Goal: Task Accomplishment & Management: Manage account settings

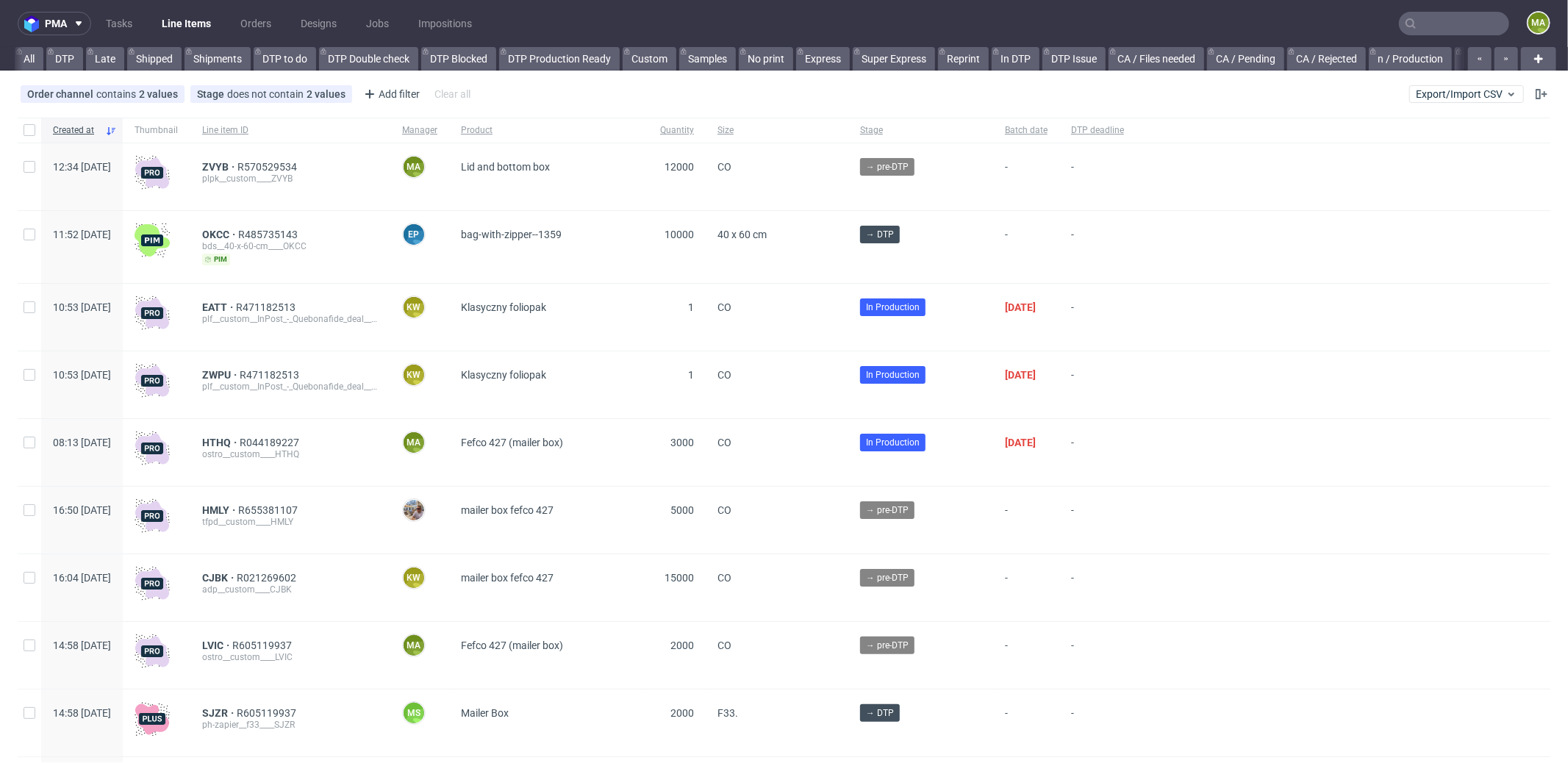
scroll to position [0, 1269]
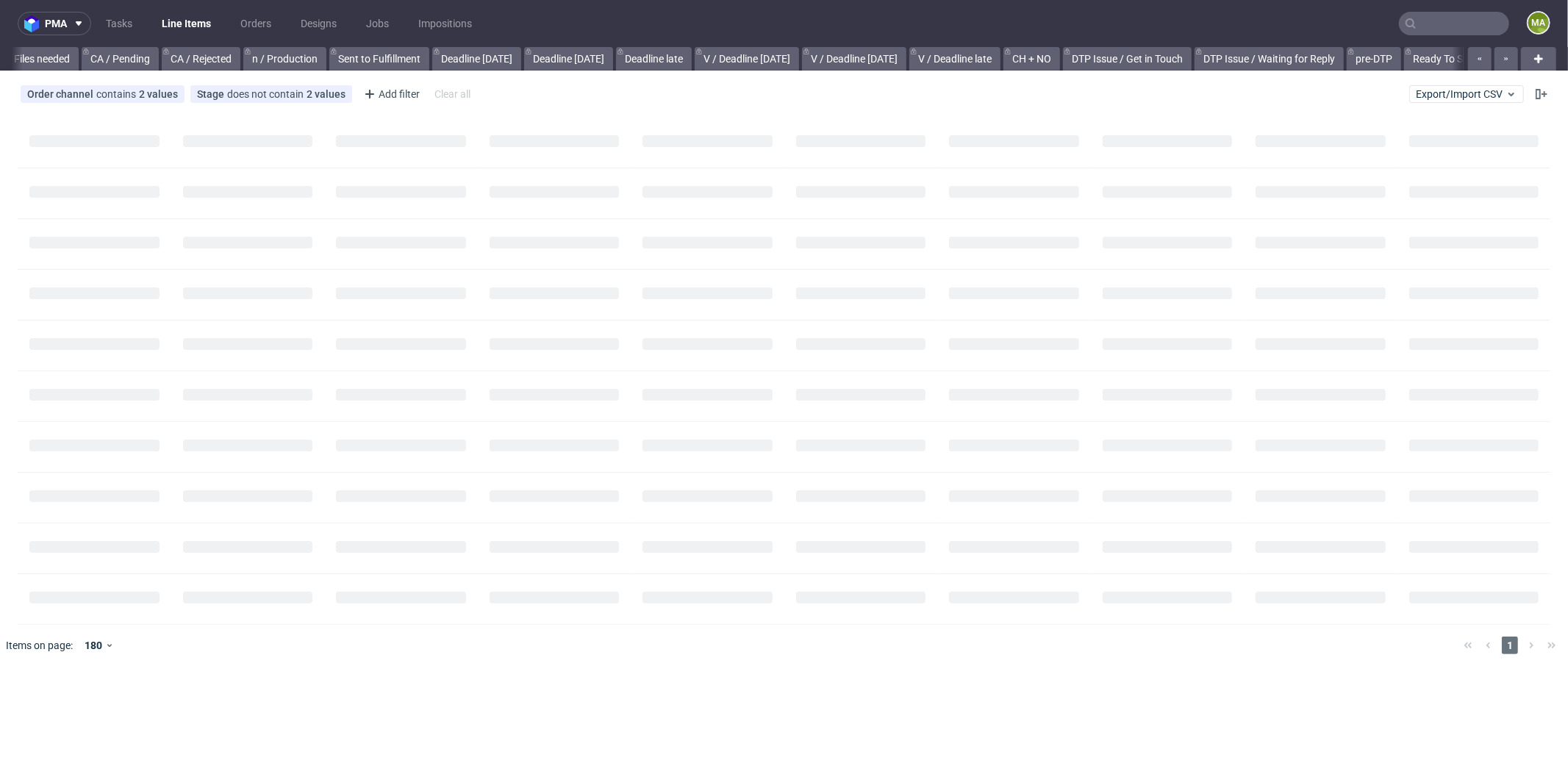
click at [1465, 29] on input "text" at bounding box center [1453, 23] width 110 height 23
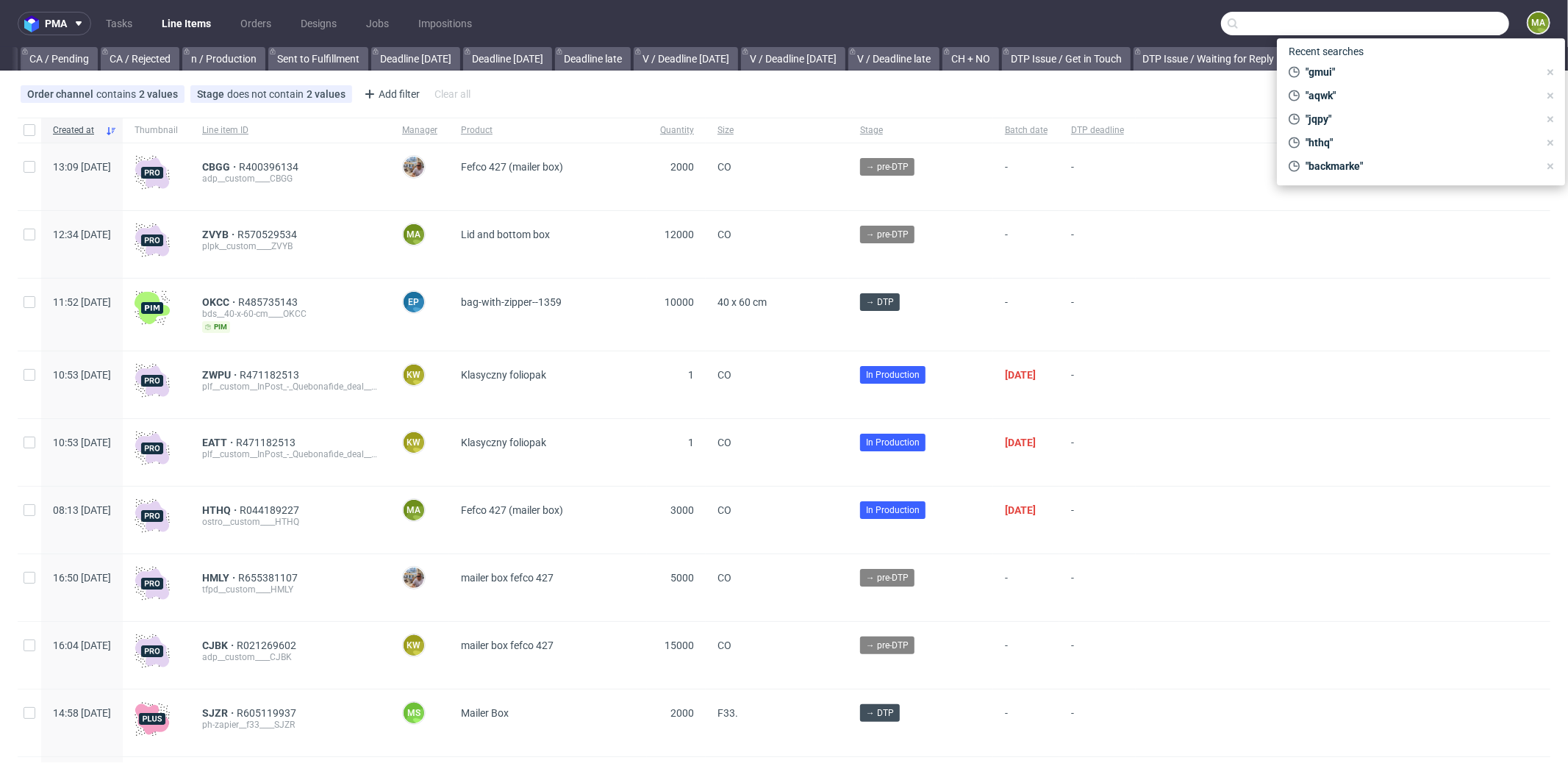
scroll to position [0, 1269]
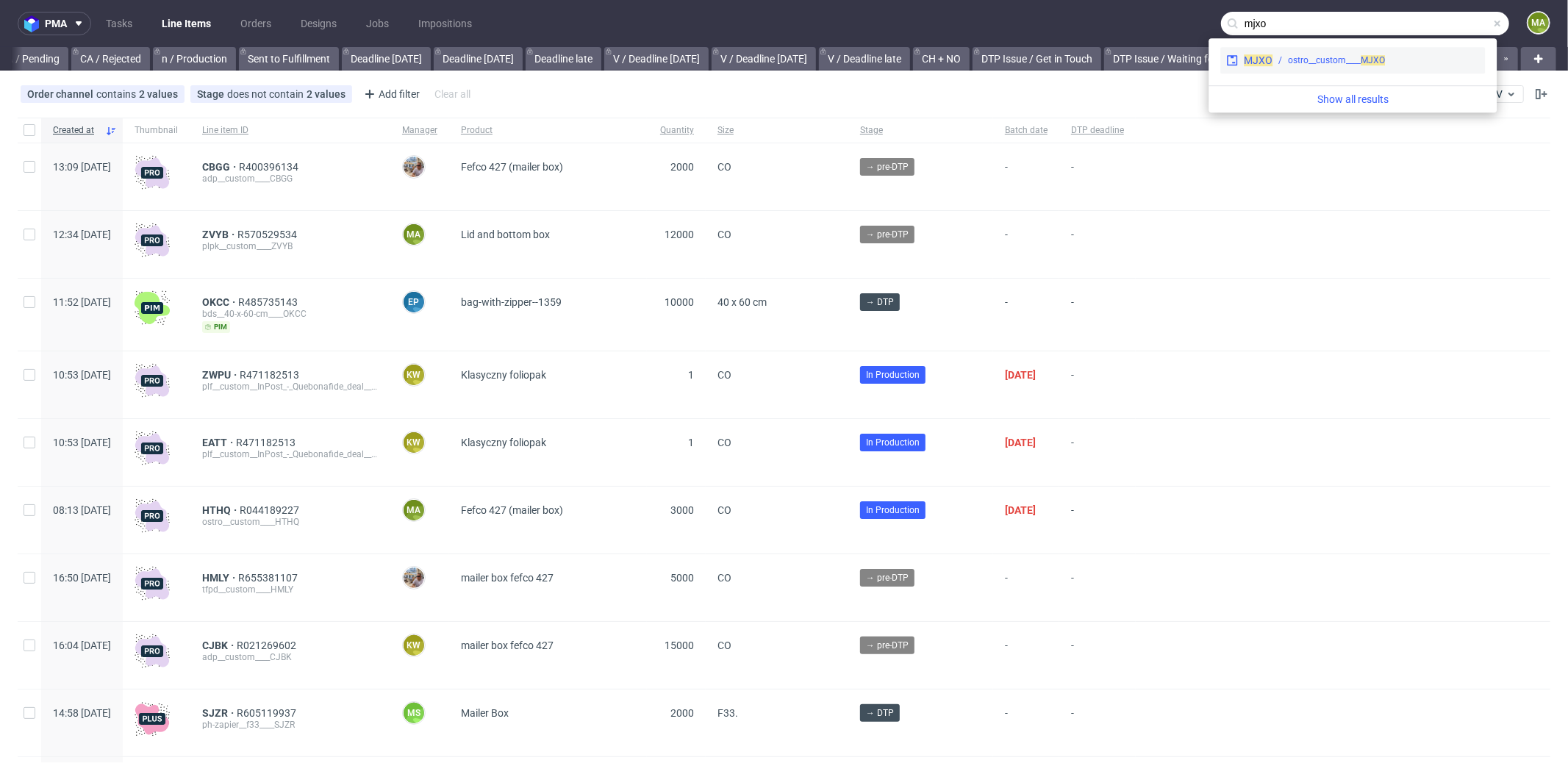
type input "mjxo"
click at [1391, 47] on div "MJXO ostro__custom____ MJXO" at bounding box center [1353, 60] width 265 height 26
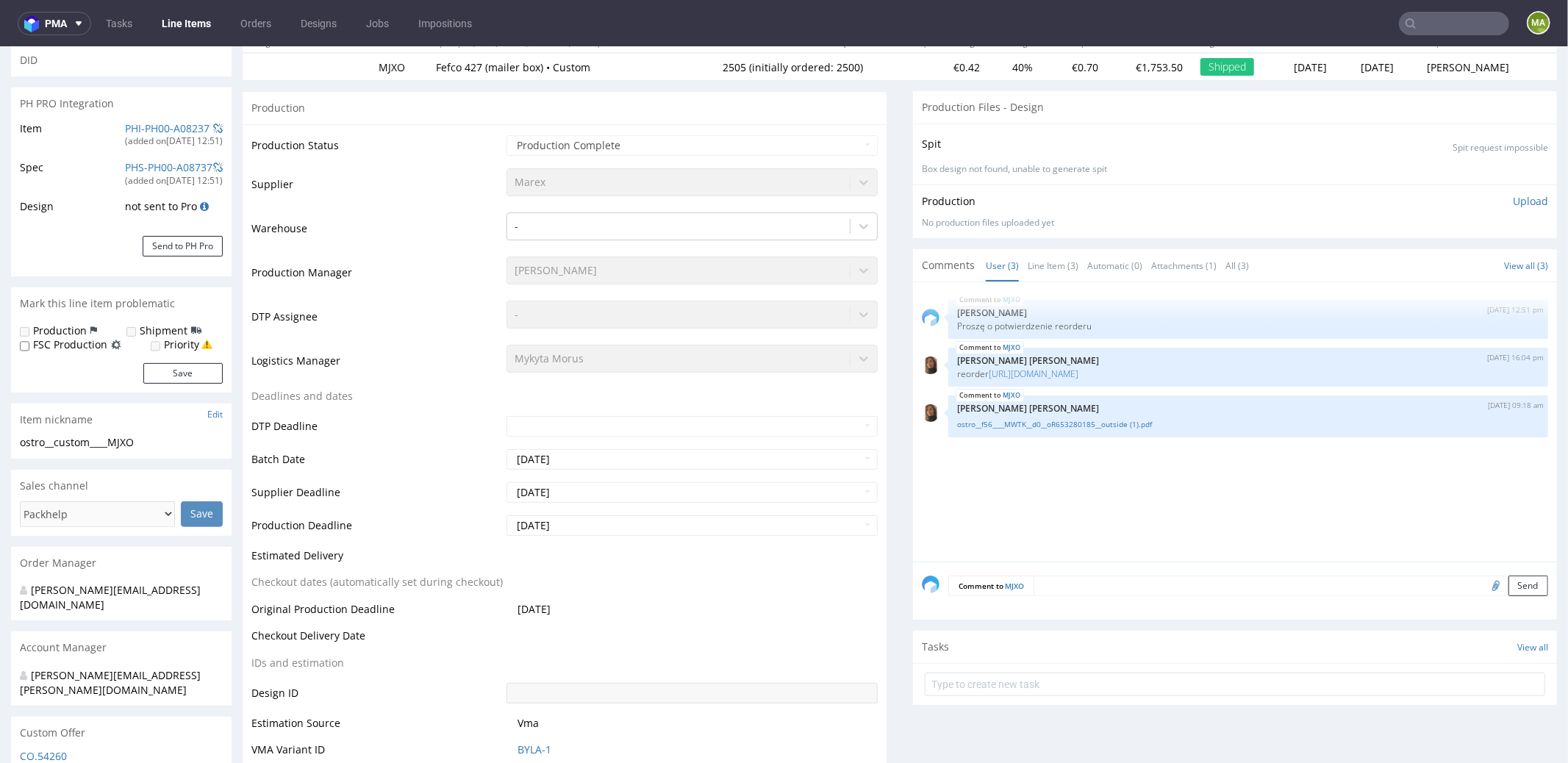
scroll to position [159, 0]
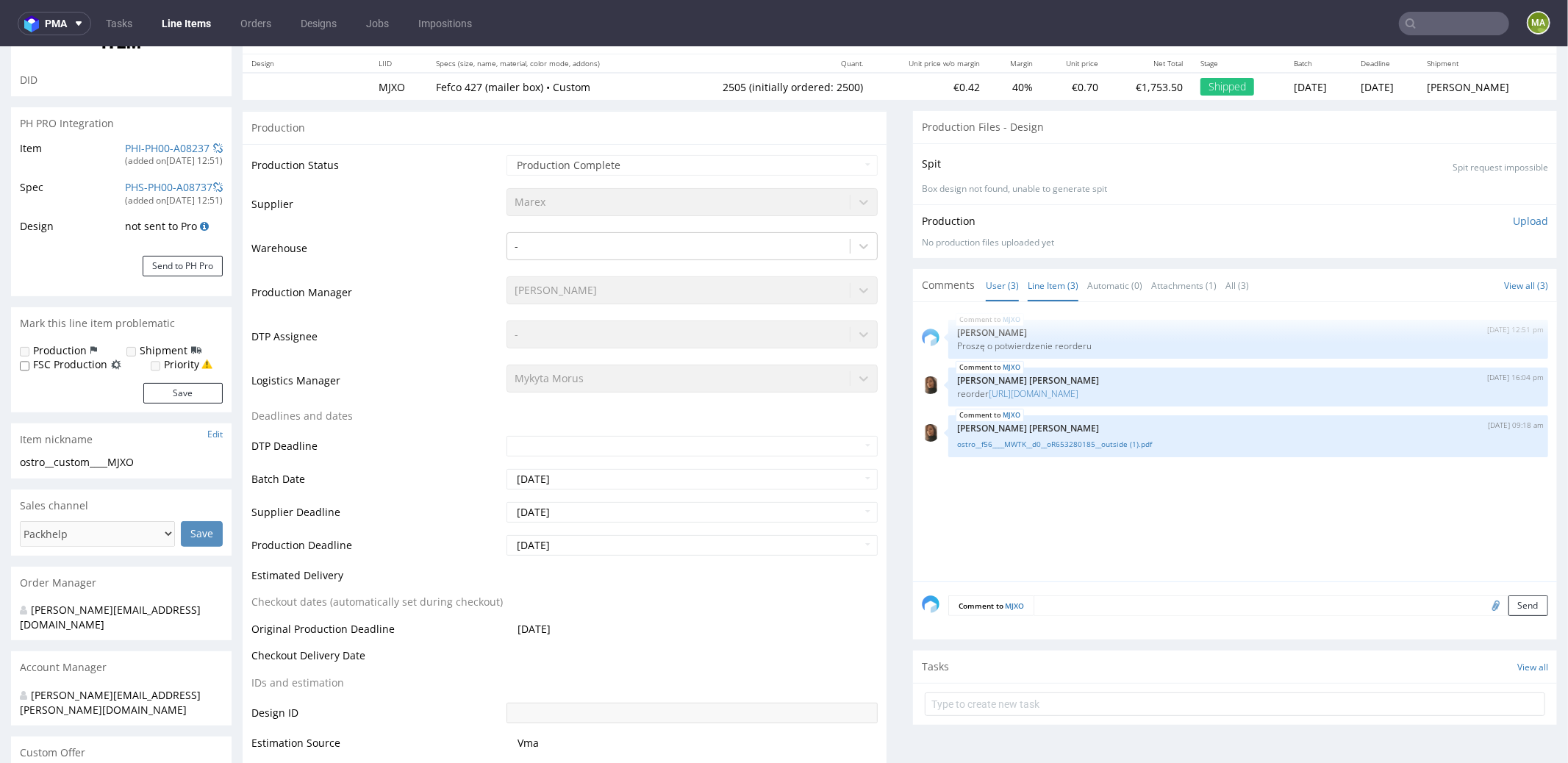
click at [1034, 288] on link "Line Item (3)" at bounding box center [1053, 285] width 51 height 32
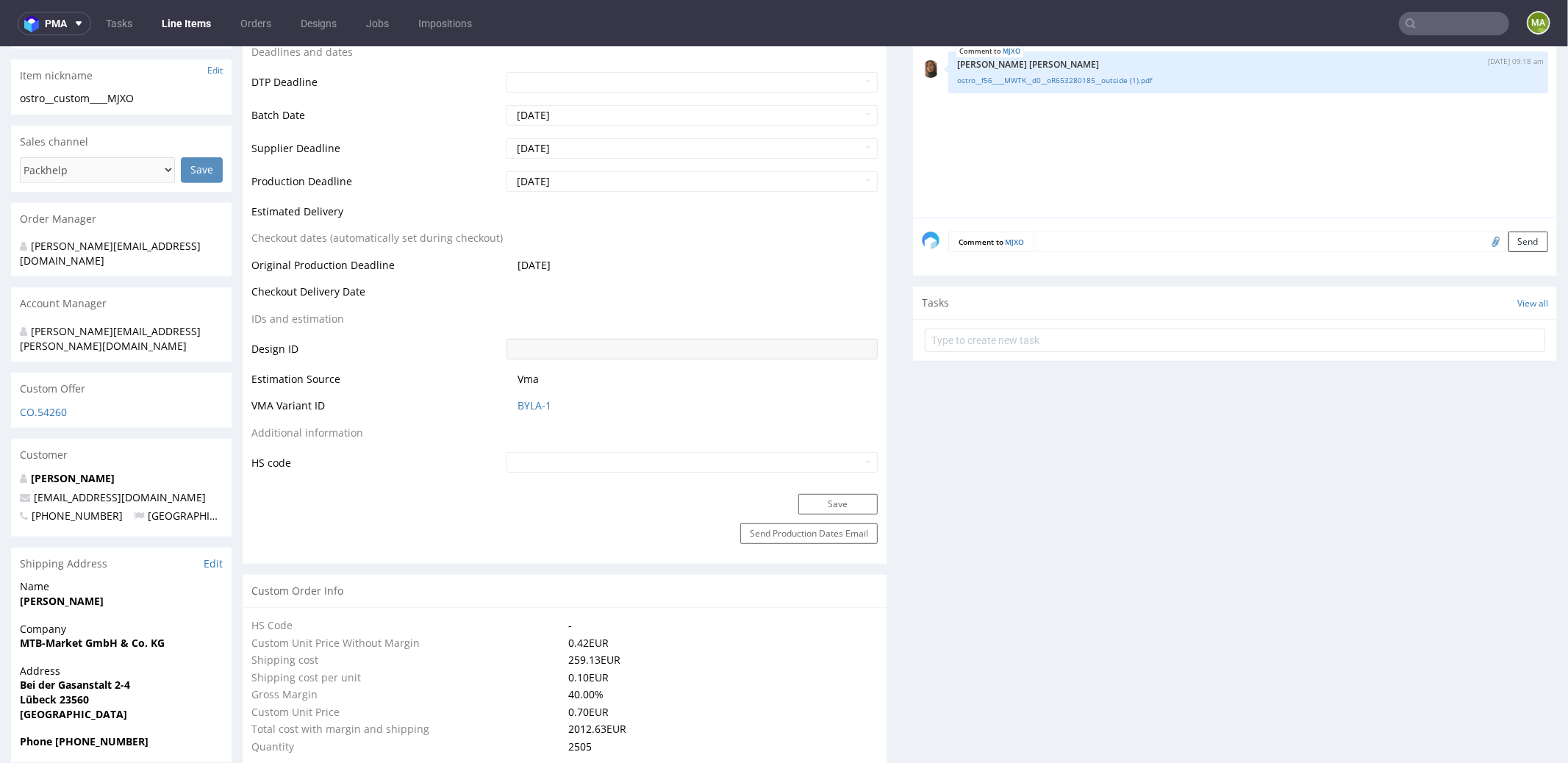
scroll to position [323, 0]
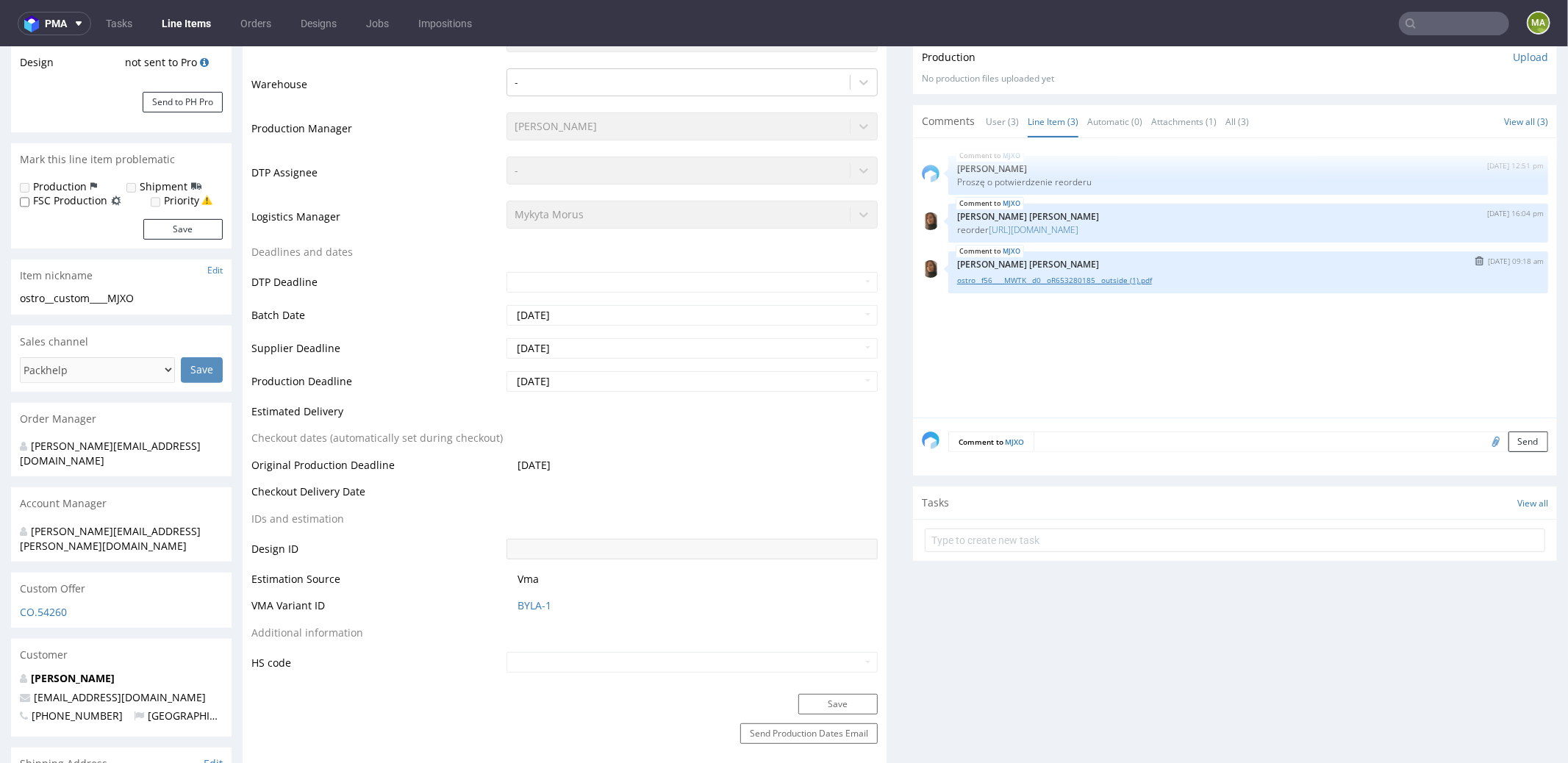
click at [1026, 275] on link "ostro__f56____MWTK__d0__oR653280185__outside (1).pdf" at bounding box center [1249, 280] width 582 height 11
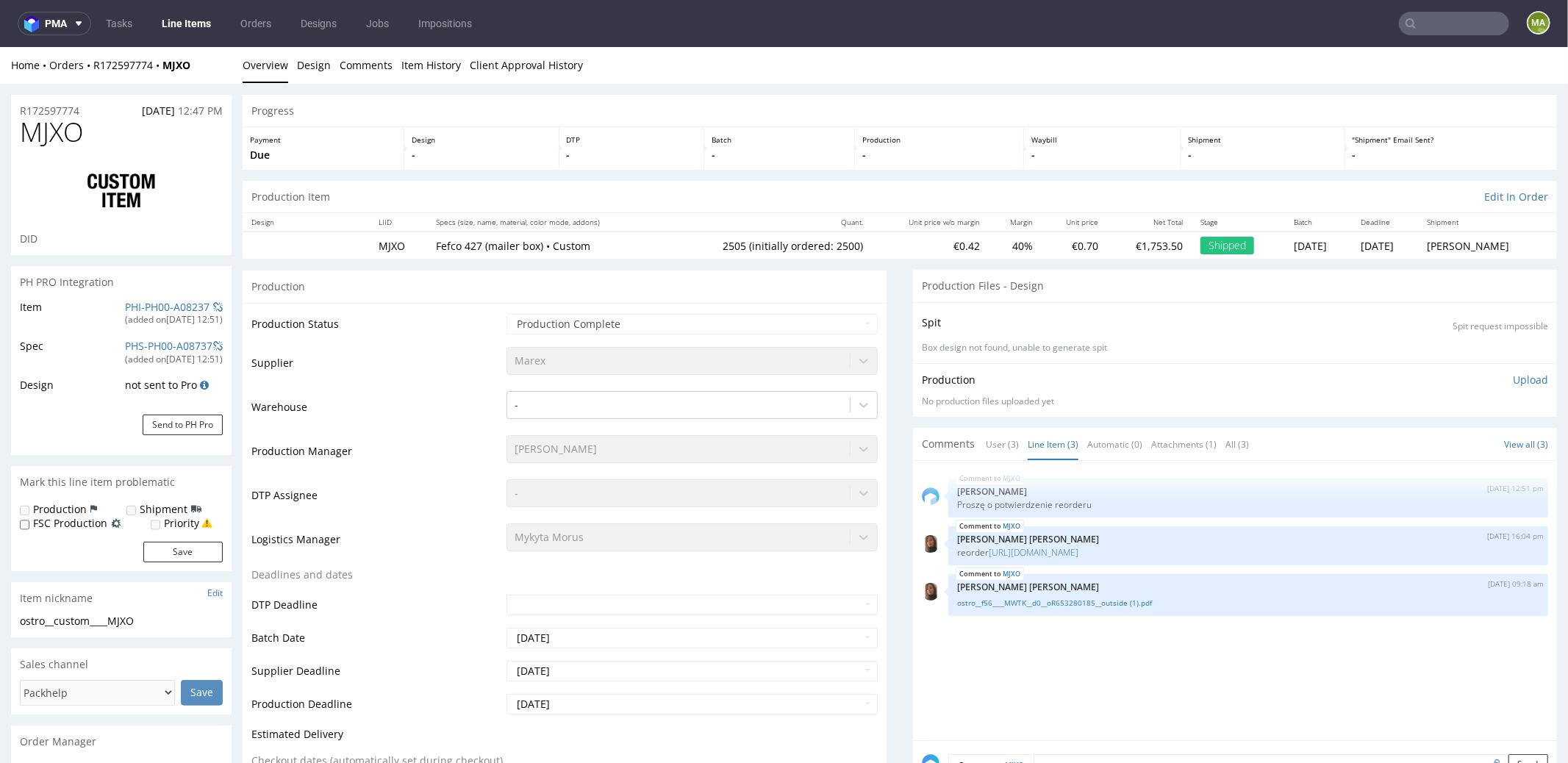
scroll to position [317, 0]
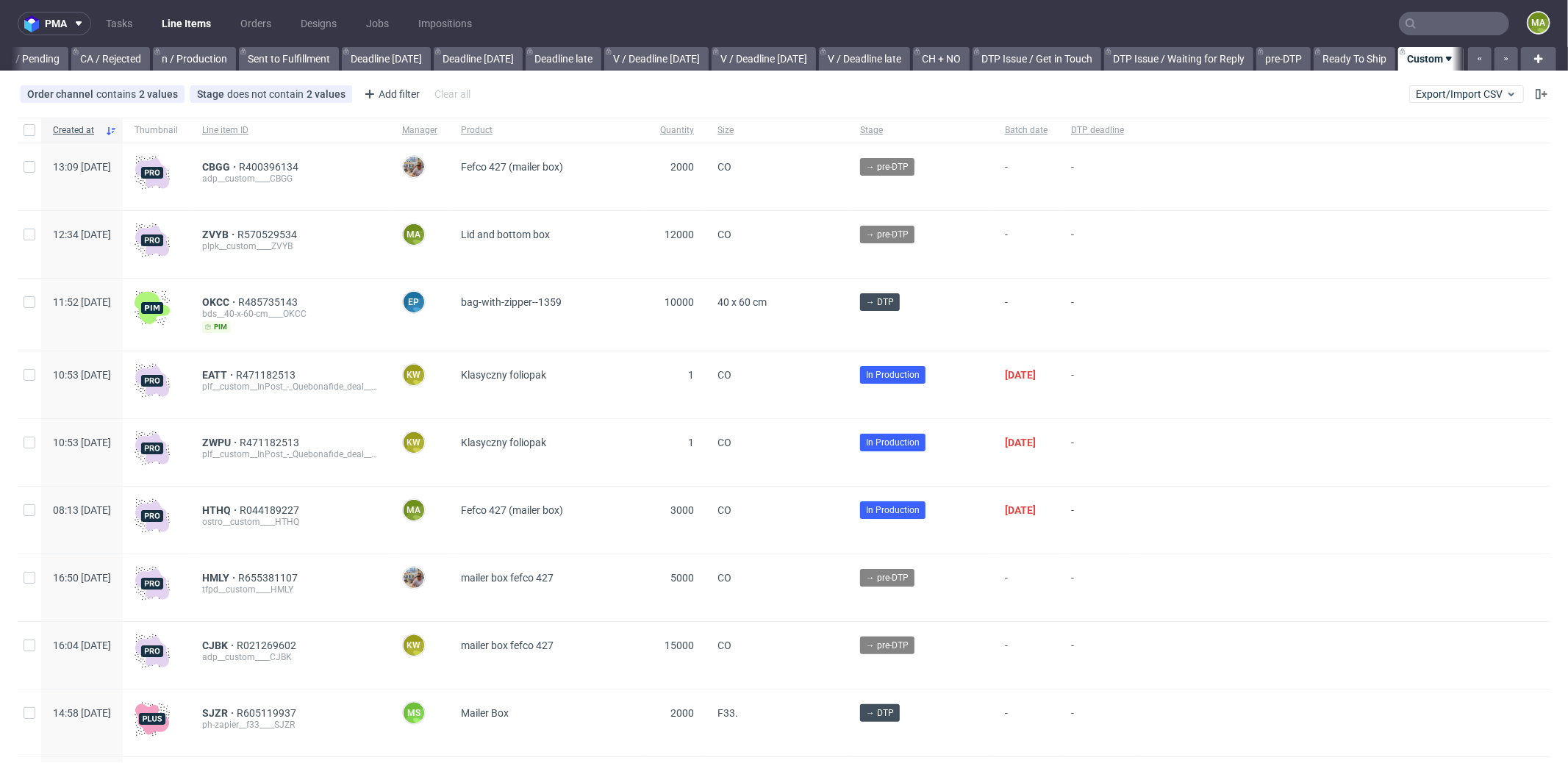
scroll to position [0, 1269]
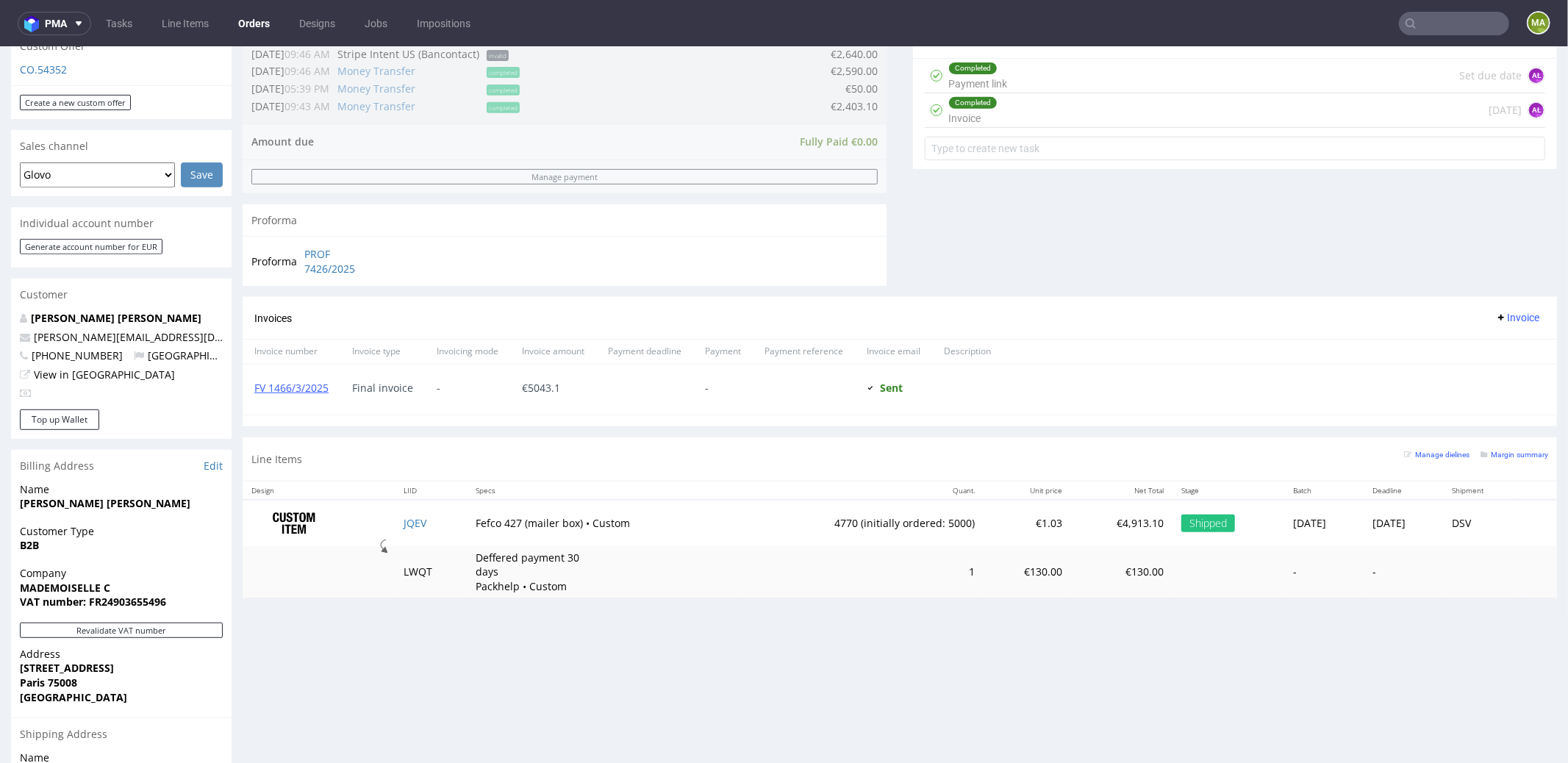
scroll to position [550, 0]
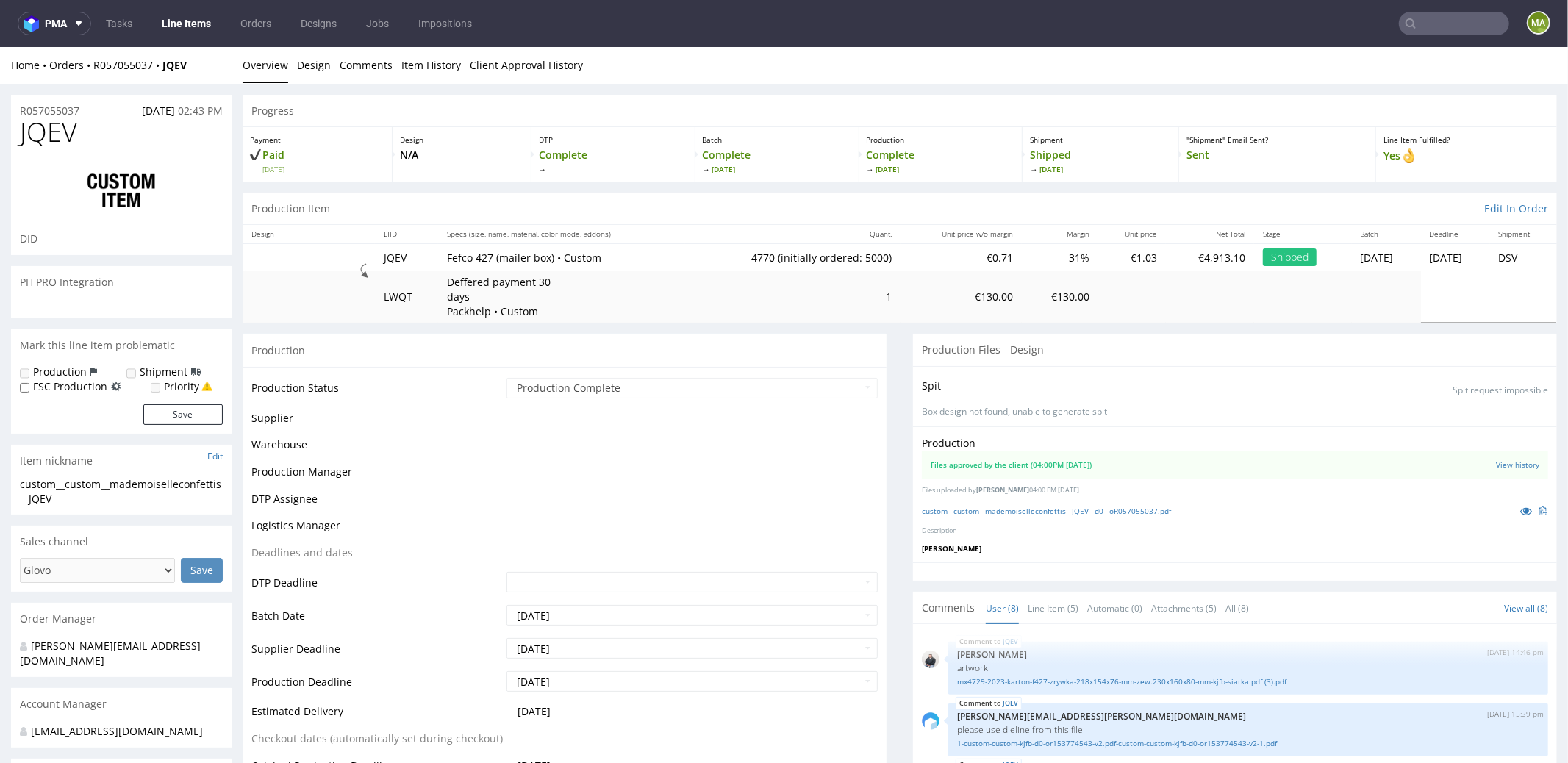
scroll to position [332, 0]
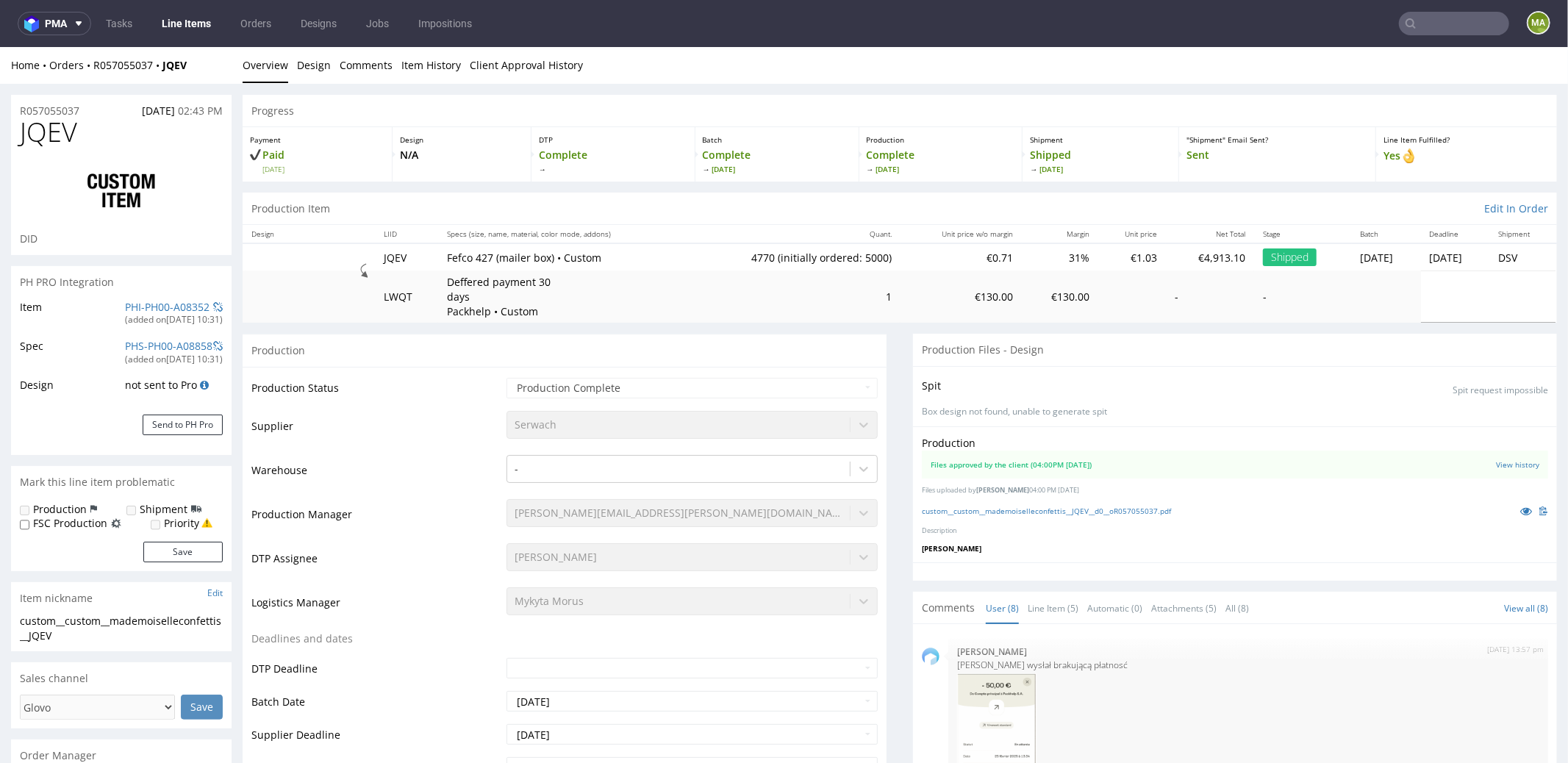
select select "in_progress"
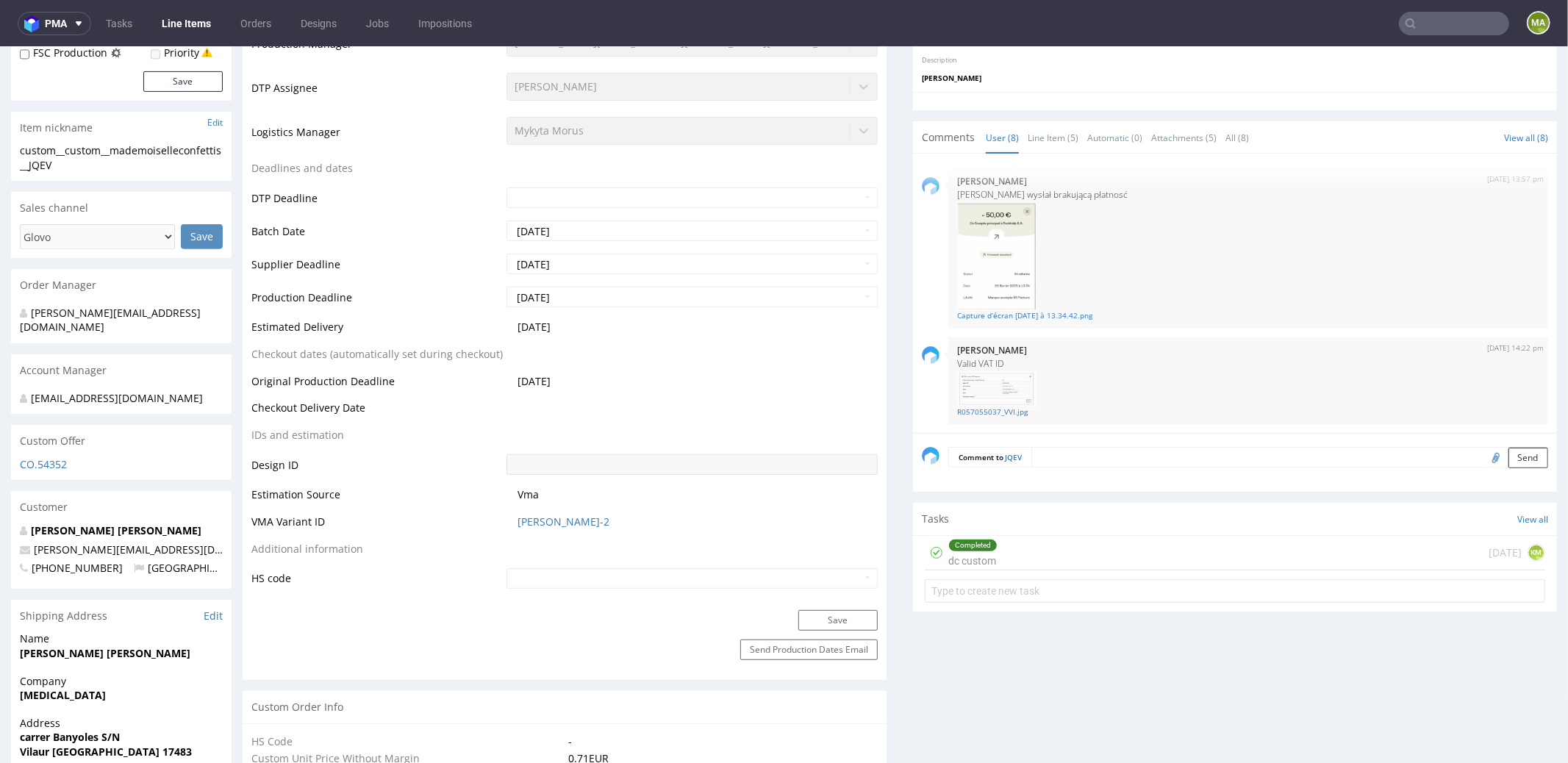
scroll to position [452, 0]
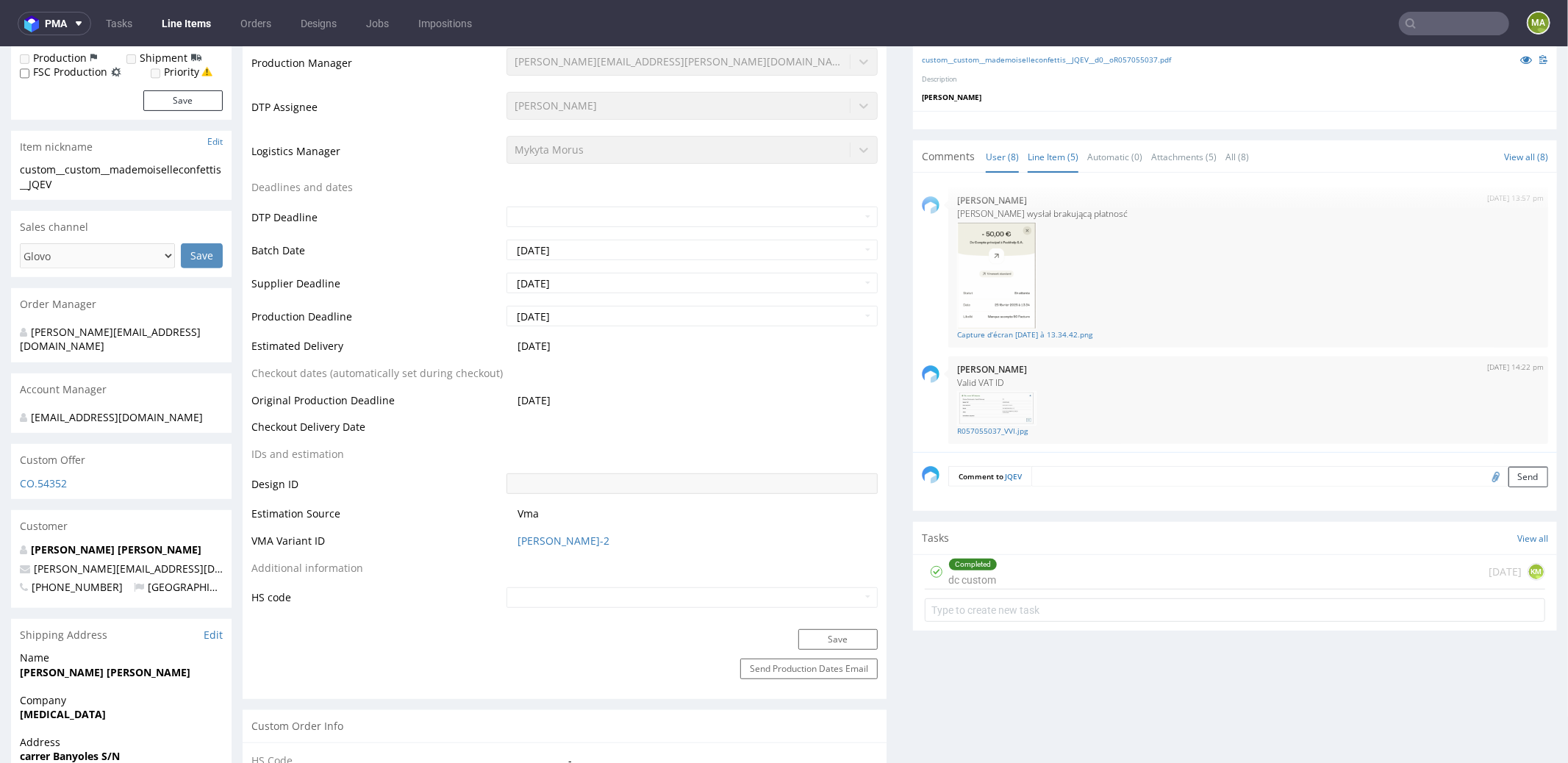
click at [1036, 165] on link "Line Item (5)" at bounding box center [1053, 156] width 51 height 32
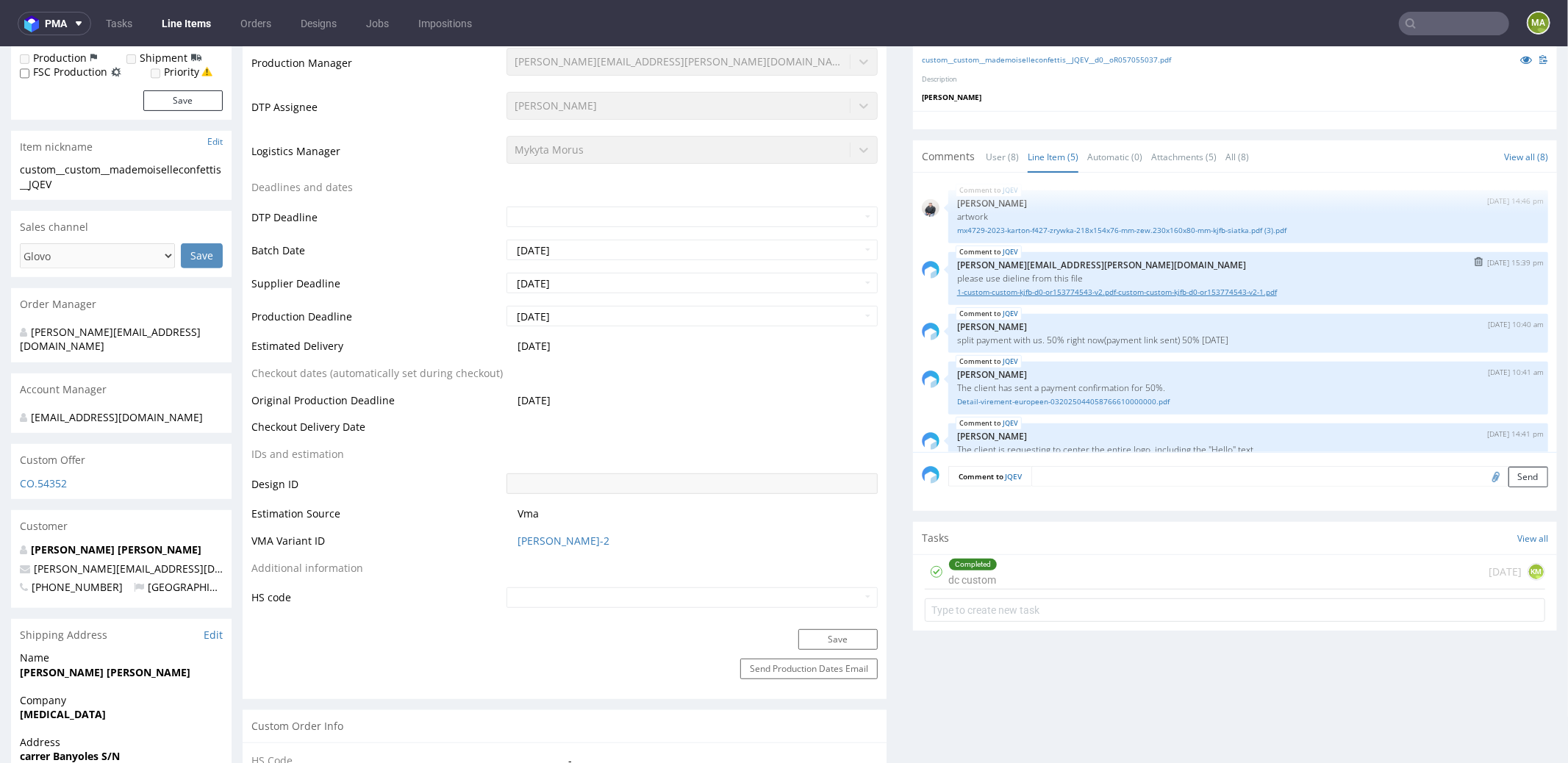
scroll to position [19, 0]
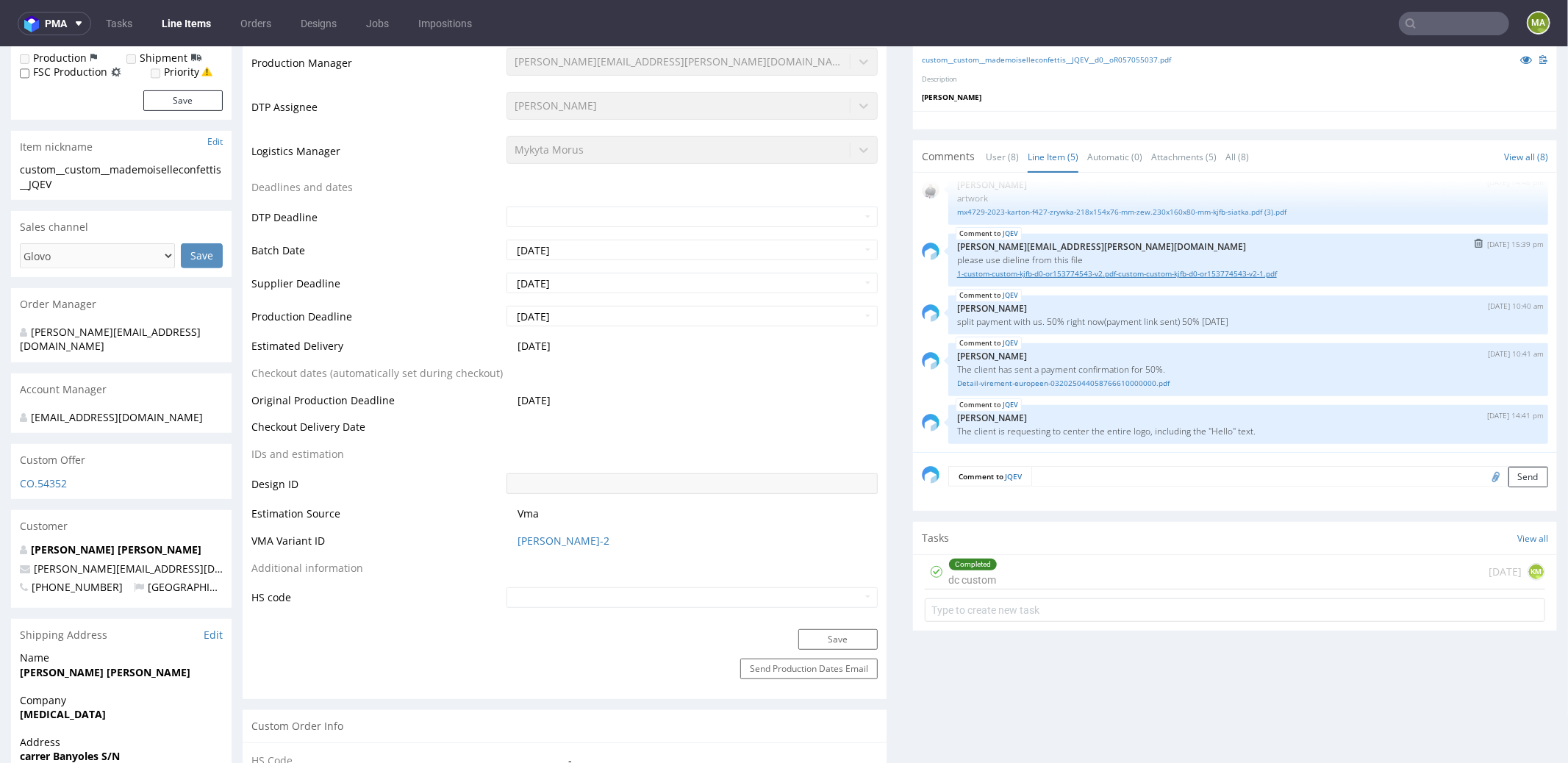
click at [993, 272] on link "1-custom-custom-kjfb-d0-or153774543-v2.pdf-custom-custom-kjfb-d0-or153774543-v2…" at bounding box center [1249, 273] width 582 height 11
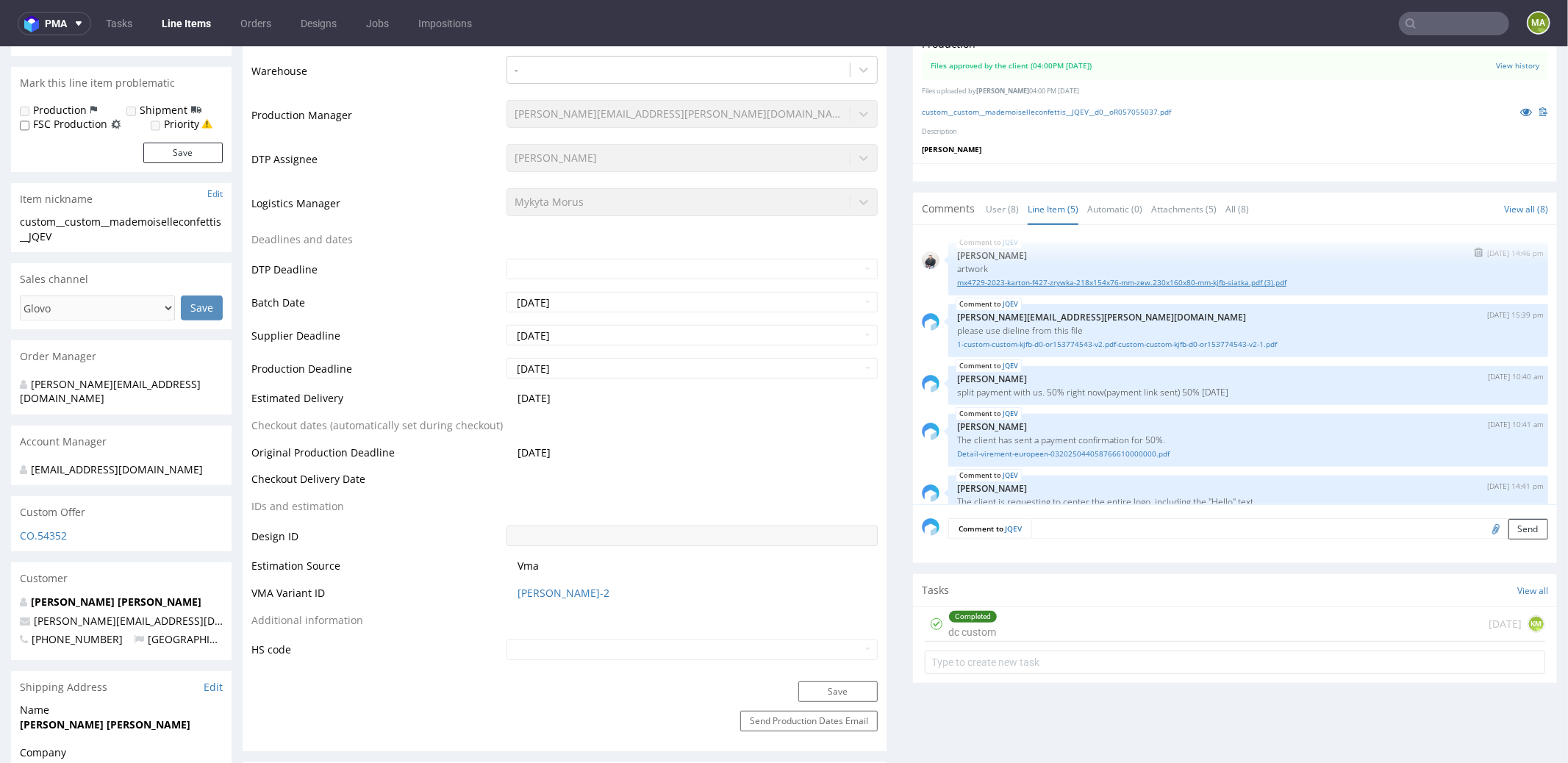
scroll to position [372, 0]
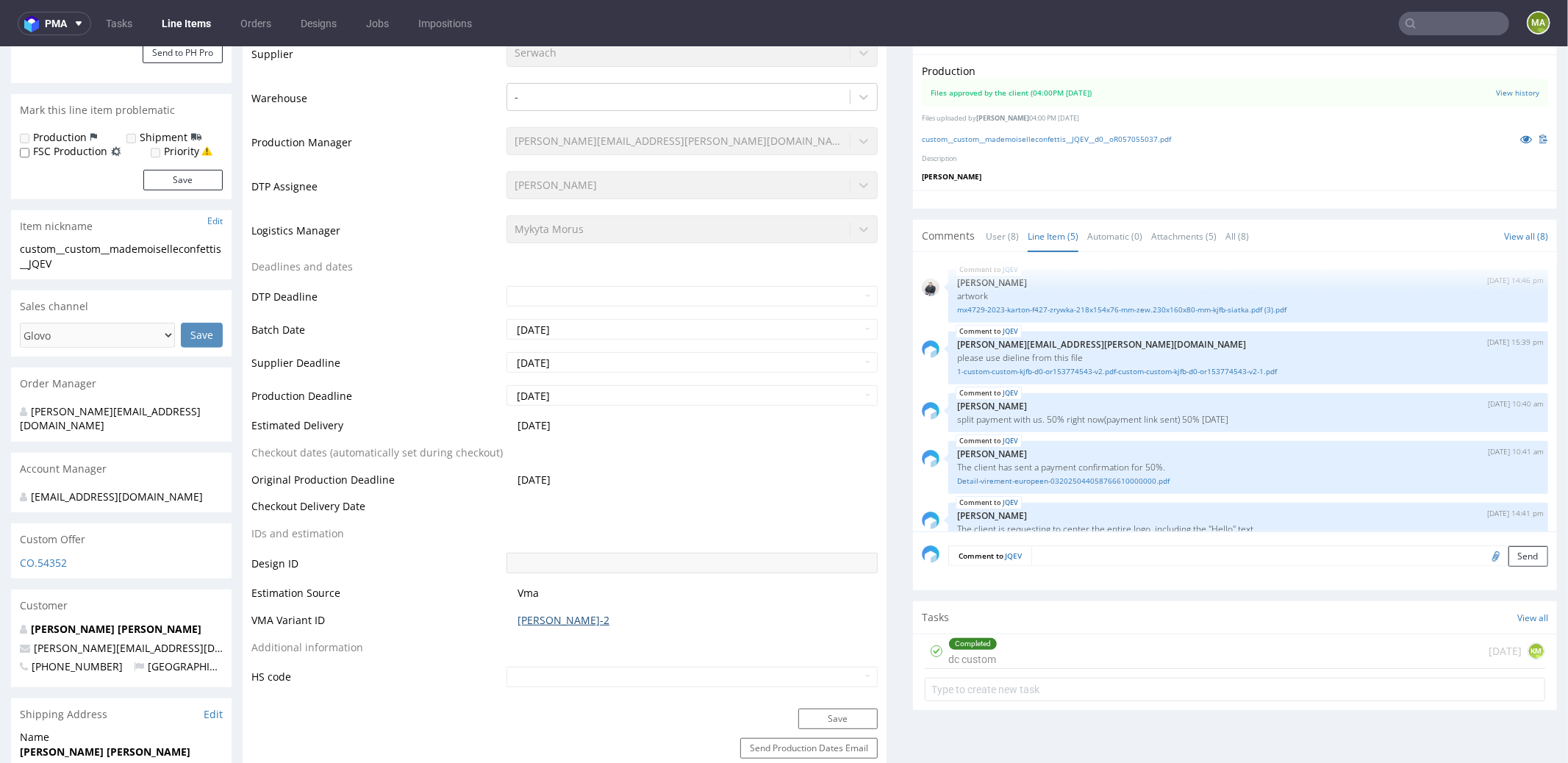
click at [536, 613] on link "BYOM-2" at bounding box center [564, 620] width 92 height 15
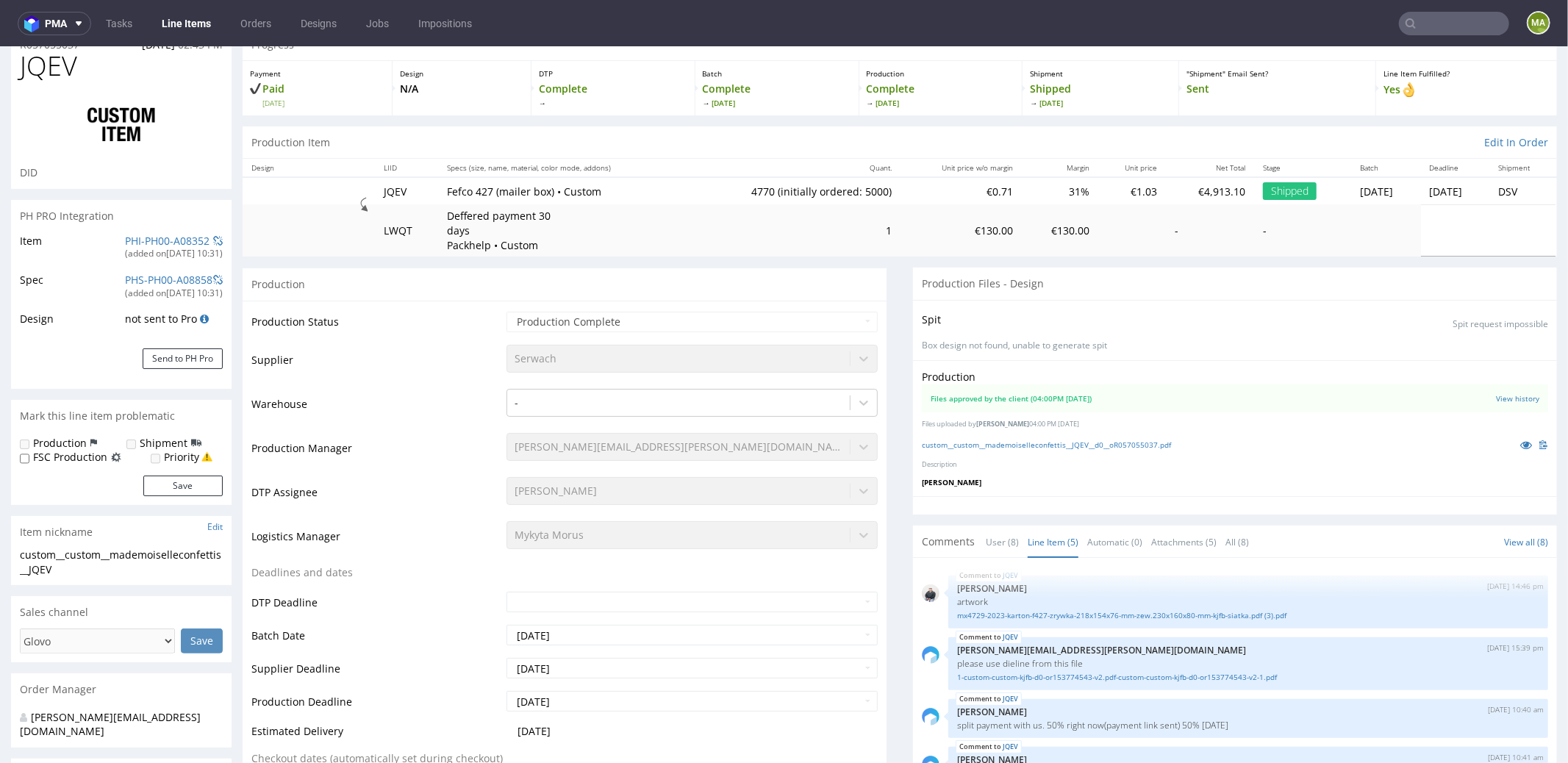
scroll to position [0, 0]
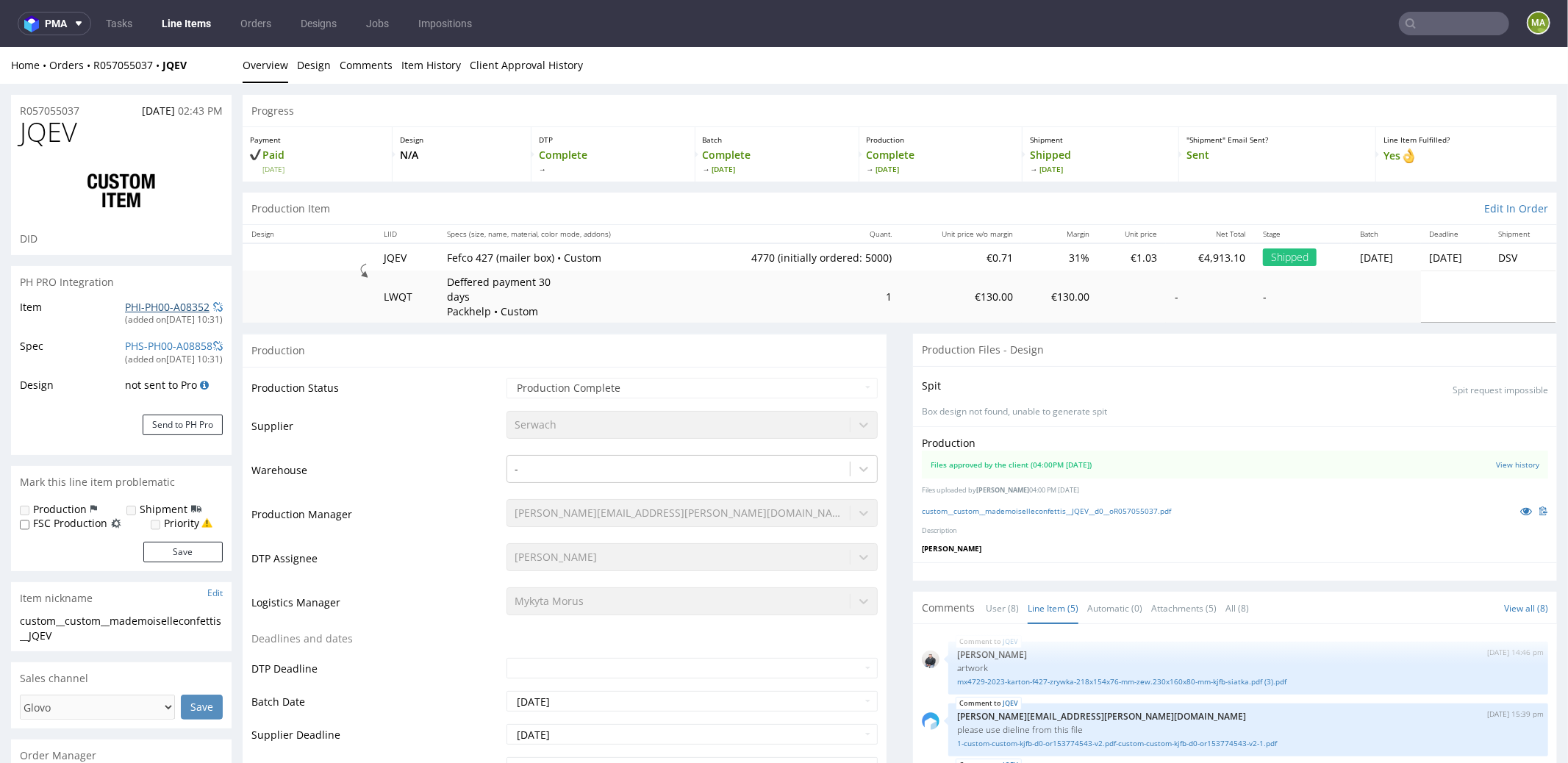
click at [159, 312] on td "PHI-PH00-A08352 (added on 19.02.2025, 10:31 )" at bounding box center [172, 317] width 101 height 39
click at [157, 308] on link "PHI-PH00-A08352" at bounding box center [167, 306] width 85 height 14
click at [147, 304] on link "PHI-PH00-A08352" at bounding box center [167, 306] width 85 height 14
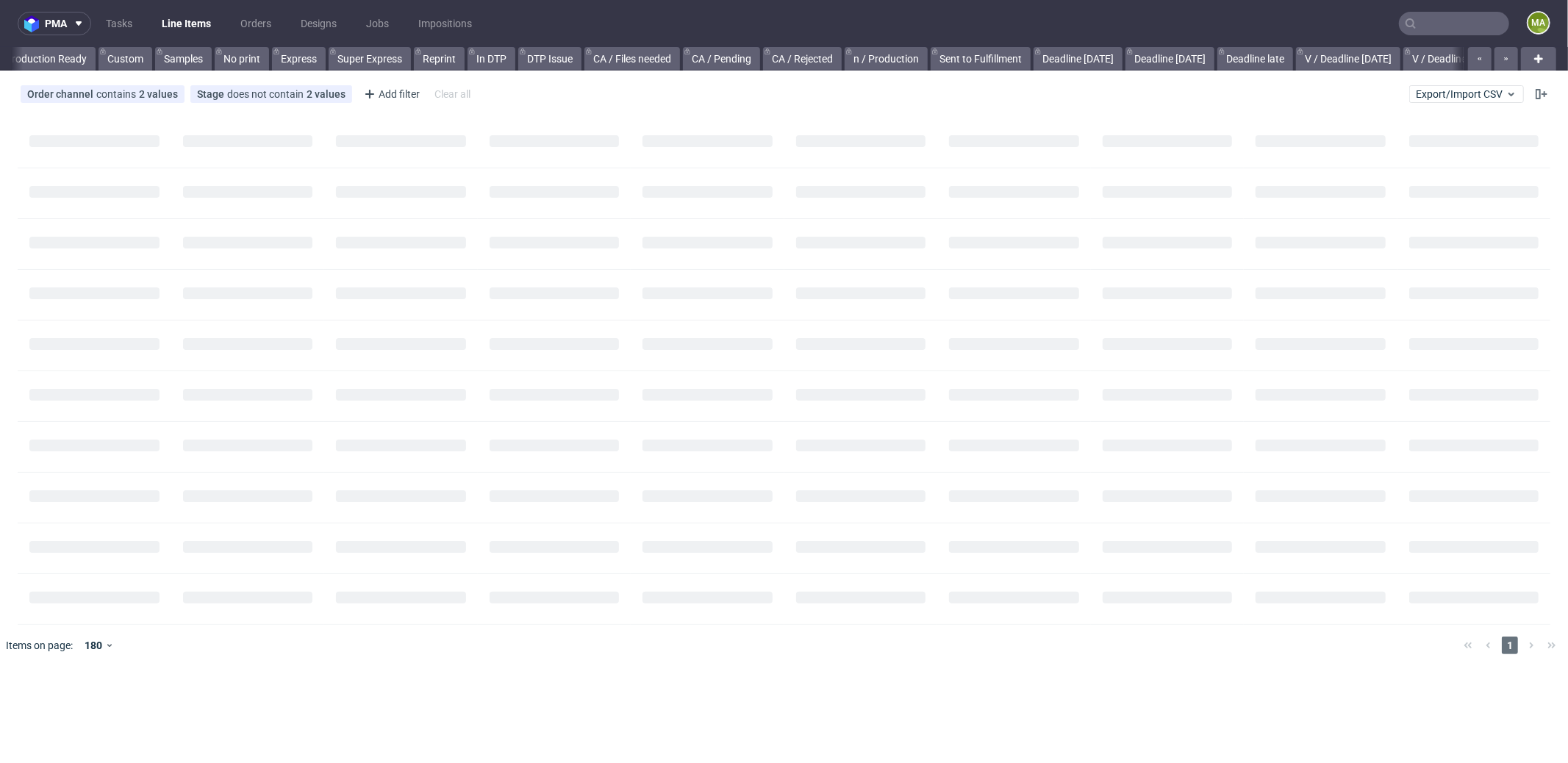
click at [1431, 14] on input "text" at bounding box center [1453, 23] width 110 height 23
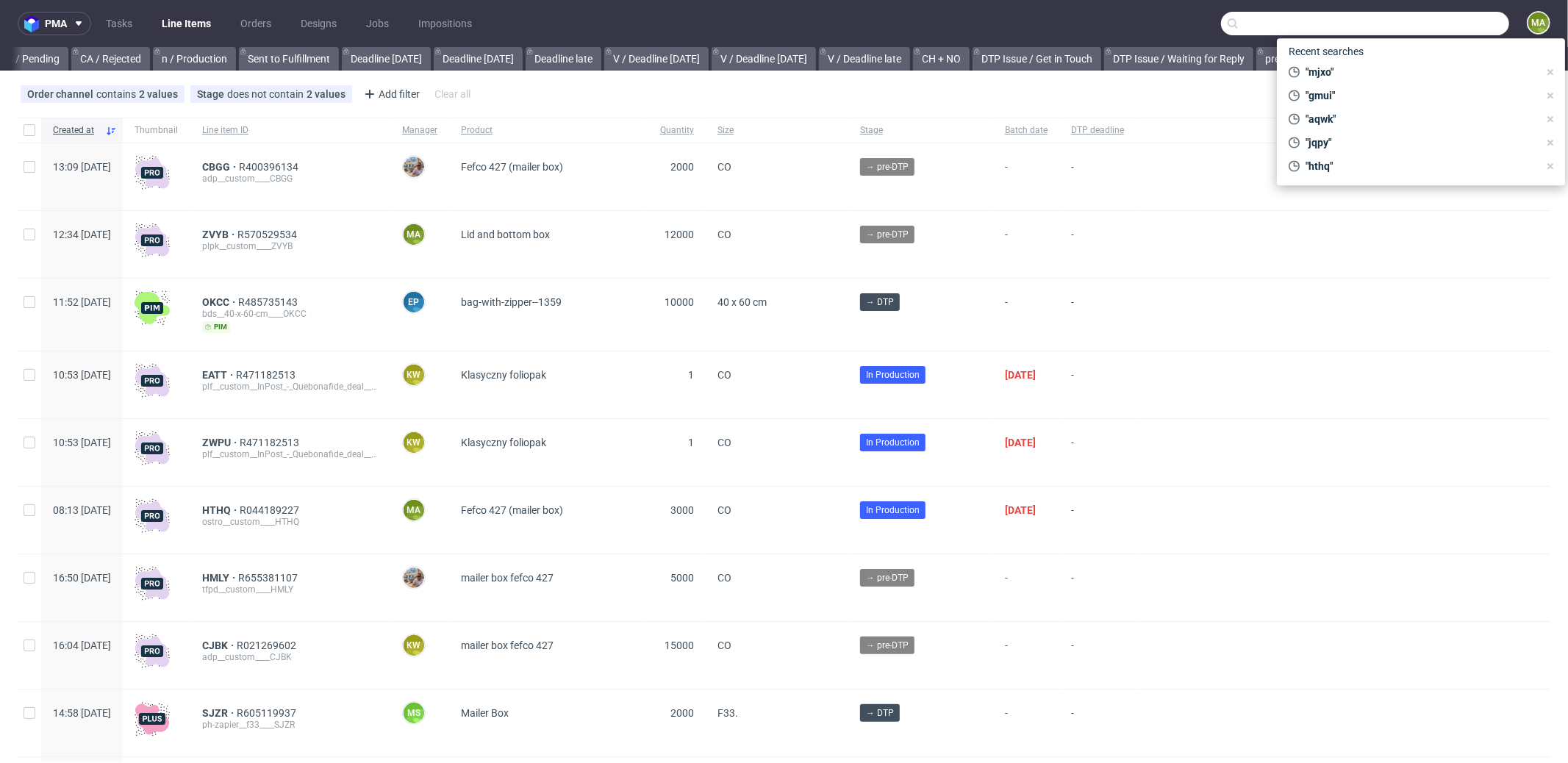
scroll to position [0, 1269]
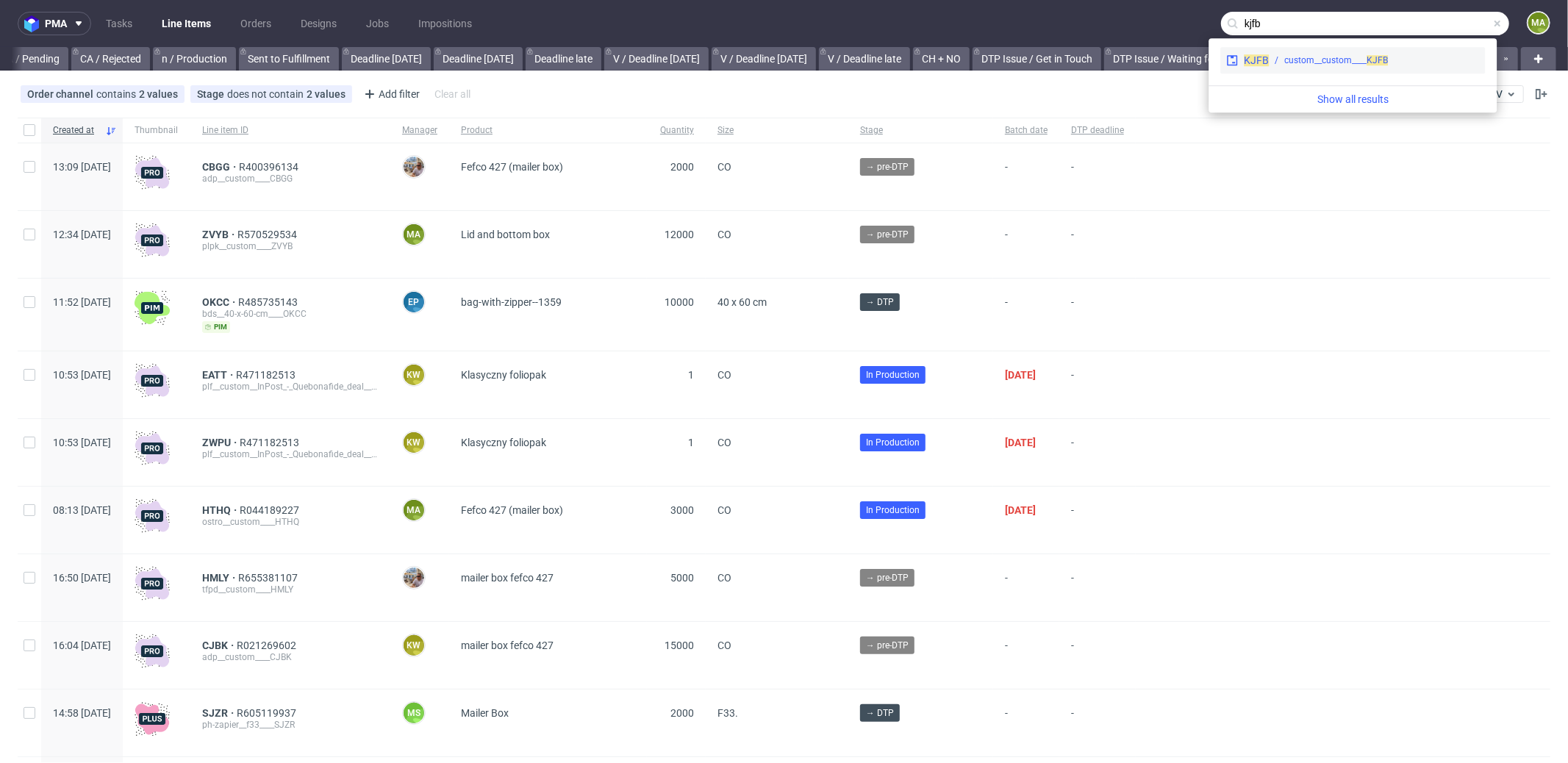
type input "kjfb"
click at [1358, 55] on div "custom__custom____ KJFB" at bounding box center [1336, 60] width 103 height 13
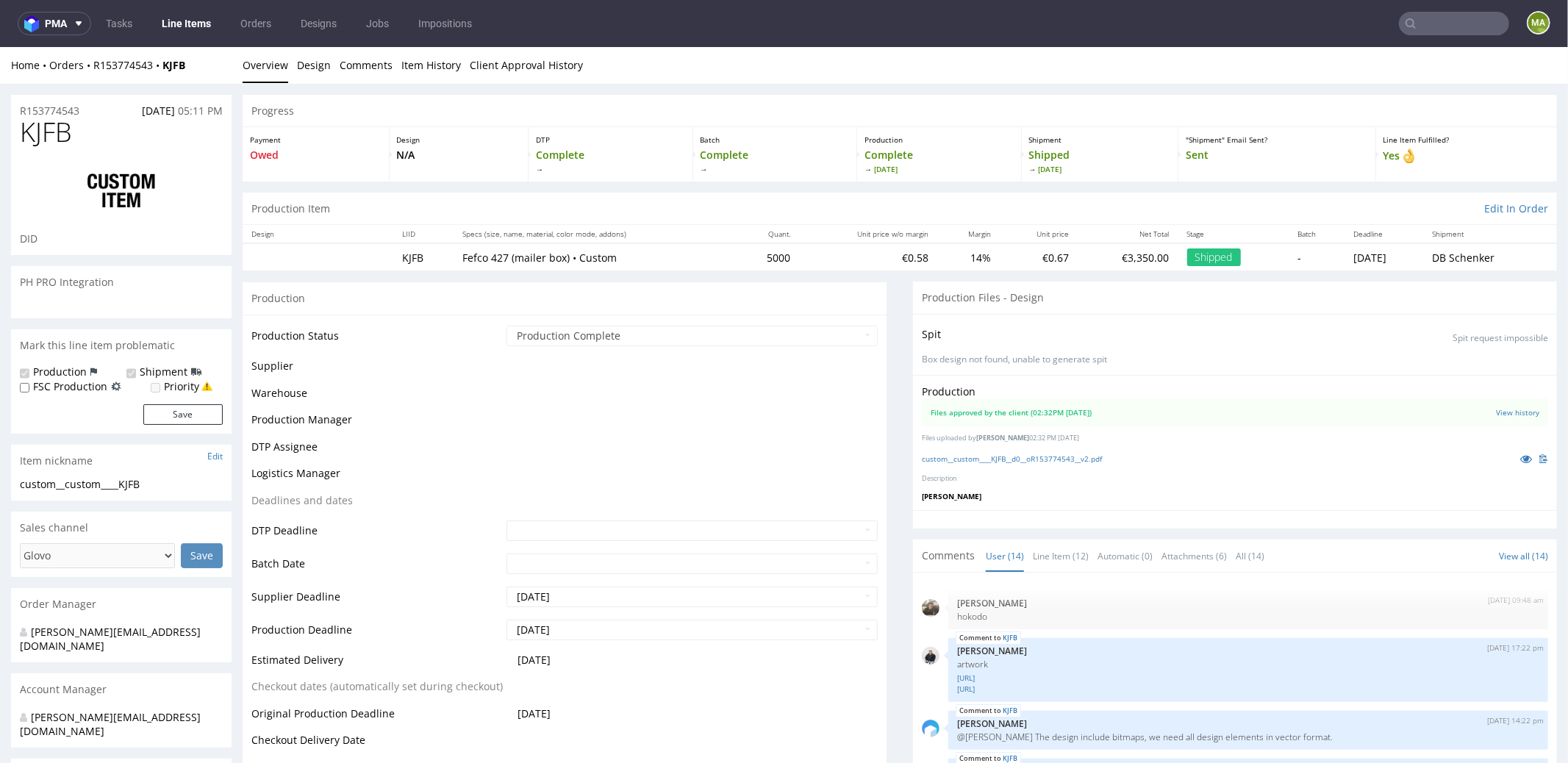
scroll to position [514, 0]
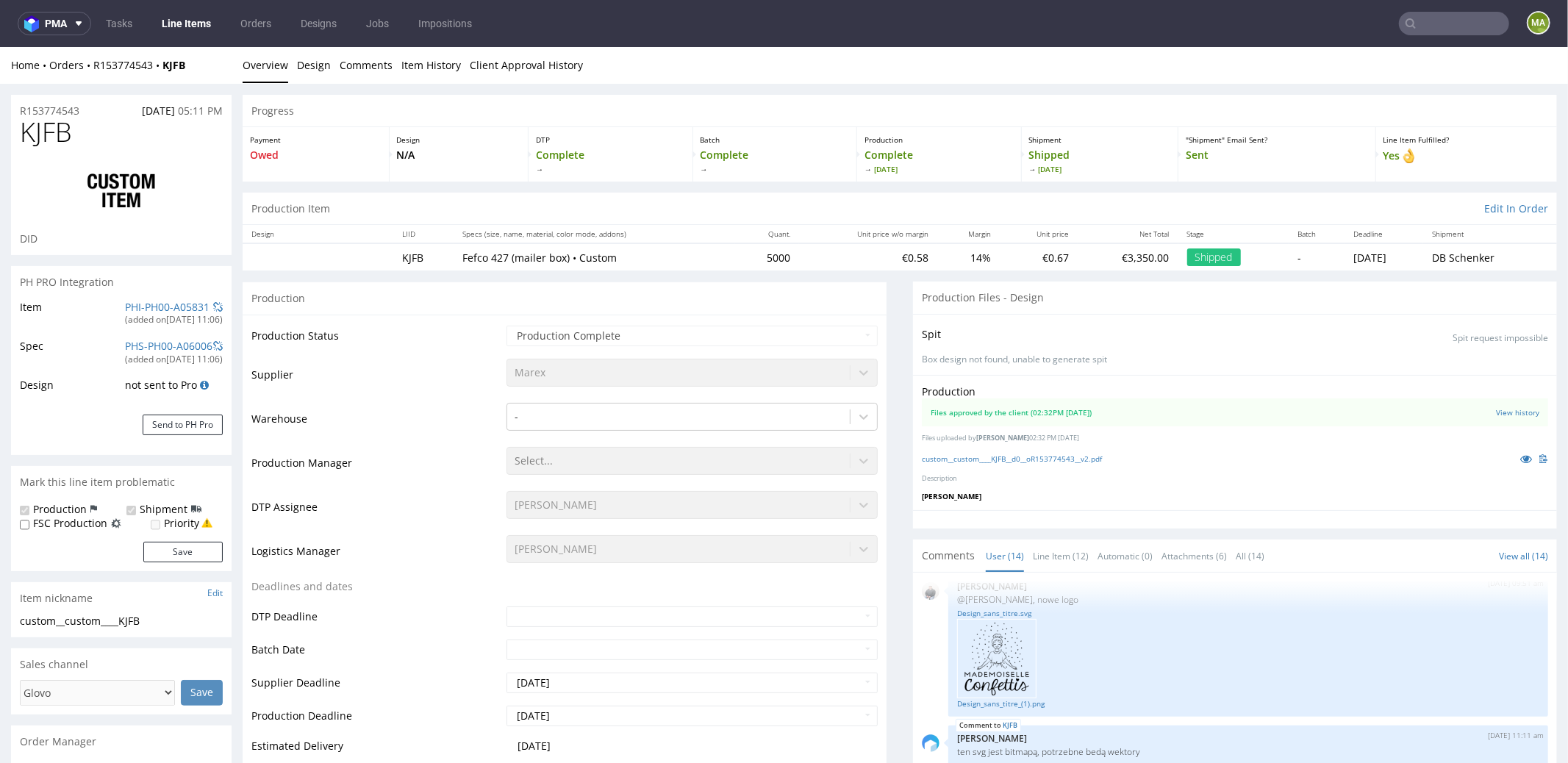
select select "in_progress"
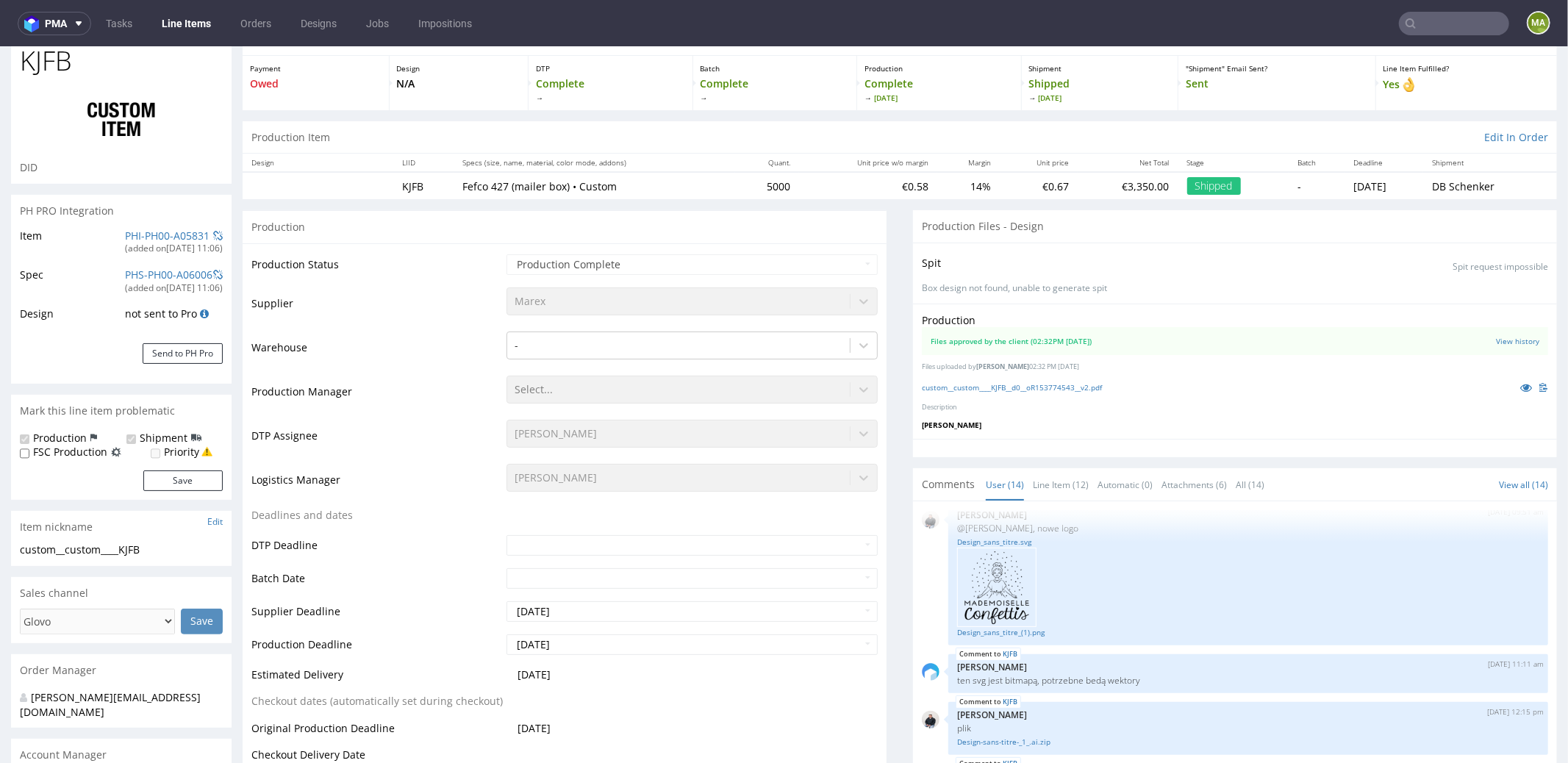
scroll to position [157, 0]
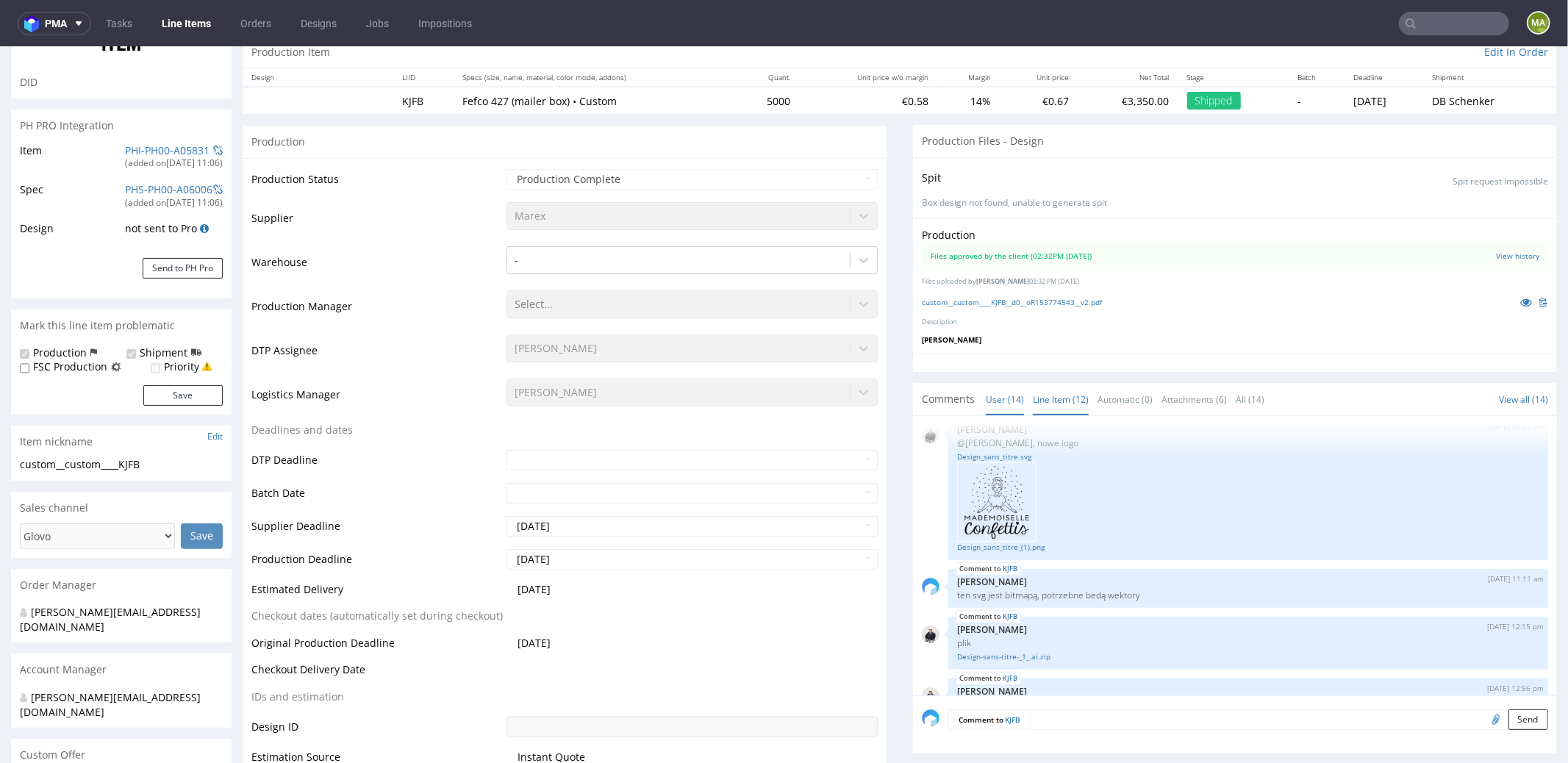
click at [1033, 394] on link "Line Item (12)" at bounding box center [1061, 399] width 55 height 32
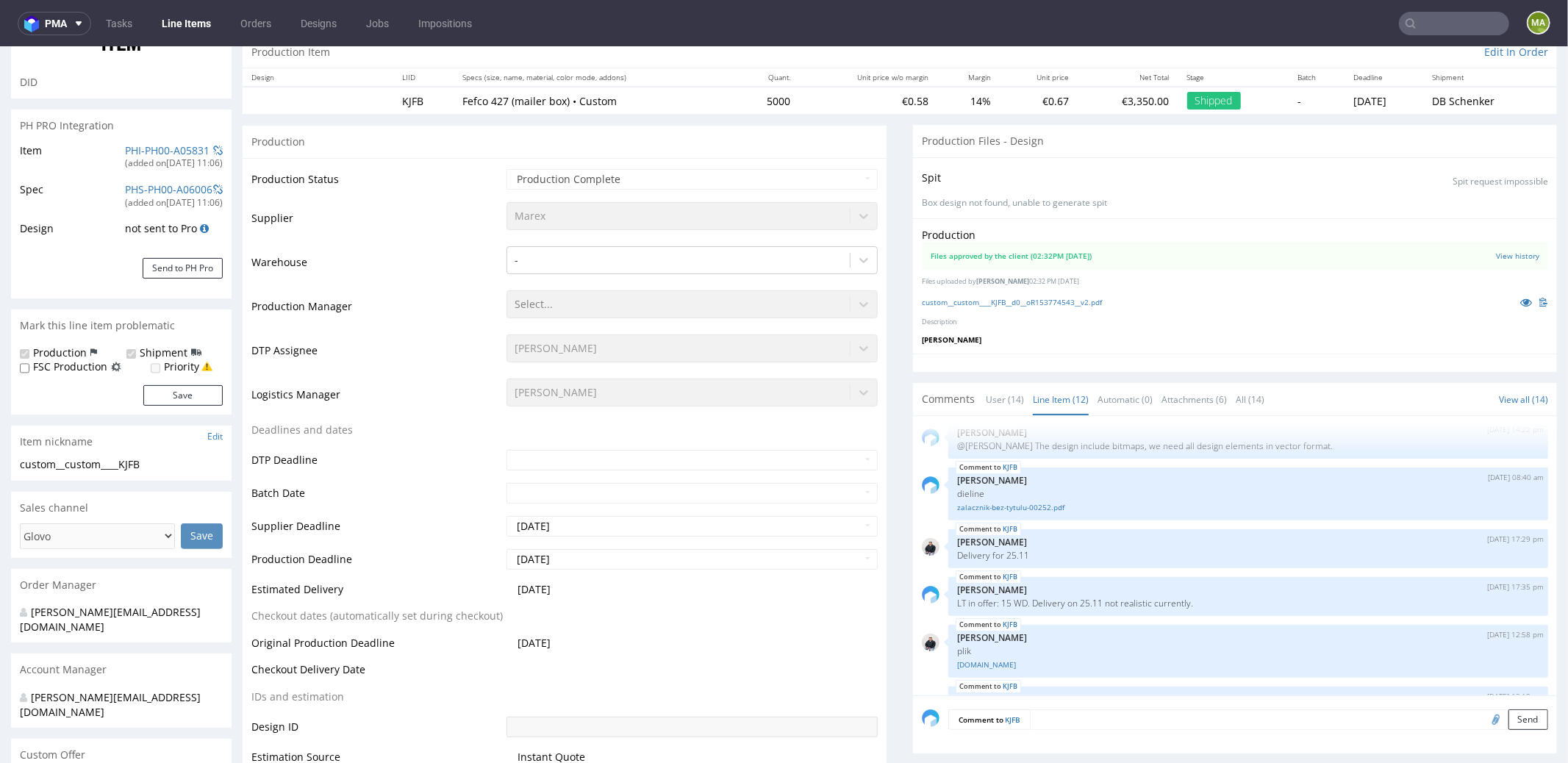
scroll to position [119, 0]
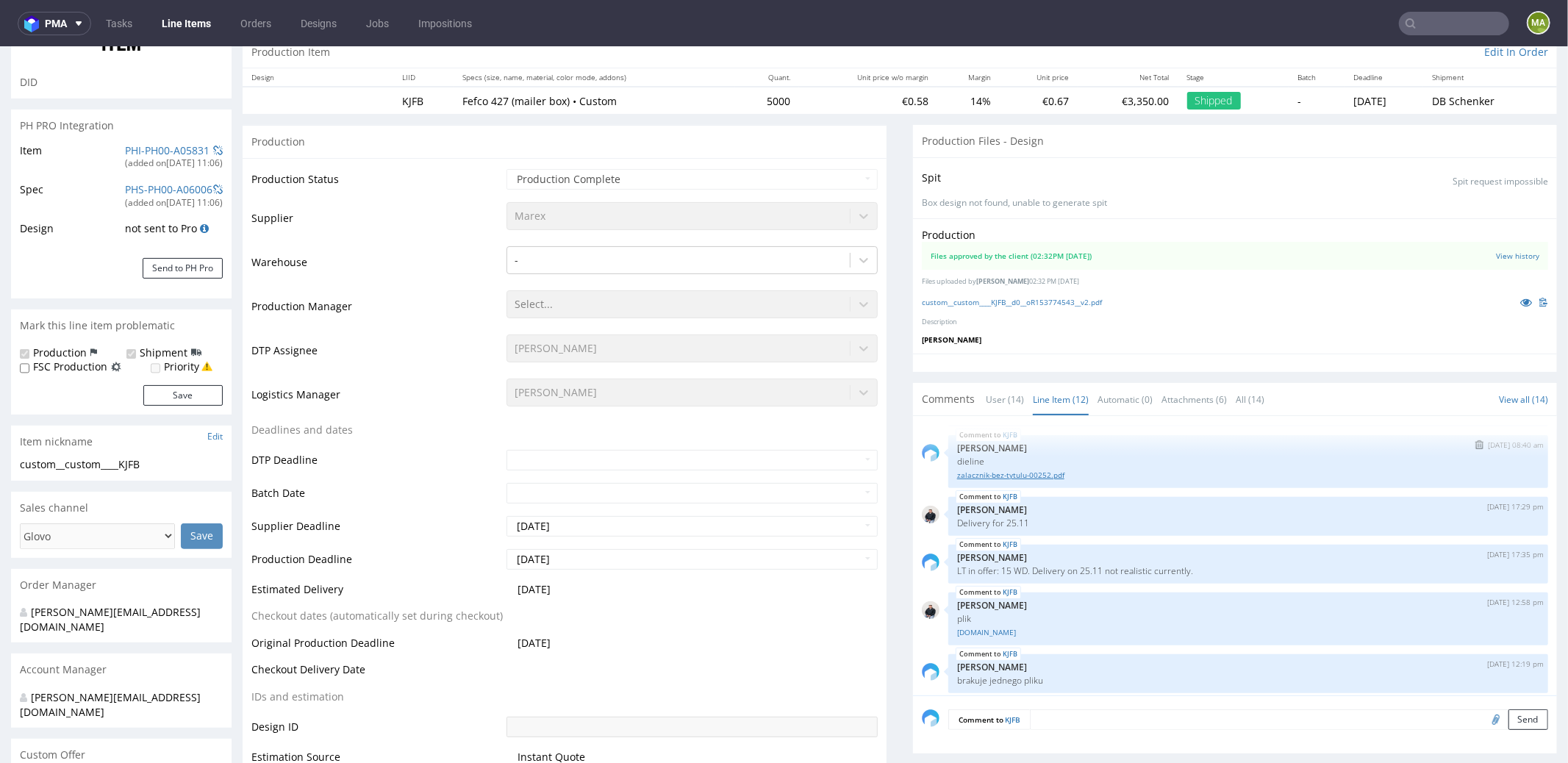
click at [1043, 469] on link "zalacznik-bez-tytulu-00252.pdf" at bounding box center [1249, 475] width 582 height 11
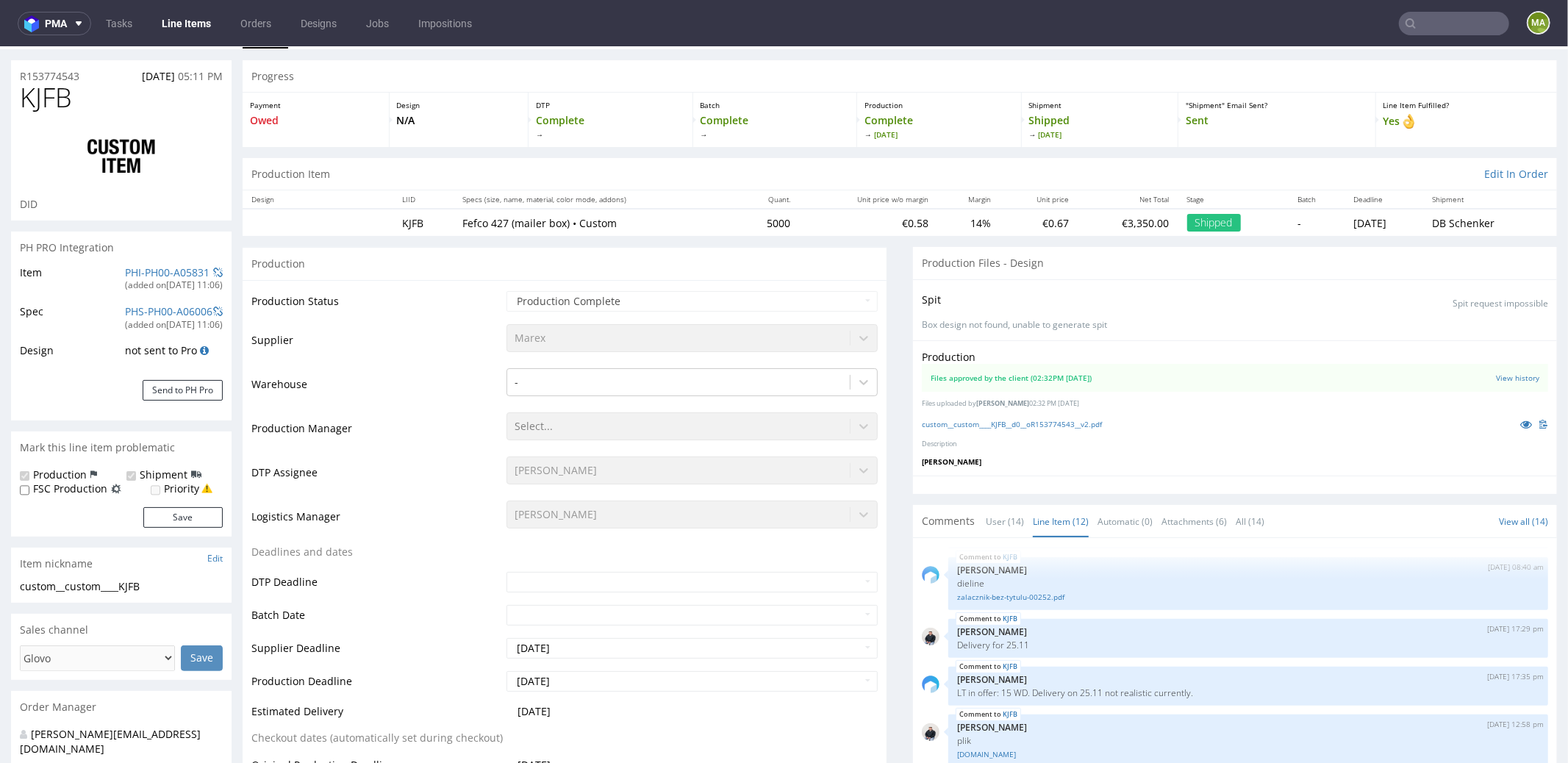
scroll to position [0, 0]
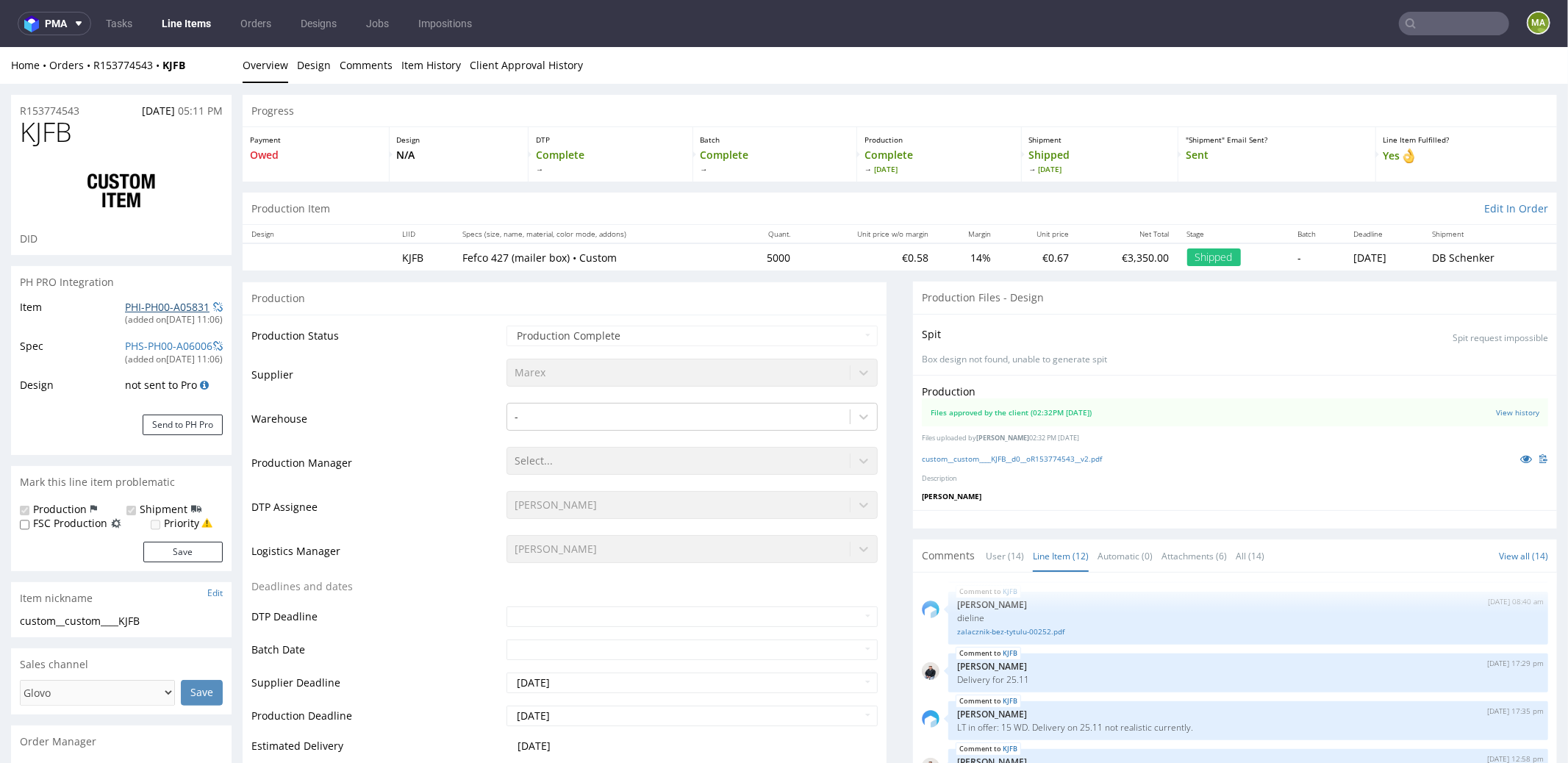
click at [125, 302] on link "PHI-PH00-A05831" at bounding box center [167, 306] width 85 height 14
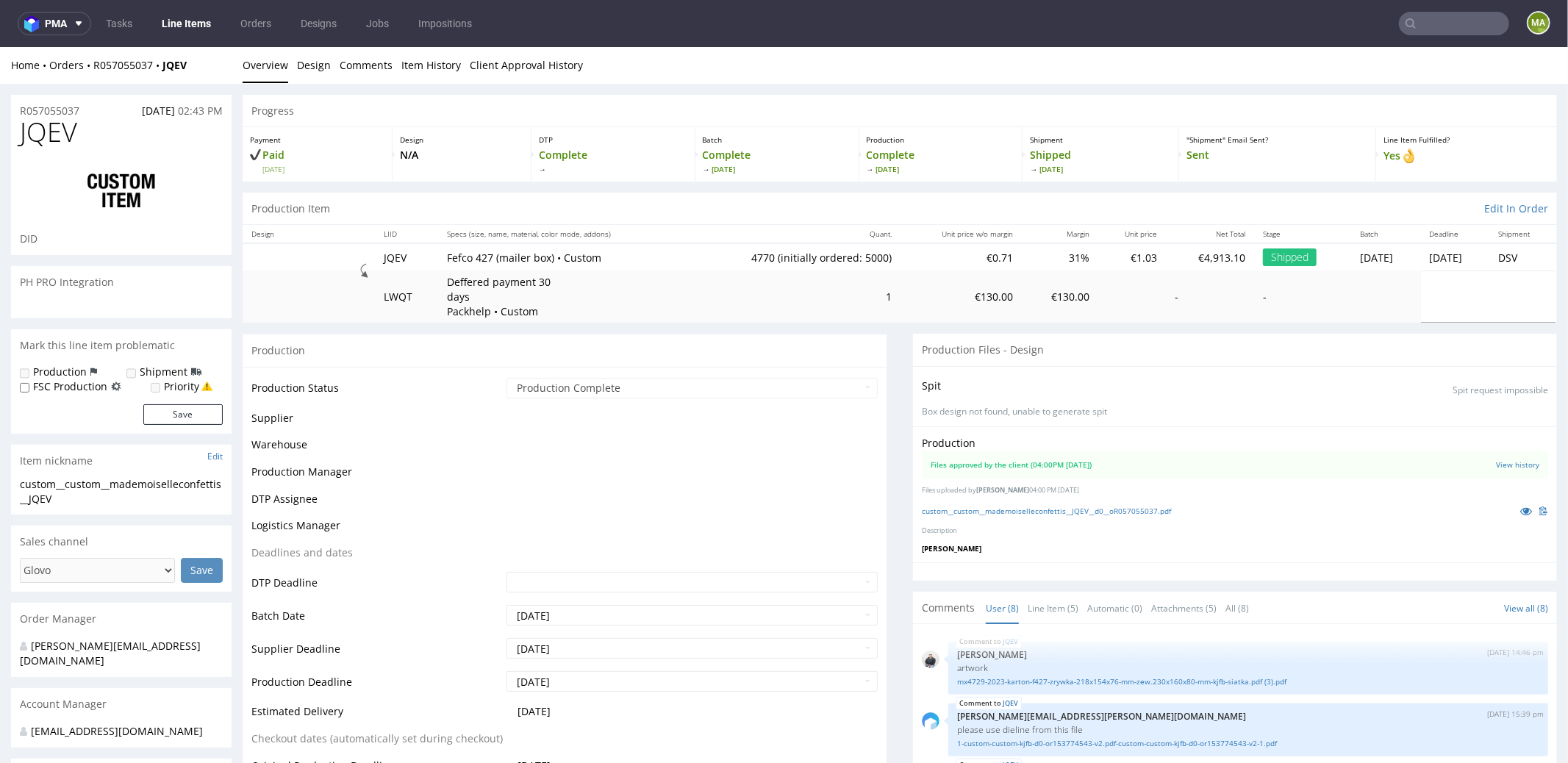
scroll to position [332, 0]
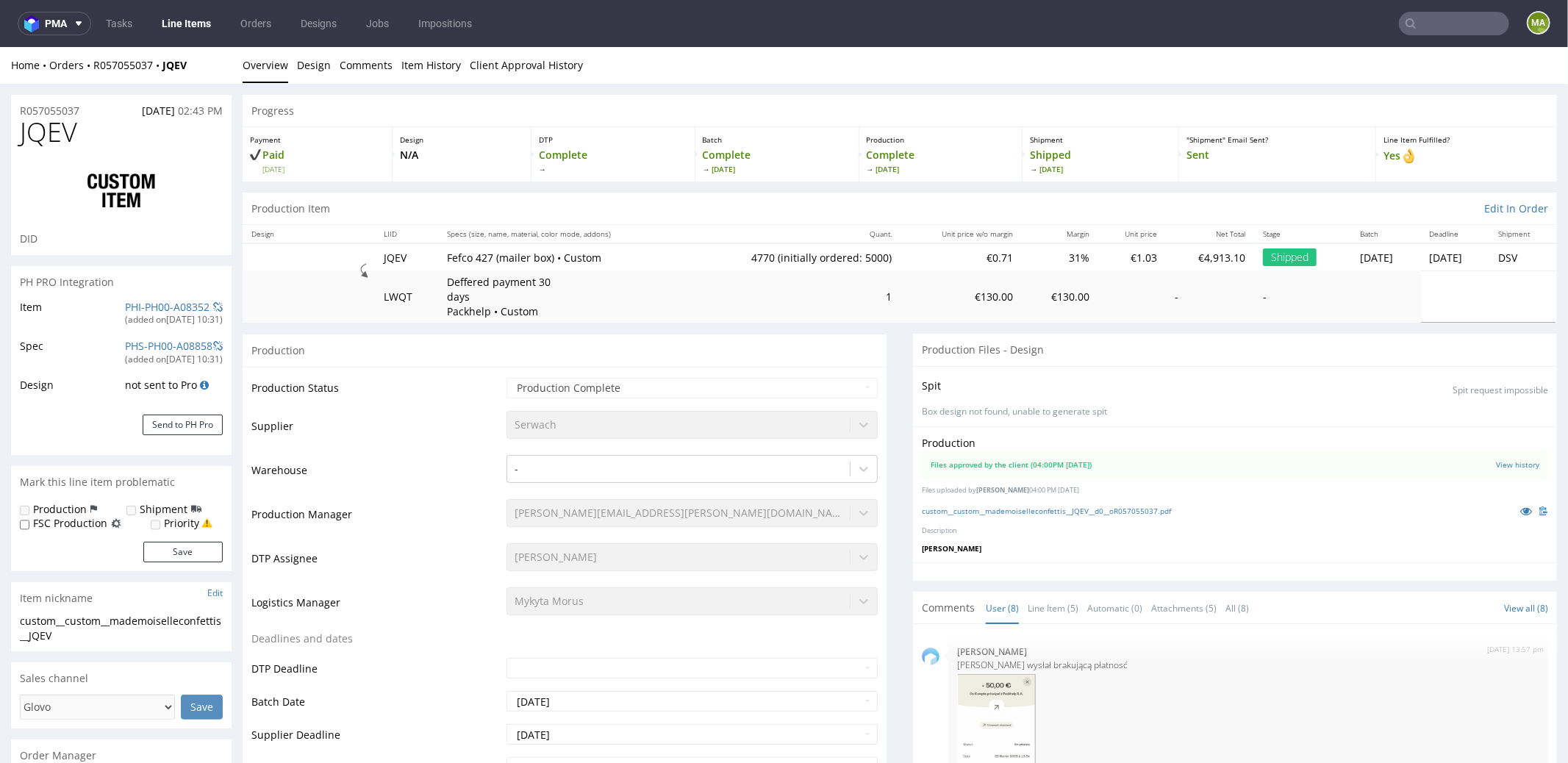
select select "in_progress"
click at [1514, 506] on link at bounding box center [1527, 506] width 26 height 16
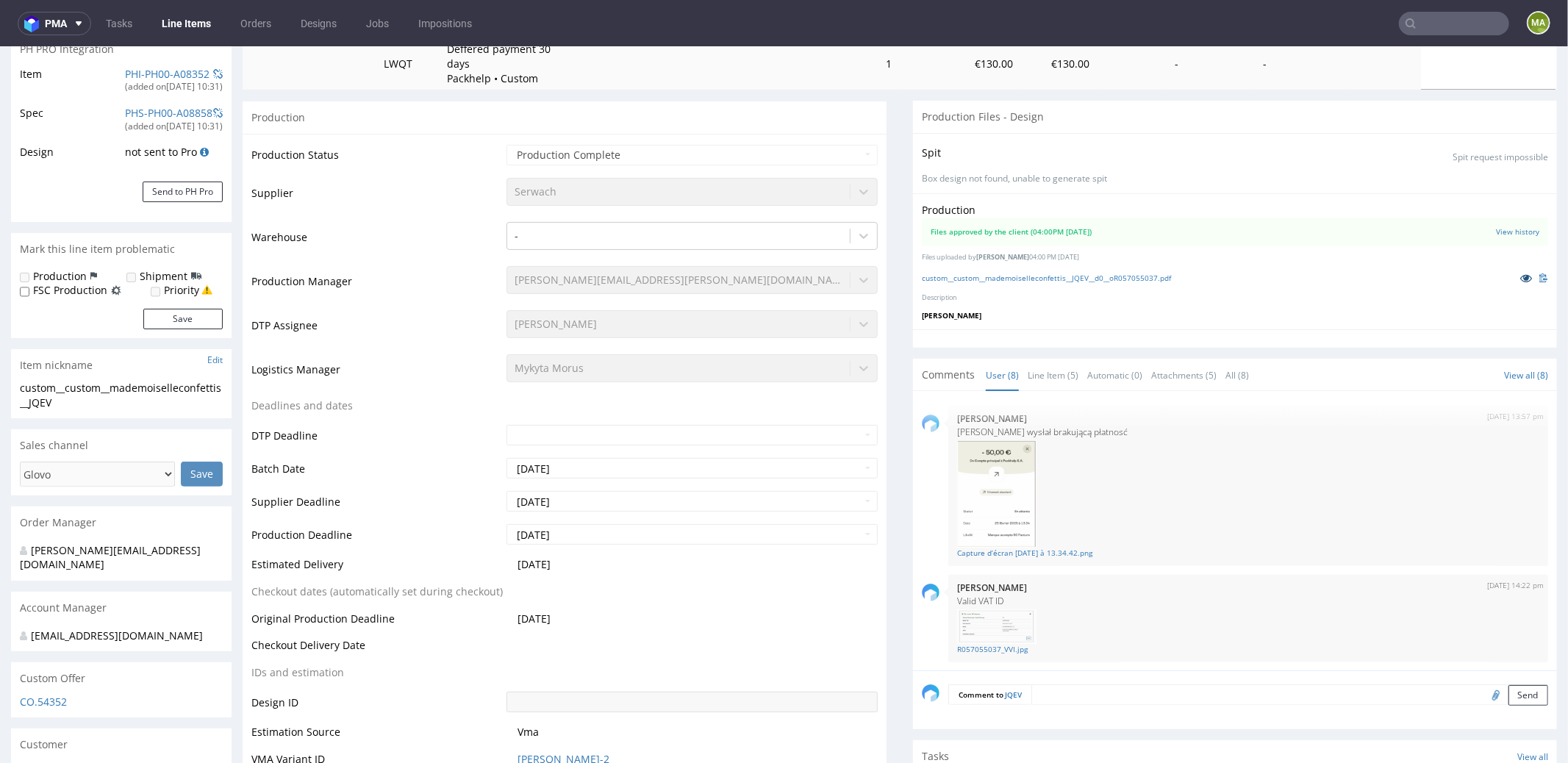
scroll to position [238, 0]
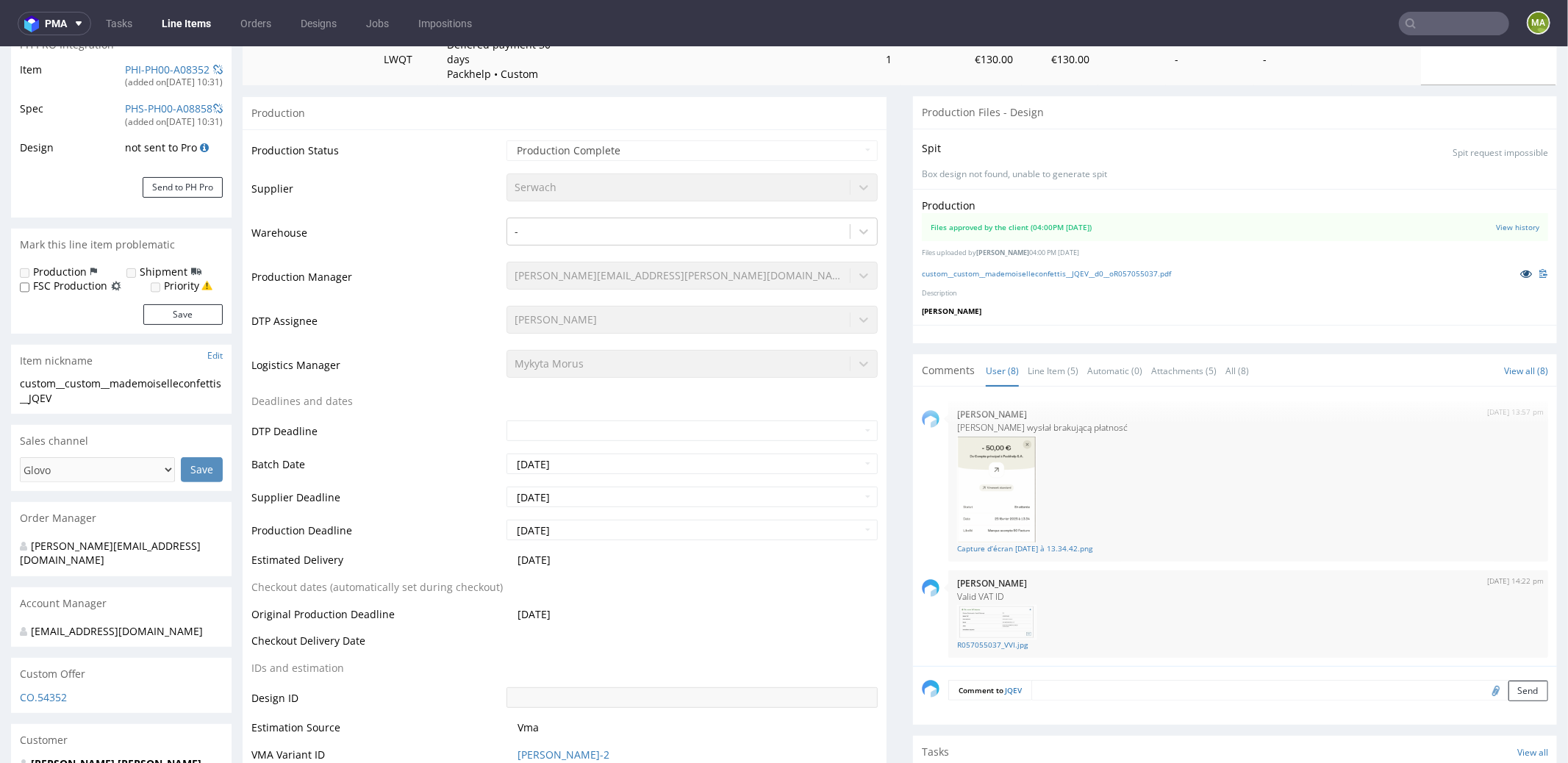
click at [1520, 270] on icon at bounding box center [1526, 272] width 12 height 10
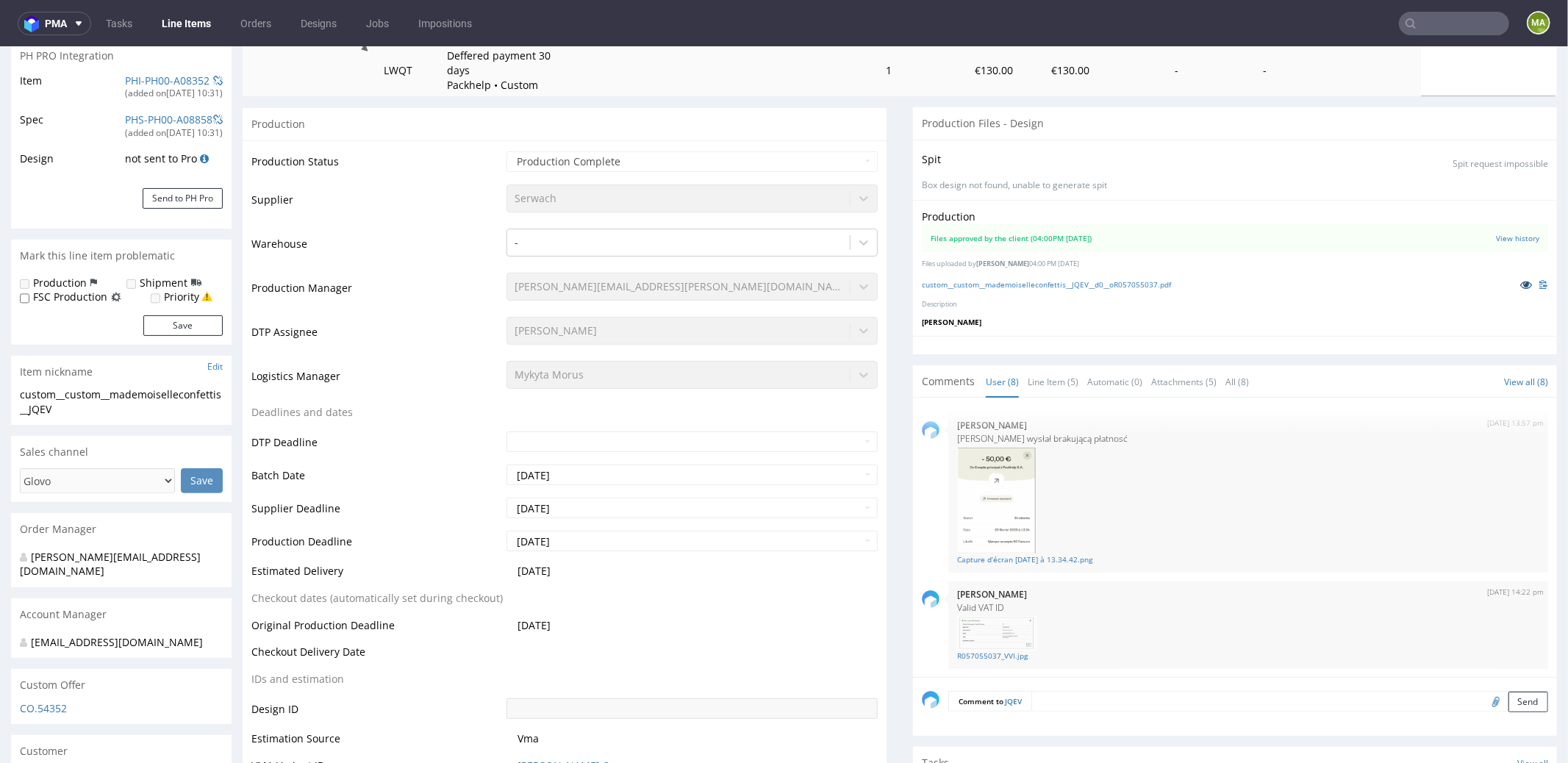
scroll to position [205, 0]
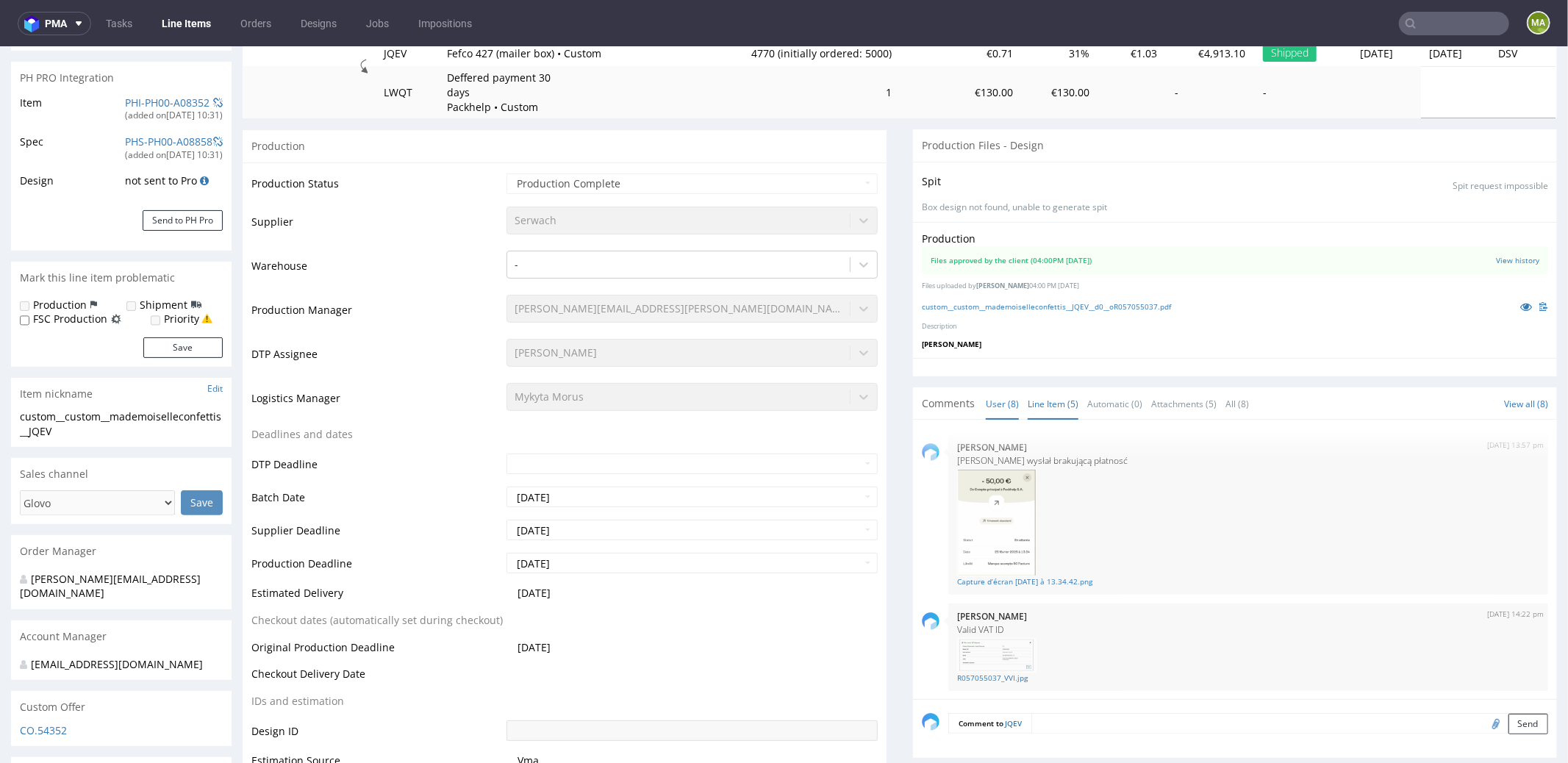
click at [1054, 412] on link "Line Item (5)" at bounding box center [1053, 403] width 51 height 32
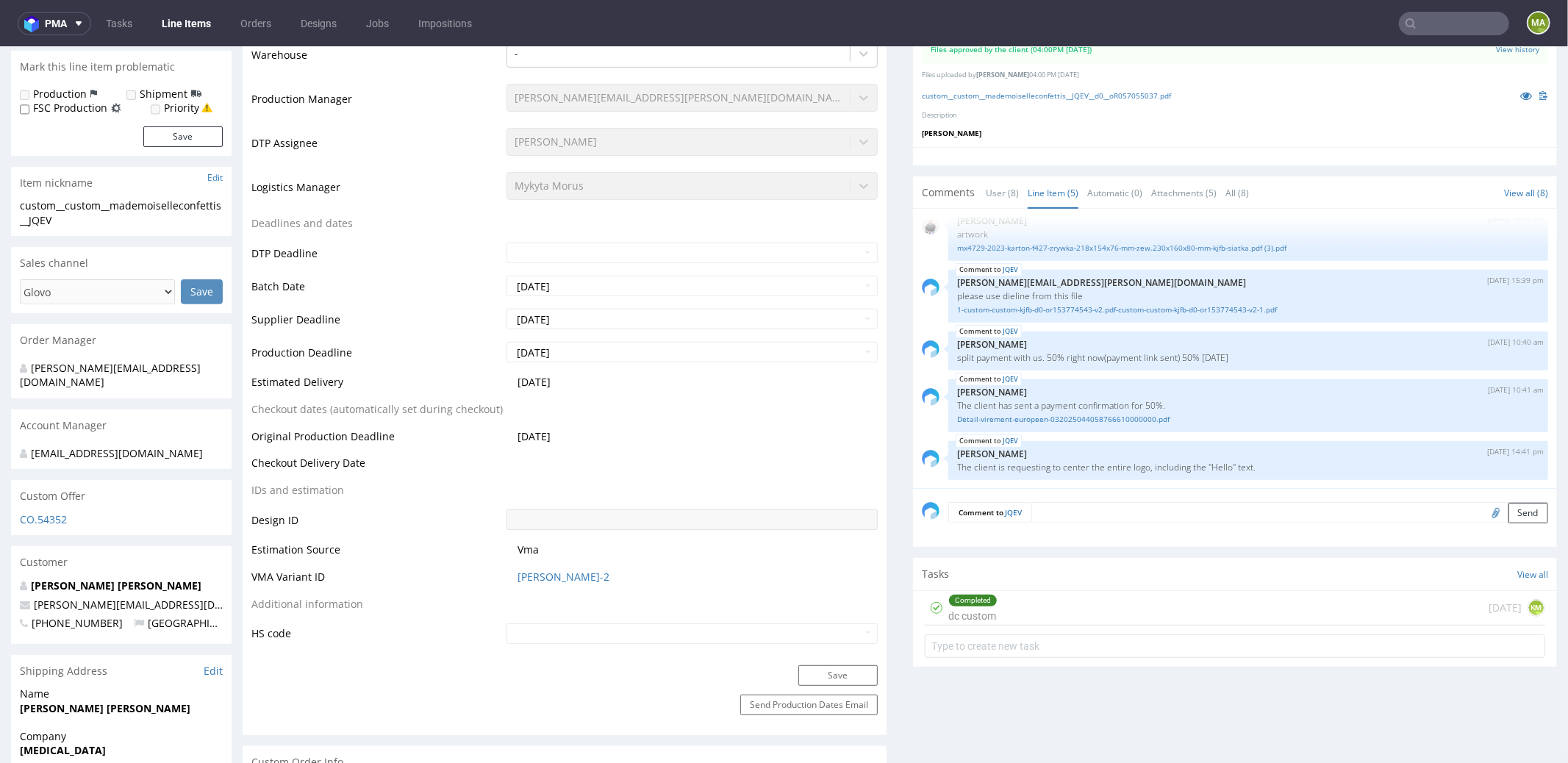
scroll to position [527, 0]
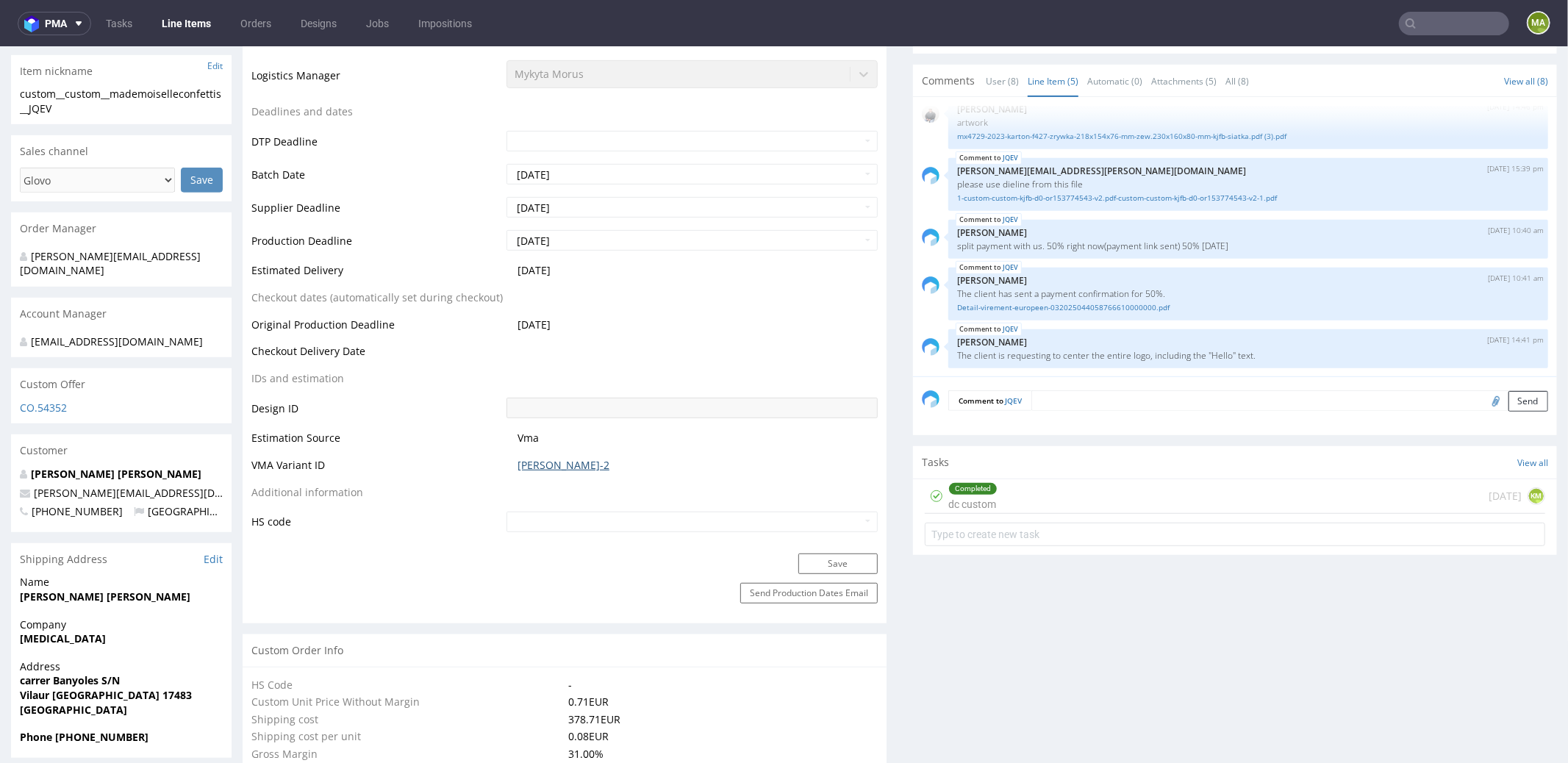
click at [529, 465] on link "[PERSON_NAME]-2" at bounding box center [564, 465] width 92 height 15
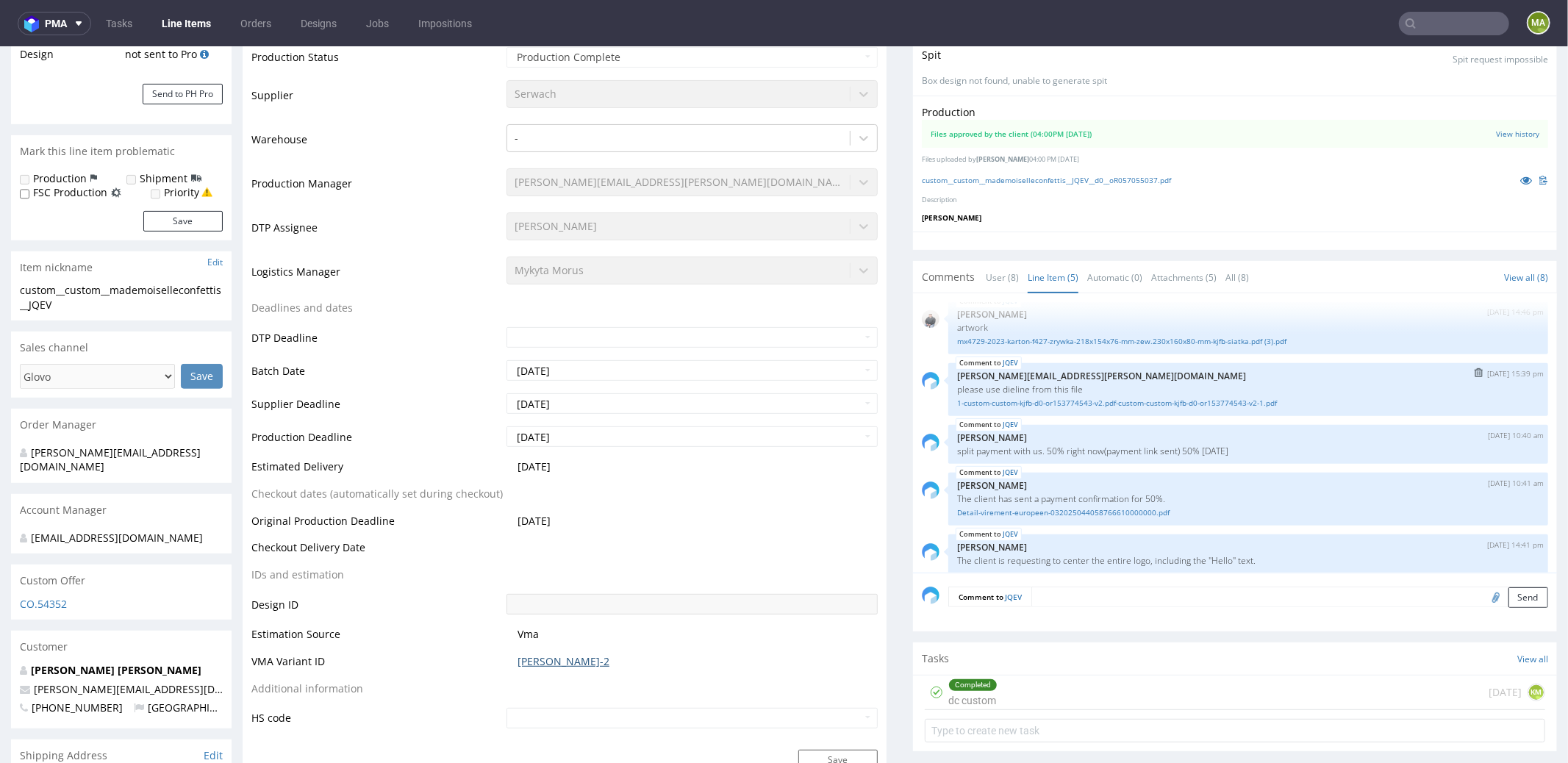
scroll to position [0, 0]
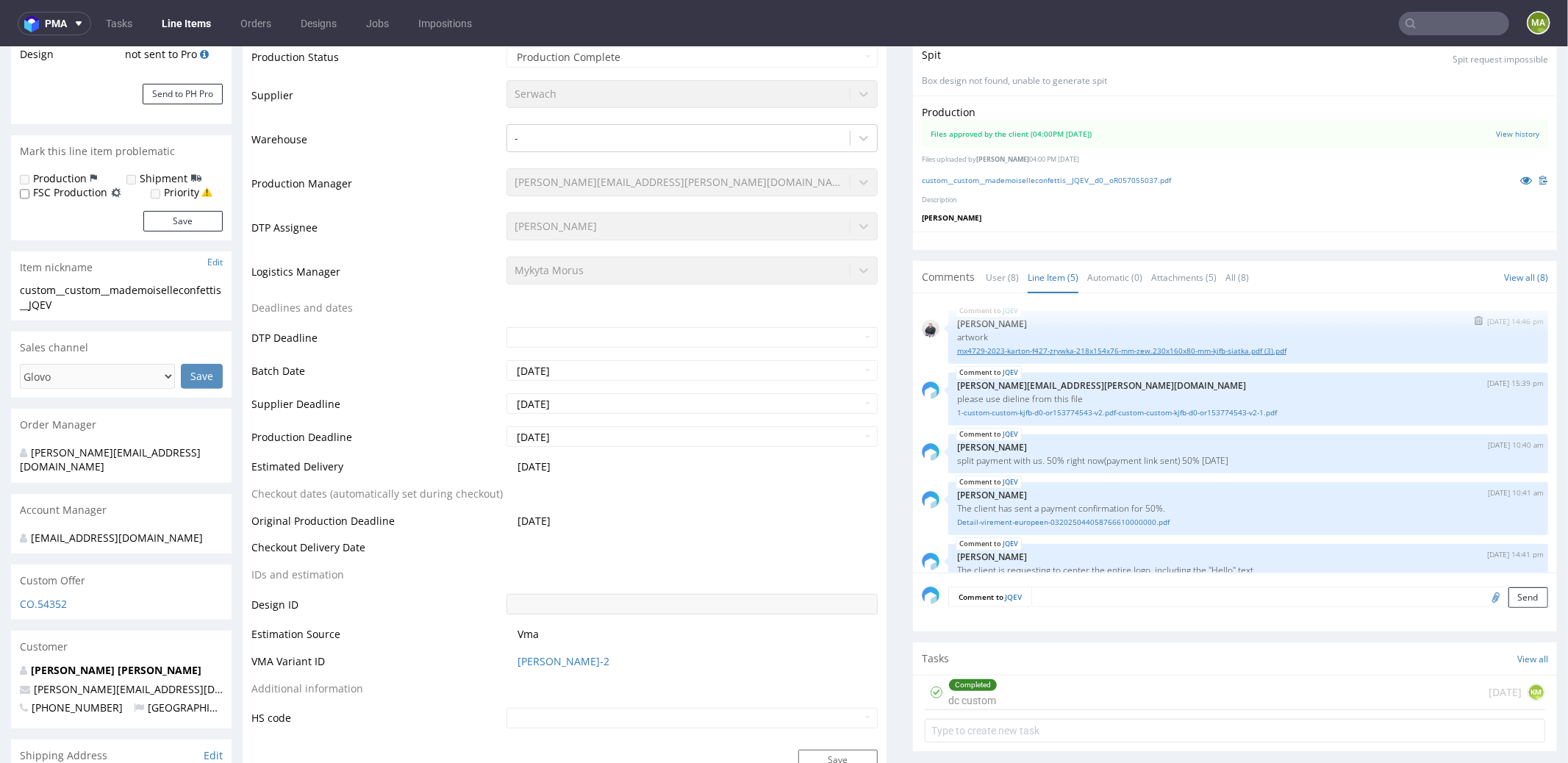
click at [1013, 350] on link "mx4729-2023-karton-f427-zrywka-218x154x76-mm-zew.230x160x80-mm-kjfb-siatka.pdf …" at bounding box center [1249, 350] width 582 height 11
click at [1010, 411] on link "1-custom-custom-kjfb-d0-or153774543-v2.pdf-custom-custom-kjfb-d0-or153774543-v2…" at bounding box center [1249, 413] width 582 height 11
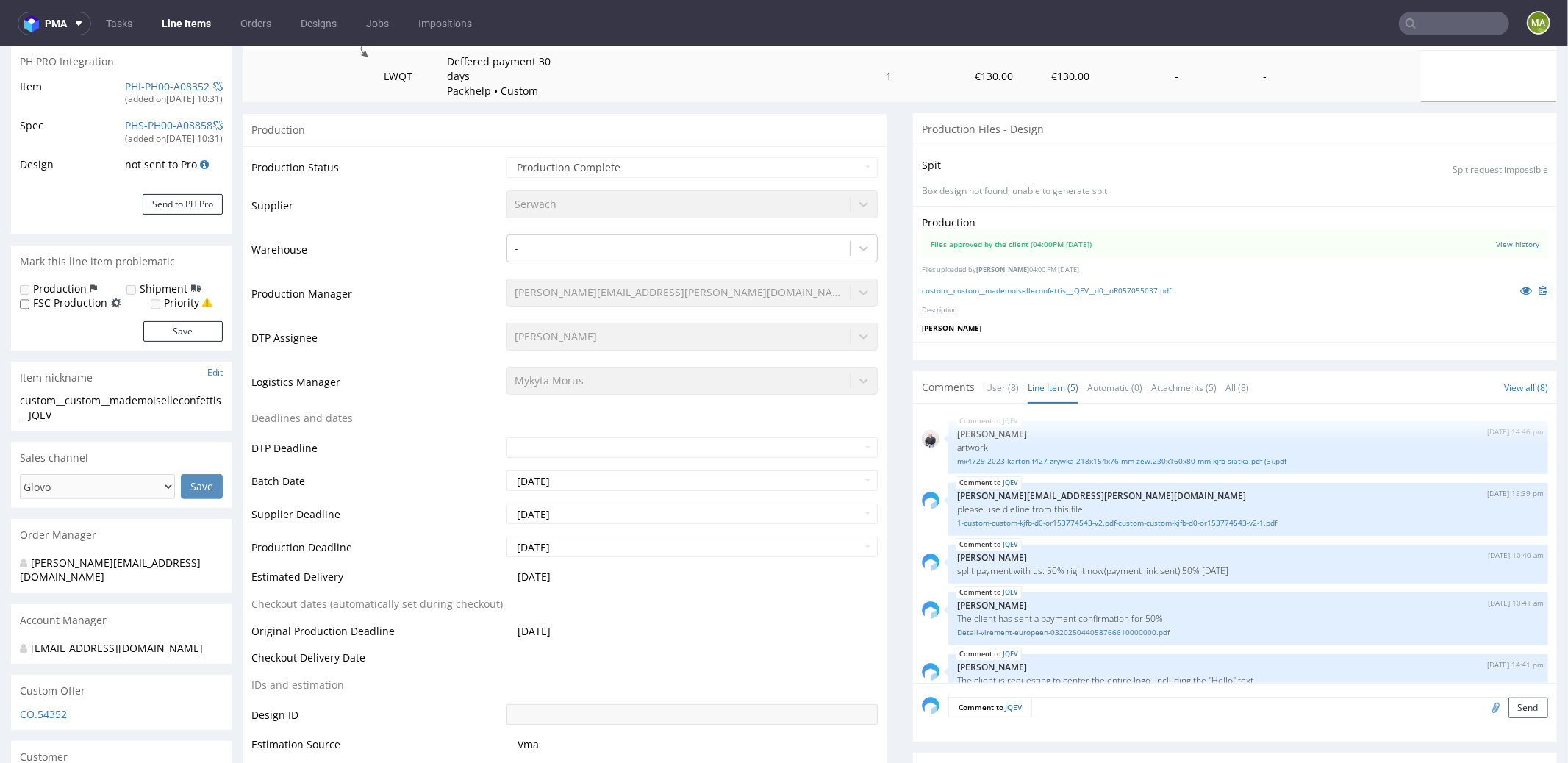
scroll to position [190, 0]
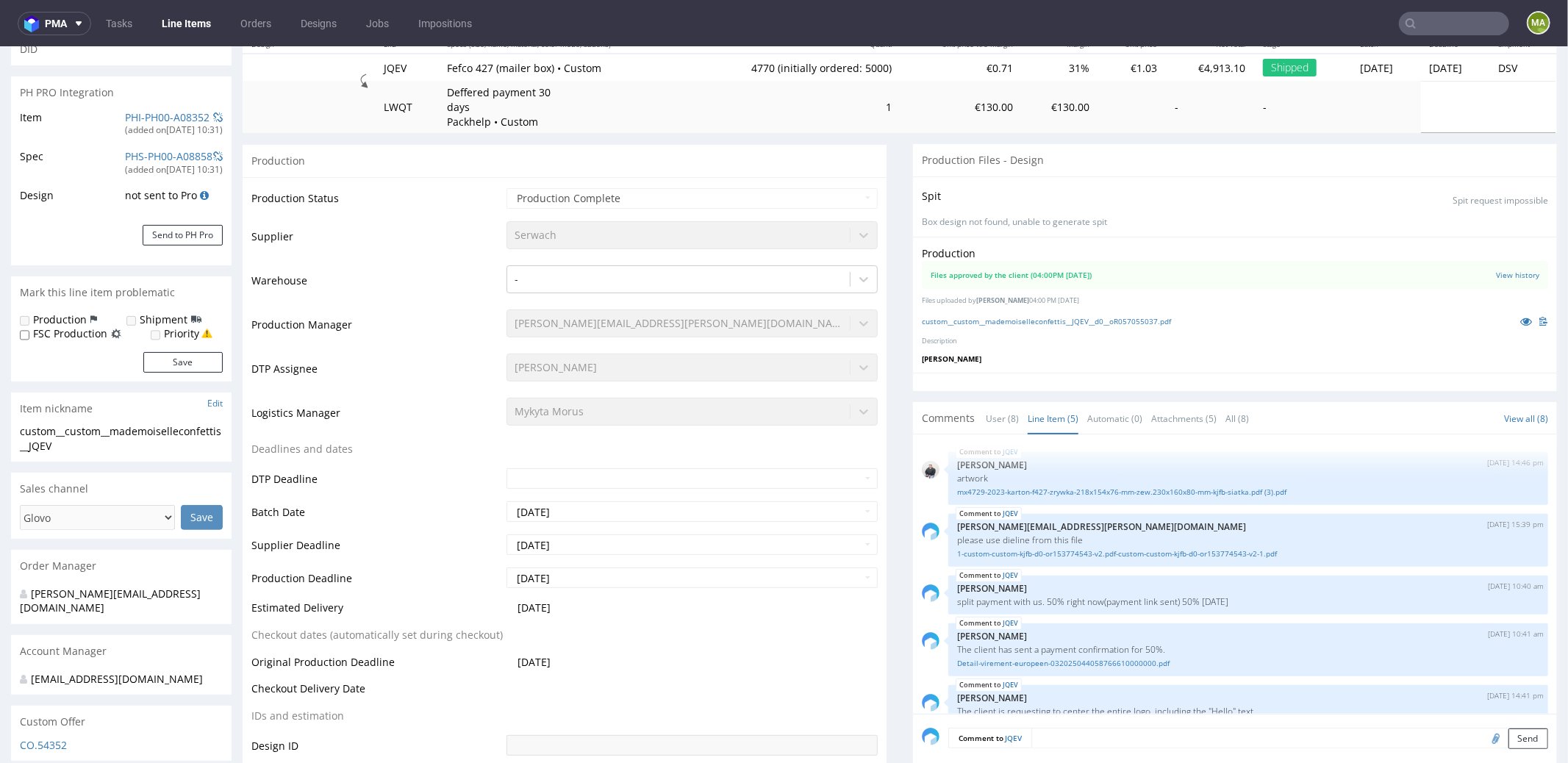
click at [1432, 31] on input "text" at bounding box center [1453, 23] width 110 height 23
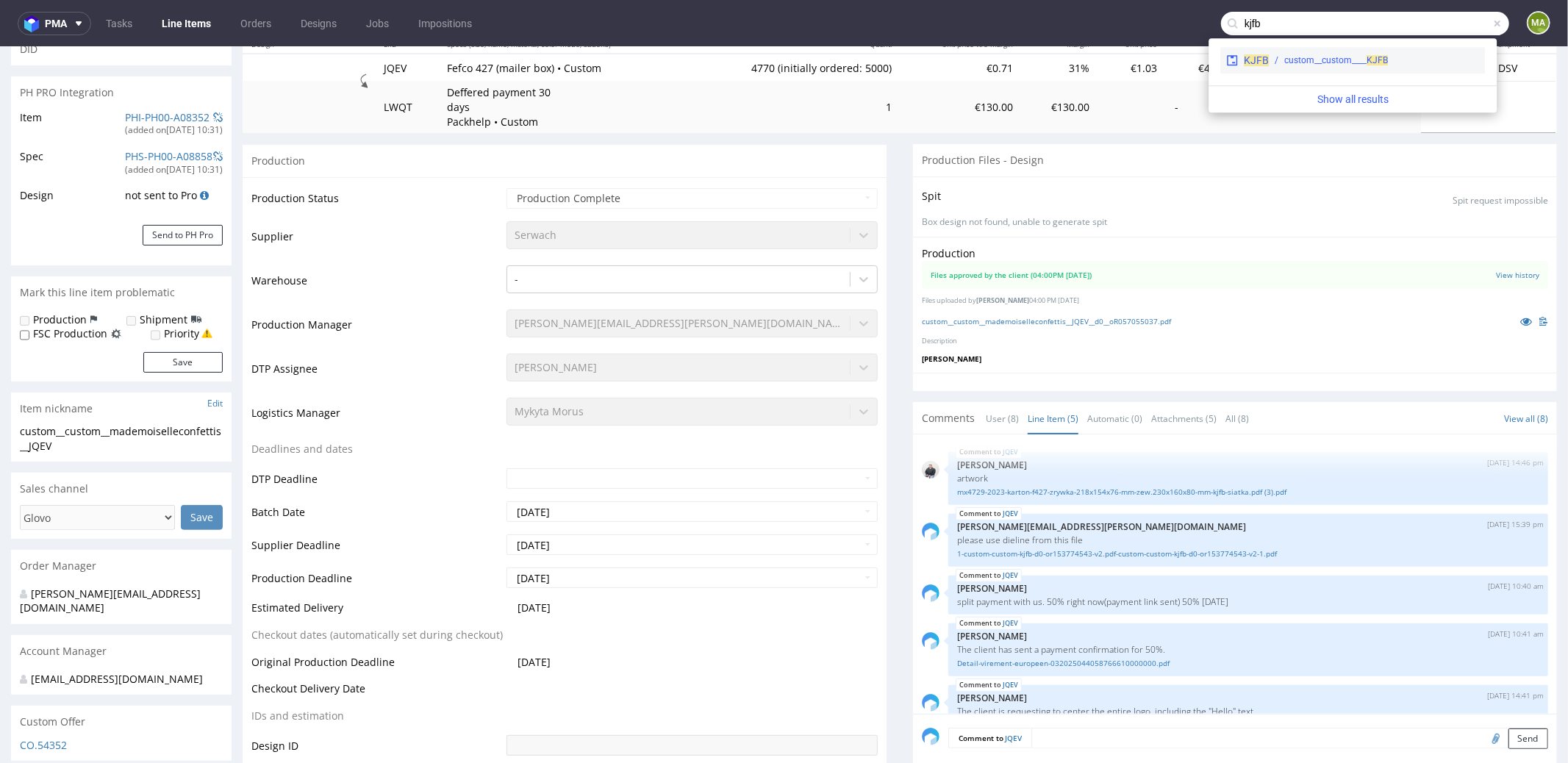
type input "kjfb"
drag, startPoint x: 1293, startPoint y: 8, endPoint x: 1293, endPoint y: 55, distance: 47.0
click at [1293, 55] on div "custom__custom____ KJFB" at bounding box center [1336, 60] width 103 height 13
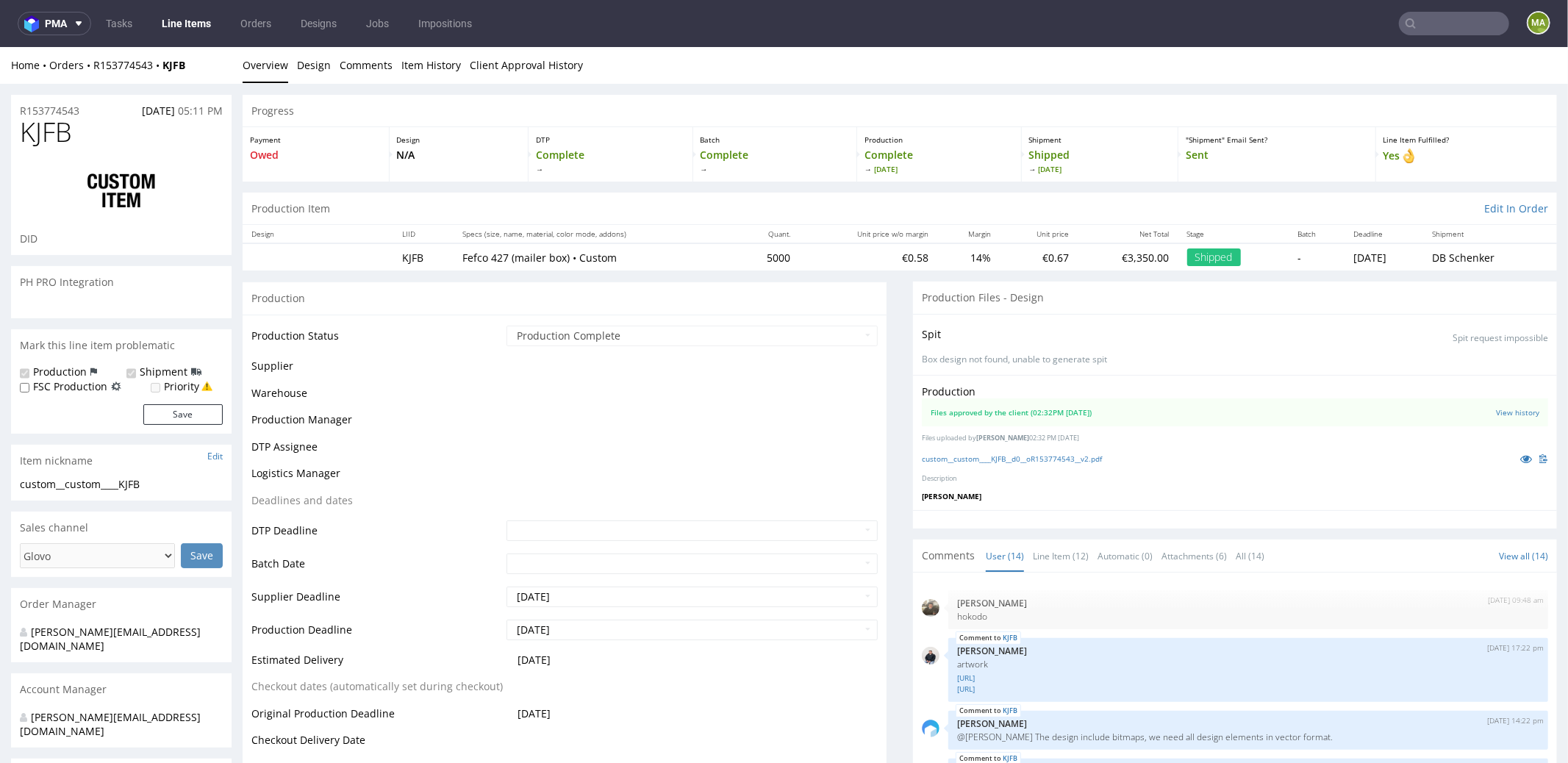
scroll to position [593, 0]
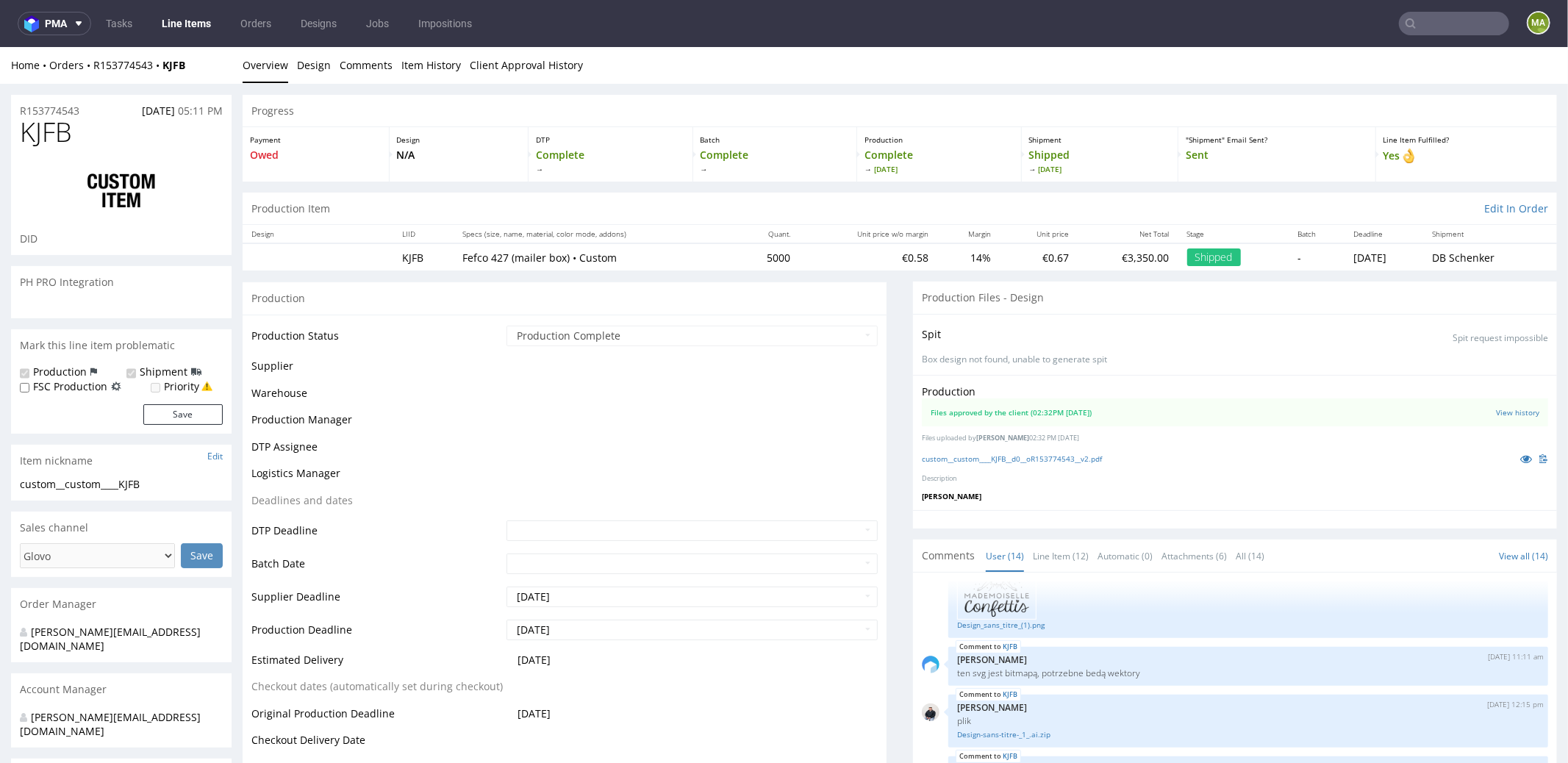
select select "in_progress"
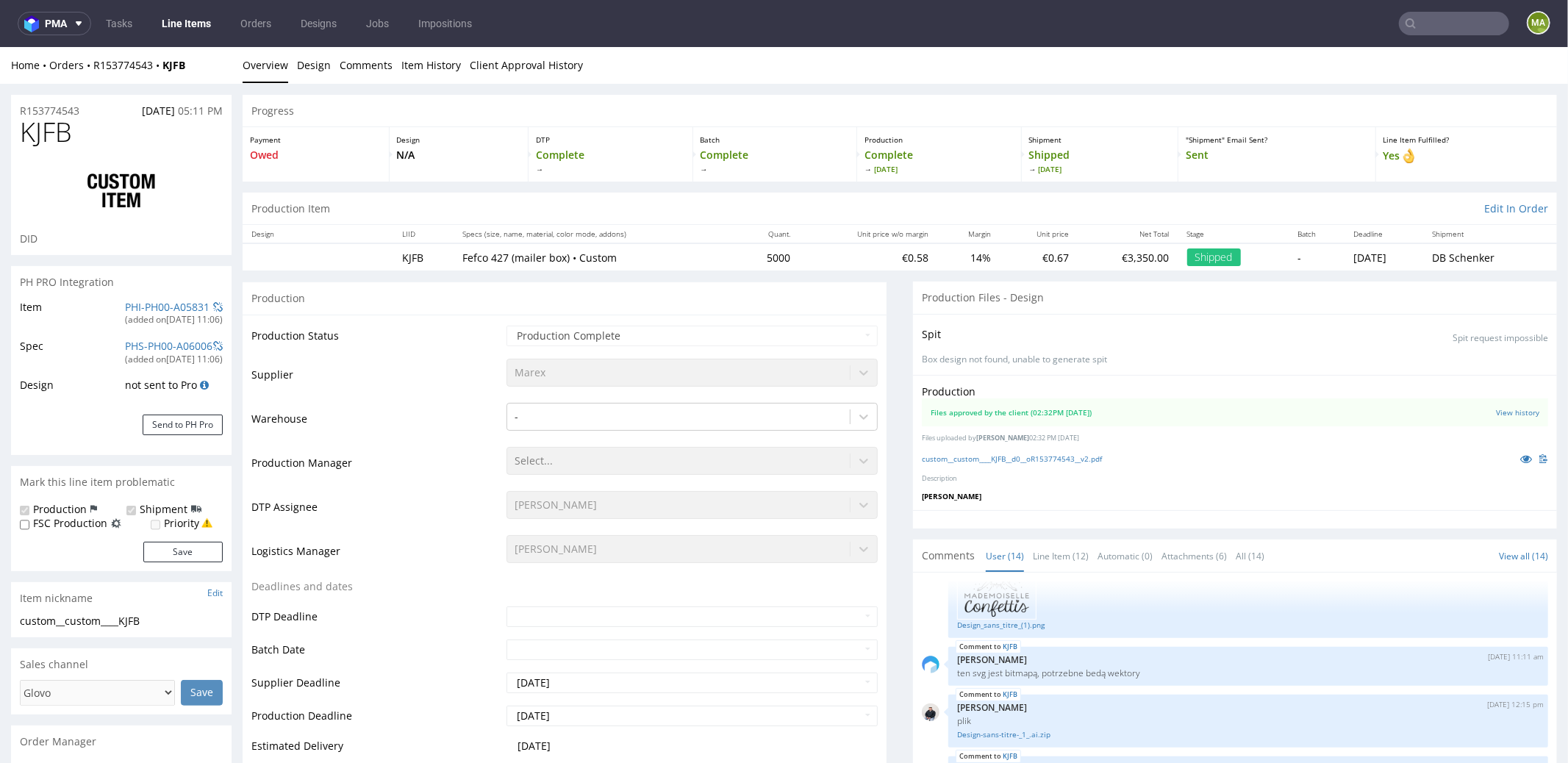
click at [1046, 549] on link "Line Item (12)" at bounding box center [1061, 555] width 55 height 32
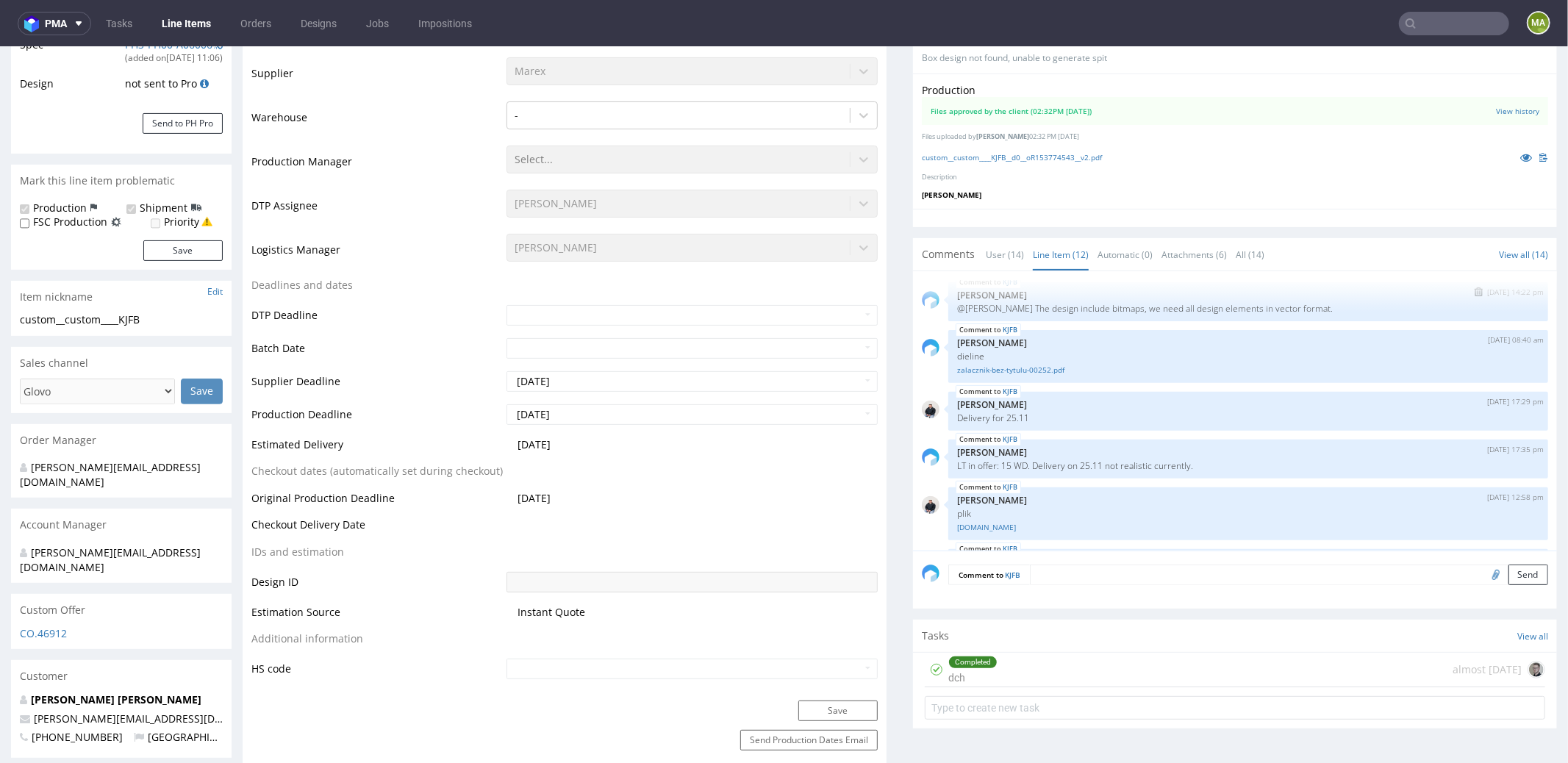
scroll to position [89, 0]
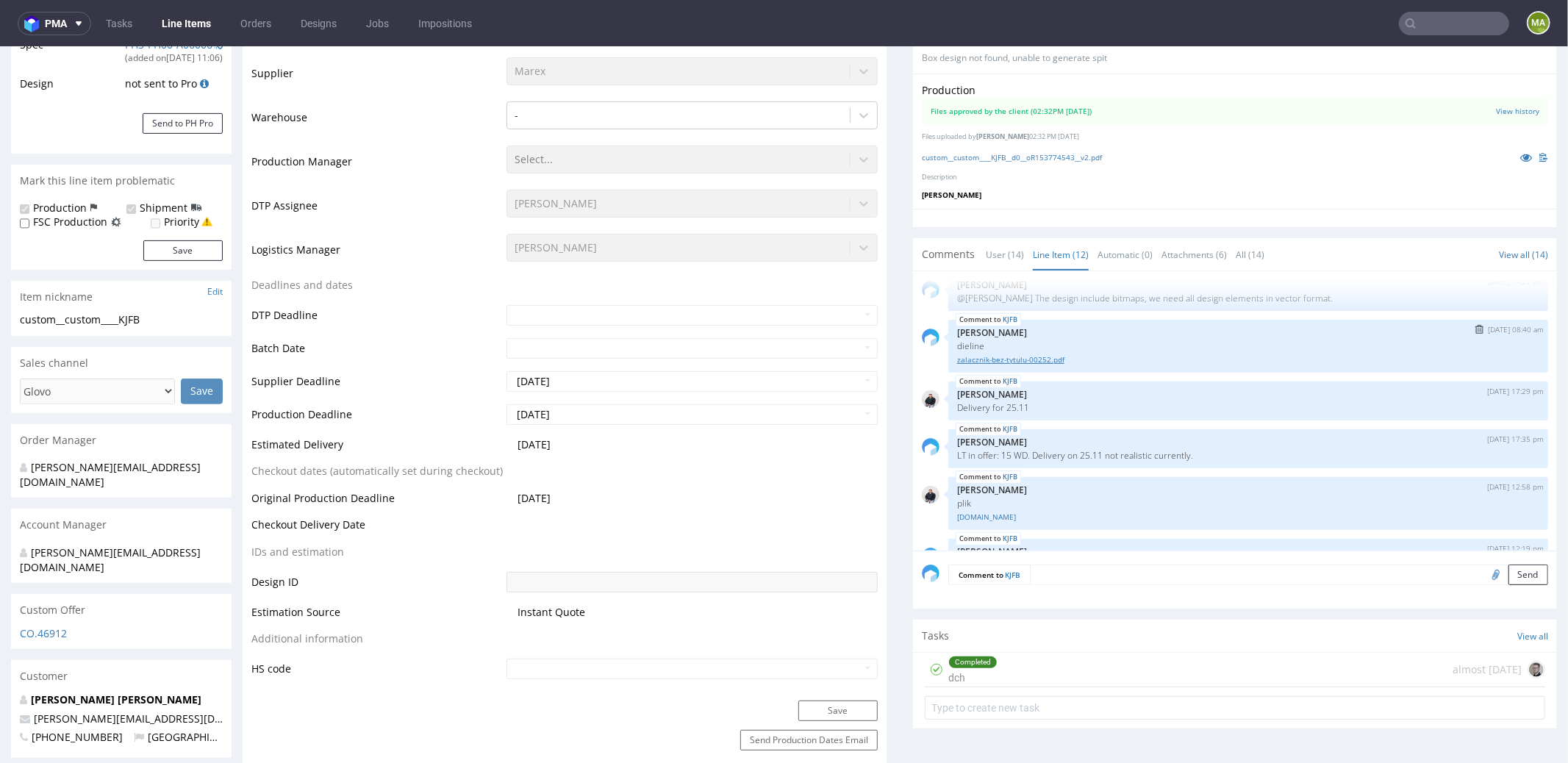
click at [1033, 359] on link "zalacznik-bez-tytulu-00252.pdf" at bounding box center [1249, 359] width 582 height 11
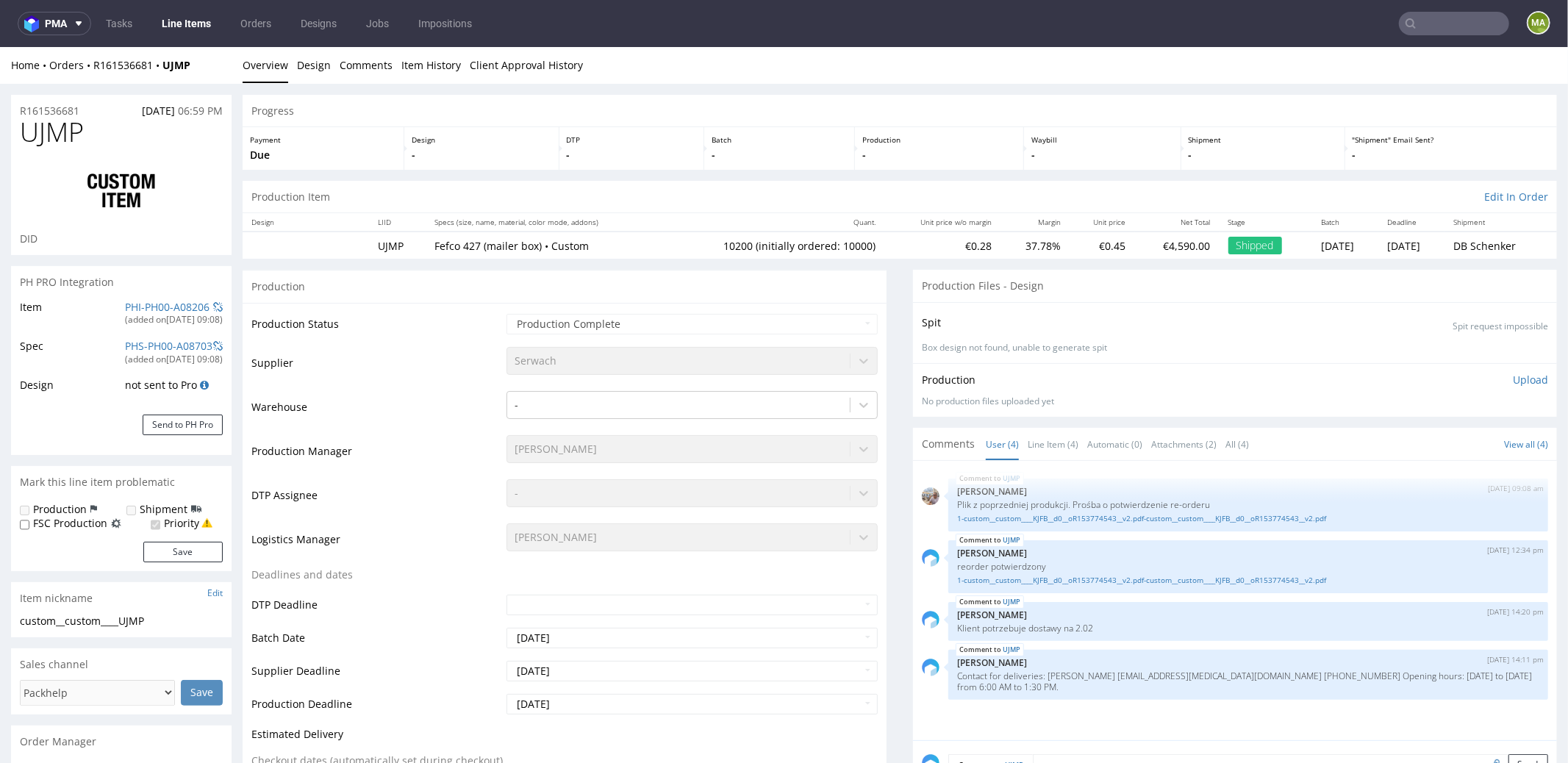
click at [1445, 10] on nav "pma Tasks Line Items Orders Designs Jobs Impositions ma" at bounding box center [784, 23] width 1568 height 47
click at [1435, 22] on input "text" at bounding box center [1453, 23] width 110 height 23
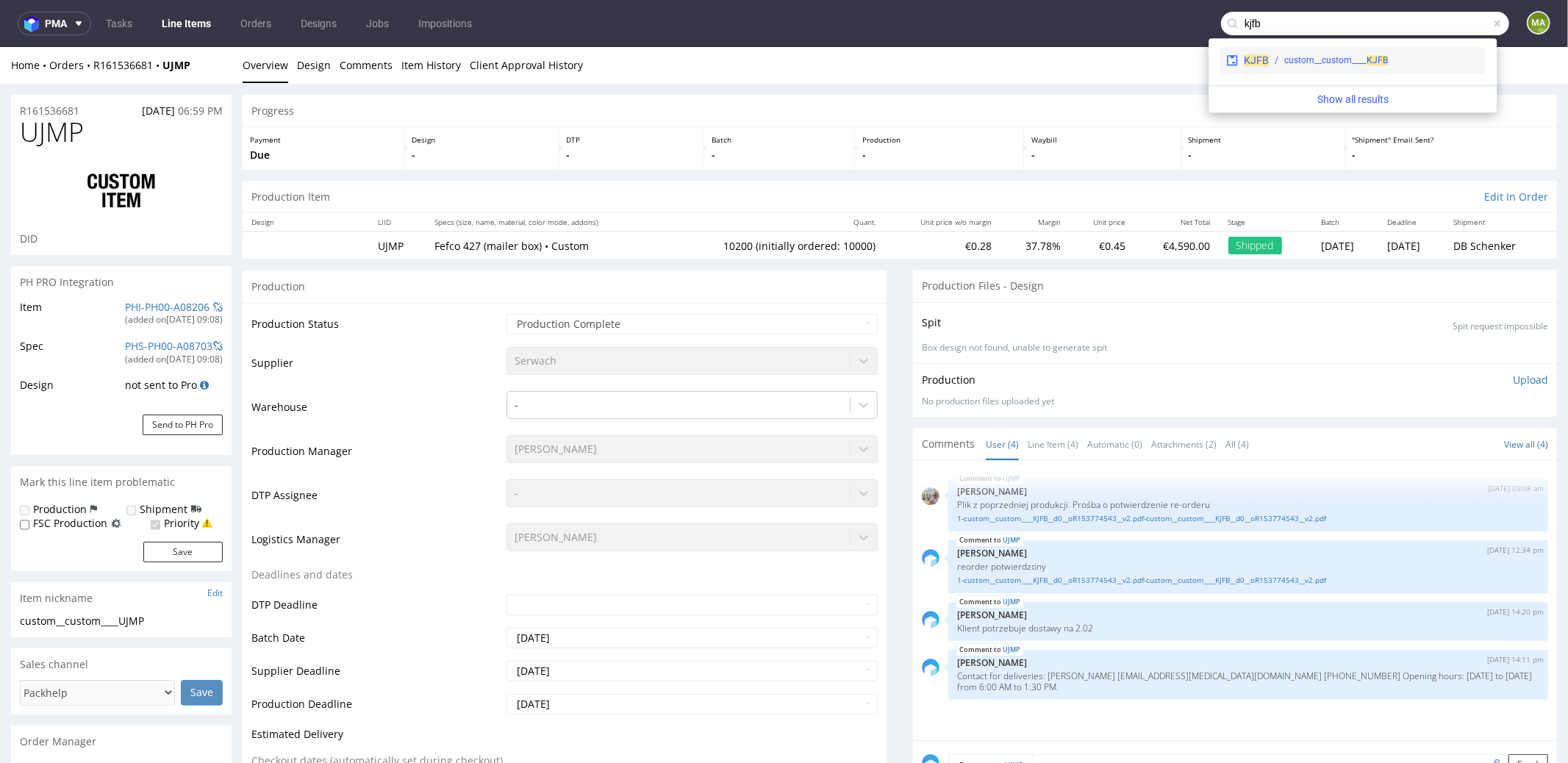
type input "kjfb"
click at [1329, 57] on div "custom__custom____ KJFB" at bounding box center [1336, 60] width 103 height 13
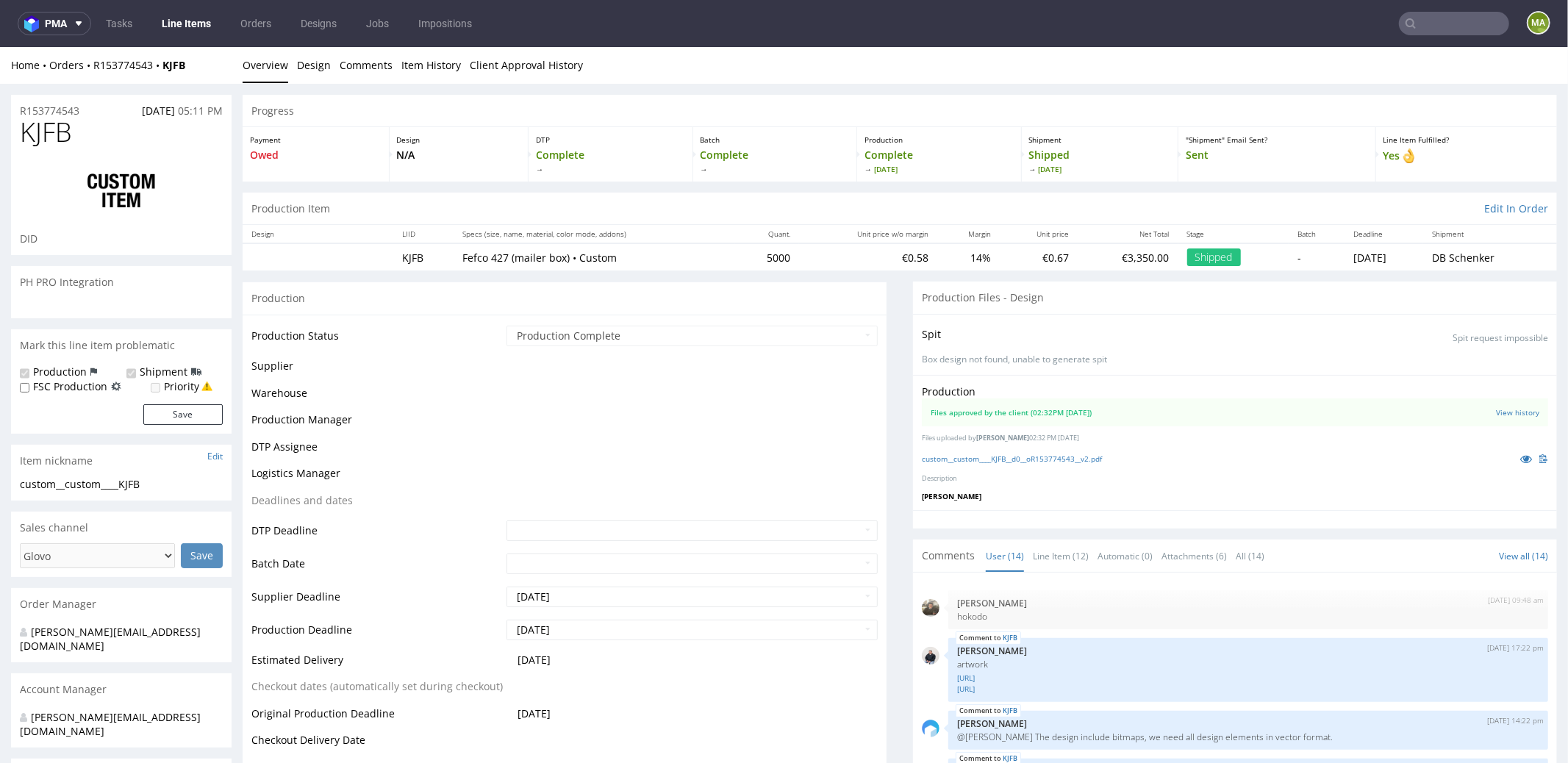
scroll to position [593, 0]
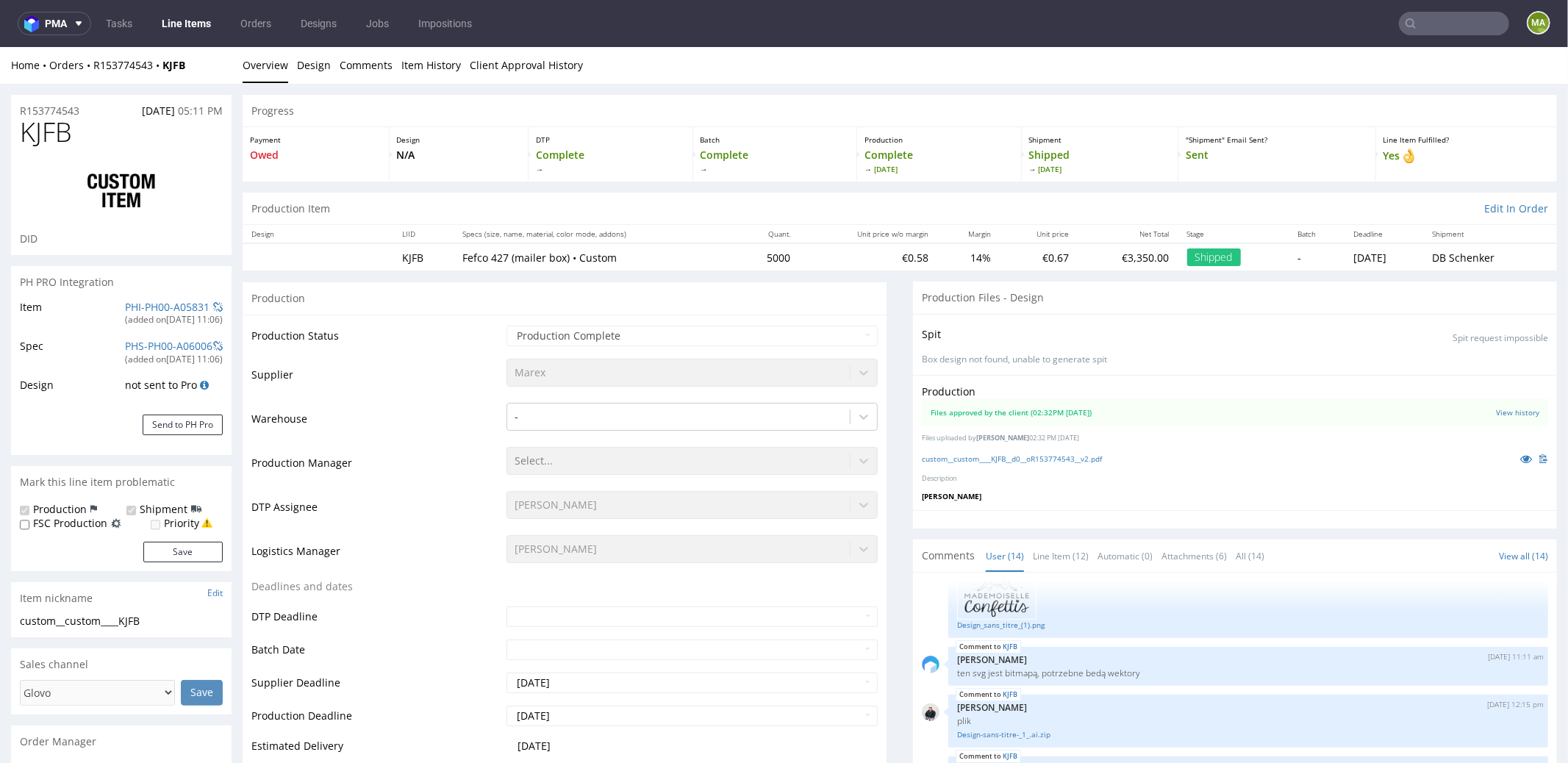
select select "in_progress"
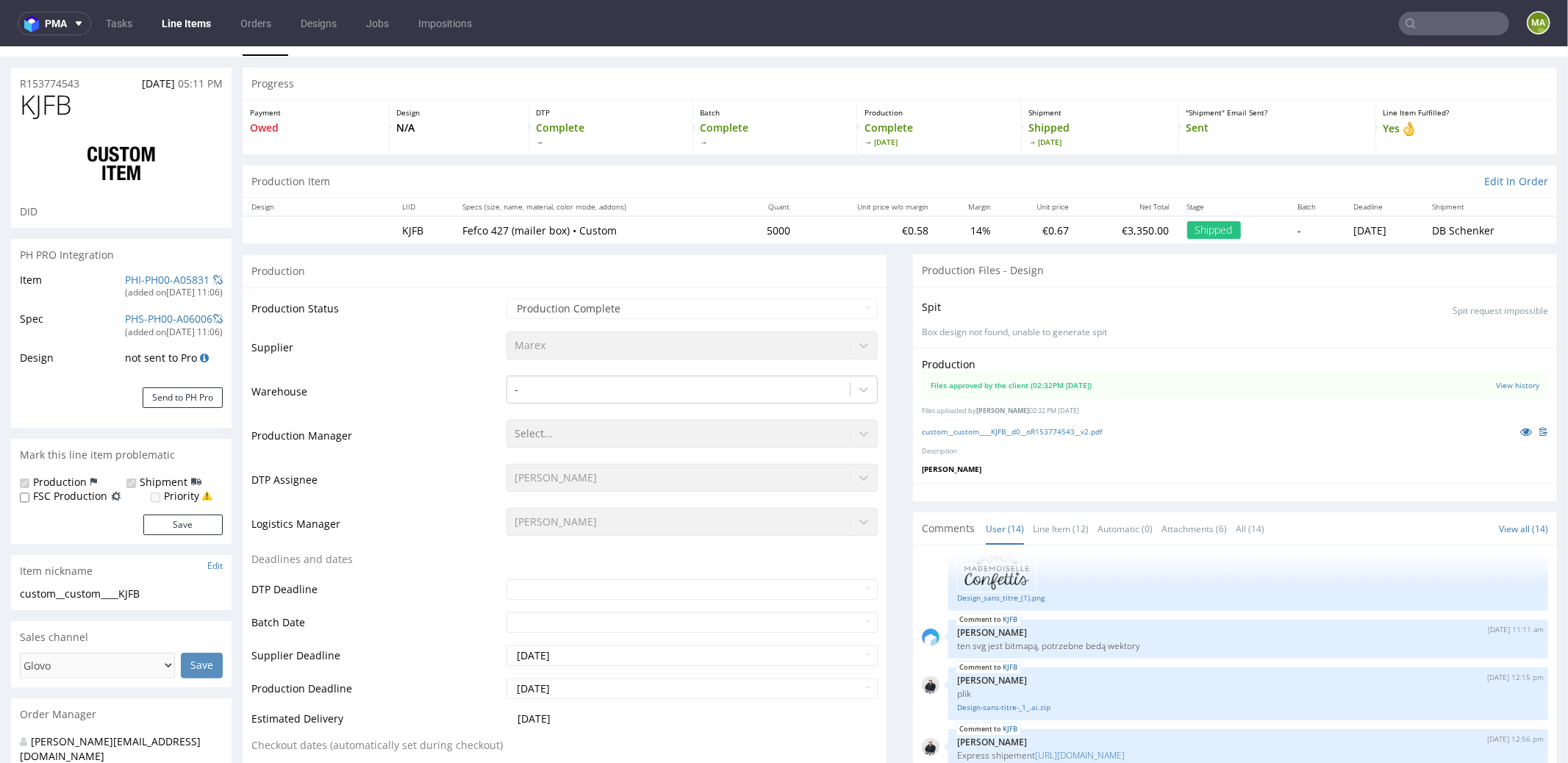
scroll to position [30, 0]
click at [1520, 431] on icon at bounding box center [1526, 428] width 12 height 10
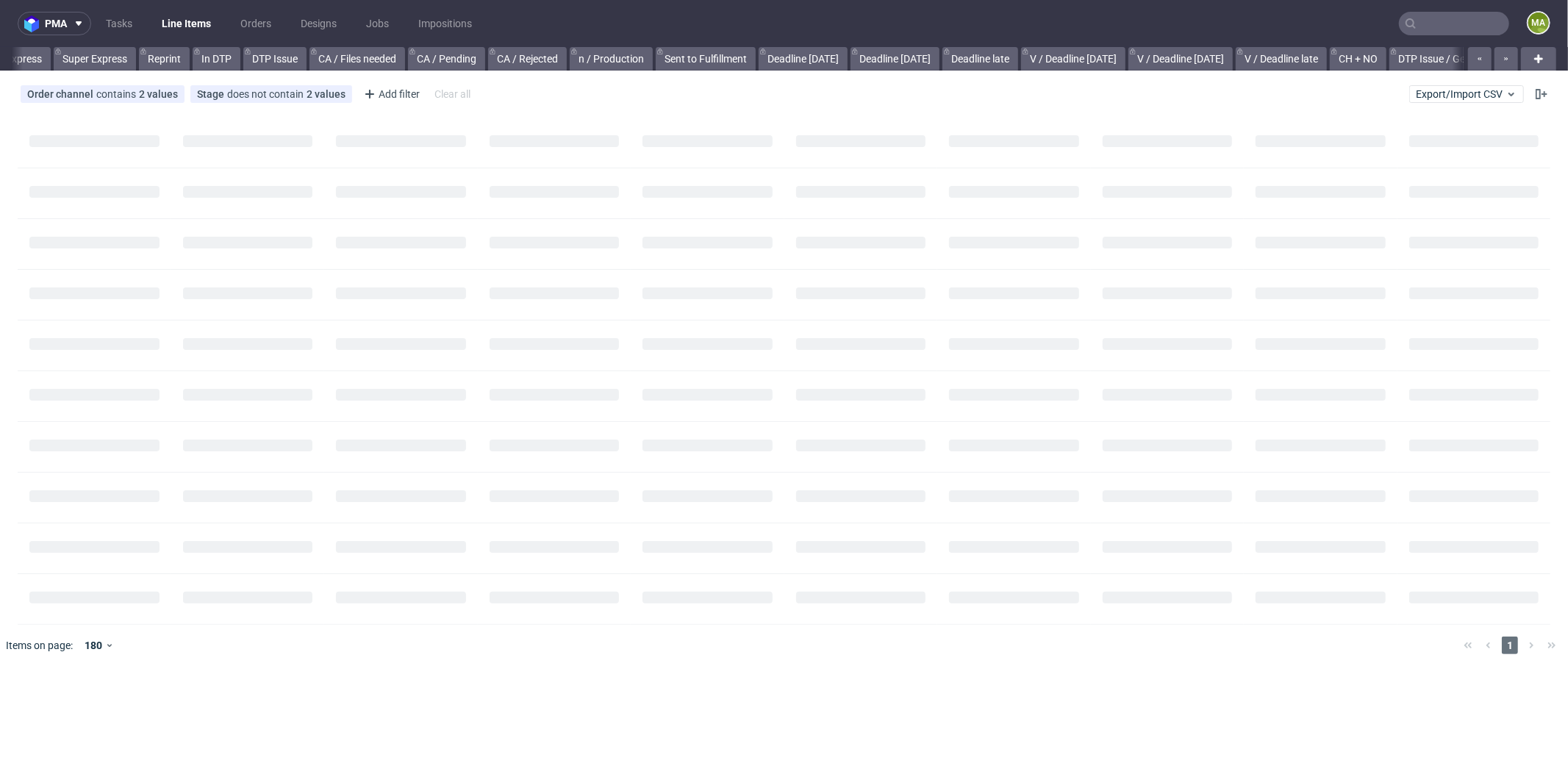
click at [1465, 23] on input "text" at bounding box center [1453, 23] width 110 height 23
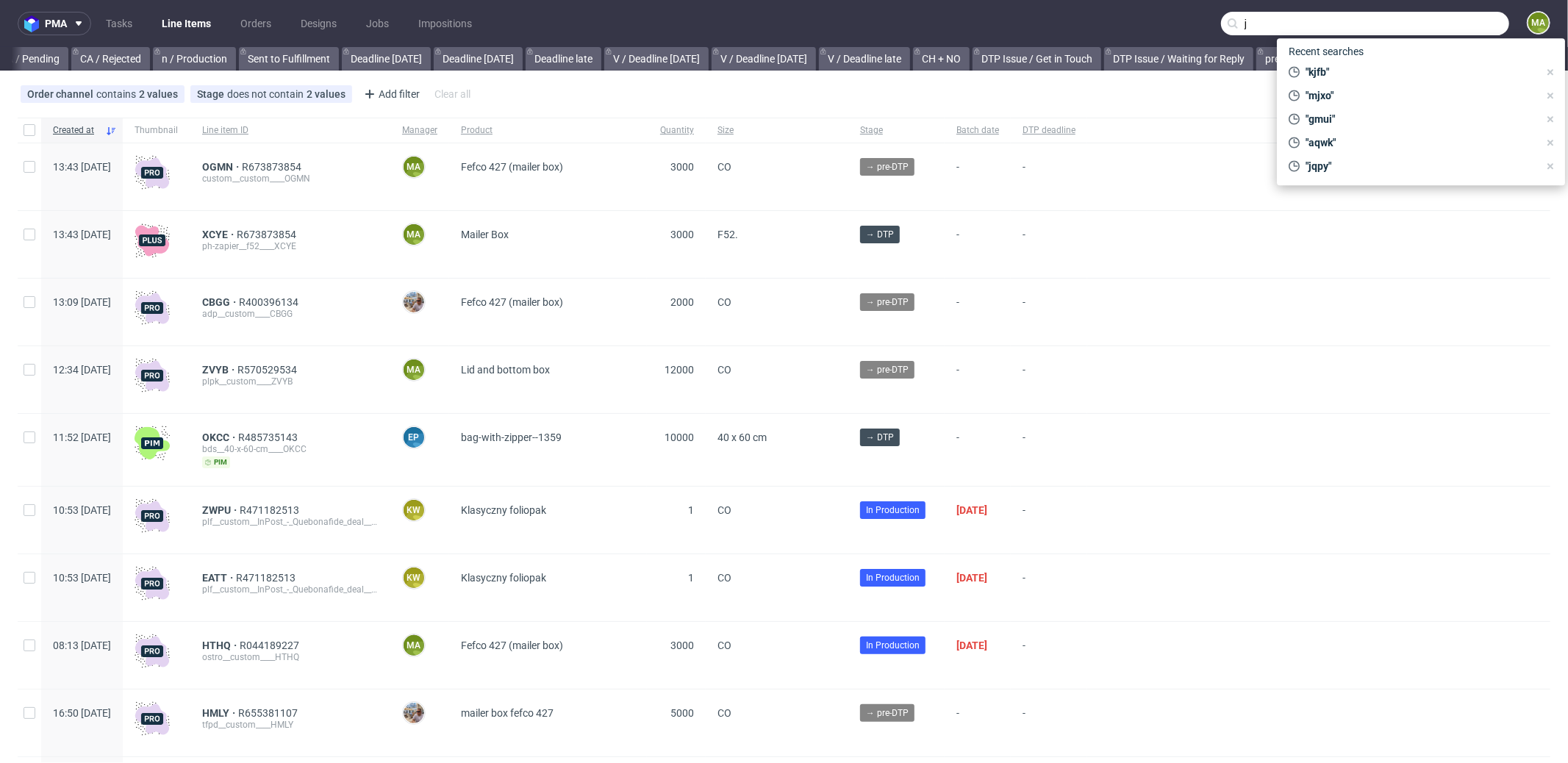
scroll to position [0, 1269]
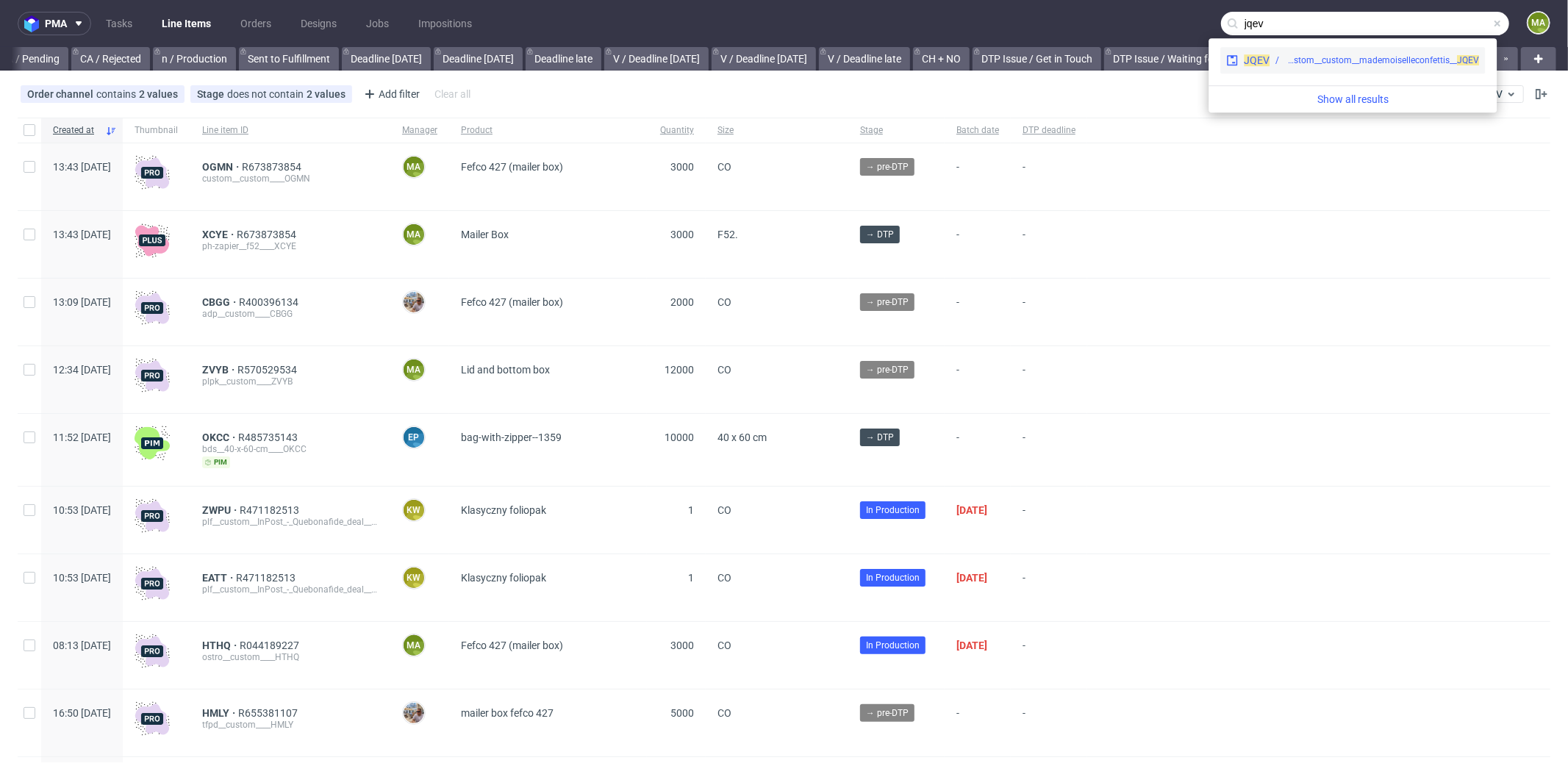
type input "jqev"
click at [1330, 59] on div "custom__custom__mademoiselleconfettis__ JQEV" at bounding box center [1382, 60] width 194 height 13
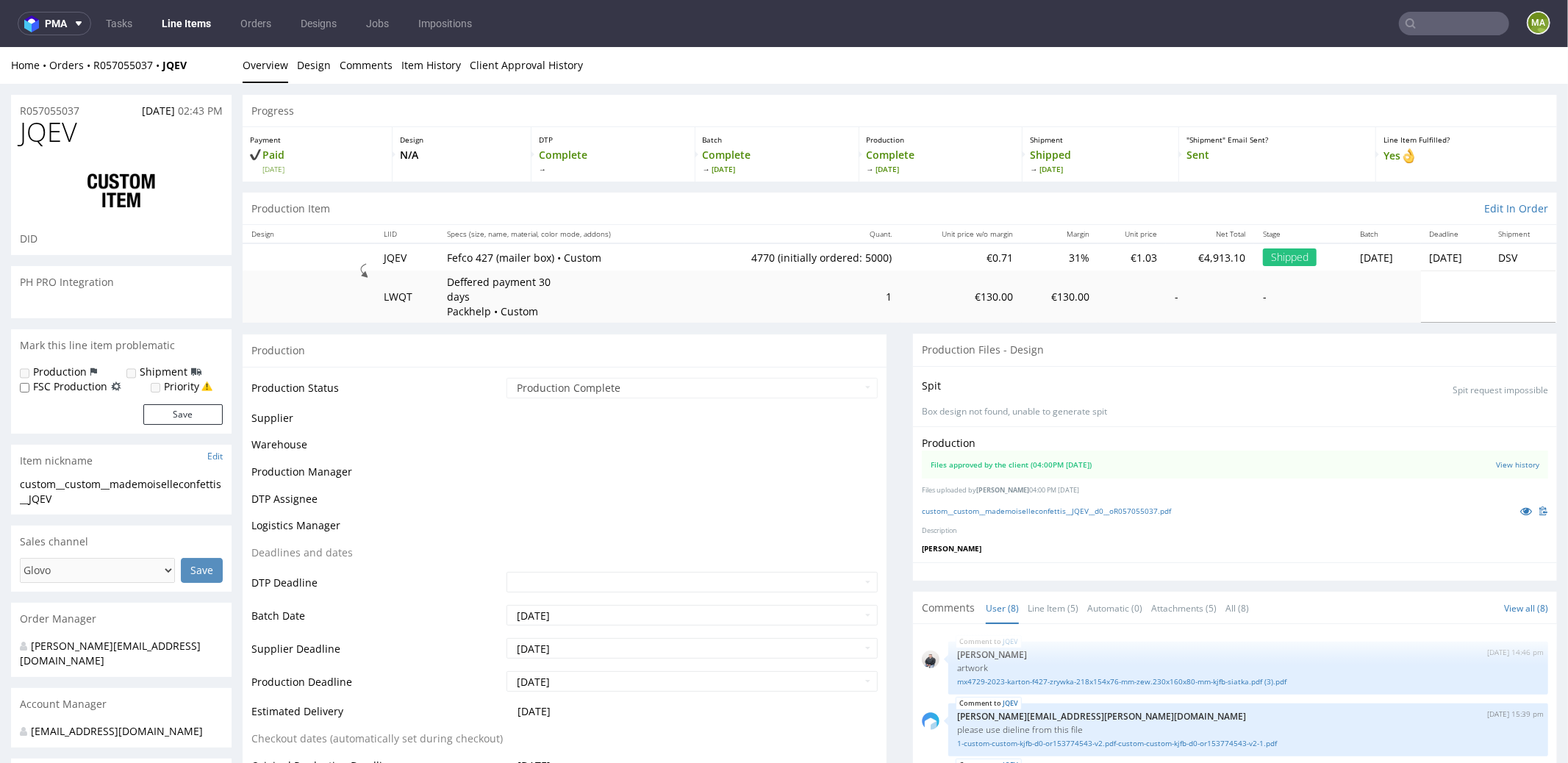
scroll to position [332, 0]
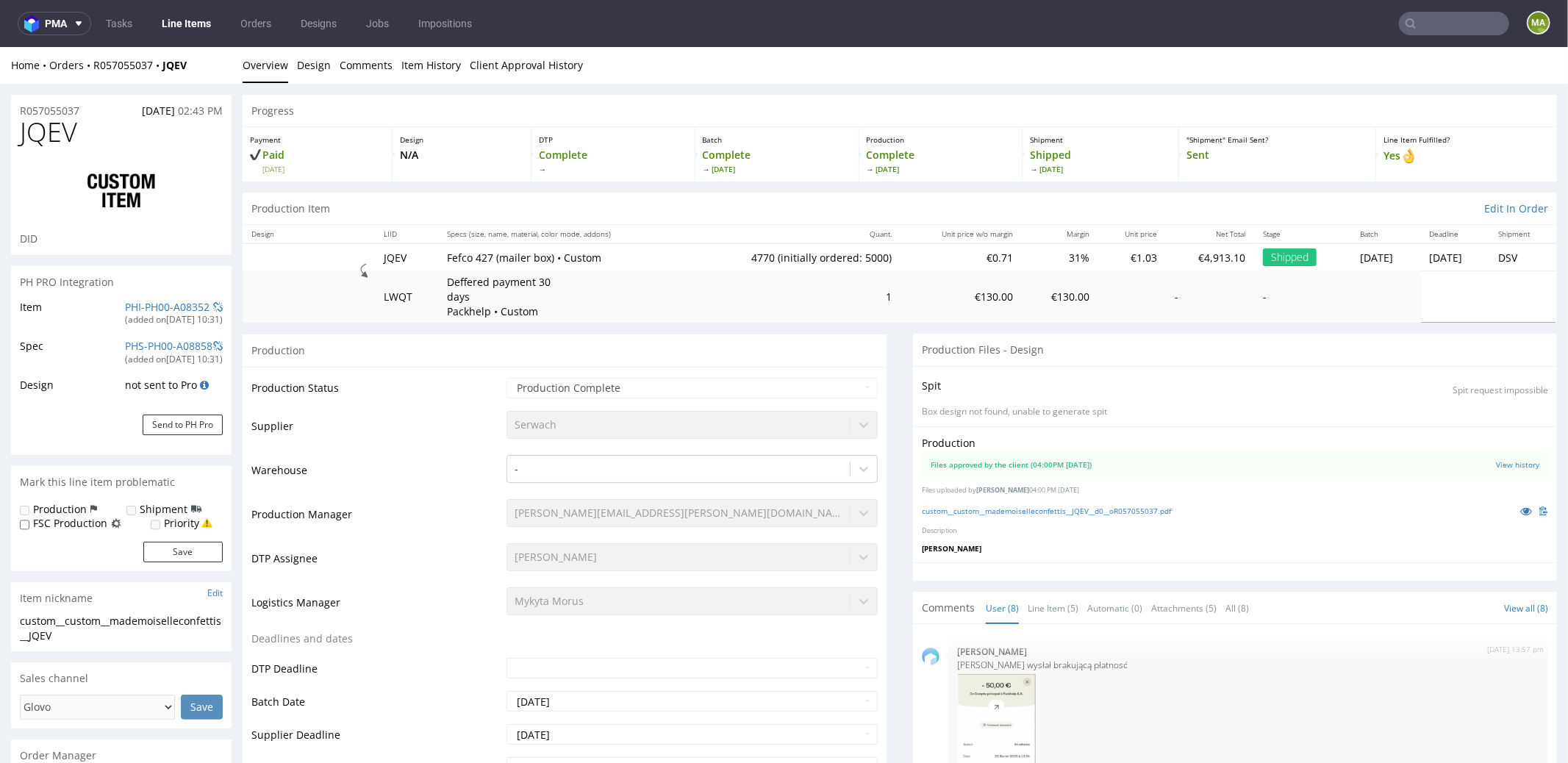
select select "in_progress"
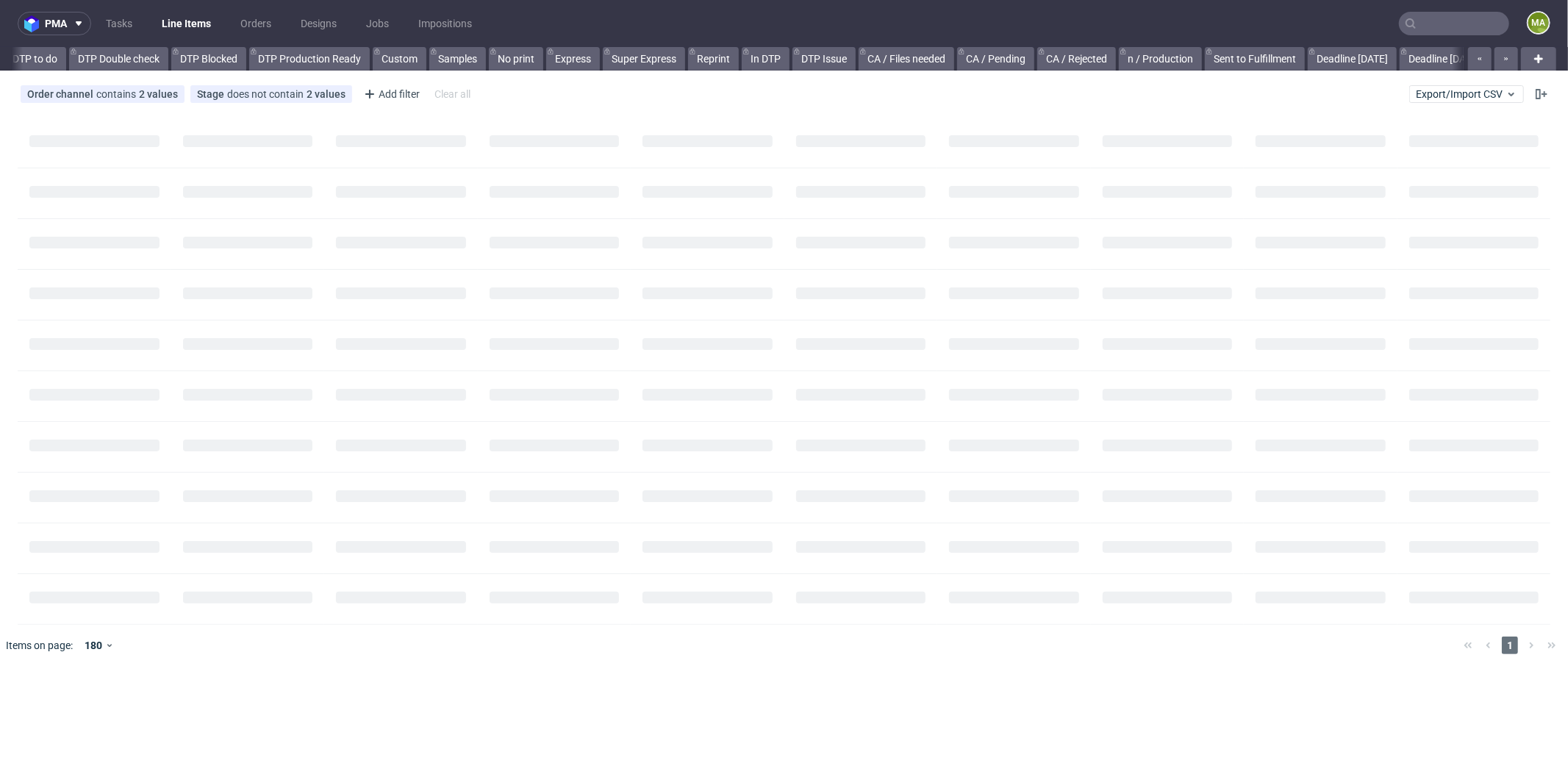
click at [1463, 24] on input "text" at bounding box center [1453, 23] width 110 height 23
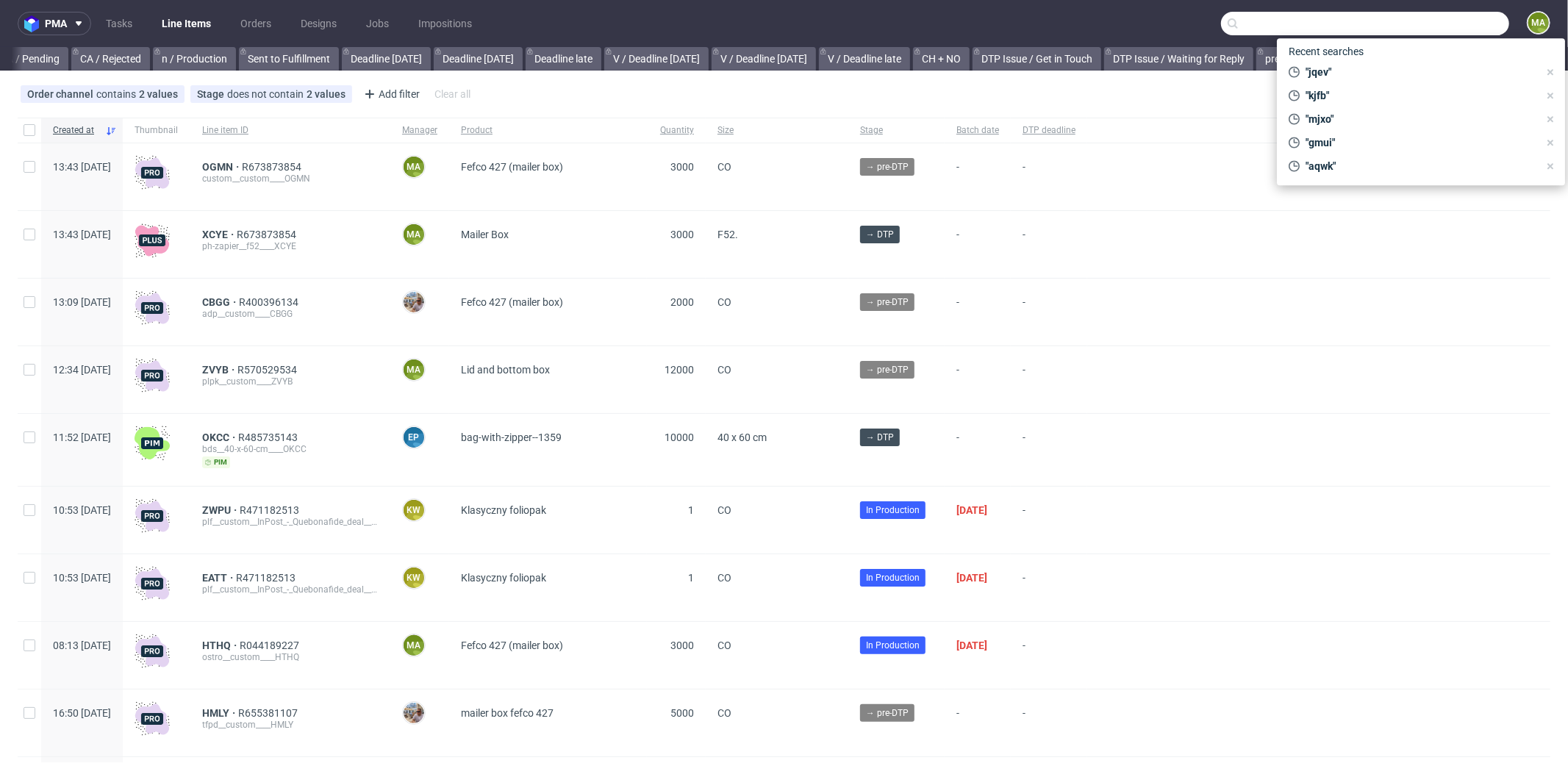
scroll to position [0, 1269]
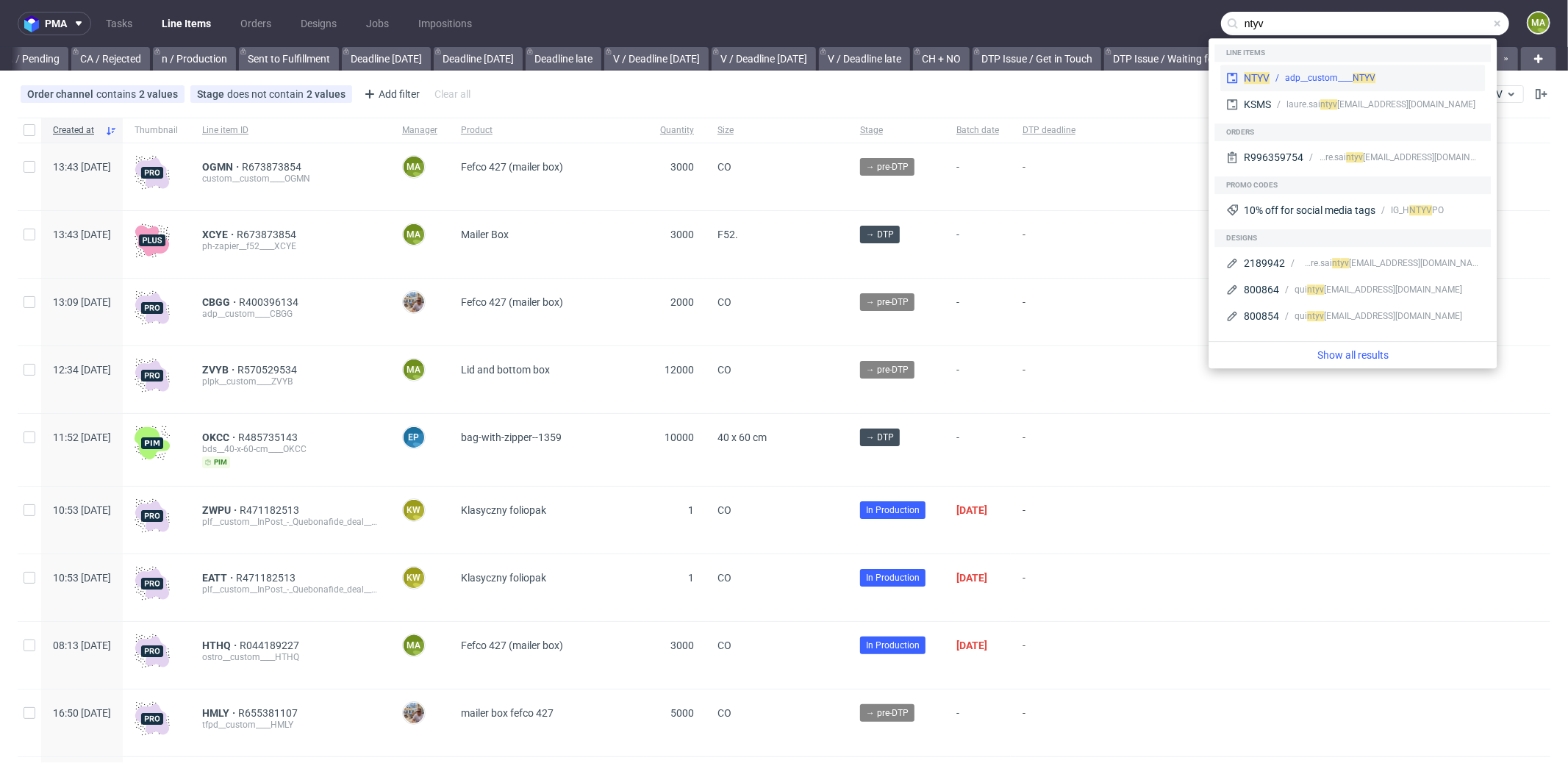
type input "ntyv"
click at [1334, 76] on div "adp__custom____ NTYV" at bounding box center [1330, 78] width 90 height 13
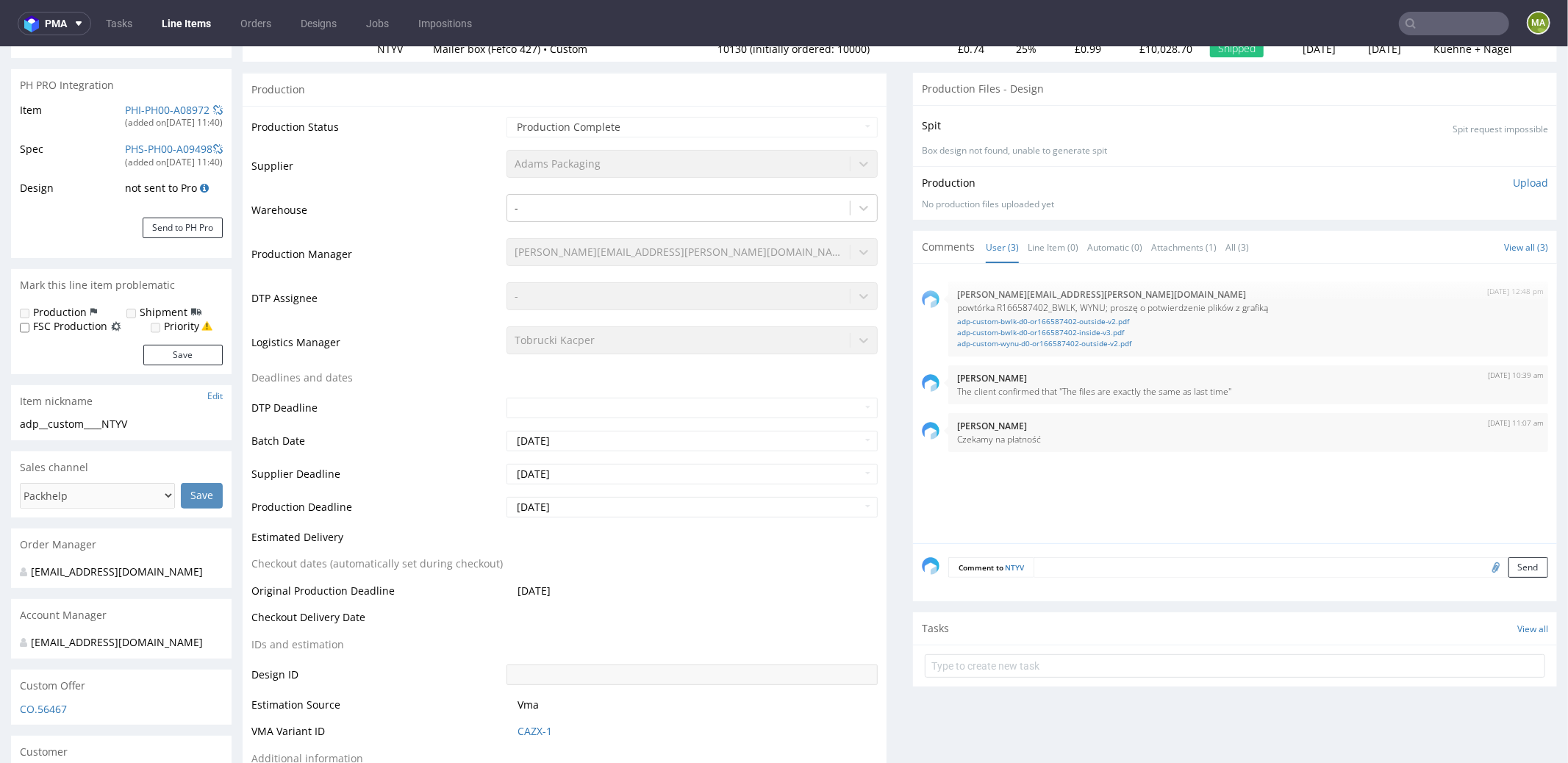
scroll to position [203, 0]
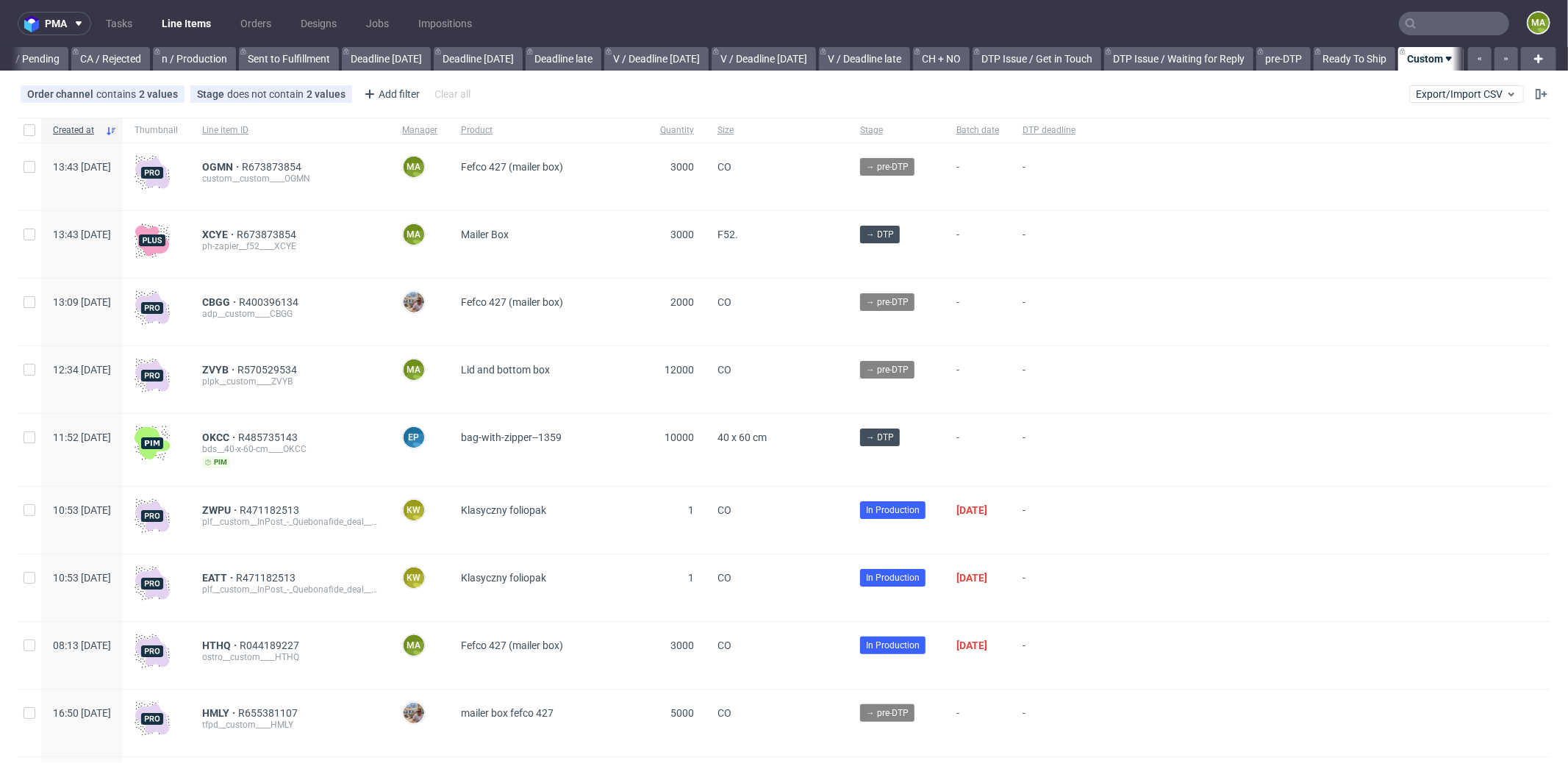
scroll to position [0, 1269]
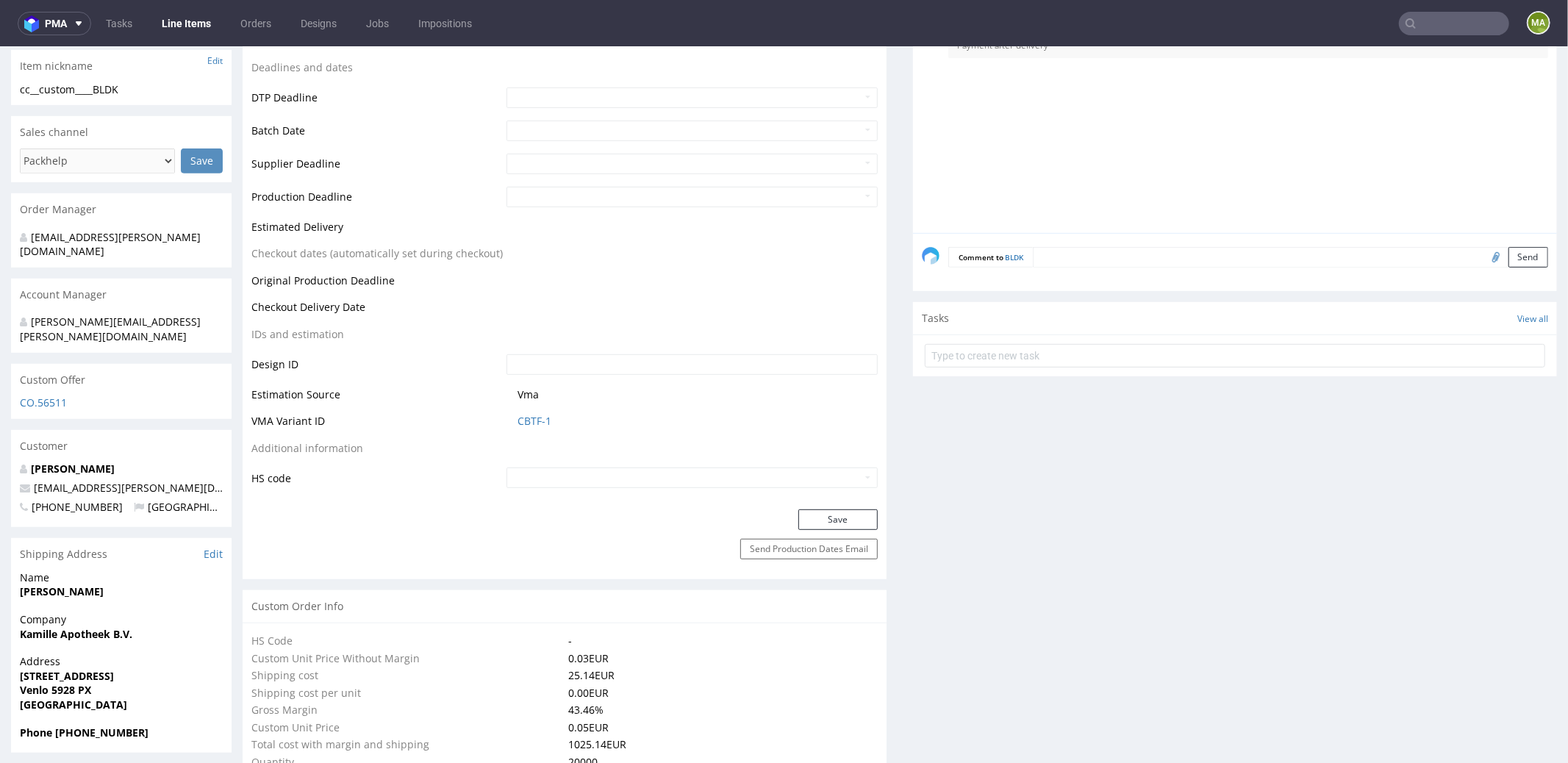
scroll to position [511, 0]
click at [534, 421] on link "CBTF-1" at bounding box center [535, 417] width 34 height 15
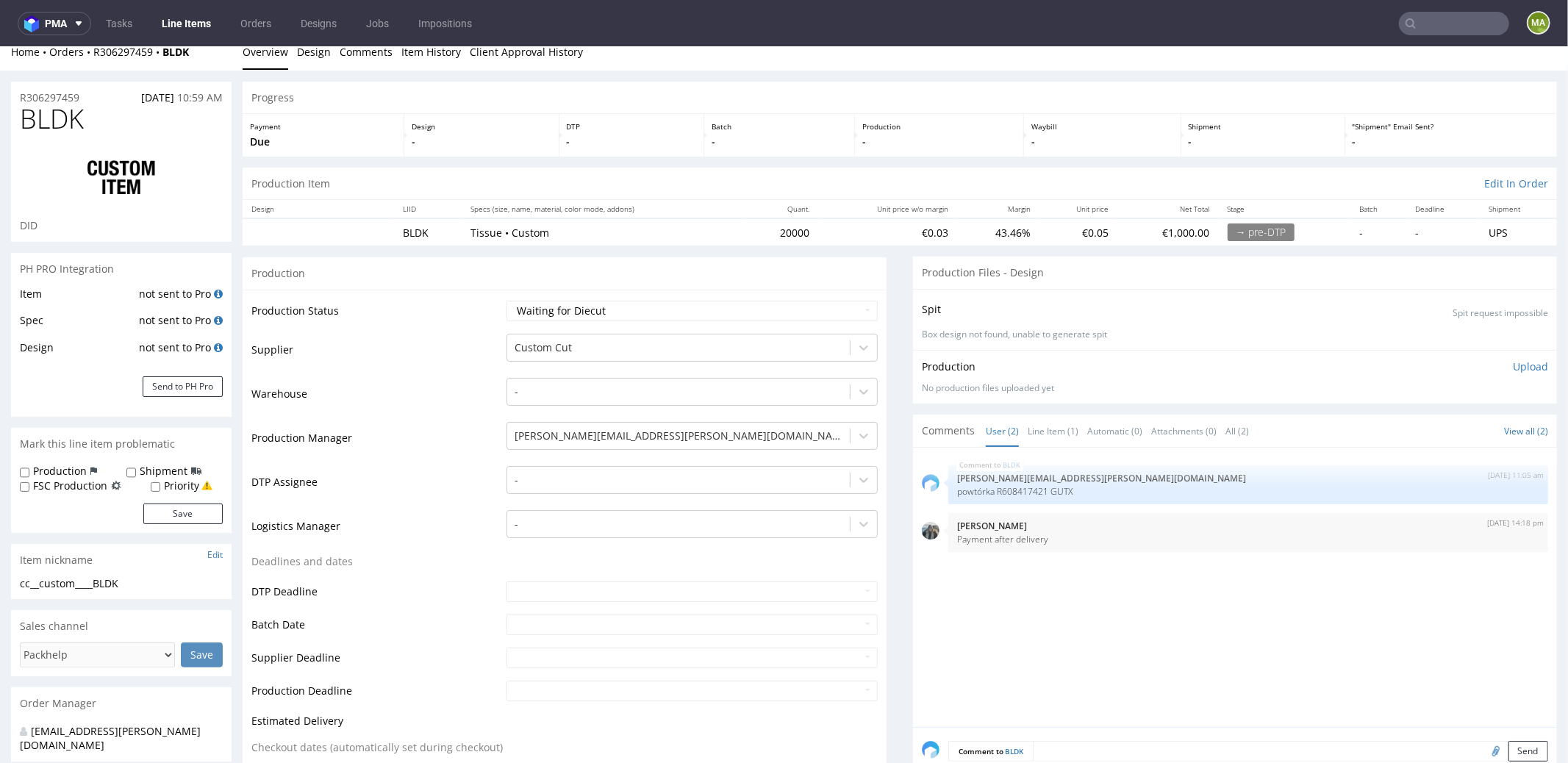
scroll to position [0, 0]
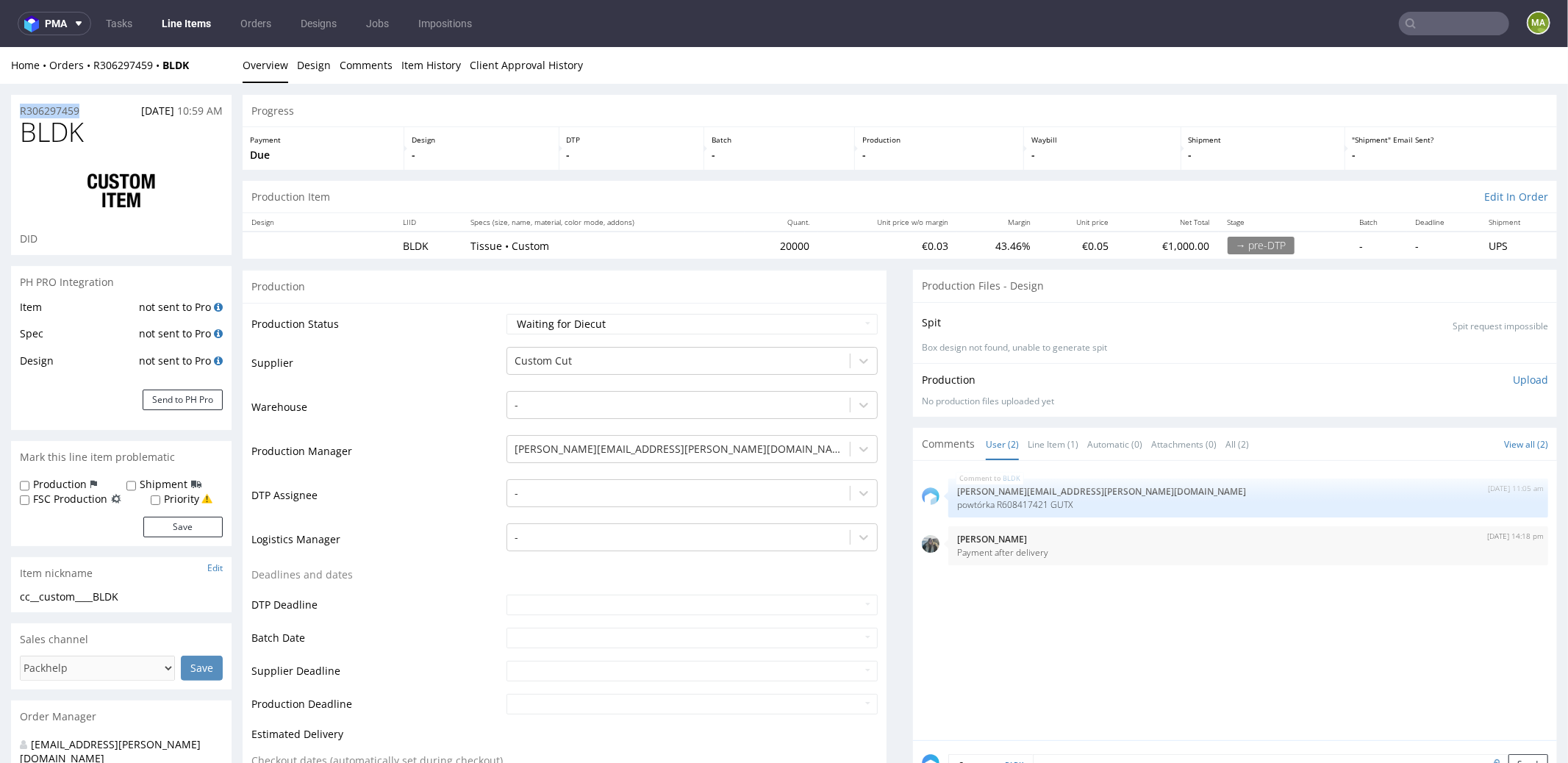
drag, startPoint x: 96, startPoint y: 117, endPoint x: 0, endPoint y: 105, distance: 96.7
copy p "R306297459"
click at [622, 327] on select "Waiting for Artwork Waiting for Diecut Waiting for Mockup Waiting for DTP Waiti…" at bounding box center [691, 323] width 371 height 21
select select "production_in_process"
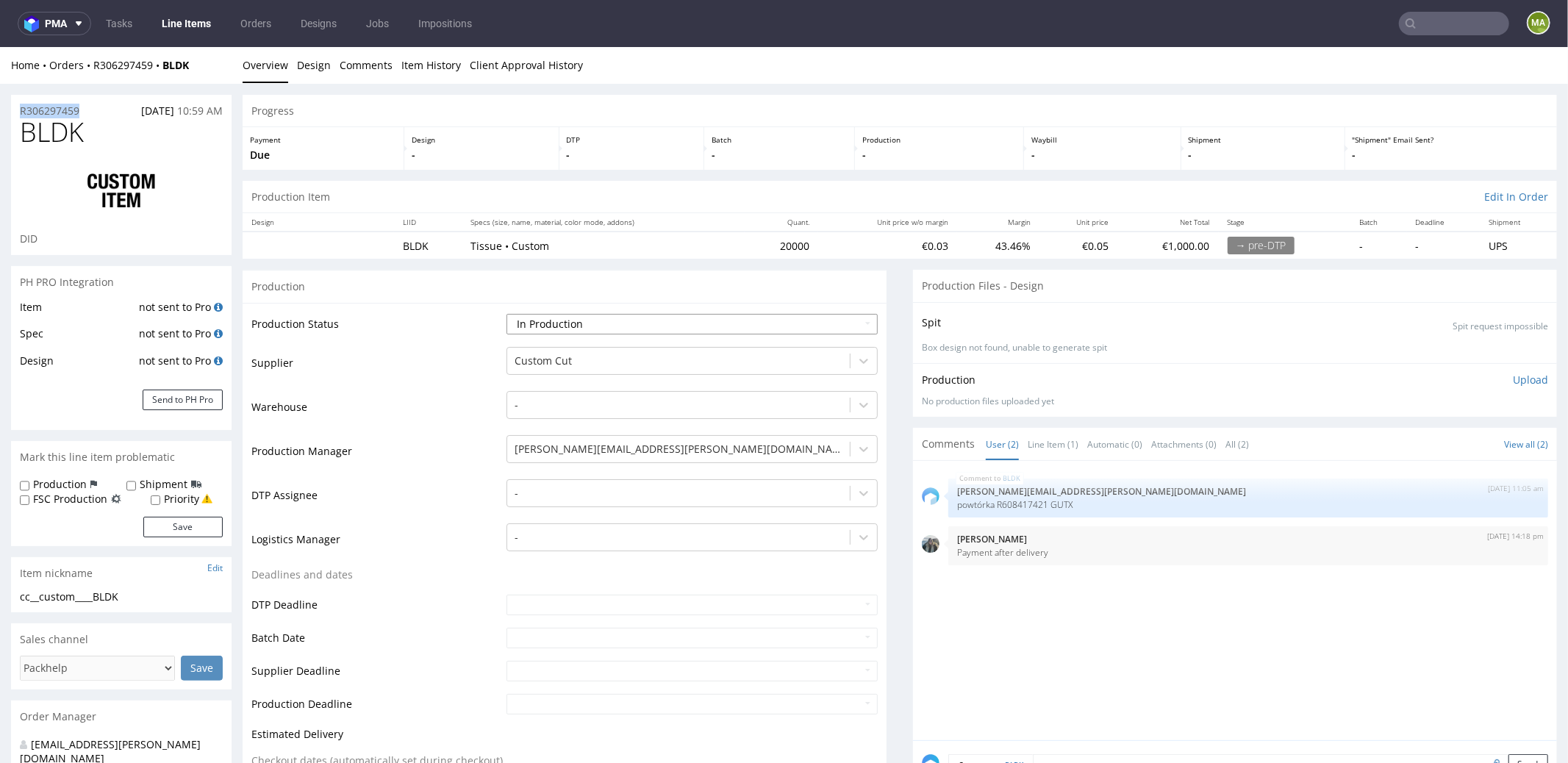
click at [506, 313] on select "Waiting for Artwork Waiting for Diecut Waiting for Mockup Waiting for DTP Waiti…" at bounding box center [691, 323] width 371 height 21
click at [385, 529] on td "Logistics Manager" at bounding box center [378, 543] width 252 height 44
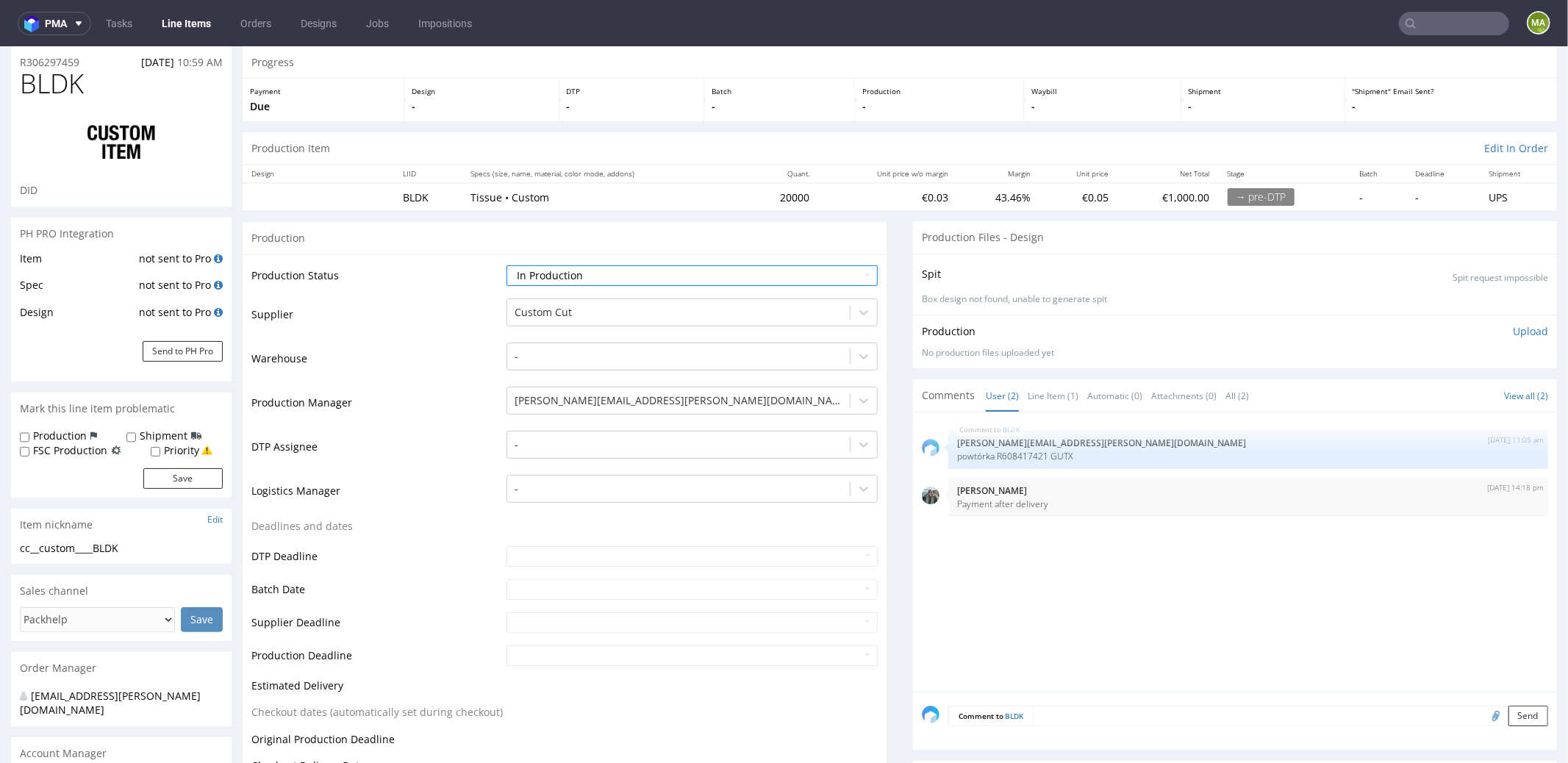
scroll to position [144, 0]
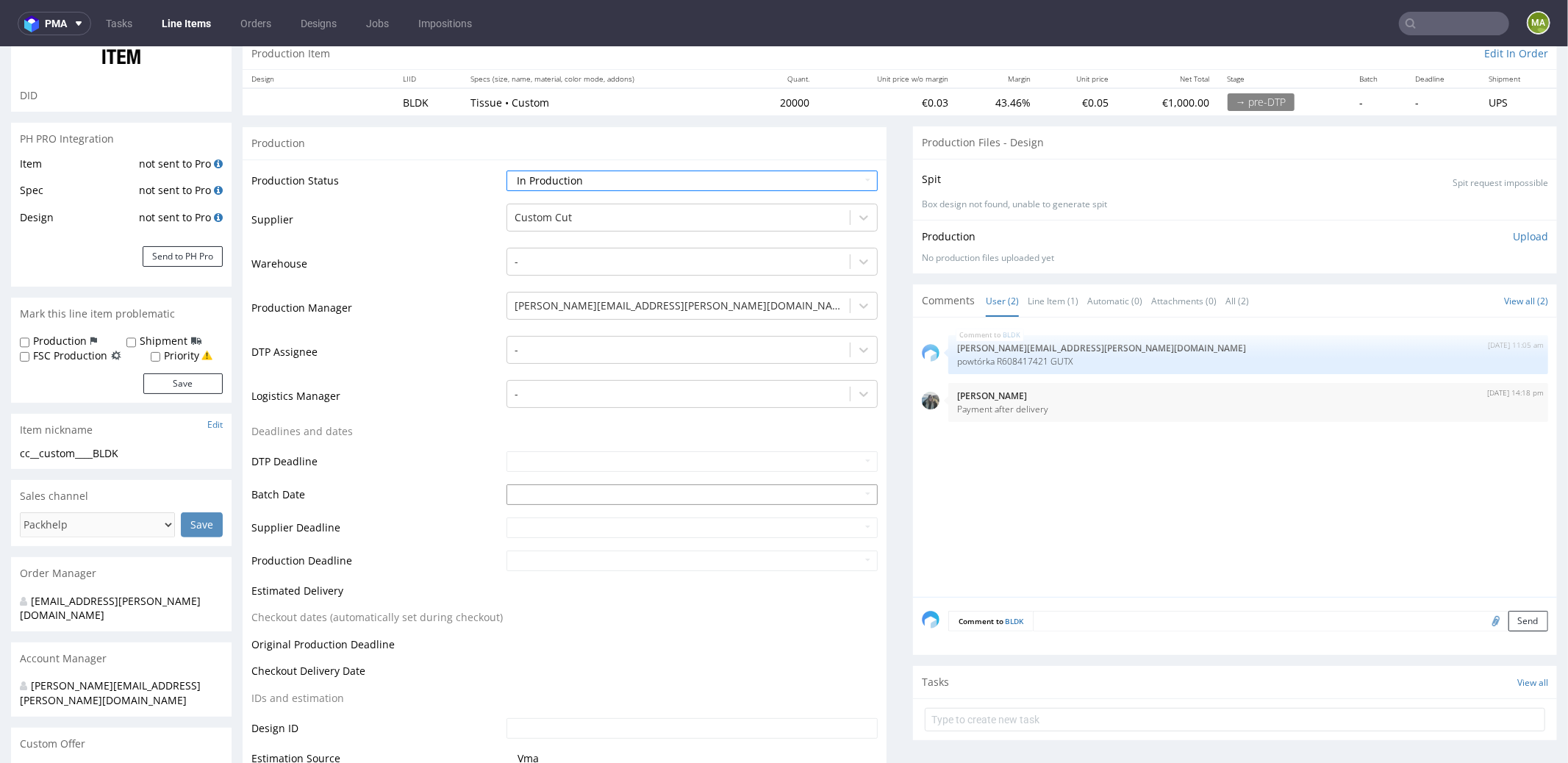
click at [521, 497] on input "text" at bounding box center [691, 494] width 371 height 21
click at [597, 384] on td "9" at bounding box center [605, 382] width 22 height 22
type input "[DATE]"
click at [381, 418] on td "Logistics Manager" at bounding box center [378, 399] width 252 height 44
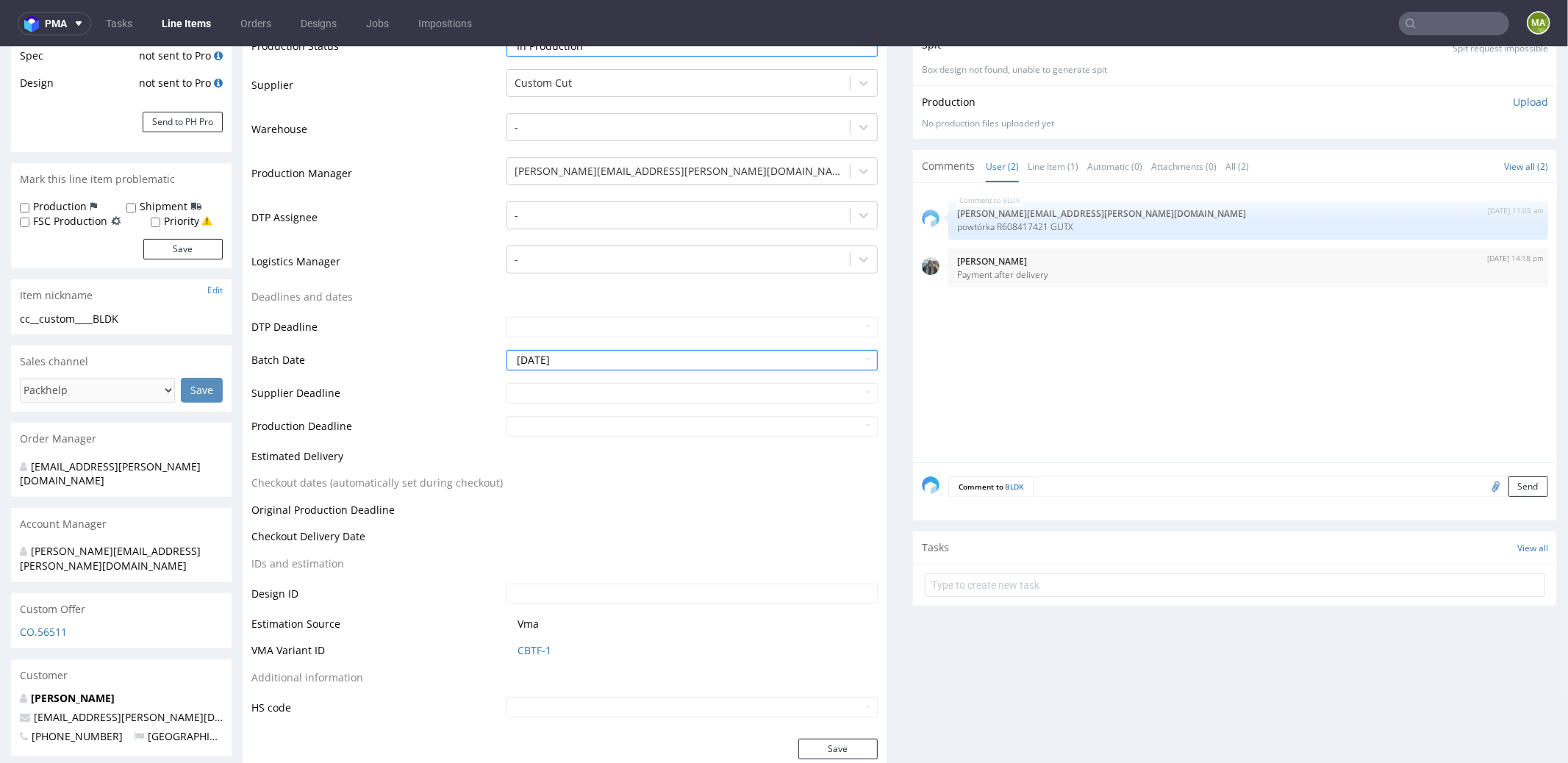
scroll to position [300, 0]
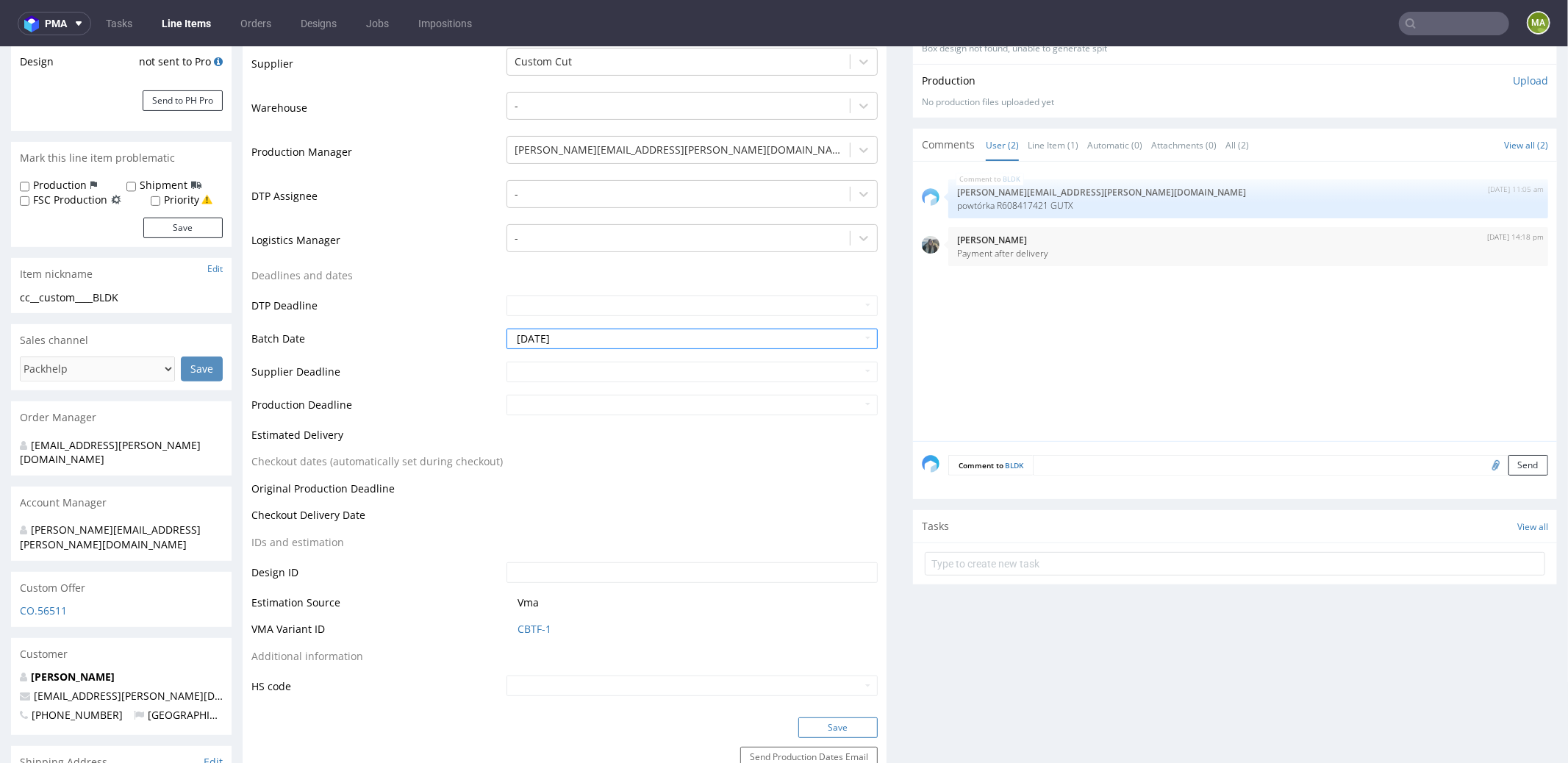
click at [830, 546] on button "Save" at bounding box center [838, 727] width 80 height 21
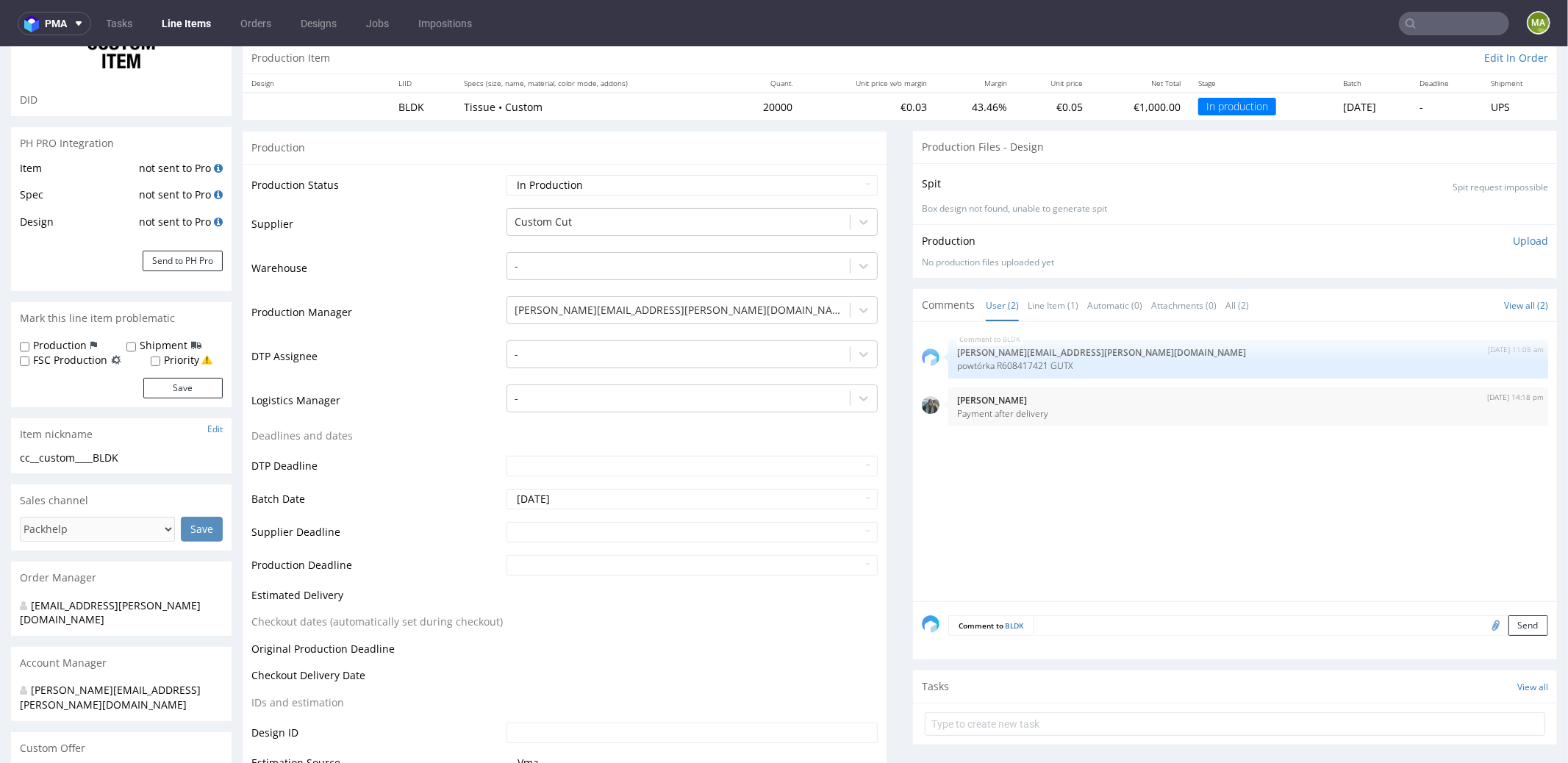
scroll to position [140, 0]
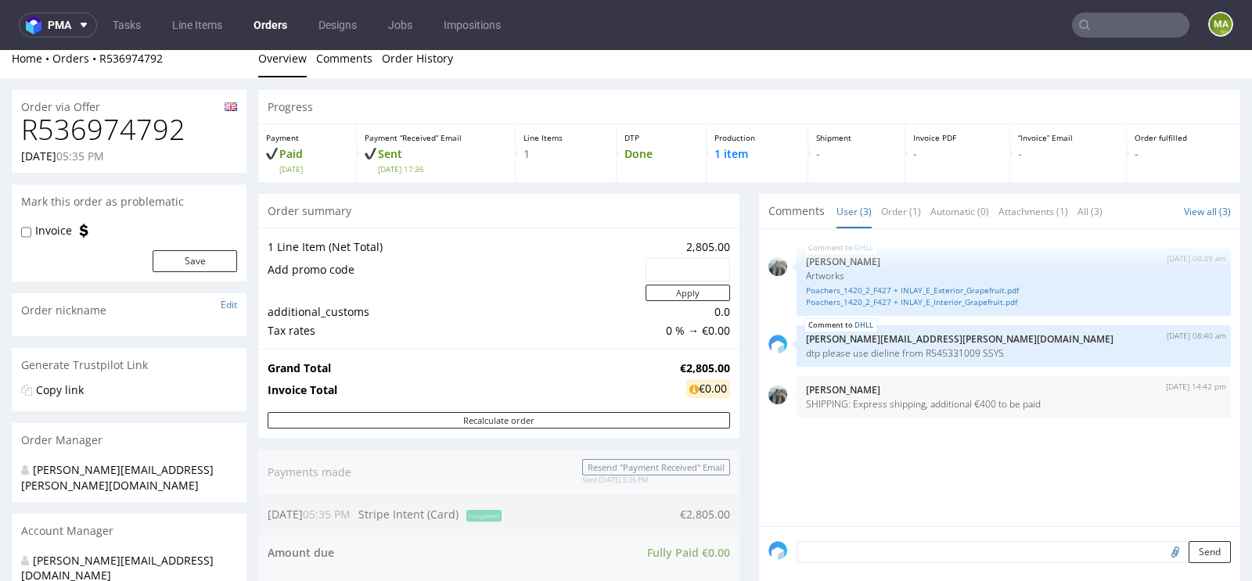
scroll to position [563, 0]
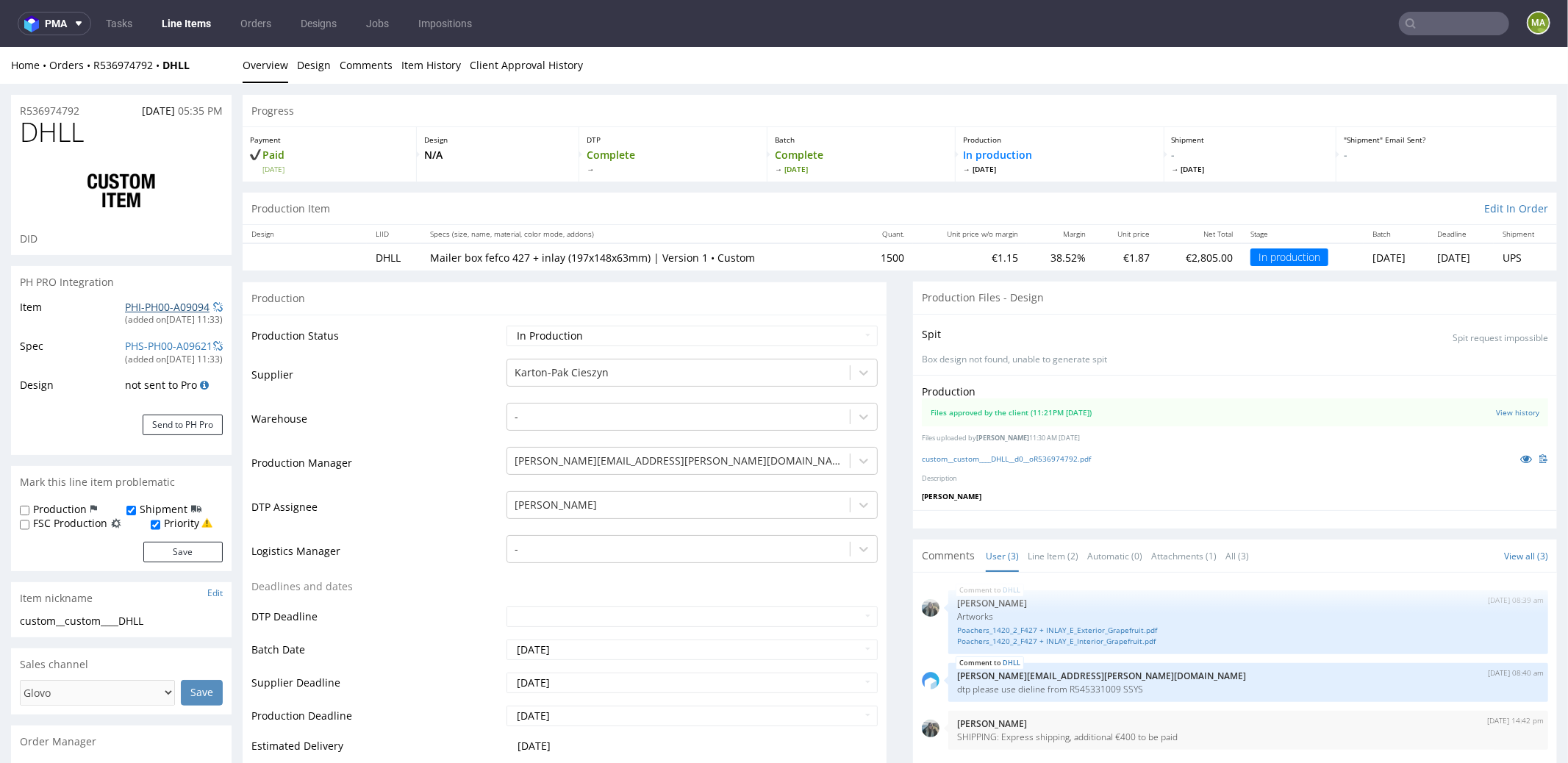
click at [136, 303] on link "PHI-PH00-A09094" at bounding box center [167, 306] width 85 height 14
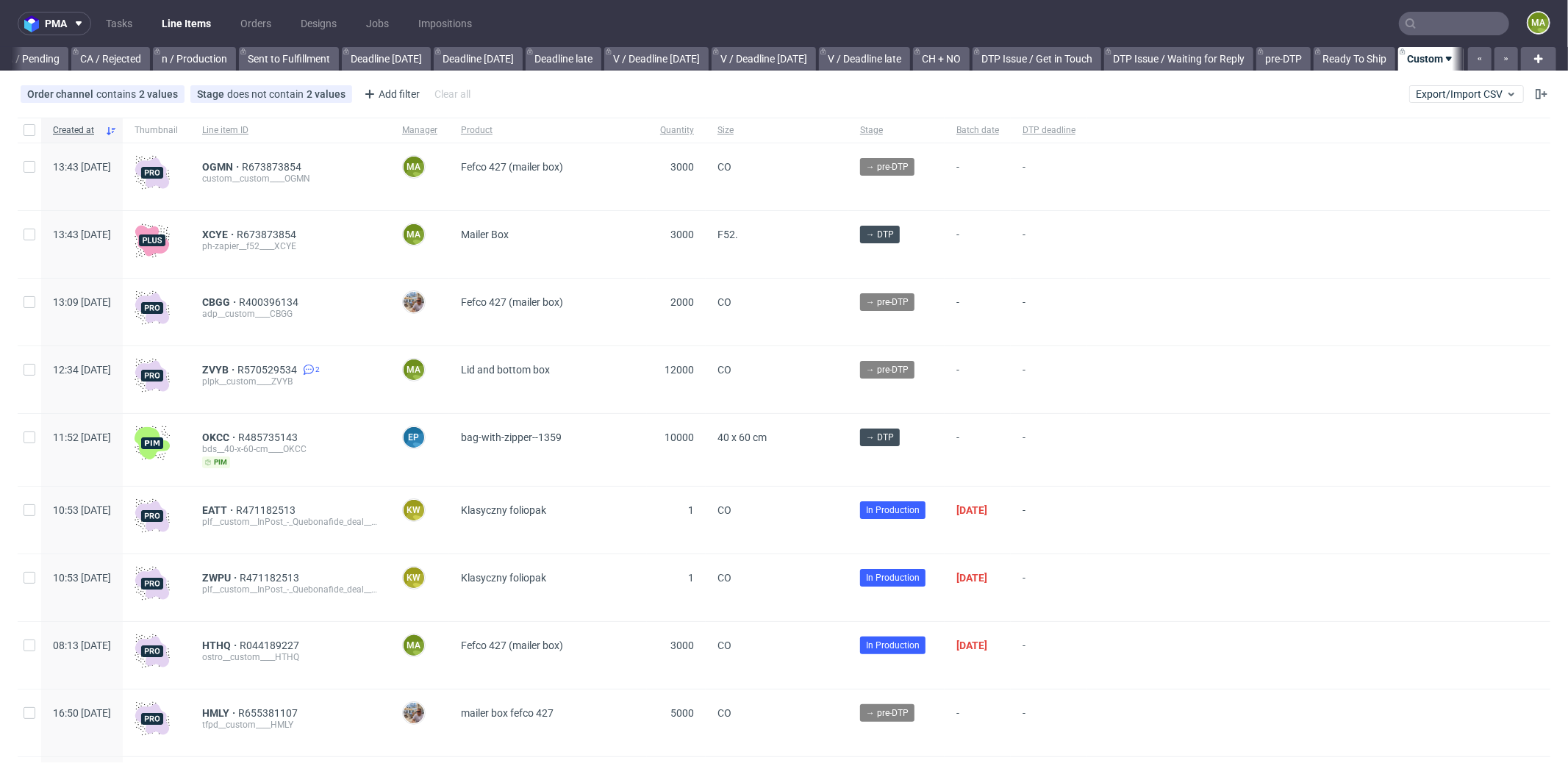
scroll to position [0, 1269]
click at [1449, 32] on input "text" at bounding box center [1453, 23] width 110 height 23
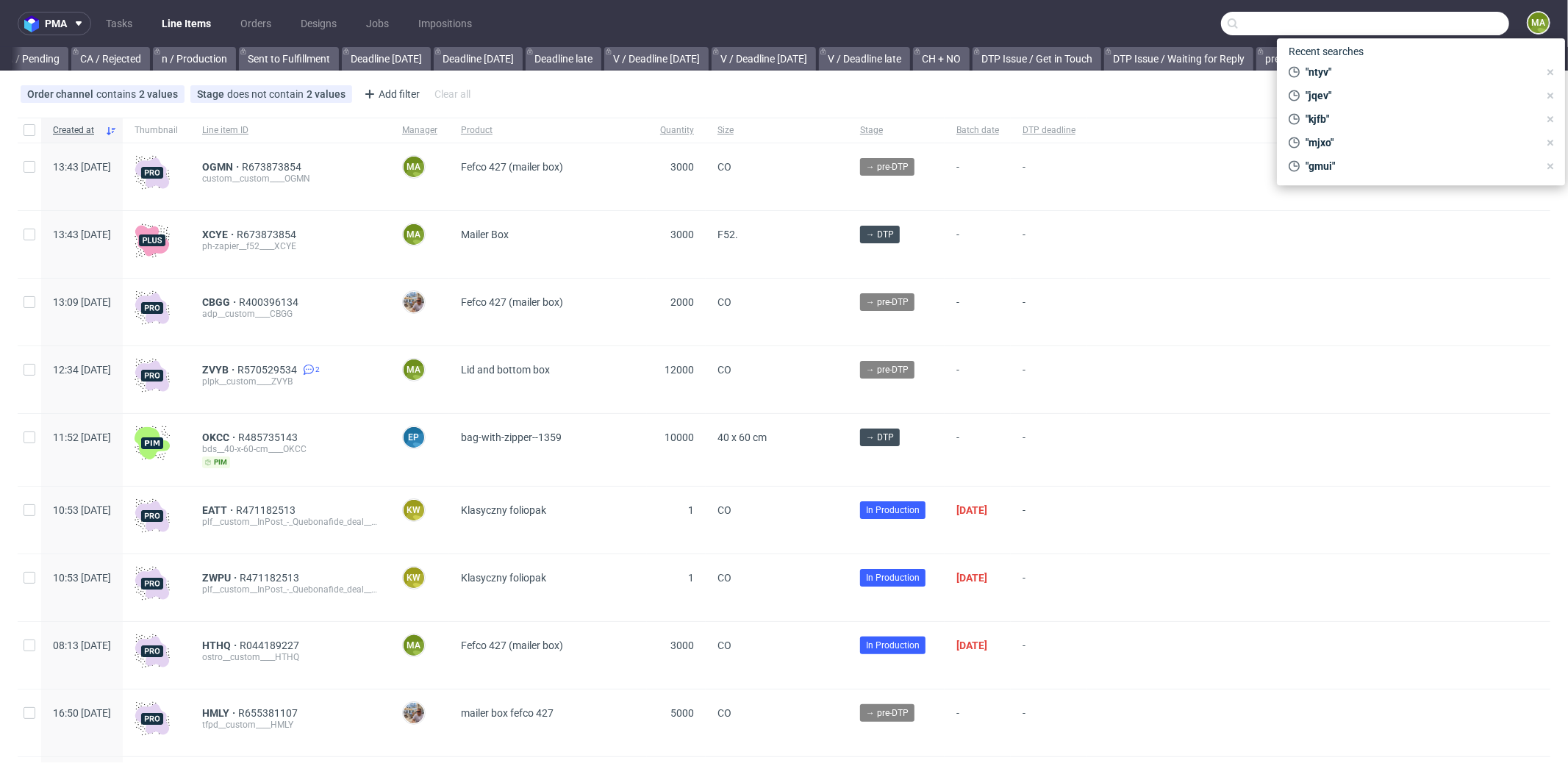
paste input "R570529534"
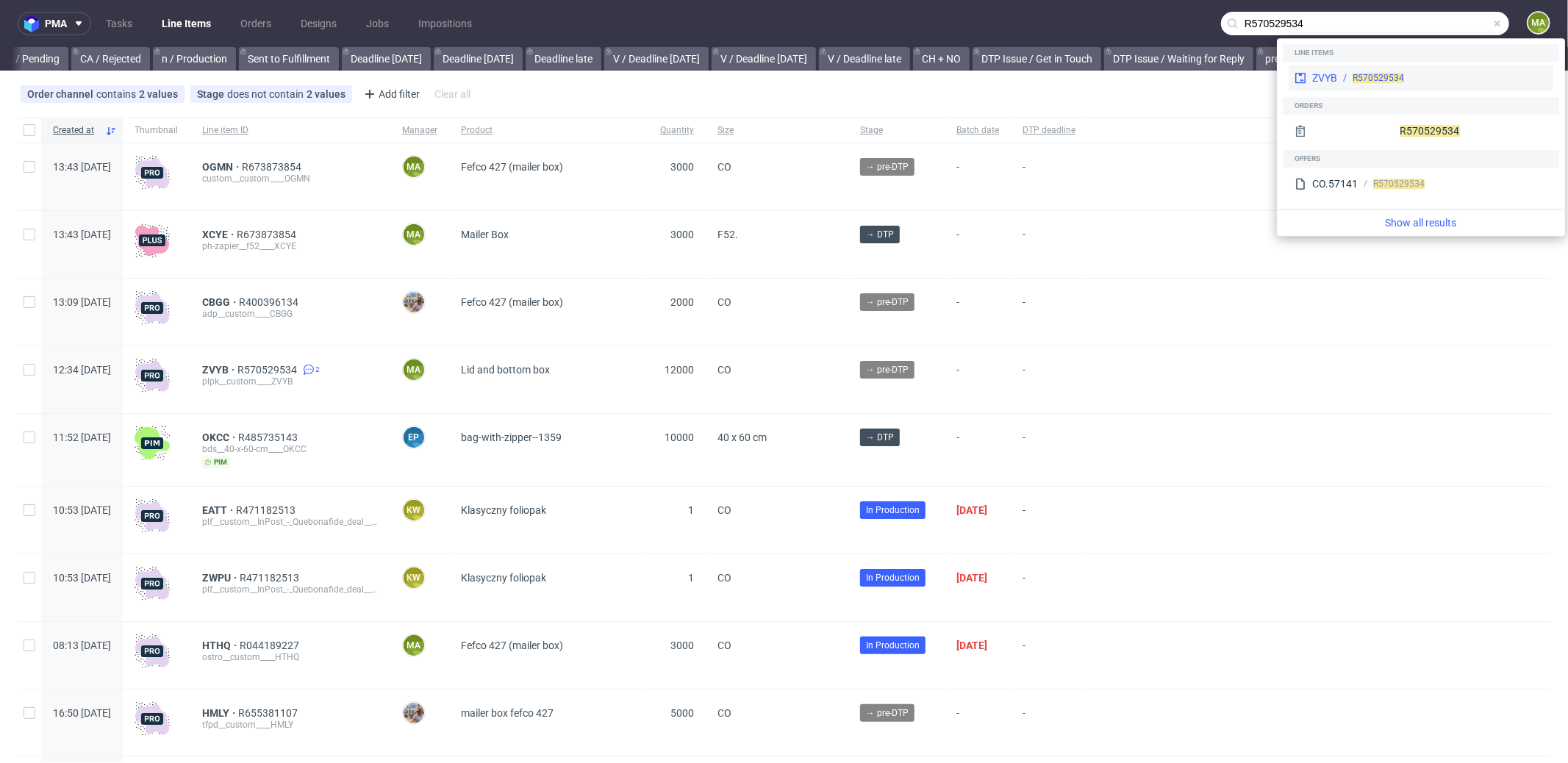
type input "R570529534"
click at [1354, 69] on div "ZVYB R570529534" at bounding box center [1421, 78] width 265 height 26
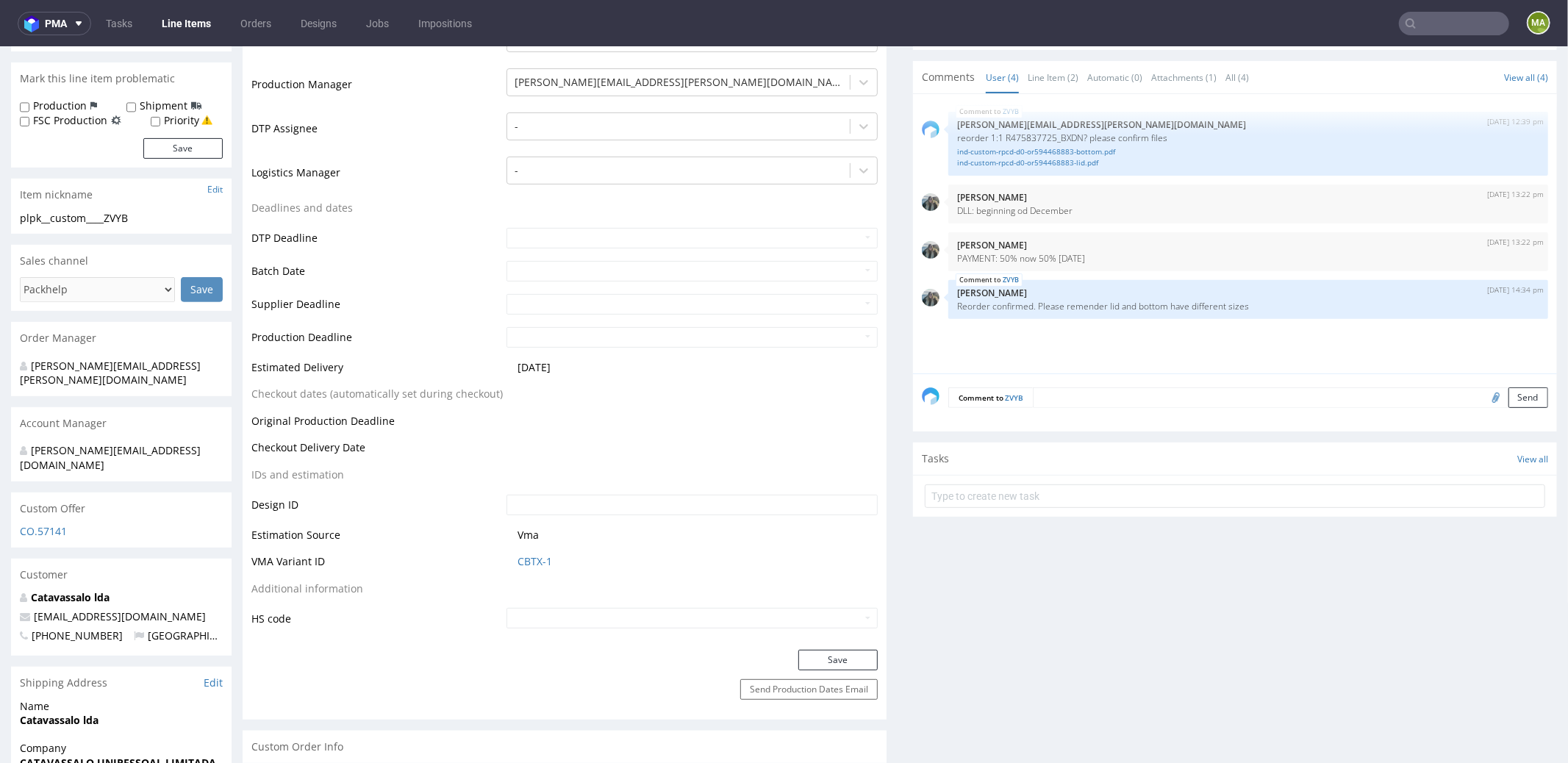
scroll to position [388, 0]
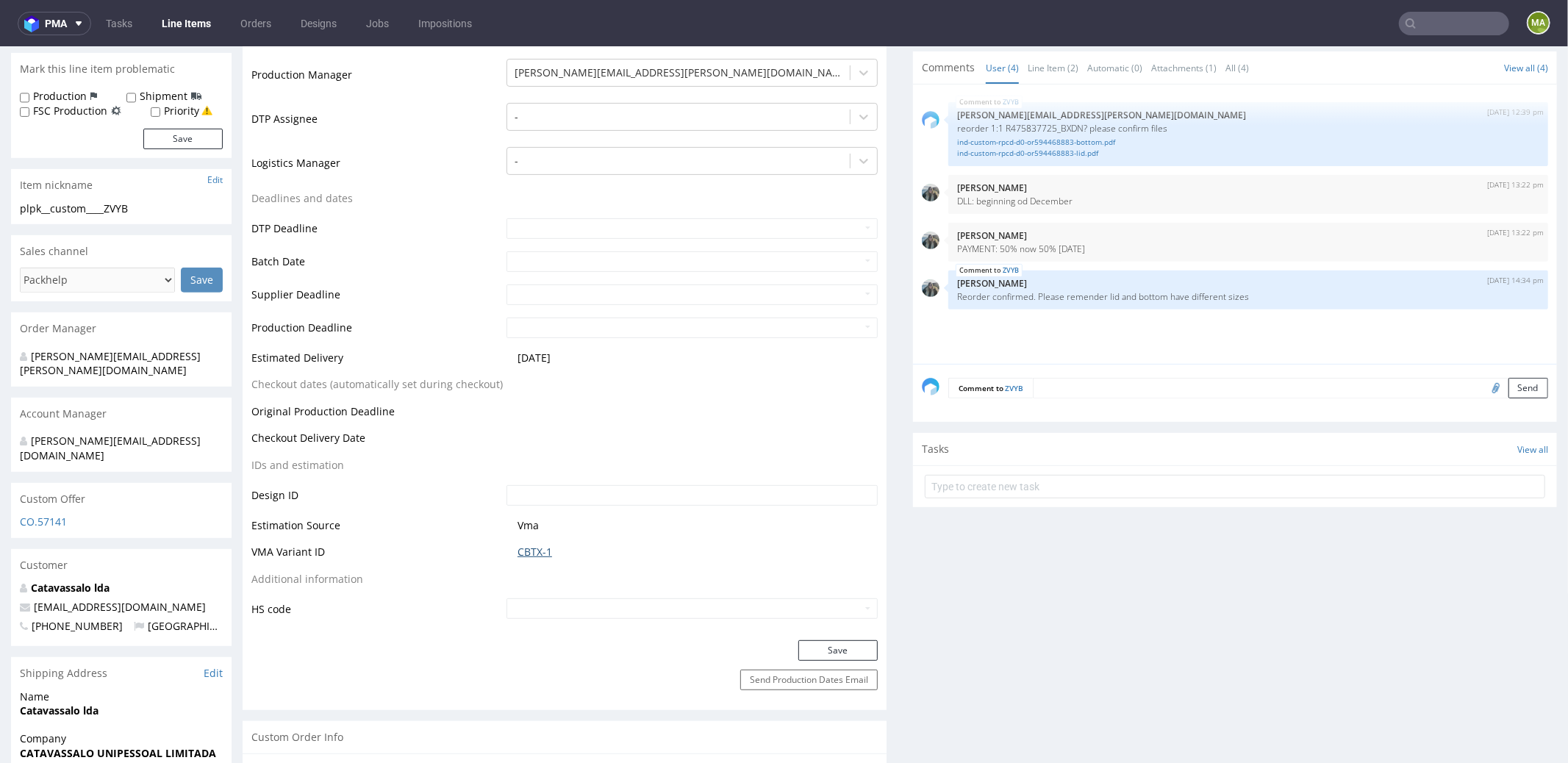
click at [539, 549] on link "CBTX-1" at bounding box center [535, 552] width 35 height 15
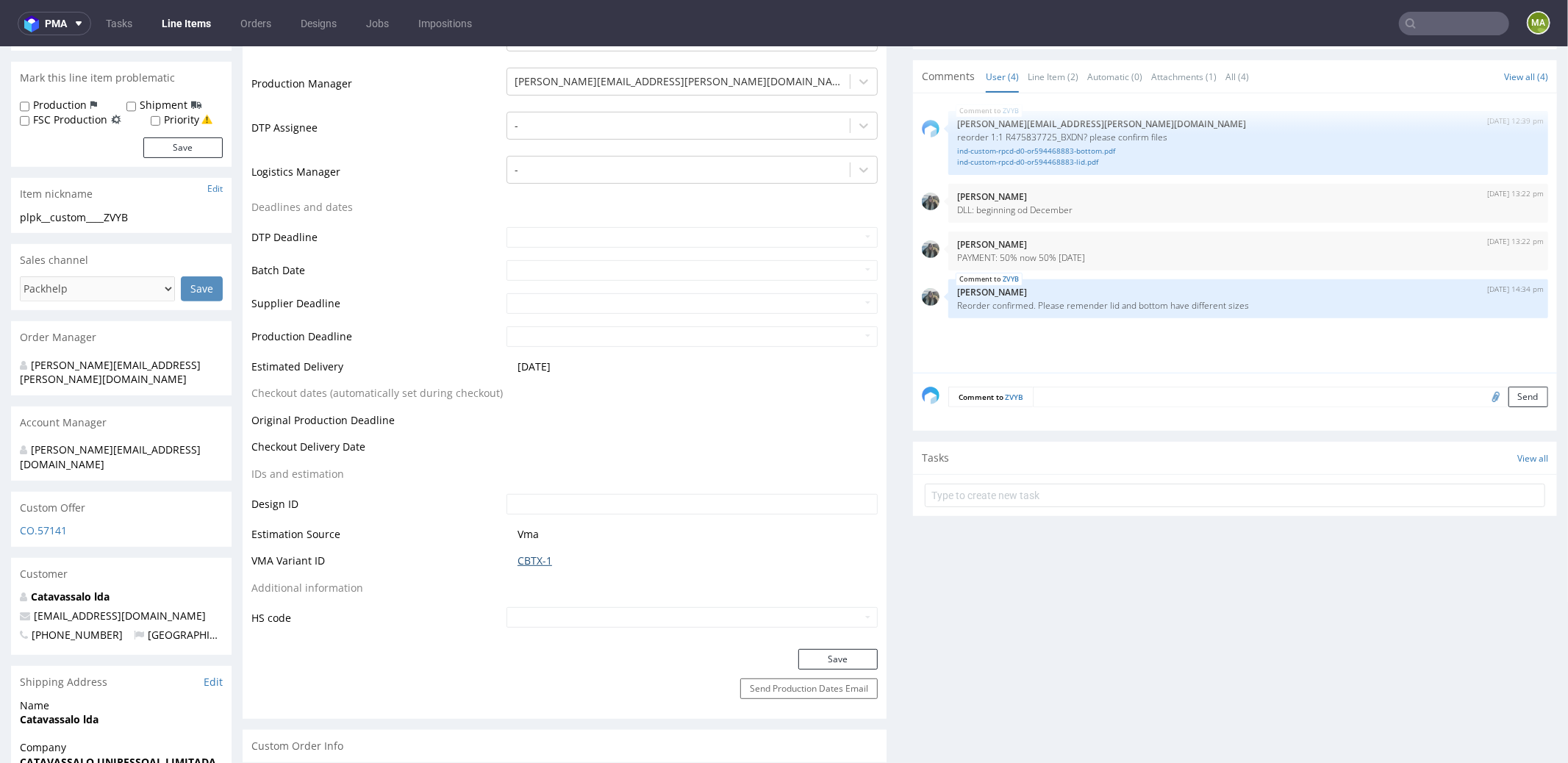
scroll to position [475, 0]
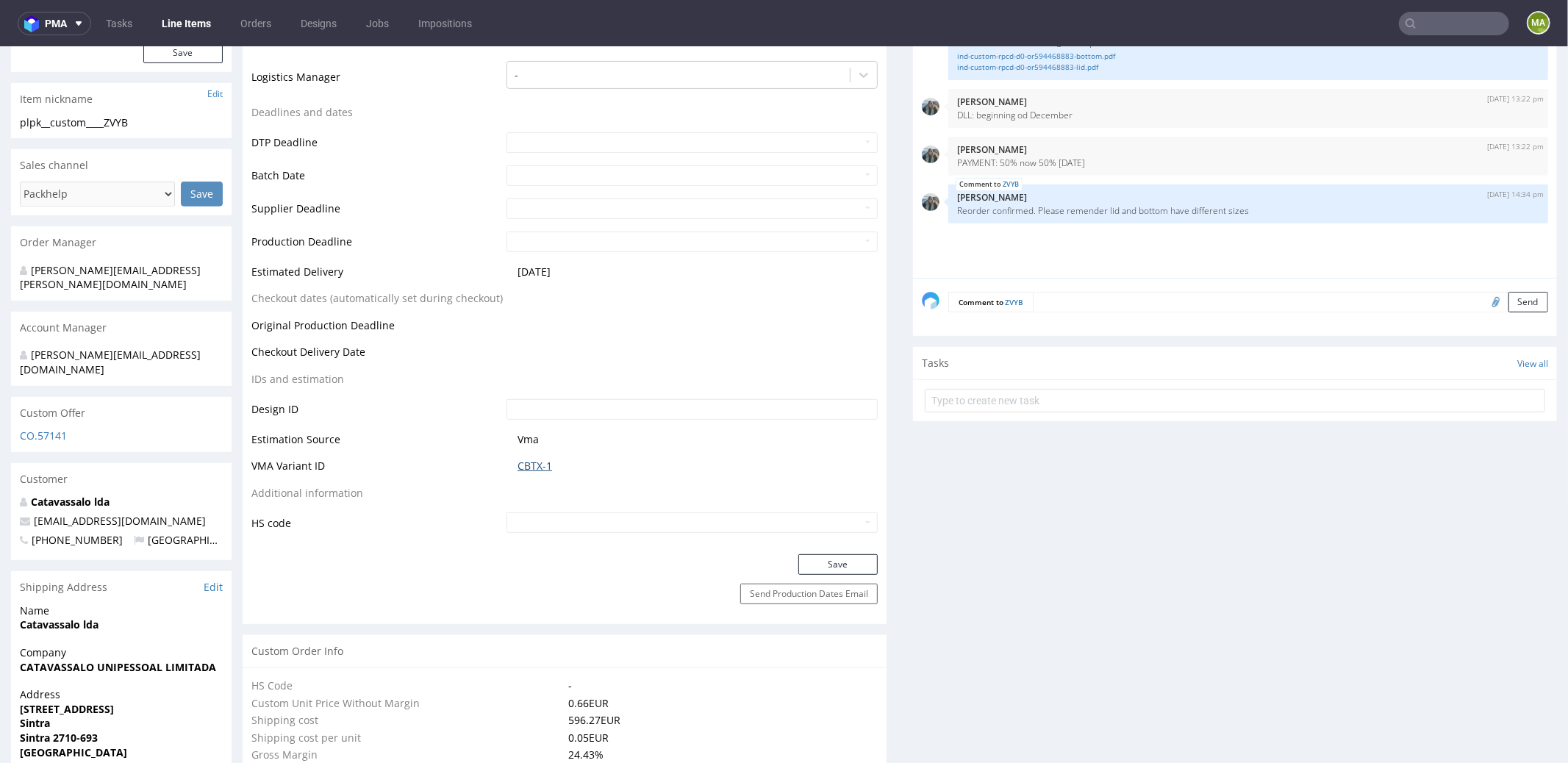
click at [536, 459] on link "CBTX-1" at bounding box center [535, 466] width 35 height 15
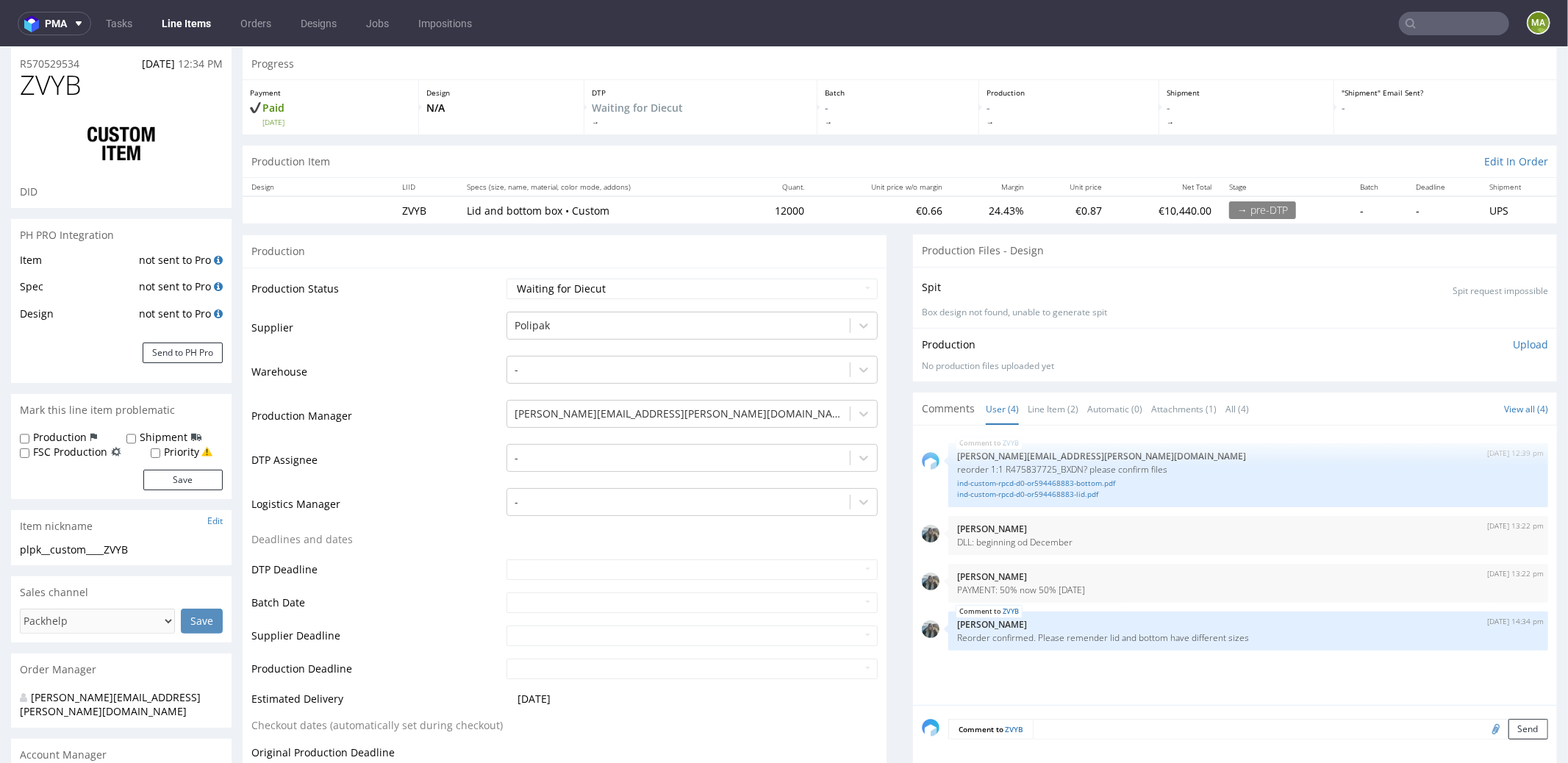
scroll to position [0, 0]
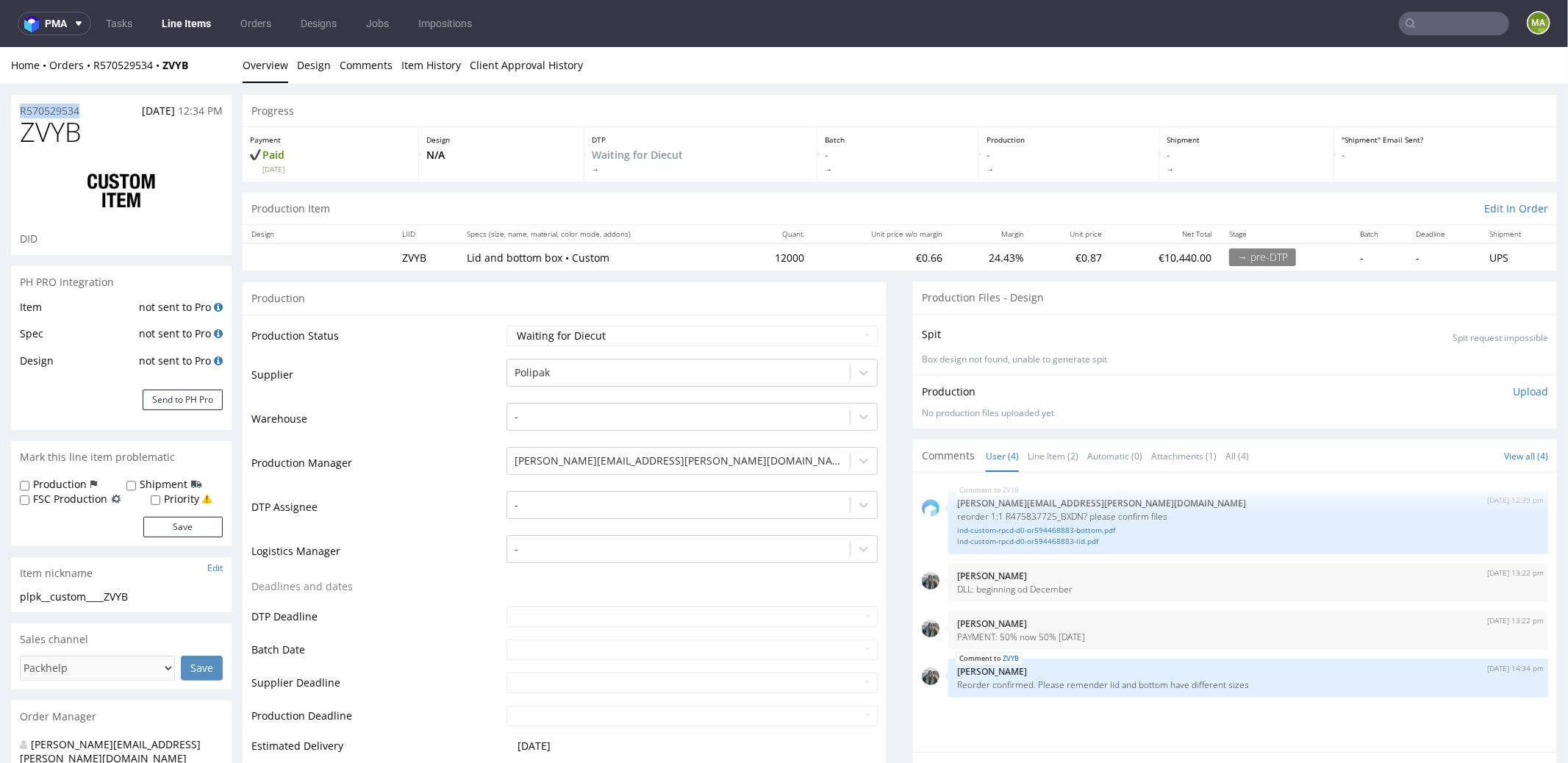
drag, startPoint x: 89, startPoint y: 112, endPoint x: 0, endPoint y: 106, distance: 89.2
copy p "R570529534"
click at [536, 336] on select "Waiting for Artwork Waiting for Diecut Waiting for Mockup Waiting for DTP Waiti…" at bounding box center [691, 335] width 371 height 21
select select "production_in_process"
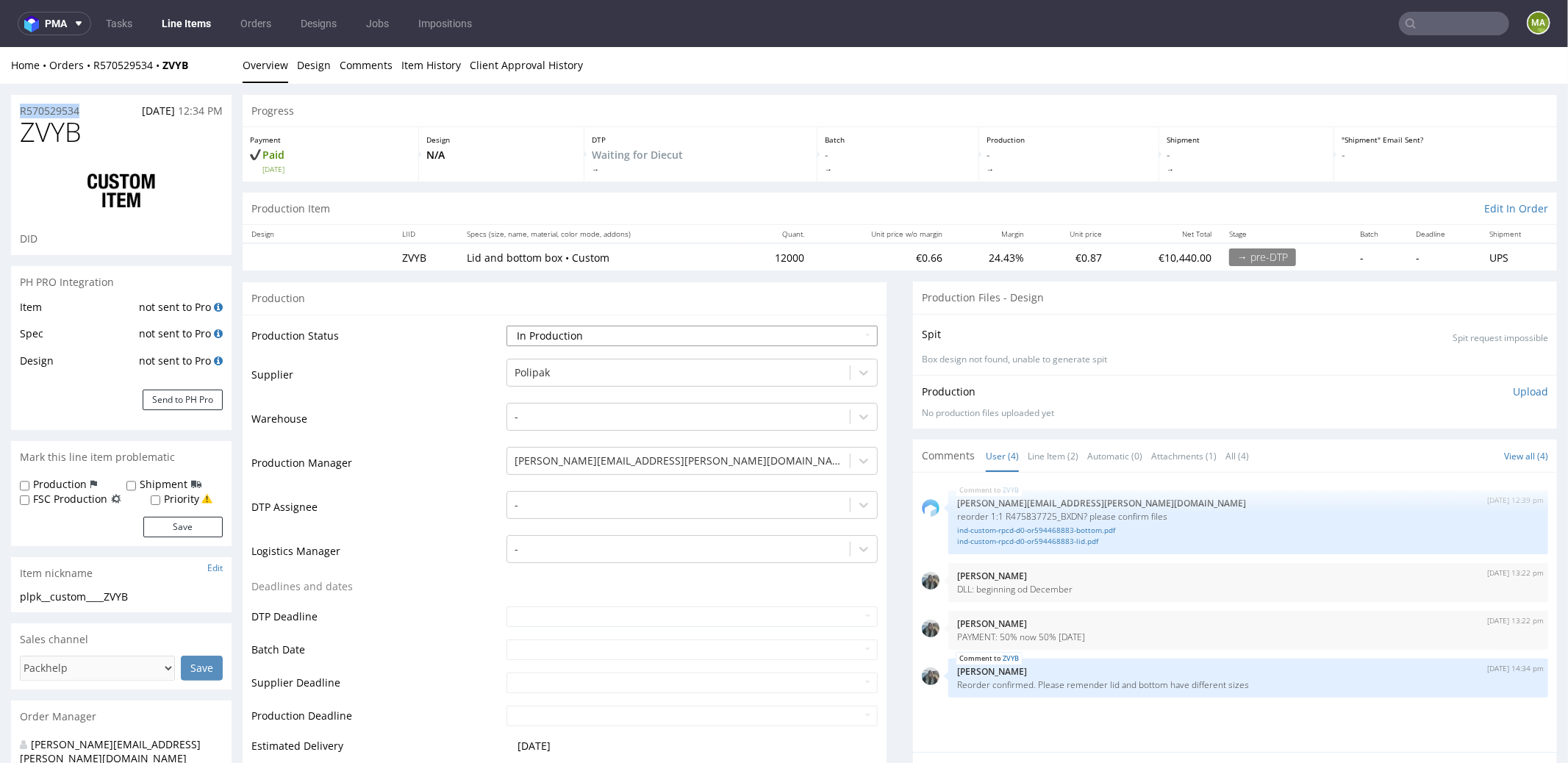
click at [506, 325] on select "Waiting for Artwork Waiting for Diecut Waiting for Mockup Waiting for DTP Waiti…" at bounding box center [691, 335] width 371 height 21
click at [411, 455] on td "Production Manager" at bounding box center [378, 466] width 252 height 44
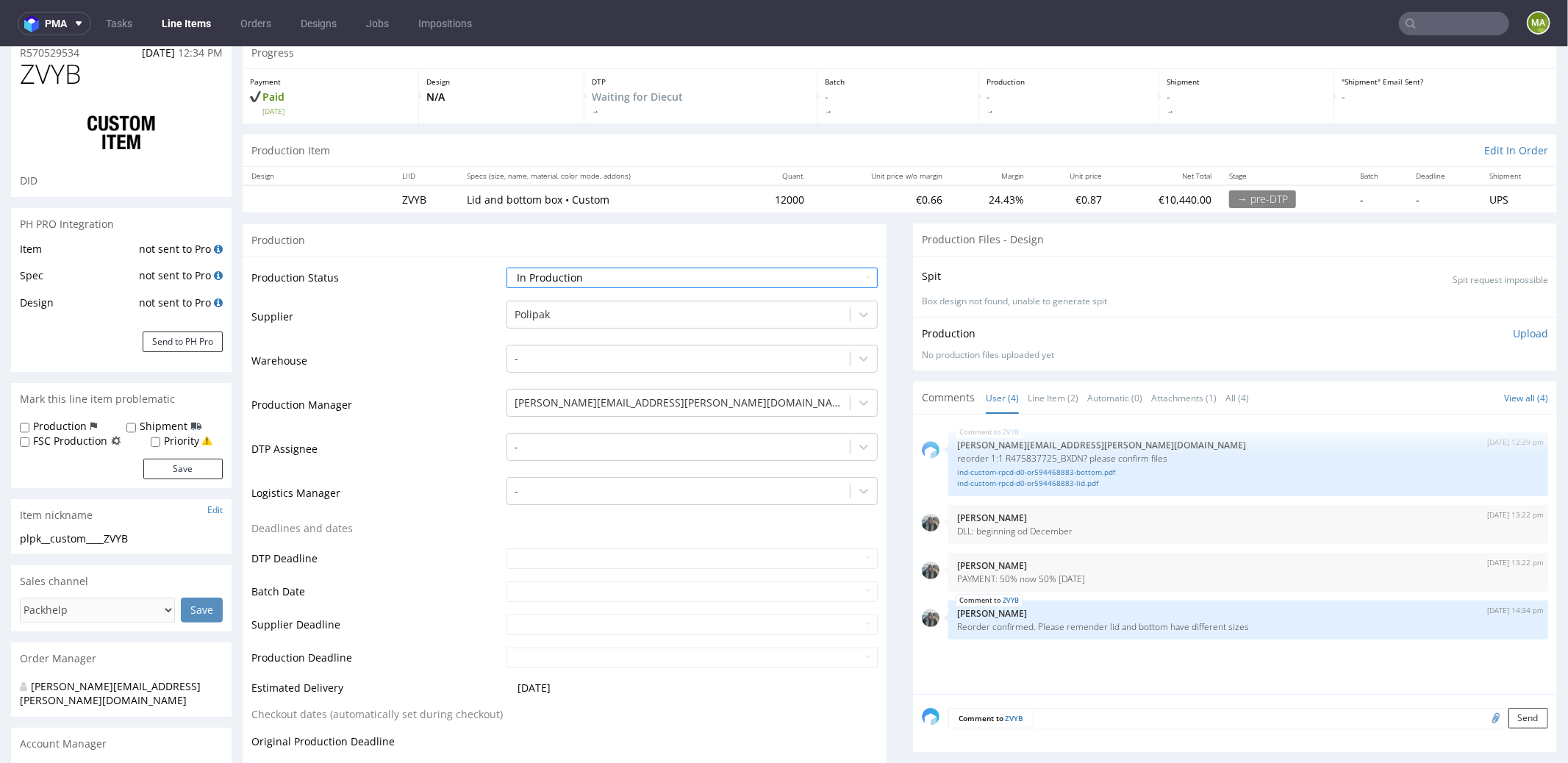
scroll to position [144, 0]
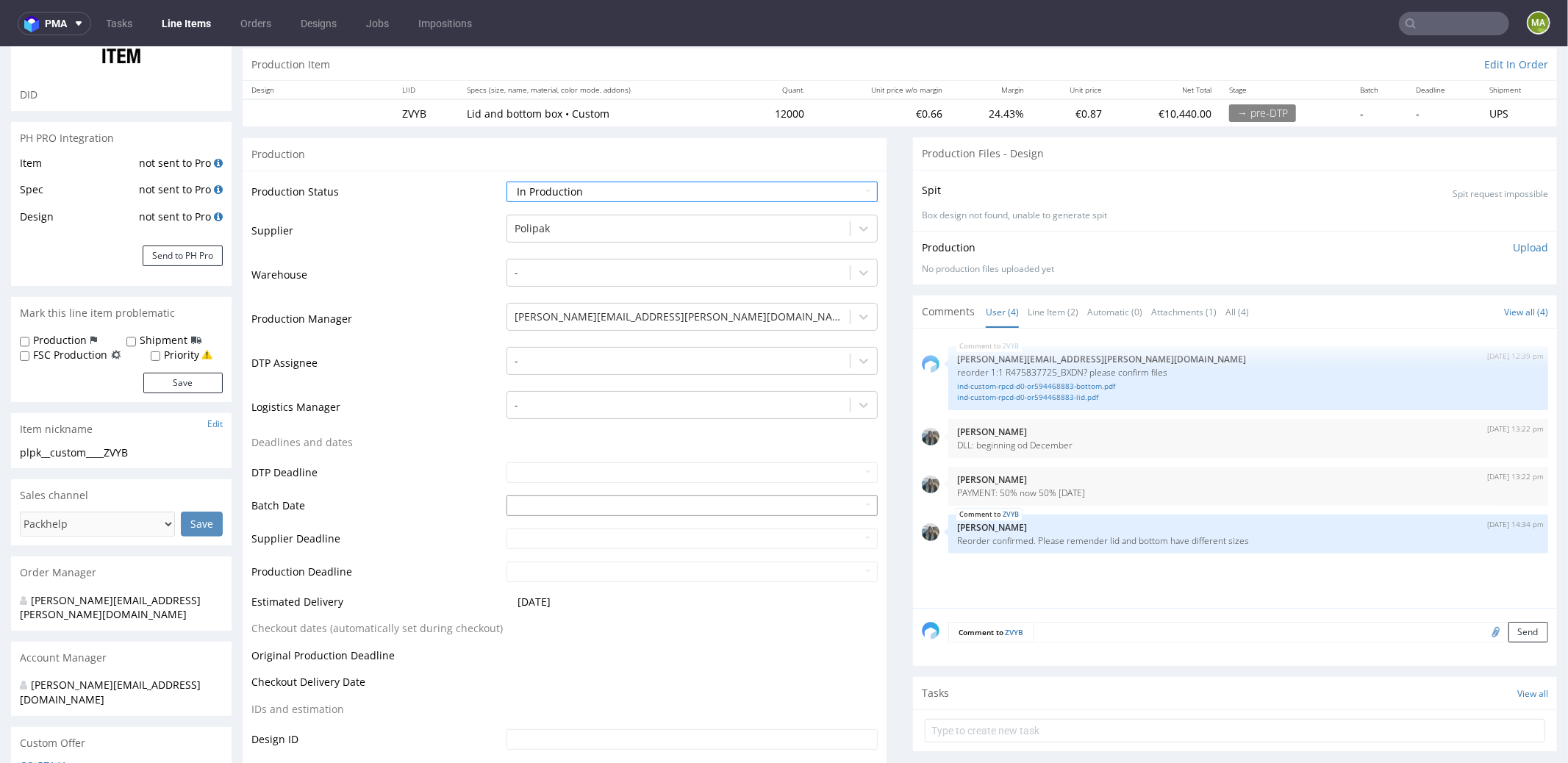
click at [533, 501] on input "text" at bounding box center [691, 506] width 371 height 21
click at [604, 391] on td "9" at bounding box center [605, 393] width 22 height 22
type input "2025-10-09"
click at [411, 455] on td "Deadlines and dates" at bounding box center [378, 446] width 252 height 27
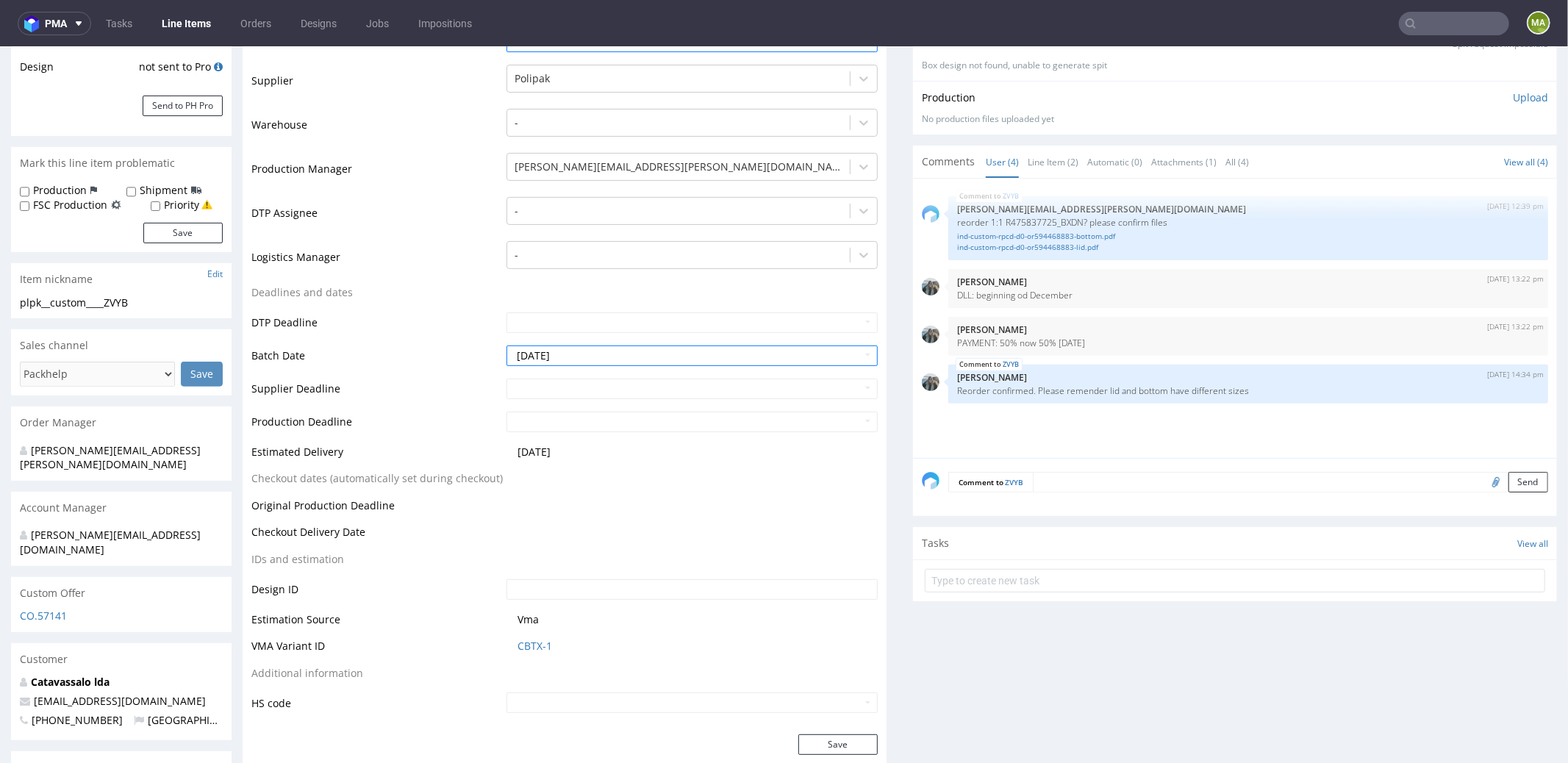
scroll to position [423, 0]
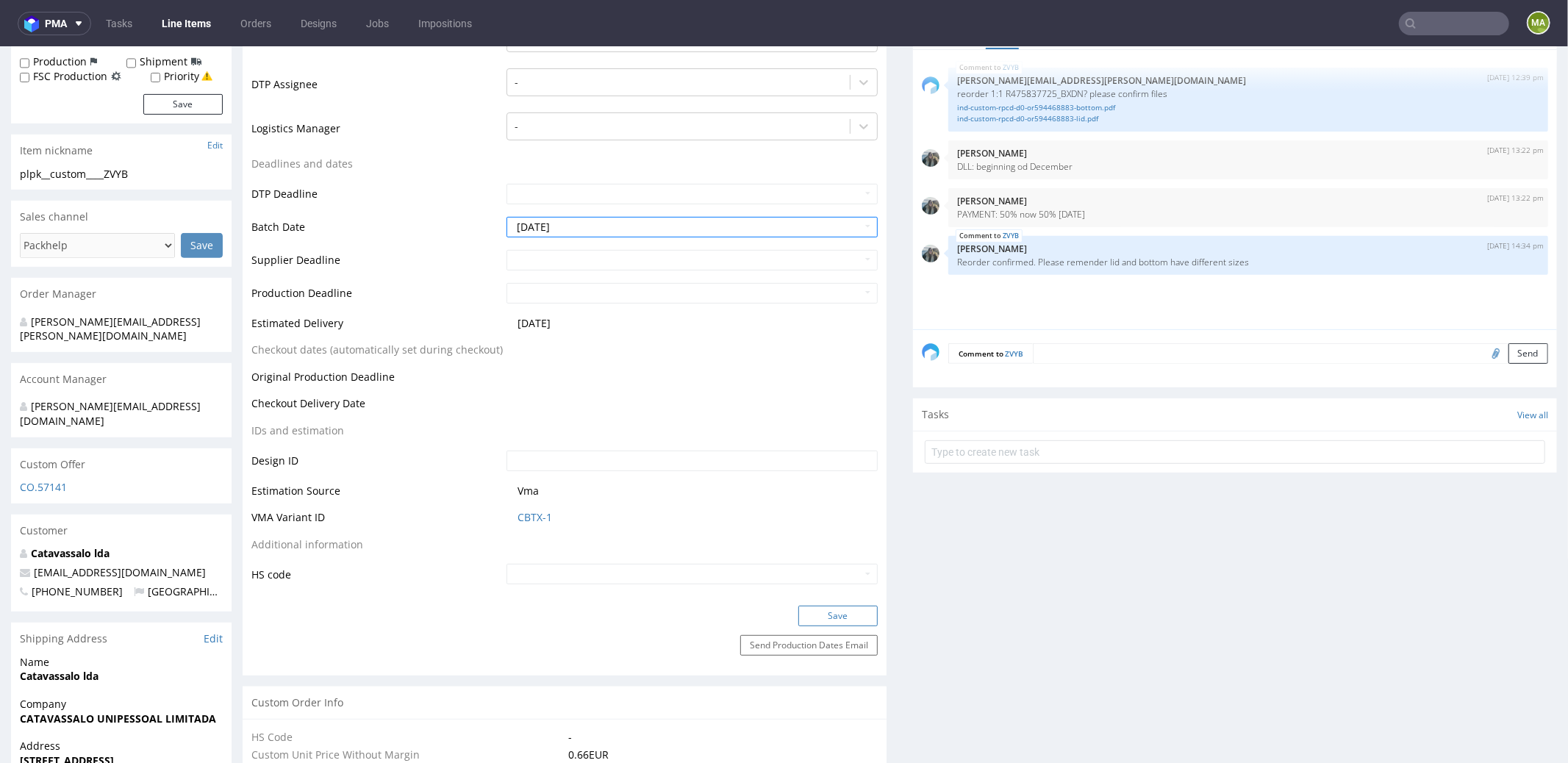
click at [814, 607] on button "Save" at bounding box center [838, 615] width 80 height 21
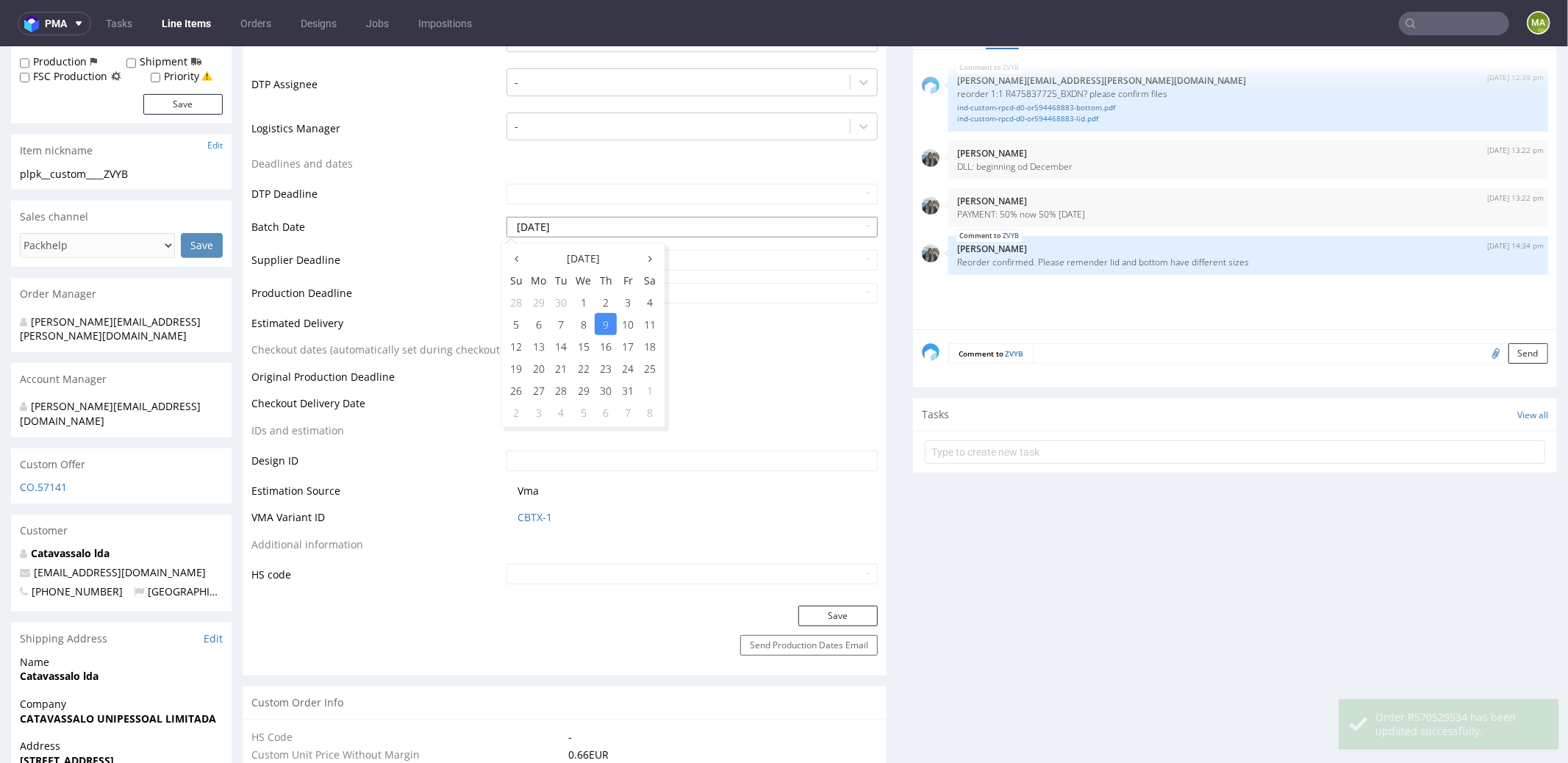
click at [598, 217] on input "2025-10-09" at bounding box center [691, 226] width 371 height 21
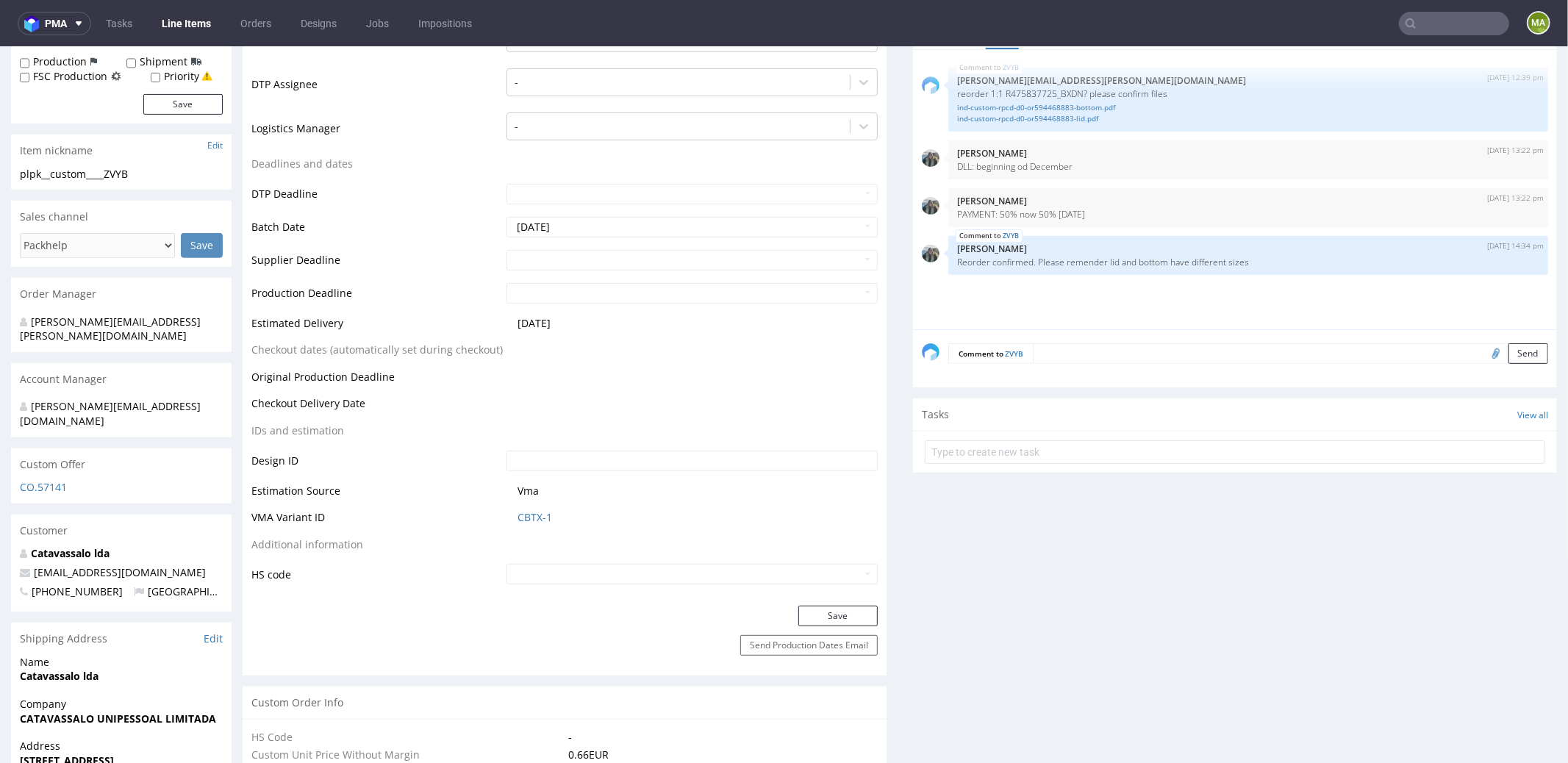
click at [353, 335] on td "Estimated Delivery" at bounding box center [378, 327] width 252 height 27
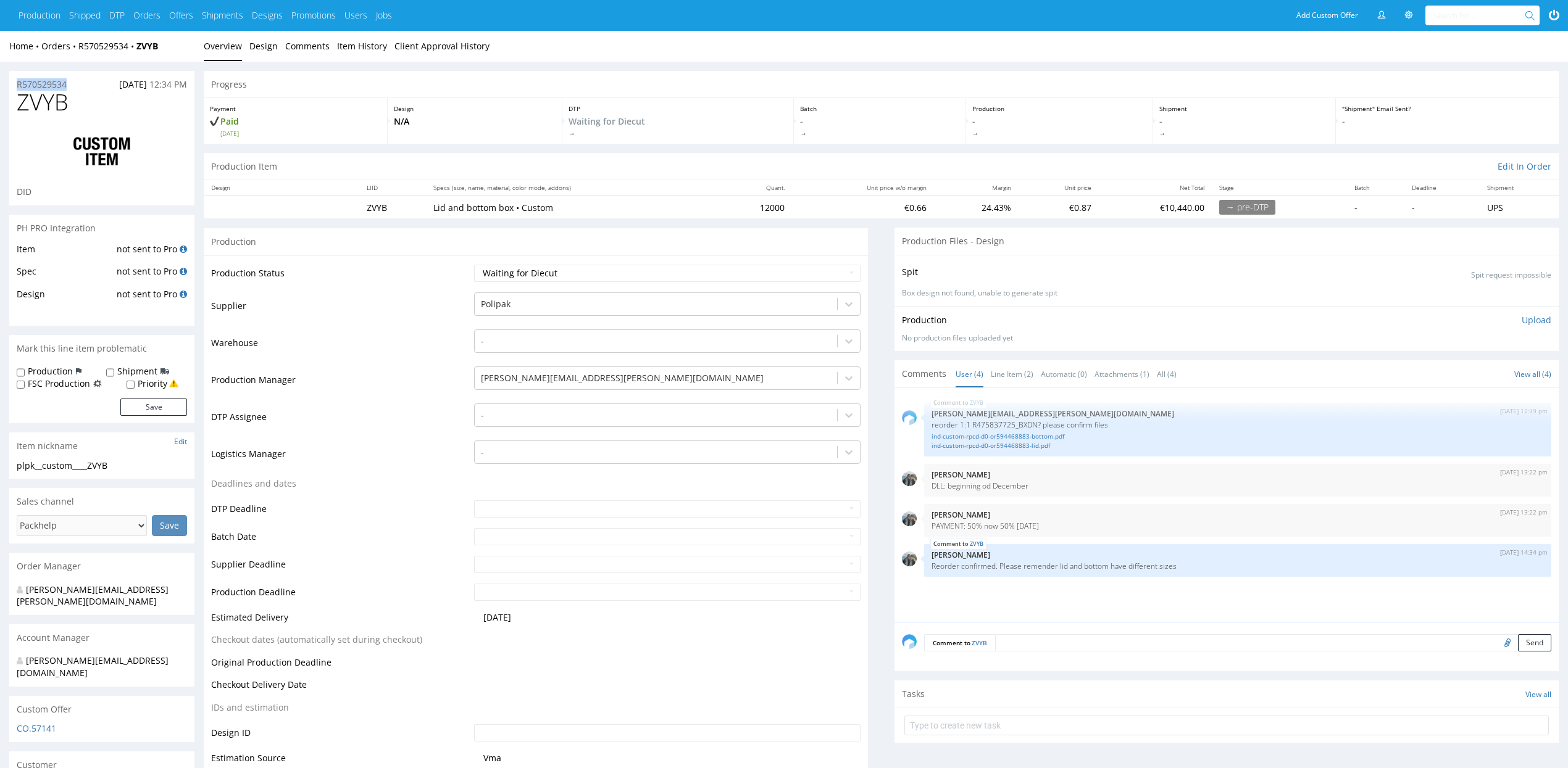
drag, startPoint x: 89, startPoint y: 84, endPoint x: 0, endPoint y: 82, distance: 89.0
copy p "R570529534"
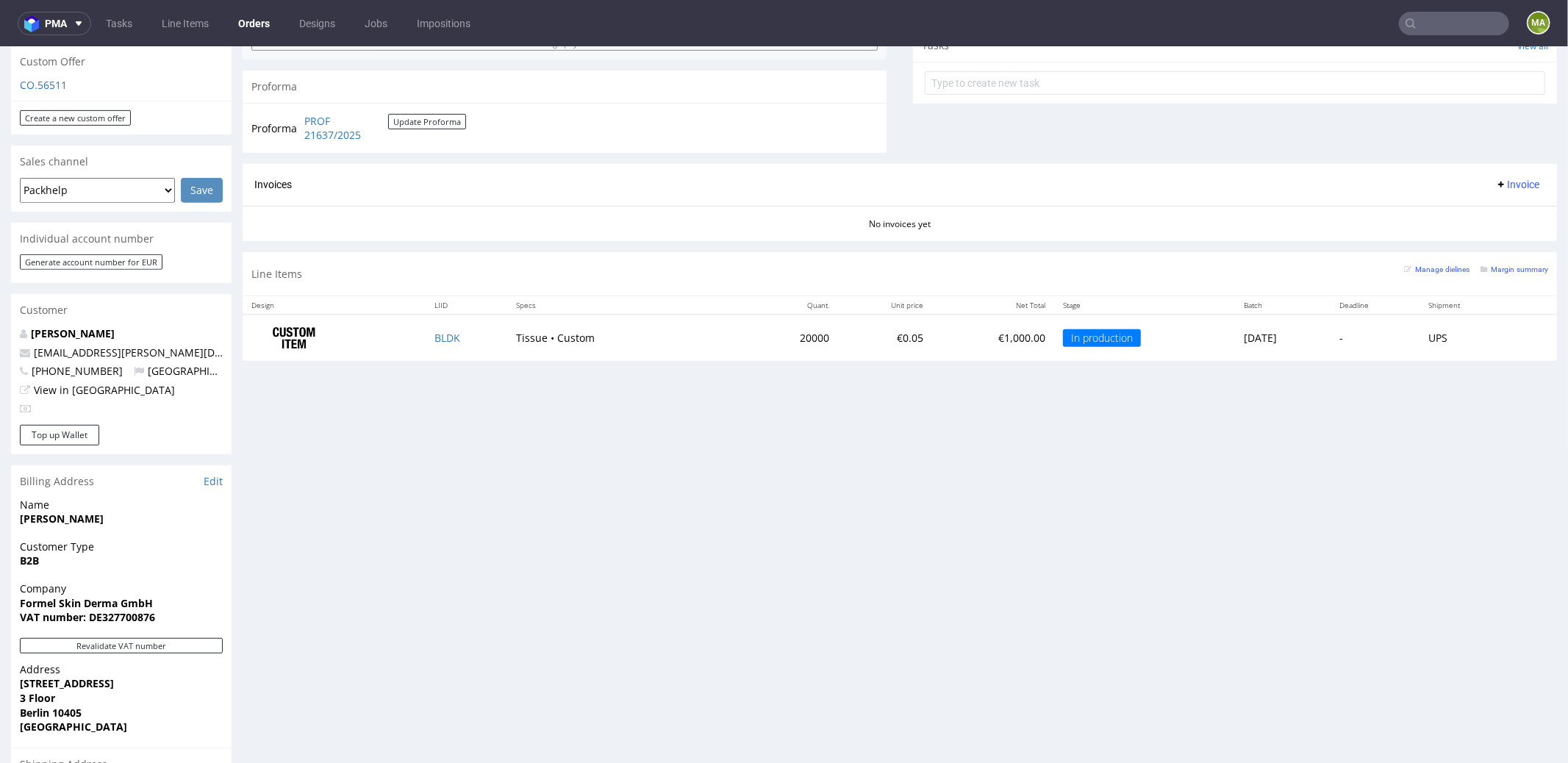
scroll to position [537, 0]
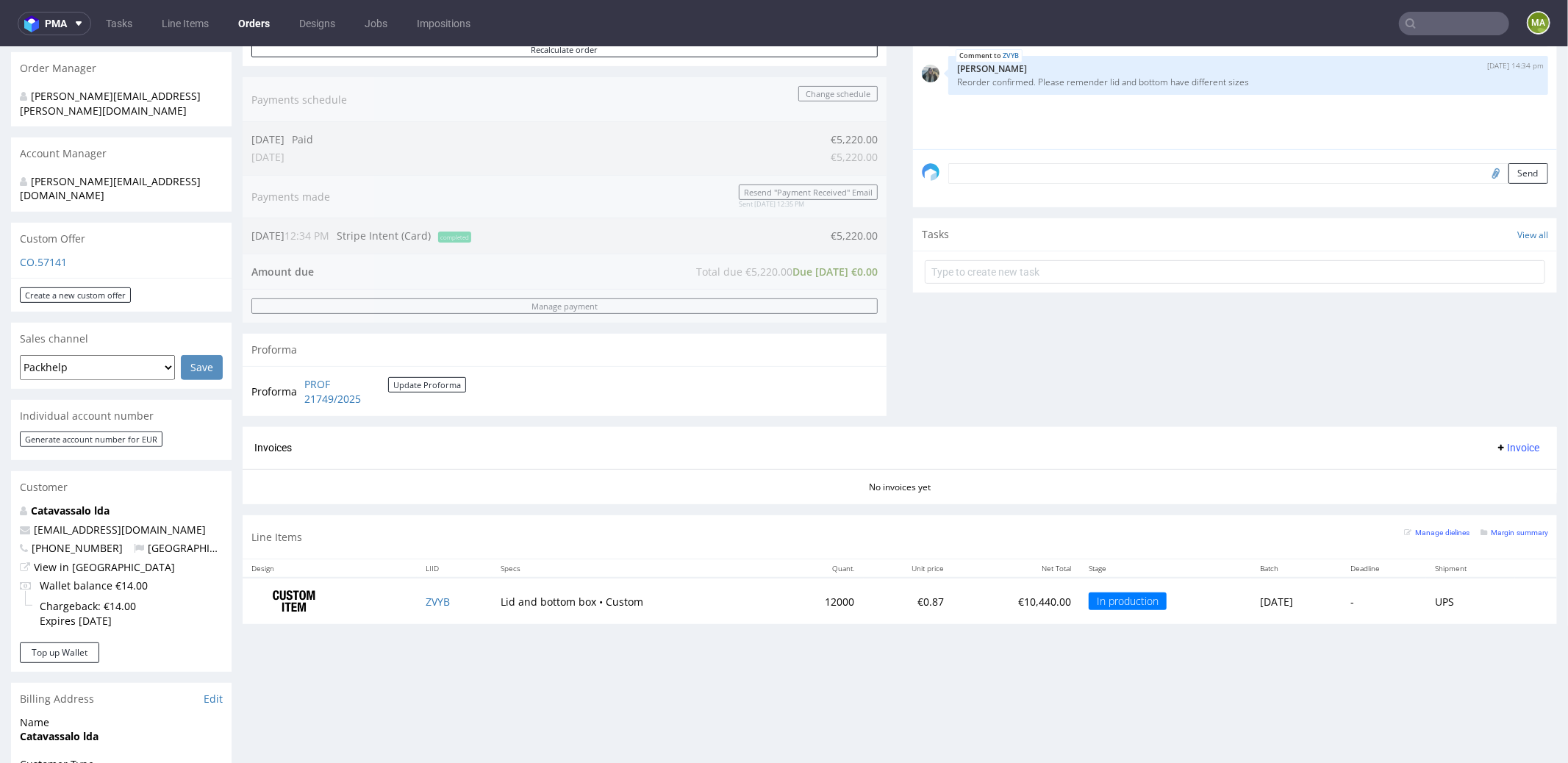
scroll to position [511, 0]
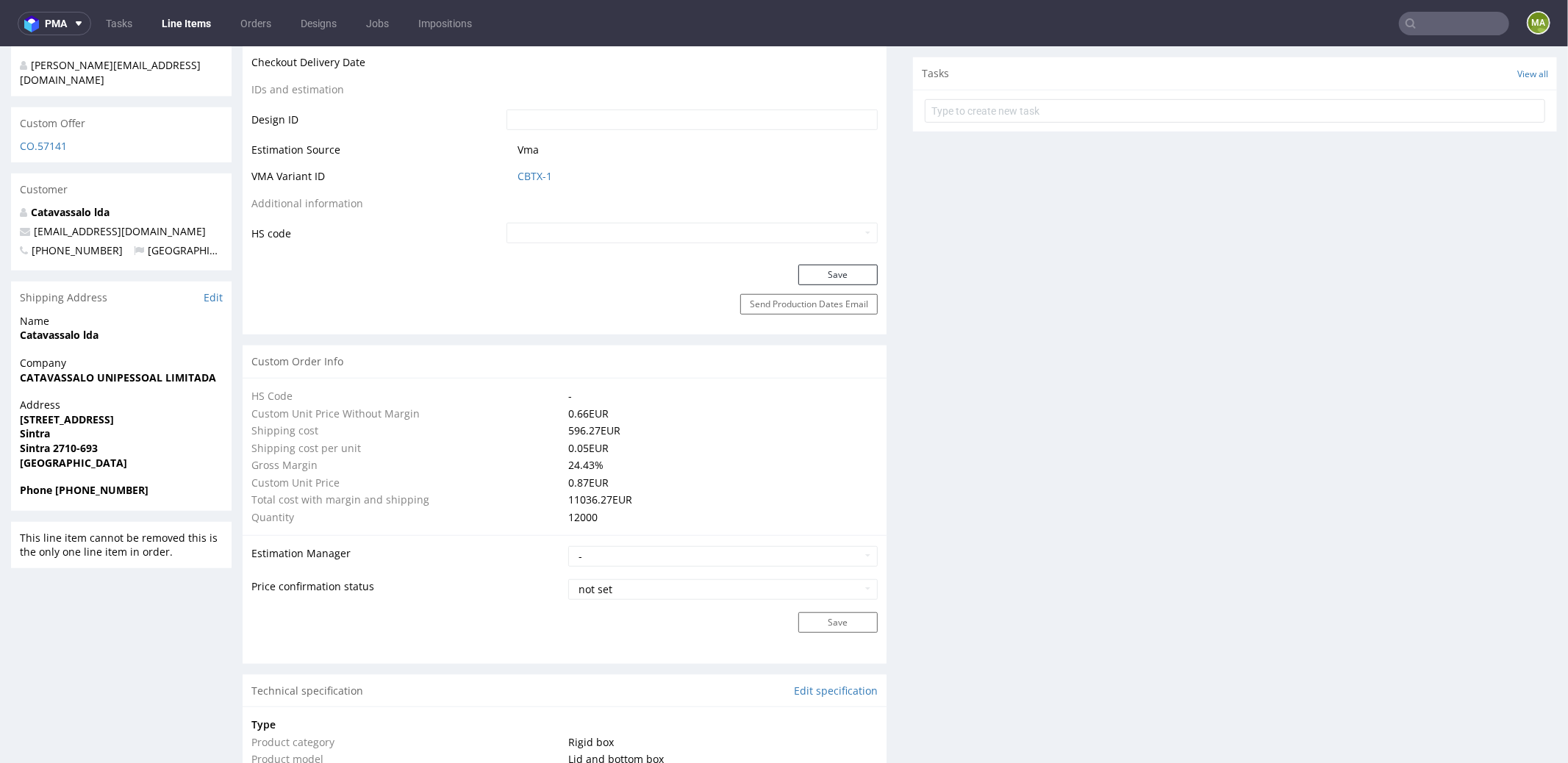
scroll to position [1087, 0]
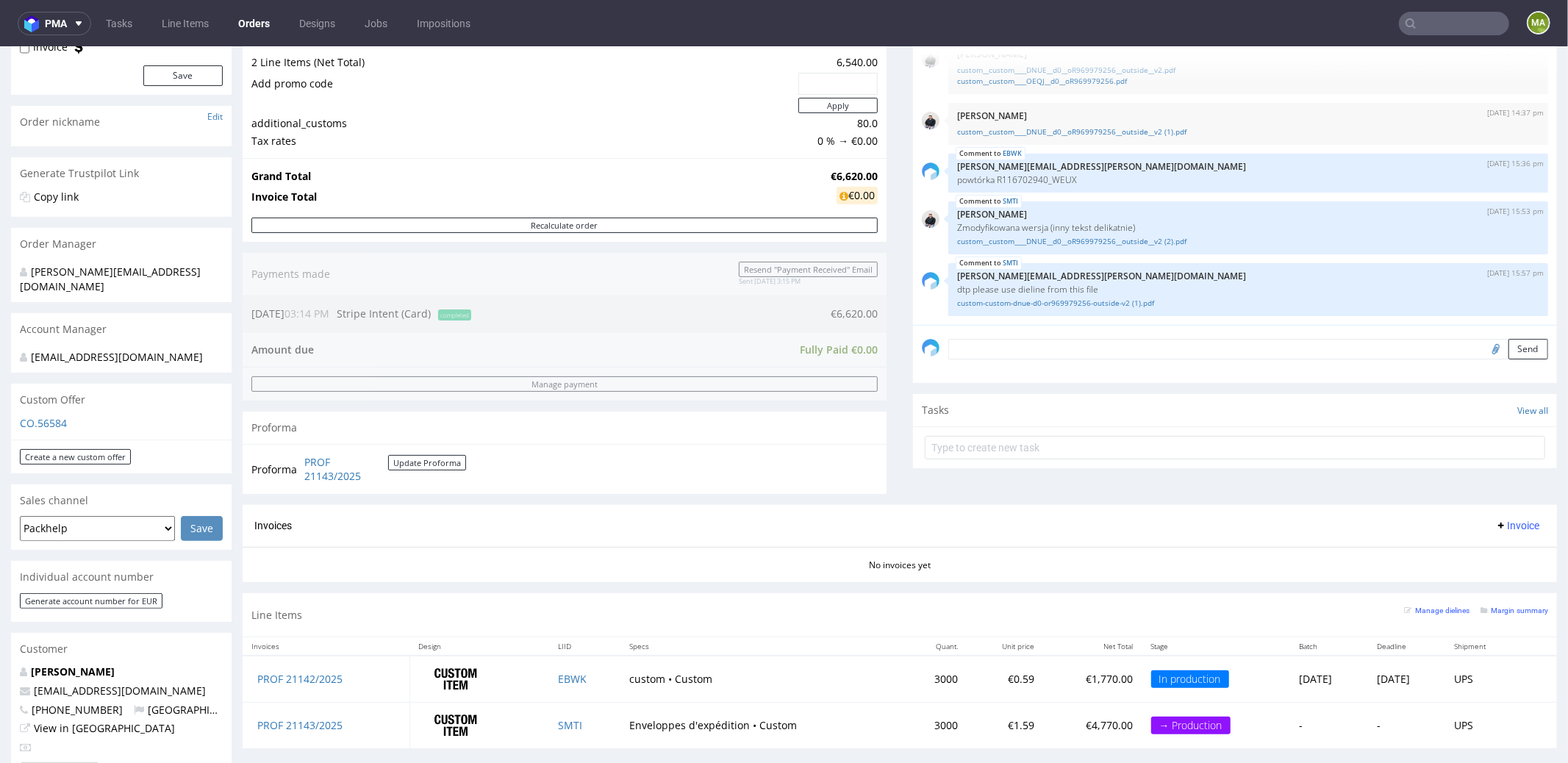
scroll to position [270, 0]
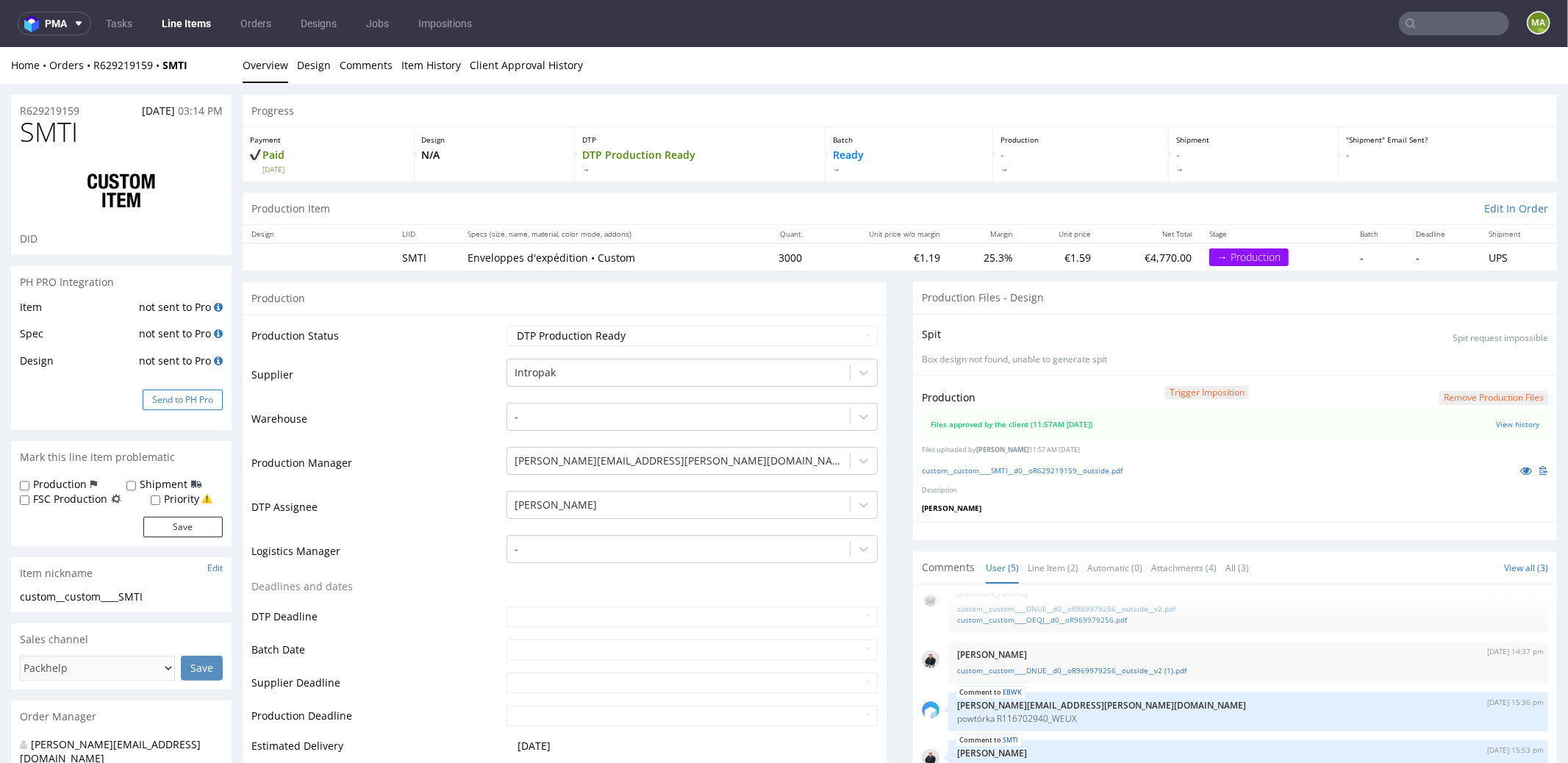
click at [205, 395] on button "Send to PH Pro" at bounding box center [182, 399] width 80 height 21
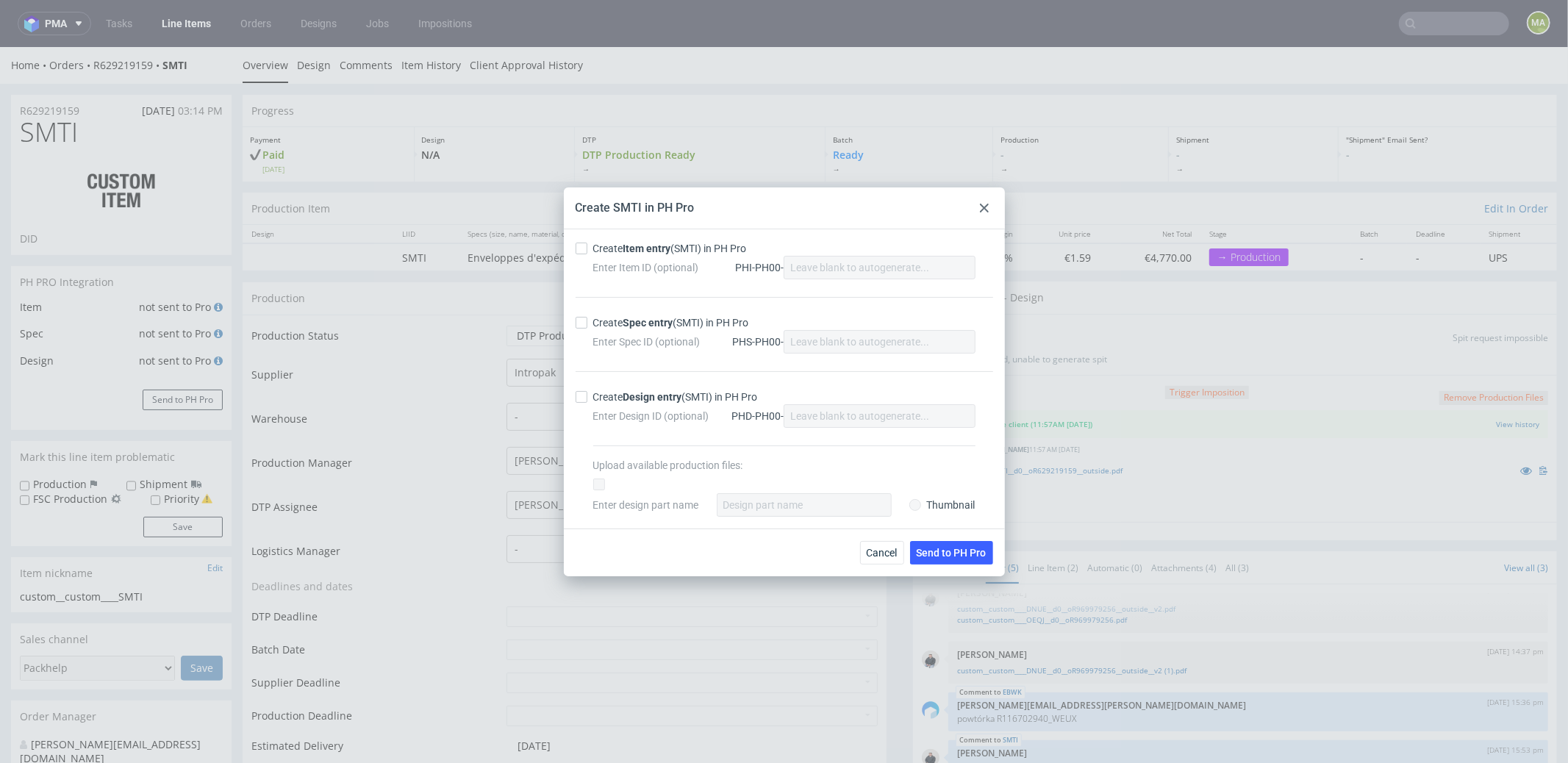
click at [641, 252] on strong "Item entry" at bounding box center [647, 248] width 48 height 12
click at [587, 252] on input "Create Item entry (SMTI) in PH Pro" at bounding box center [582, 248] width 12 height 12
checkbox input "true"
click at [629, 313] on div "Create Spec entry (SMTI) in PH Pro Enter Spec ID (optional) PHS-PH00-" at bounding box center [784, 334] width 418 height 74
click at [630, 321] on strong "Spec entry" at bounding box center [648, 322] width 50 height 12
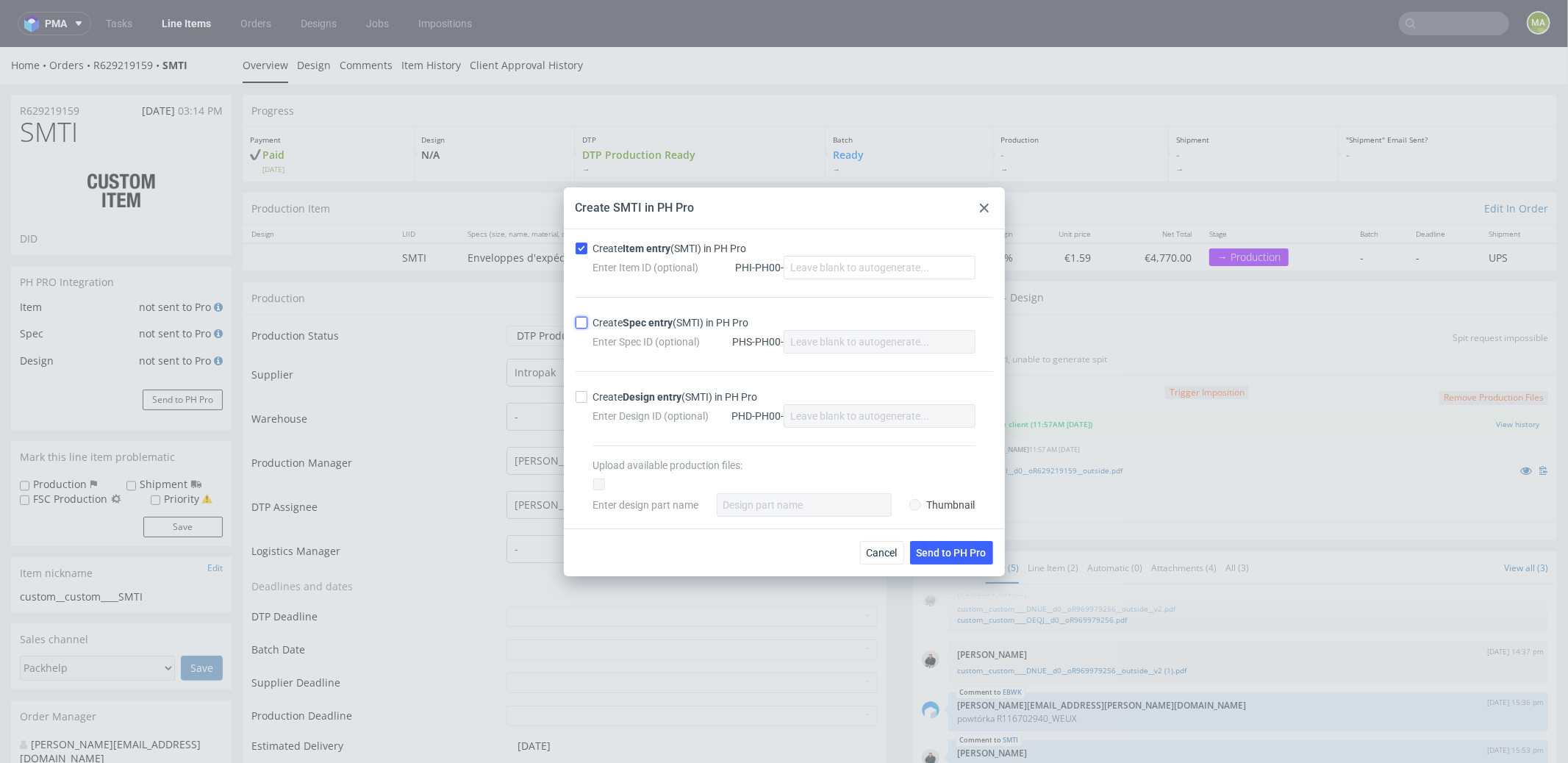
click at [587, 321] on input "Create Spec entry (SMTI) in PH Pro" at bounding box center [582, 322] width 12 height 12
checkbox input "true"
click at [956, 556] on span "Send to PH Pro" at bounding box center [952, 553] width 70 height 10
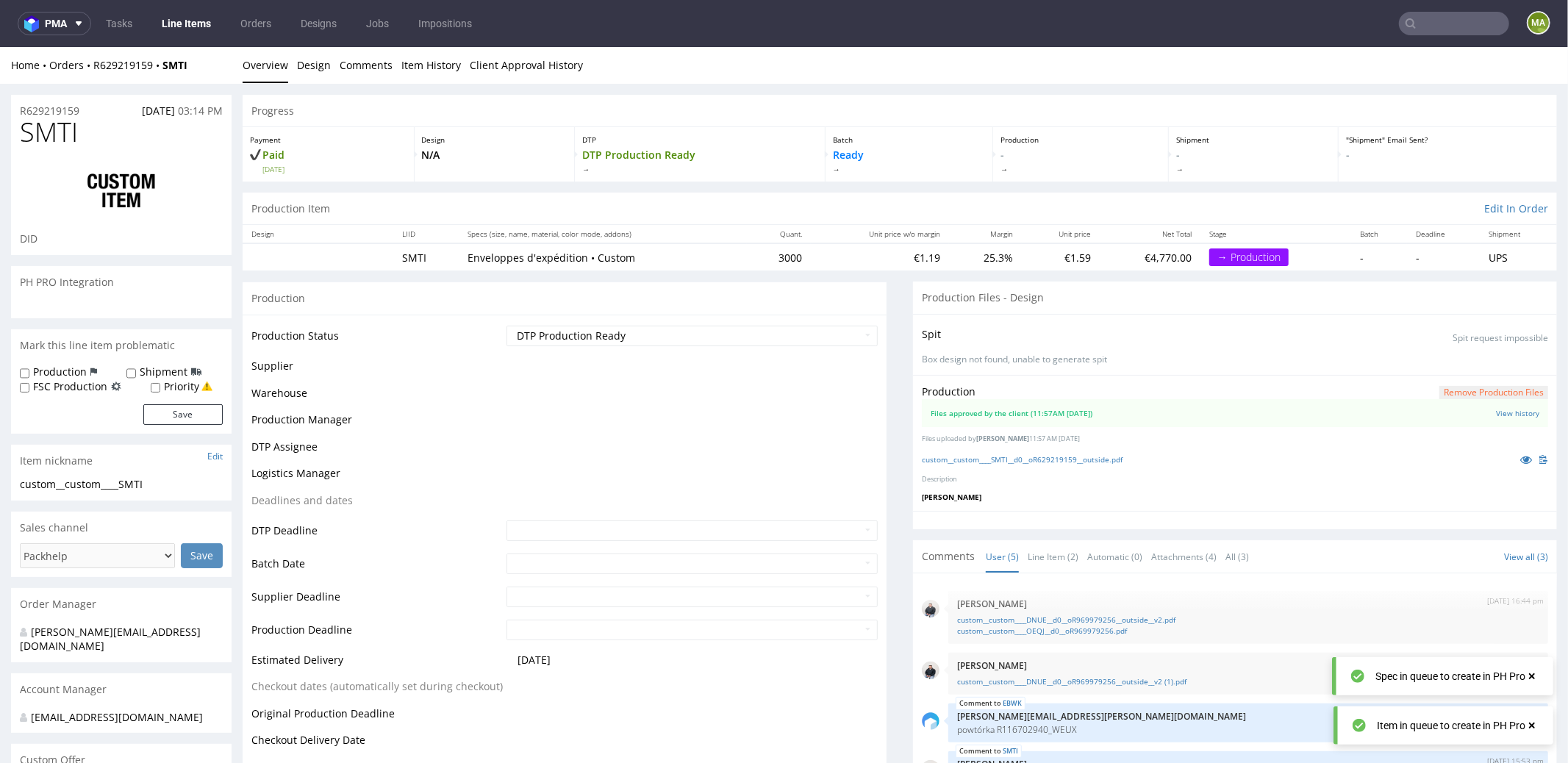
scroll to position [22, 0]
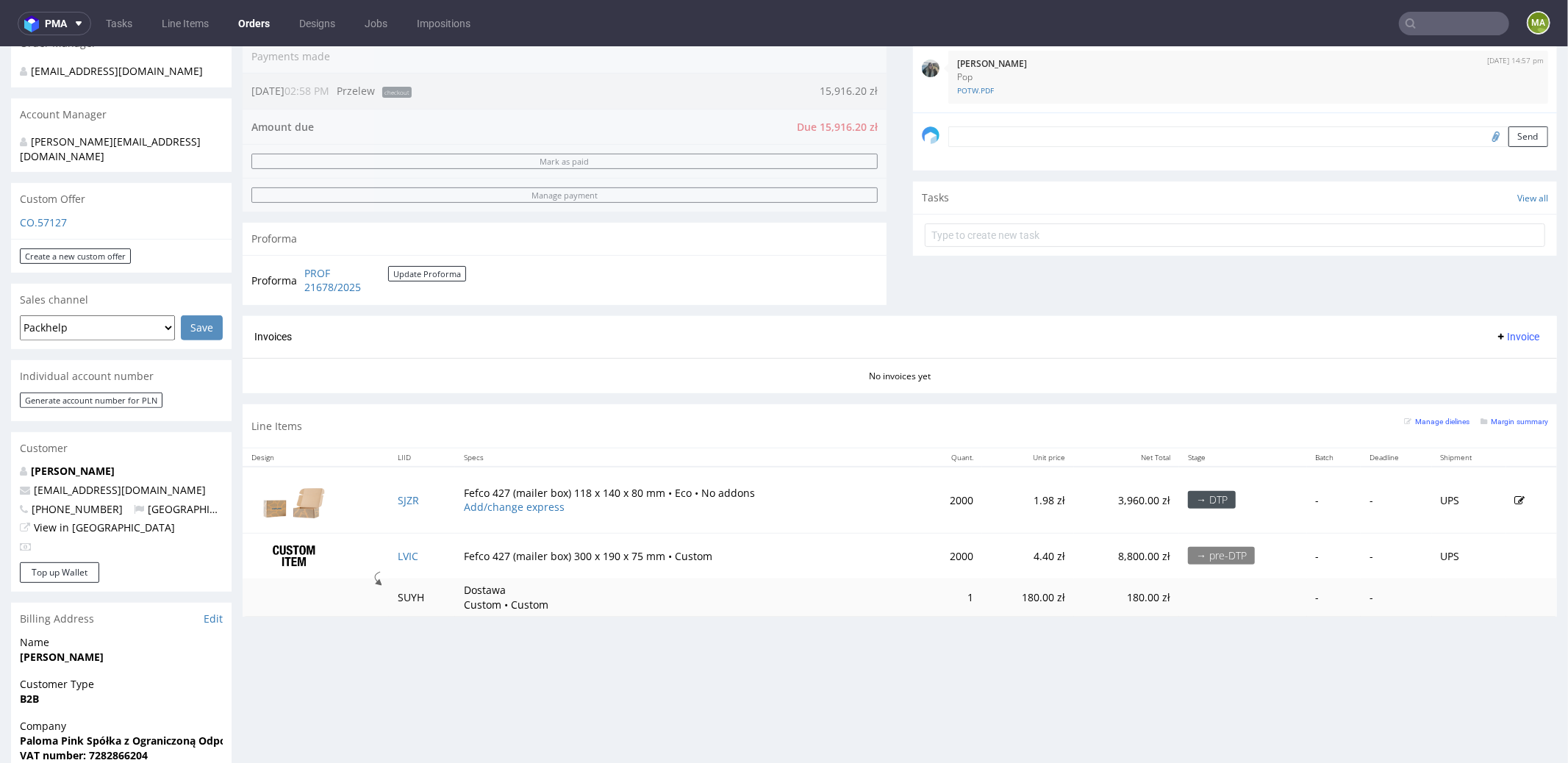
scroll to position [381, 0]
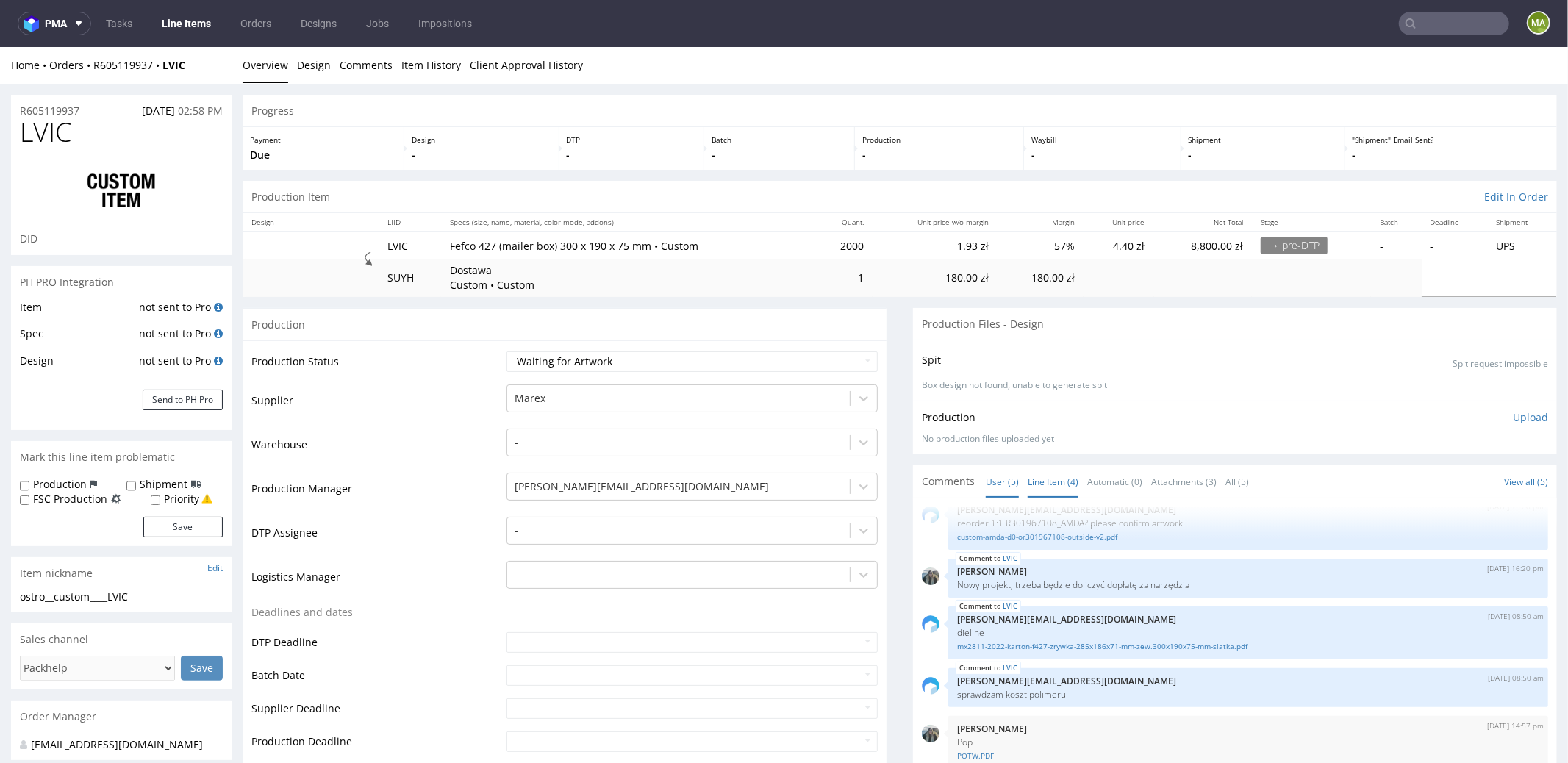
click at [1063, 483] on link "Line Item (4)" at bounding box center [1053, 481] width 51 height 32
click at [1059, 482] on link "Line Item (4)" at bounding box center [1053, 481] width 51 height 32
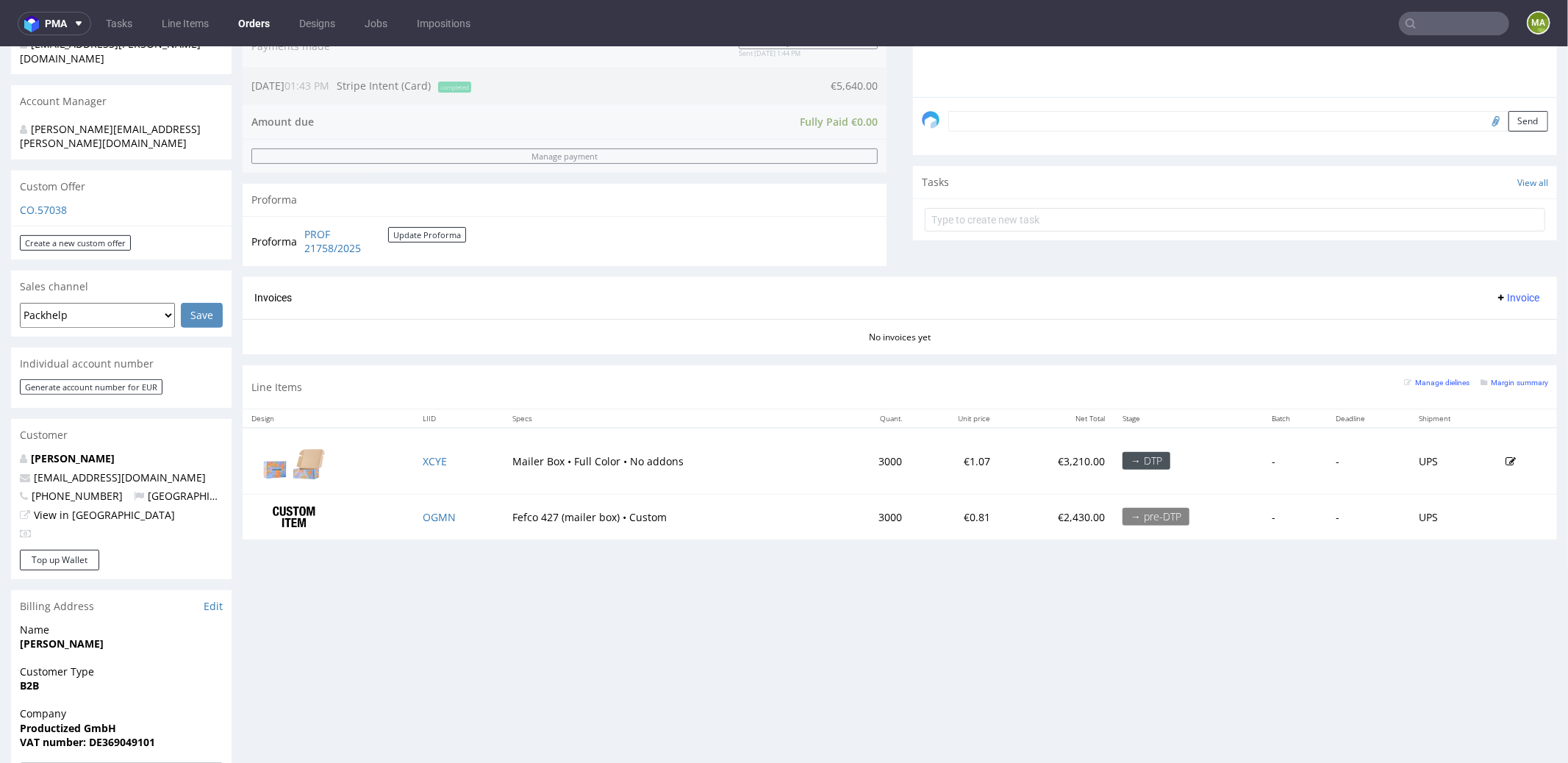
scroll to position [412, 0]
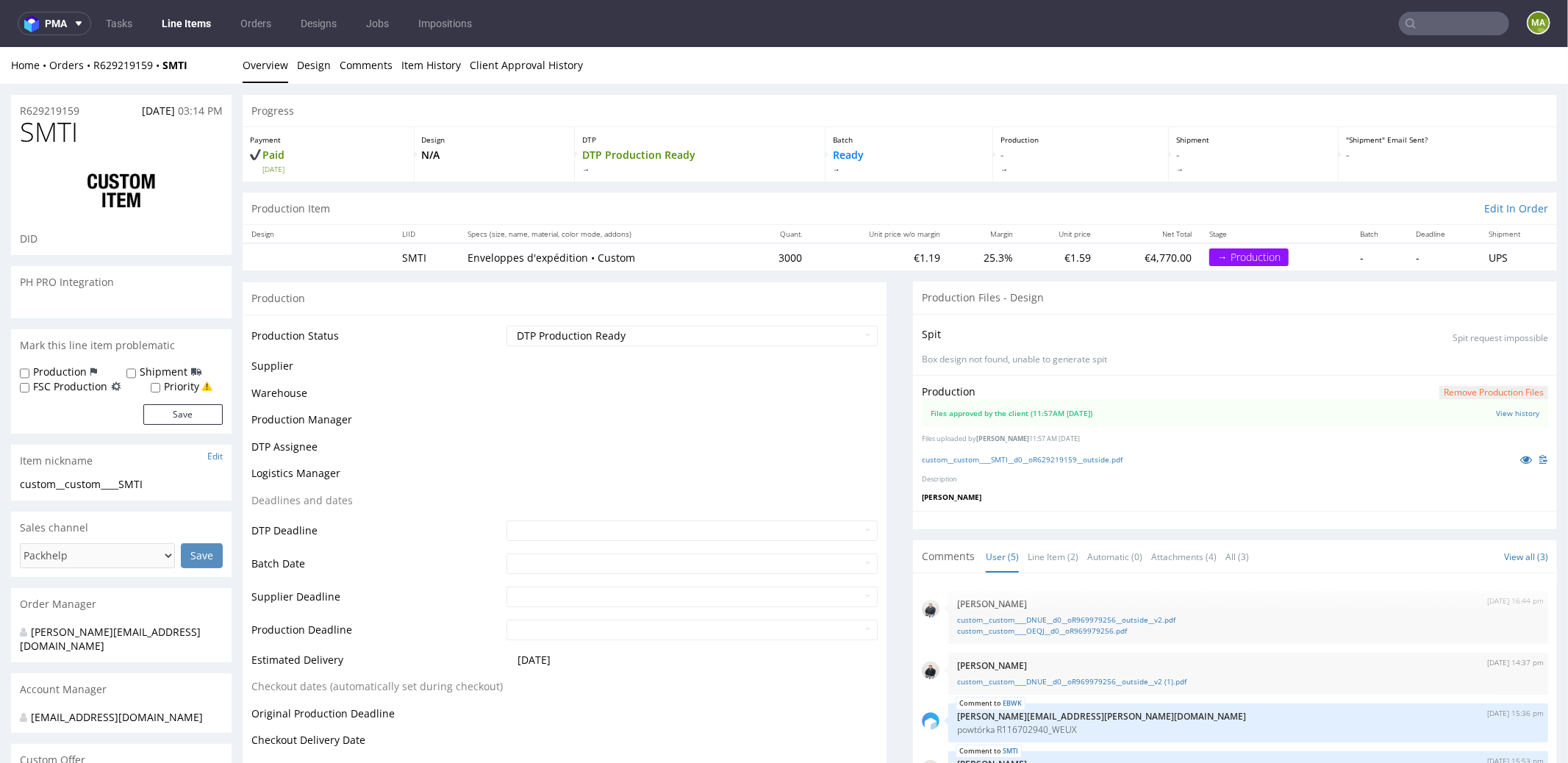
scroll to position [22, 0]
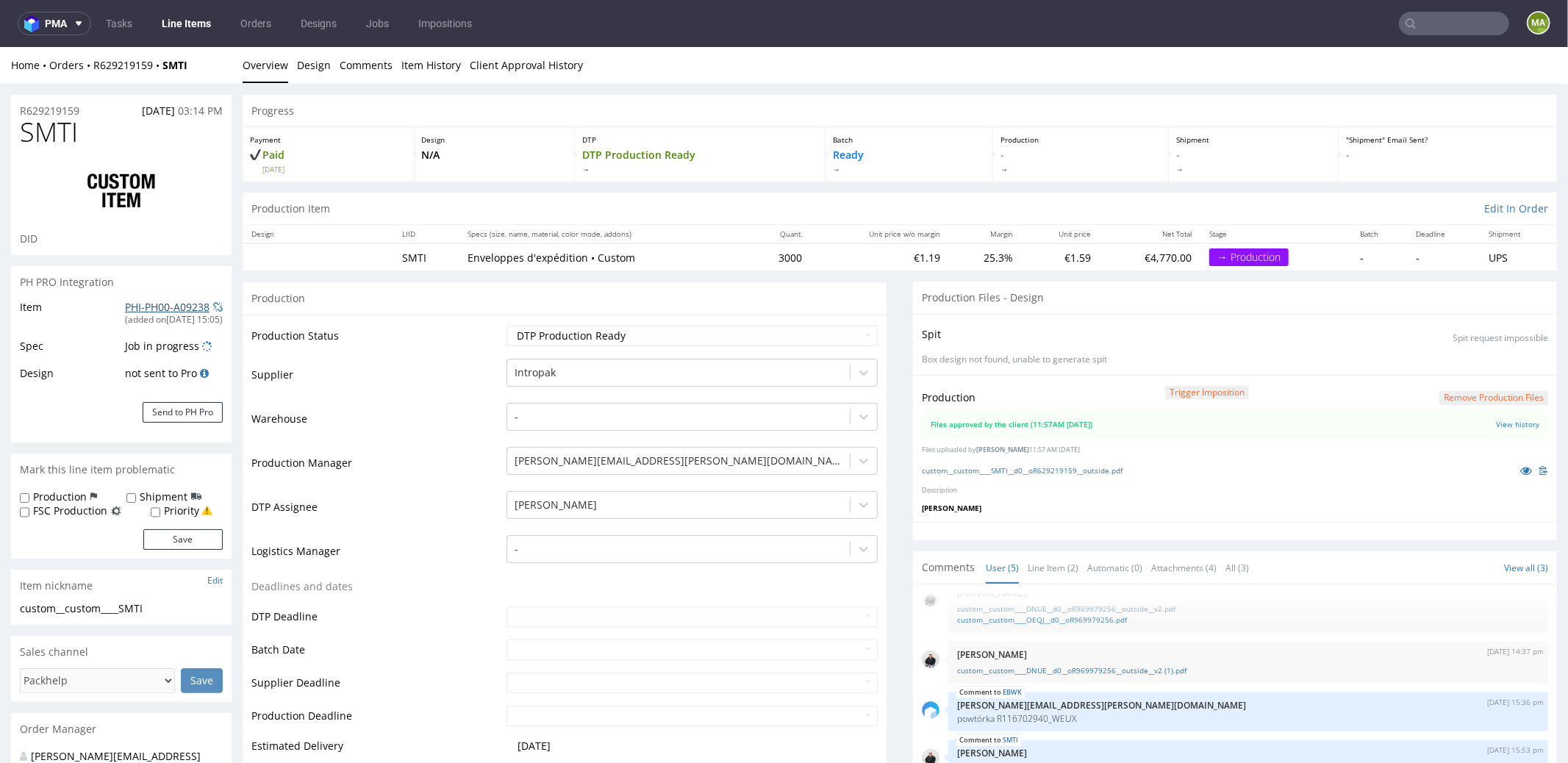
click at [145, 304] on link "PHI-PH00-A09238" at bounding box center [167, 306] width 85 height 14
click at [996, 469] on link "custom__custom____SMTI__d0__oR629219159__outside.pdf" at bounding box center [1022, 470] width 201 height 10
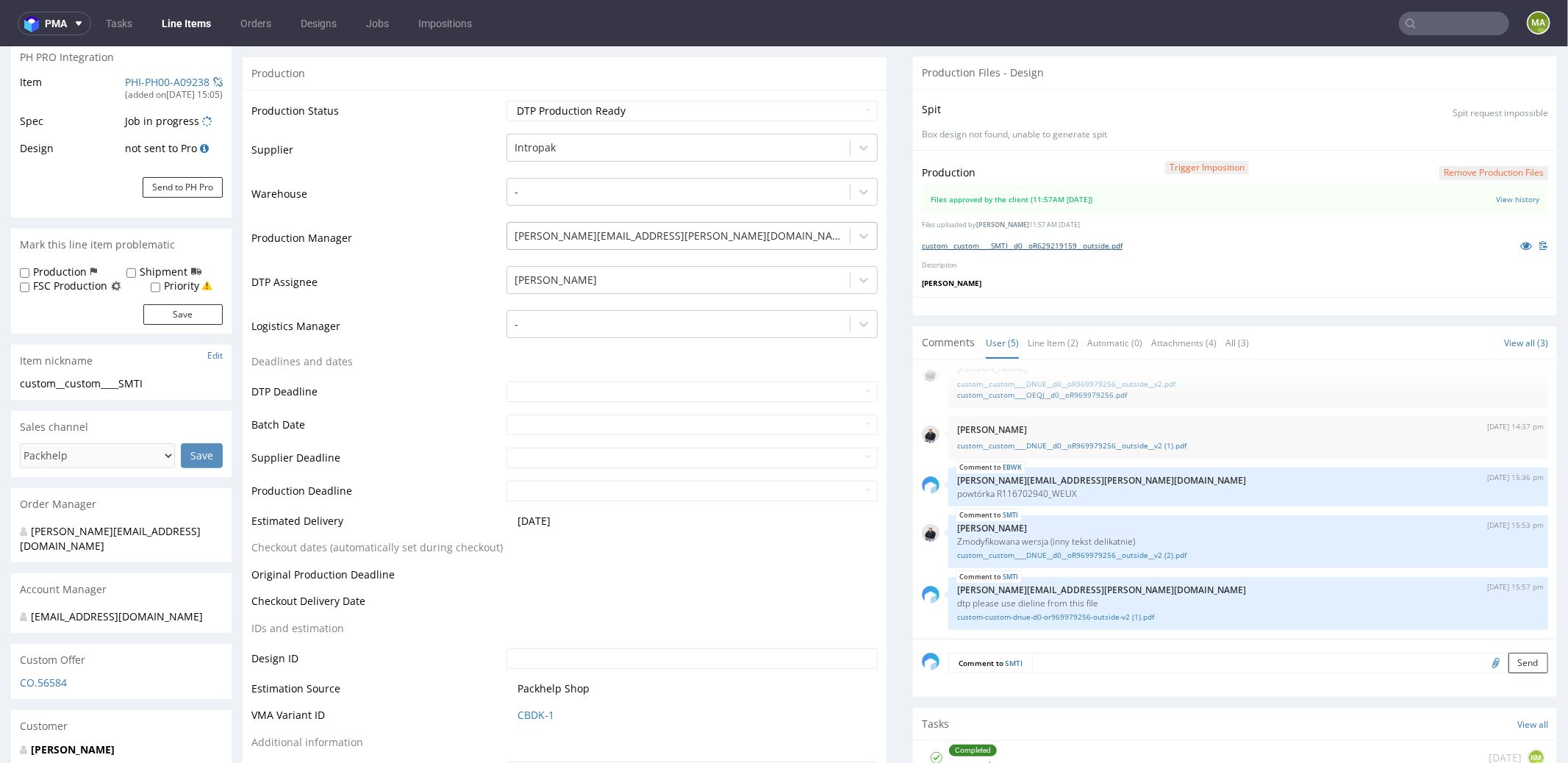
scroll to position [336, 0]
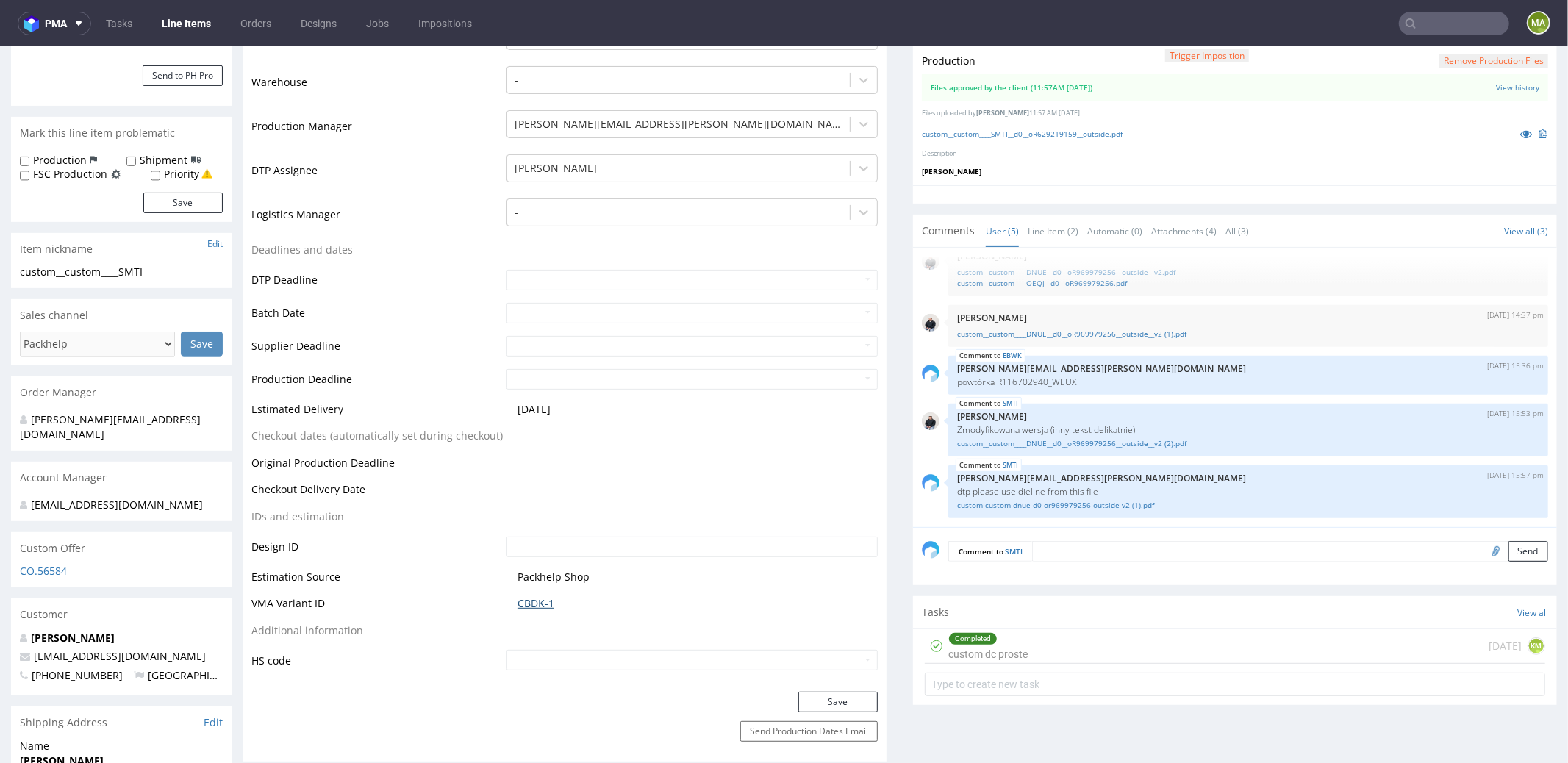
click at [532, 606] on link "CBDK-1" at bounding box center [536, 603] width 37 height 15
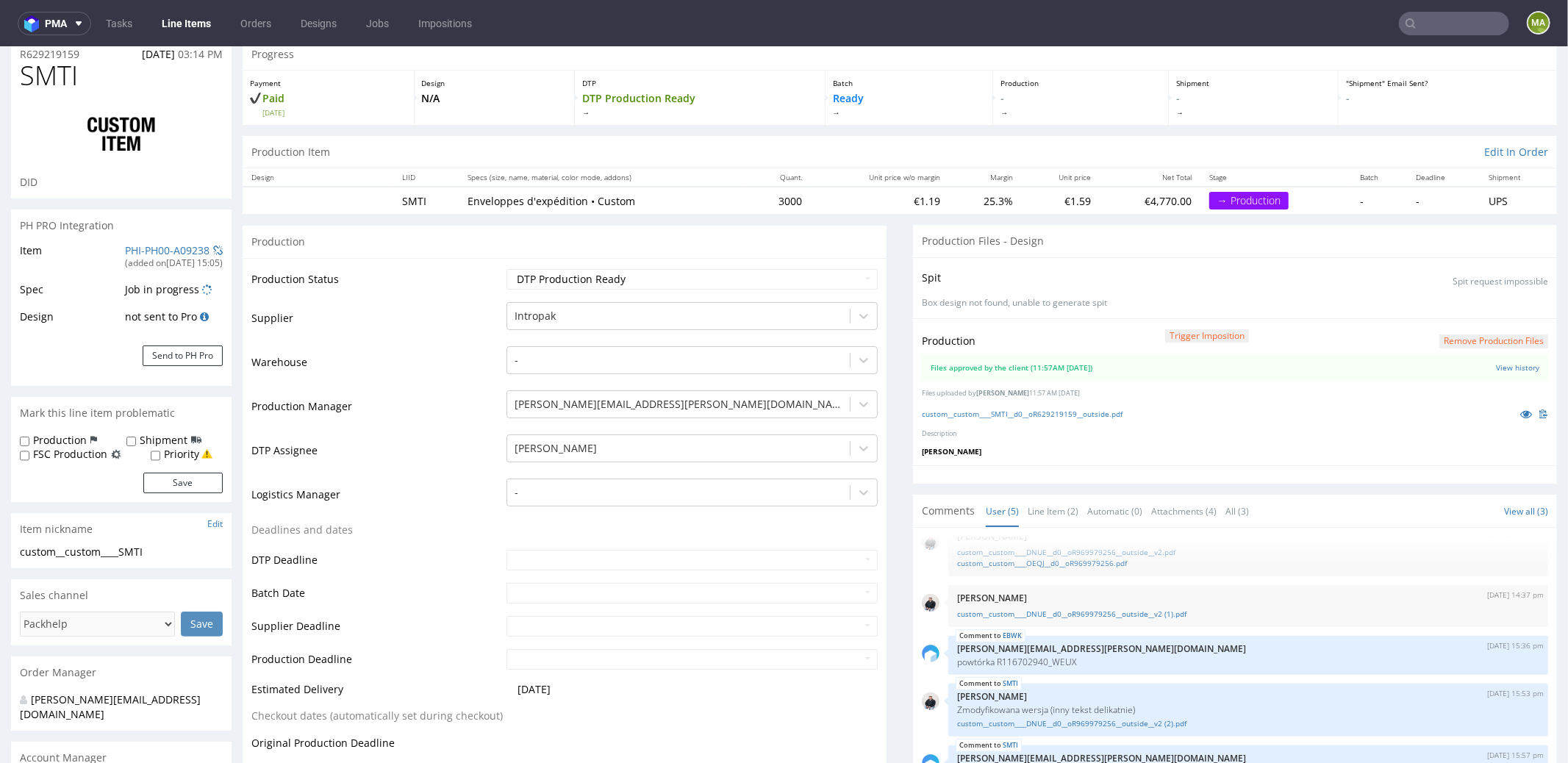
scroll to position [0, 0]
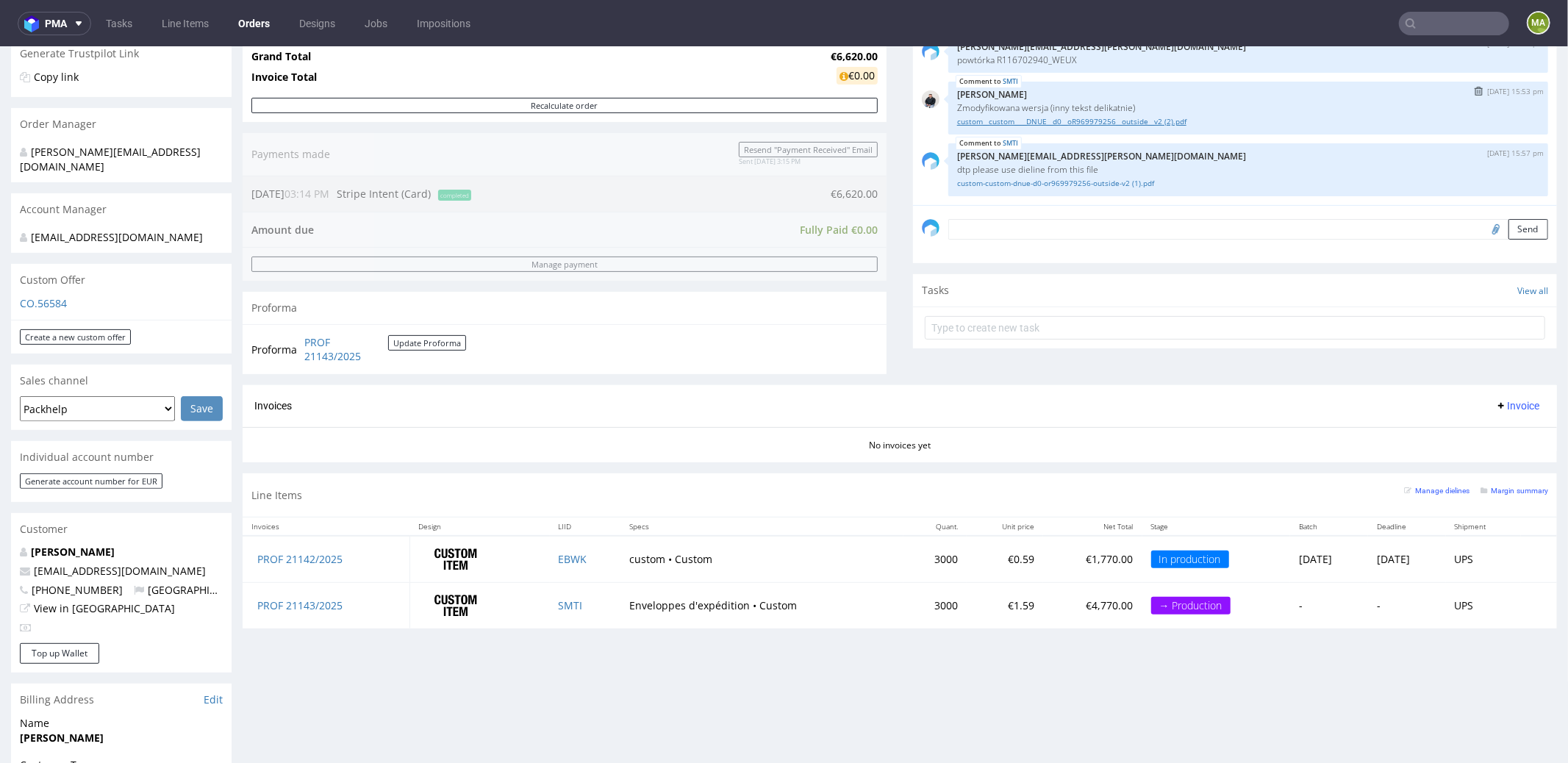
scroll to position [537, 0]
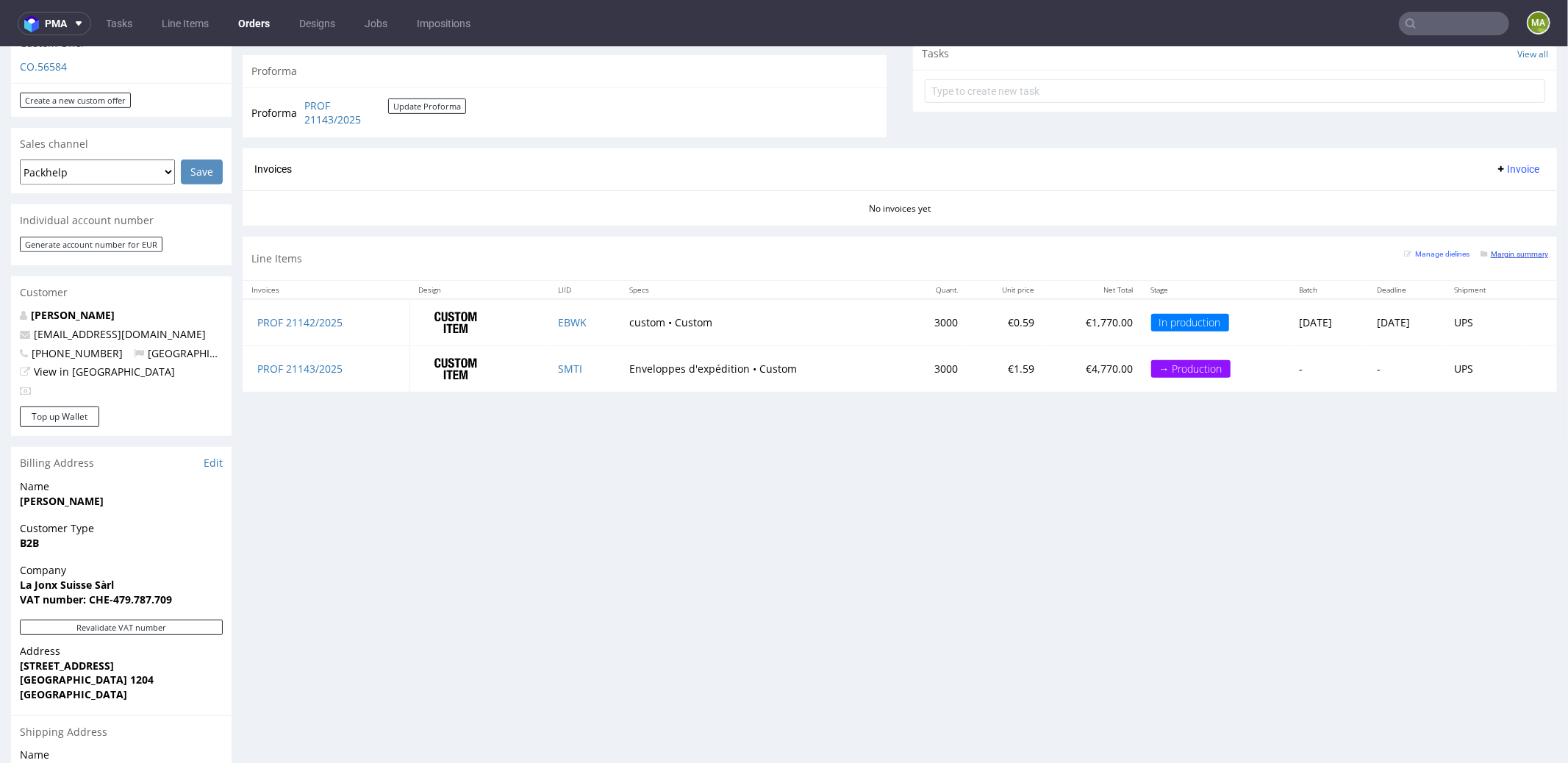
click at [1502, 249] on small "Margin summary" at bounding box center [1514, 253] width 68 height 8
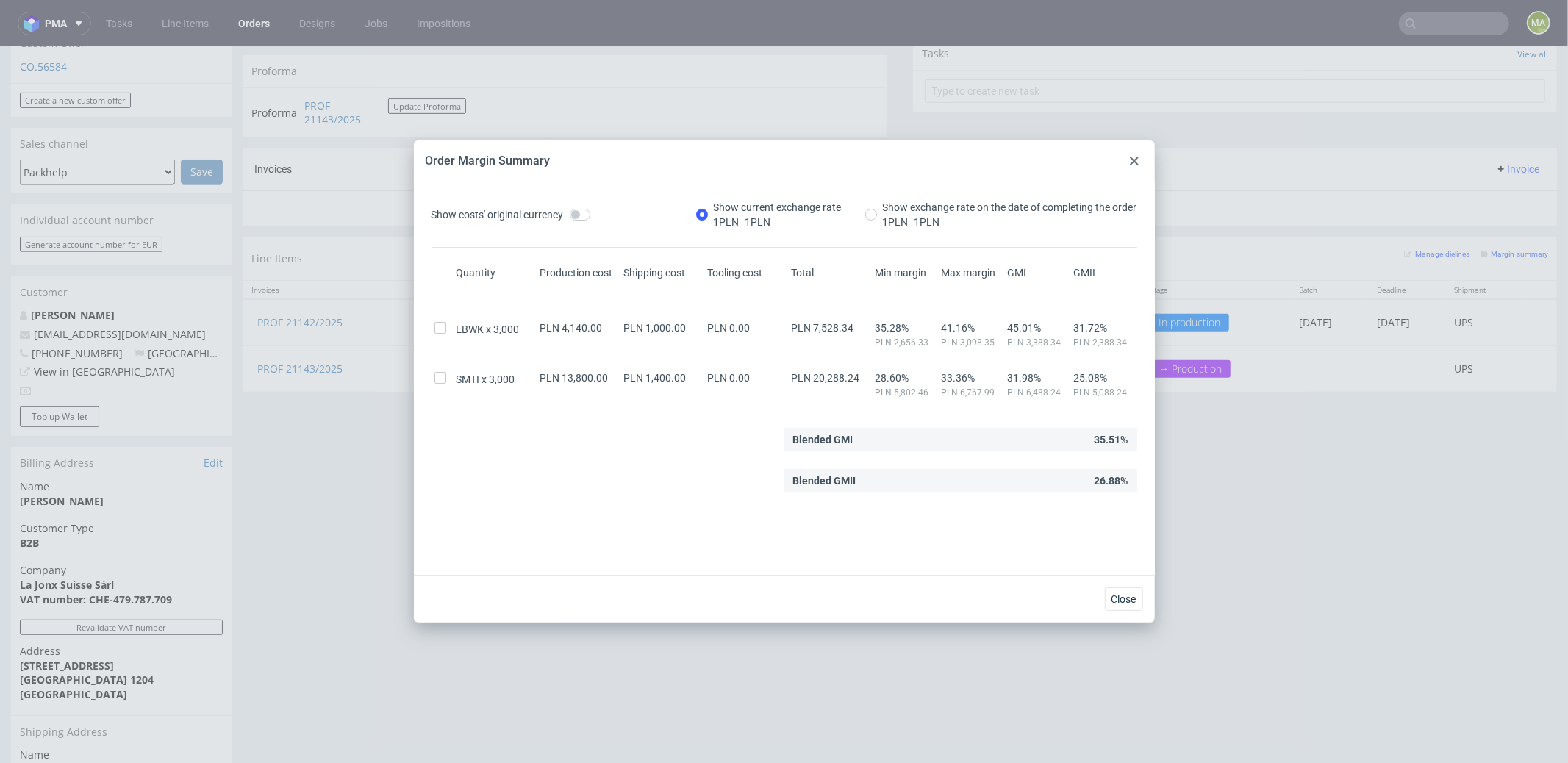
click at [1132, 159] on use at bounding box center [1134, 161] width 8 height 8
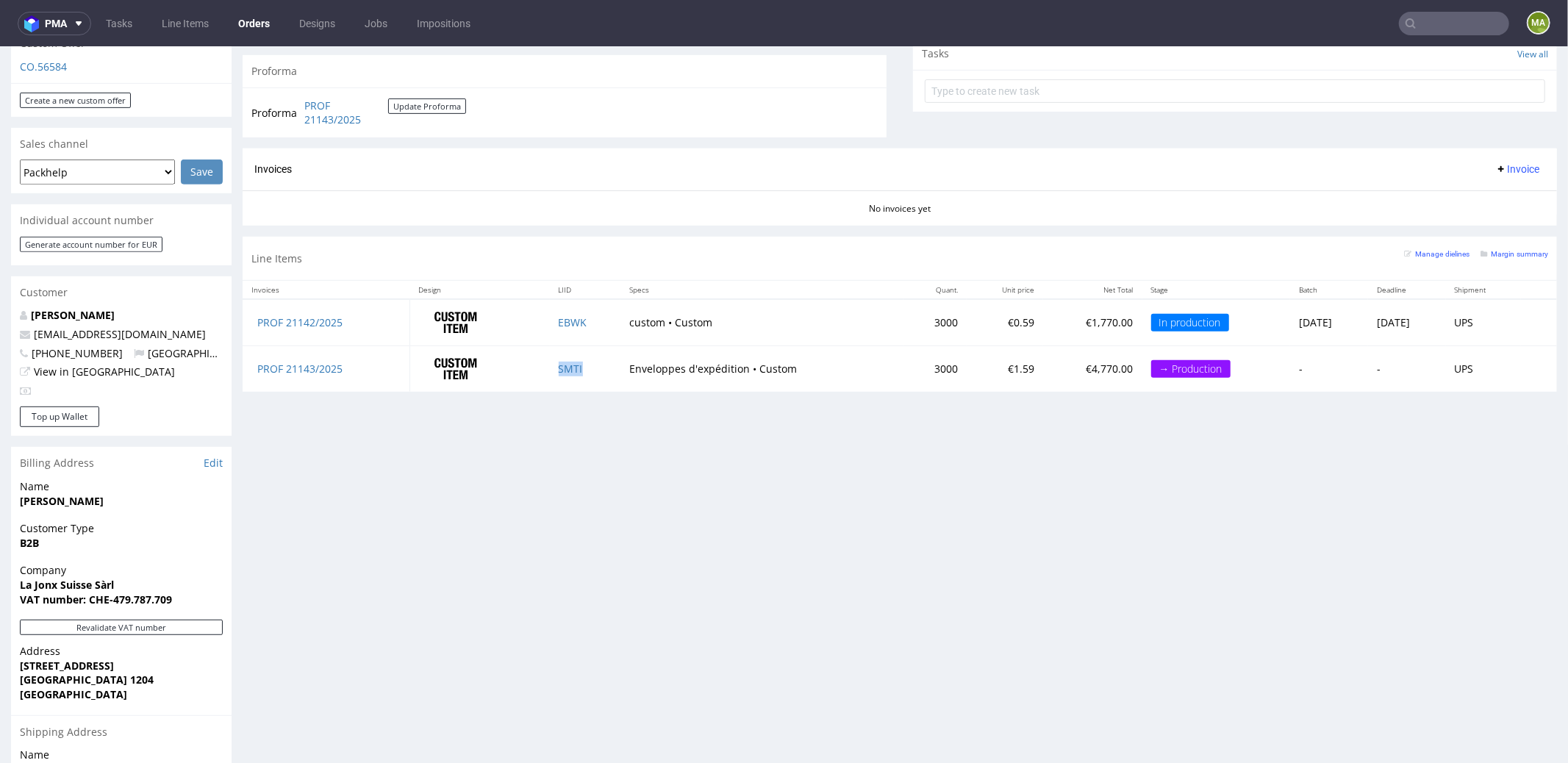
click at [550, 370] on td "SMTI" at bounding box center [584, 368] width 70 height 46
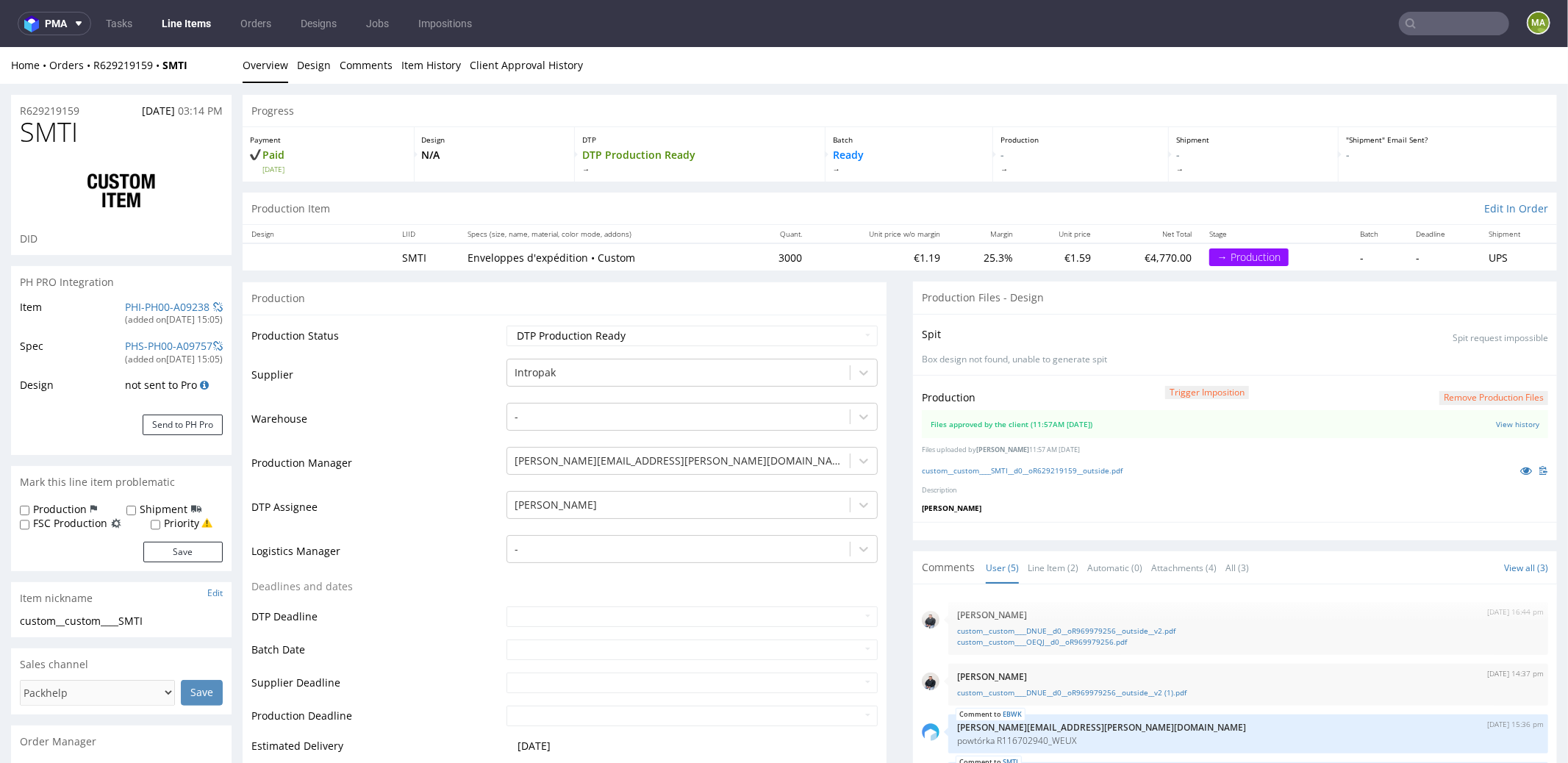
scroll to position [22, 0]
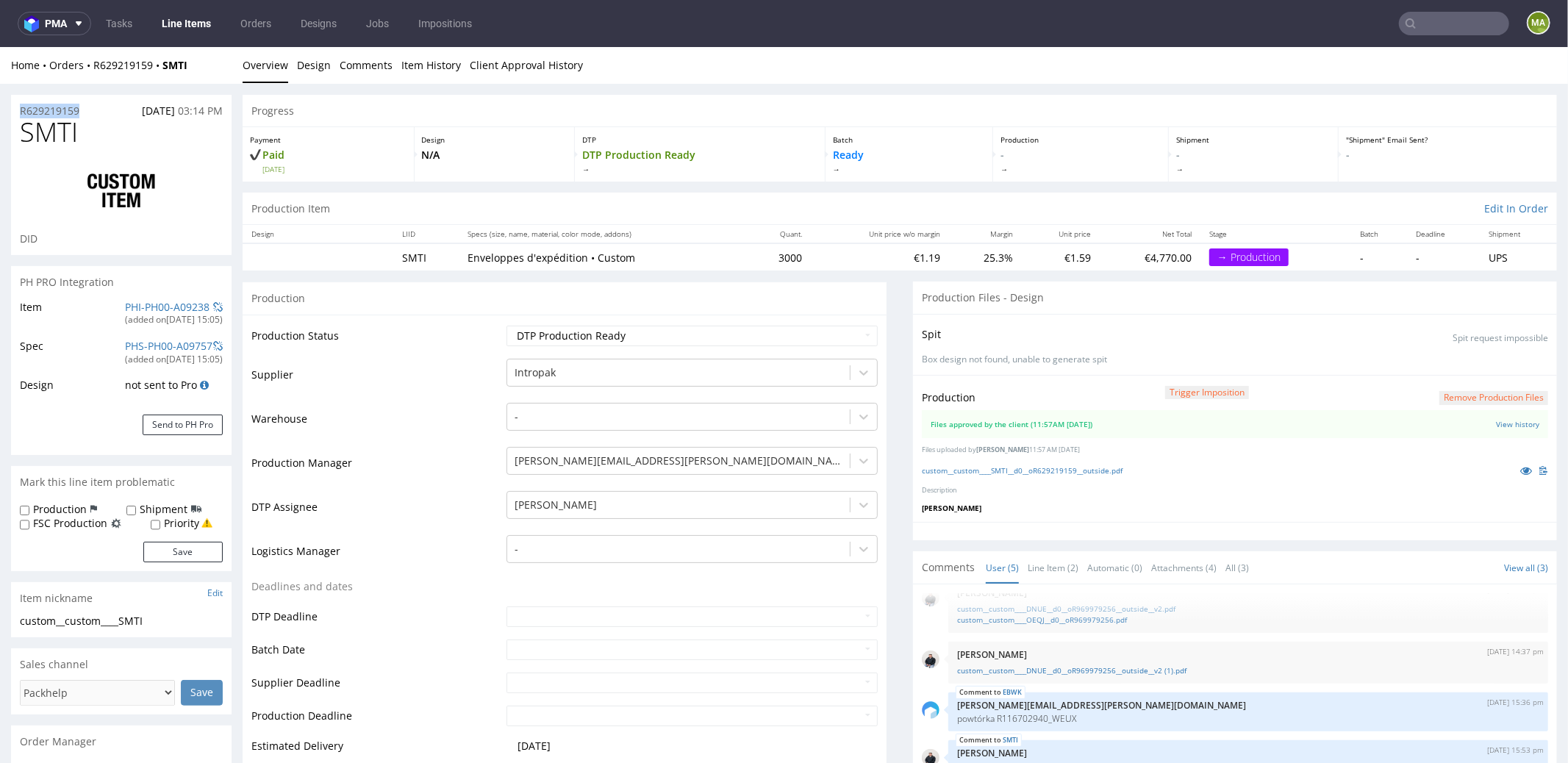
drag, startPoint x: 42, startPoint y: 108, endPoint x: 0, endPoint y: 94, distance: 44.3
copy p "R629219159"
click at [593, 338] on select "Waiting for Artwork Waiting for Diecut Waiting for Mockup Waiting for DTP Waiti…" at bounding box center [691, 335] width 371 height 21
select select "production_in_process"
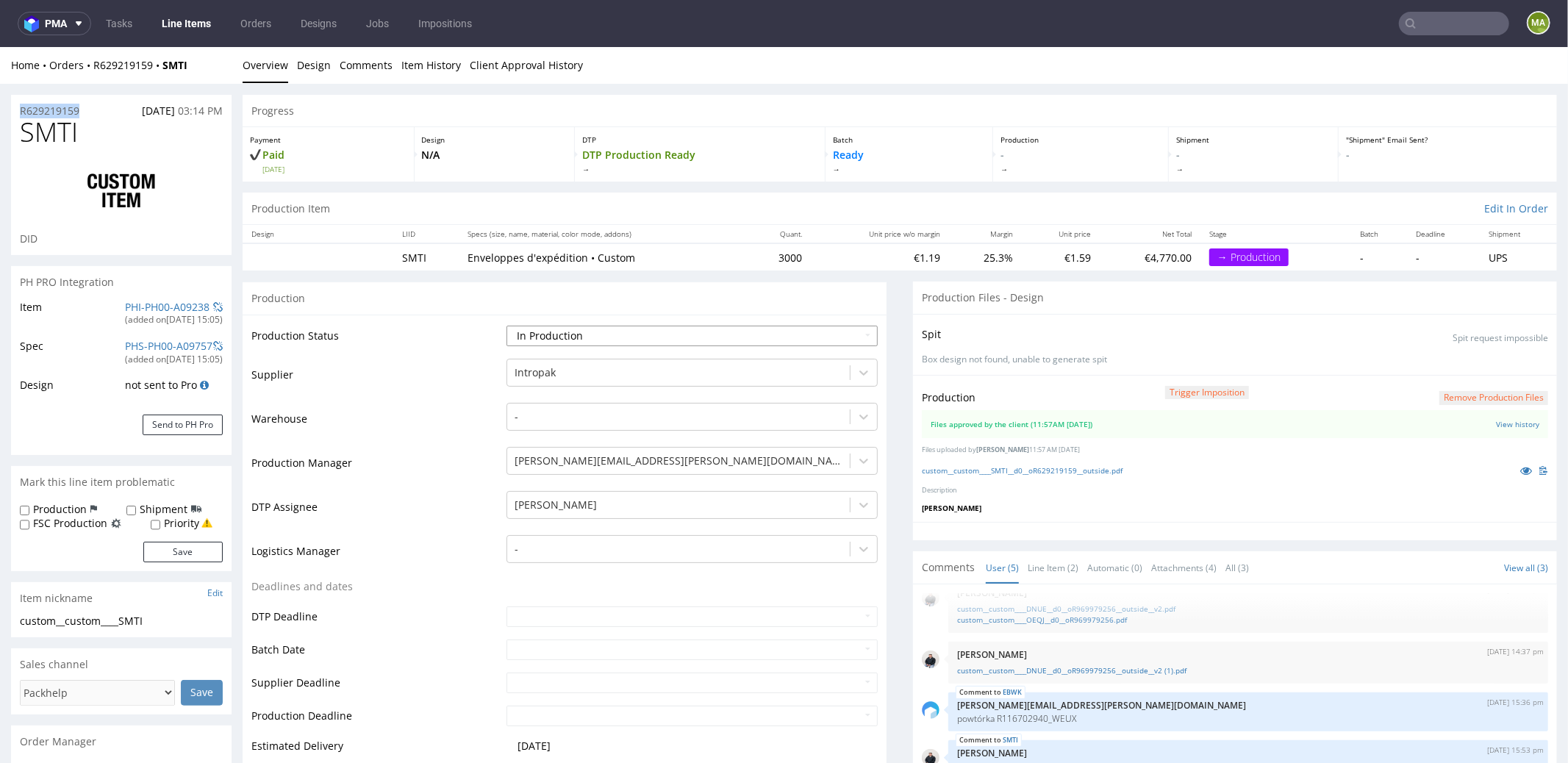
click at [506, 325] on select "Waiting for Artwork Waiting for Diecut Waiting for Mockup Waiting for DTP Waiti…" at bounding box center [691, 335] width 371 height 21
click at [448, 424] on td "Warehouse" at bounding box center [378, 423] width 252 height 44
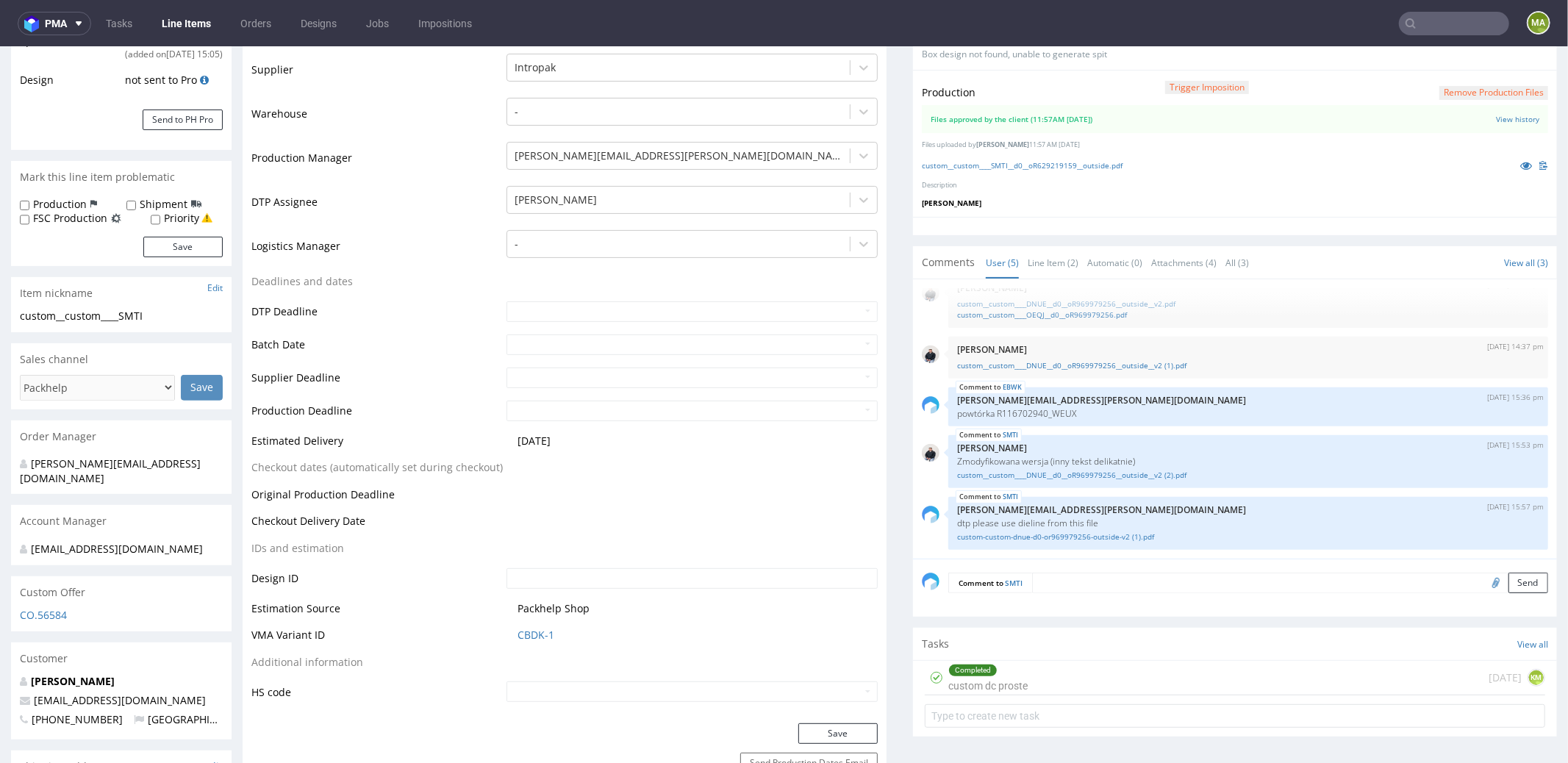
scroll to position [318, 0]
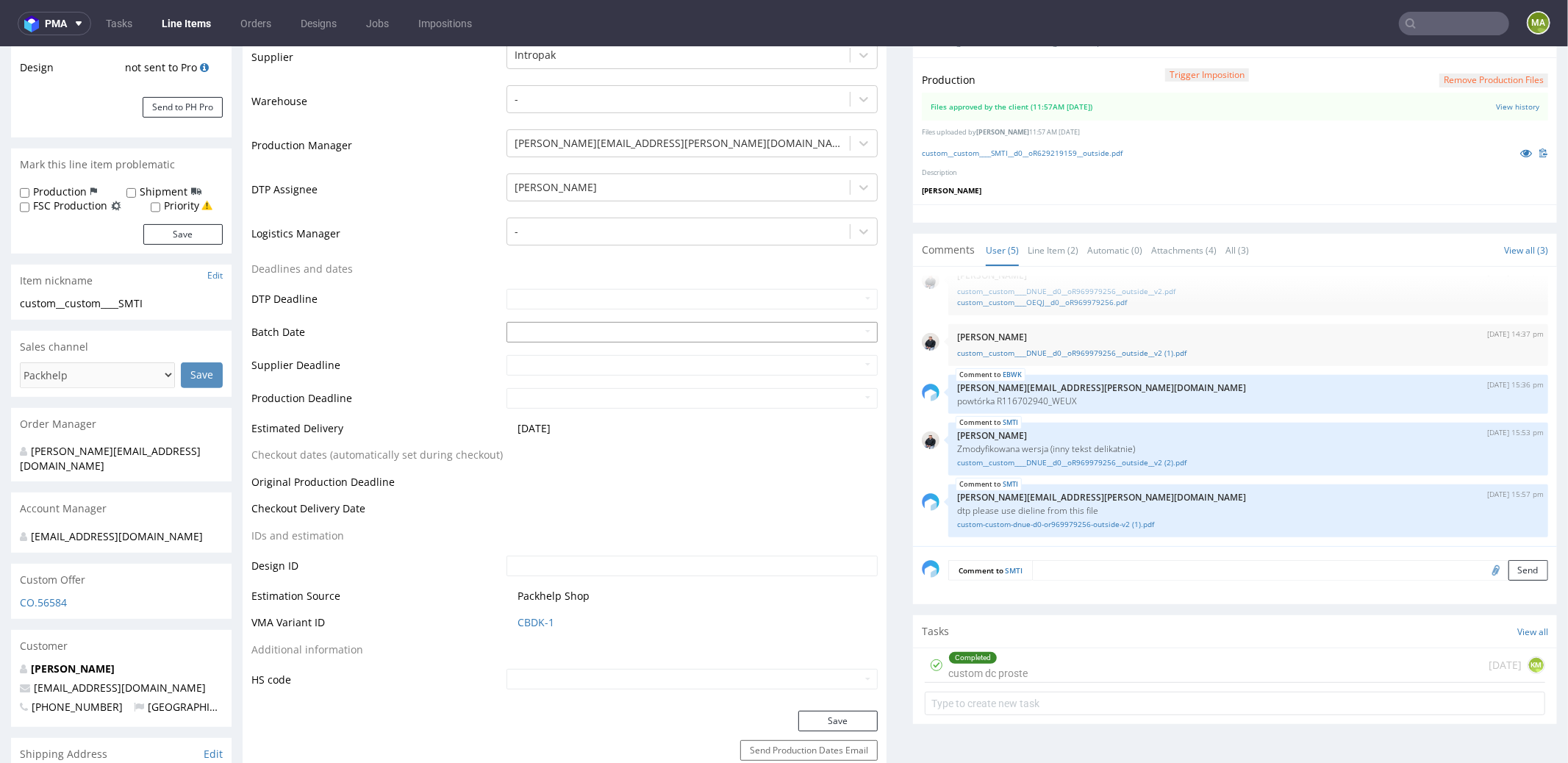
click at [525, 330] on input "text" at bounding box center [691, 332] width 371 height 21
click at [602, 215] on td "9" at bounding box center [605, 219] width 22 height 22
type input "2025-10-09"
click at [384, 327] on td "Batch Date" at bounding box center [378, 335] width 252 height 33
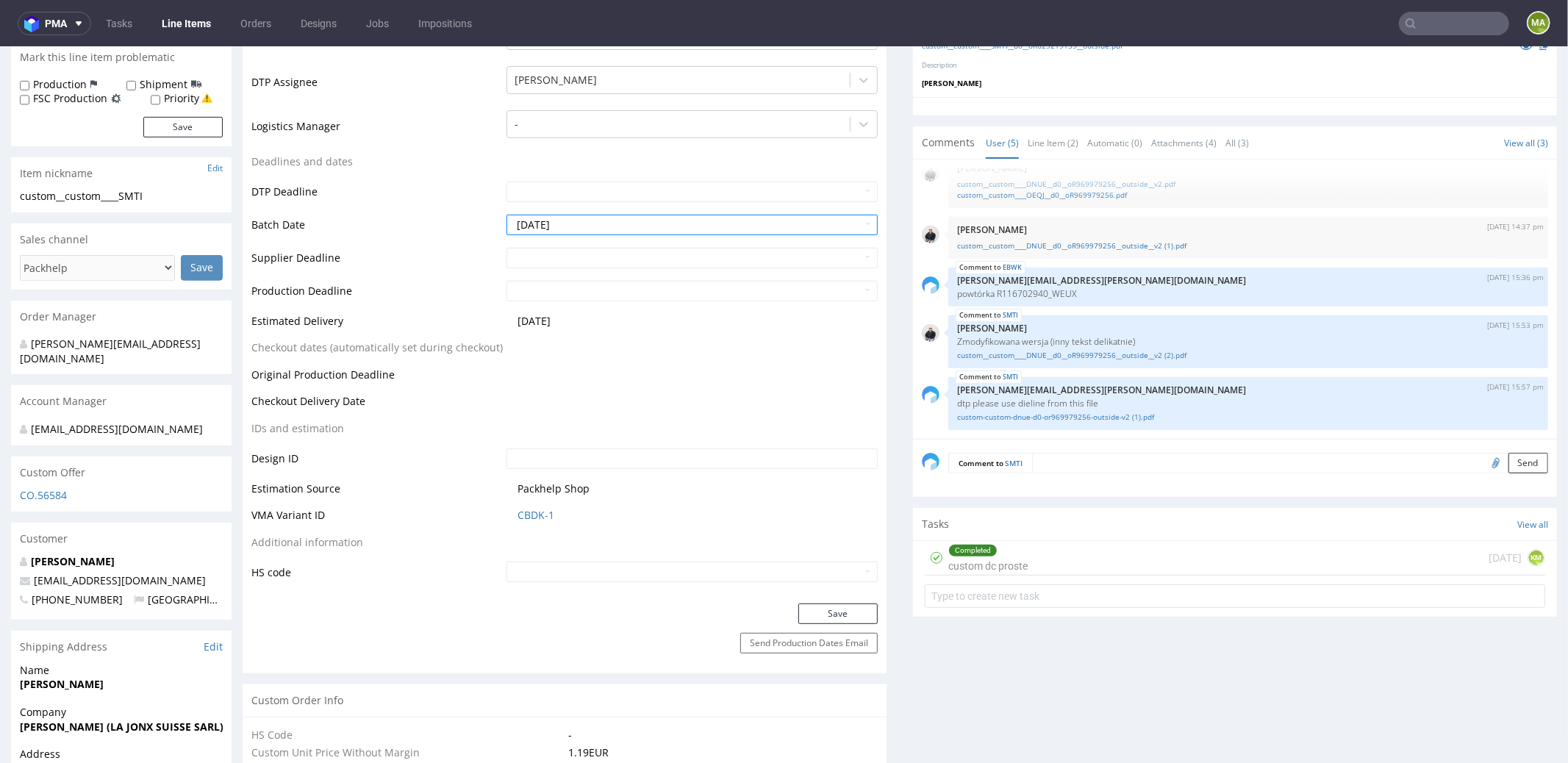
scroll to position [428, 0]
click at [858, 601] on button "Save" at bounding box center [838, 611] width 80 height 21
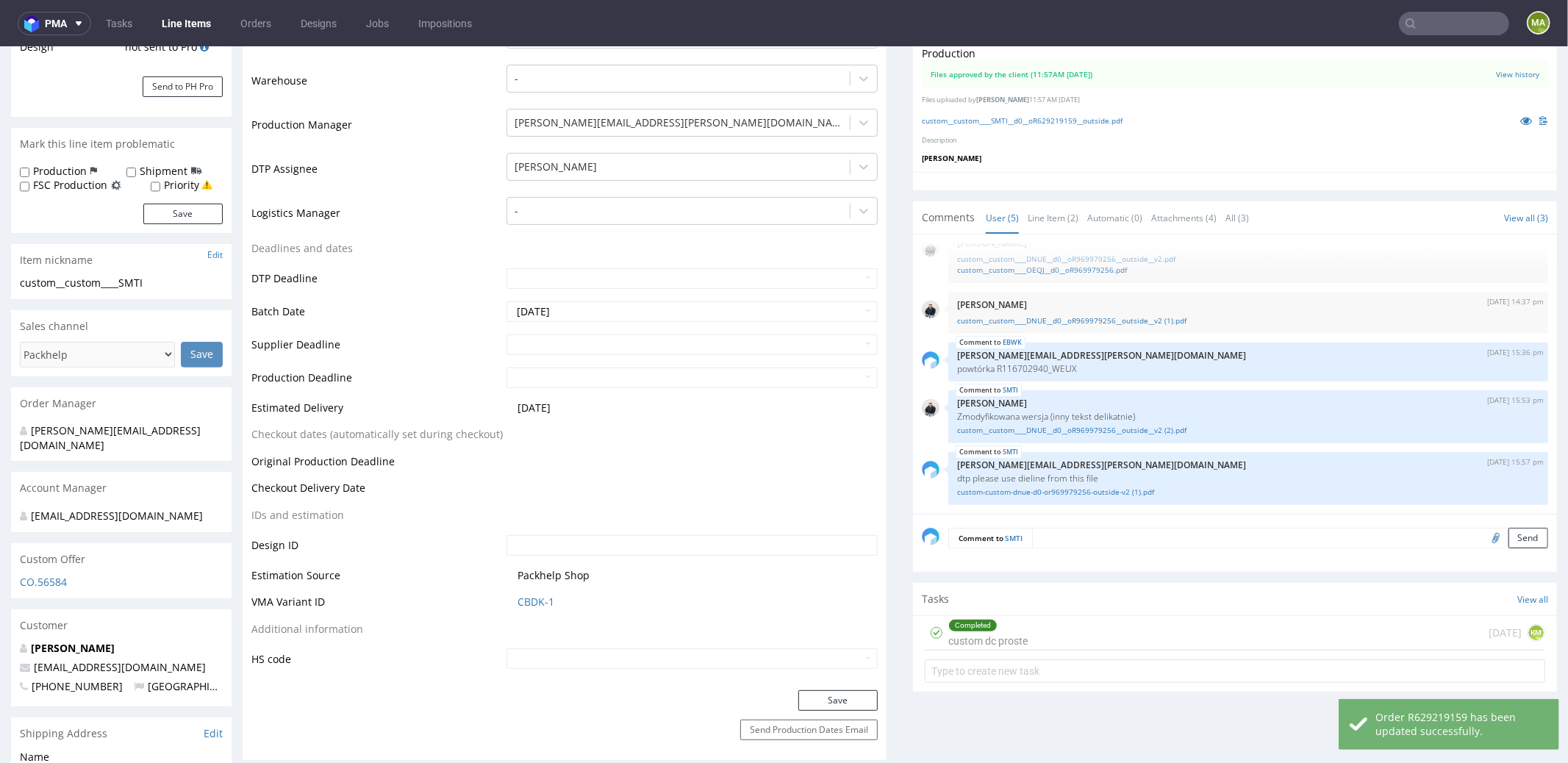
scroll to position [0, 0]
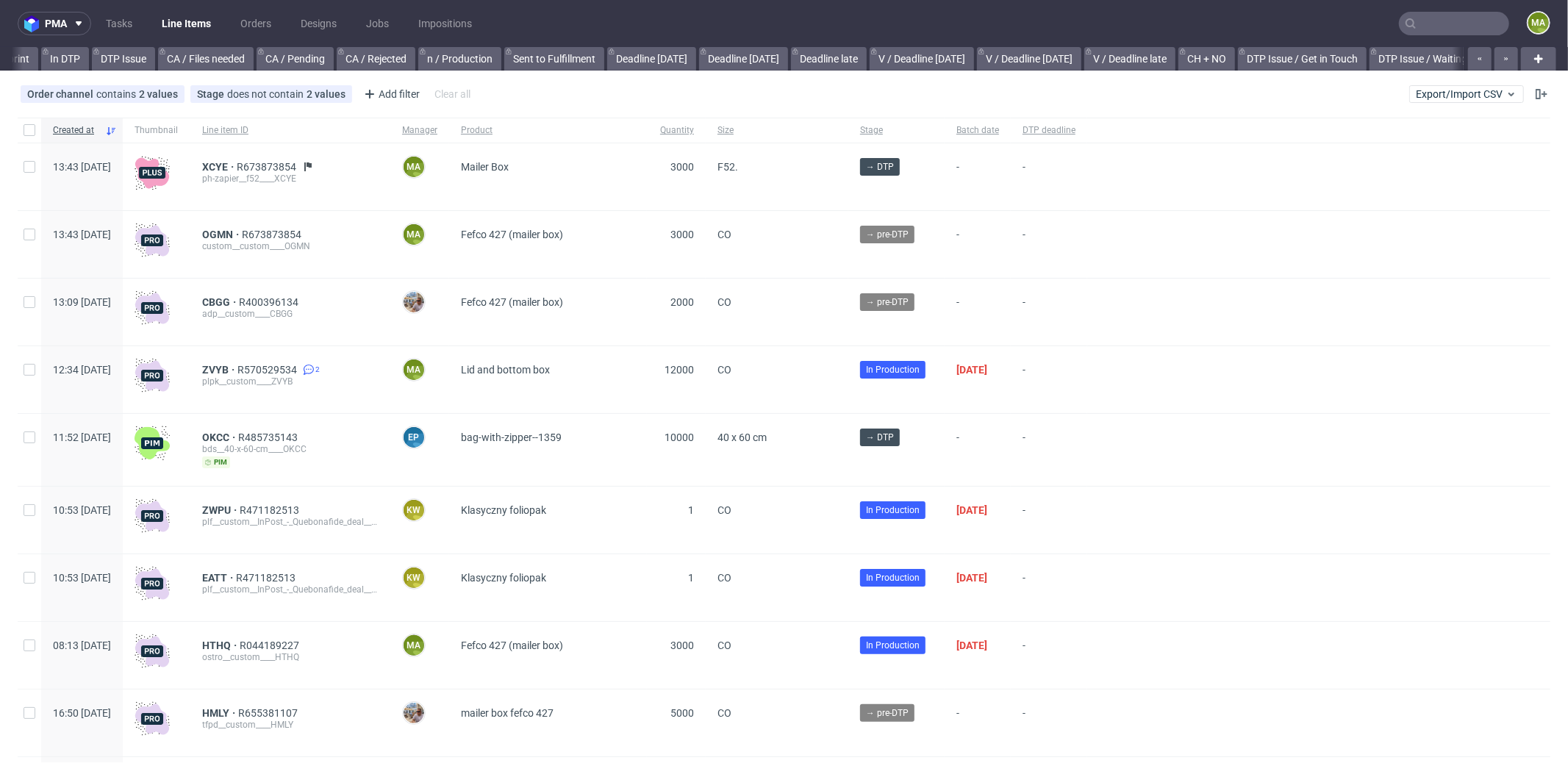
scroll to position [0, 1269]
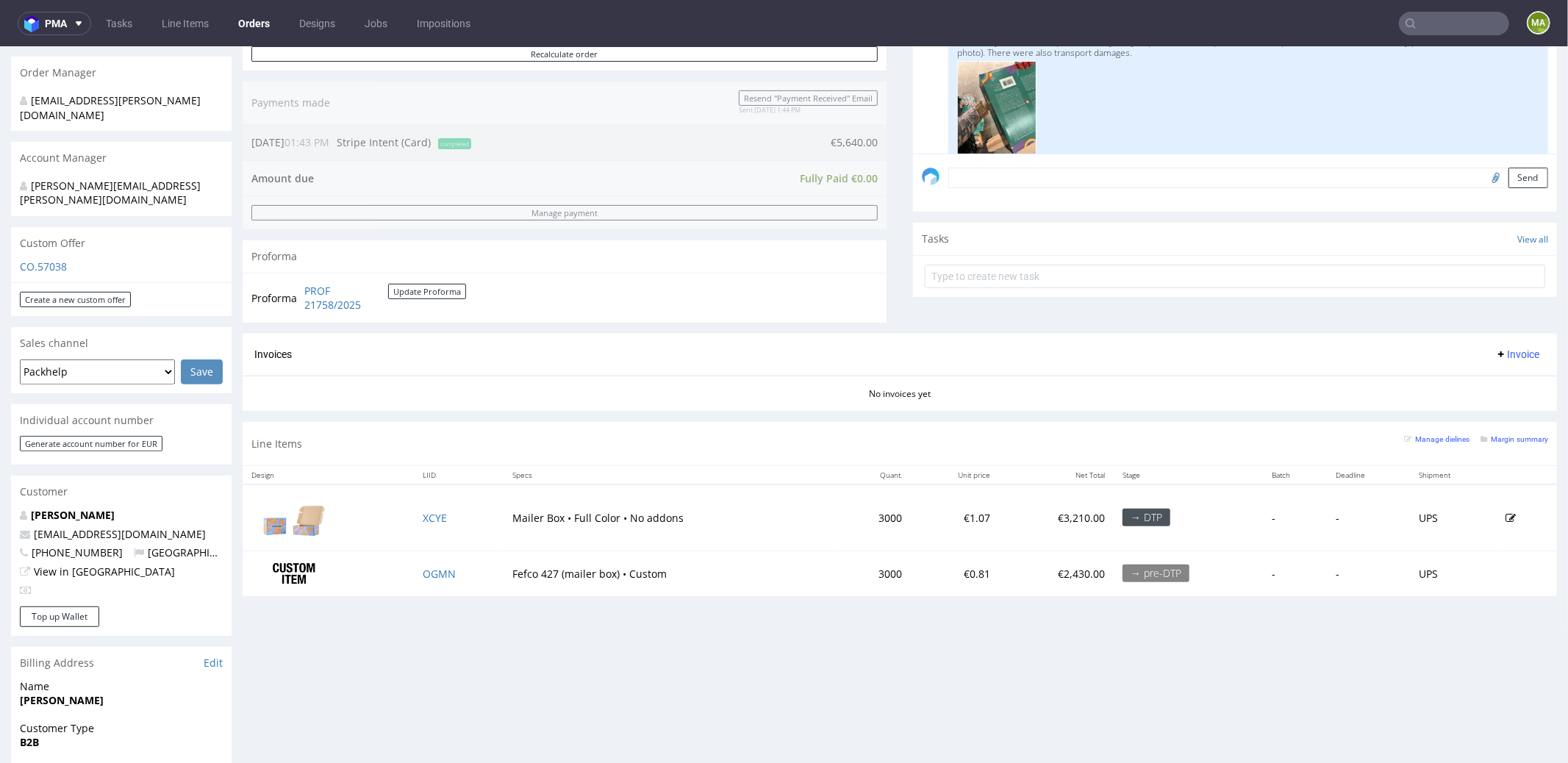
scroll to position [684, 0]
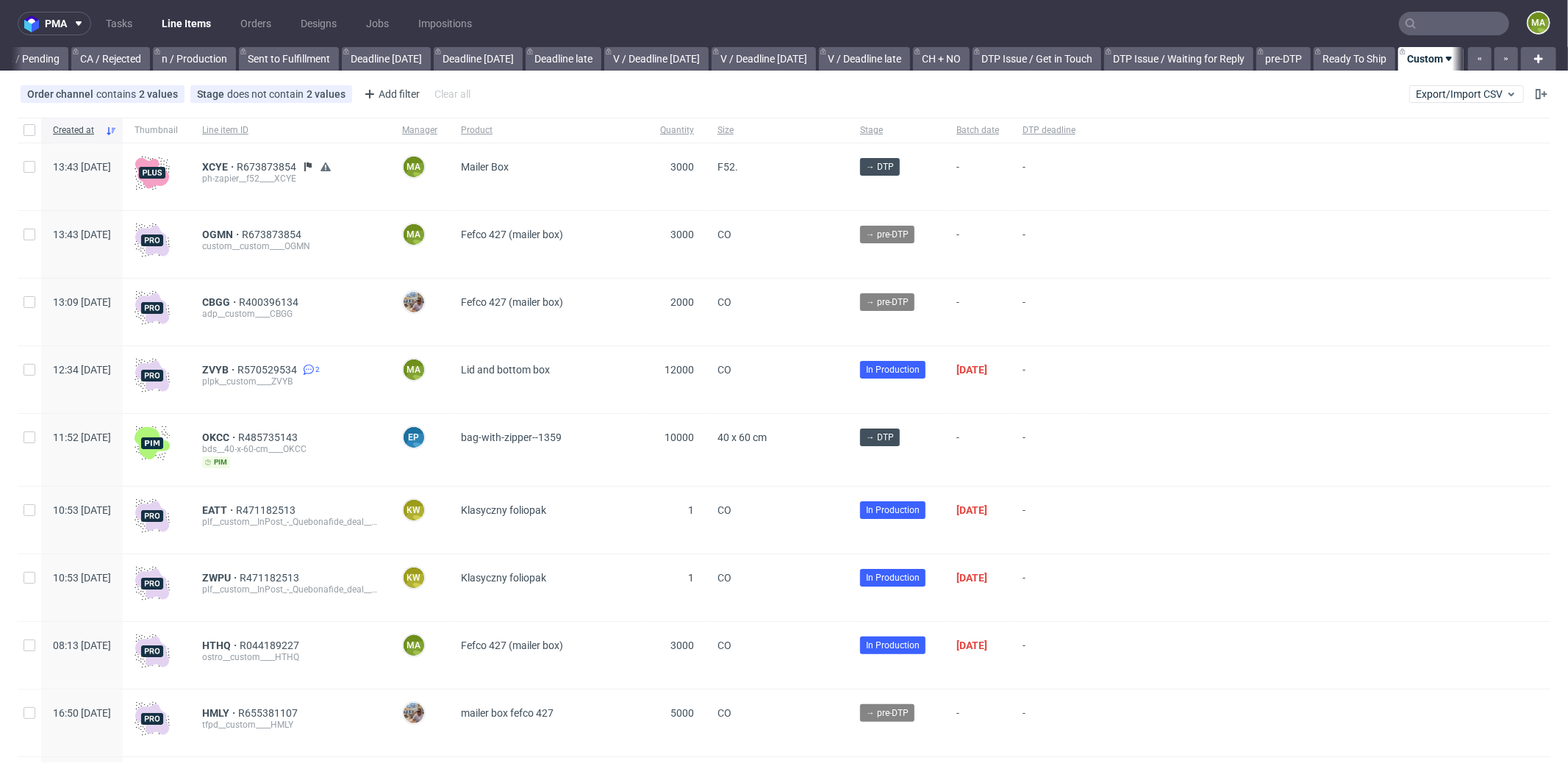
scroll to position [0, 1269]
click at [237, 165] on span "XCYE" at bounding box center [219, 166] width 35 height 12
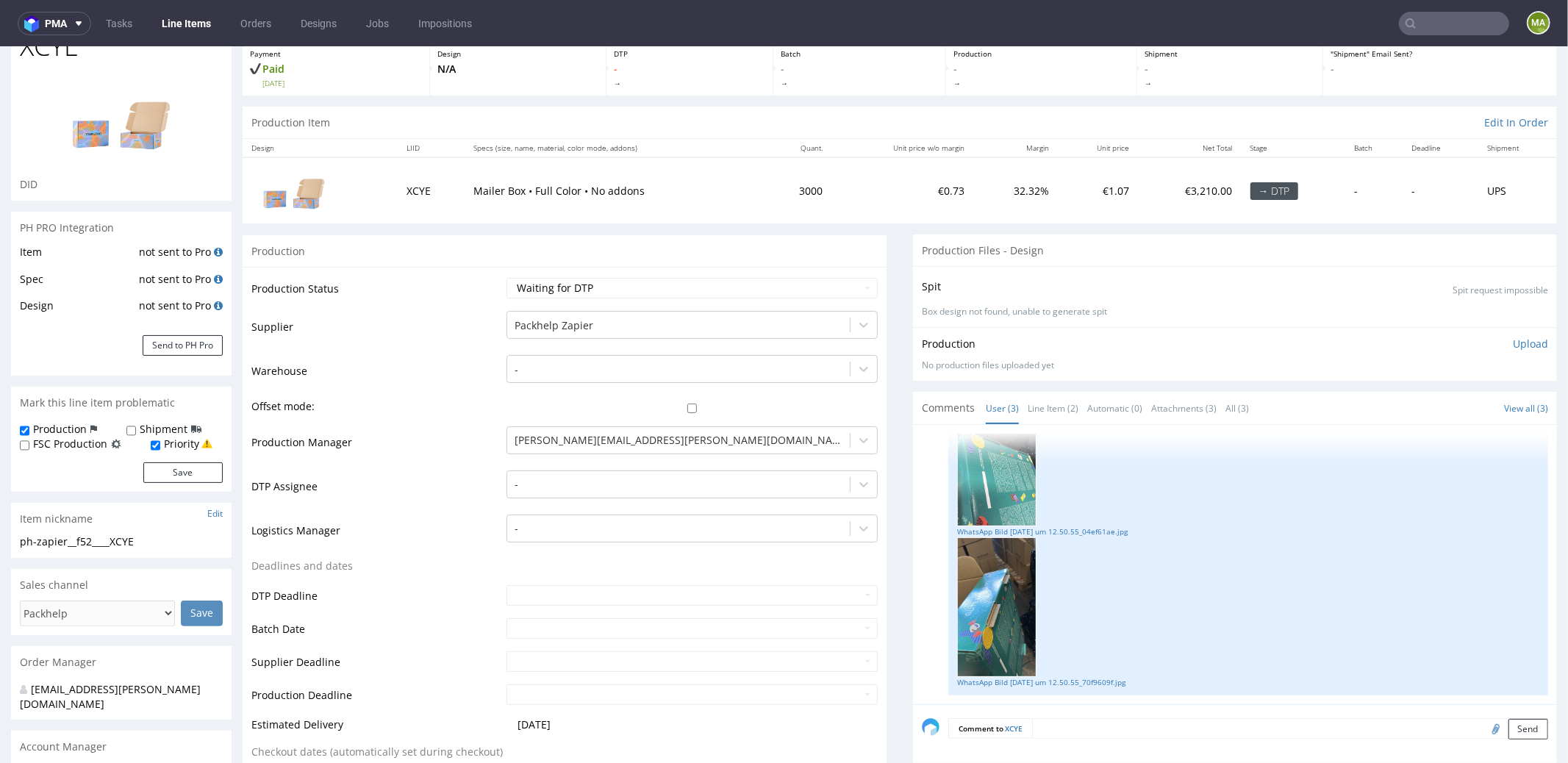
scroll to position [137, 0]
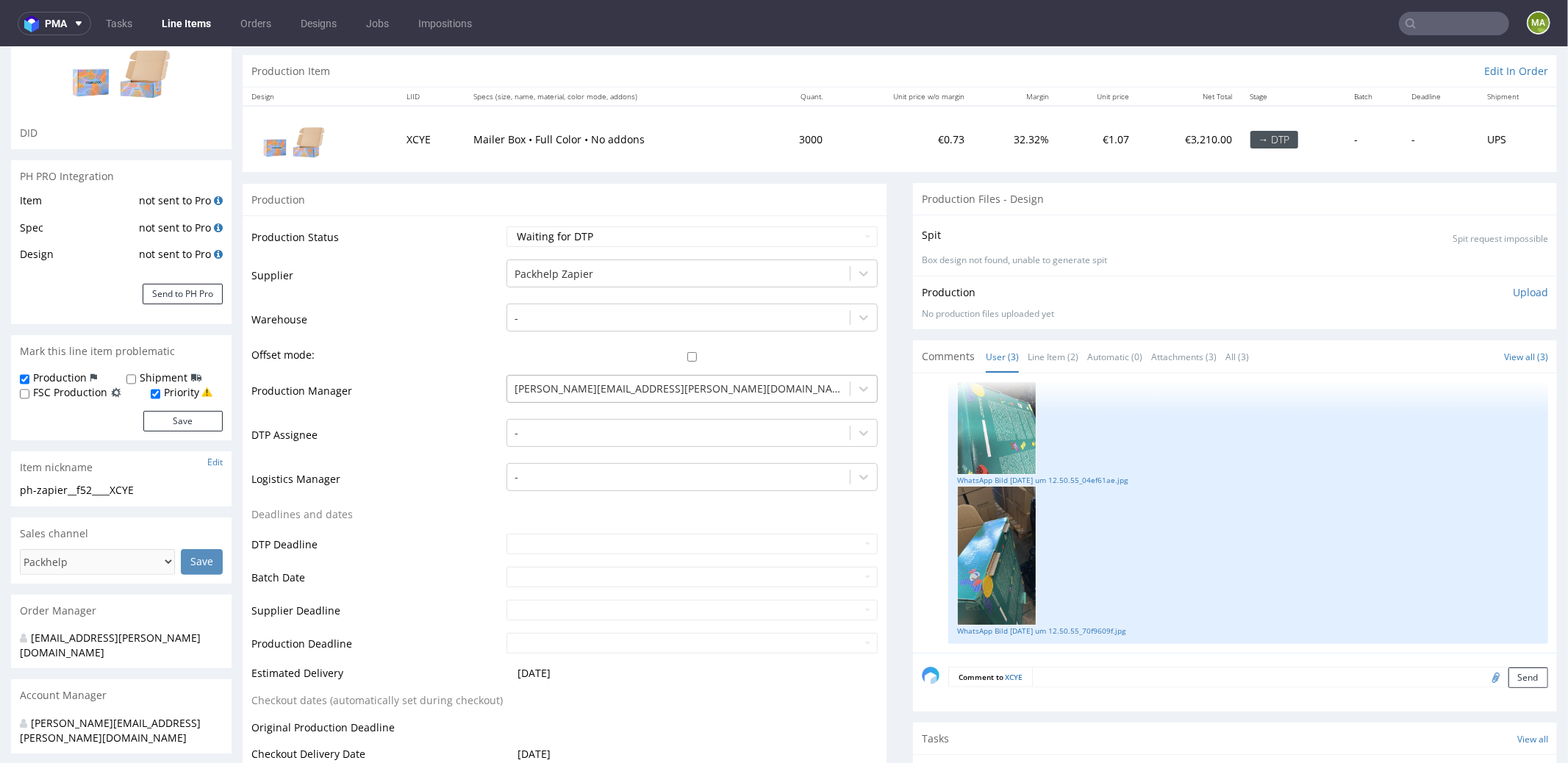
click at [598, 381] on div at bounding box center [678, 388] width 328 height 18
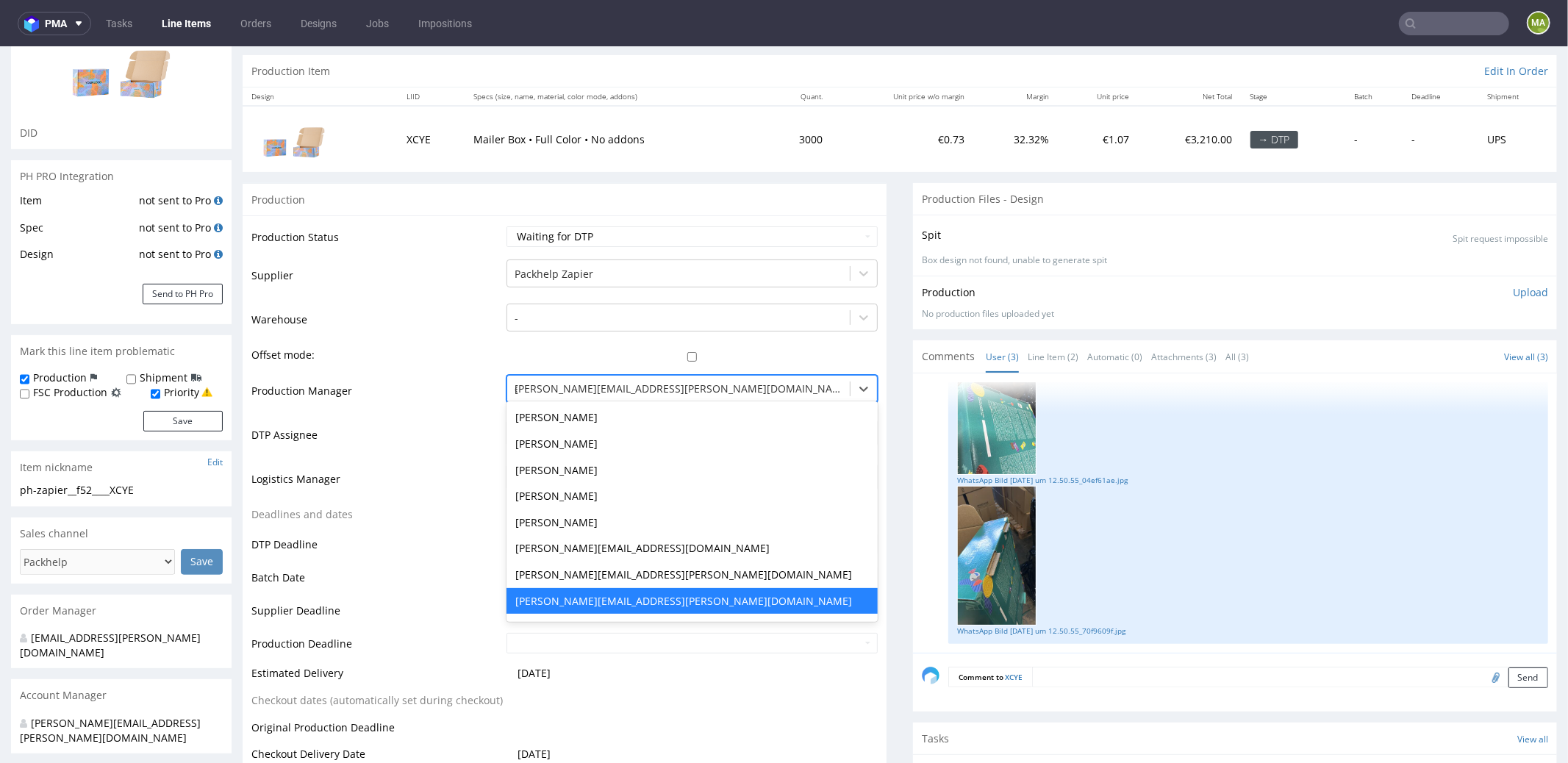
scroll to position [0, 0]
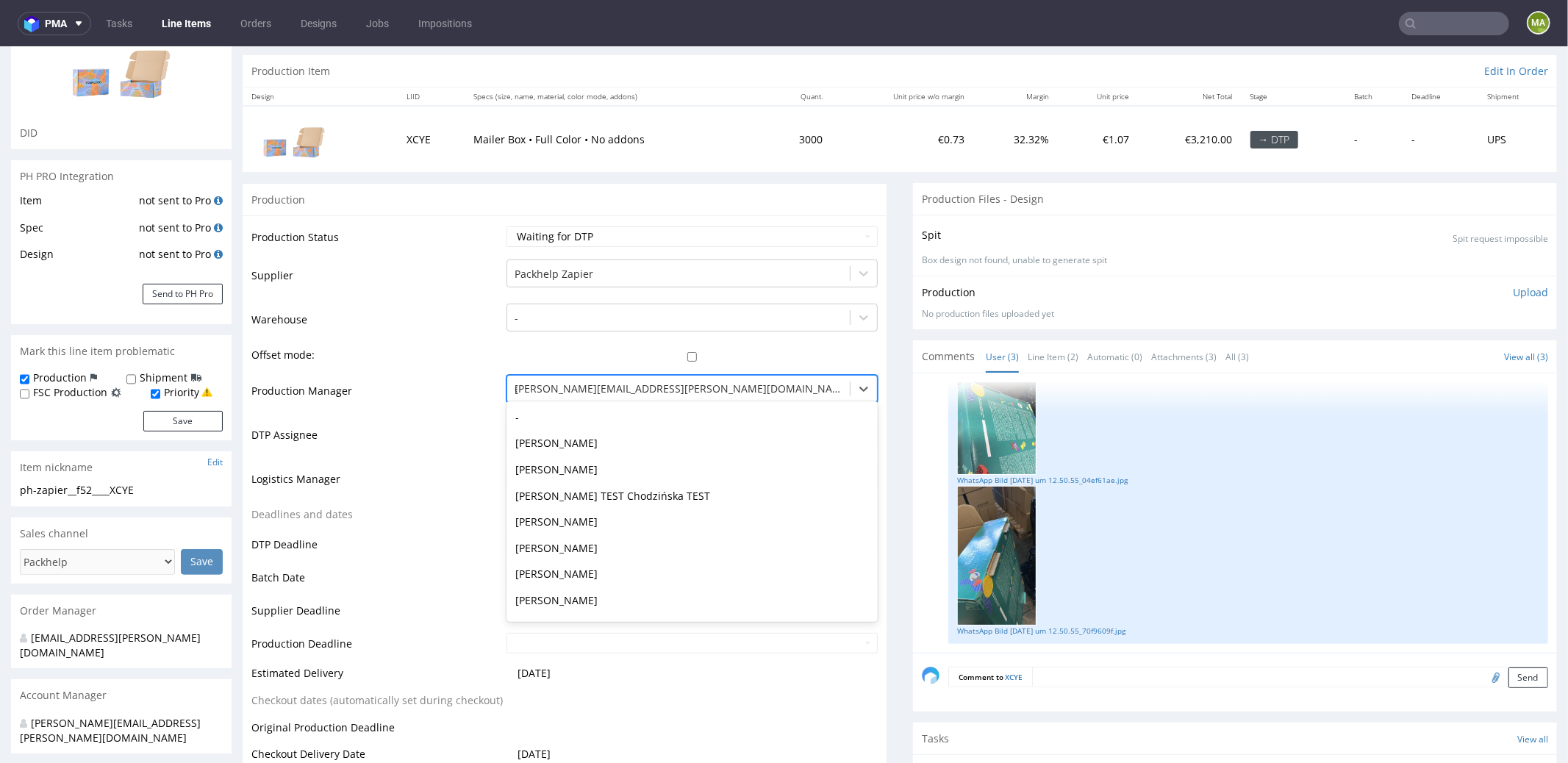
type input "ewa"
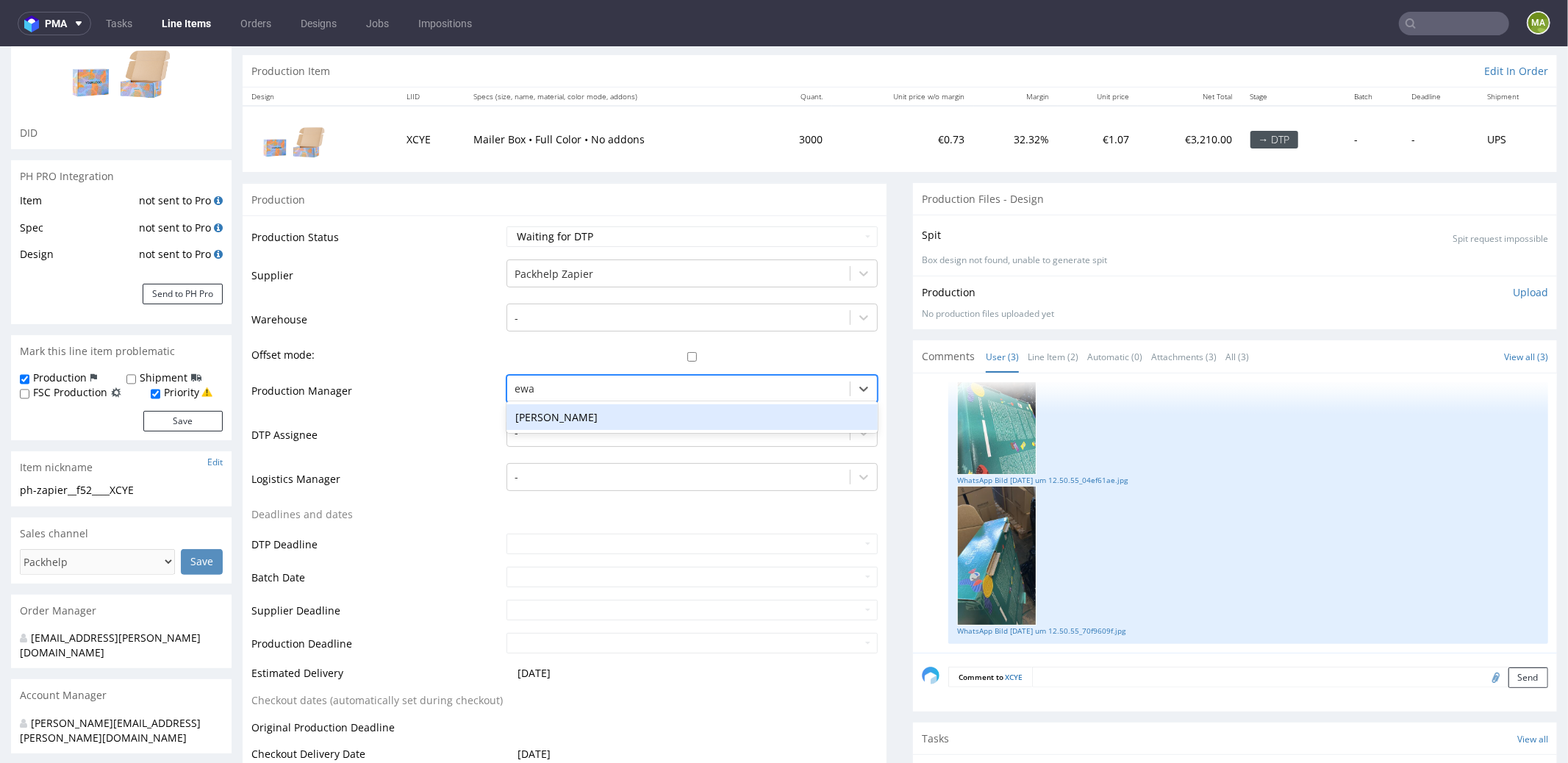
click at [568, 411] on div "[PERSON_NAME]" at bounding box center [691, 417] width 371 height 26
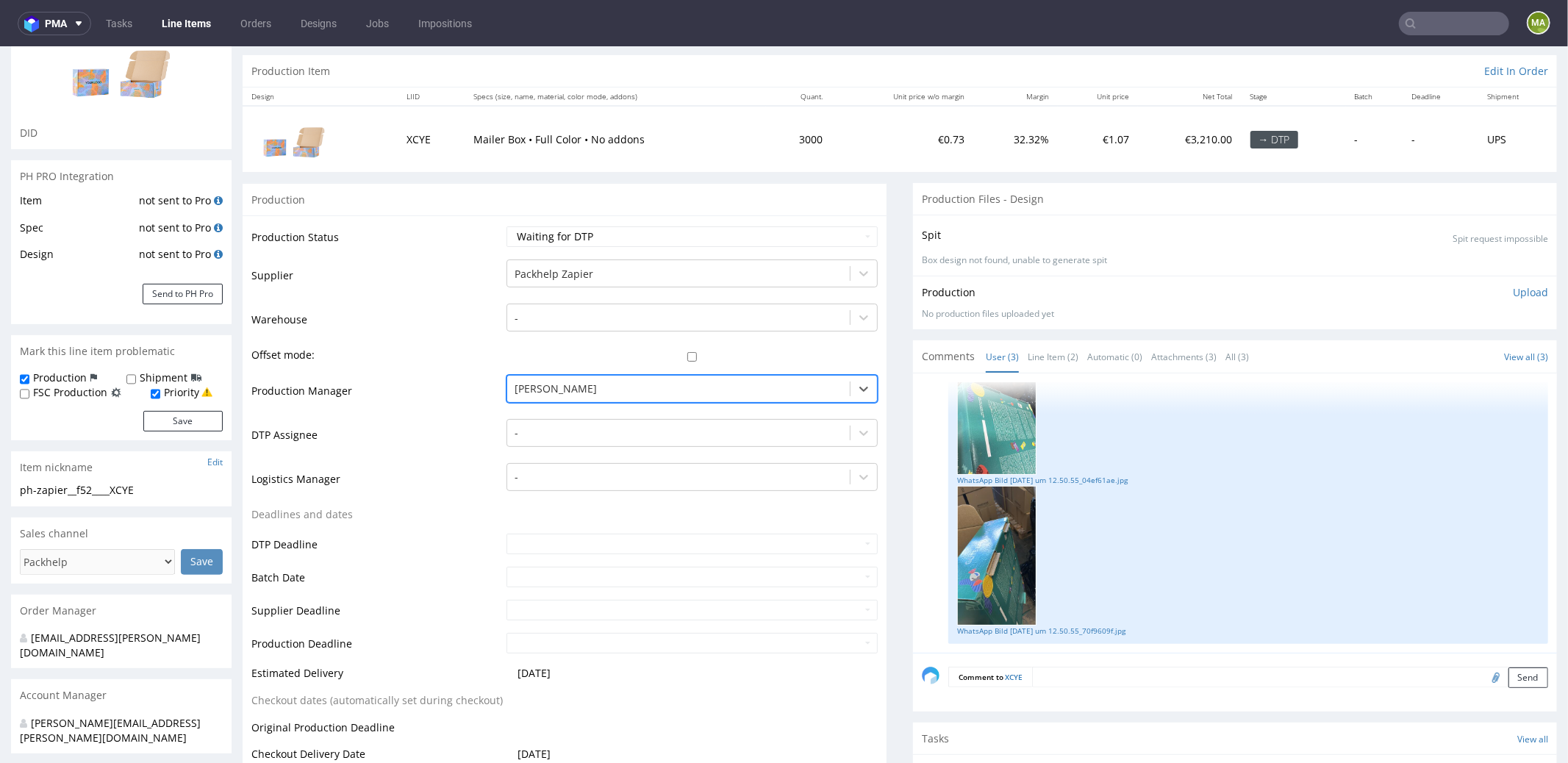
click at [443, 441] on td "DTP Assignee" at bounding box center [378, 439] width 252 height 44
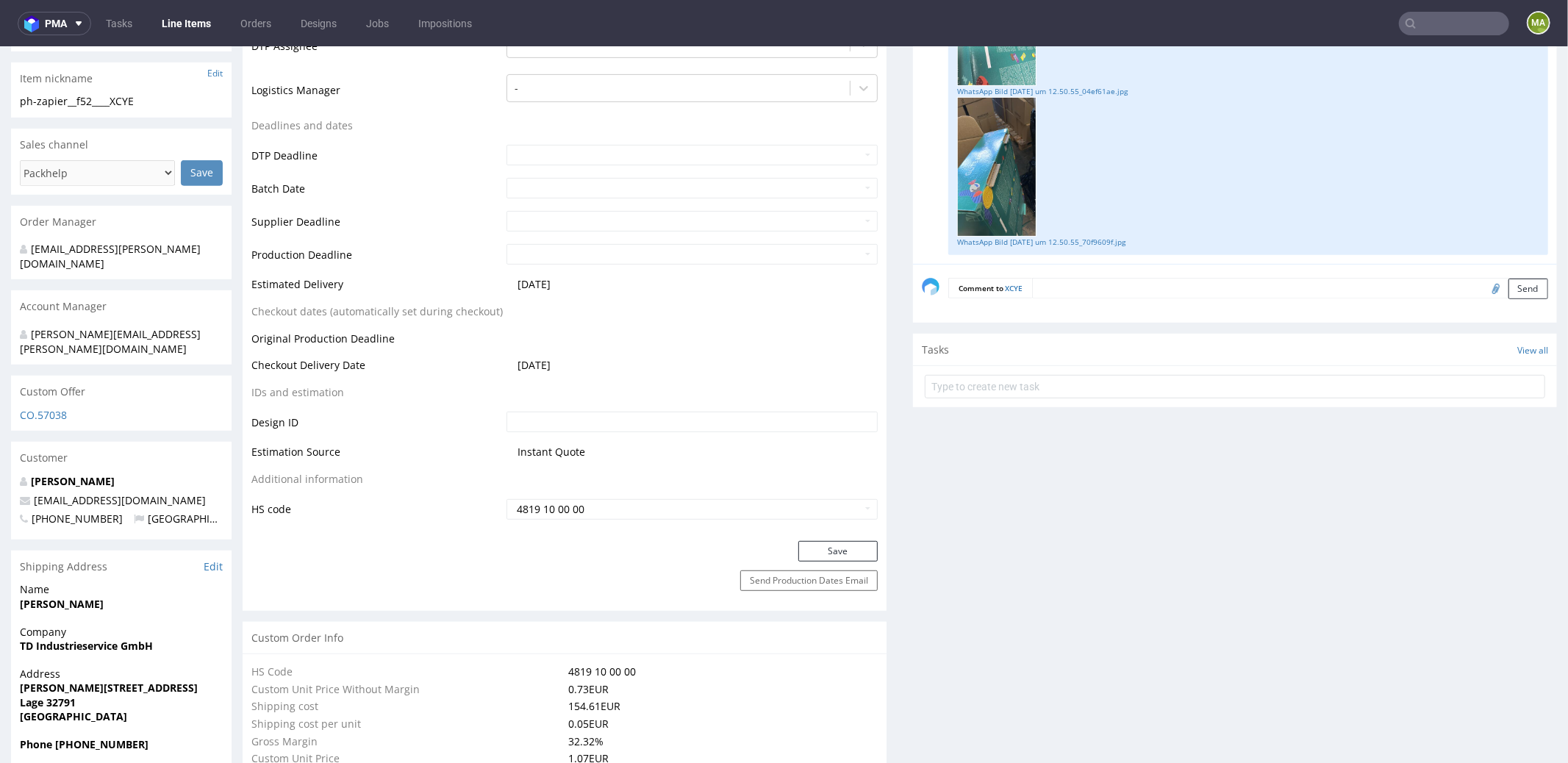
scroll to position [674, 0]
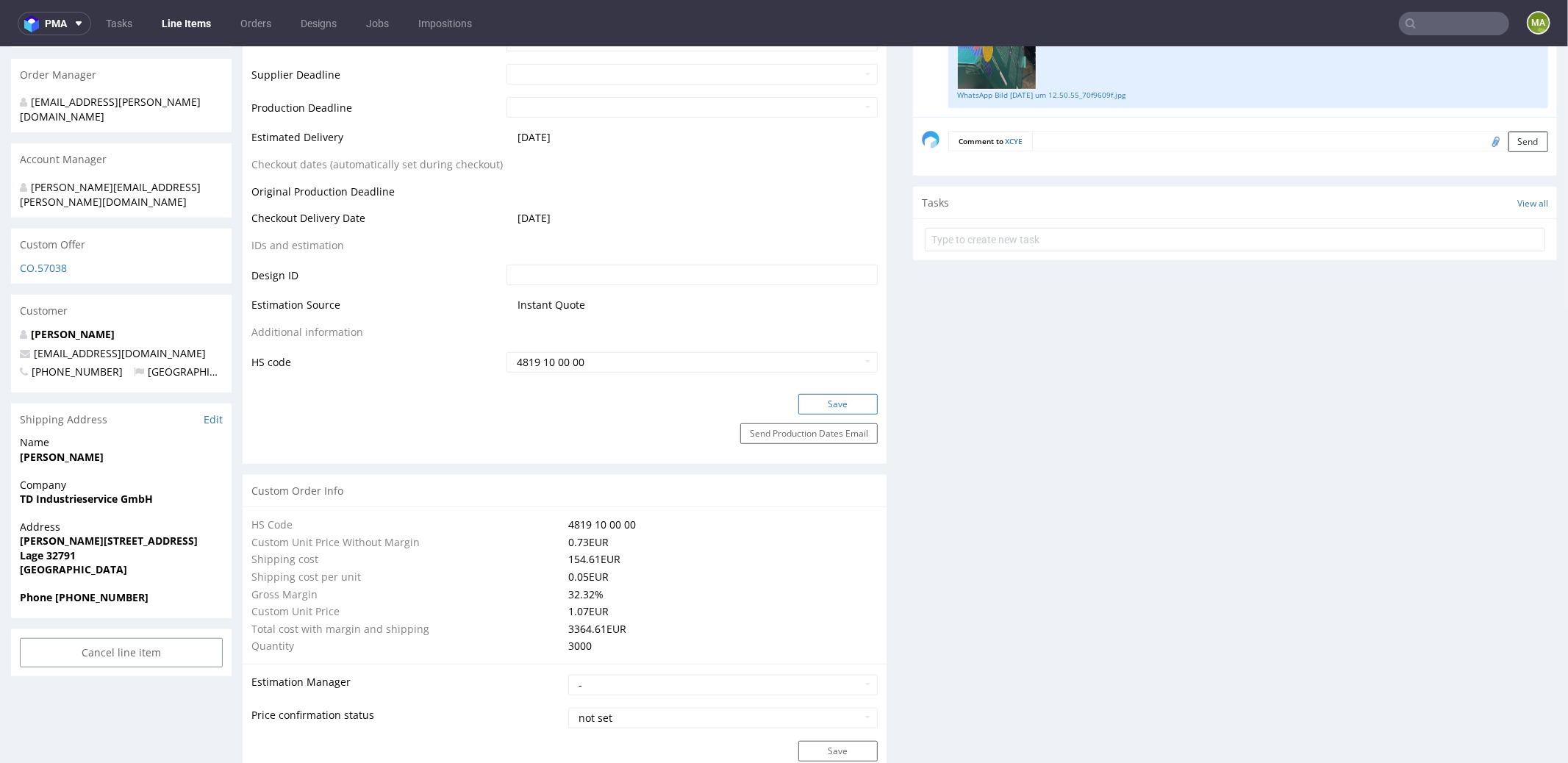
click at [816, 394] on button "Save" at bounding box center [838, 404] width 80 height 21
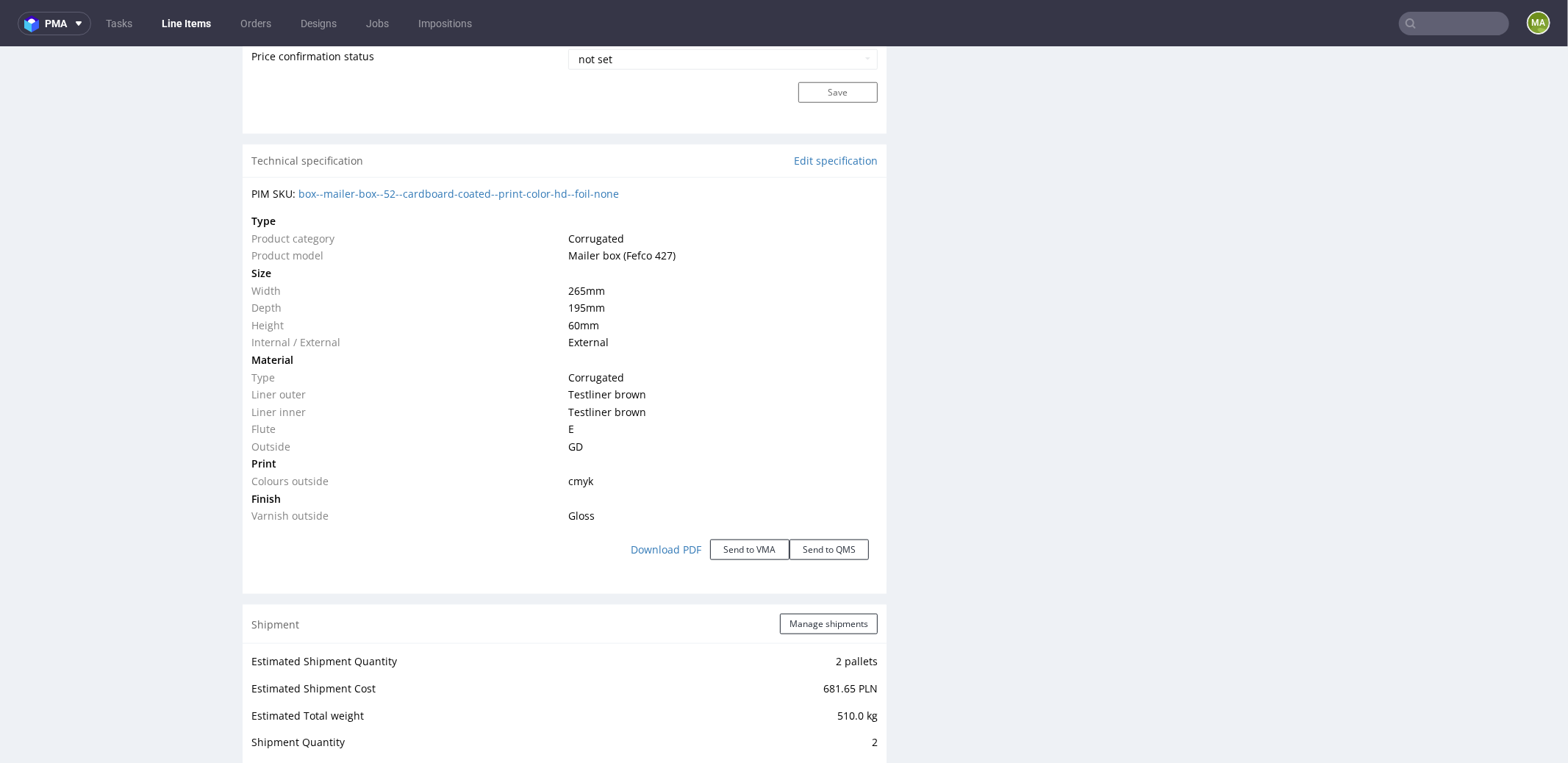
scroll to position [2346, 0]
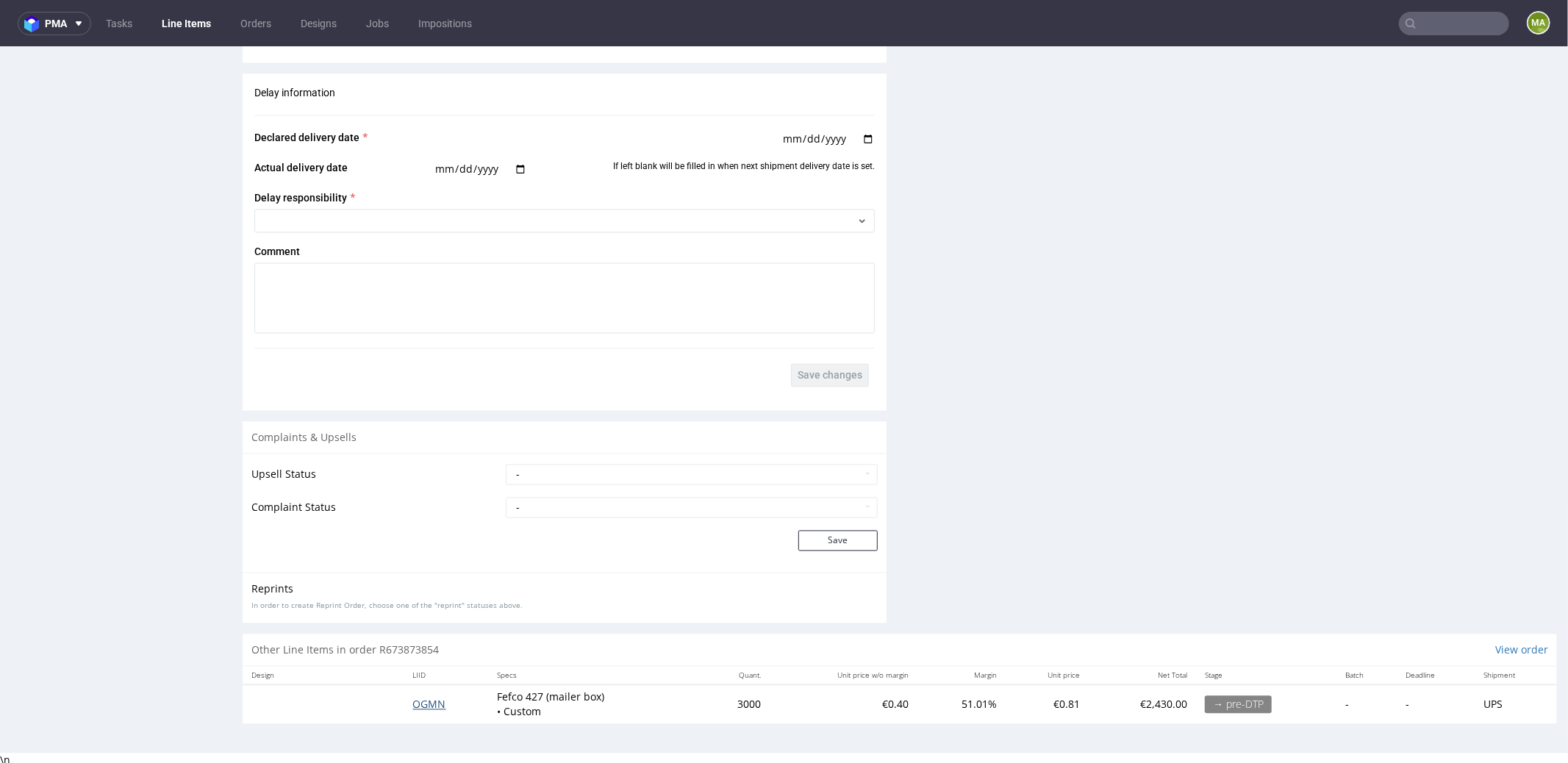
click at [416, 702] on span "OGMN" at bounding box center [429, 704] width 33 height 14
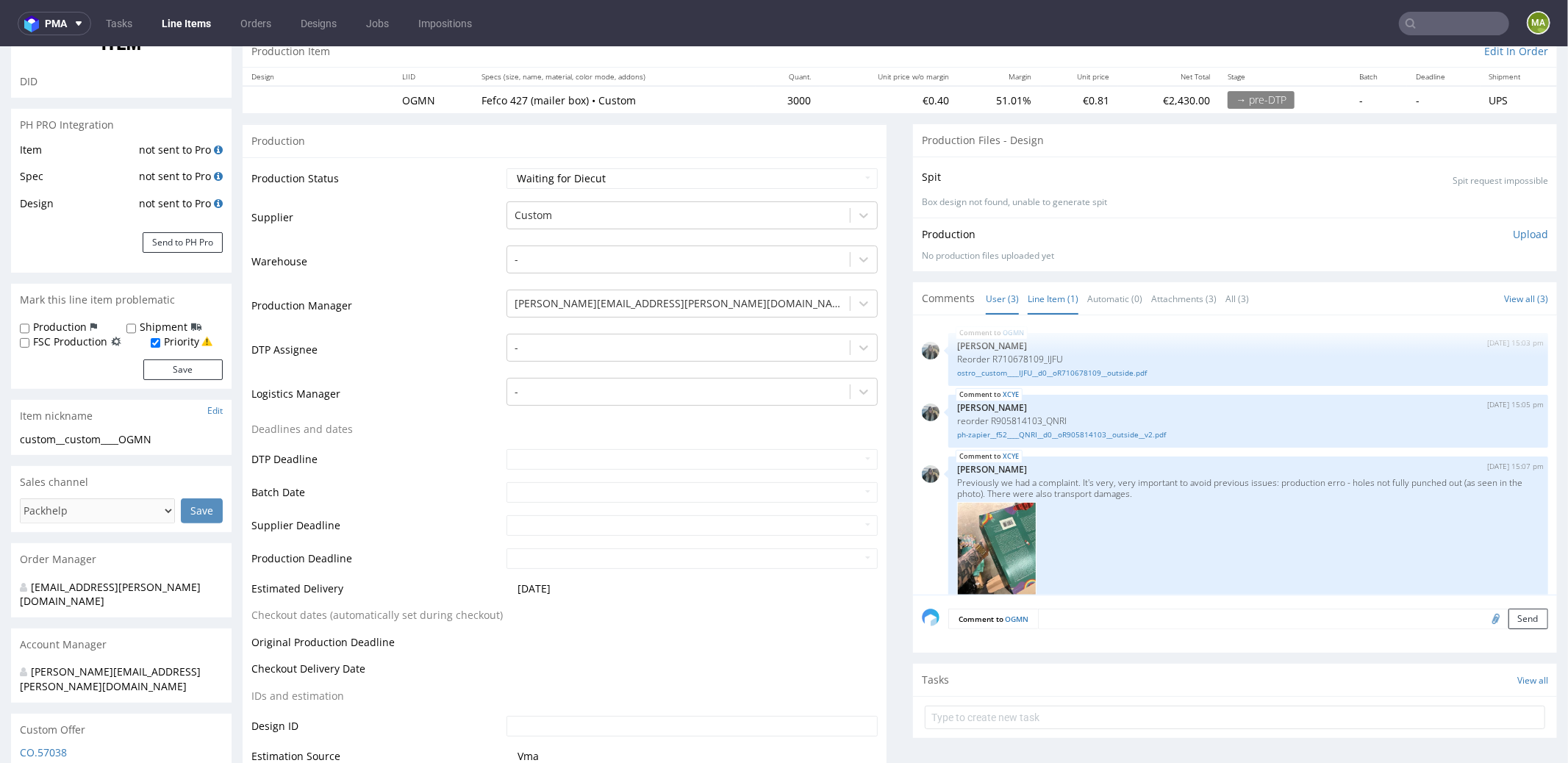
scroll to position [158, 0]
click at [1039, 292] on link "Line Item (1)" at bounding box center [1053, 298] width 51 height 32
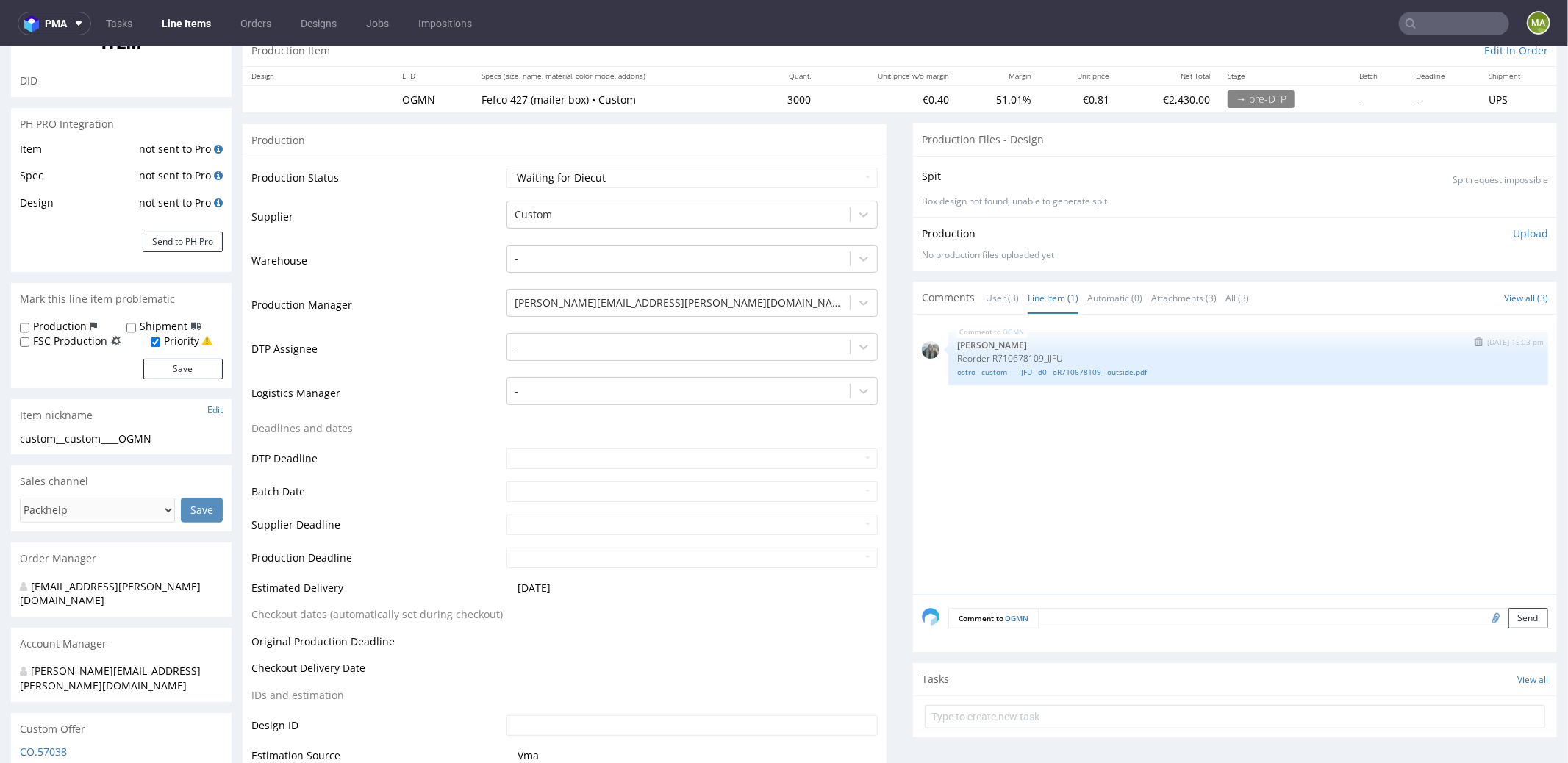
click at [995, 375] on div "OGMN 9th Oct 25 | 15:03 pm Zeniuk Magdalena Reorder R710678109_IJFU ostro__cust…" at bounding box center [1249, 358] width 600 height 53
click at [996, 372] on link "ostro__custom____IJFU__d0__oR710678109__outside.pdf" at bounding box center [1249, 372] width 582 height 11
click at [1001, 292] on link "User (3)" at bounding box center [1001, 298] width 33 height 32
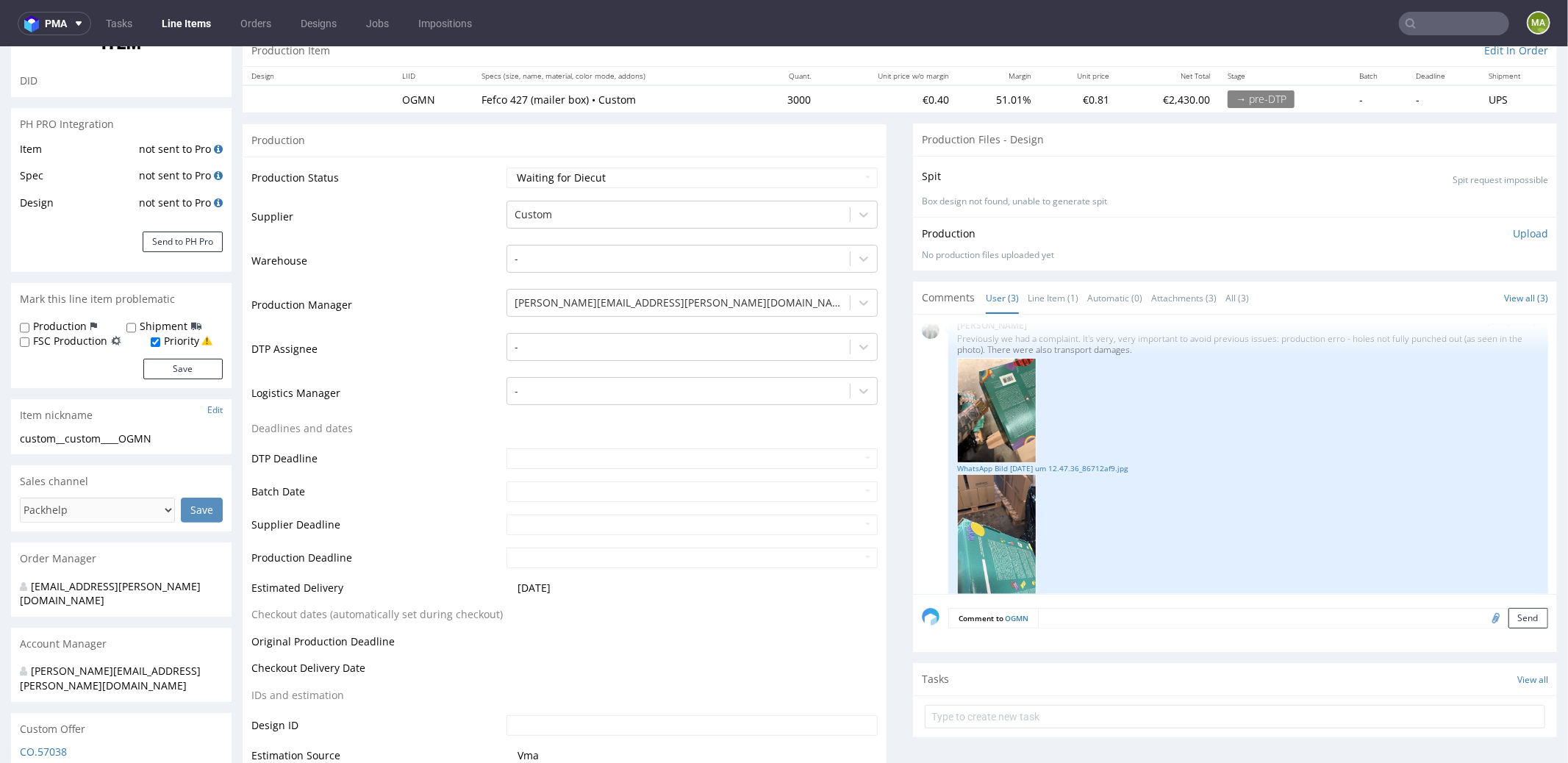
scroll to position [155, 0]
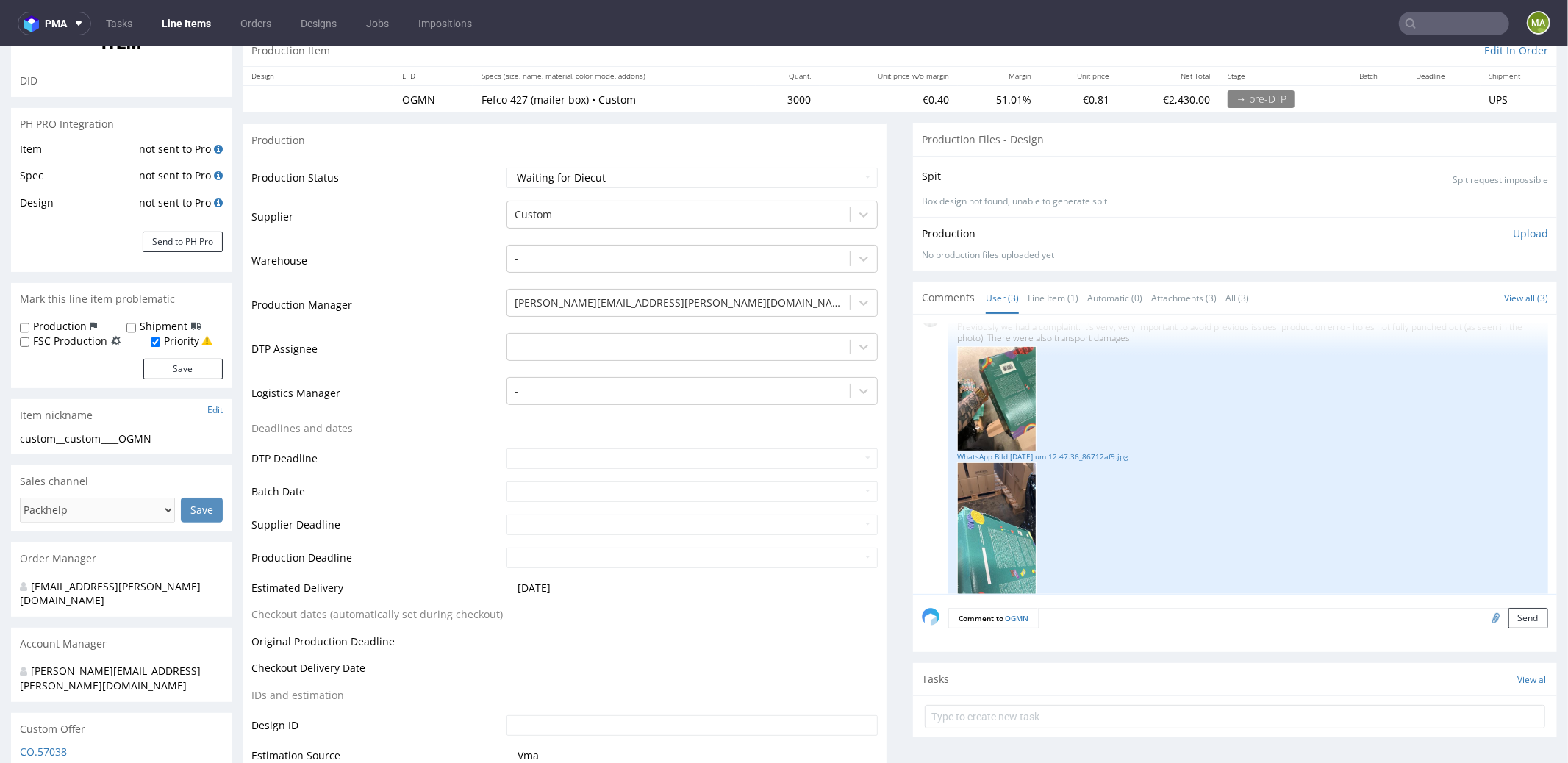
click at [1038, 461] on div at bounding box center [1249, 531] width 582 height 140
click at [1046, 448] on div at bounding box center [1249, 398] width 582 height 105
click at [1044, 451] on link "WhatsApp Bild 2025-08-21 um 12.47.36_86712af9.jpg" at bounding box center [1249, 457] width 582 height 11
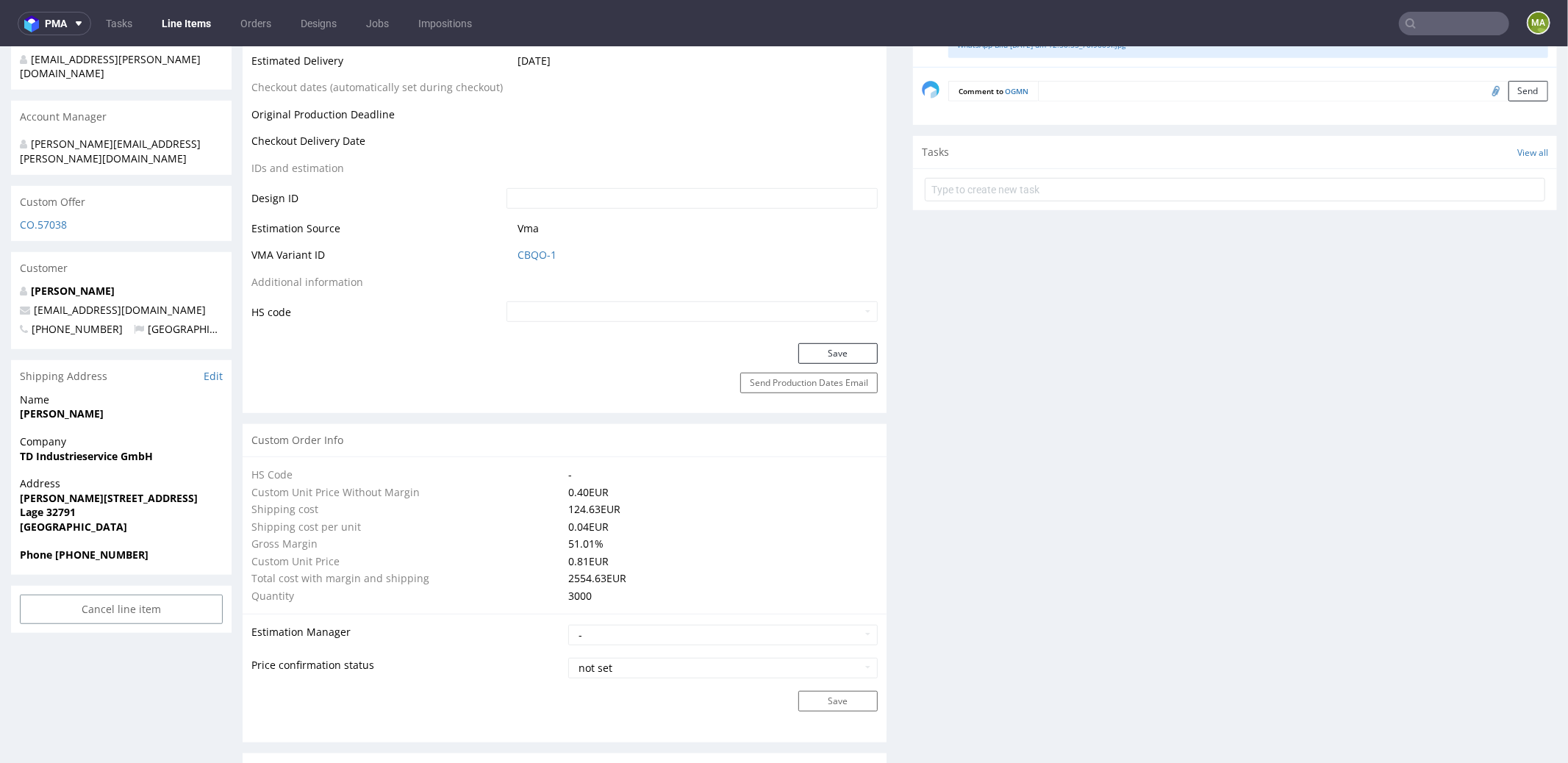
scroll to position [0, 0]
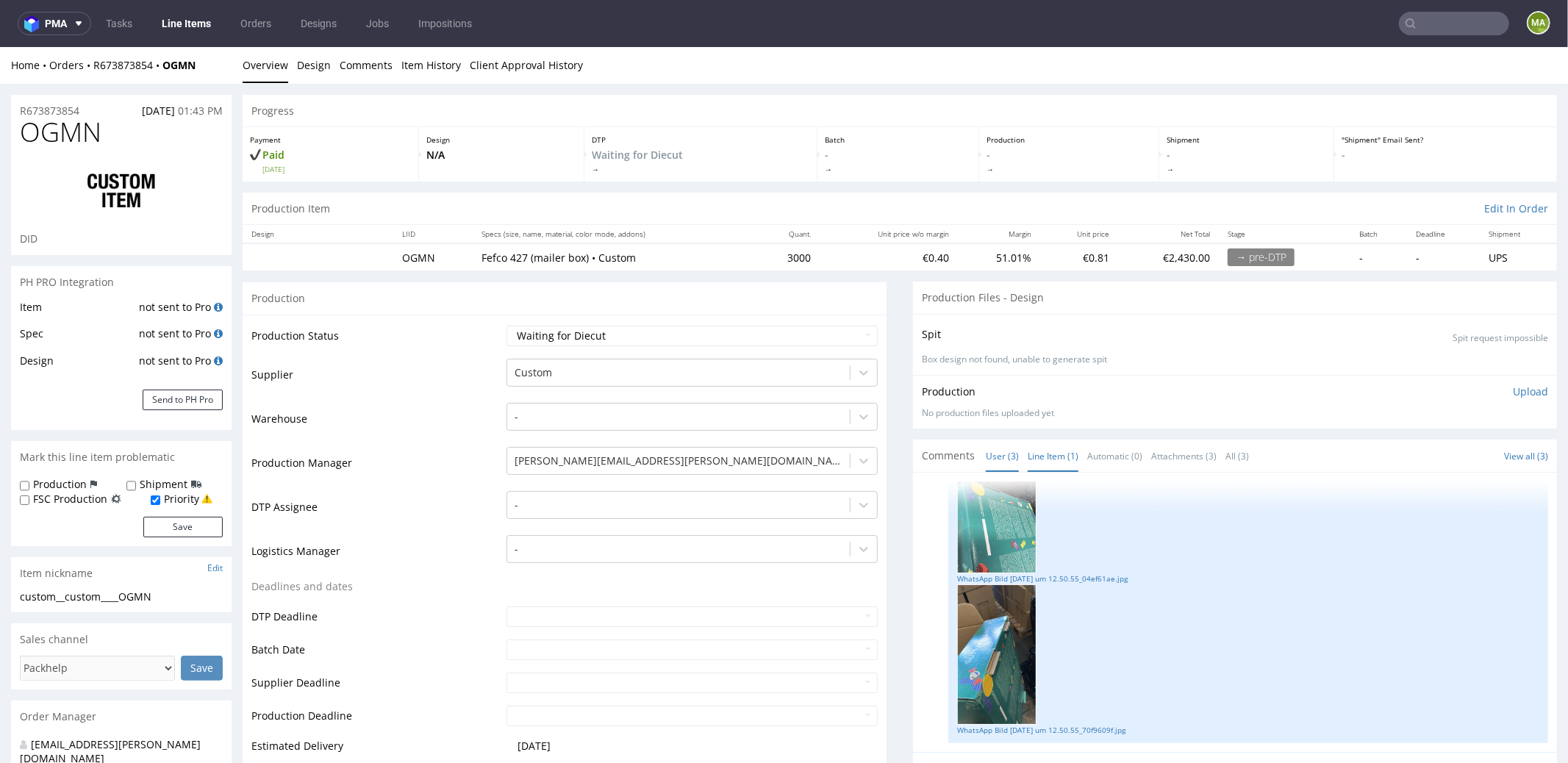
drag, startPoint x: 1060, startPoint y: 448, endPoint x: 1046, endPoint y: 450, distance: 14.1
click at [1060, 448] on link "Line Item (1)" at bounding box center [1053, 456] width 51 height 32
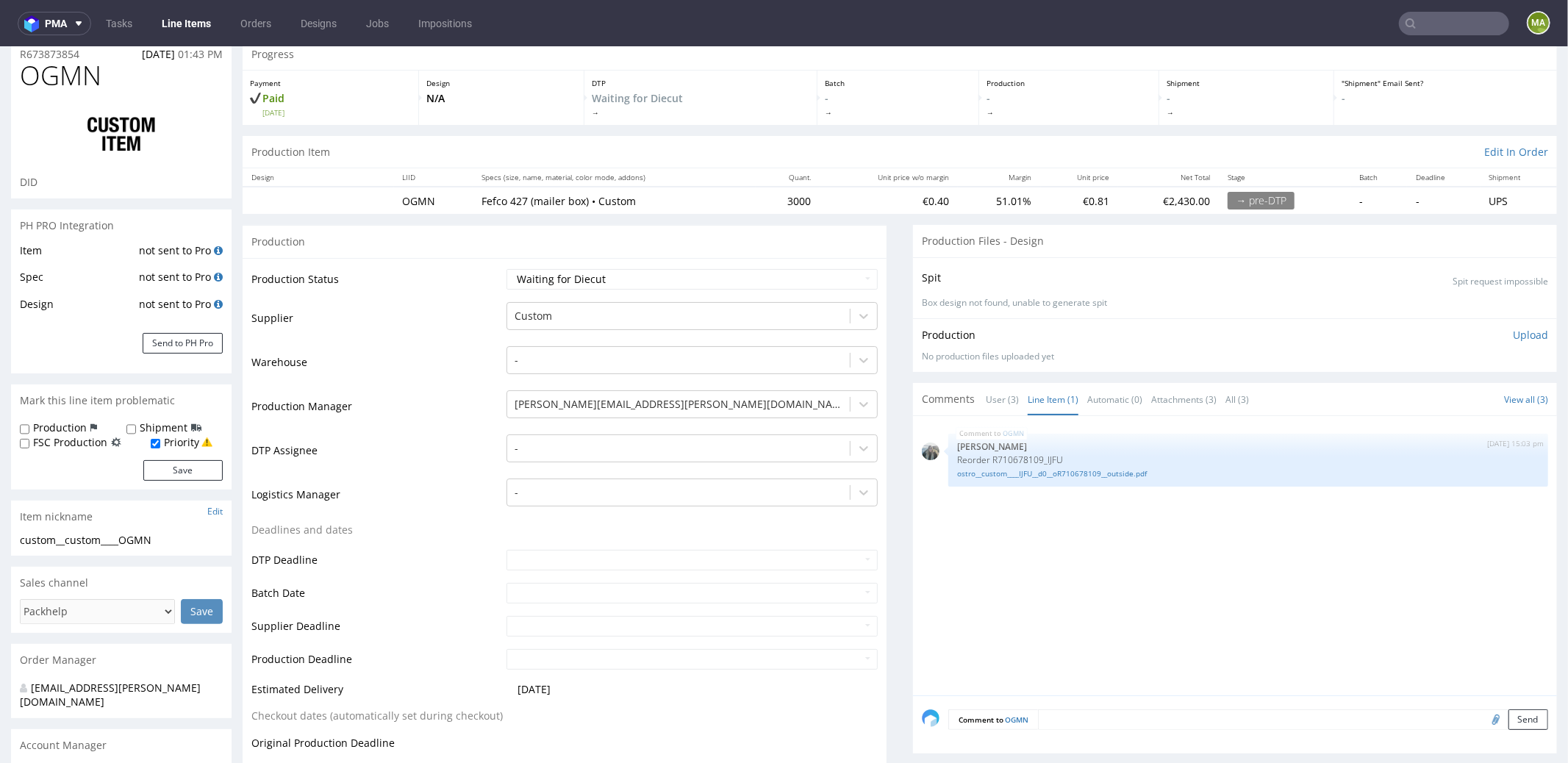
scroll to position [381, 0]
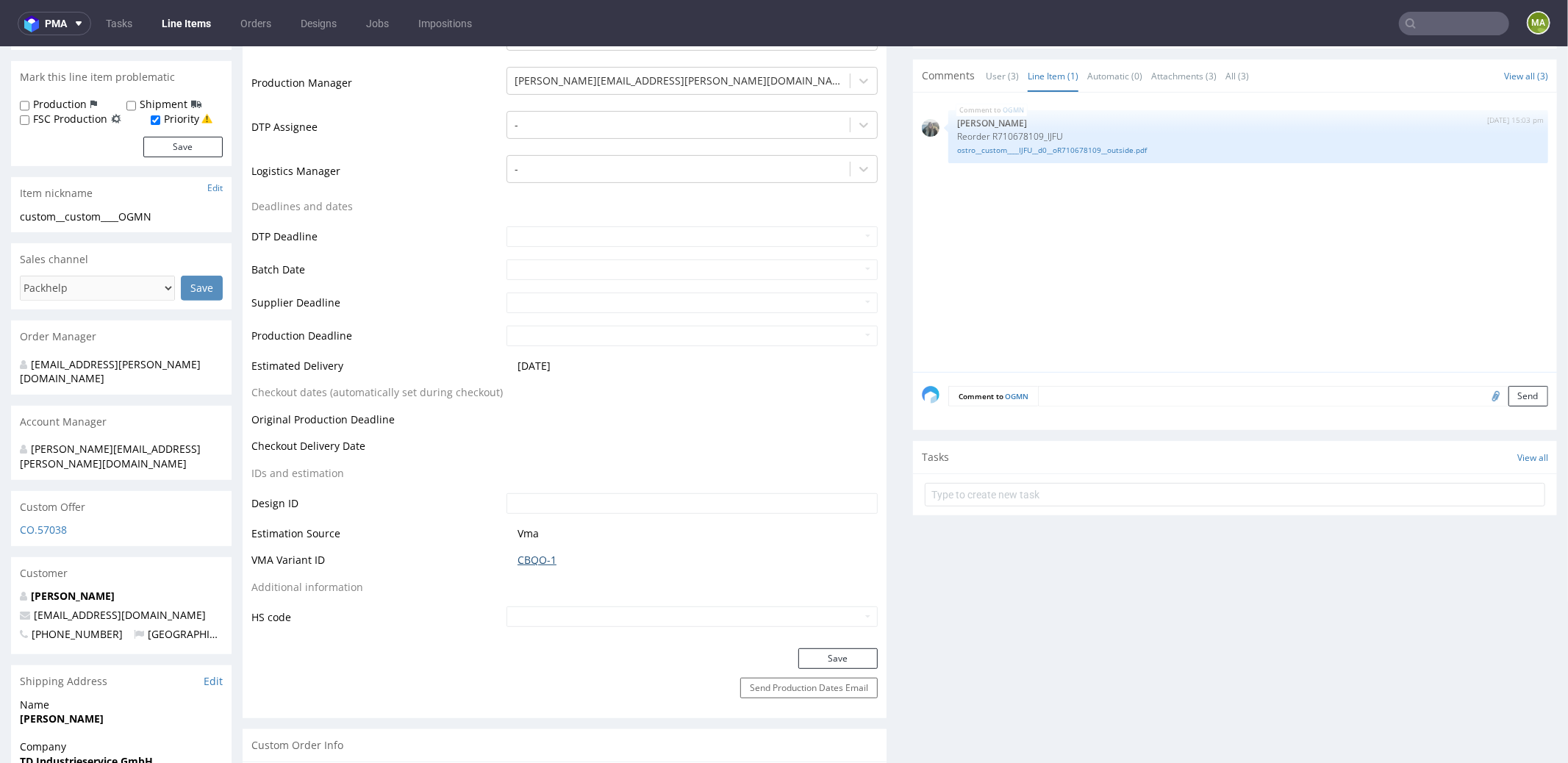
click at [538, 555] on link "CBQO-1" at bounding box center [536, 560] width 39 height 15
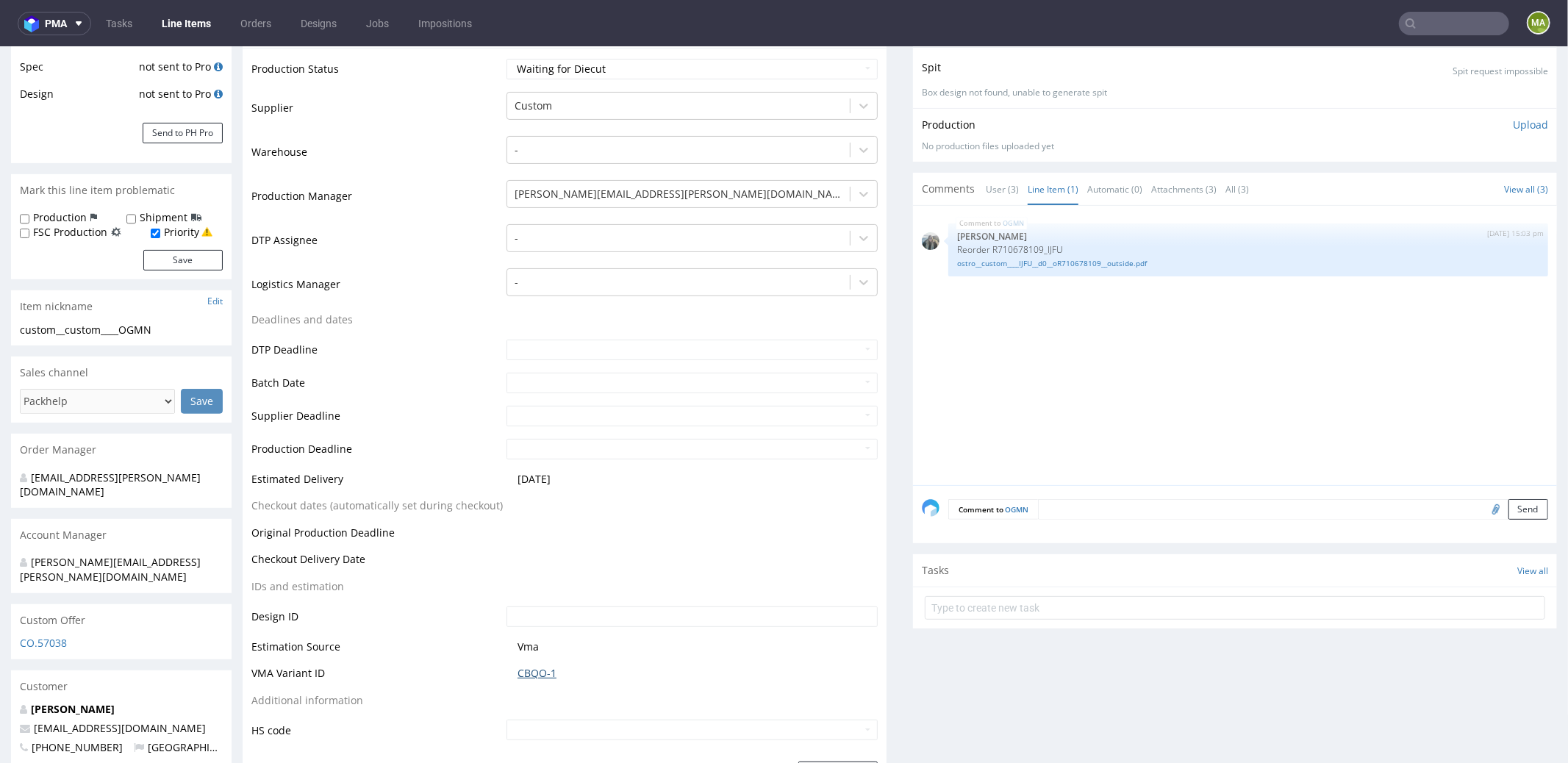
scroll to position [19, 0]
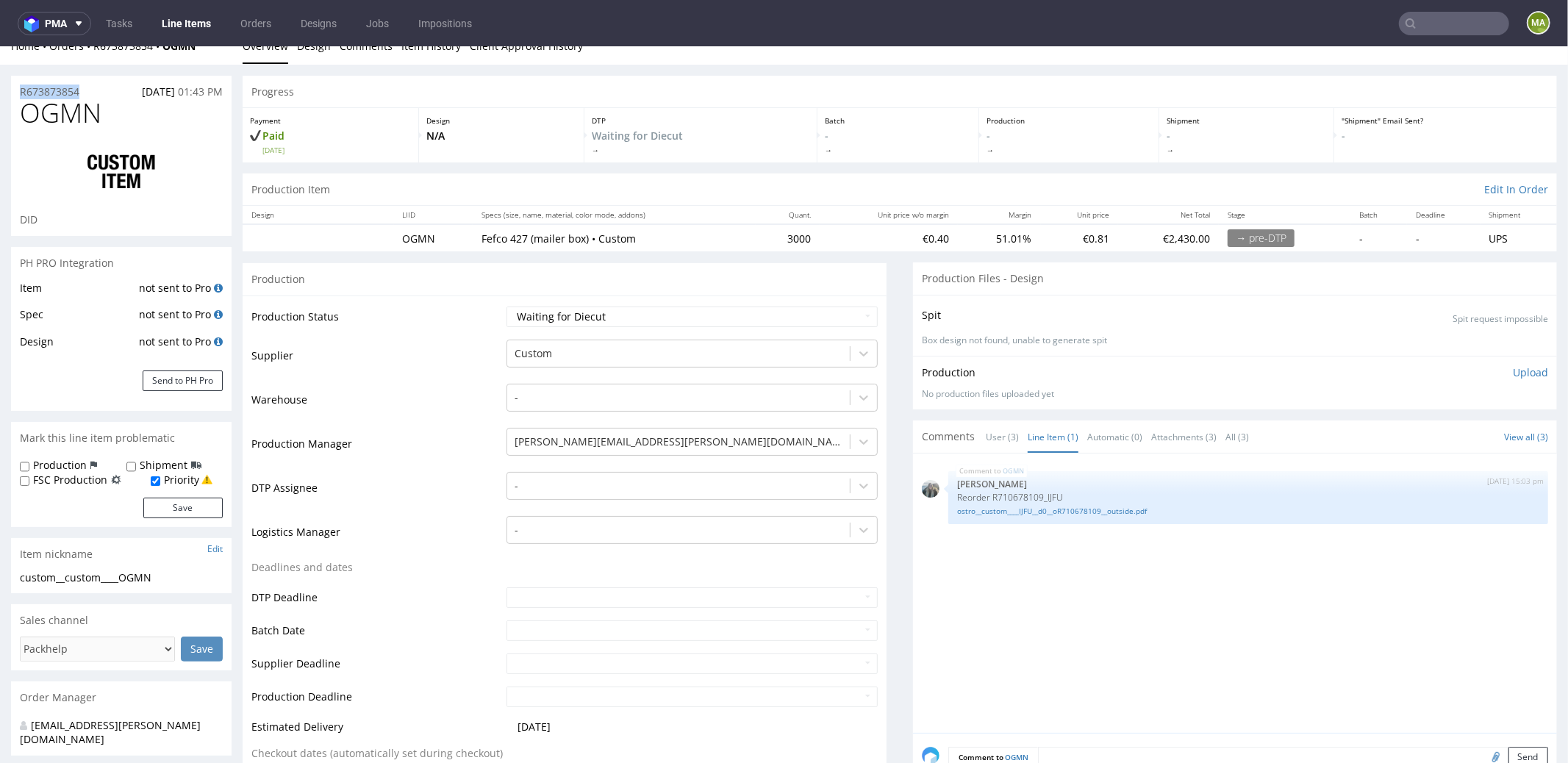
drag, startPoint x: 87, startPoint y: 93, endPoint x: 0, endPoint y: 71, distance: 89.7
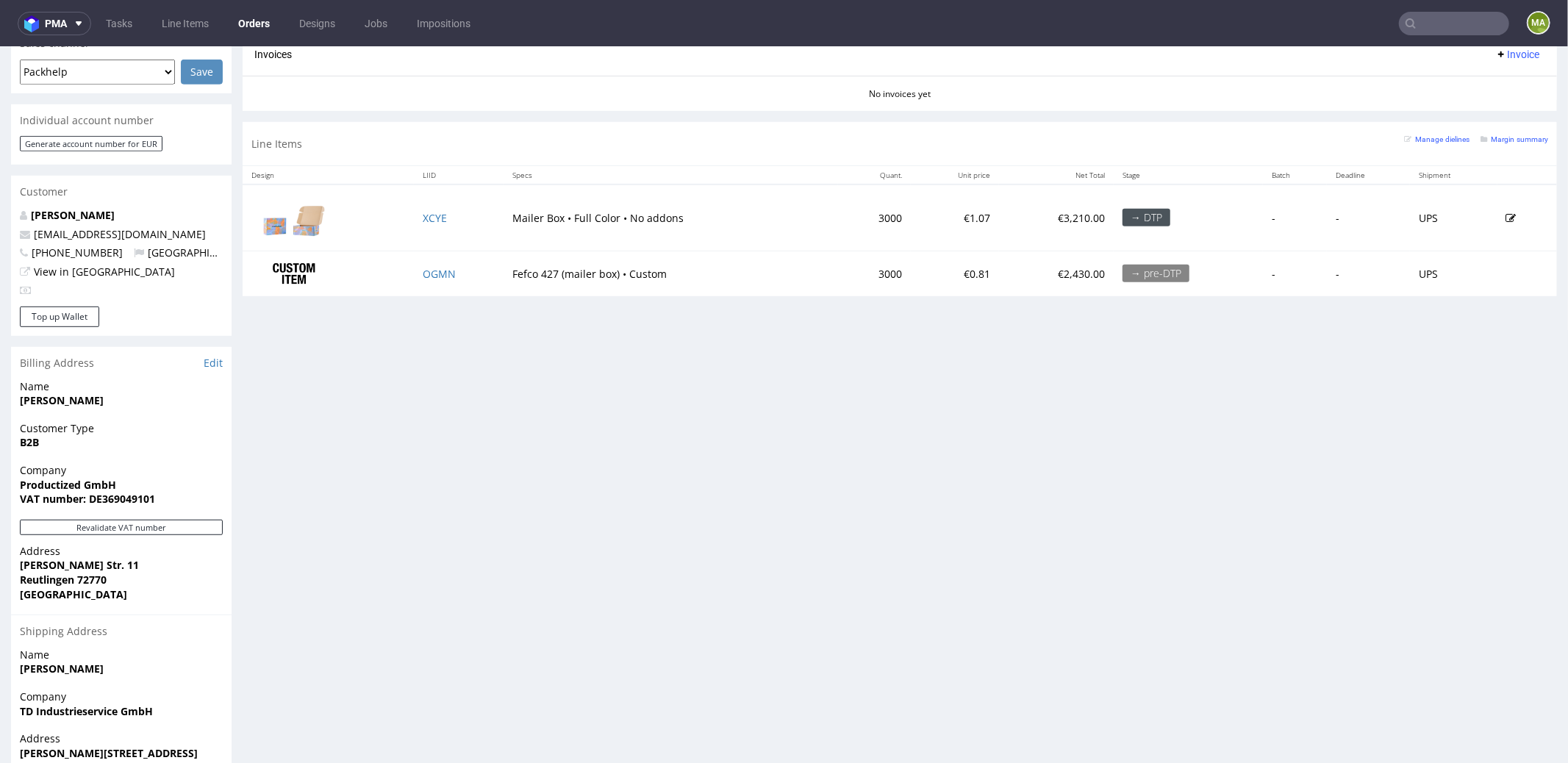
scroll to position [645, 0]
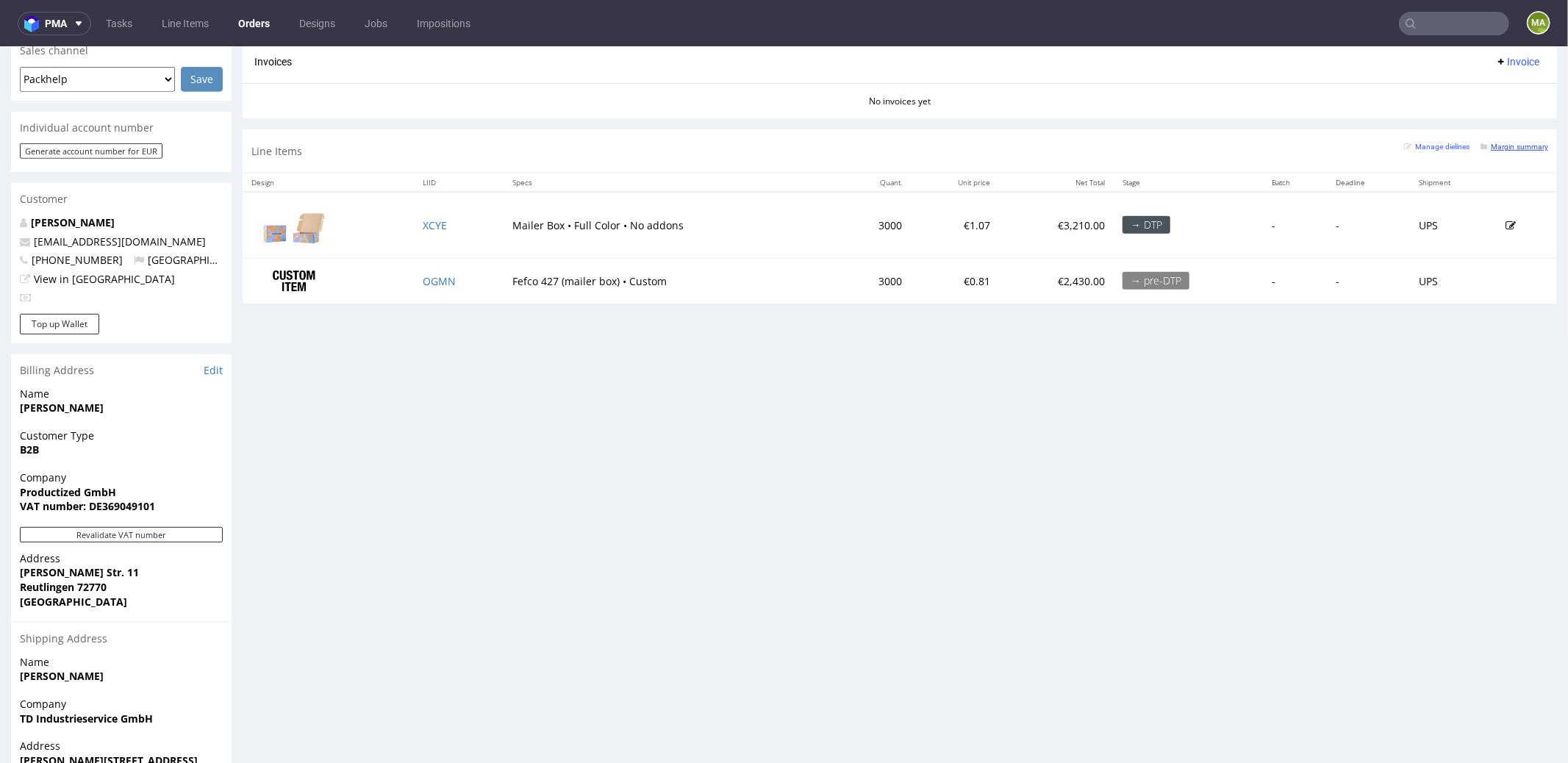
click at [1514, 146] on small "Margin summary" at bounding box center [1514, 146] width 68 height 8
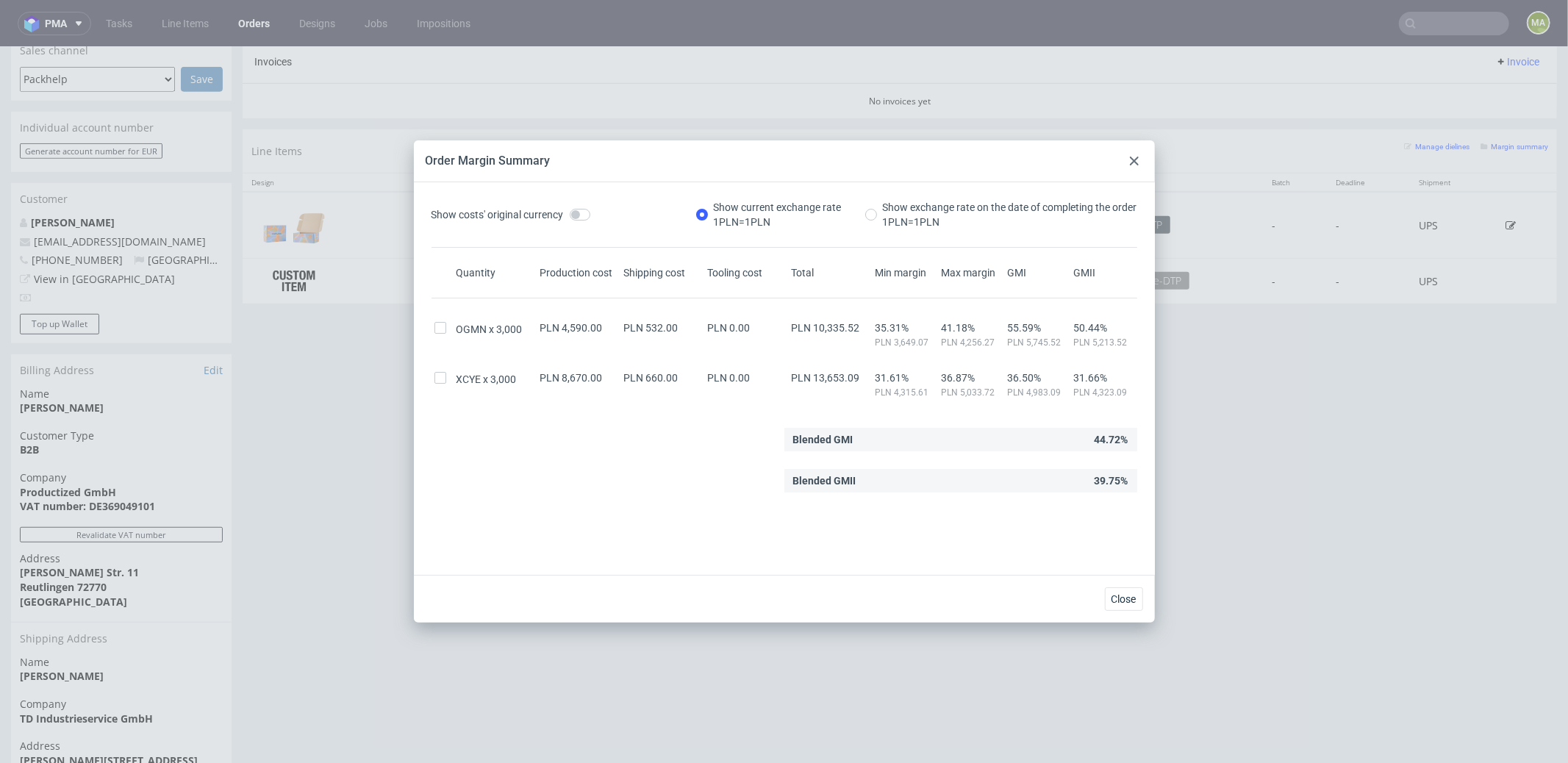
click at [1125, 157] on div "Order Margin Summary" at bounding box center [784, 161] width 741 height 42
click at [1128, 158] on div at bounding box center [1134, 161] width 18 height 18
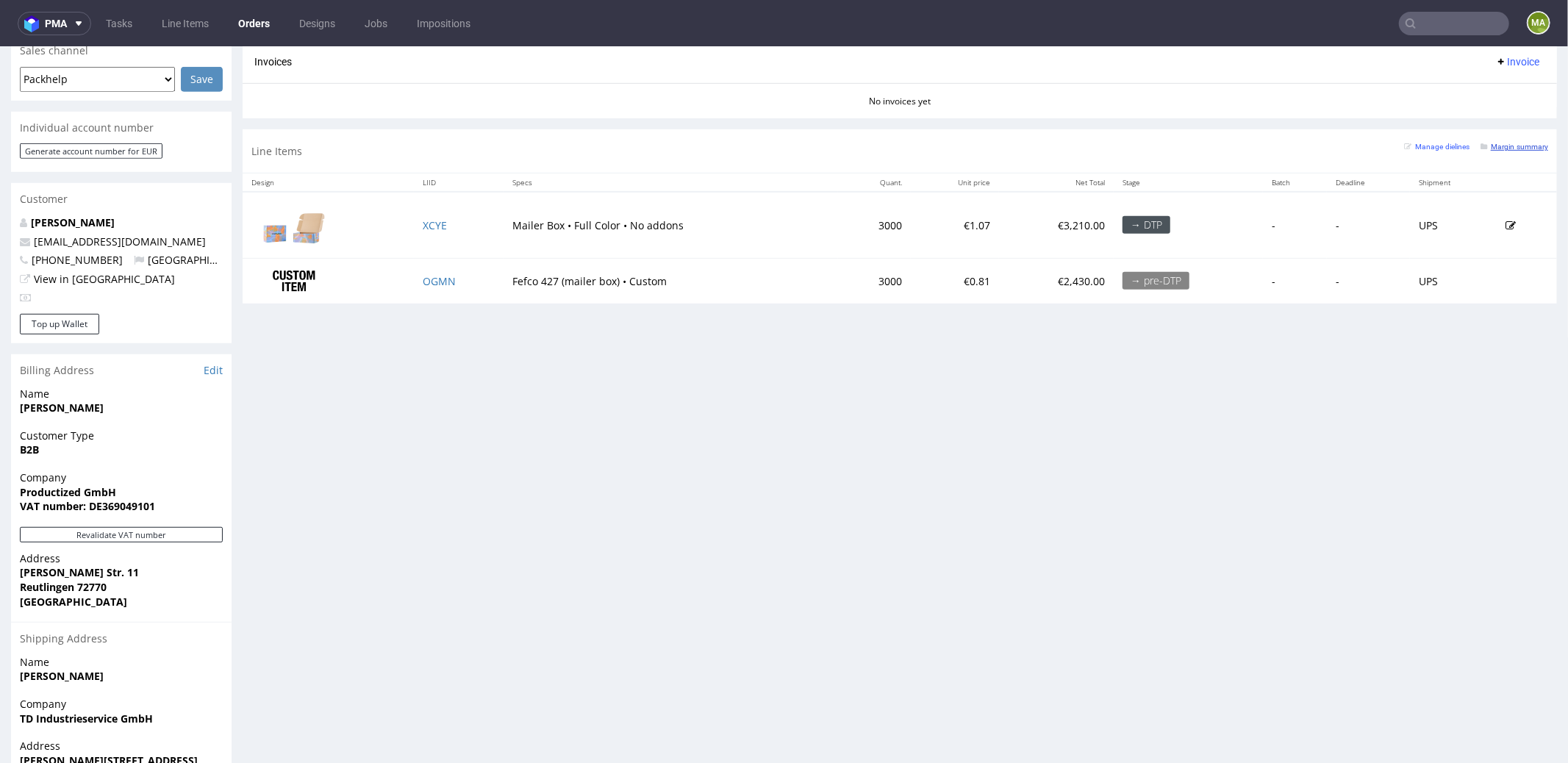
click at [1481, 142] on small "Margin summary" at bounding box center [1514, 146] width 68 height 8
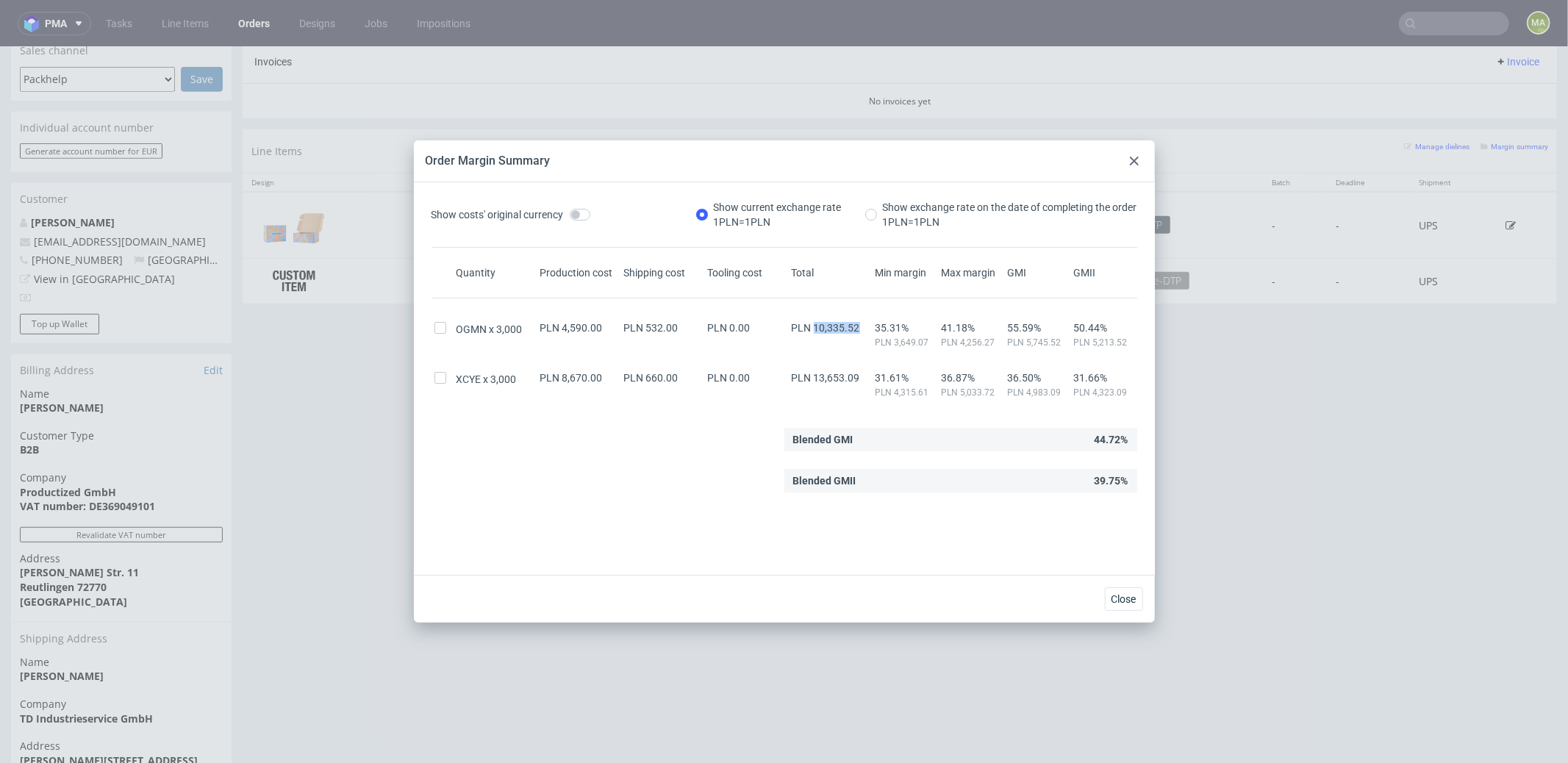
drag, startPoint x: 804, startPoint y: 328, endPoint x: 847, endPoint y: 327, distance: 43.0
click at [847, 327] on span "PLN 10,335.52" at bounding box center [826, 328] width 69 height 12
copy span "10,335.52"
click at [1134, 159] on icon at bounding box center [1134, 161] width 8 height 8
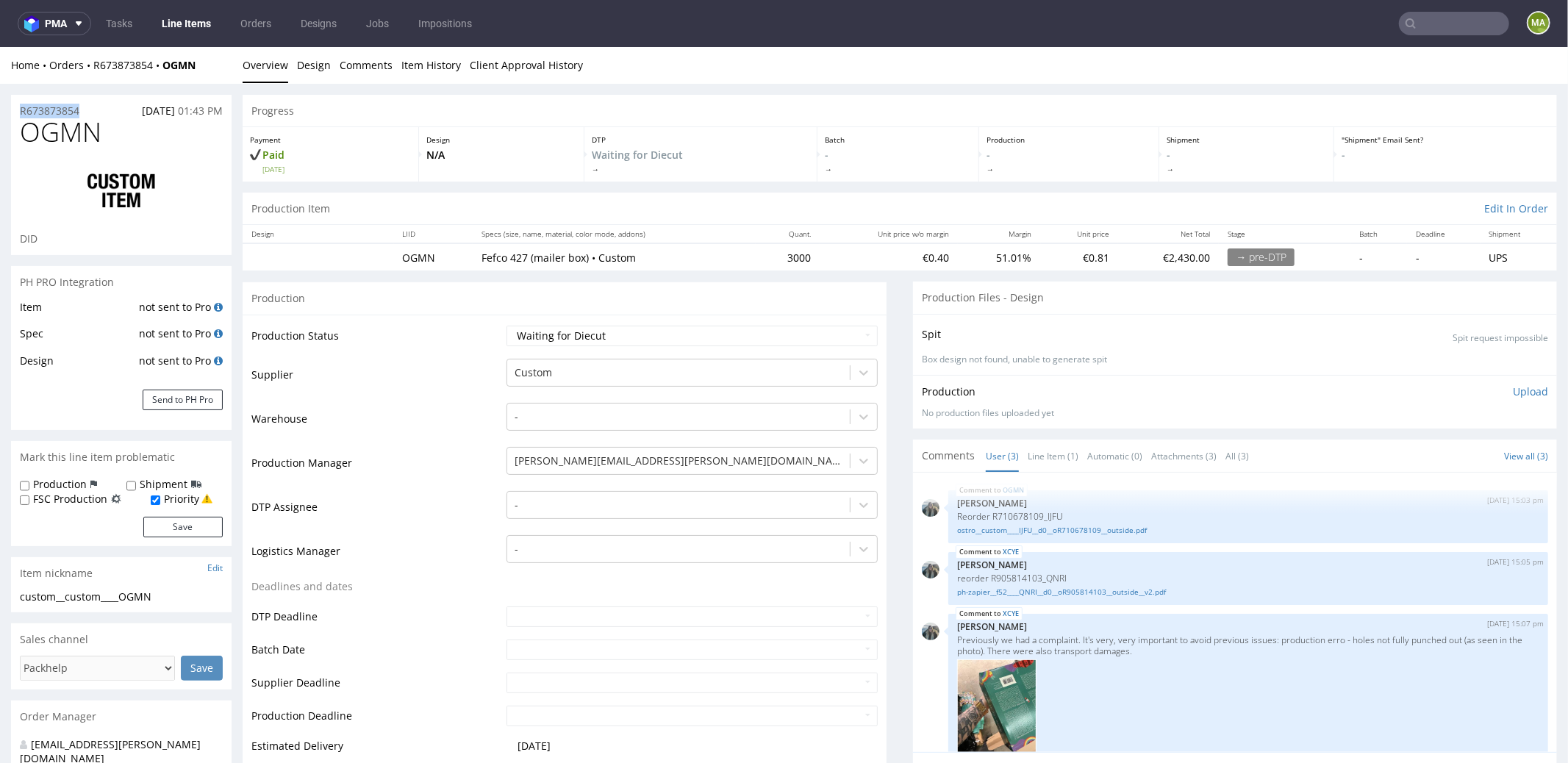
drag, startPoint x: 93, startPoint y: 112, endPoint x: 0, endPoint y: 104, distance: 93.3
copy p "R673873854"
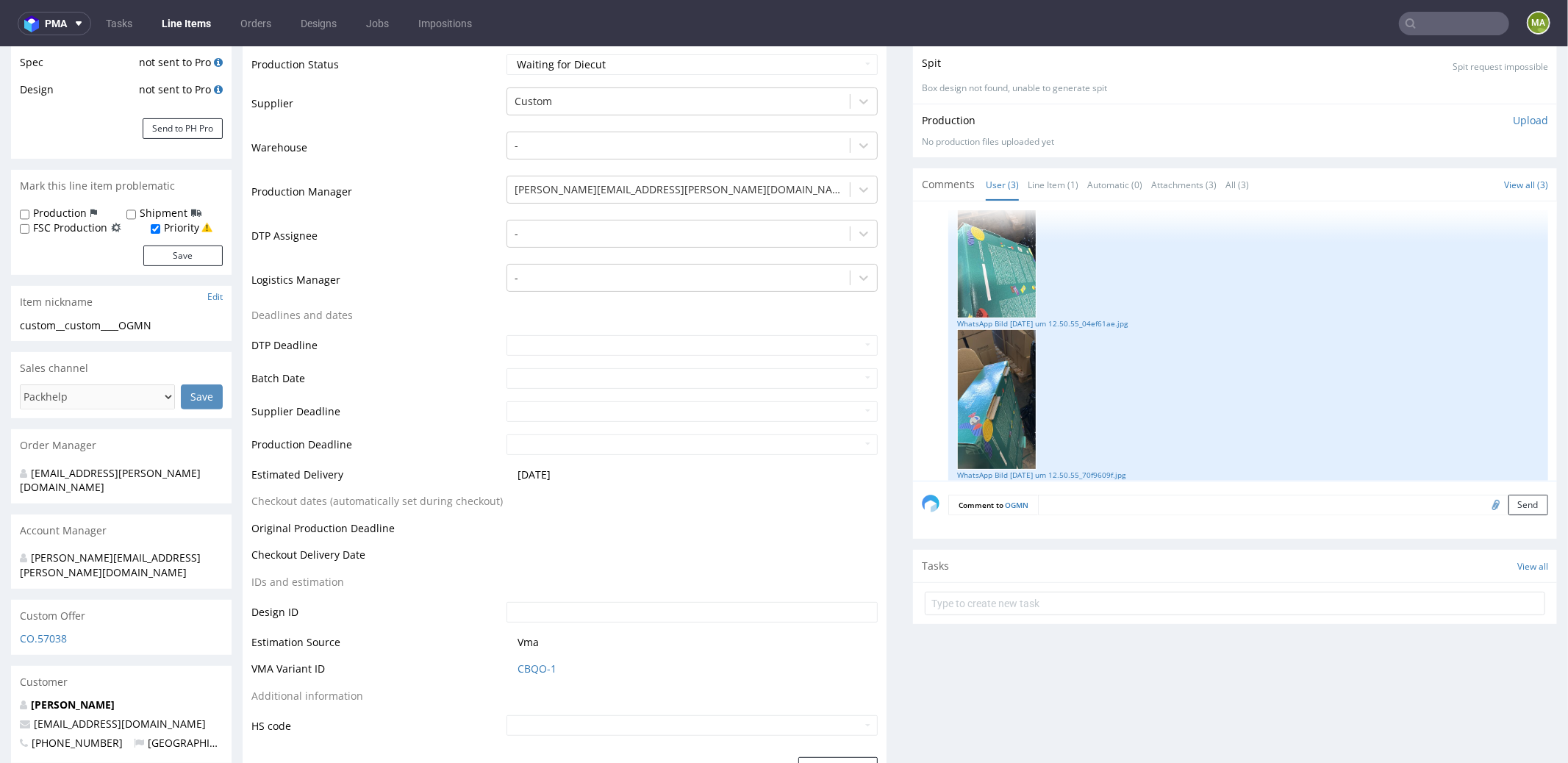
scroll to position [343, 0]
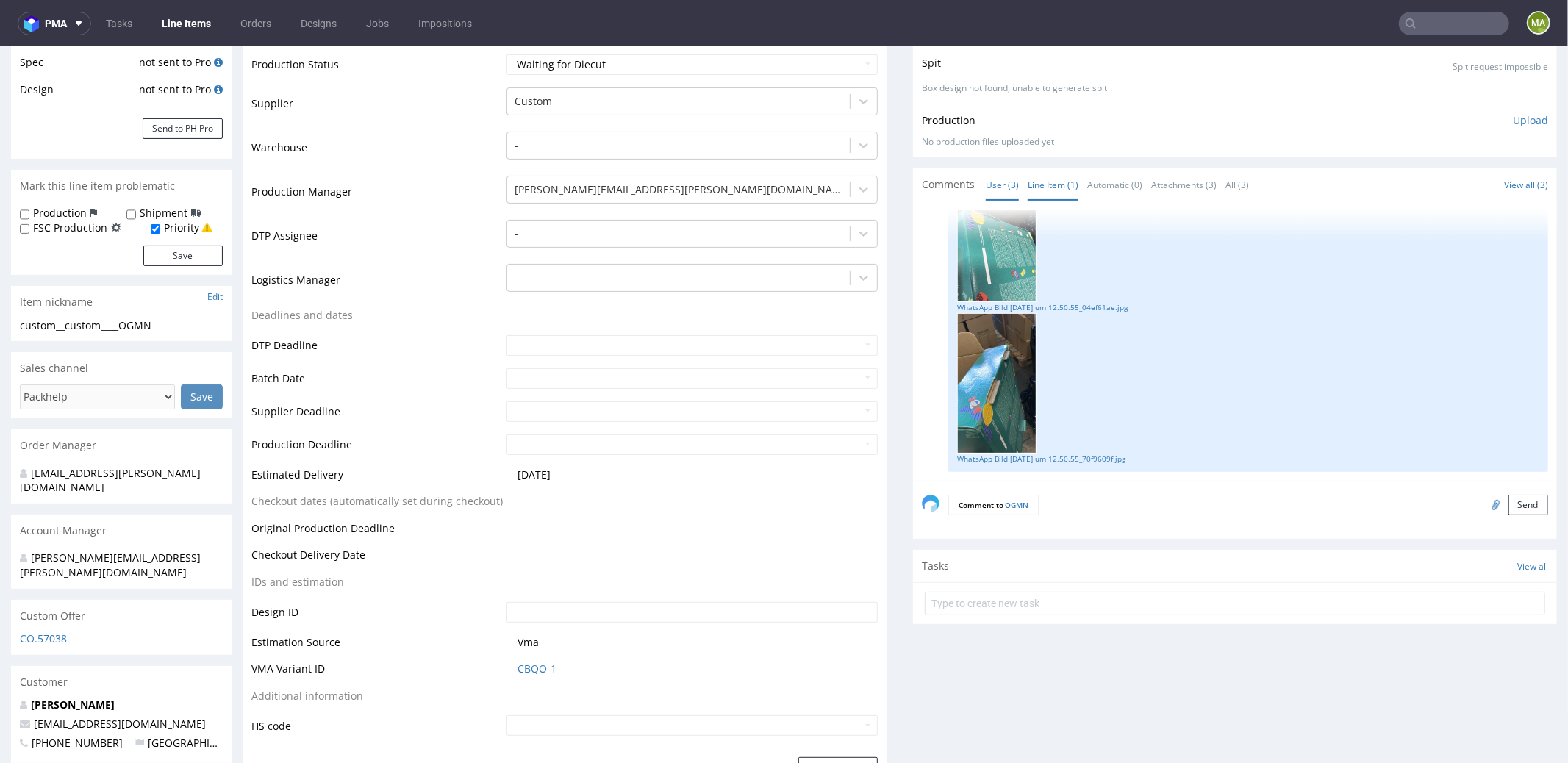
click at [1041, 192] on link "Line Item (1)" at bounding box center [1053, 184] width 51 height 32
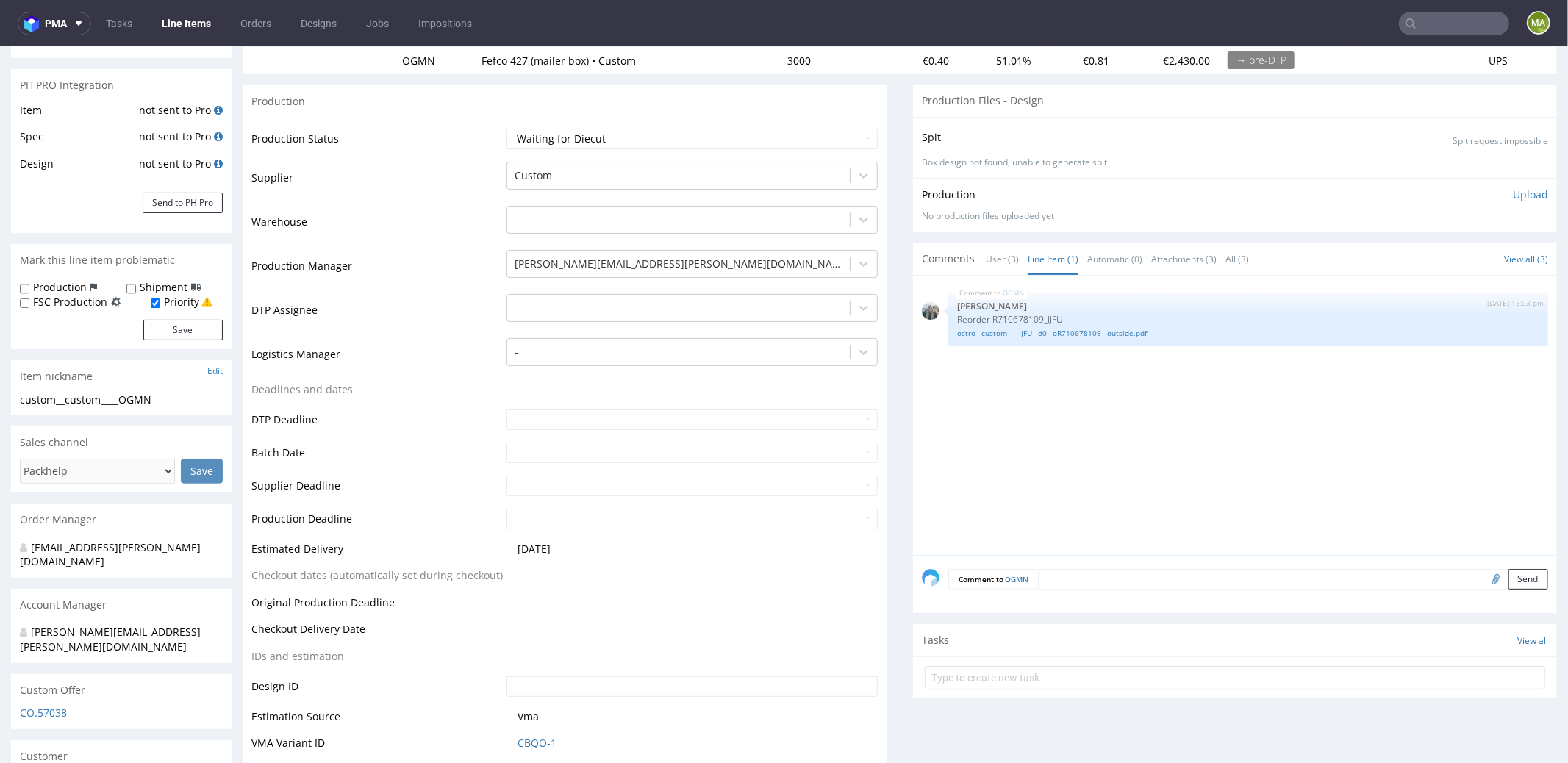
scroll to position [104, 0]
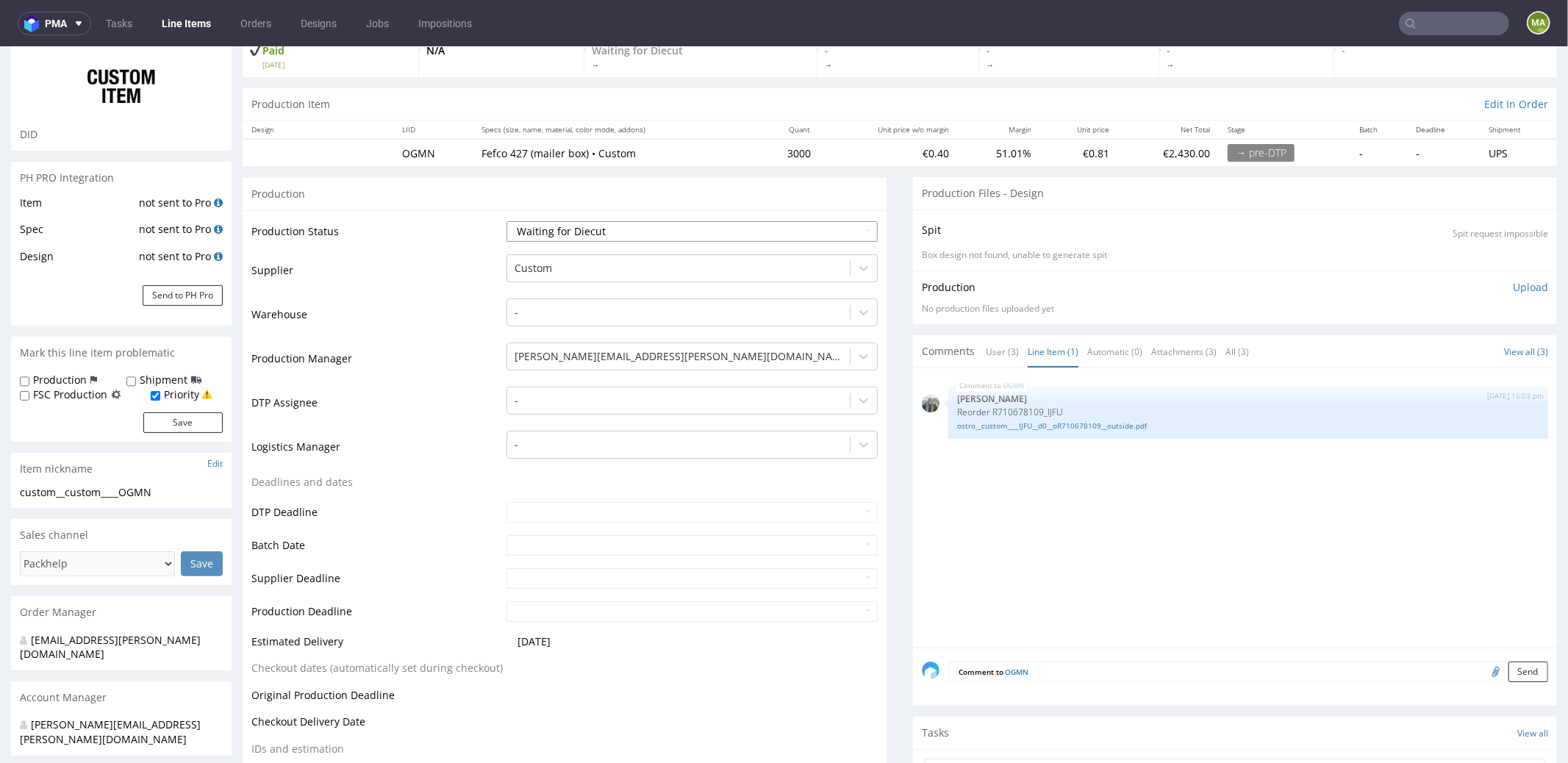
click at [554, 221] on select "Waiting for Artwork Waiting for Diecut Waiting for Mockup Waiting for DTP Waiti…" at bounding box center [691, 231] width 371 height 21
select select "production_in_process"
click at [506, 221] on select "Waiting for Artwork Waiting for Diecut Waiting for Mockup Waiting for DTP Waiti…" at bounding box center [691, 231] width 371 height 21
click at [597, 261] on div at bounding box center [678, 267] width 328 height 18
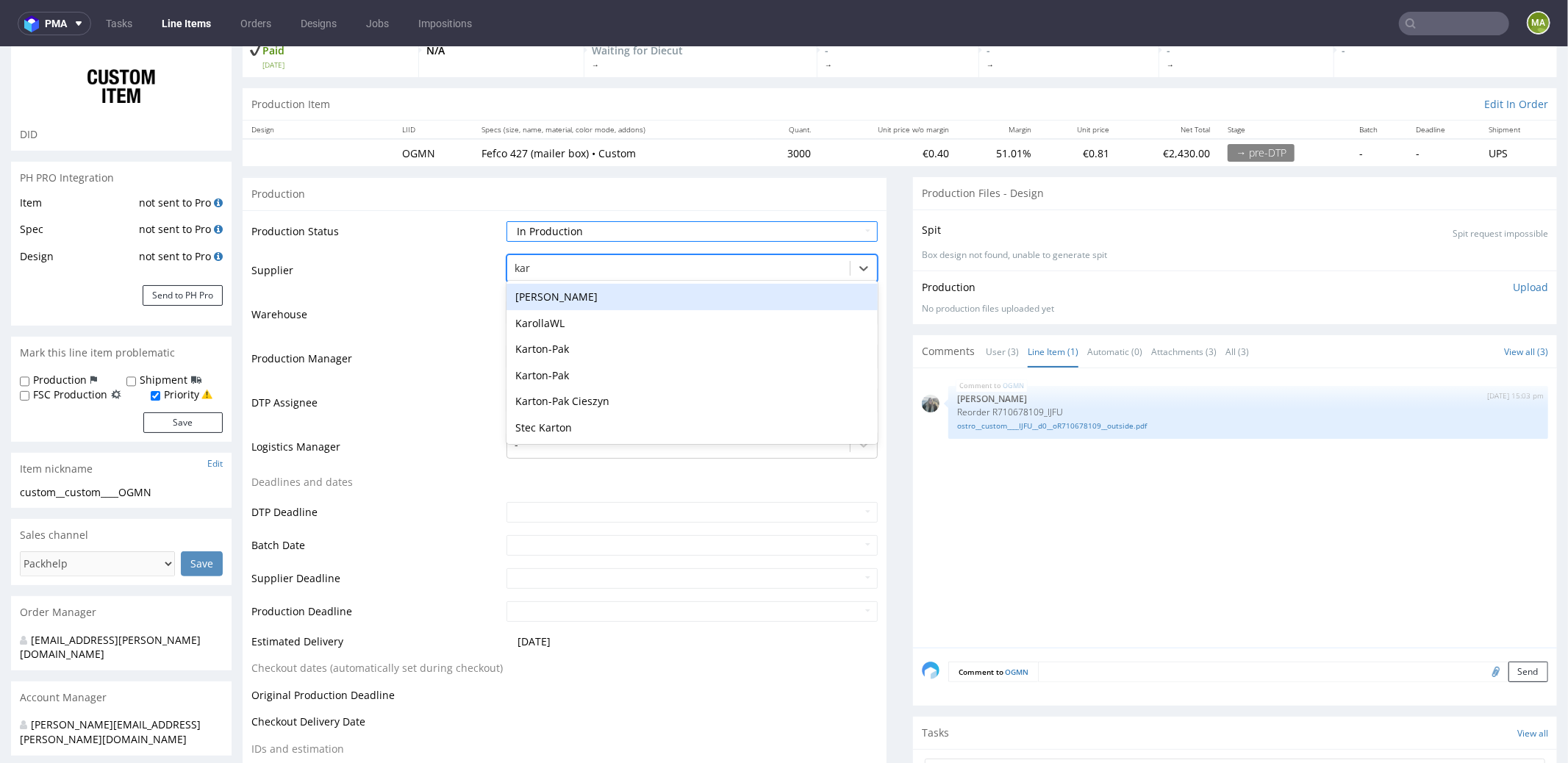
scroll to position [0, 0]
type input "karton"
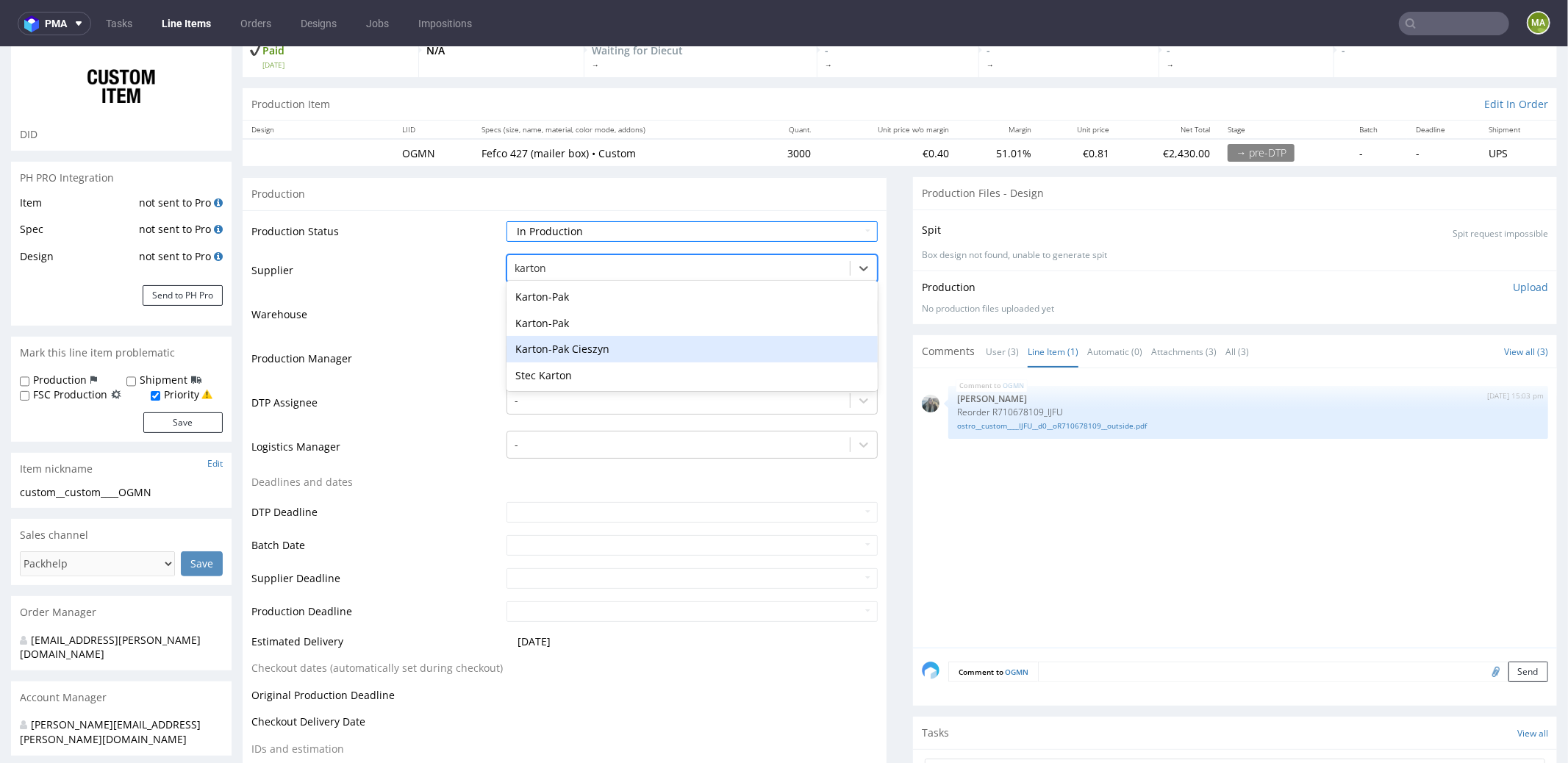
click at [551, 344] on div "Karton-Pak Cieszyn" at bounding box center [691, 349] width 371 height 26
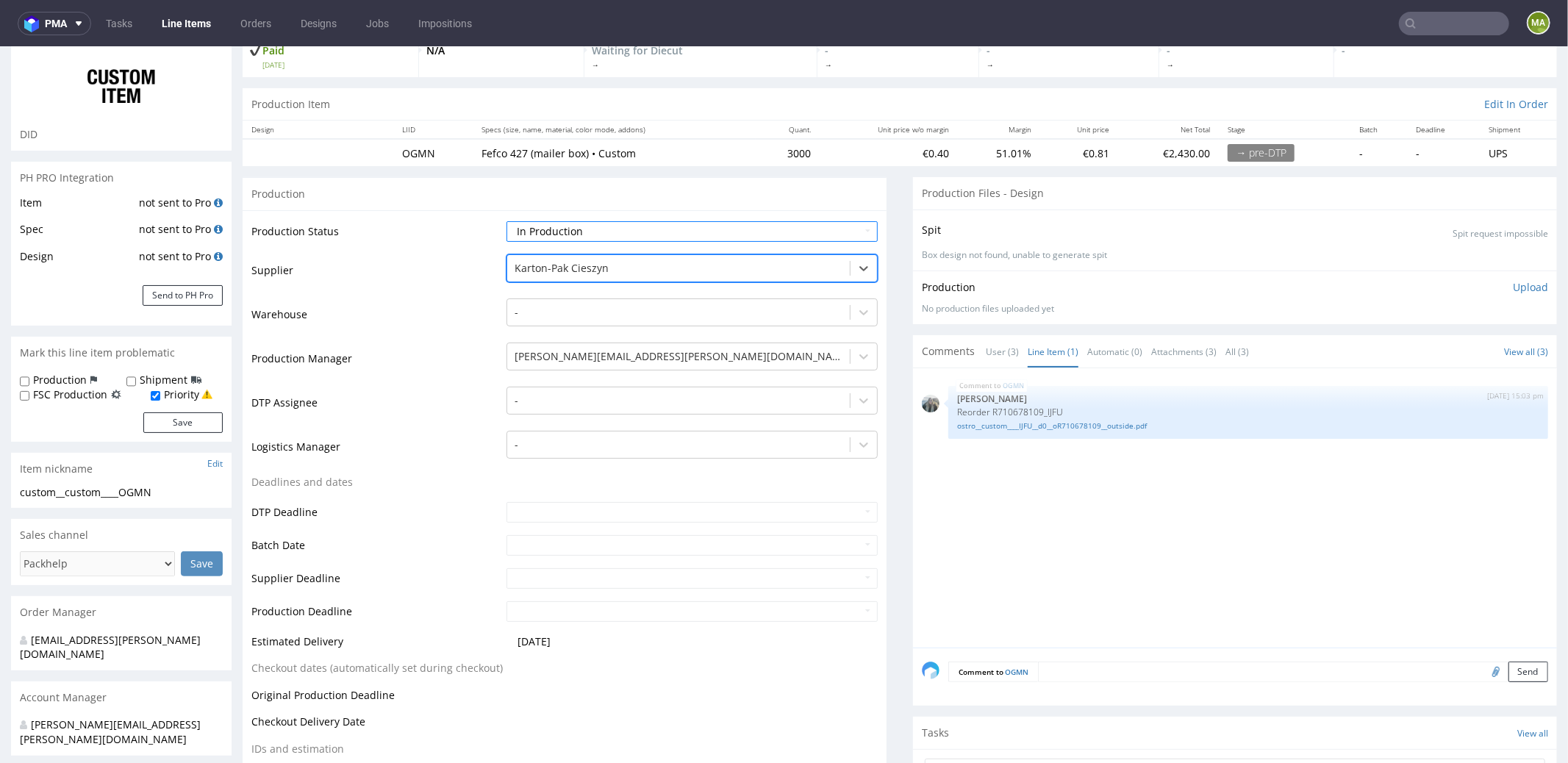
click at [459, 378] on td "Production Manager" at bounding box center [378, 362] width 252 height 44
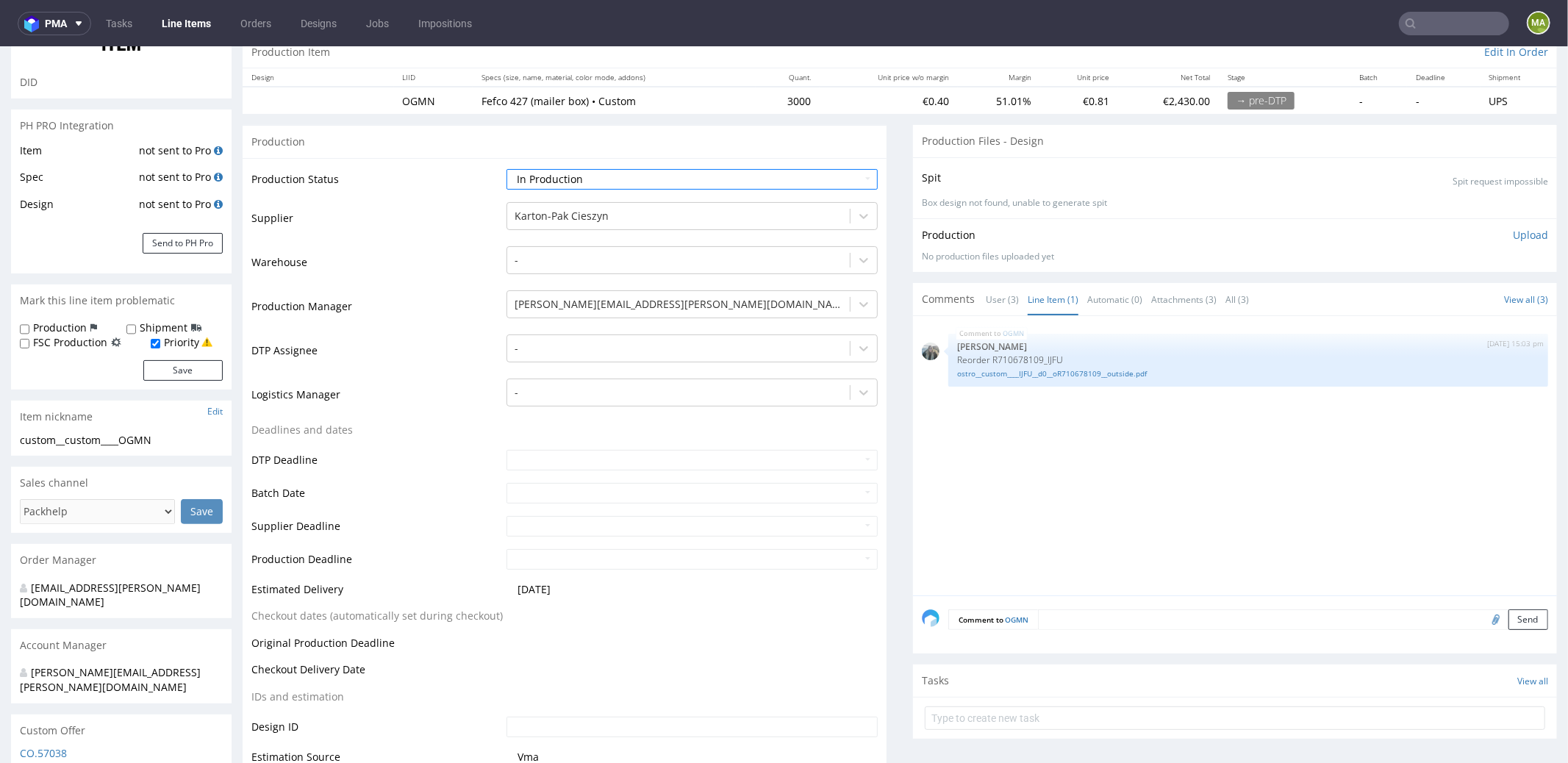
scroll to position [233, 0]
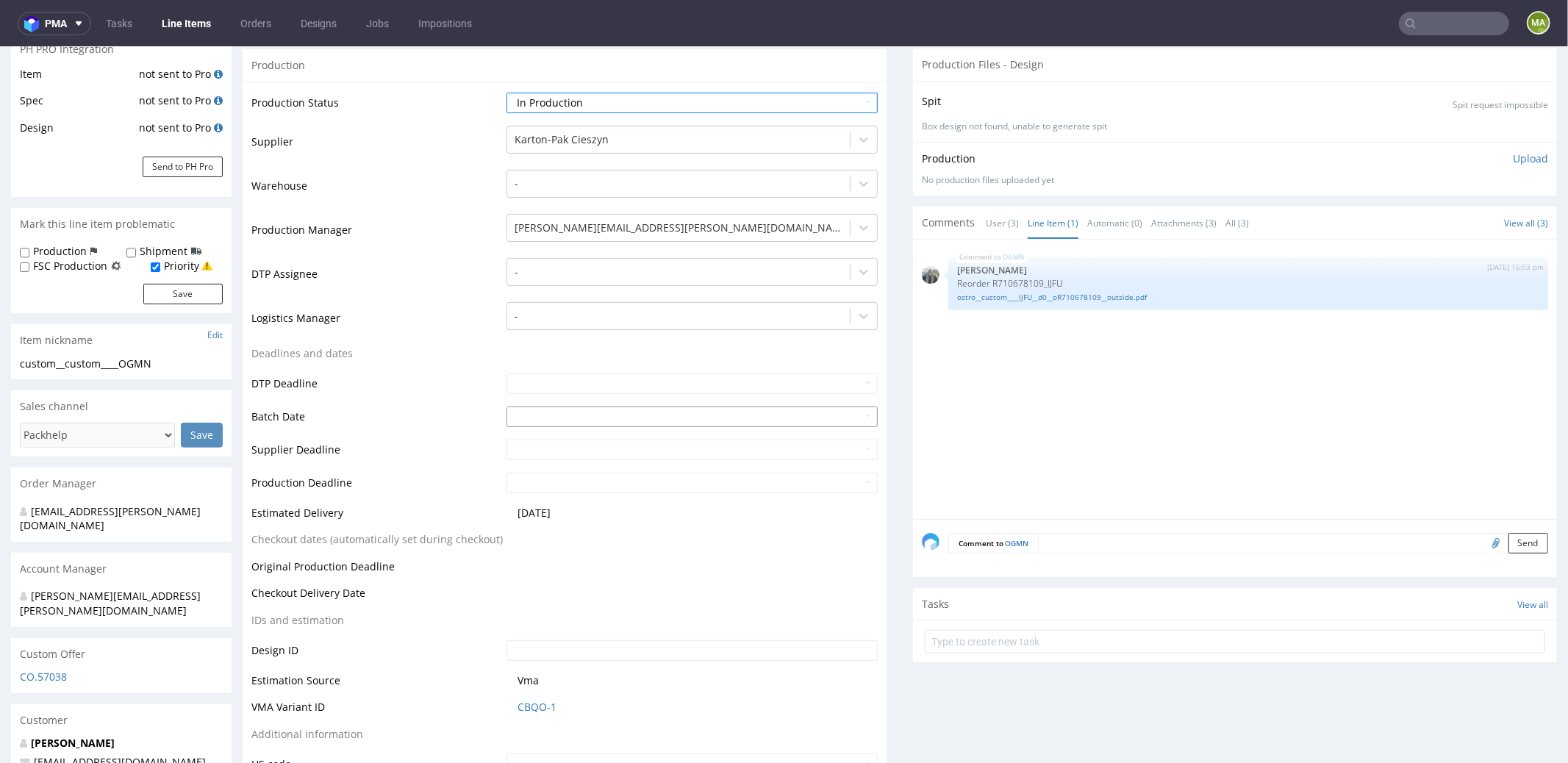
click at [541, 413] on input "text" at bounding box center [691, 416] width 371 height 21
click at [601, 313] on td "9" at bounding box center [605, 304] width 22 height 22
type input "2025-10-09"
click at [438, 366] on td "Deadlines and dates" at bounding box center [378, 357] width 252 height 27
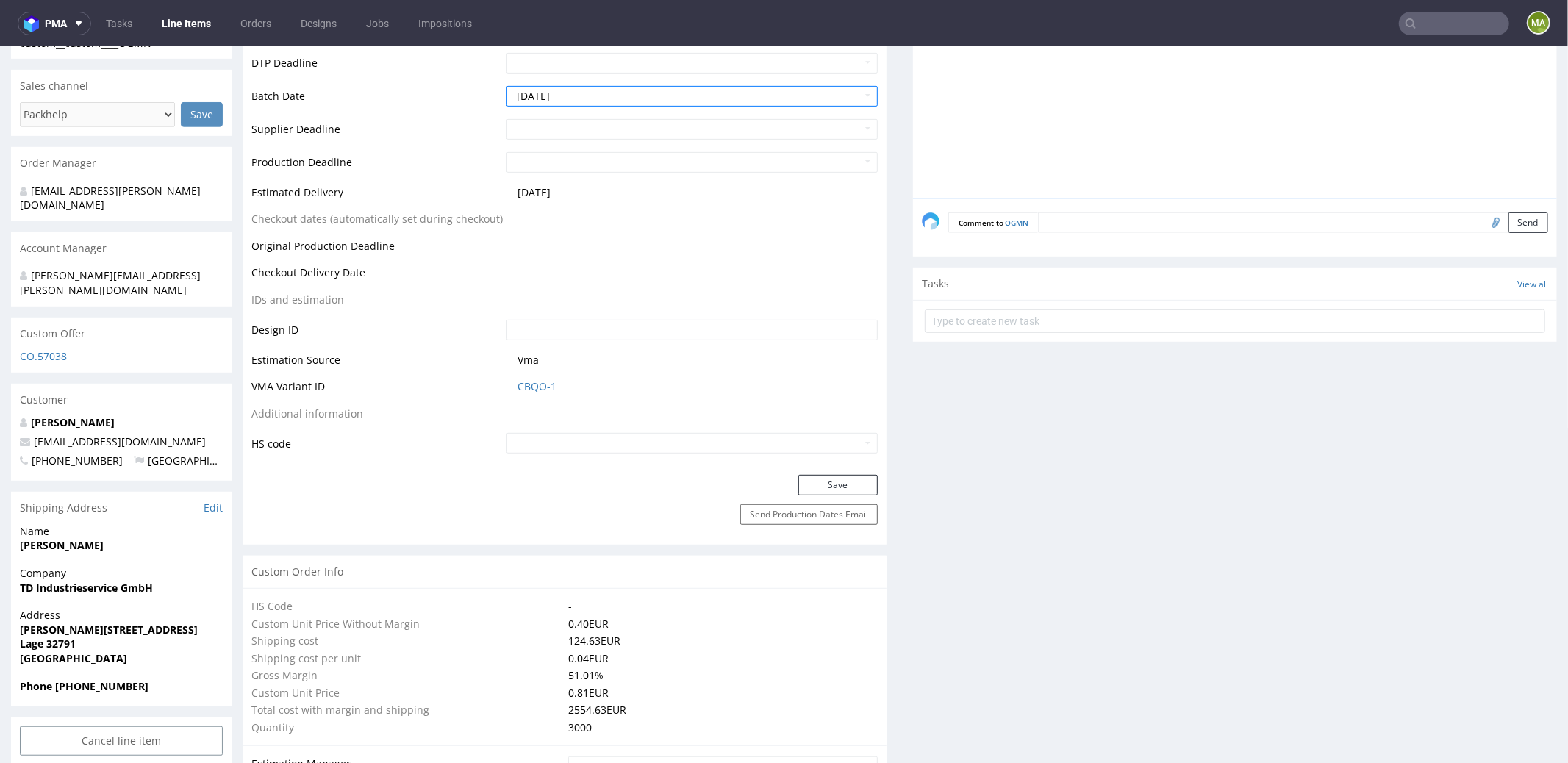
scroll to position [560, 0]
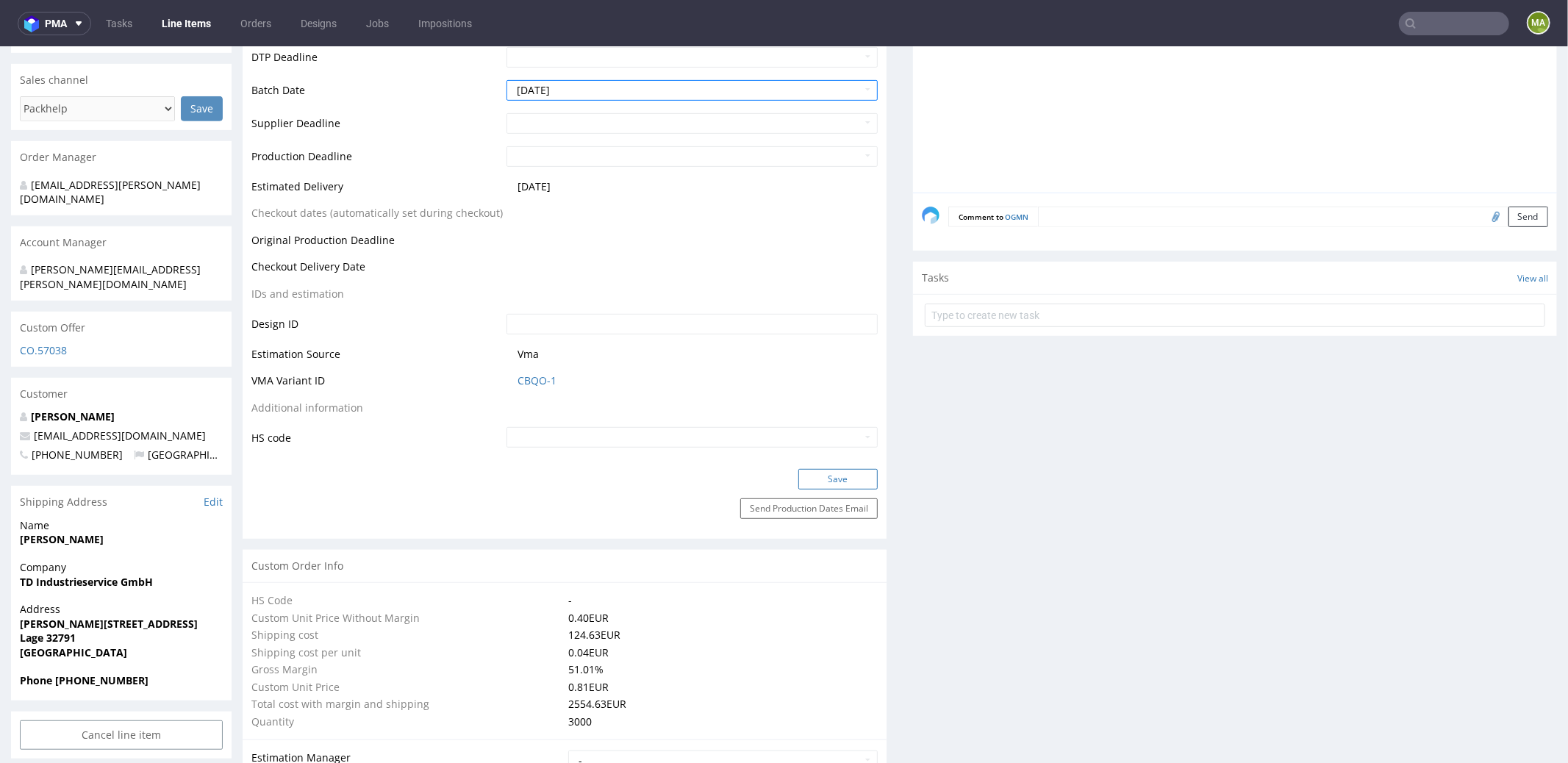
click at [826, 483] on button "Save" at bounding box center [838, 478] width 80 height 21
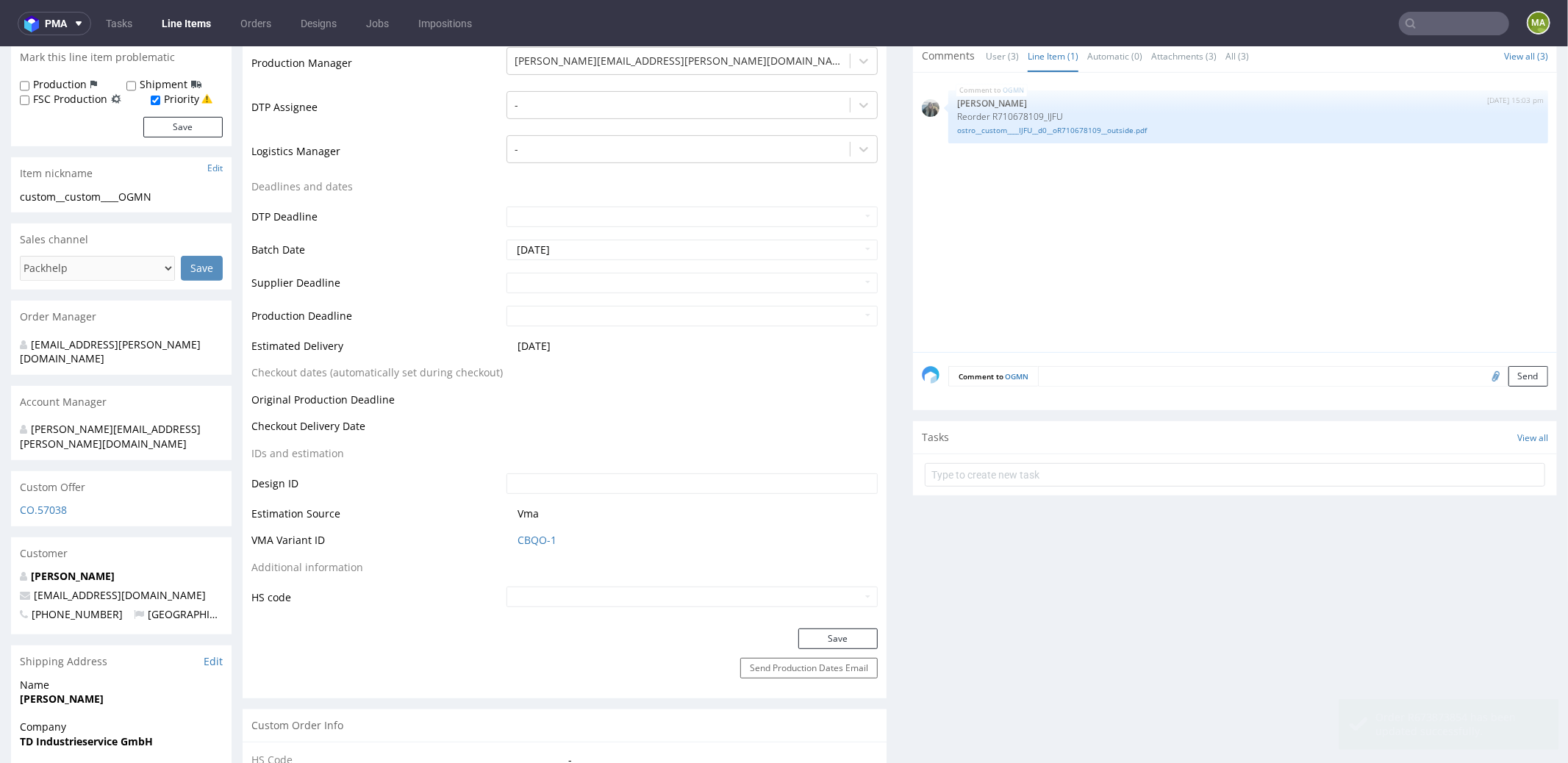
scroll to position [0, 0]
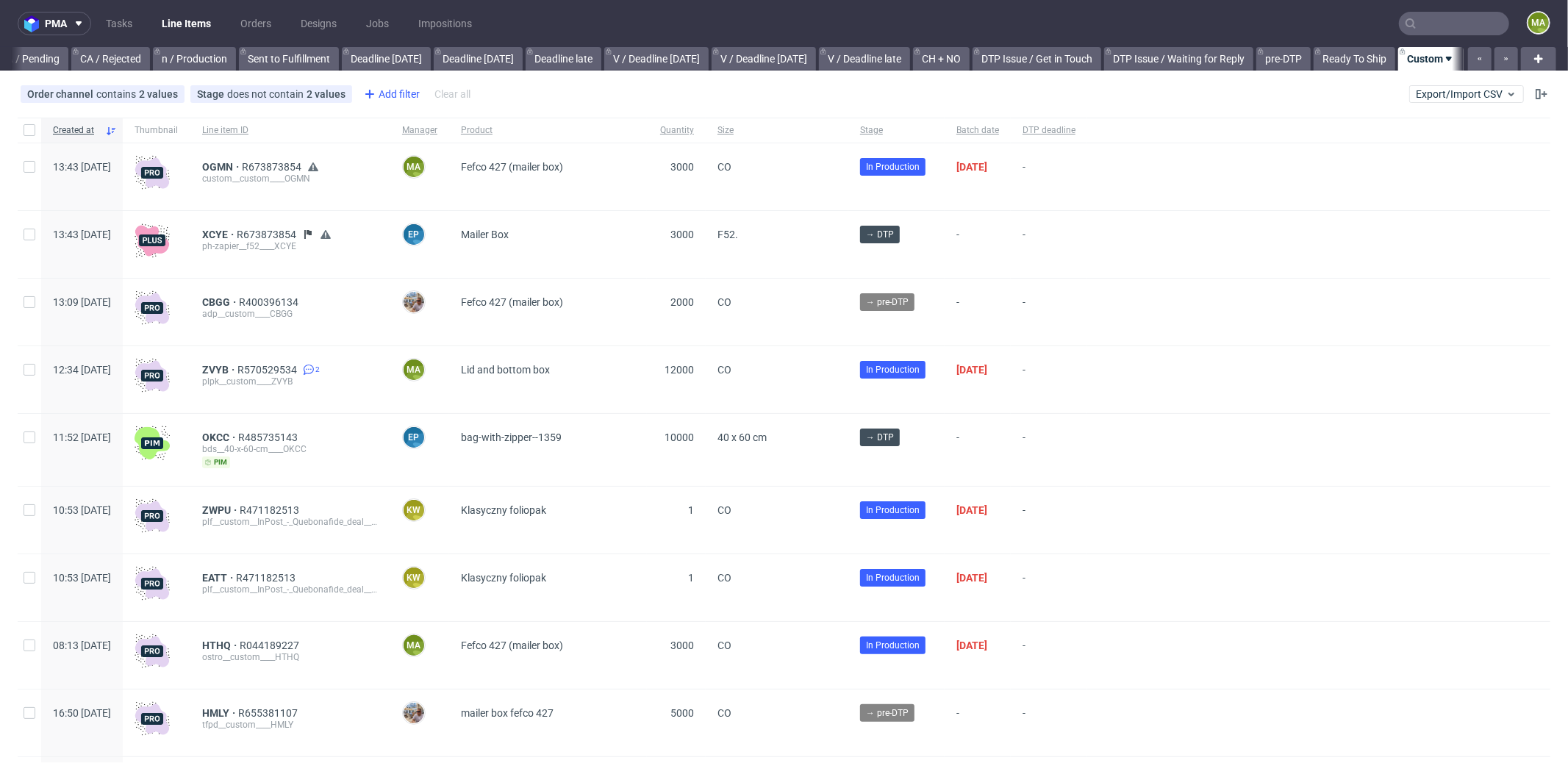
scroll to position [0, 1269]
click at [391, 86] on div "Add filter" at bounding box center [390, 94] width 65 height 23
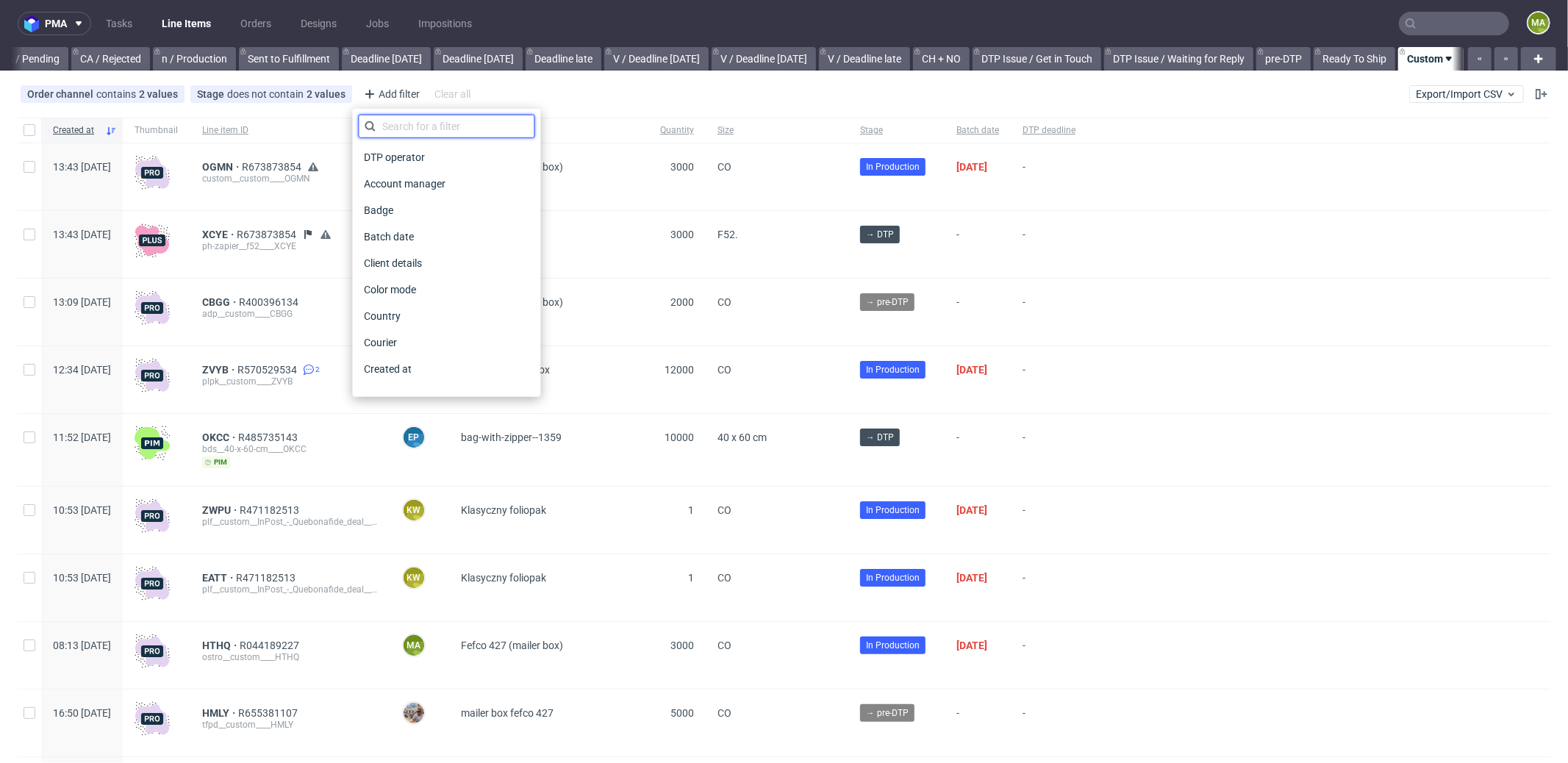
click at [412, 122] on input "text" at bounding box center [446, 126] width 177 height 23
type input "pro"
click at [420, 361] on span "Production manager" at bounding box center [411, 369] width 107 height 21
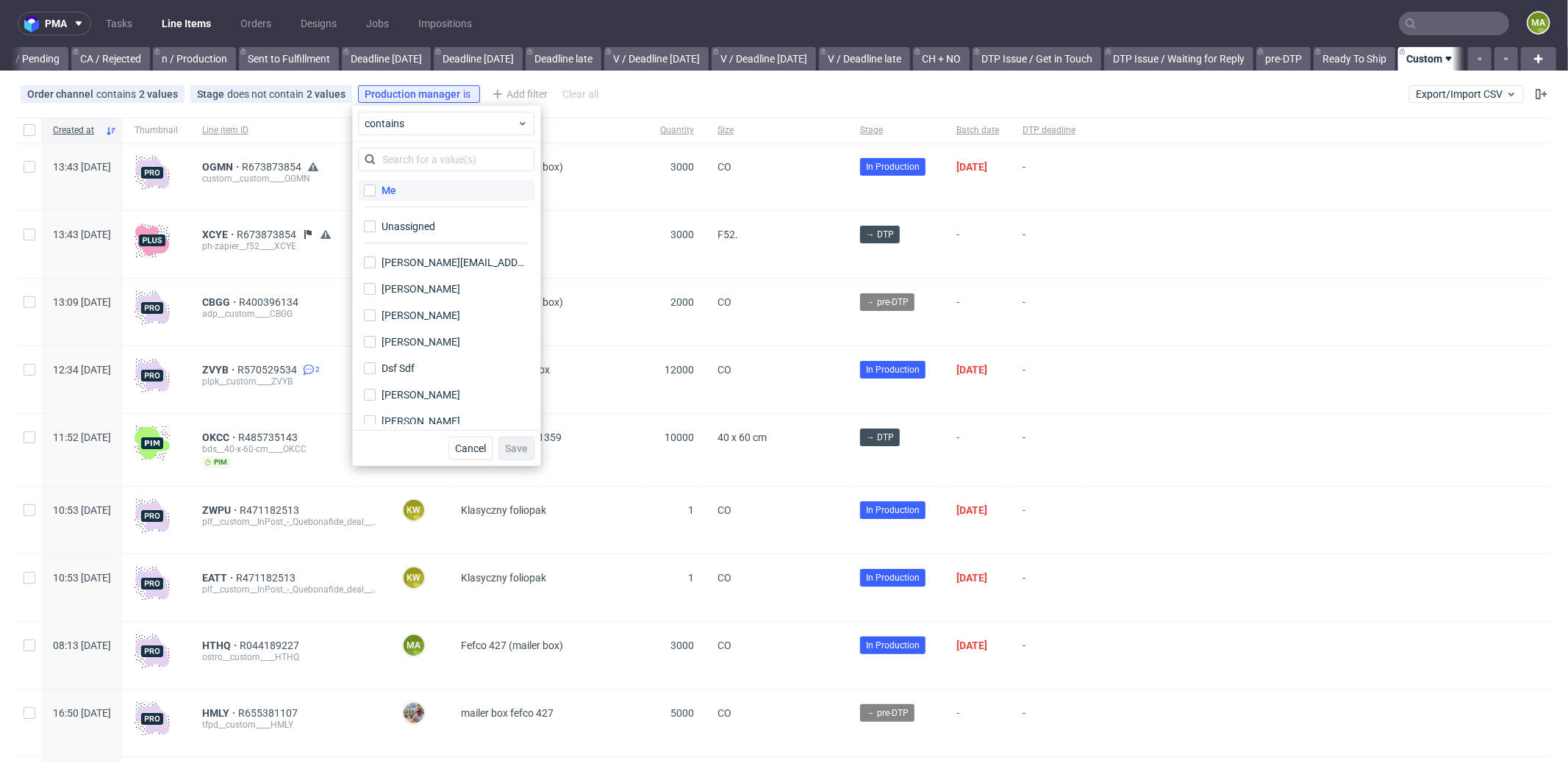
click at [388, 184] on div "Me" at bounding box center [389, 191] width 15 height 15
click at [376, 184] on input "Me" at bounding box center [369, 190] width 12 height 12
checkbox input "true"
click at [514, 444] on span "Save" at bounding box center [517, 448] width 23 height 10
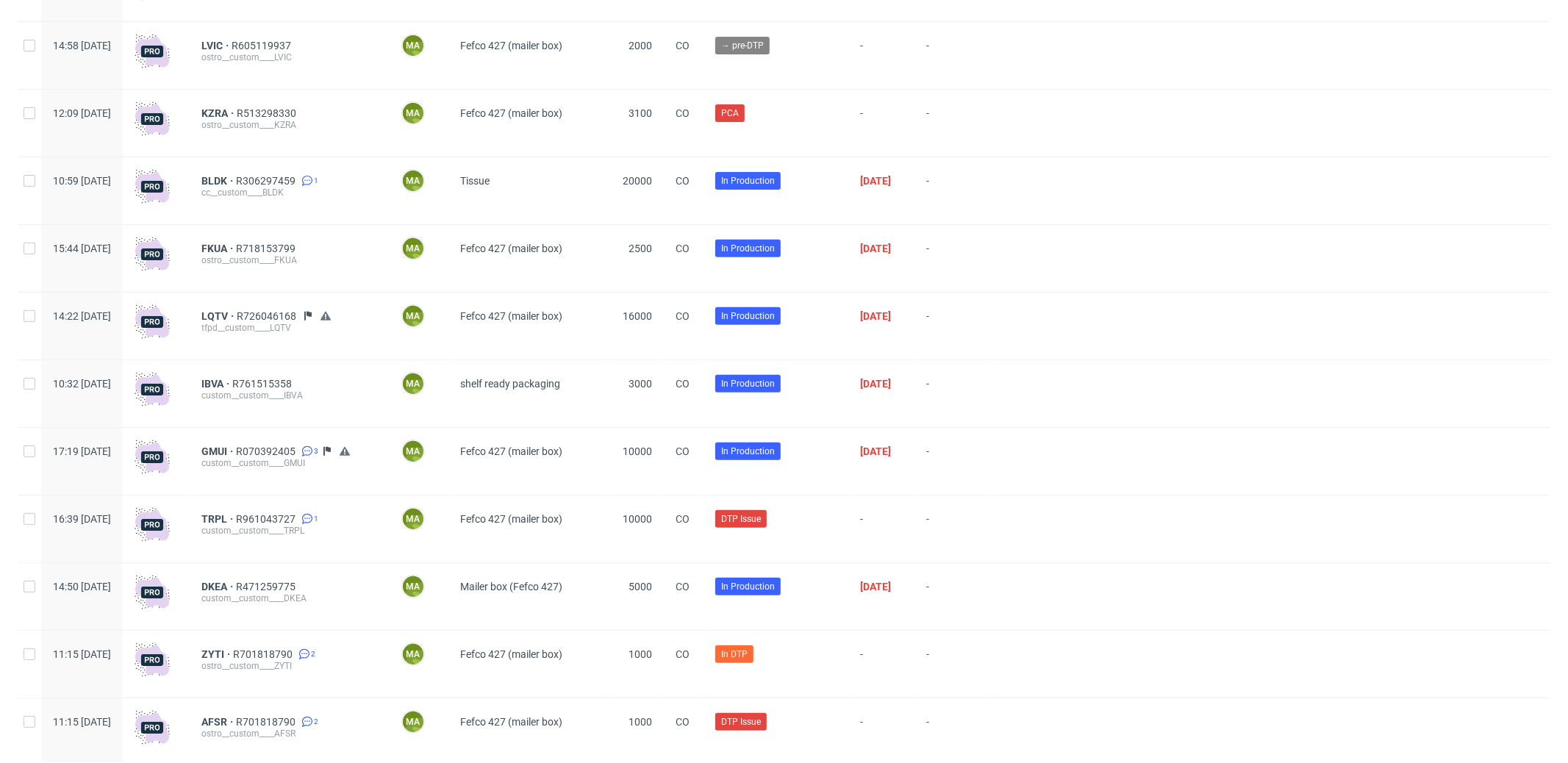
scroll to position [435, 0]
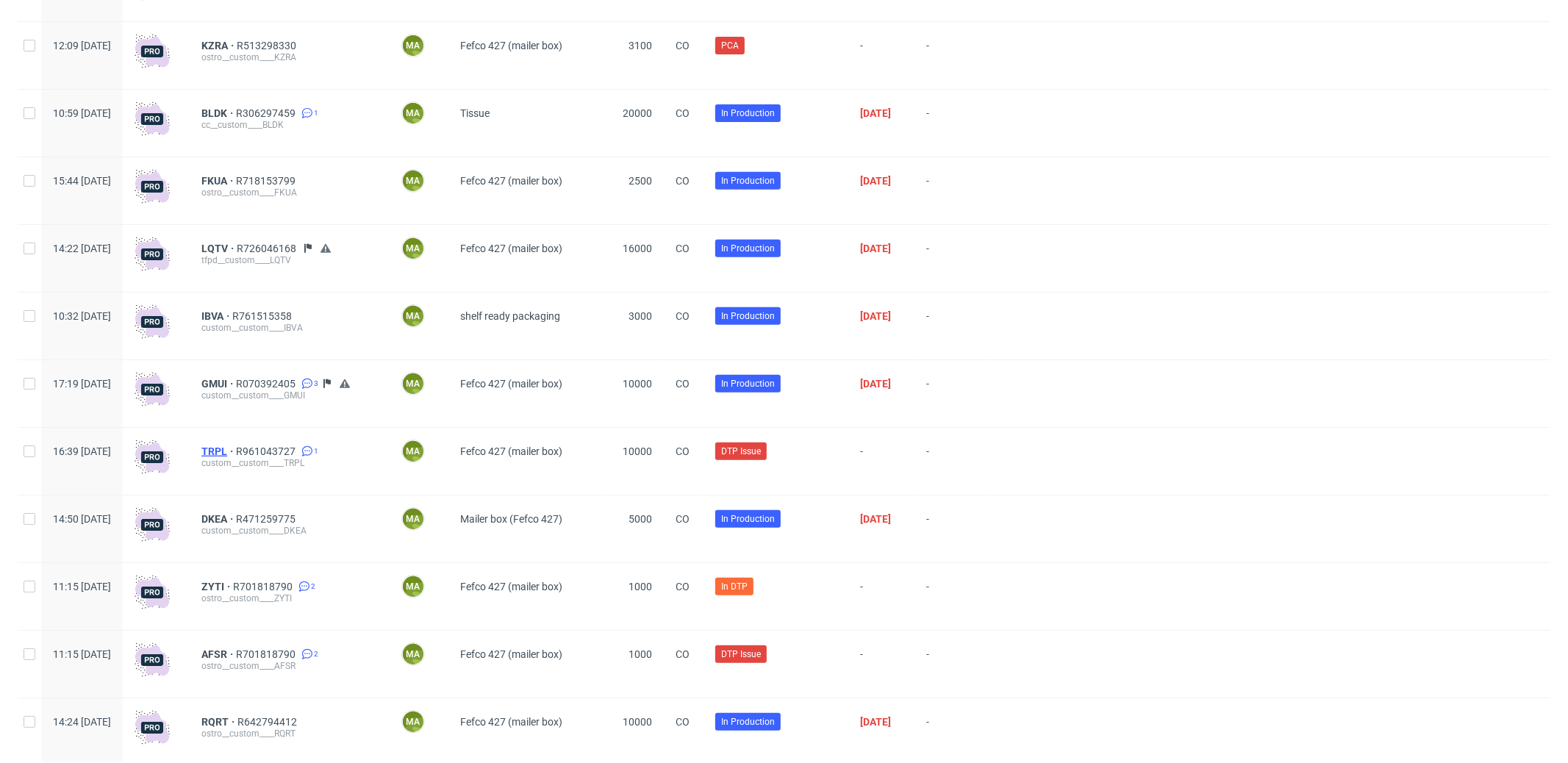
click at [236, 452] on span "TRPL" at bounding box center [218, 451] width 35 height 12
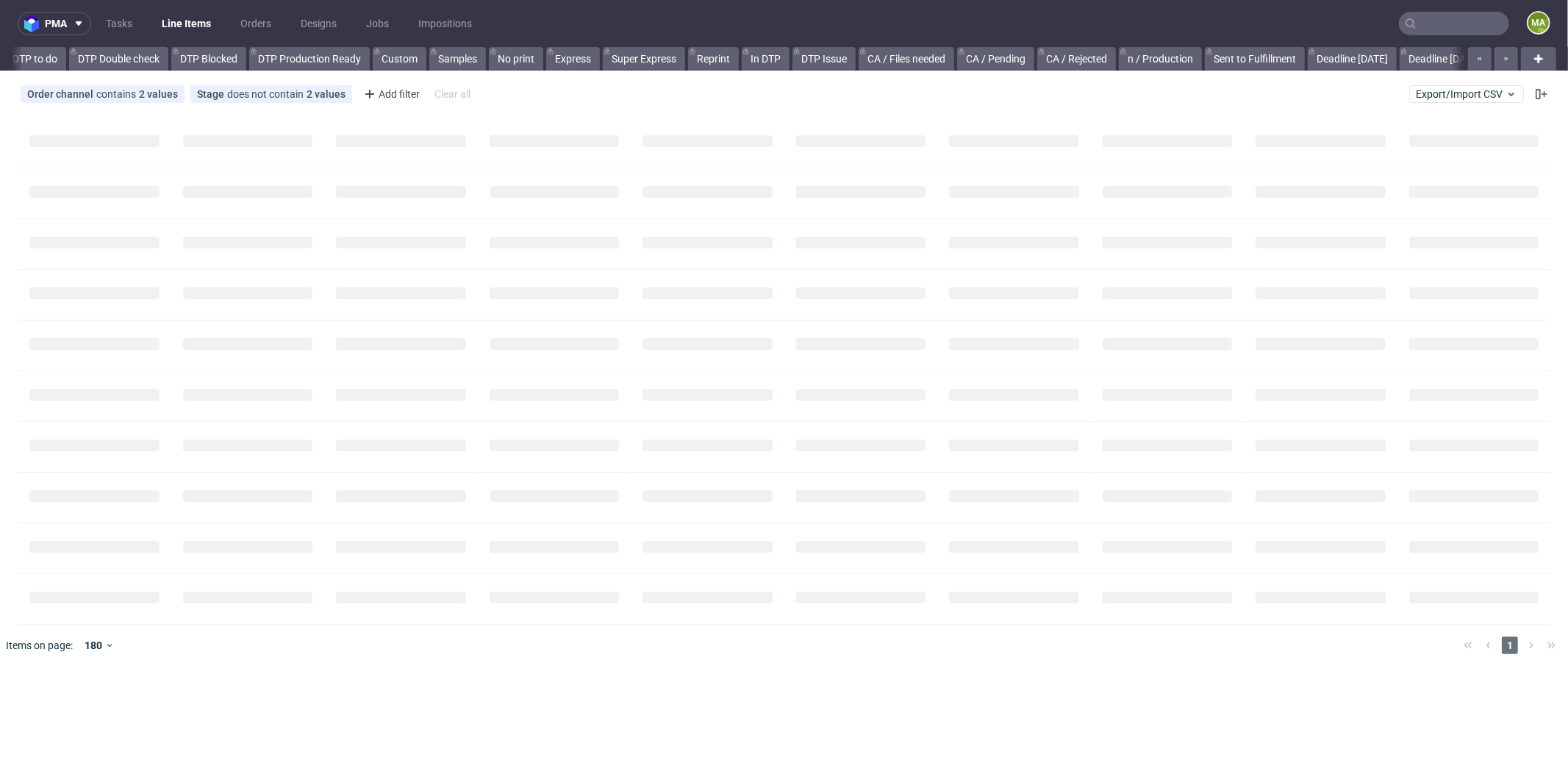
click at [1480, 39] on nav "pma Tasks Line Items Orders Designs Jobs Impositions ma" at bounding box center [784, 23] width 1568 height 47
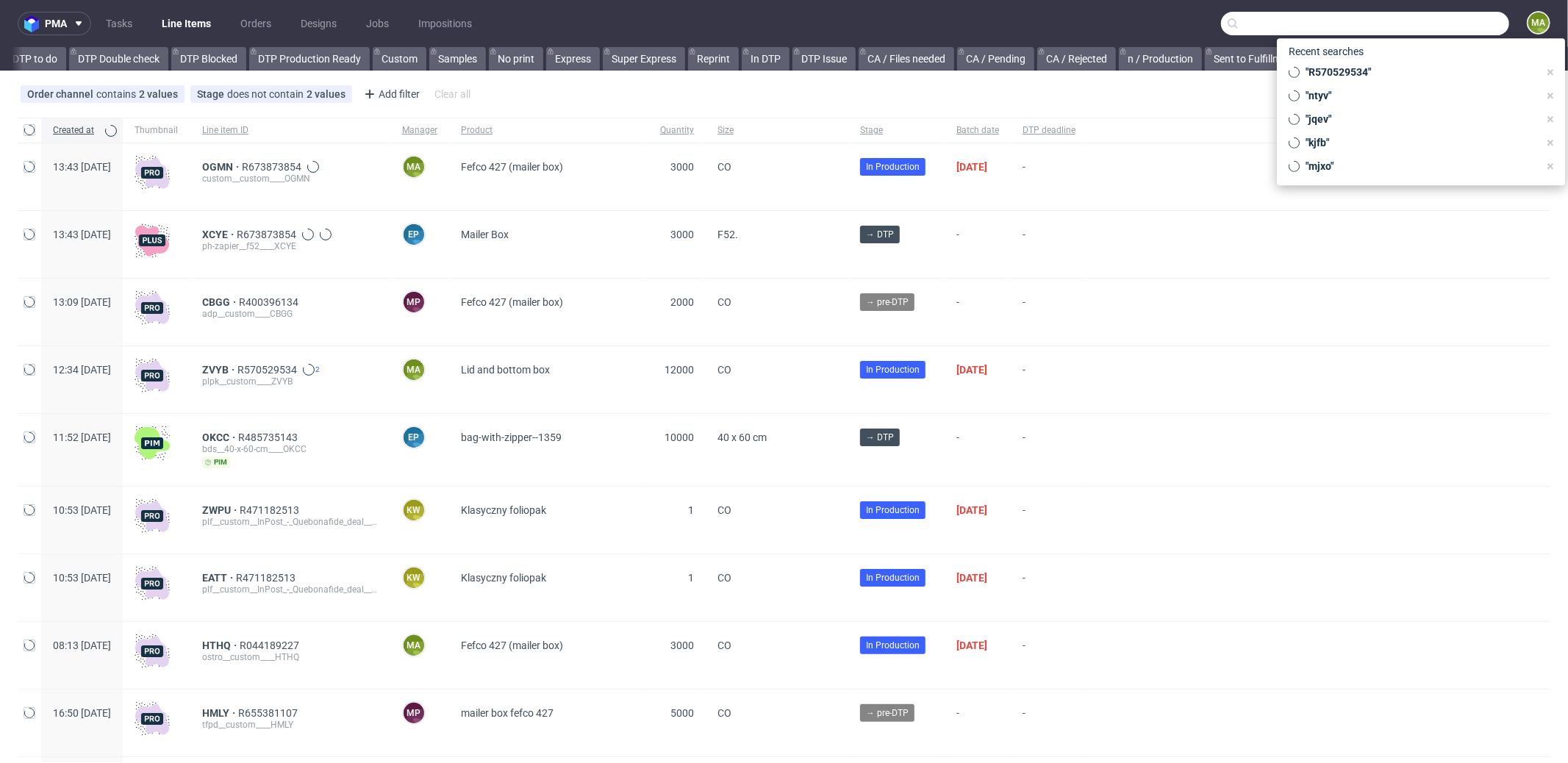
click at [1477, 34] on input "text" at bounding box center [1365, 23] width 288 height 23
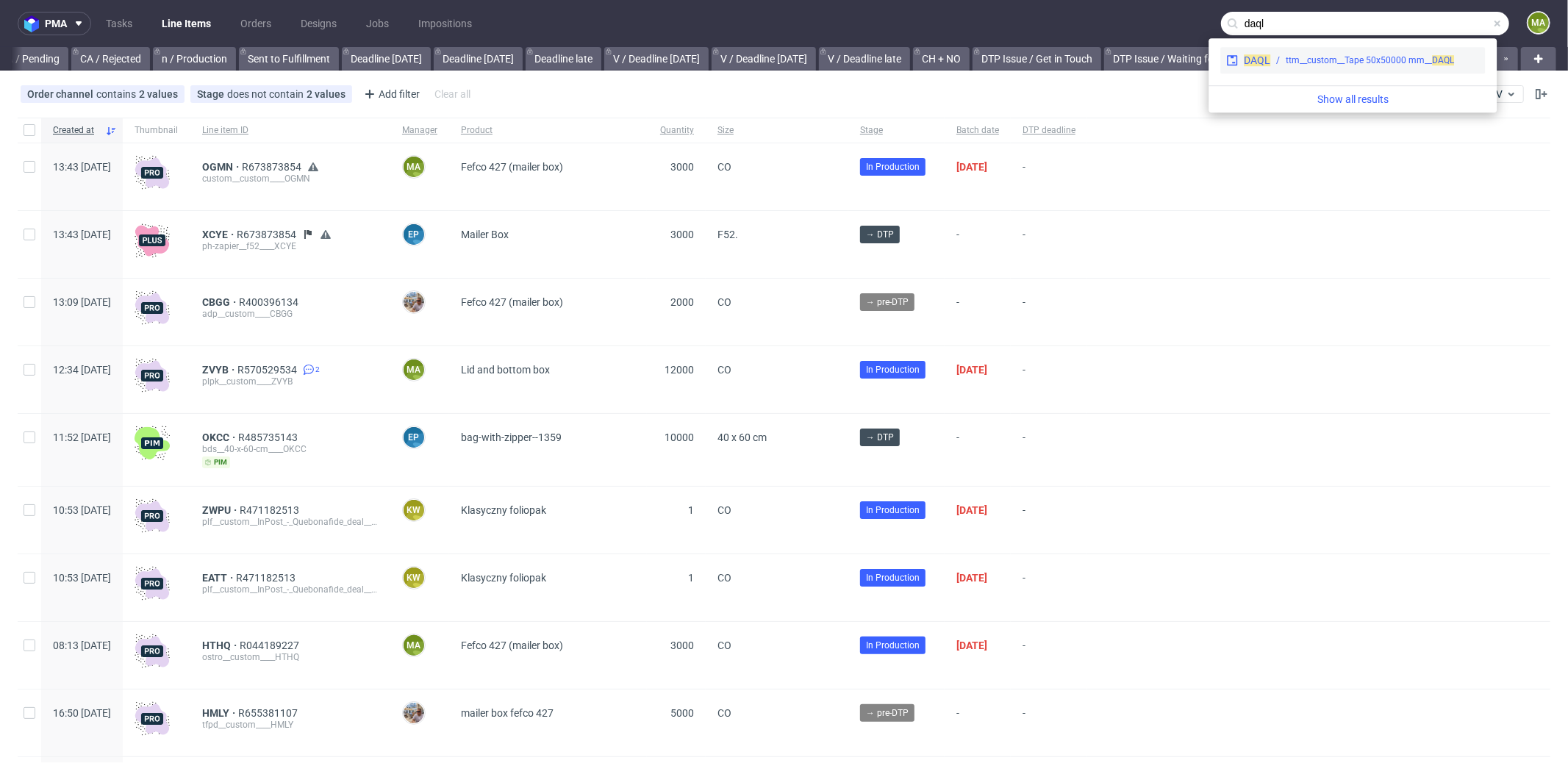
type input "daql"
click at [1394, 70] on div "DAQL ttm__custom__Tape 50x50000 mm__ DAQL" at bounding box center [1353, 60] width 265 height 26
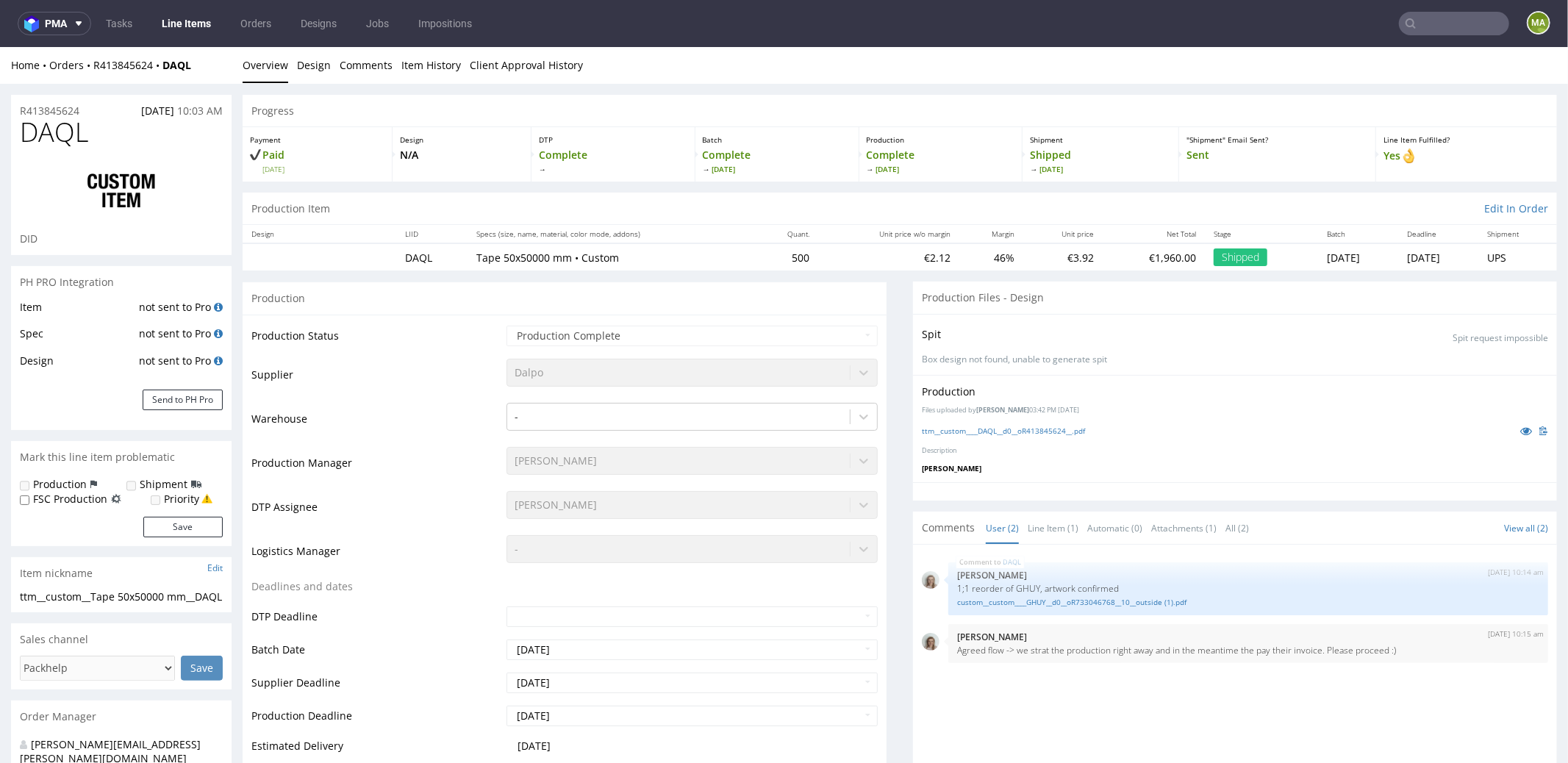
click at [1432, 14] on input "text" at bounding box center [1453, 23] width 110 height 23
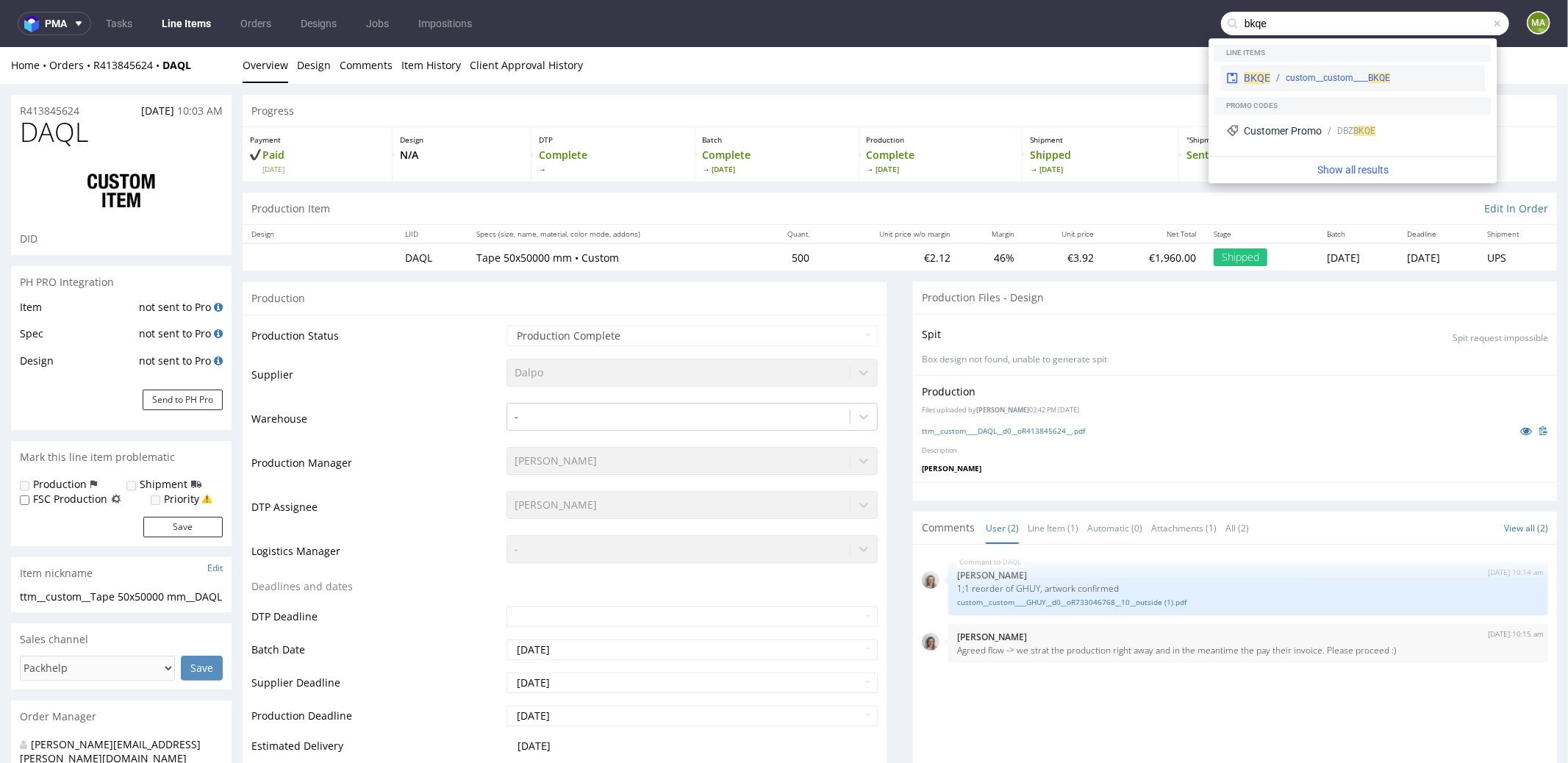
type input "bkqe"
click at [1287, 70] on div "BKQE custom__custom____ BKQE" at bounding box center [1353, 78] width 265 height 26
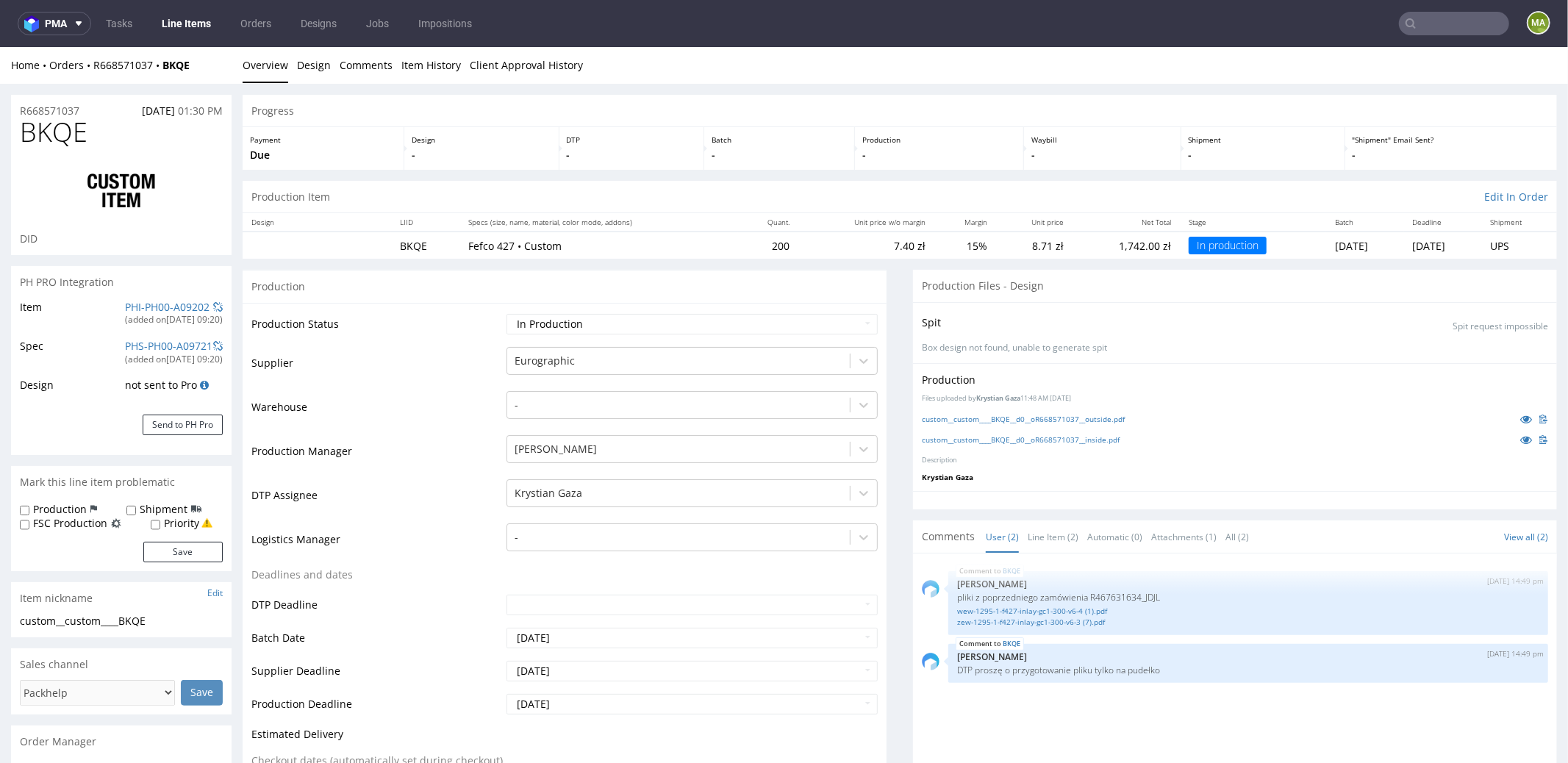
click at [1435, 25] on input "text" at bounding box center [1453, 23] width 110 height 23
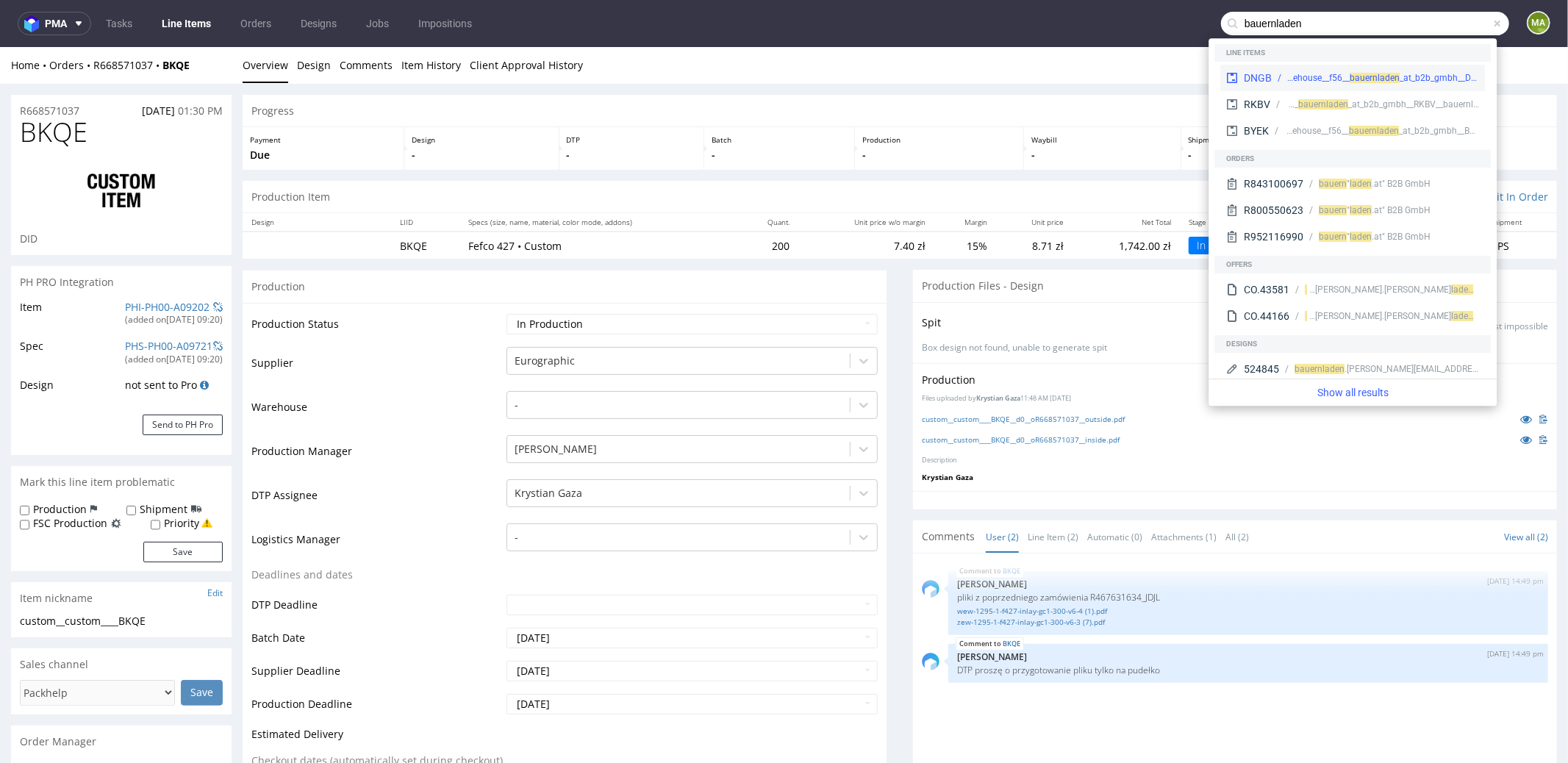
type input "bauernladen"
click at [1338, 79] on div "warehouse__f56__ bauern" at bounding box center [1332, 78] width 90 height 13
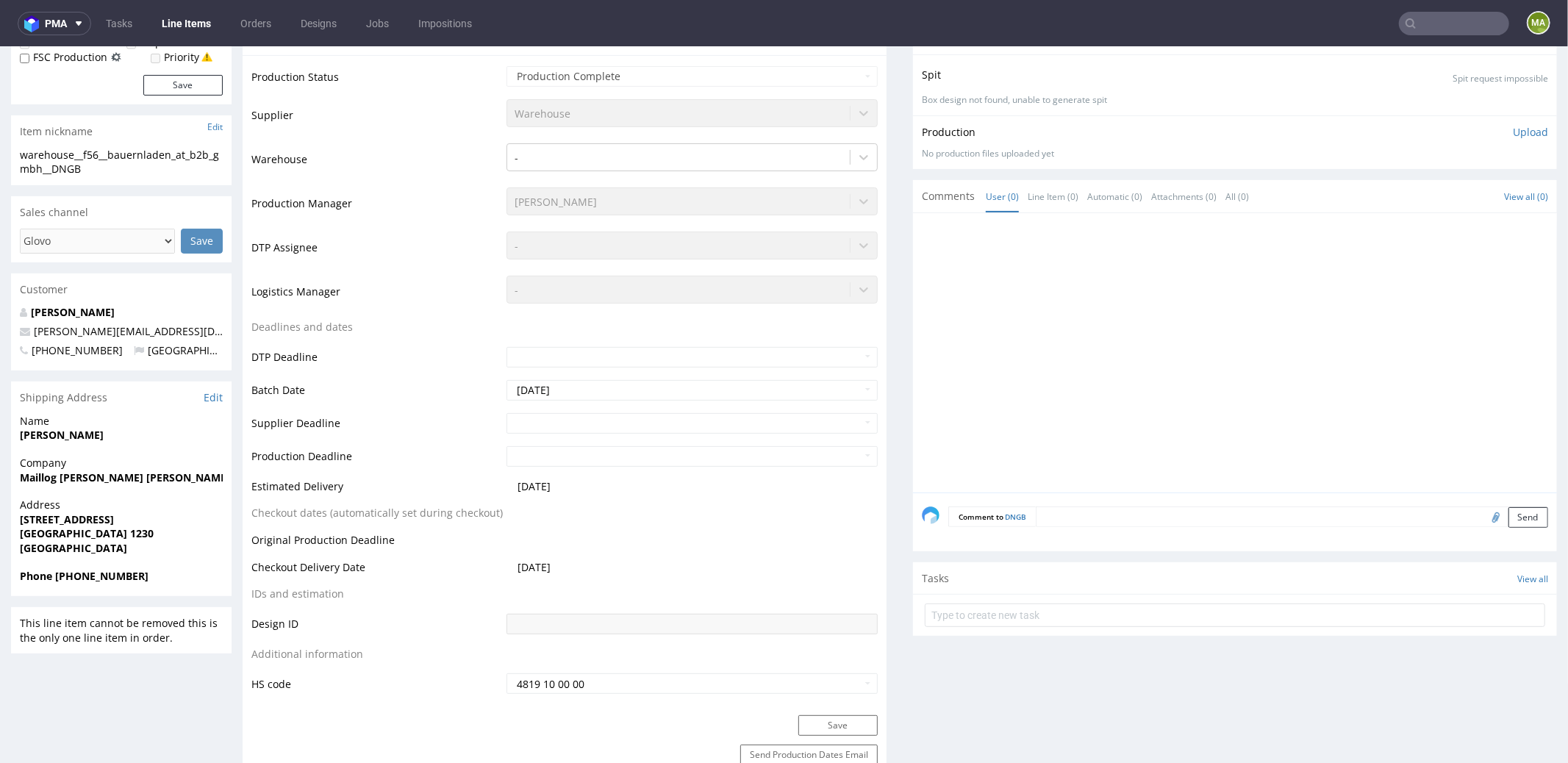
scroll to position [190, 0]
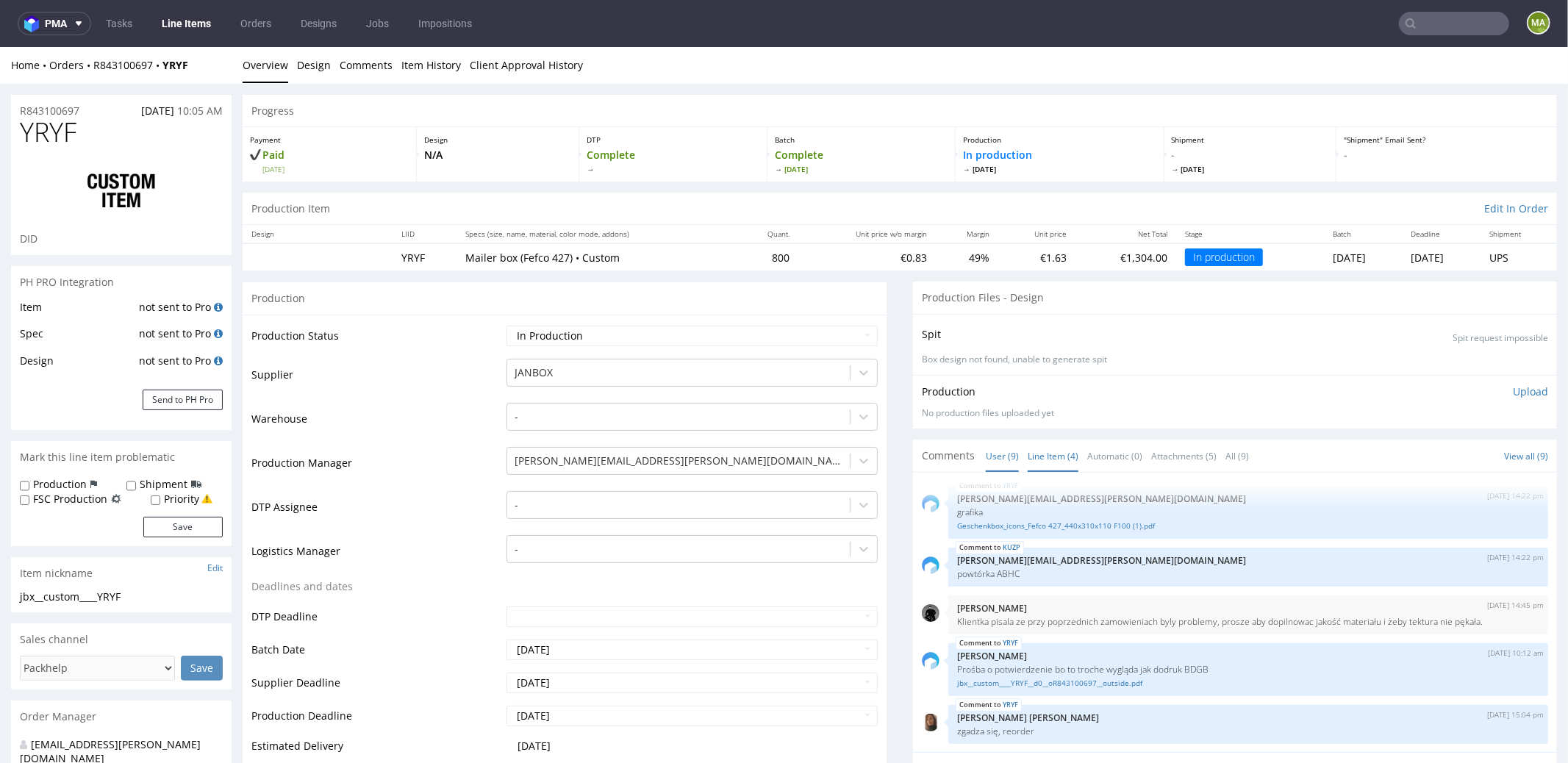
click at [1040, 447] on link "Line Item (4)" at bounding box center [1053, 456] width 51 height 32
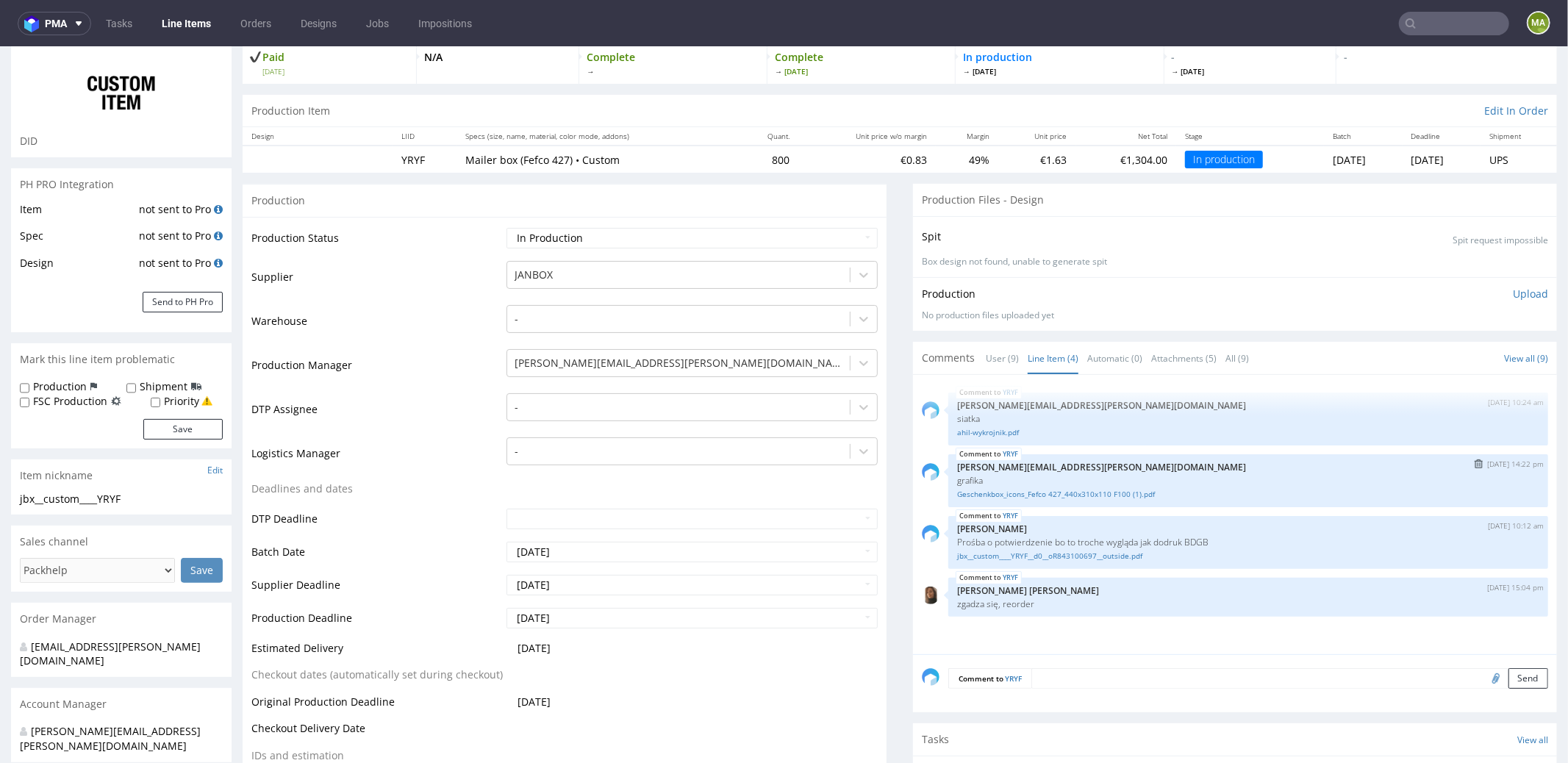
scroll to position [99, 0]
click at [1011, 553] on link "jbx__custom____YRYF__d0__oR843100697__outside.pdf" at bounding box center [1249, 555] width 582 height 11
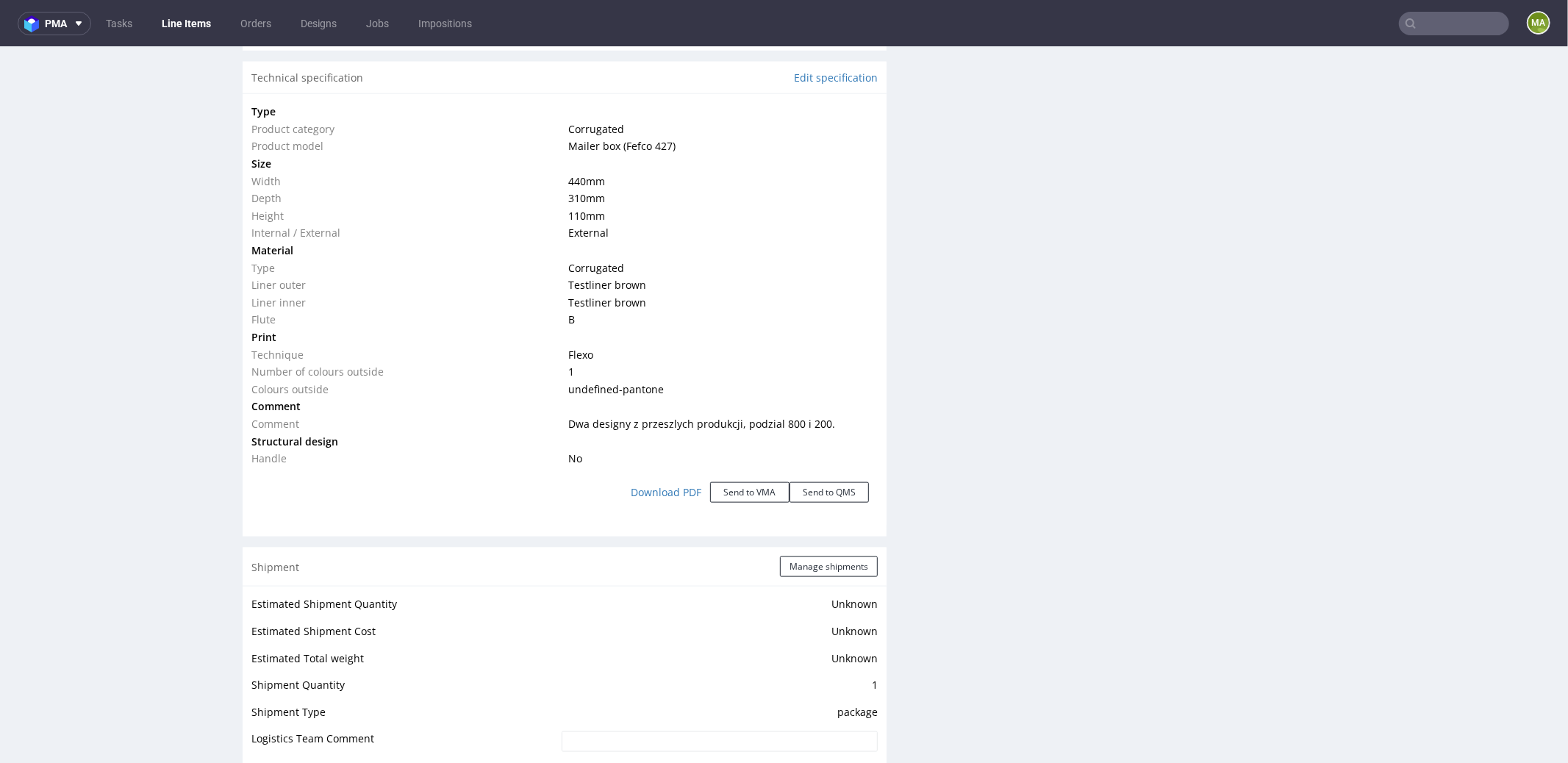
scroll to position [1520, 0]
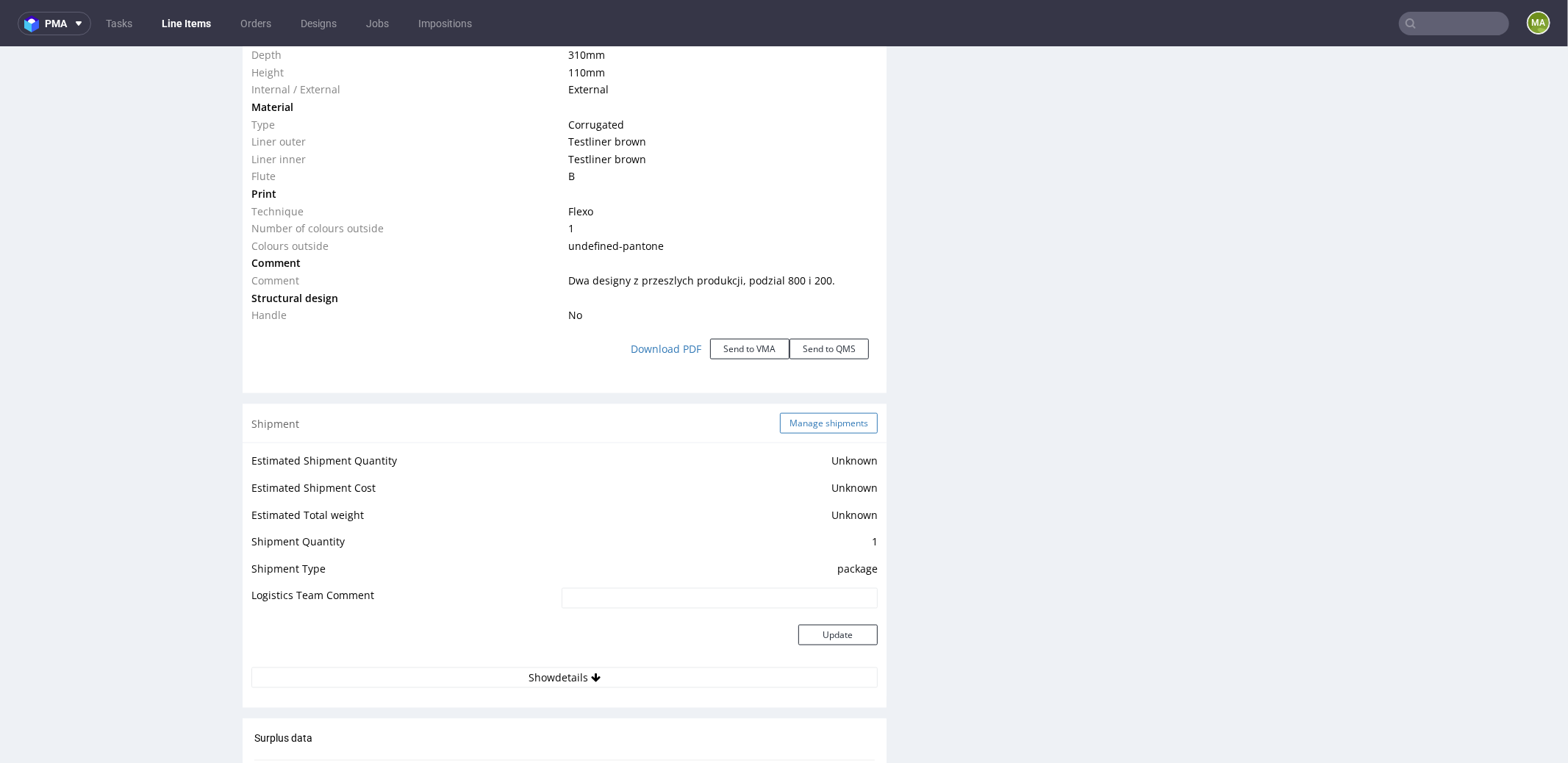
click at [822, 420] on button "Manage shipments" at bounding box center [829, 423] width 98 height 21
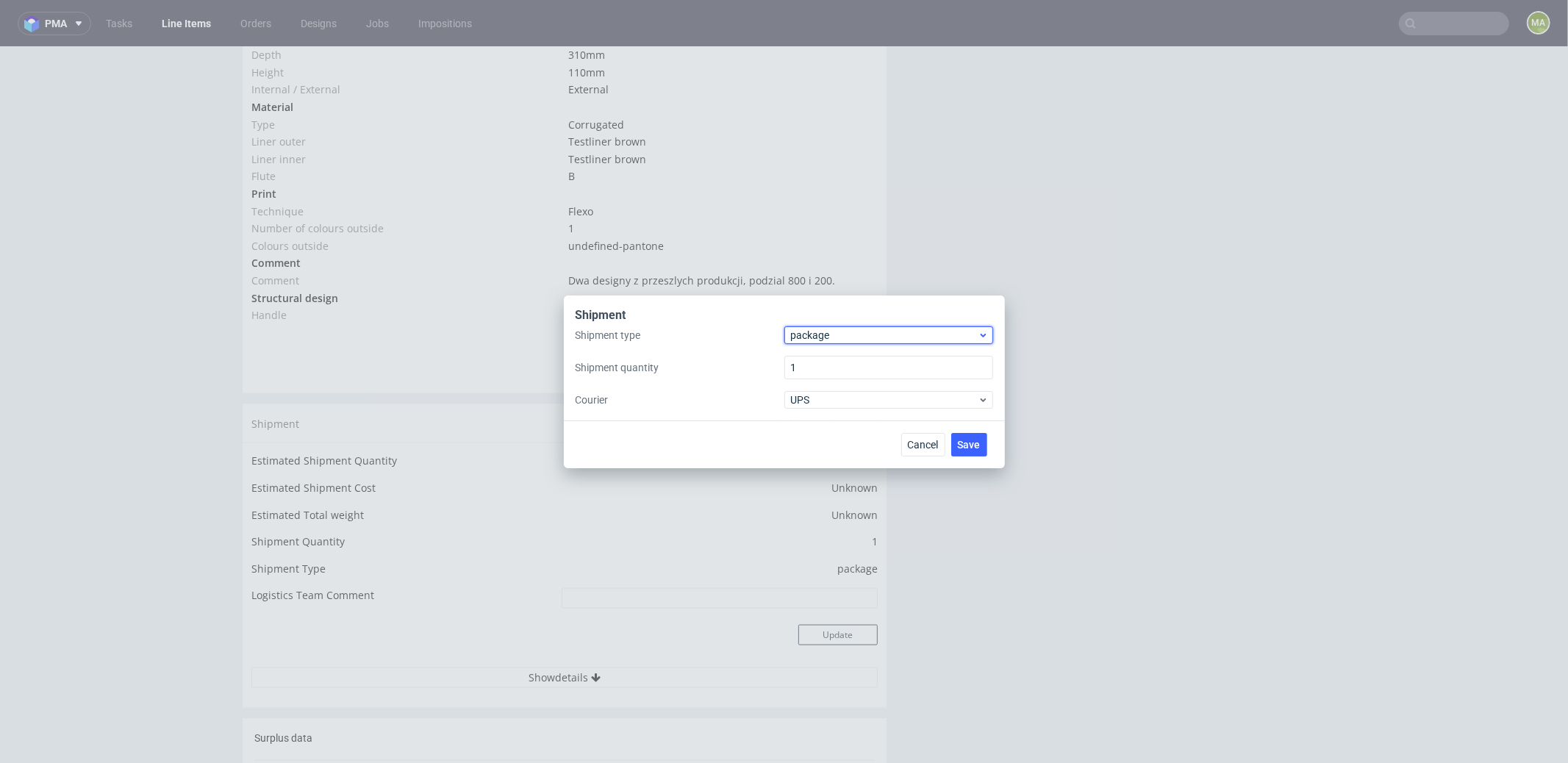
click at [839, 338] on span "package" at bounding box center [885, 335] width 188 height 15
click at [829, 360] on div "pallet" at bounding box center [889, 366] width 197 height 26
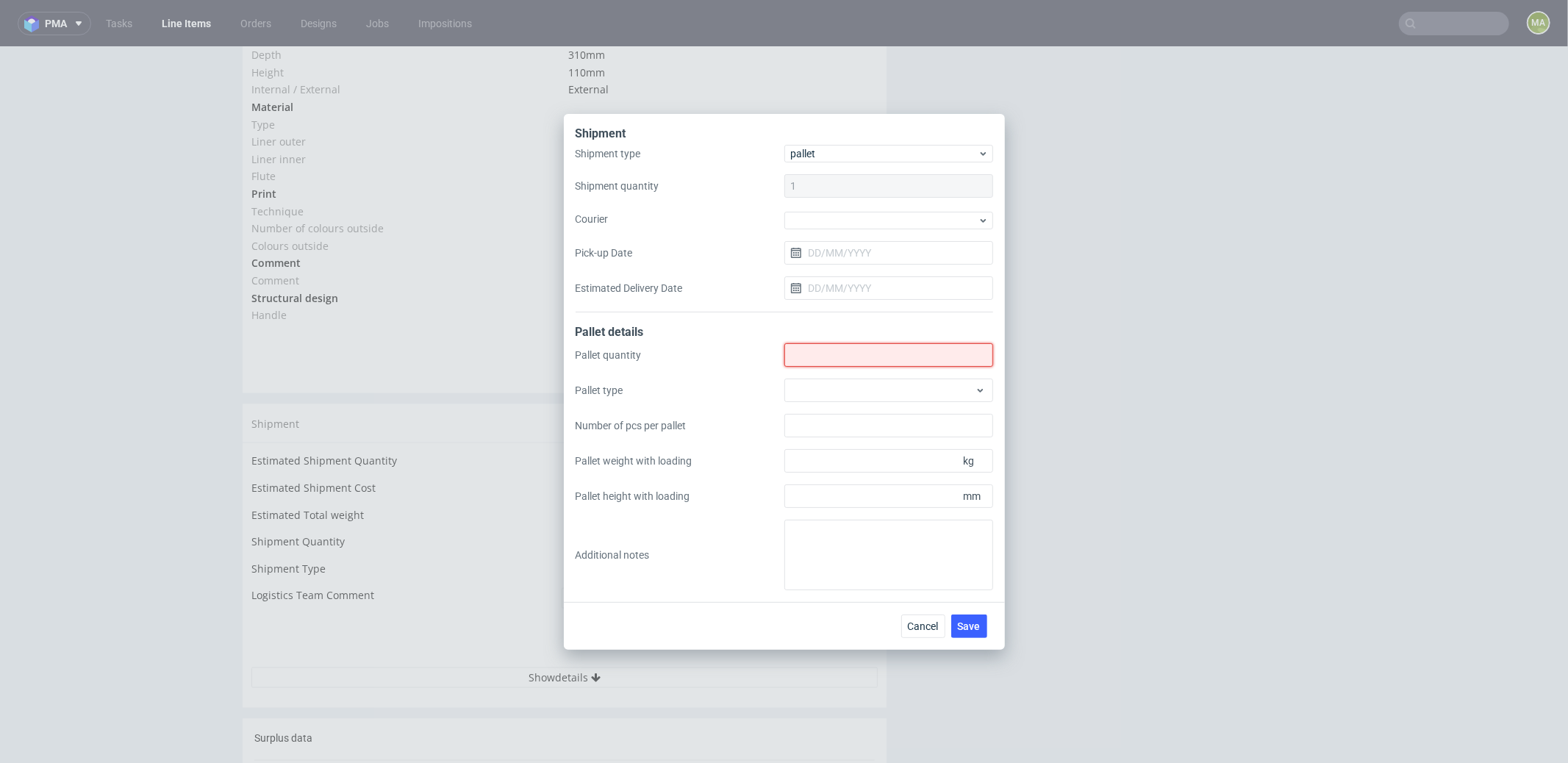
click at [829, 360] on input "Shipment type" at bounding box center [889, 354] width 209 height 23
type input "2"
click at [827, 387] on div at bounding box center [889, 390] width 209 height 23
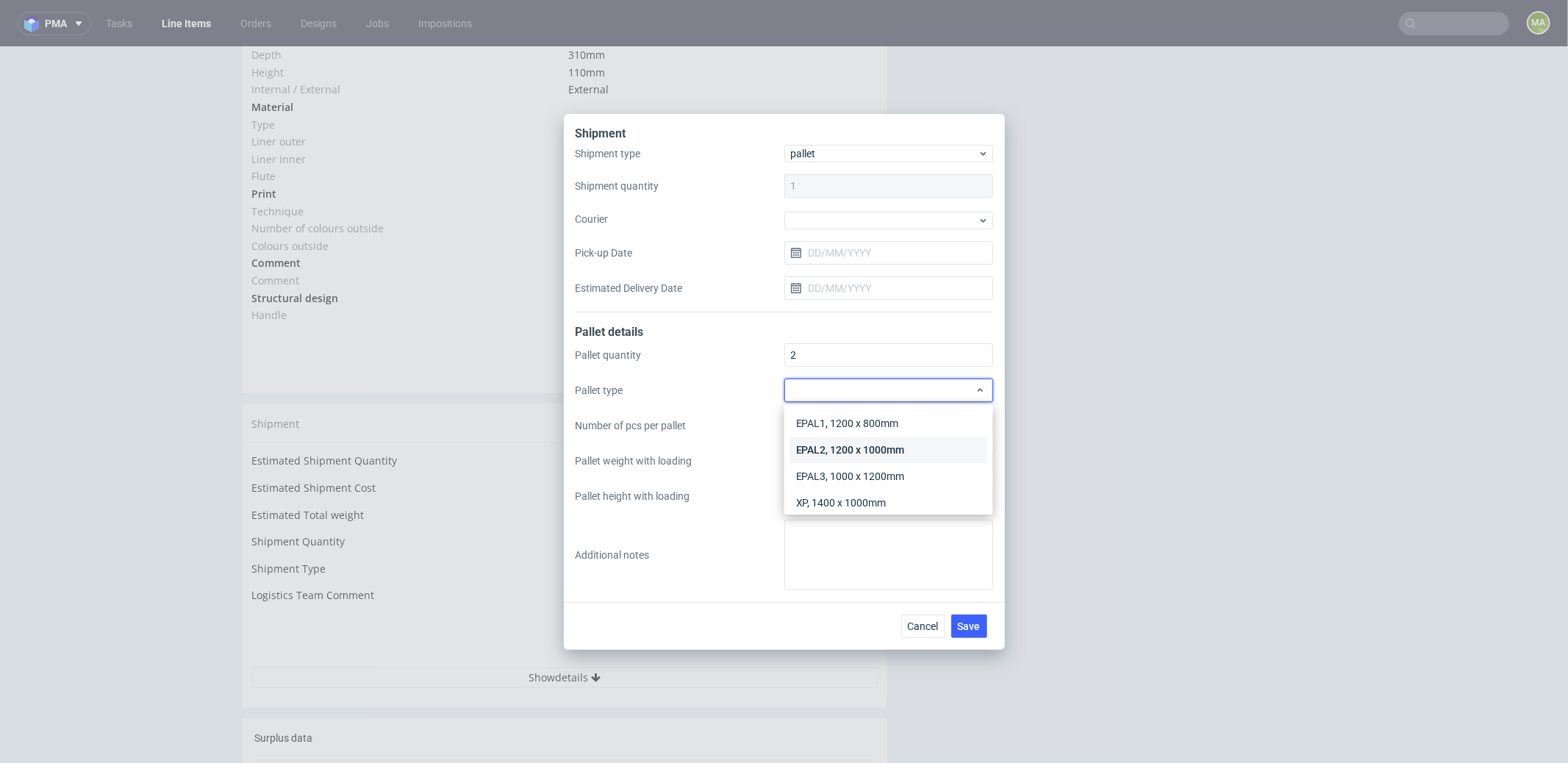
click at [836, 450] on div "EPAL2, 1200 x 1000mm" at bounding box center [889, 450] width 197 height 26
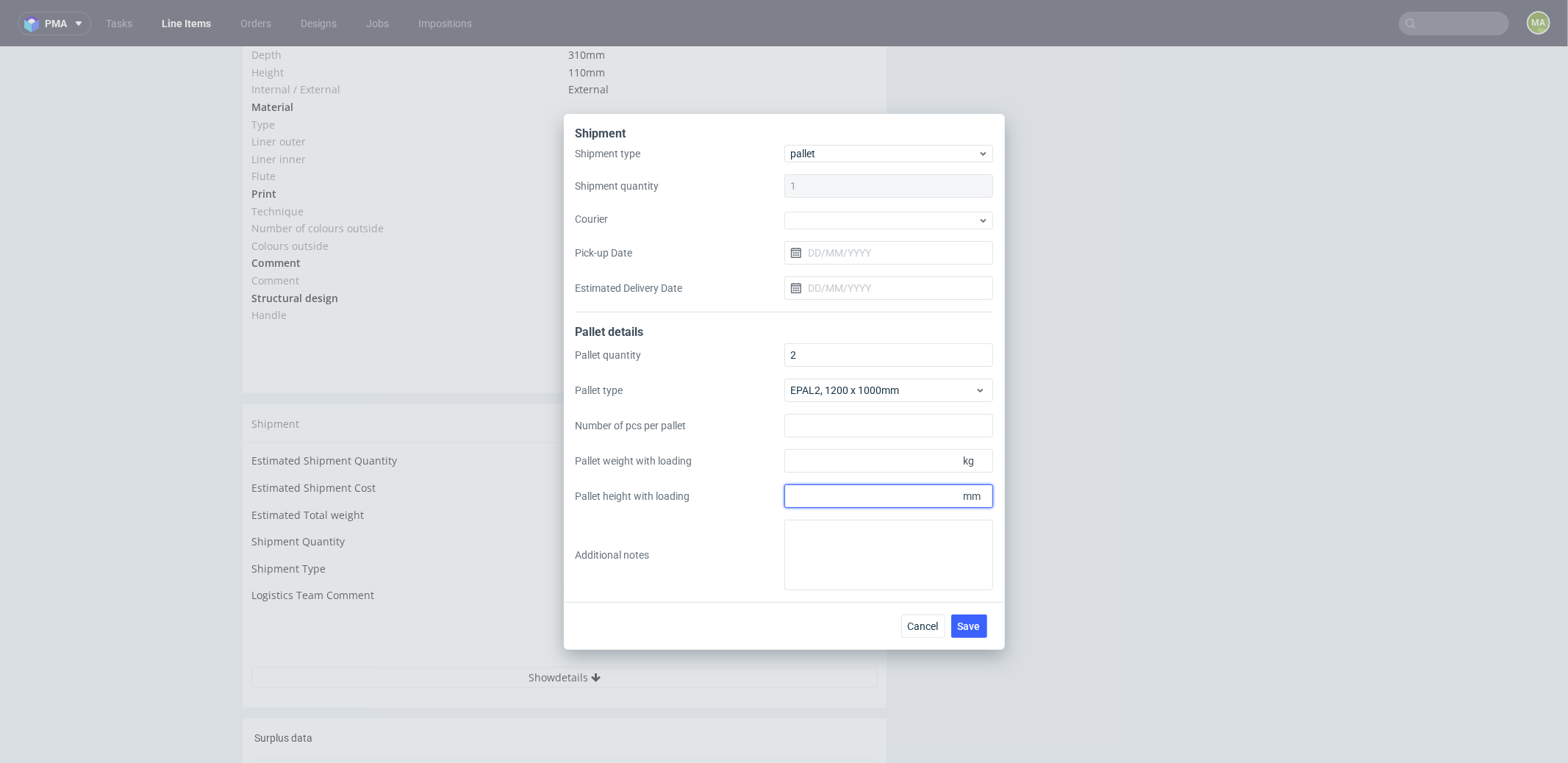
click at [849, 496] on input "Pallet height with loading" at bounding box center [889, 496] width 209 height 23
type input "1300"
click at [882, 467] on input "Pallet weight with loading" at bounding box center [889, 460] width 209 height 23
type input "140"
click at [970, 624] on span "Save" at bounding box center [970, 626] width 23 height 10
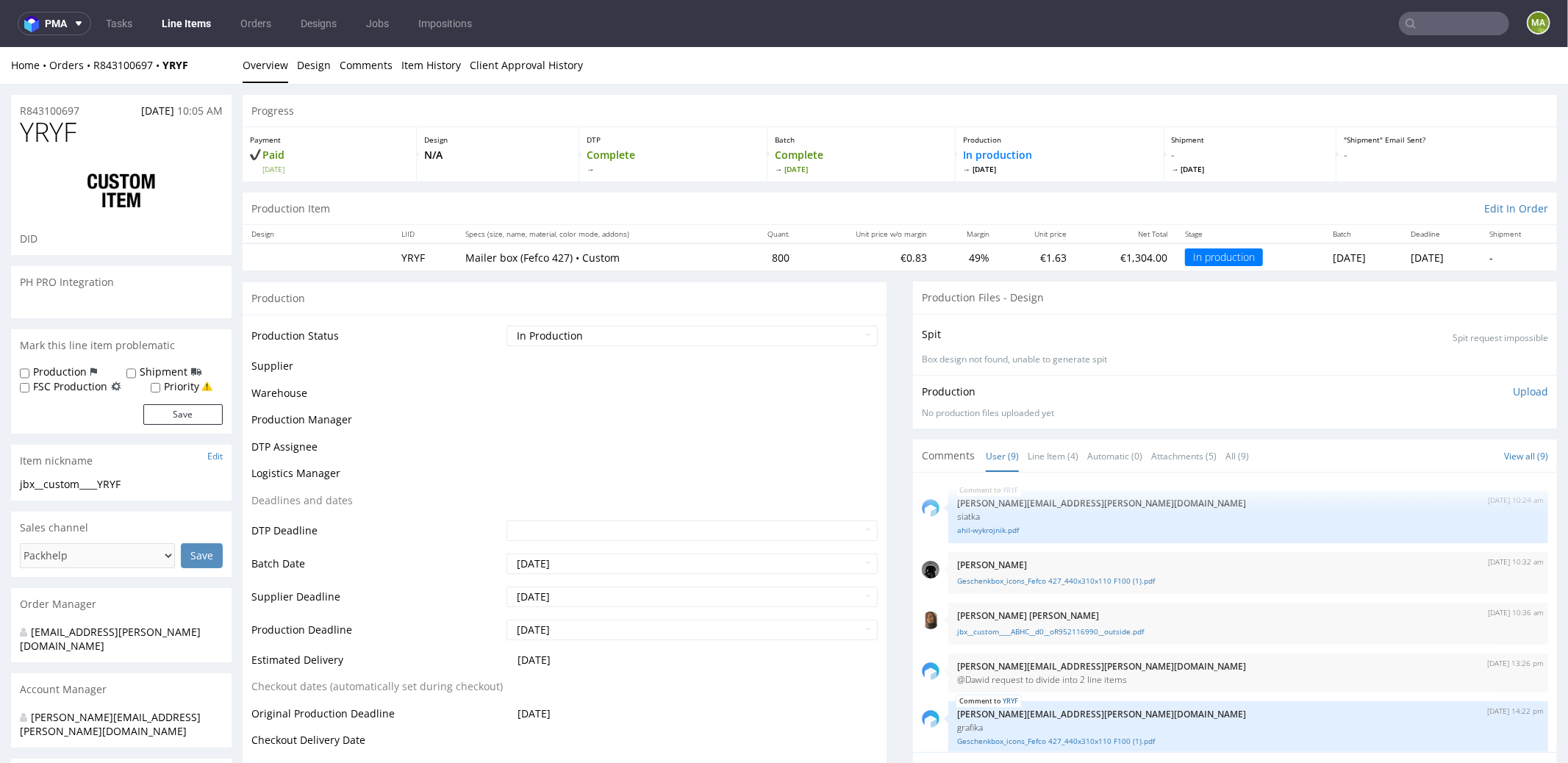
scroll to position [215, 0]
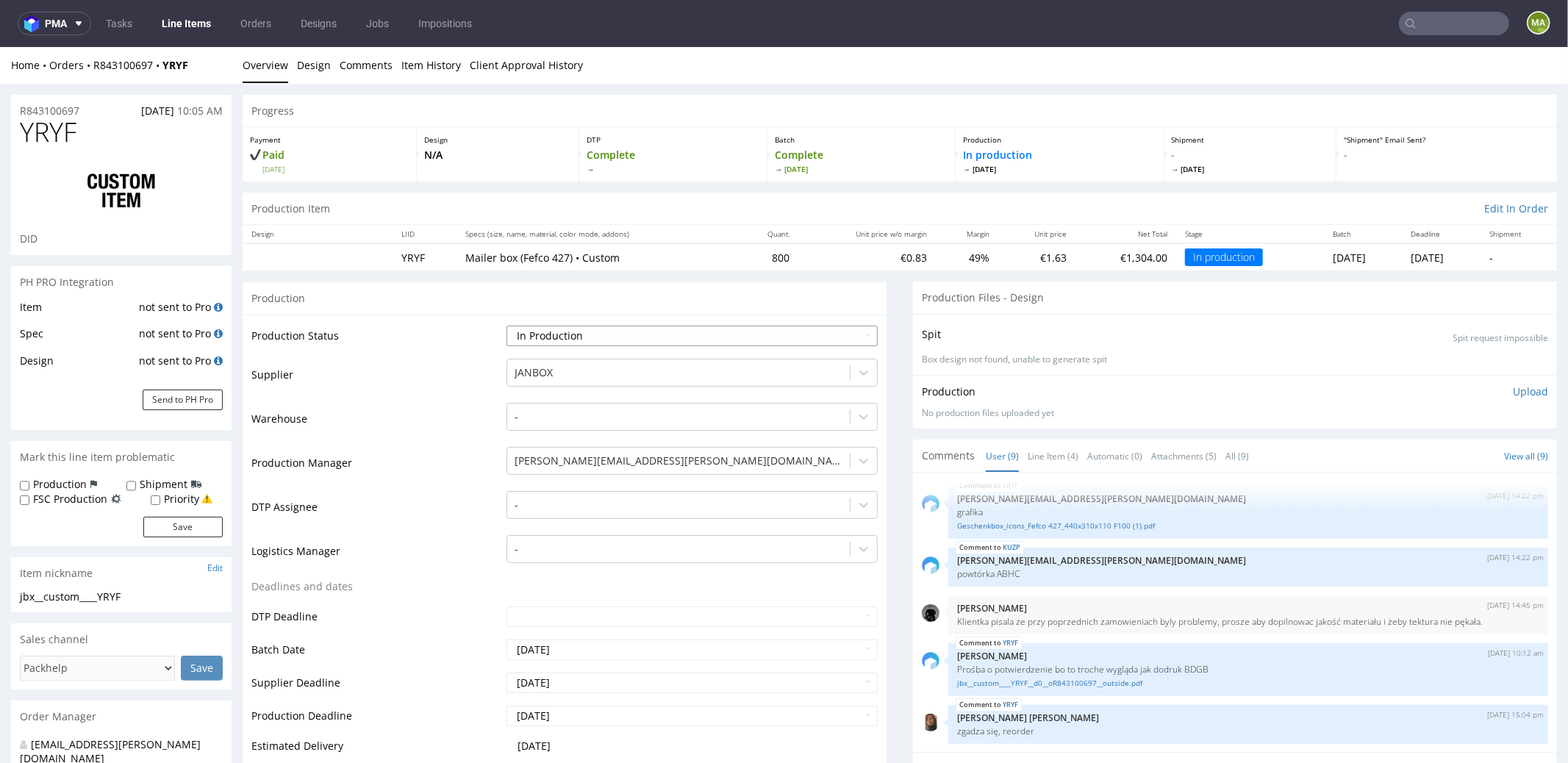
click at [581, 341] on select "Waiting for Artwork Waiting for Diecut Waiting for Mockup Waiting for DTP Waiti…" at bounding box center [691, 335] width 371 height 21
select select "production_complete"
click at [506, 325] on select "Waiting for Artwork Waiting for Diecut Waiting for Mockup Waiting for DTP Waiti…" at bounding box center [691, 335] width 371 height 21
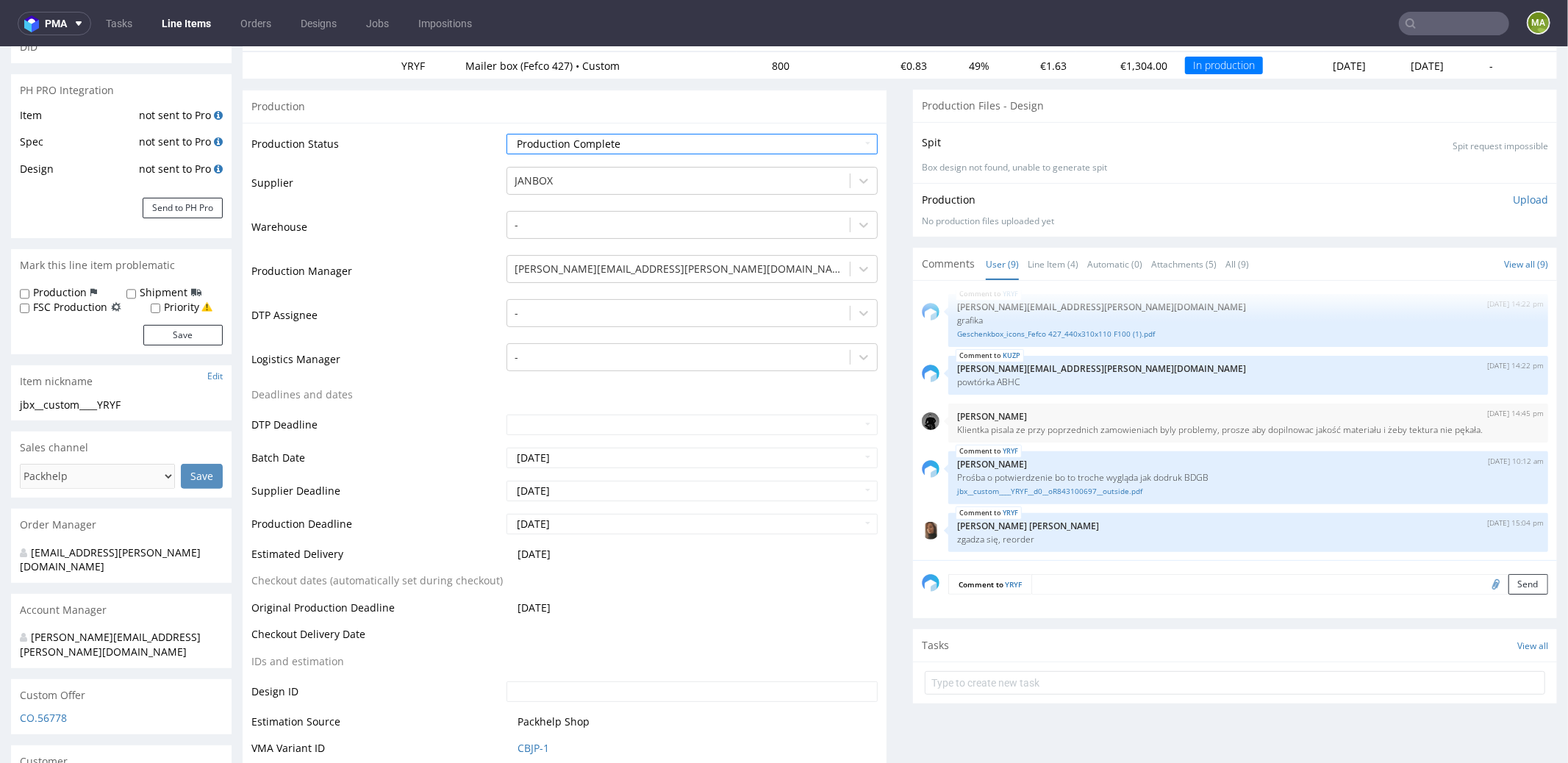
scroll to position [335, 0]
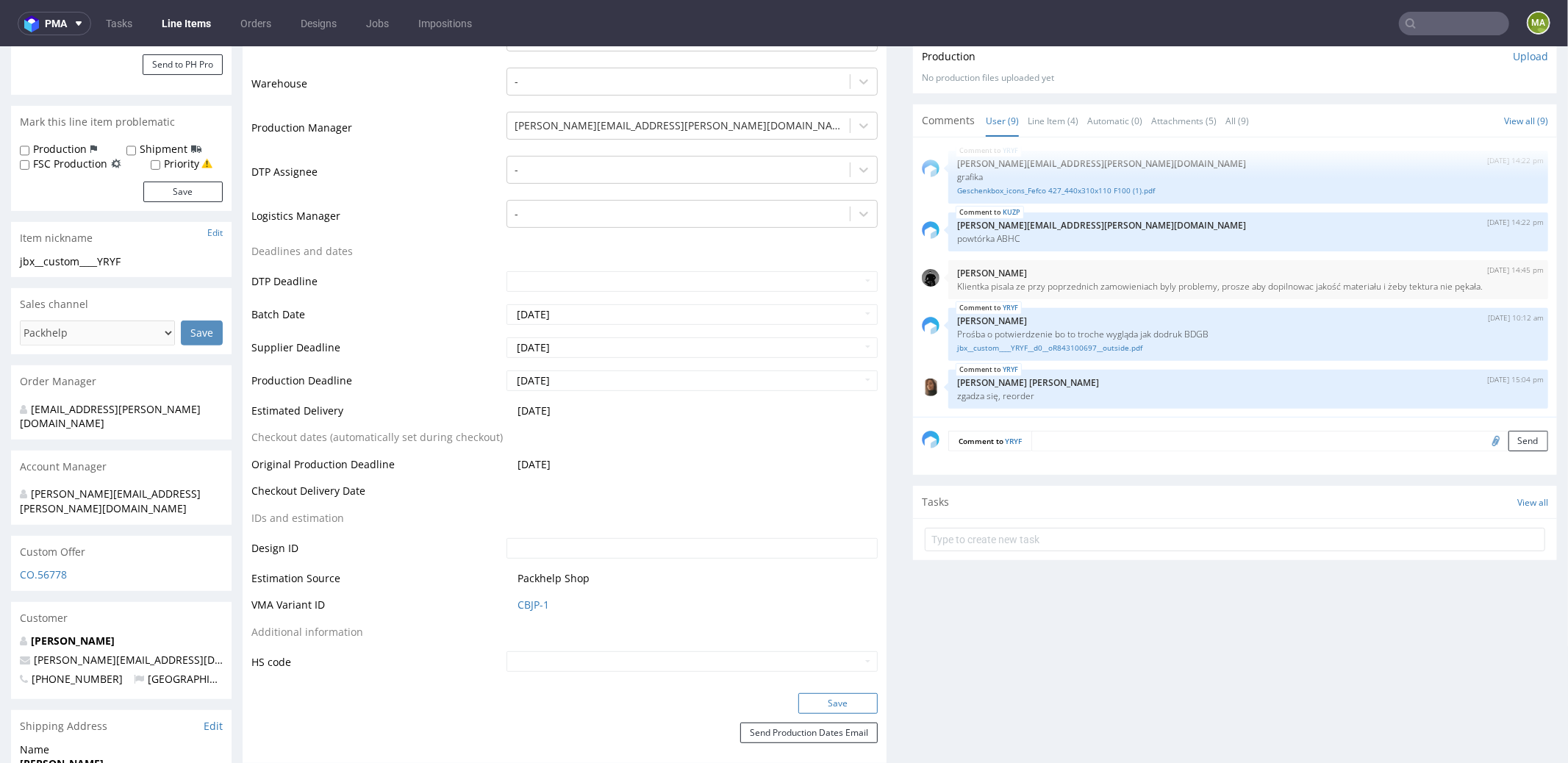
click at [847, 695] on button "Save" at bounding box center [838, 703] width 80 height 21
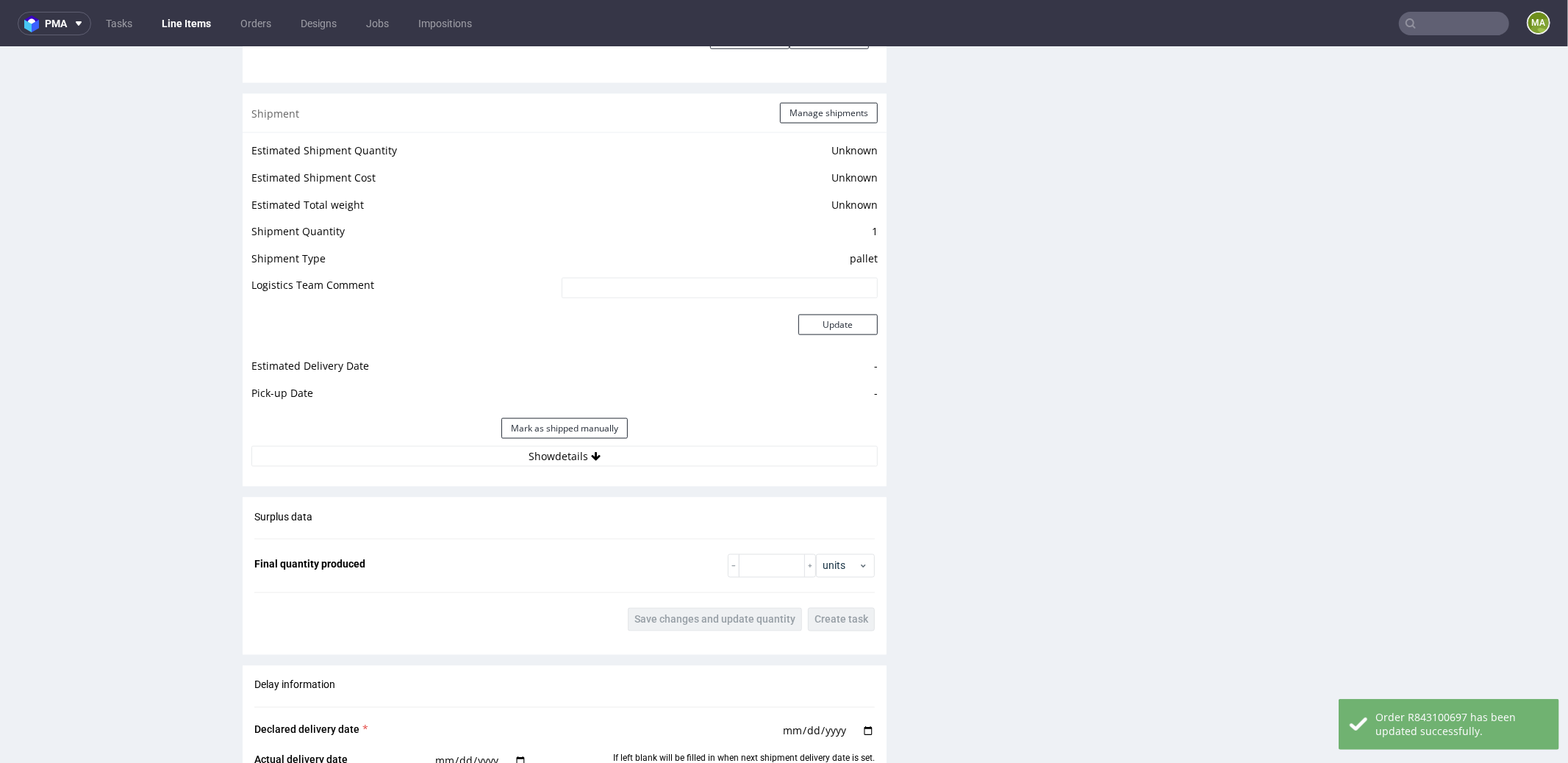
scroll to position [2034, 0]
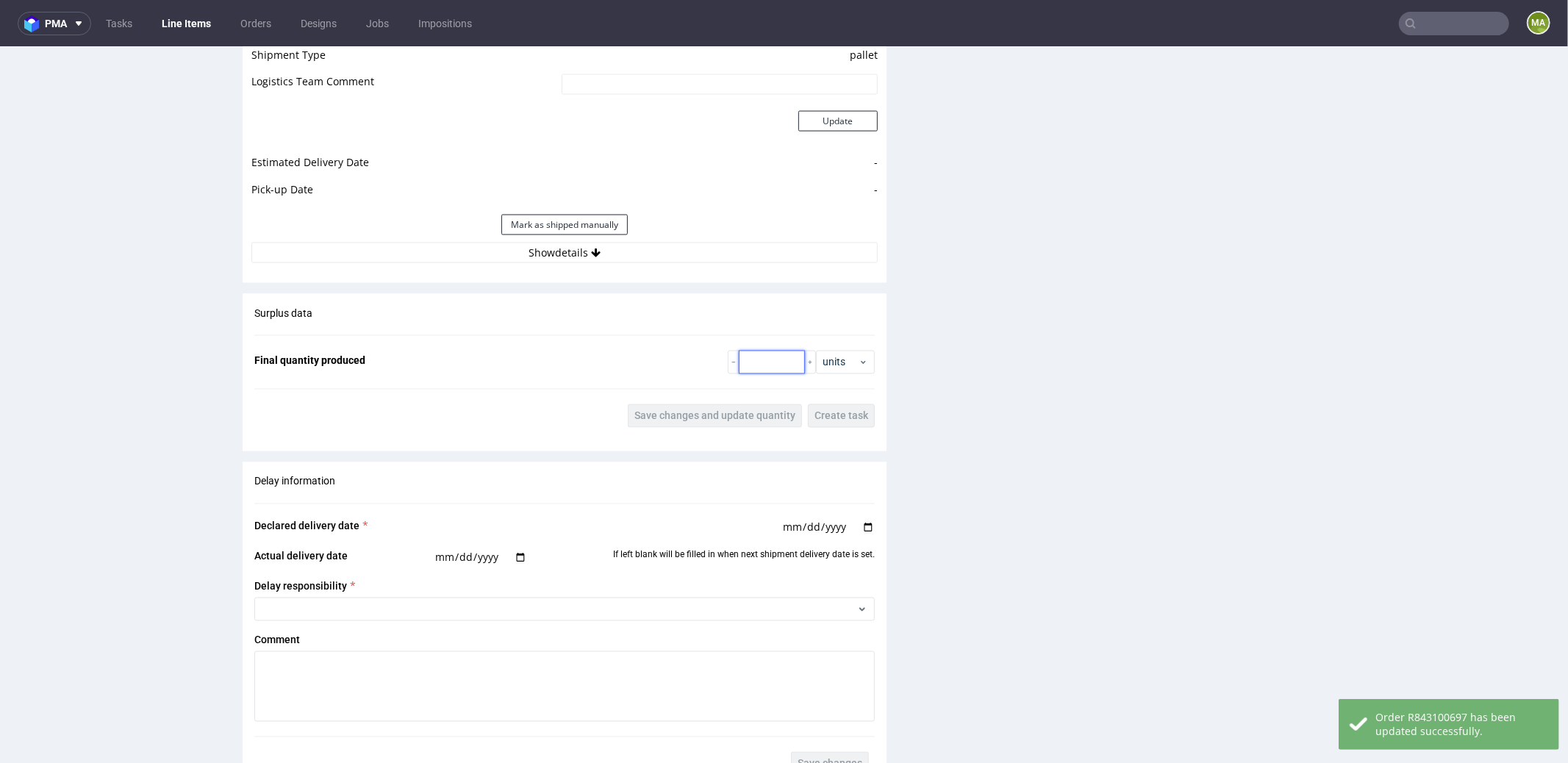
click at [753, 361] on input "number" at bounding box center [771, 362] width 66 height 23
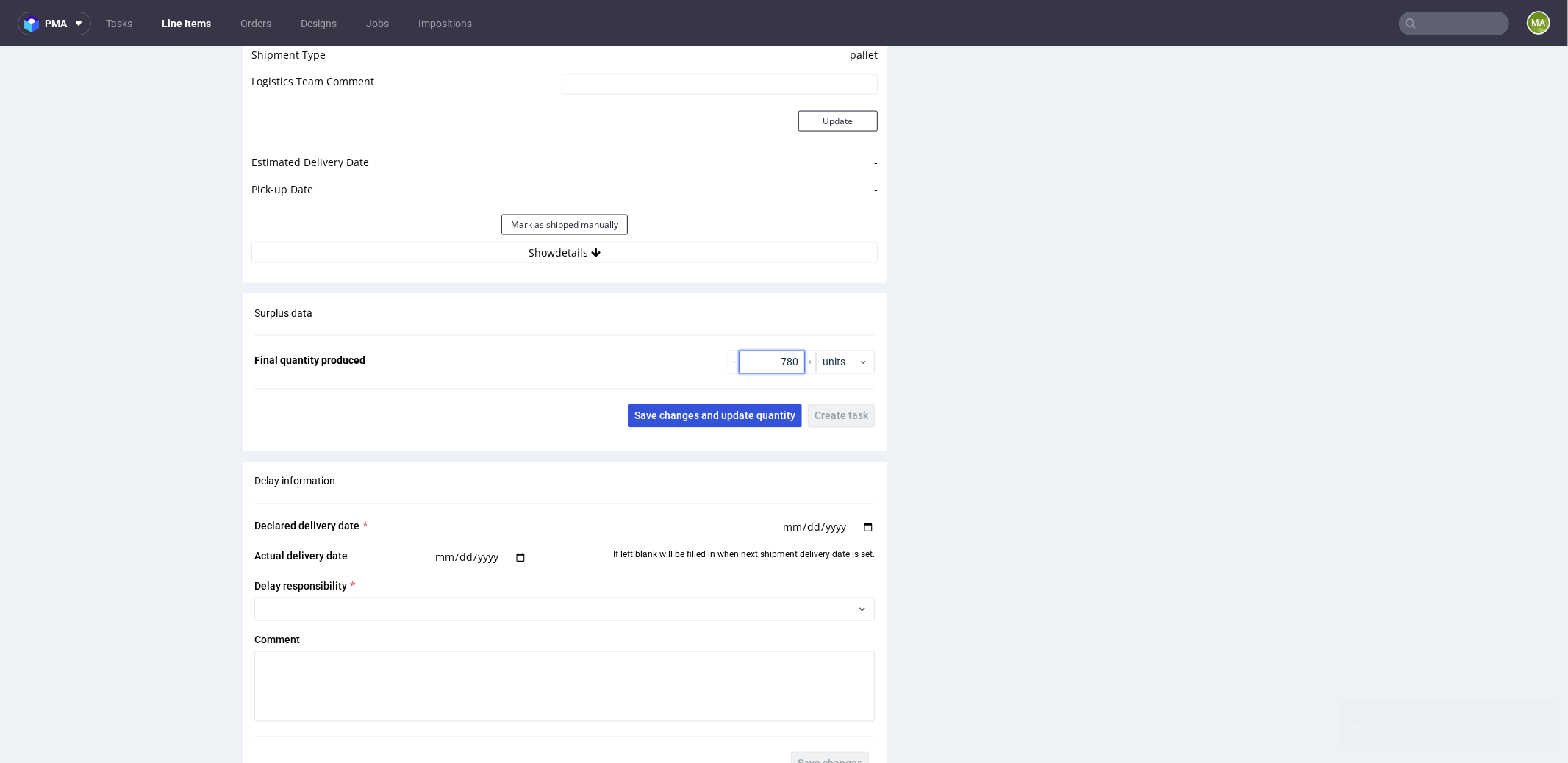
type input "780"
click at [698, 411] on span "Save changes and update quantity" at bounding box center [714, 415] width 161 height 10
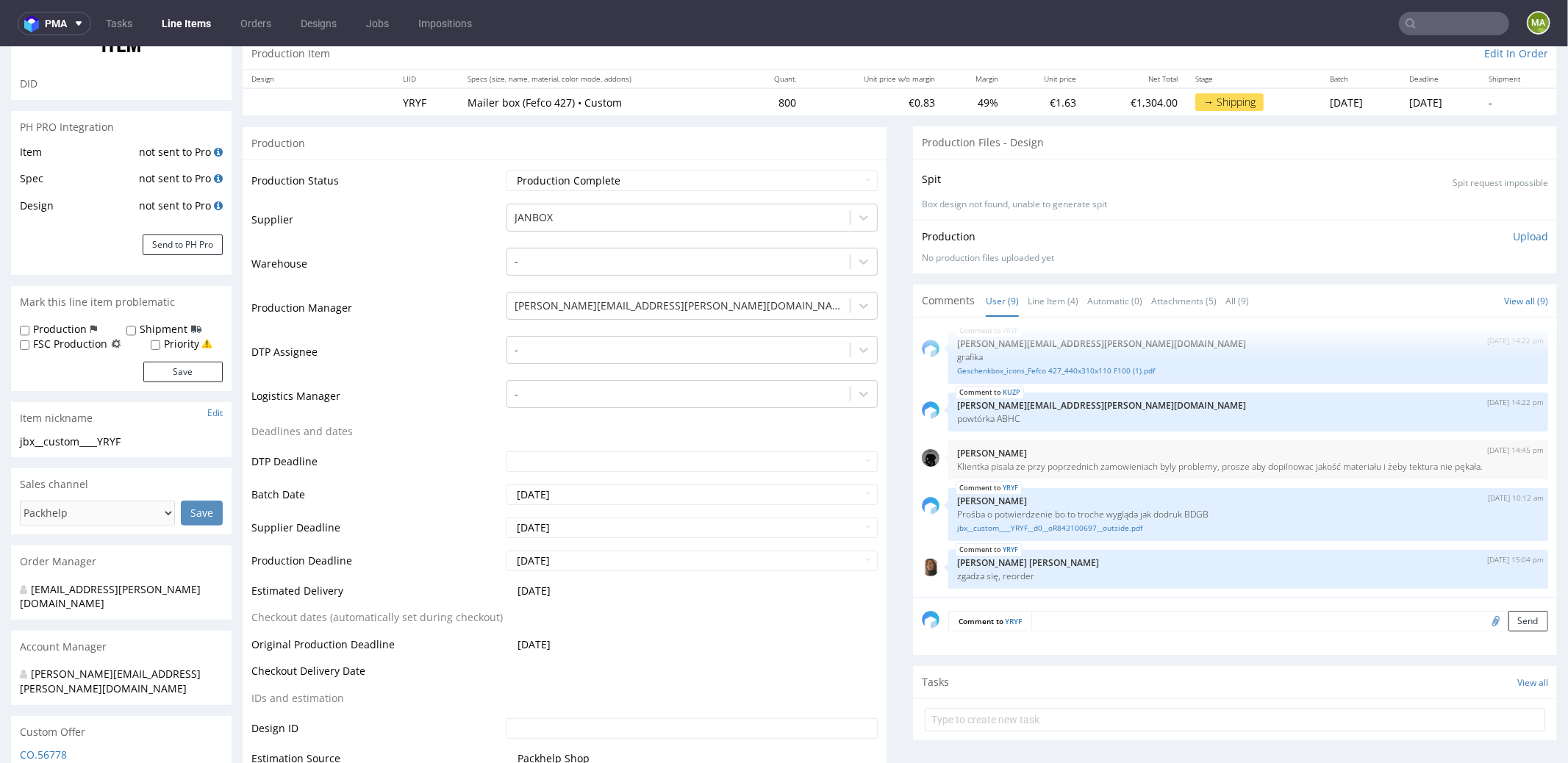
scroll to position [0, 0]
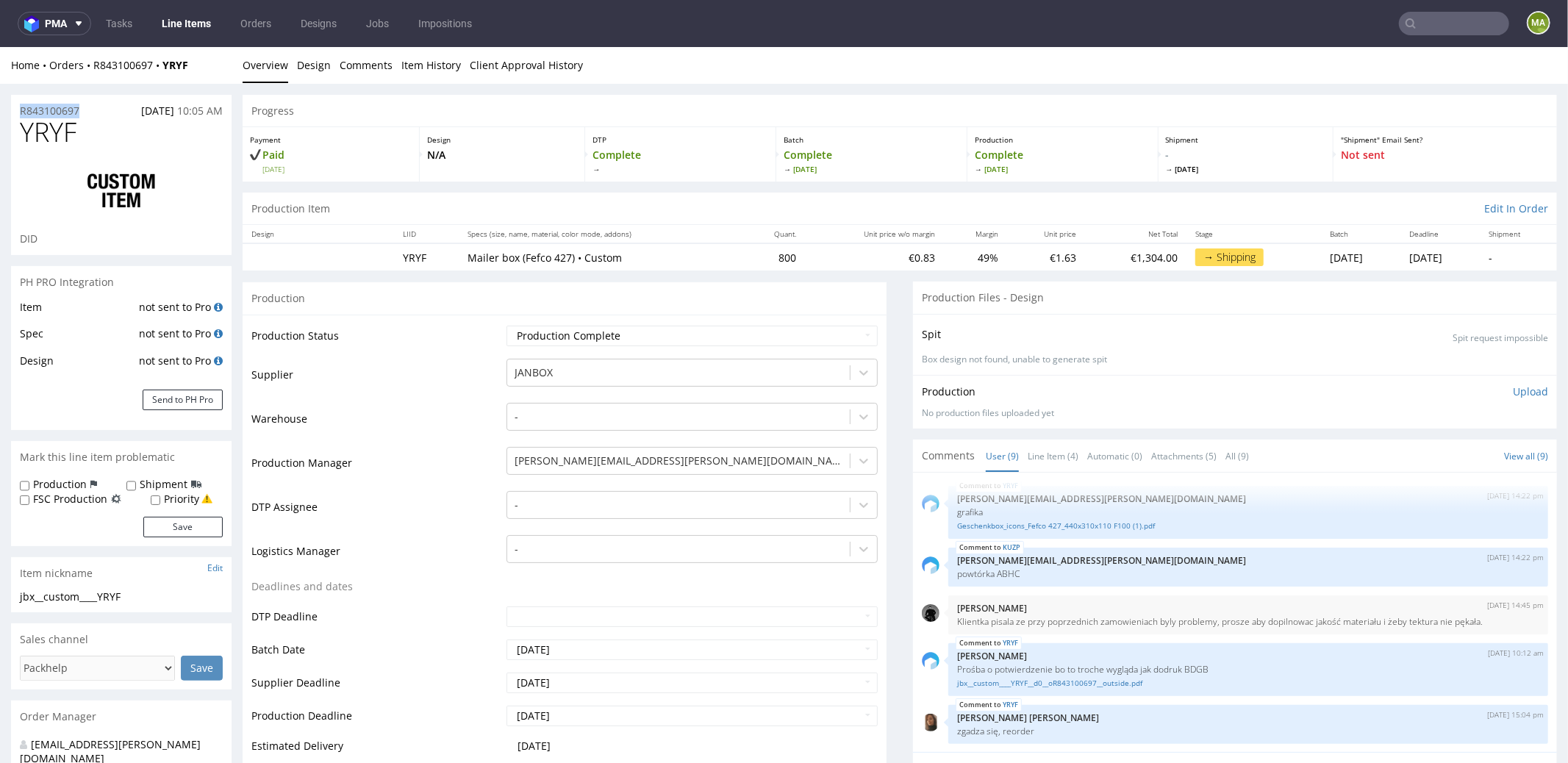
drag, startPoint x: 94, startPoint y: 111, endPoint x: 0, endPoint y: 104, distance: 94.3
copy p "R843100697"
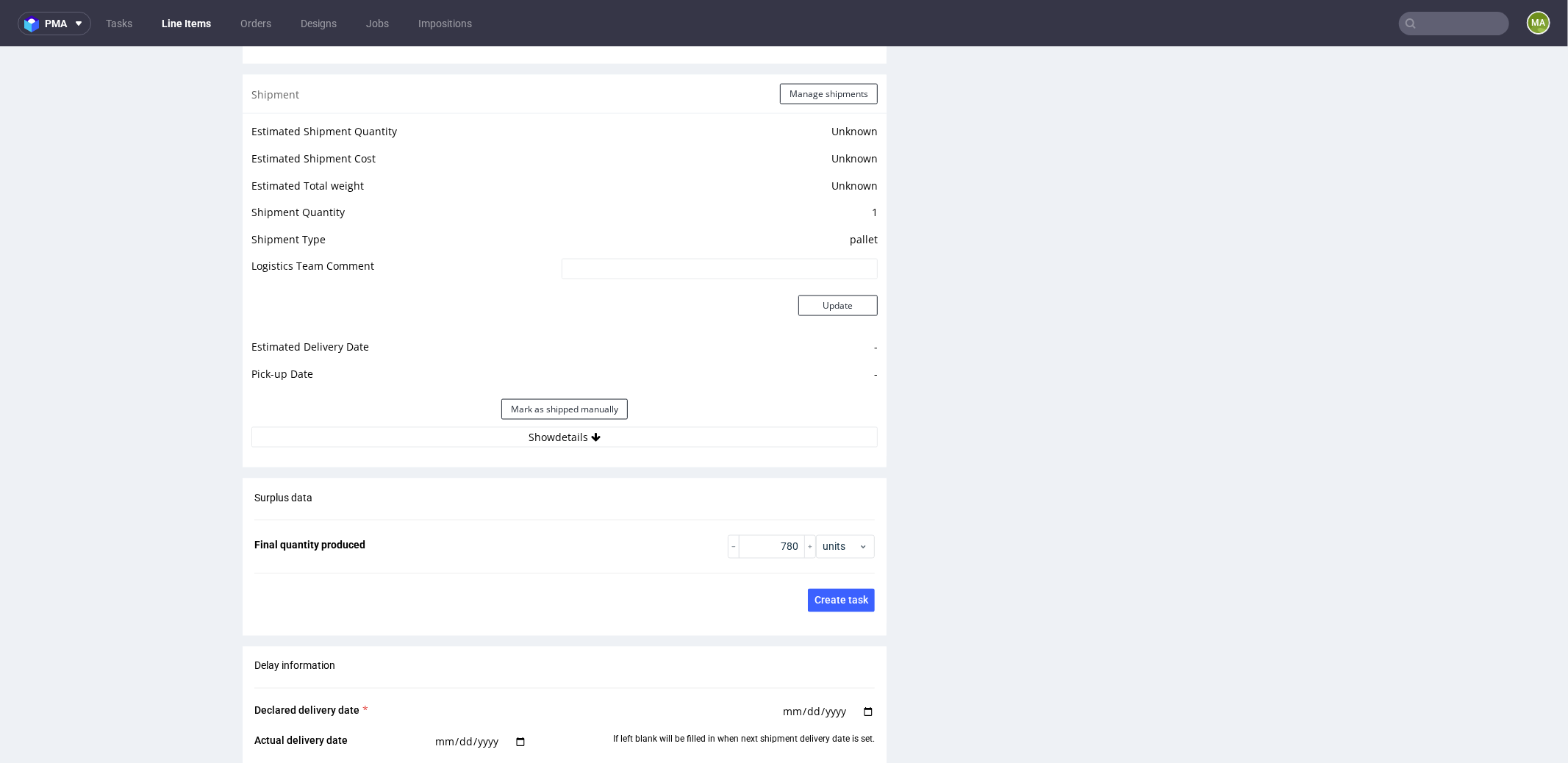
scroll to position [2423, 0]
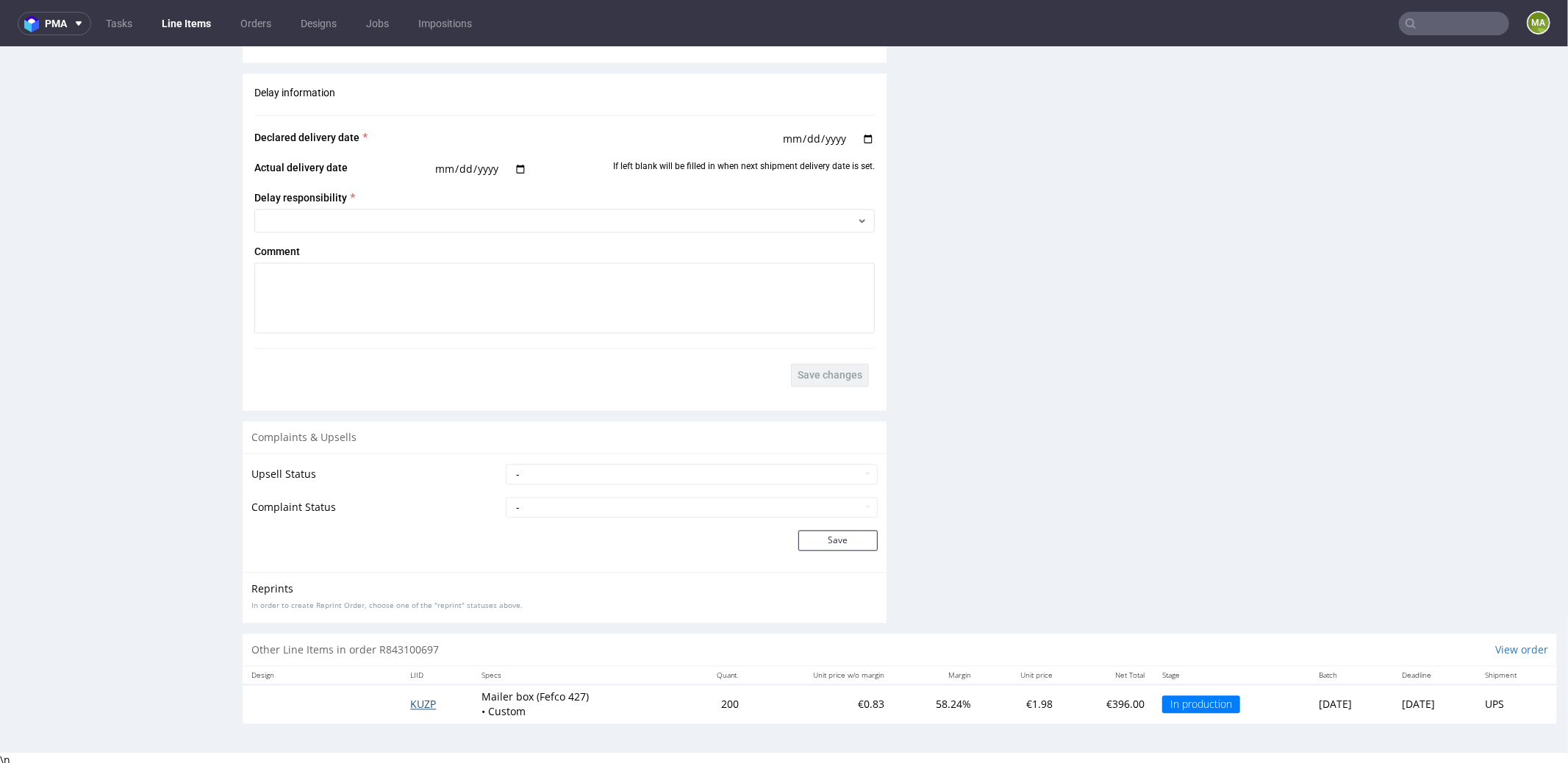
click at [414, 702] on span "KUZP" at bounding box center [423, 703] width 25 height 14
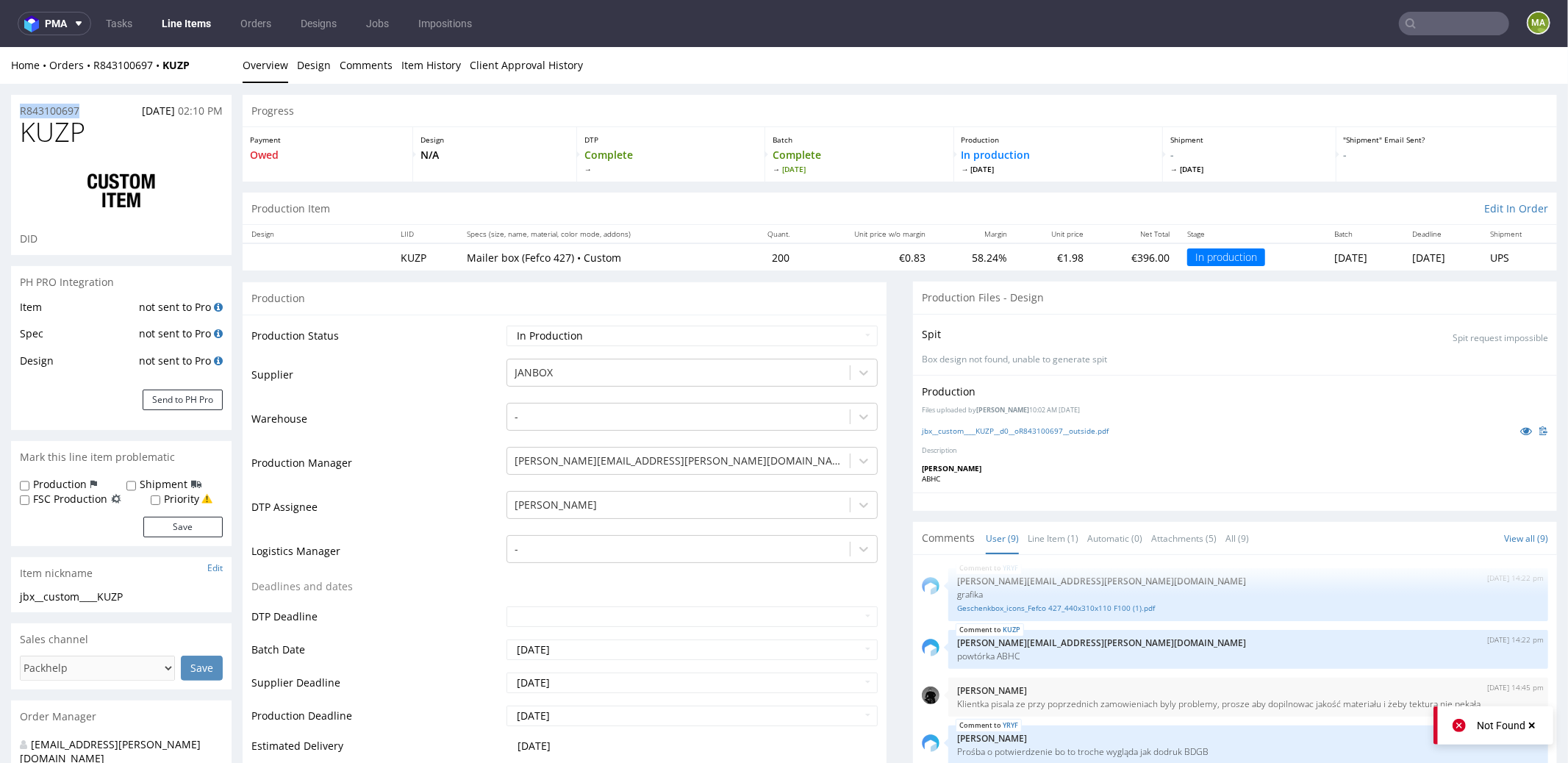
drag, startPoint x: 95, startPoint y: 107, endPoint x: 0, endPoint y: 108, distance: 95.0
copy p "R843100697"
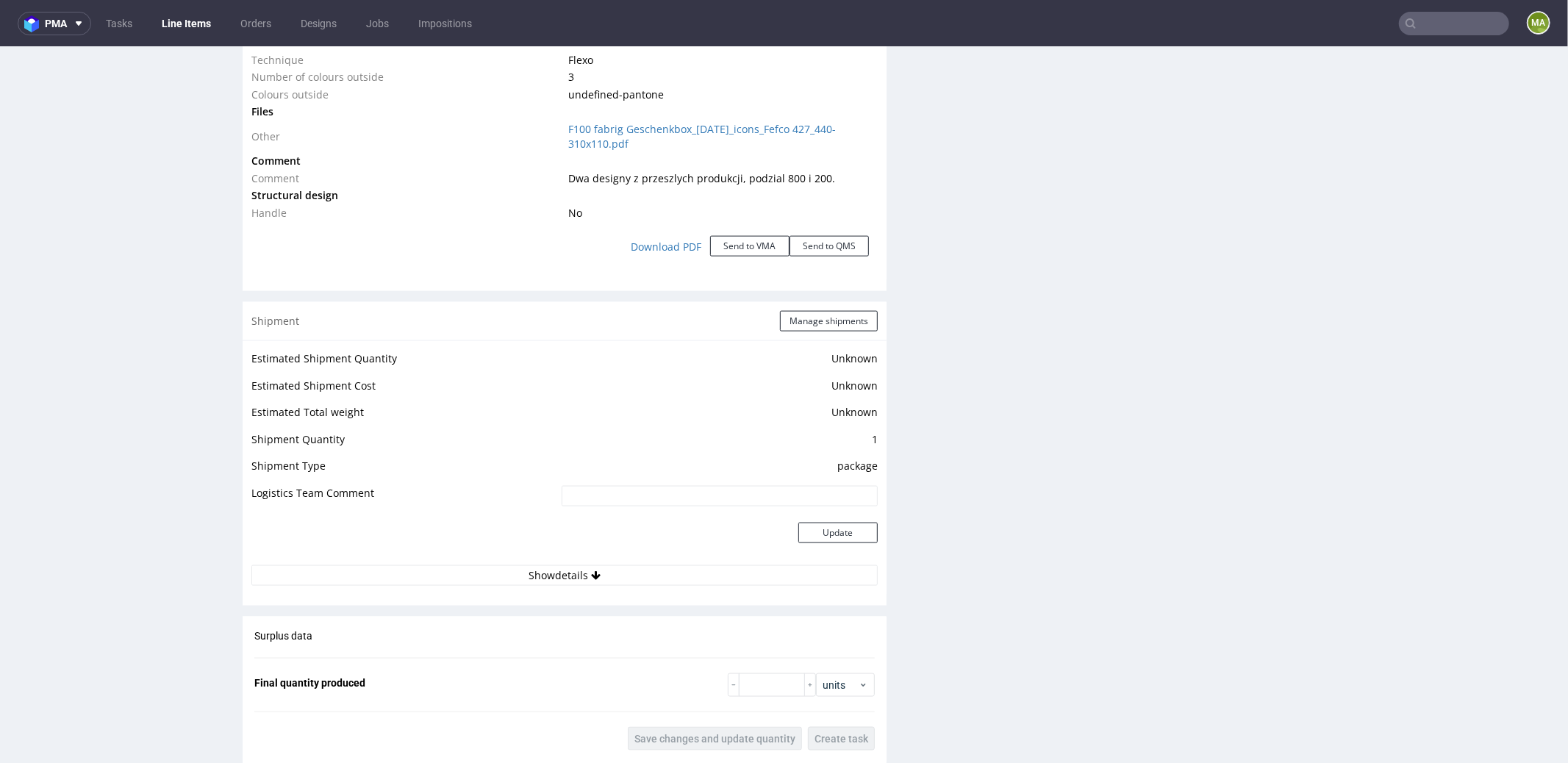
scroll to position [2251, 0]
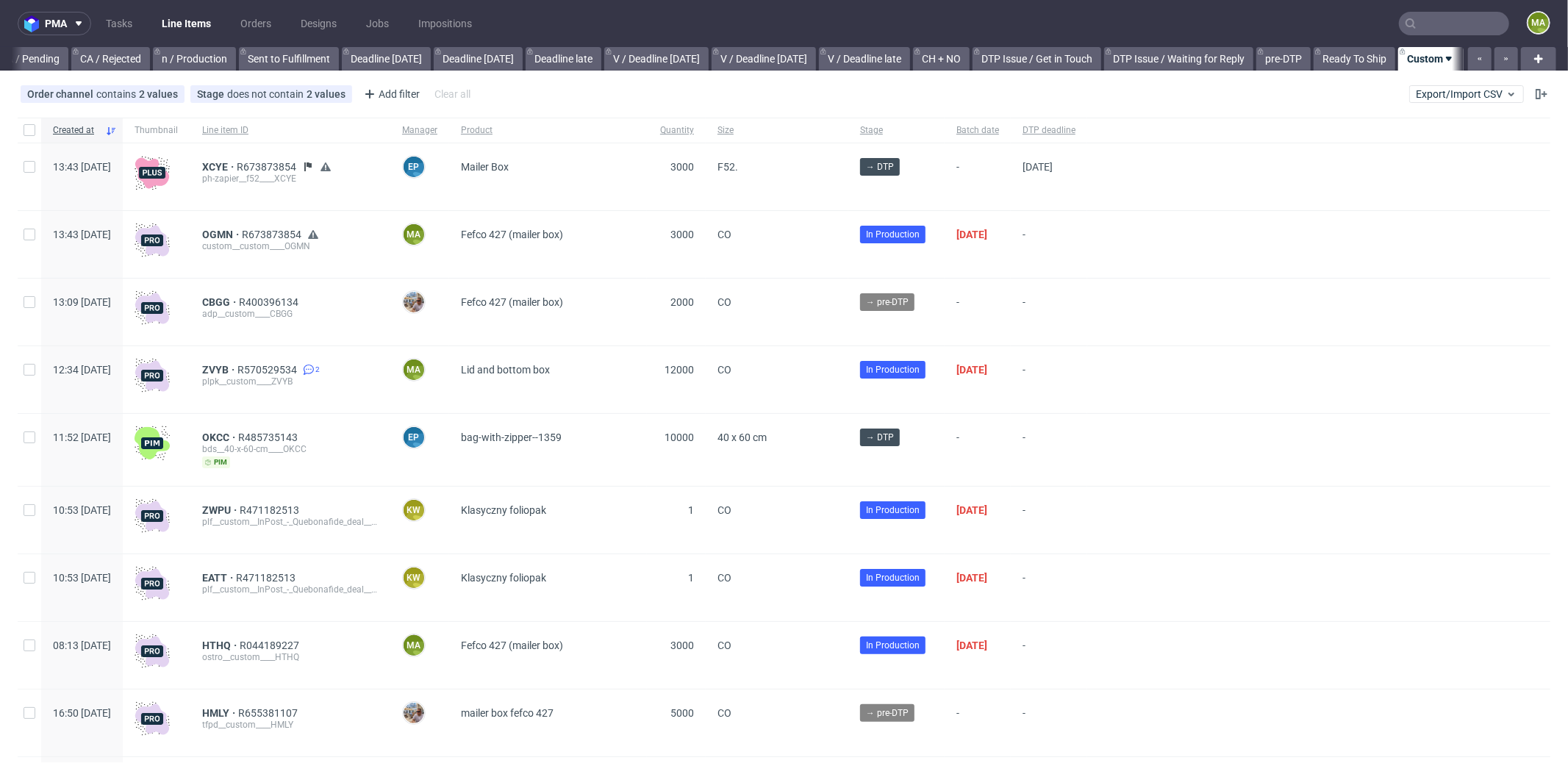
scroll to position [0, 1269]
click at [1443, 17] on input "text" at bounding box center [1453, 23] width 110 height 23
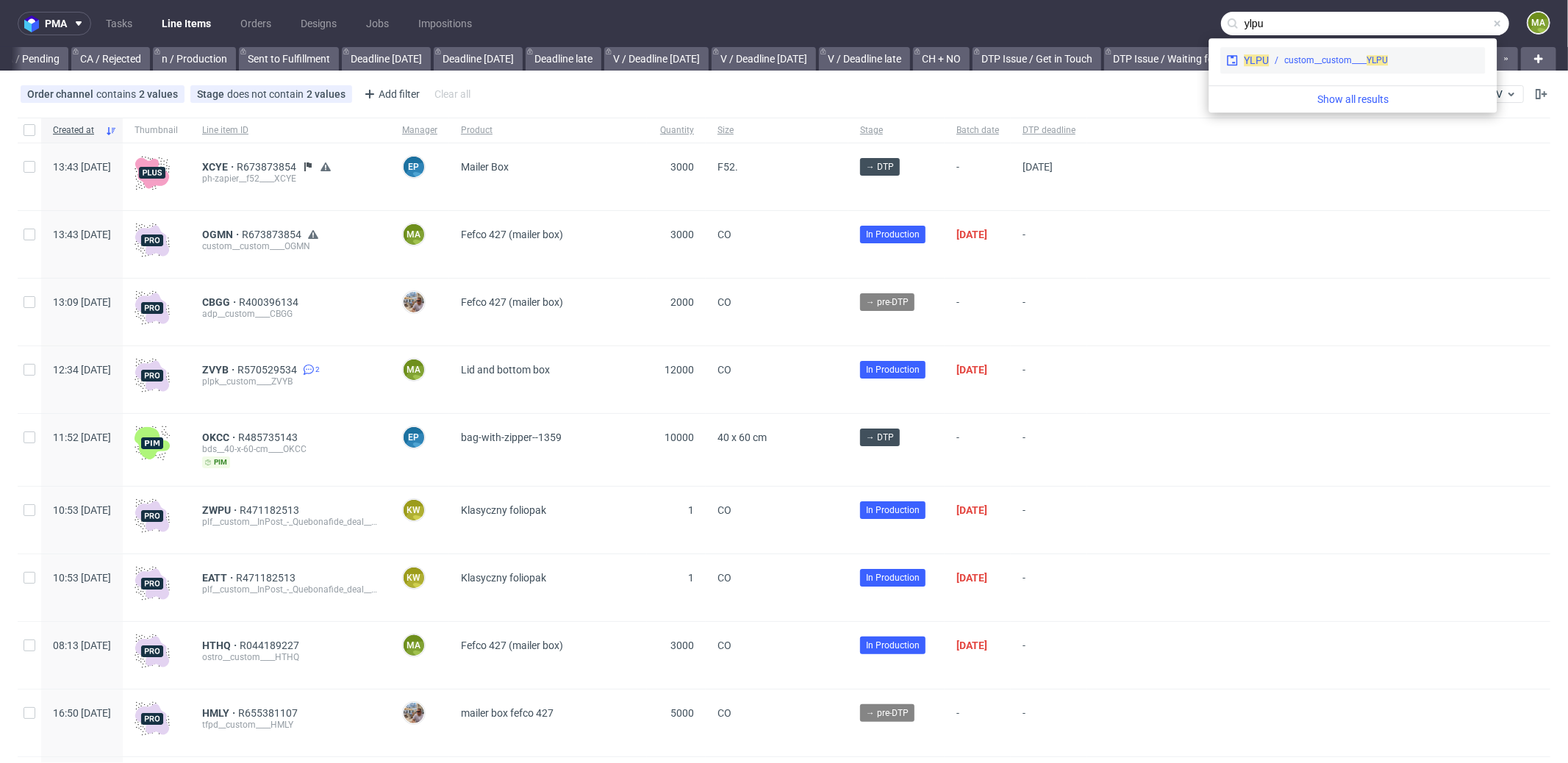
type input "ylpu"
click at [1312, 54] on div "custom__custom____ YLPU" at bounding box center [1336, 60] width 103 height 13
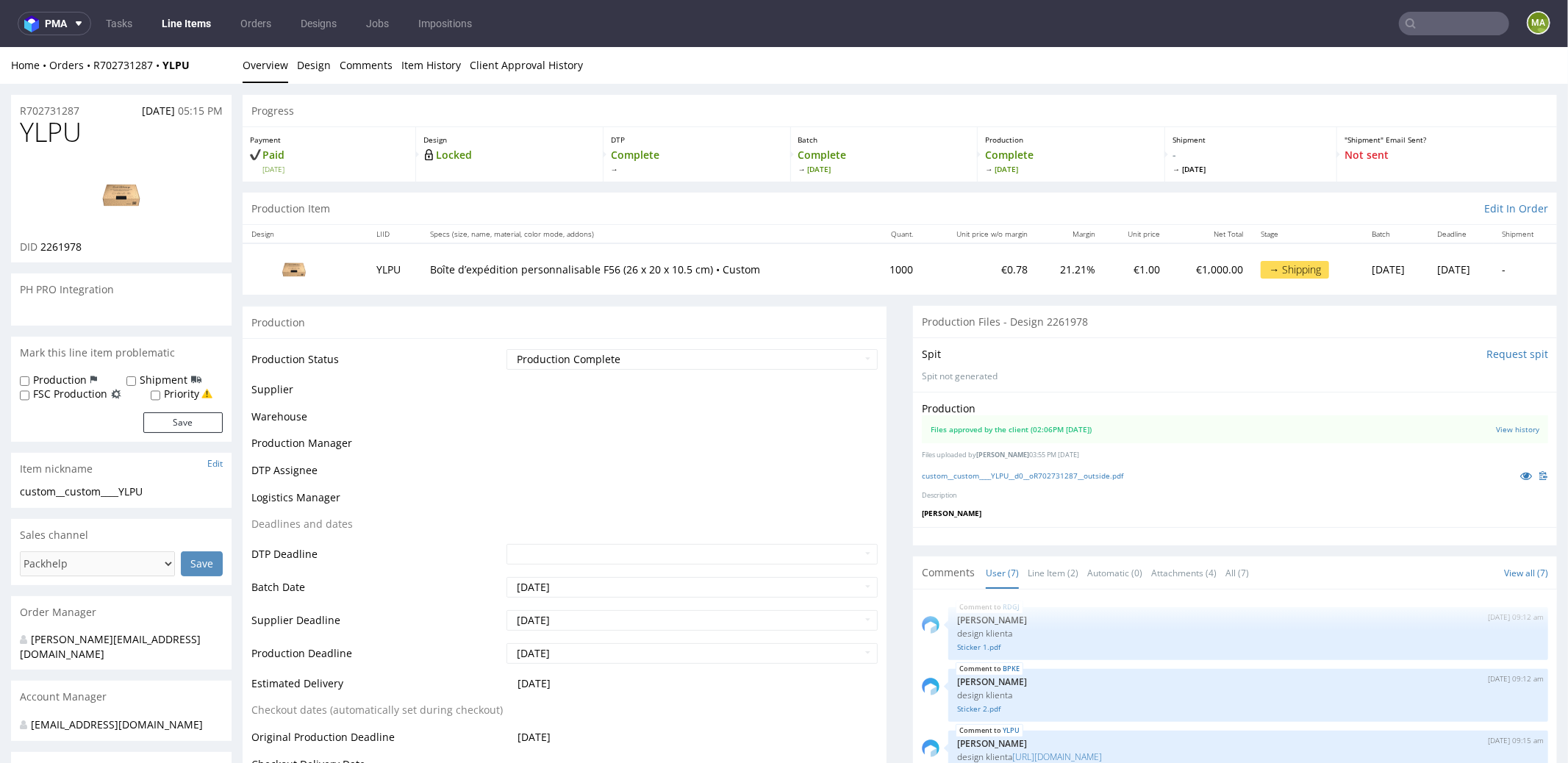
scroll to position [129, 0]
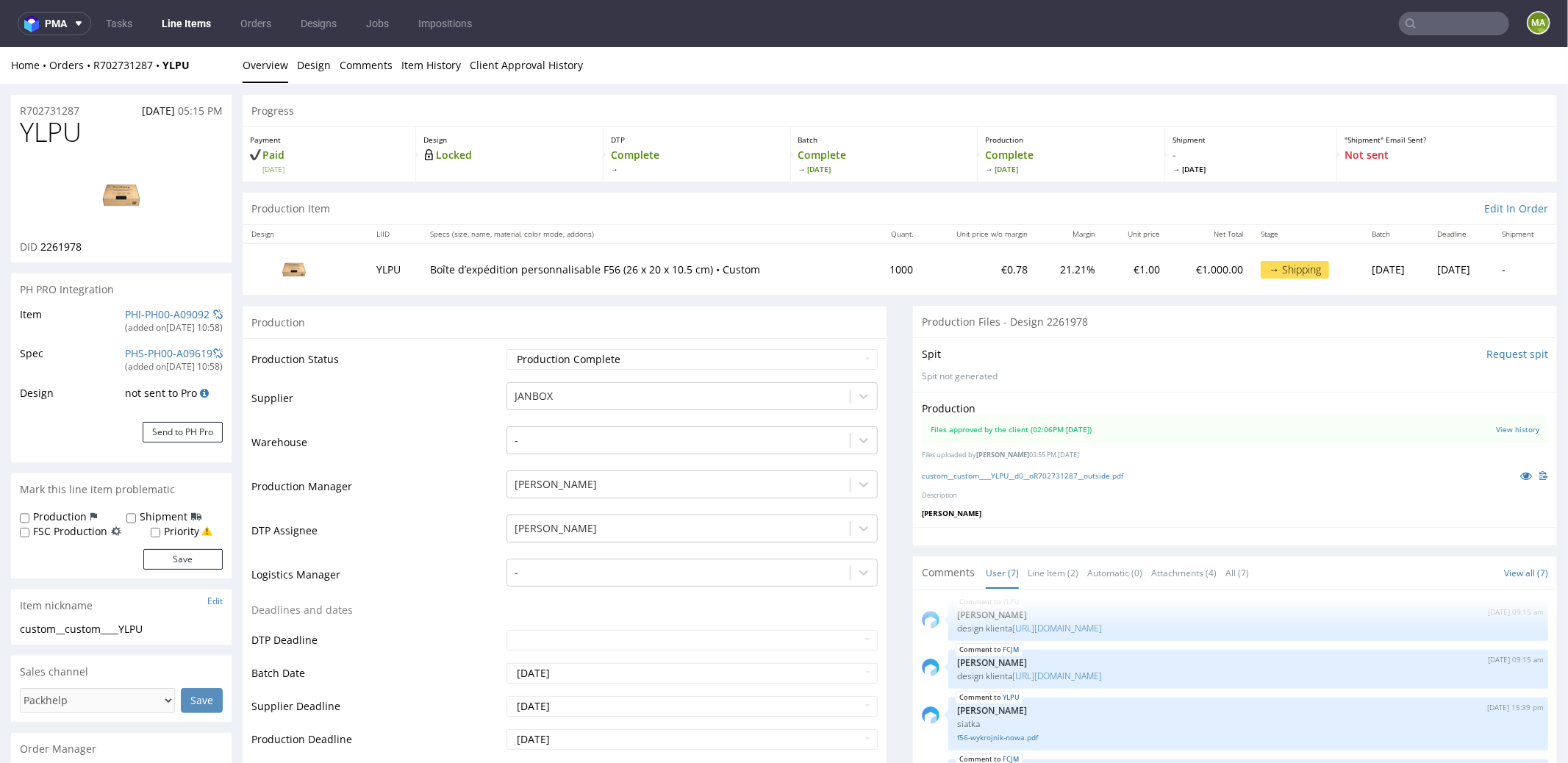
select select "in_progress"
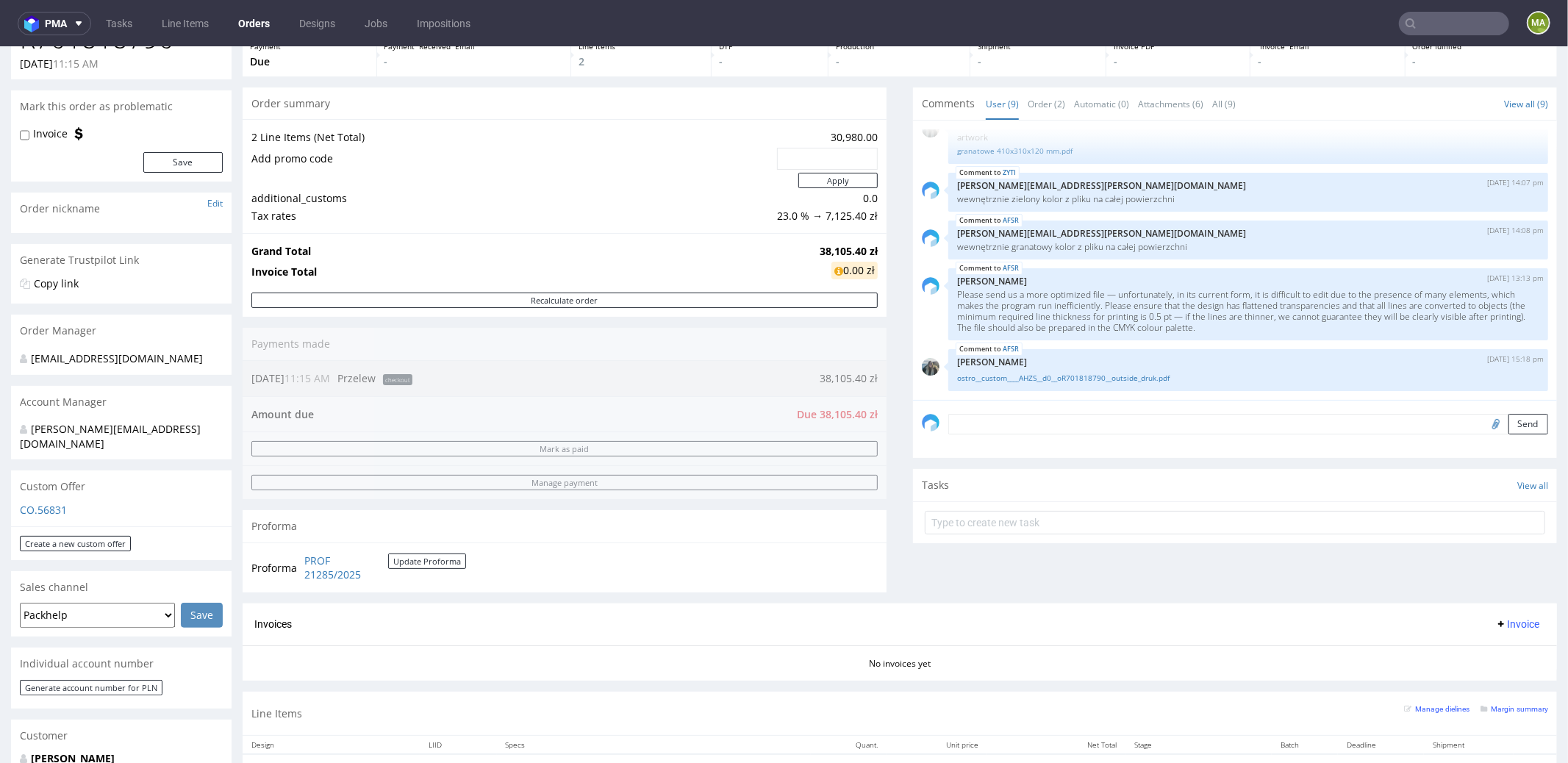
scroll to position [305, 0]
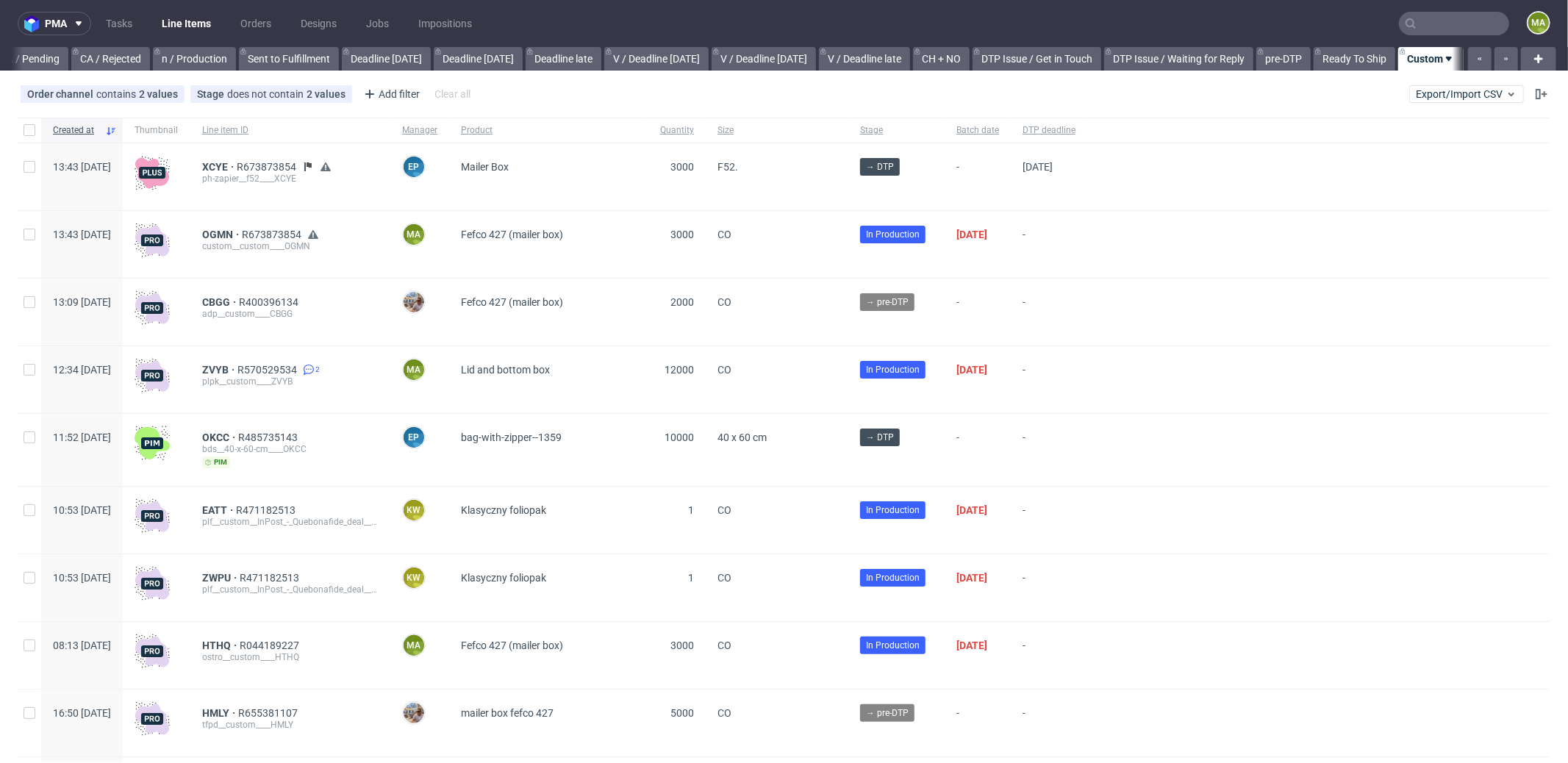
scroll to position [0, 1269]
click at [1421, 34] on input "text" at bounding box center [1453, 23] width 110 height 23
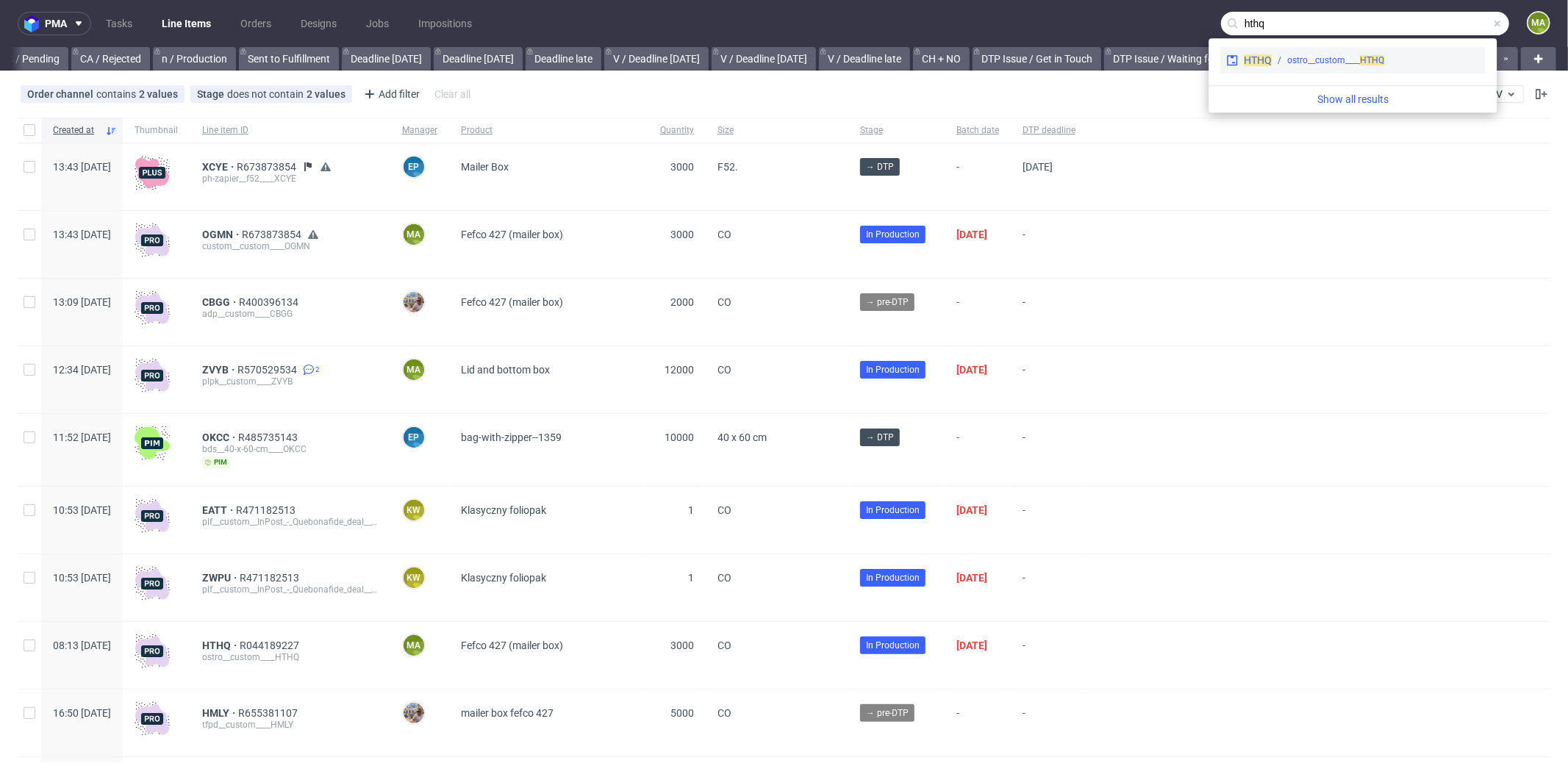
type input "hthq"
click at [1256, 66] on div "HTHQ" at bounding box center [1258, 60] width 28 height 15
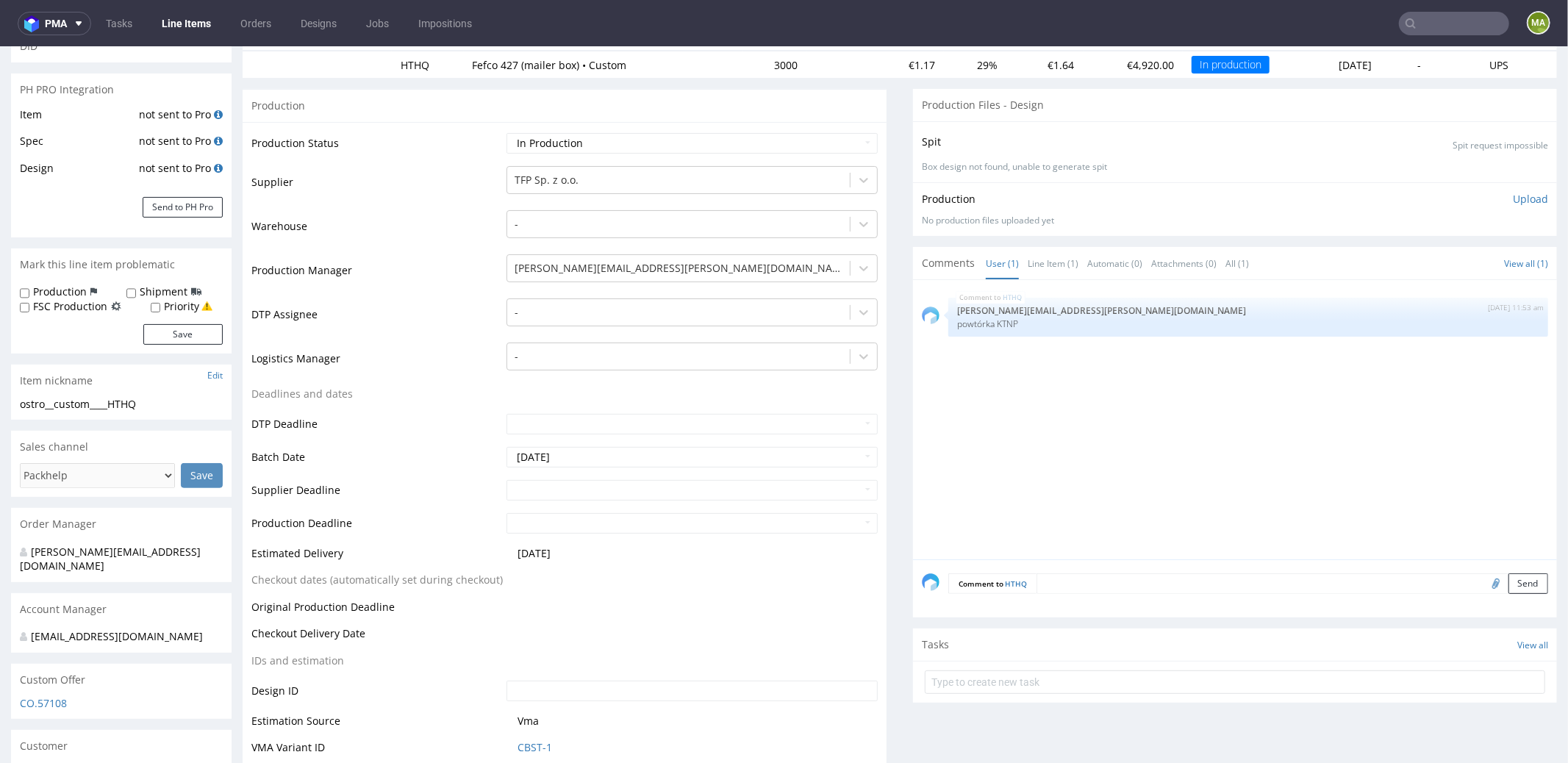
scroll to position [257, 0]
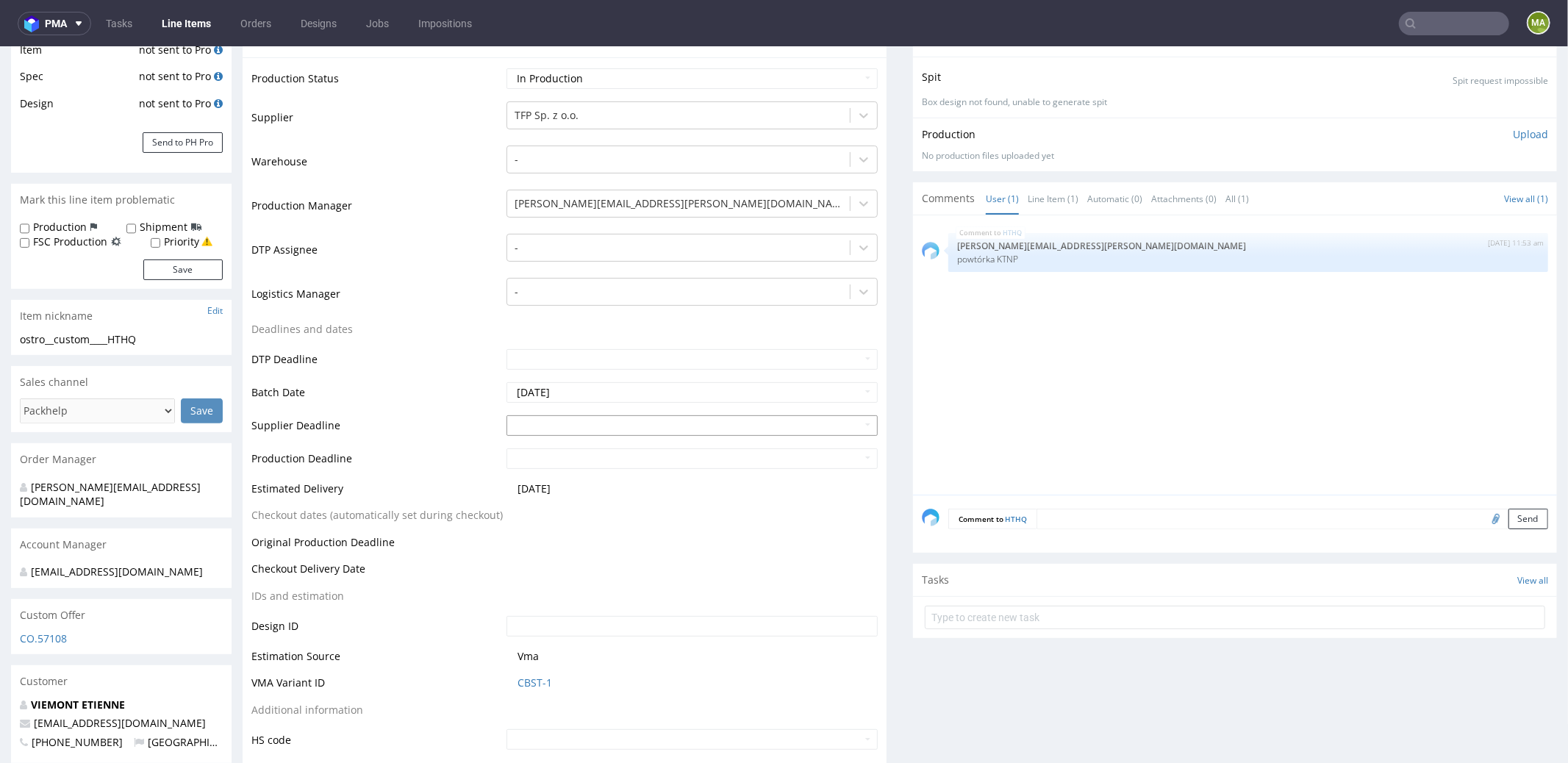
click at [575, 375] on td "29" at bounding box center [583, 379] width 23 height 22
type input "[DATE]"
click at [620, 411] on td "31" at bounding box center [628, 412] width 22 height 22
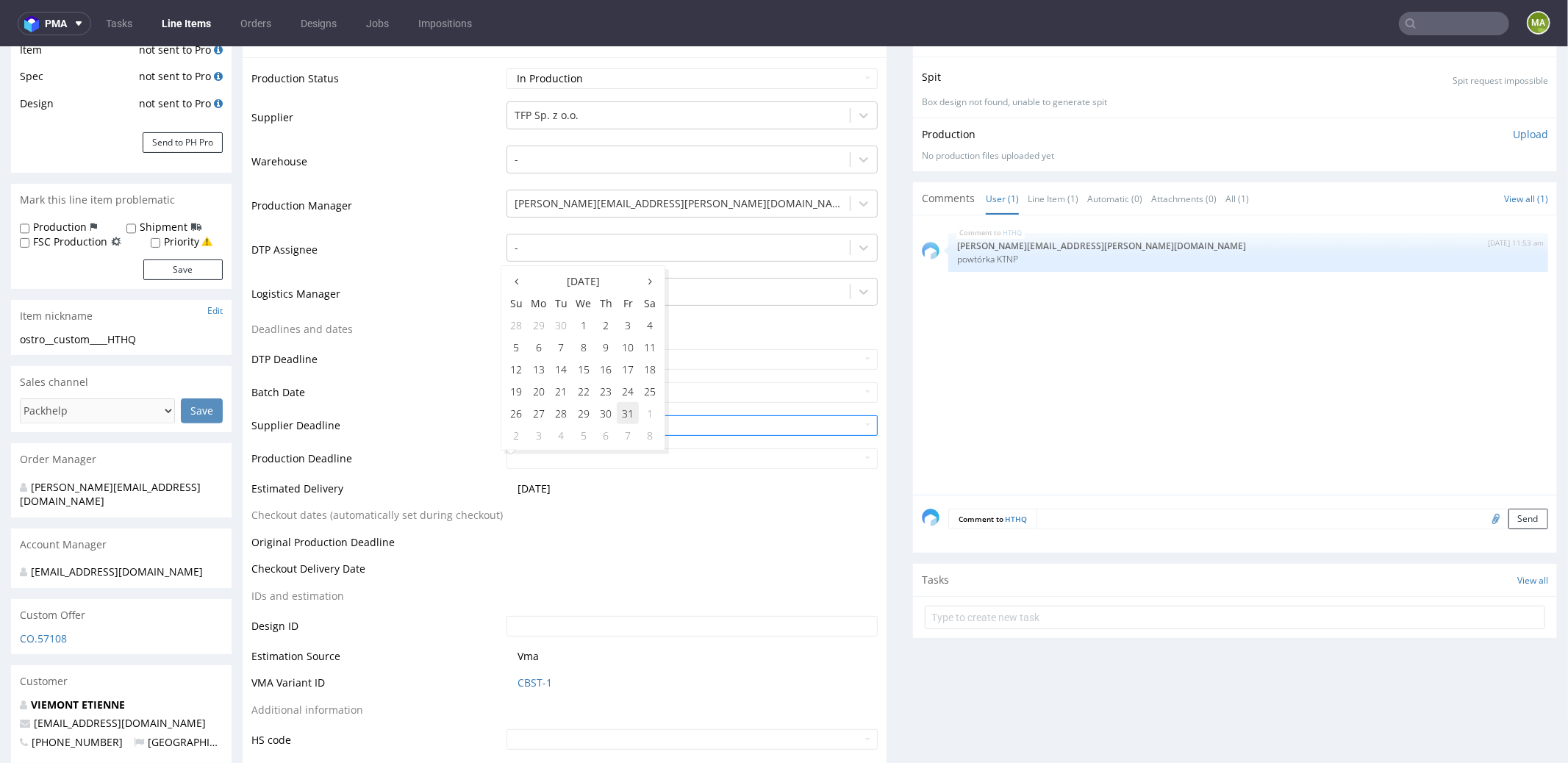
type input "[DATE]"
click at [433, 446] on td "Production Deadline" at bounding box center [378, 462] width 252 height 33
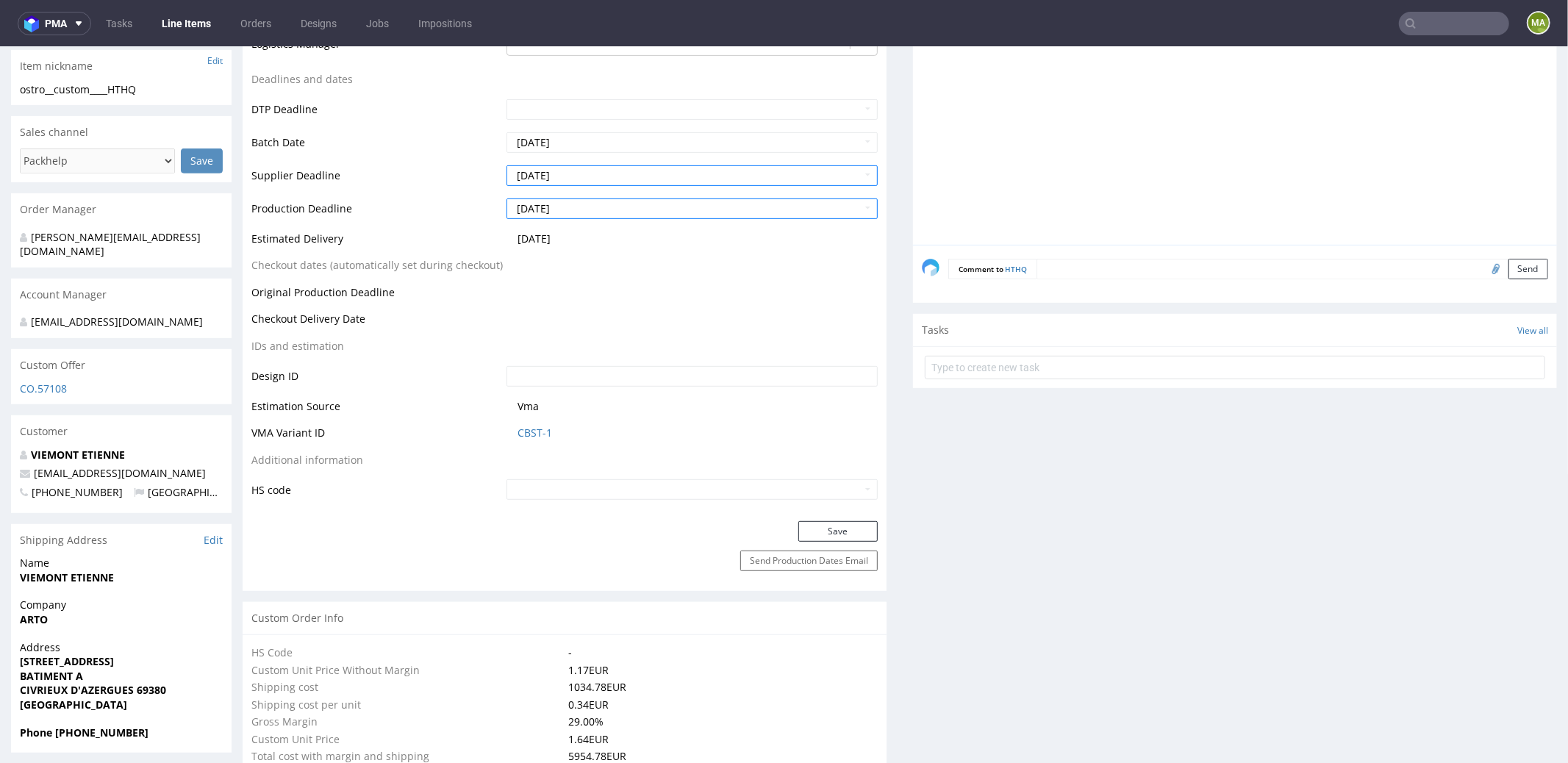
scroll to position [522, 0]
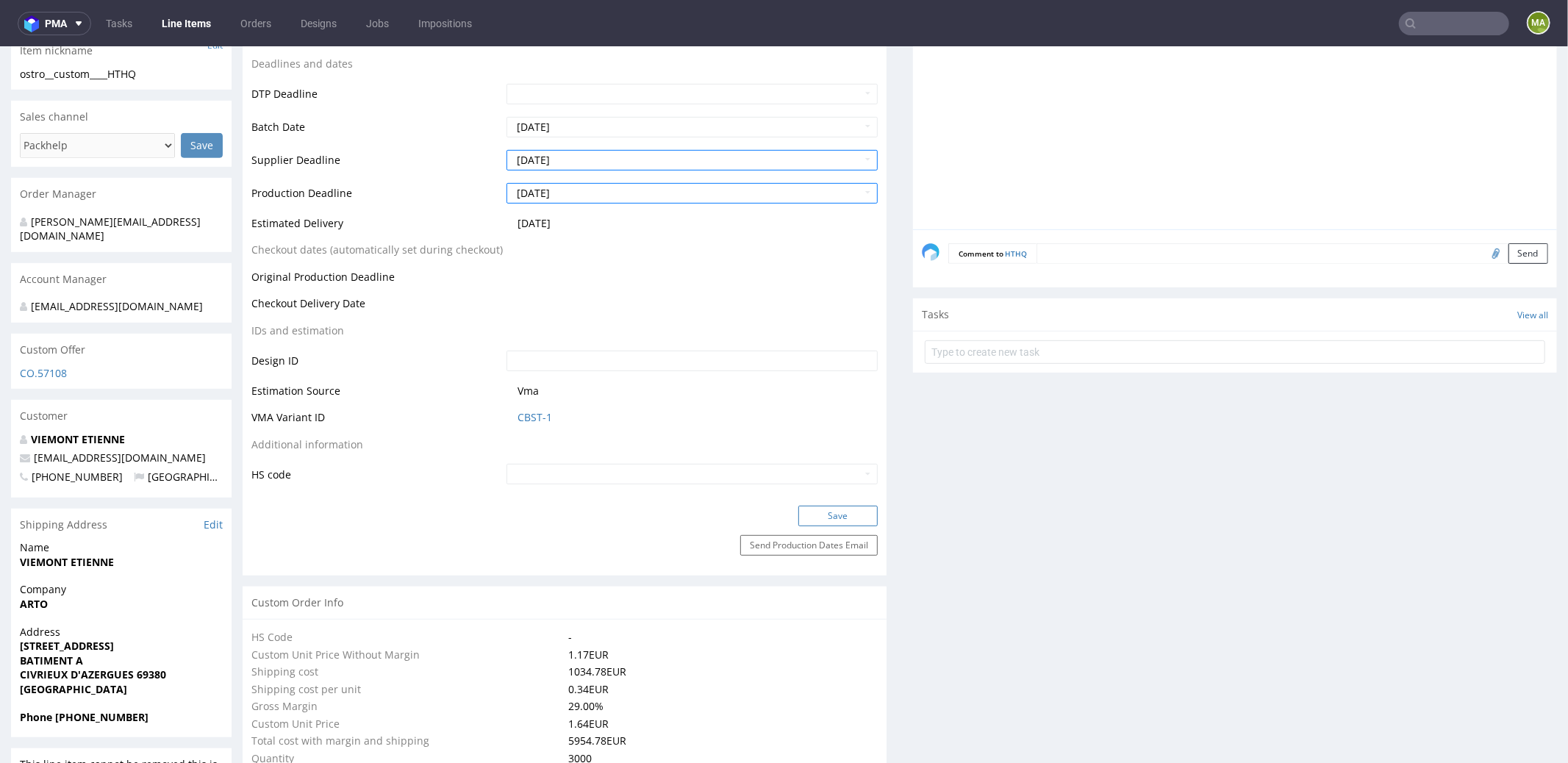
click at [815, 512] on button "Save" at bounding box center [838, 516] width 80 height 21
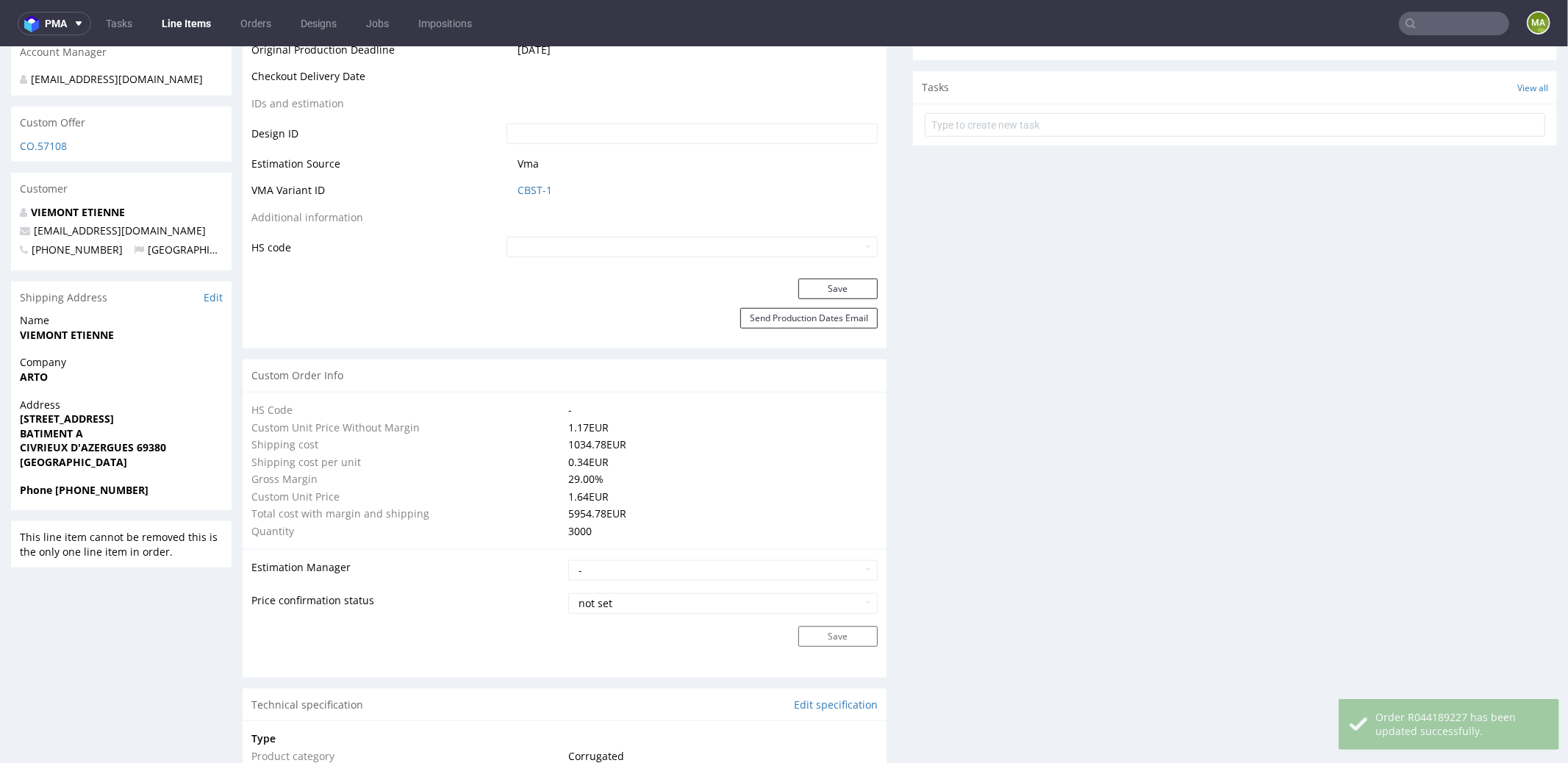
scroll to position [390, 0]
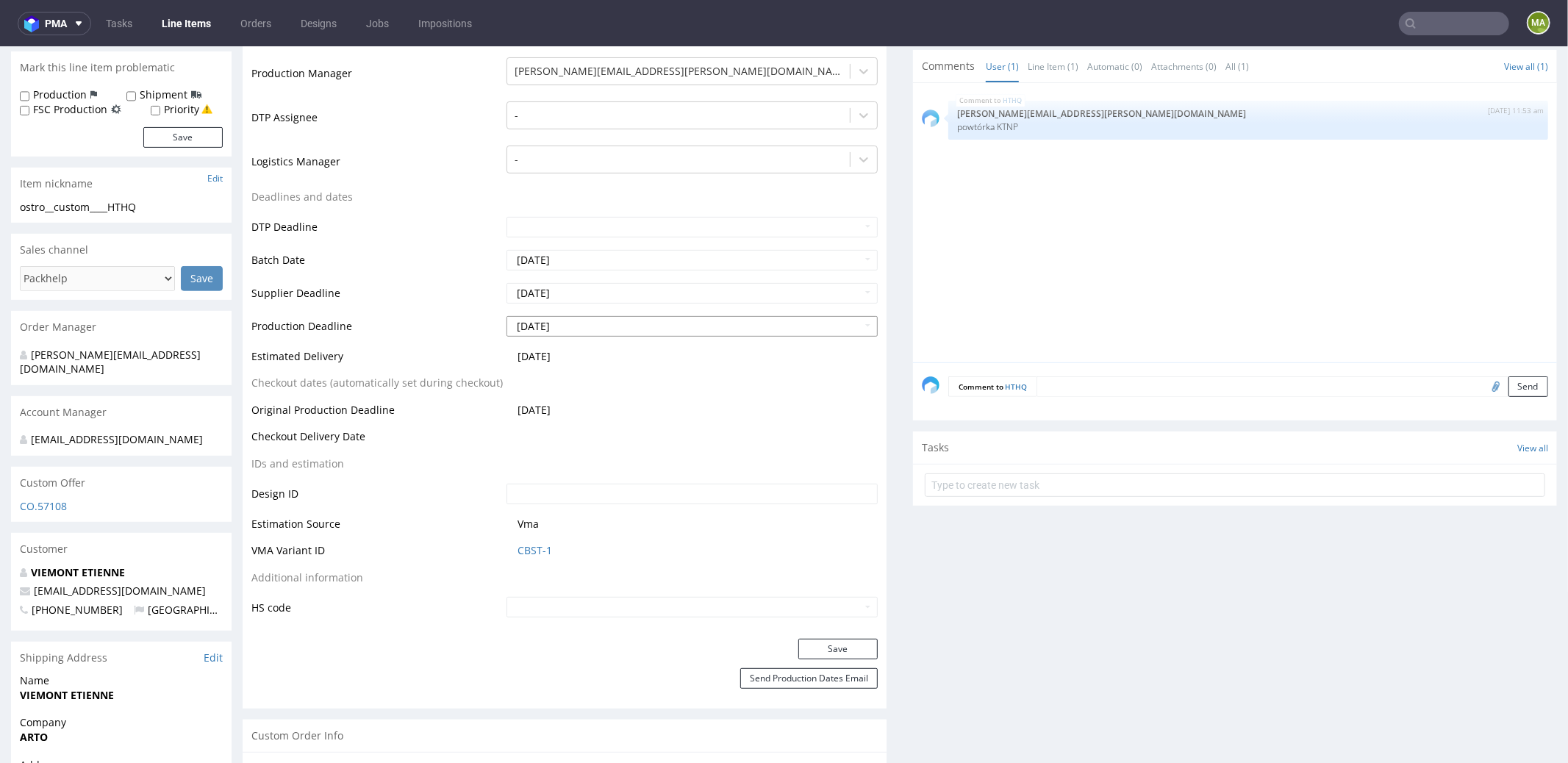
click at [577, 330] on input "[DATE]" at bounding box center [691, 326] width 371 height 21
click at [349, 409] on td "Original Production Deadline" at bounding box center [378, 414] width 252 height 27
click at [1446, 15] on input "text" at bounding box center [1453, 23] width 110 height 23
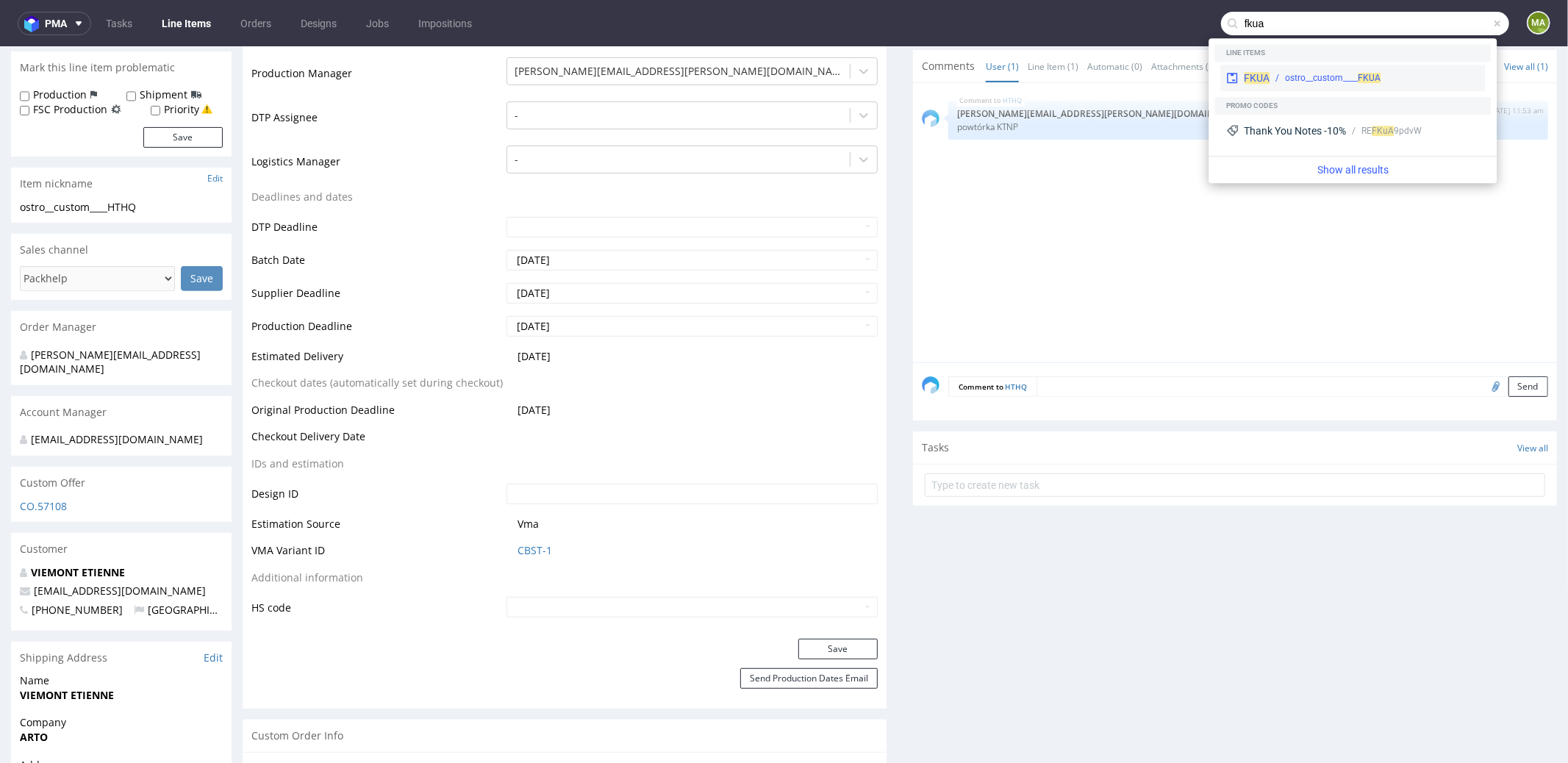
type input "fkua"
click at [1290, 65] on div "FKUA ostro__custom____ FKUA" at bounding box center [1353, 78] width 265 height 26
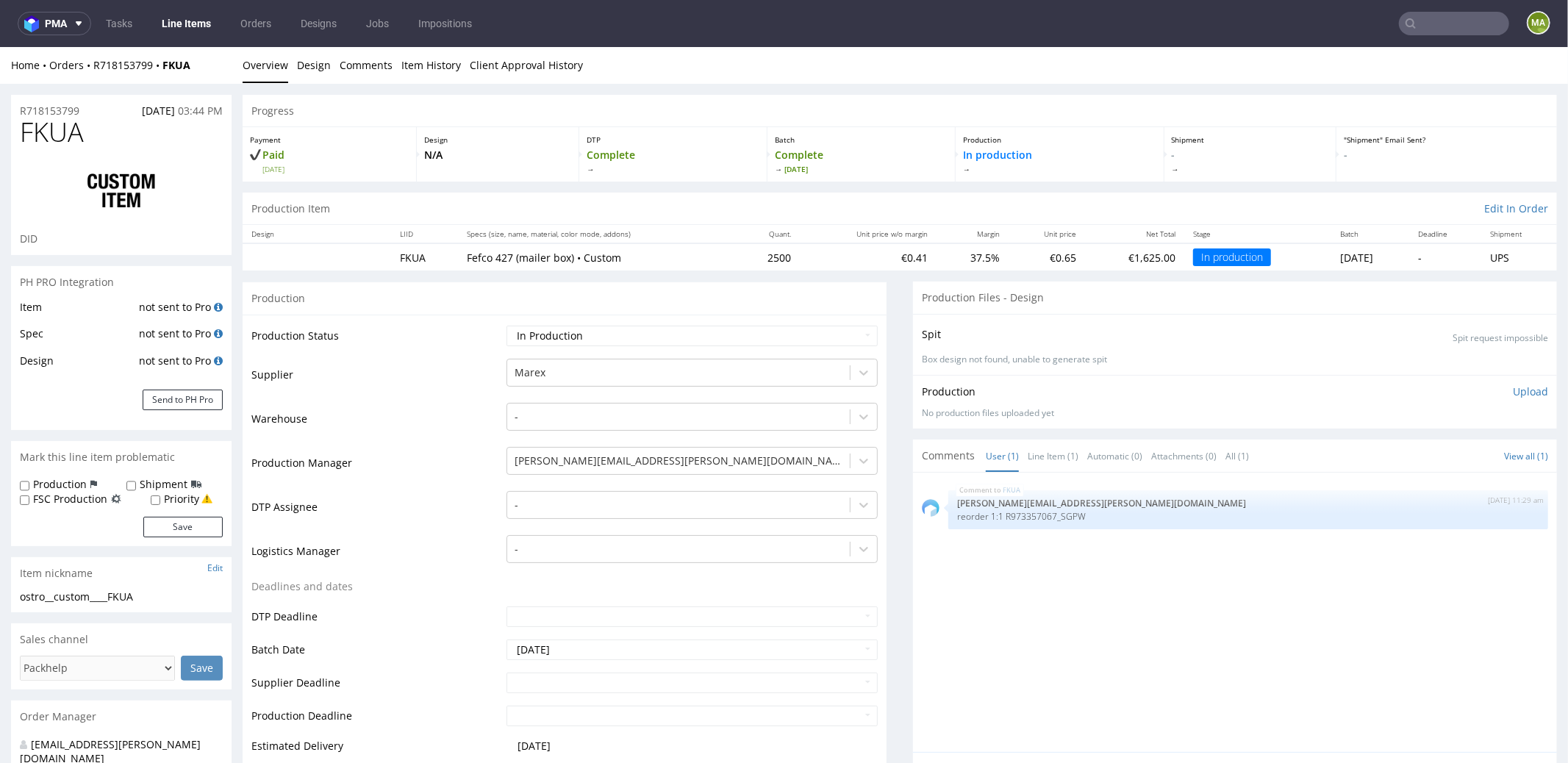
scroll to position [281, 0]
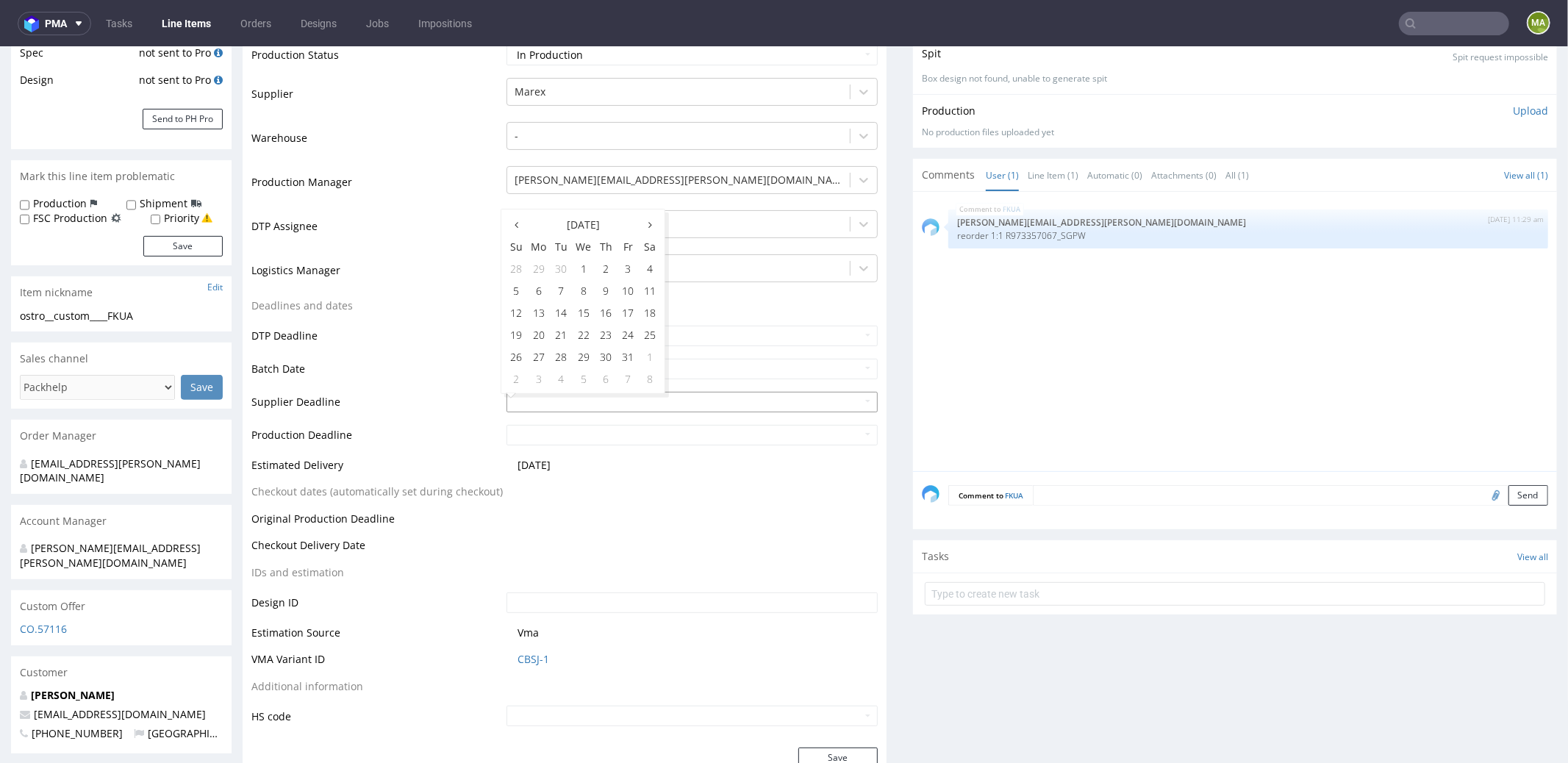
click at [564, 394] on input "text" at bounding box center [691, 401] width 371 height 21
click at [543, 358] on td "27" at bounding box center [538, 355] width 23 height 22
type input "[DATE]"
click at [563, 432] on input "text" at bounding box center [691, 435] width 371 height 21
click at [577, 391] on td "29" at bounding box center [583, 388] width 23 height 22
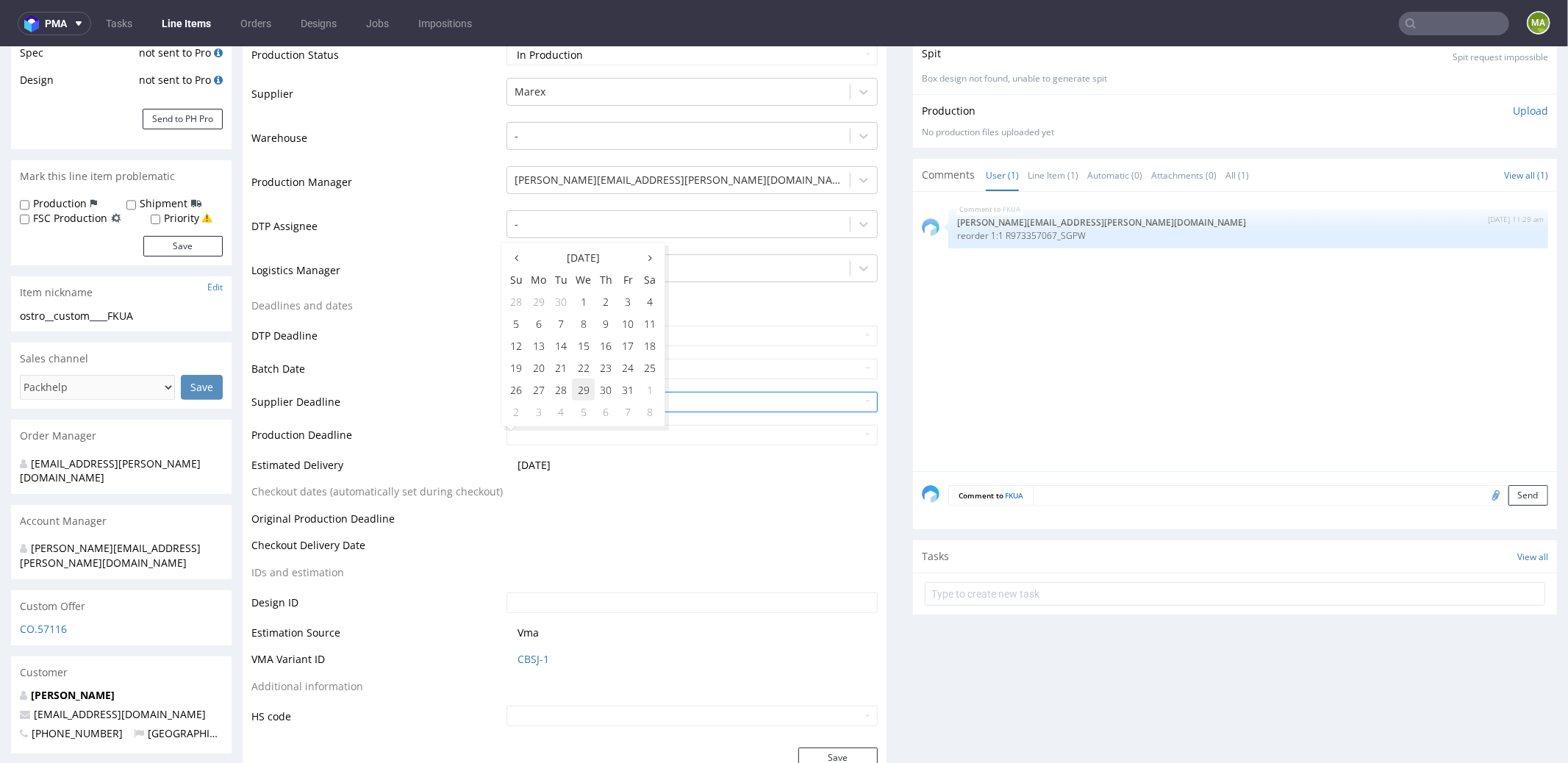
type input "[DATE]"
click at [427, 447] on td "Production Deadline" at bounding box center [378, 439] width 252 height 33
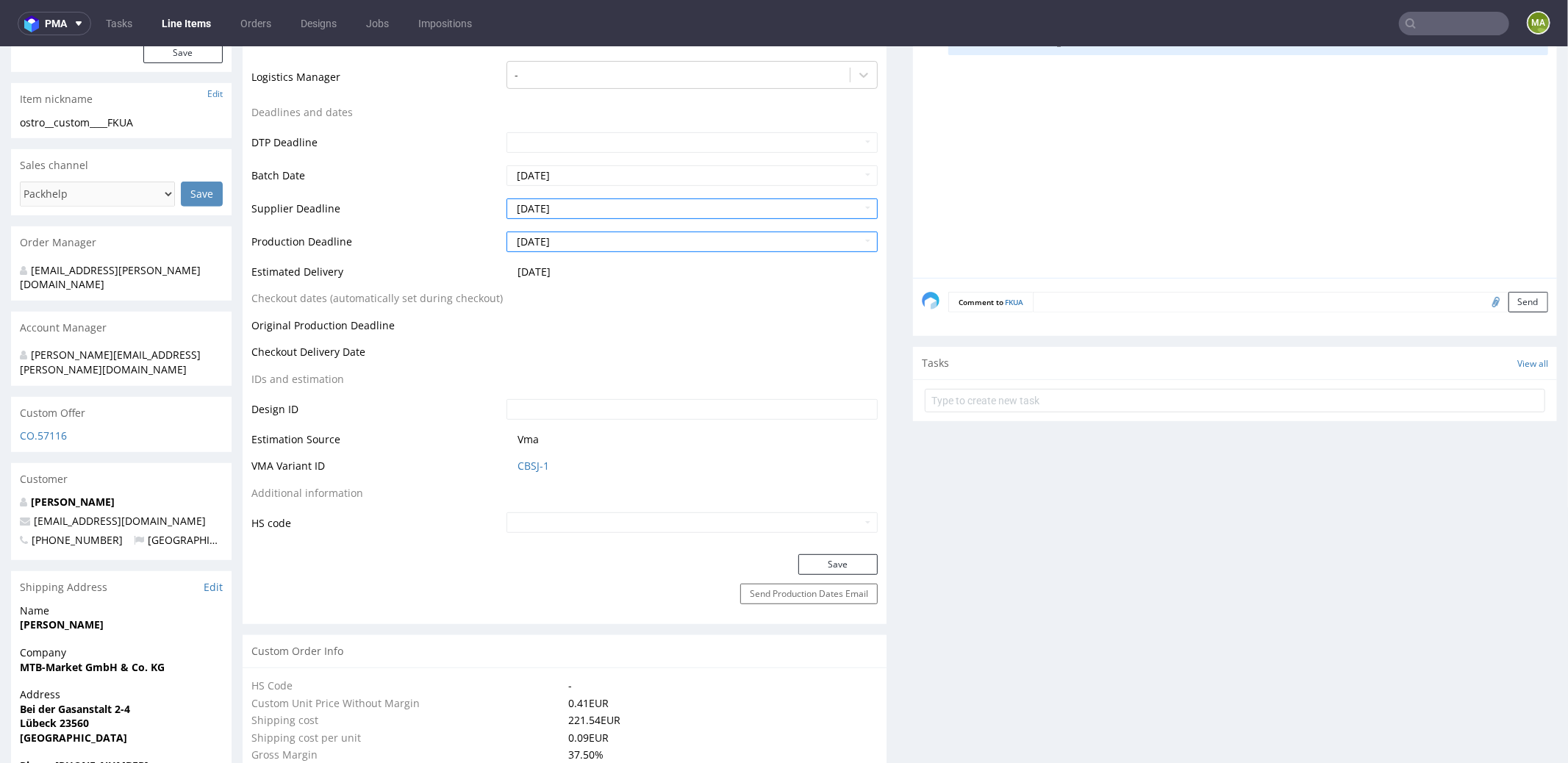
scroll to position [596, 0]
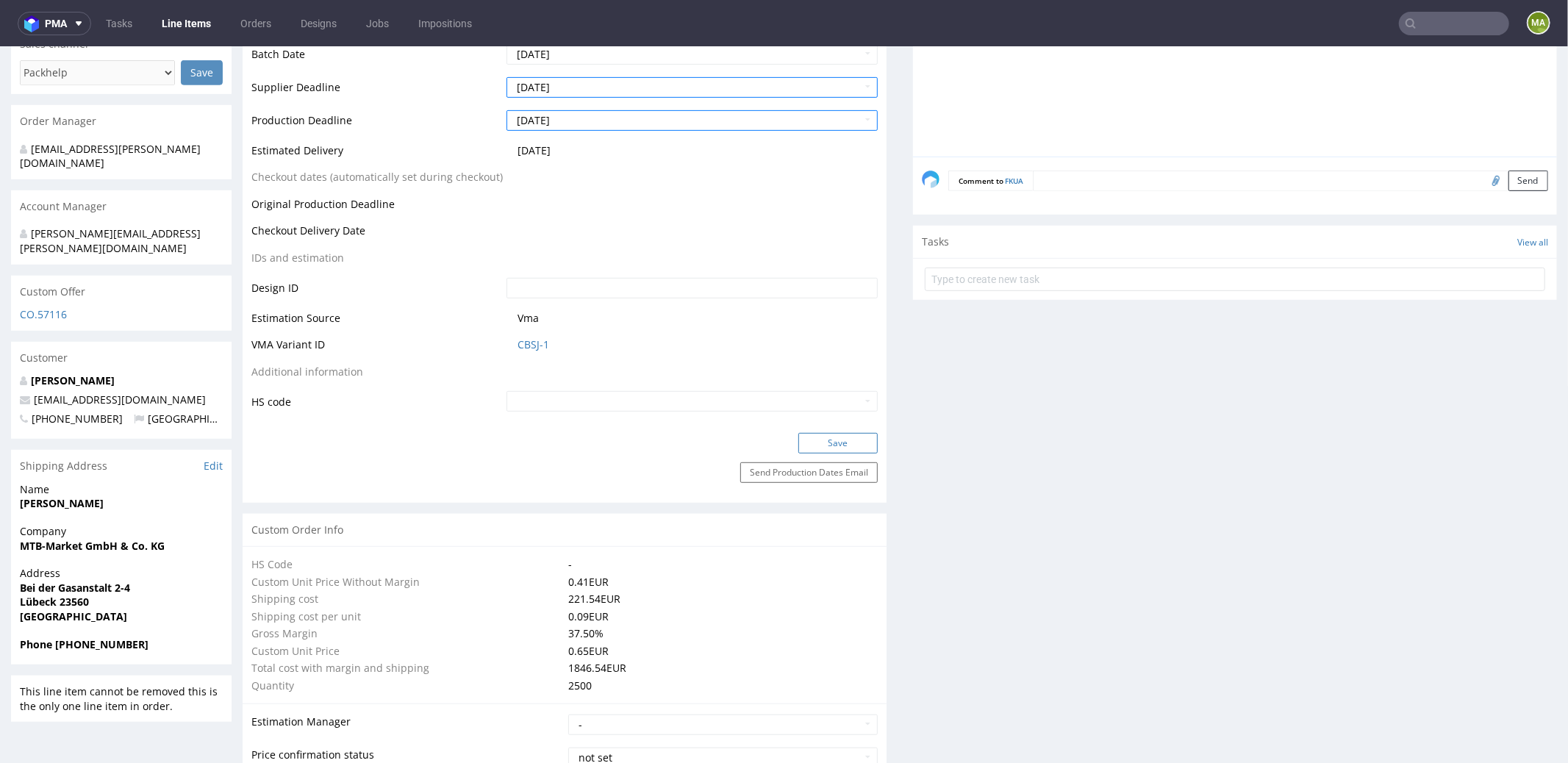
click at [820, 438] on button "Save" at bounding box center [838, 443] width 80 height 21
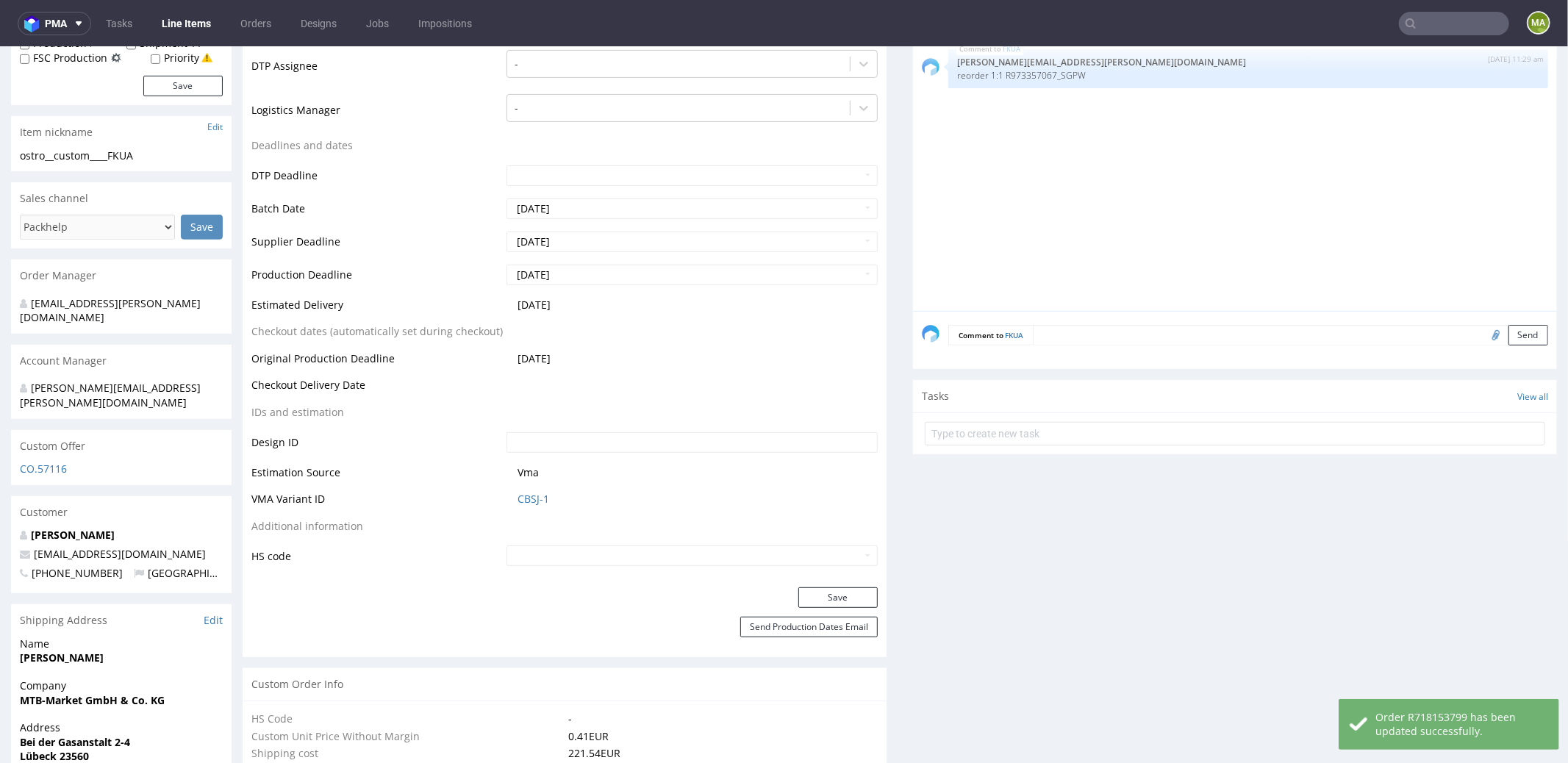
scroll to position [438, 0]
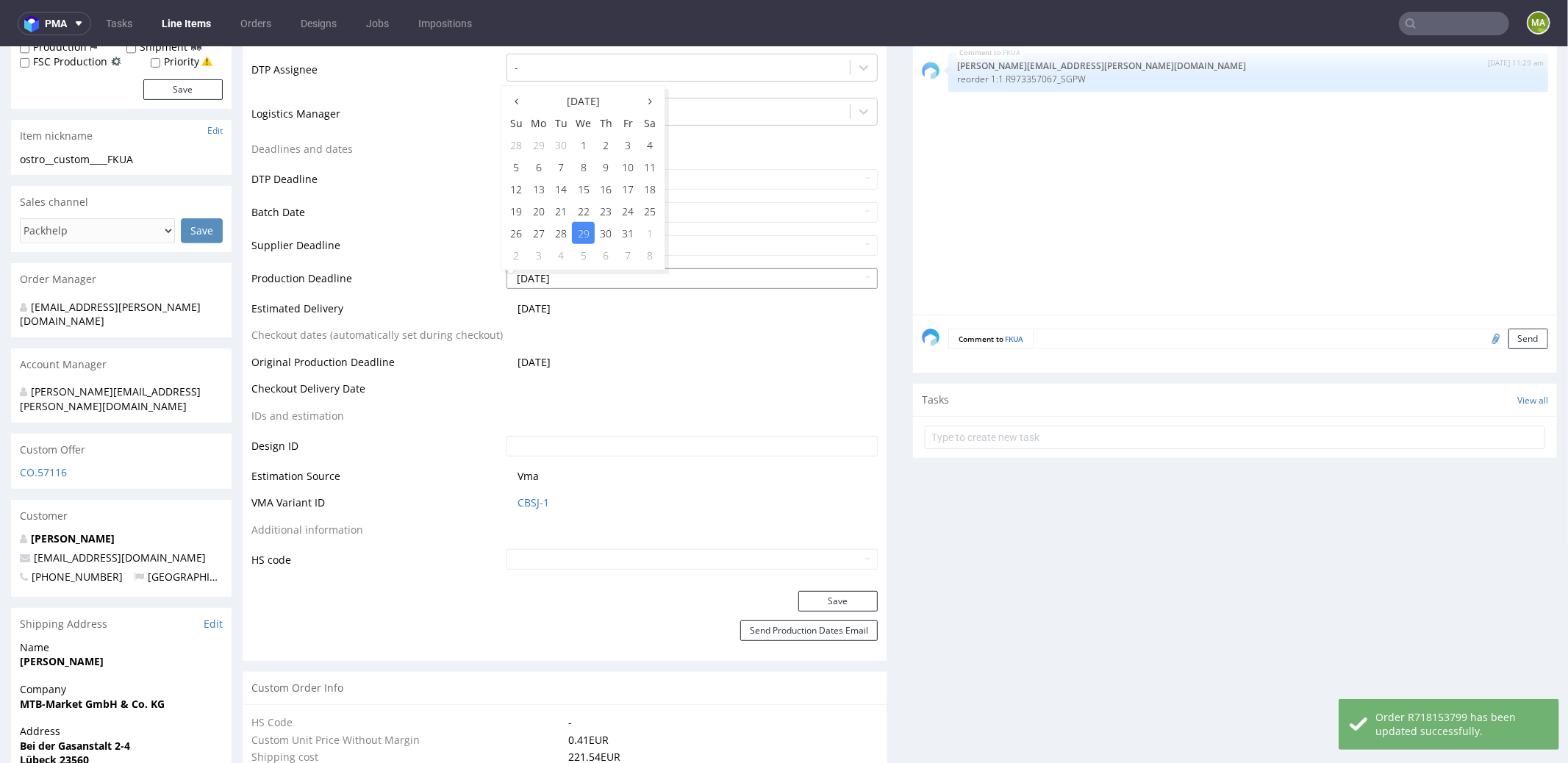
click at [558, 278] on input "[DATE]" at bounding box center [691, 278] width 371 height 21
click at [400, 344] on td "Checkout dates (automatically set during checkout)" at bounding box center [378, 339] width 252 height 27
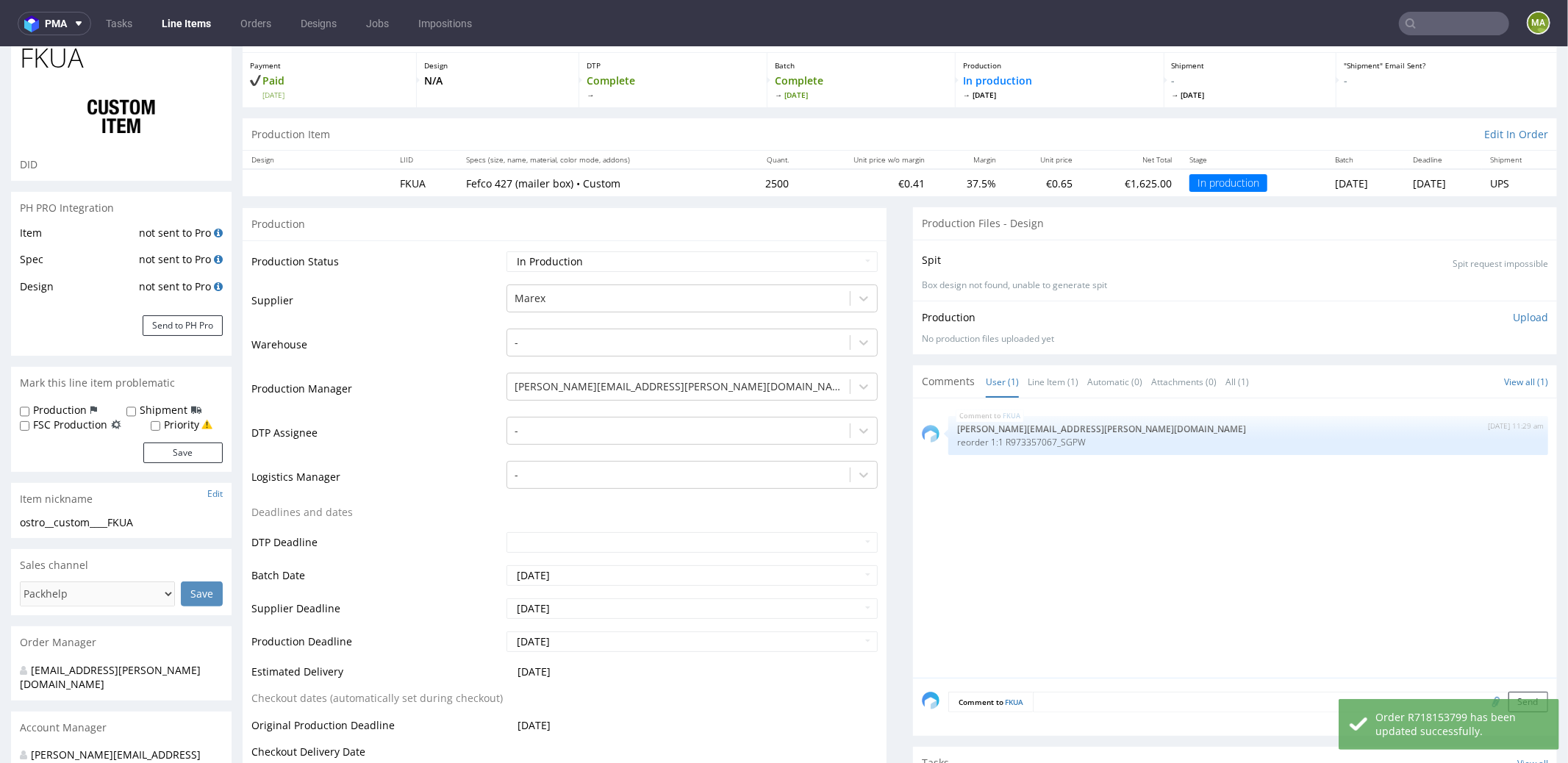
scroll to position [0, 0]
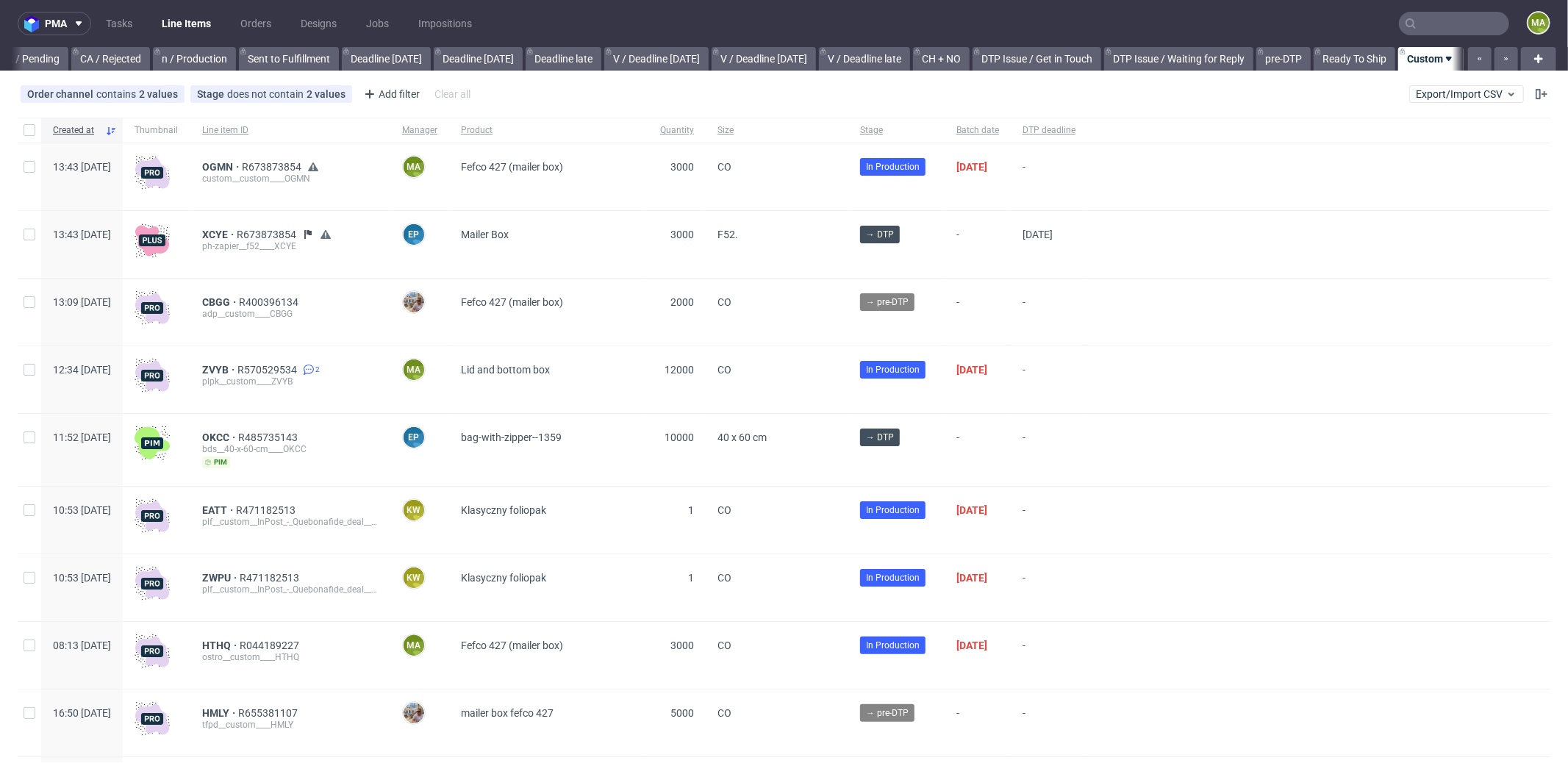
scroll to position [0, 1269]
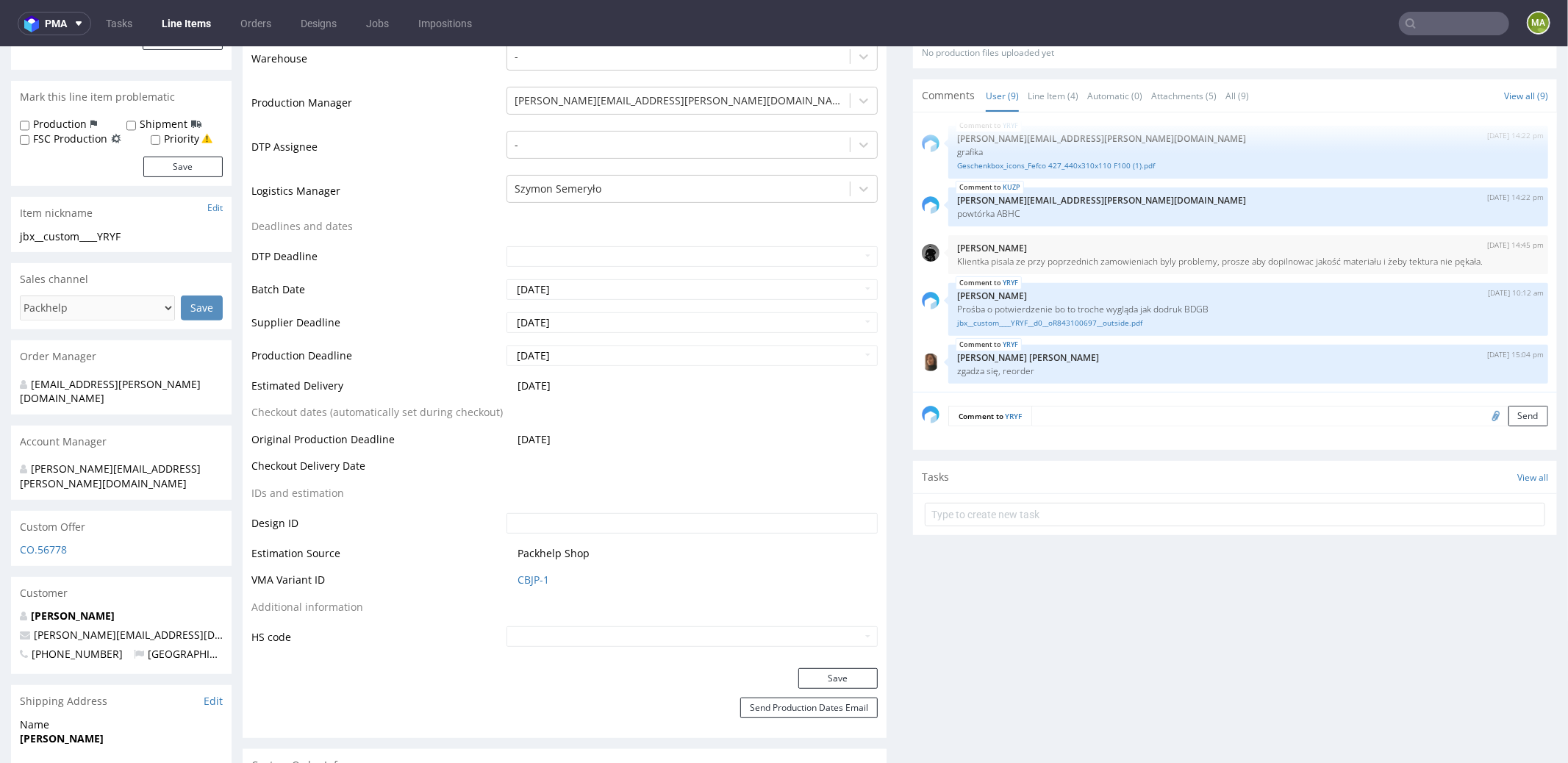
scroll to position [463, 0]
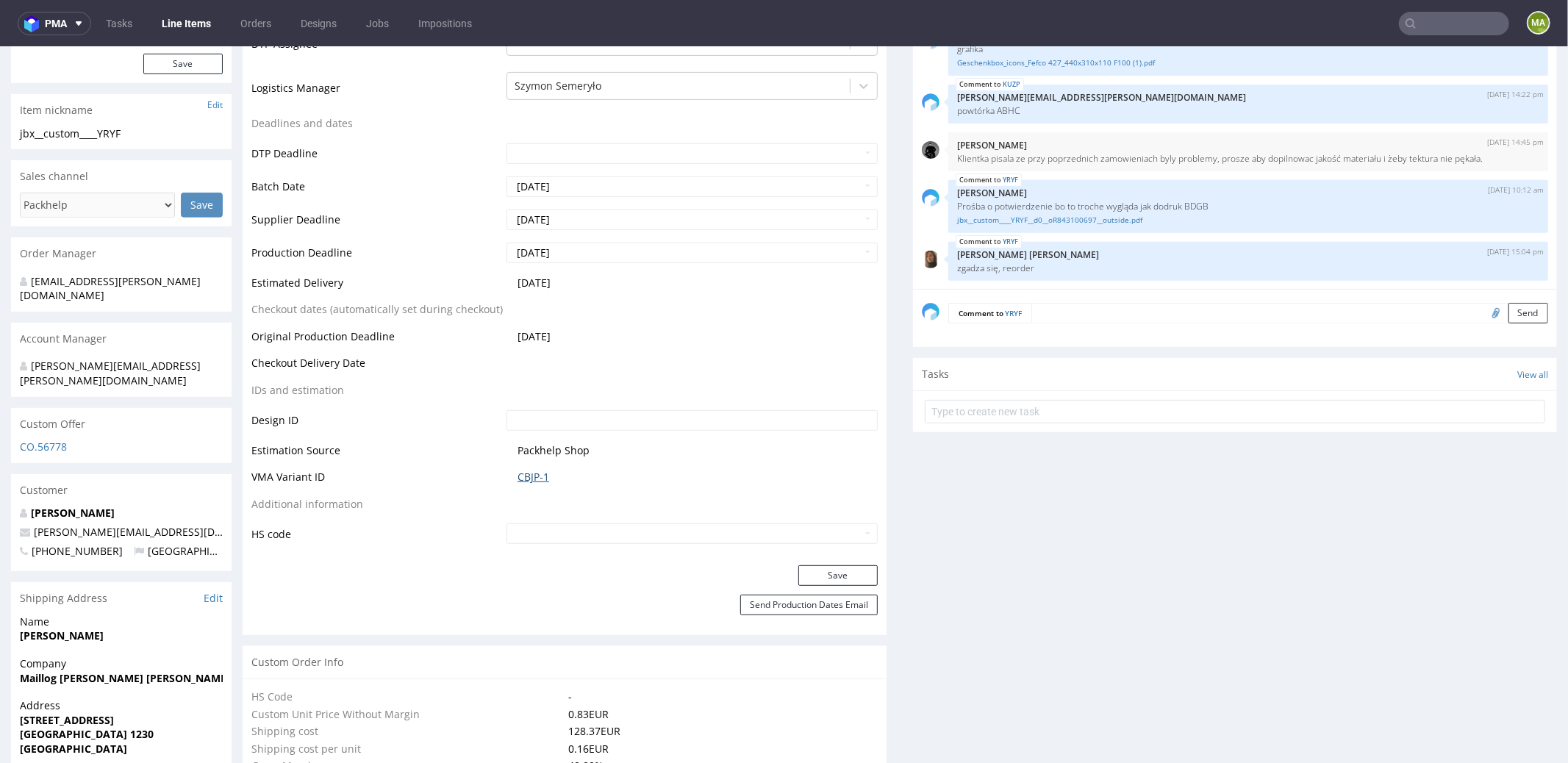
click at [536, 476] on link "CBJP-1" at bounding box center [534, 476] width 32 height 15
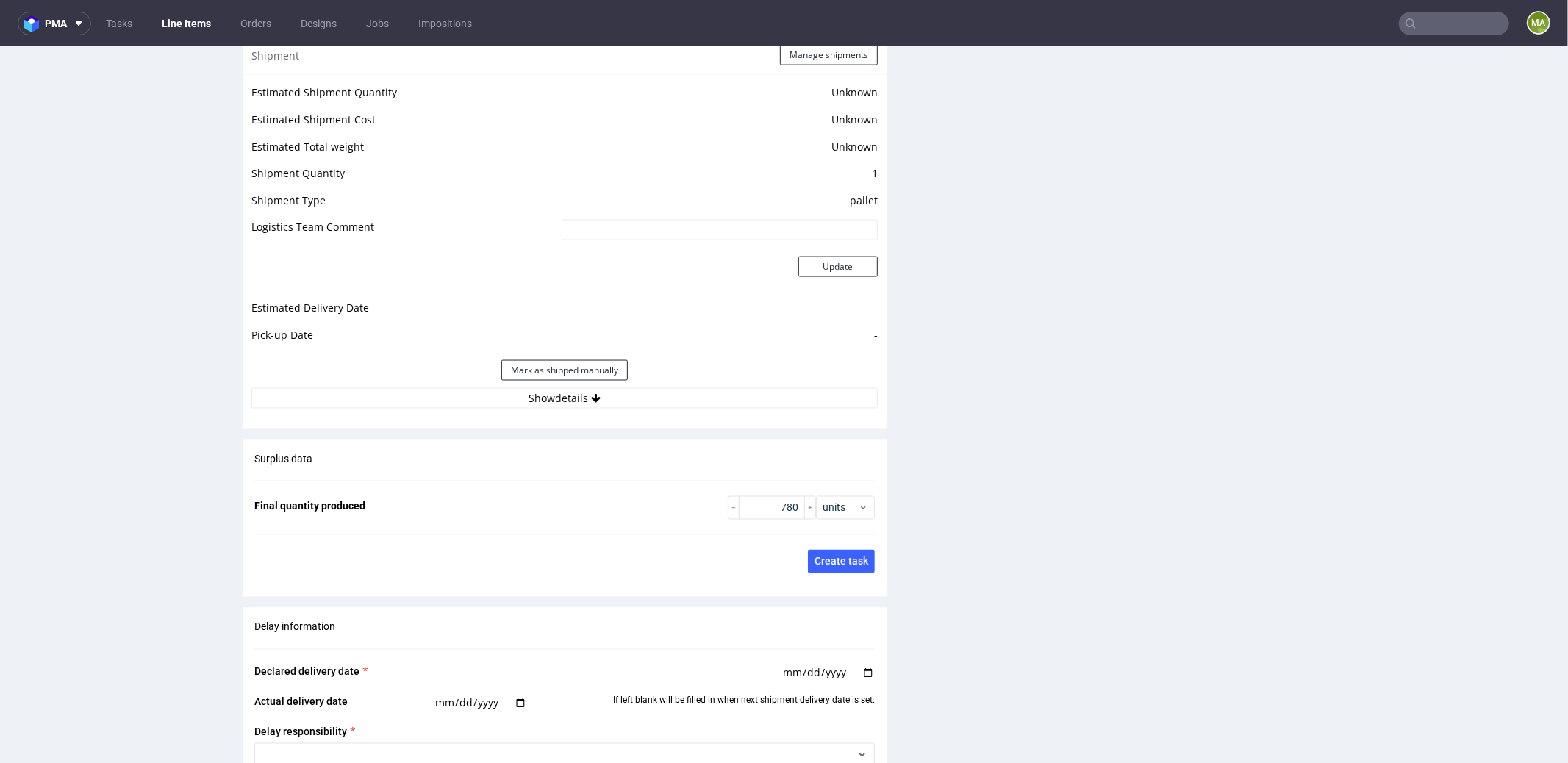
scroll to position [2409, 0]
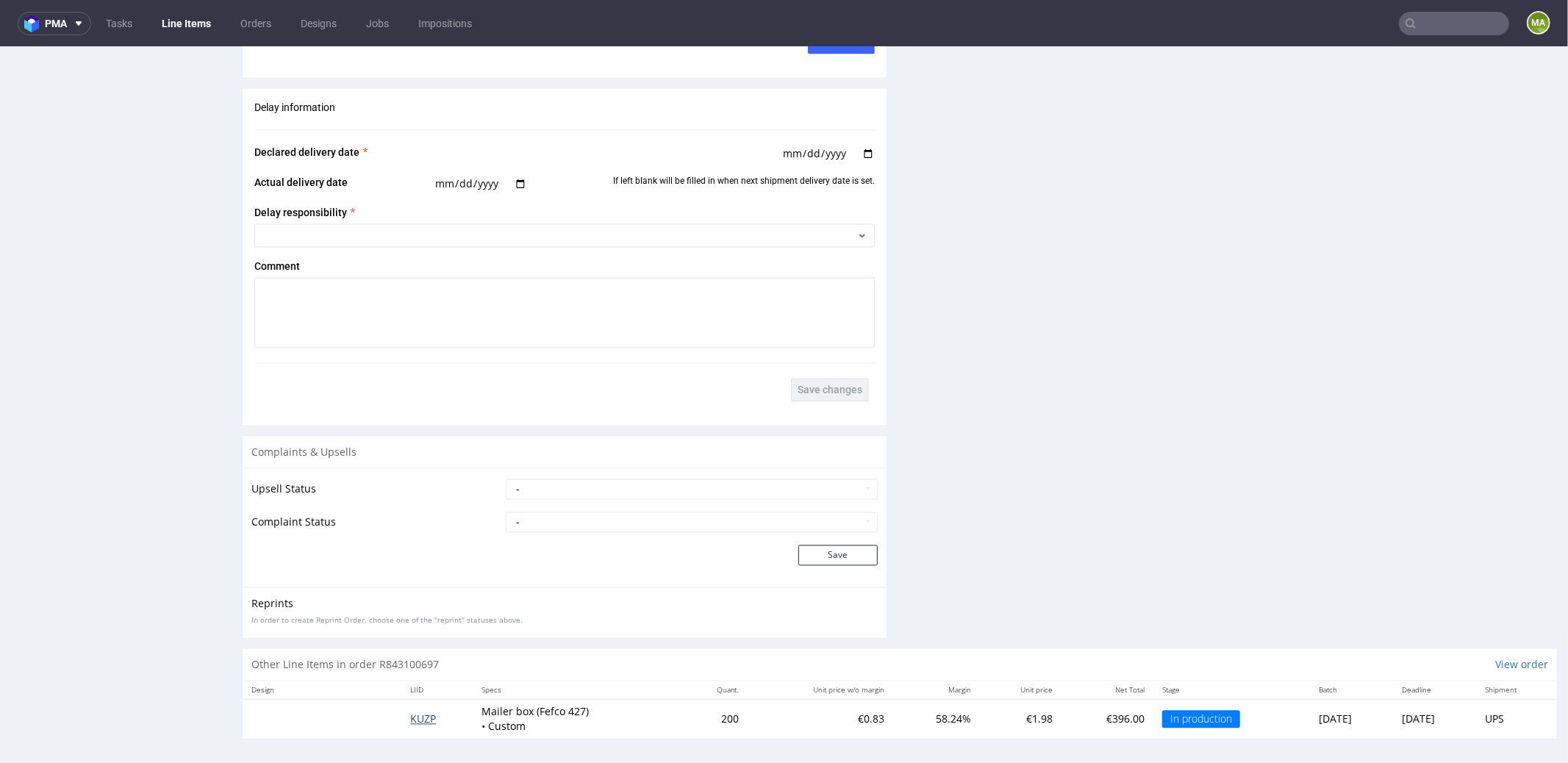
click at [421, 711] on span "KUZP" at bounding box center [423, 718] width 25 height 14
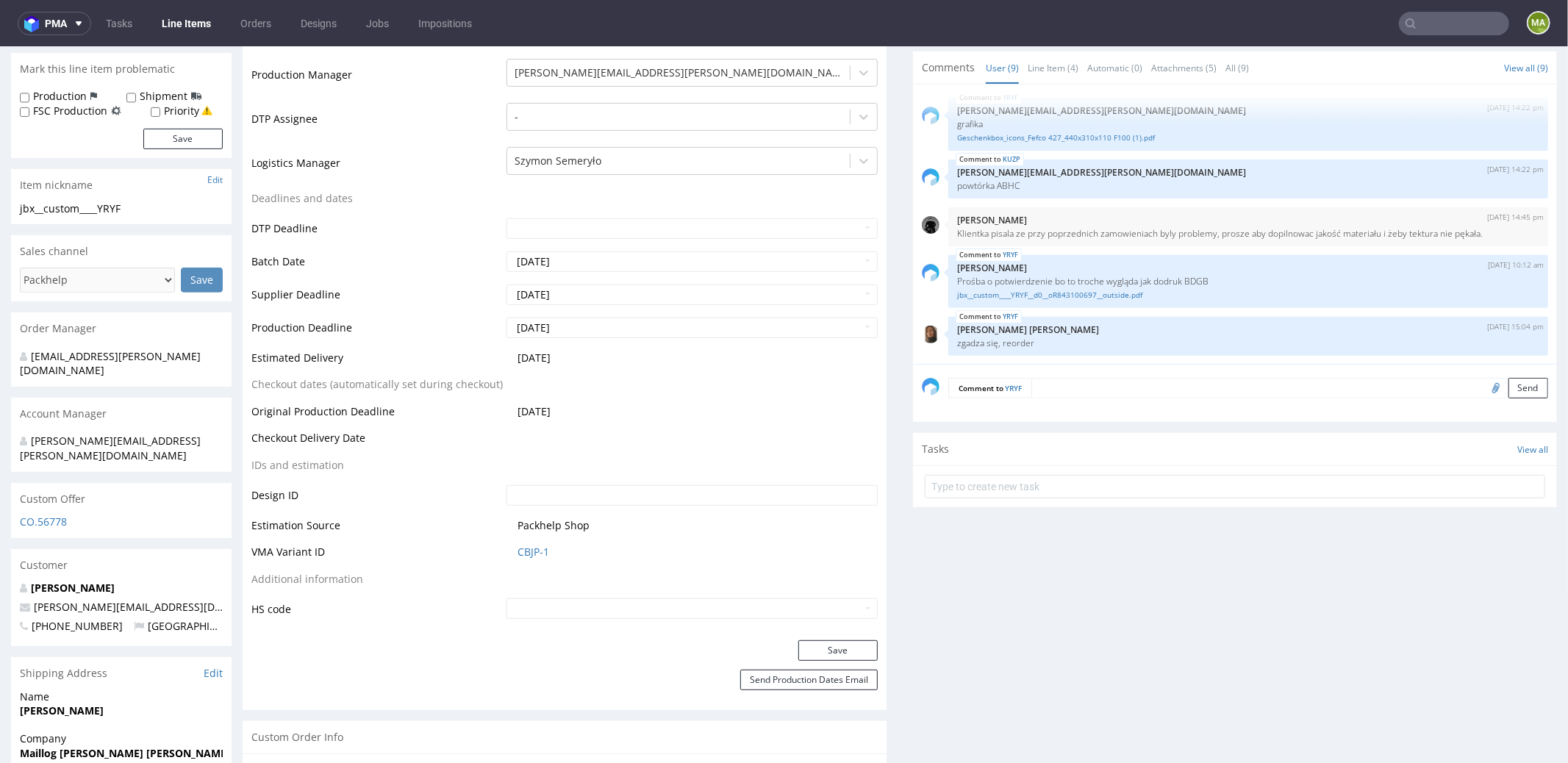
scroll to position [387, 0]
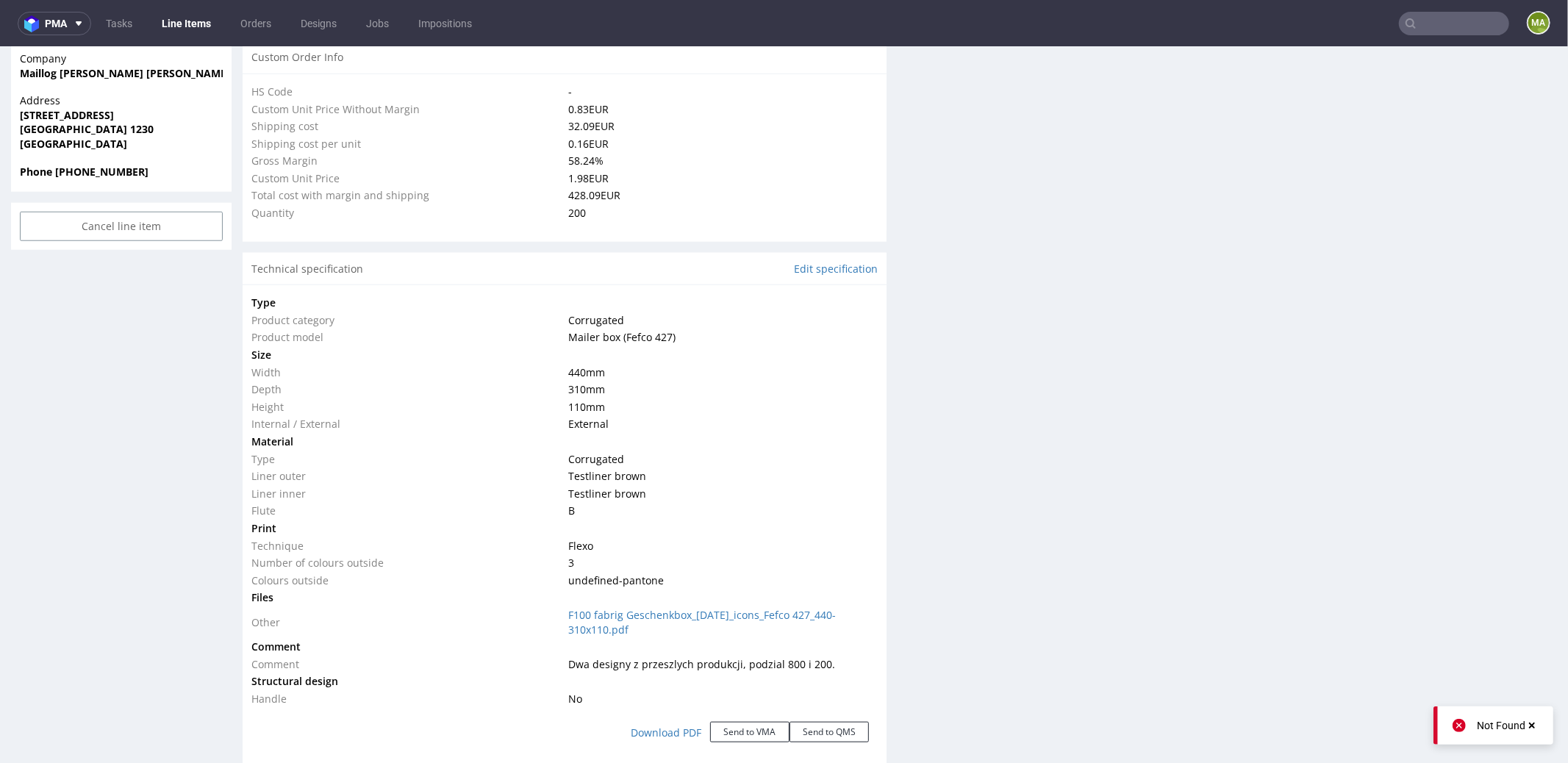
scroll to position [1088, 0]
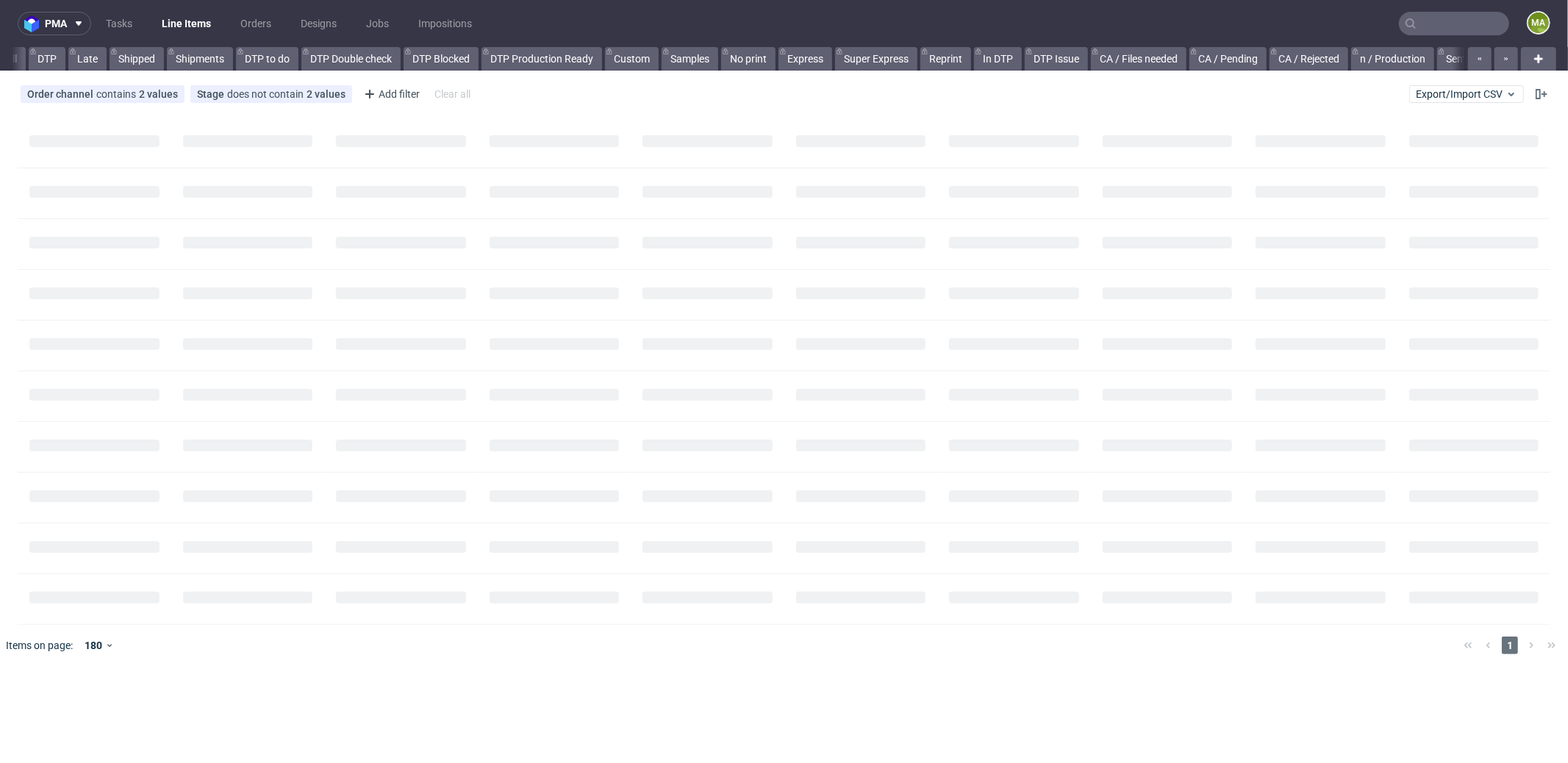
scroll to position [0, 796]
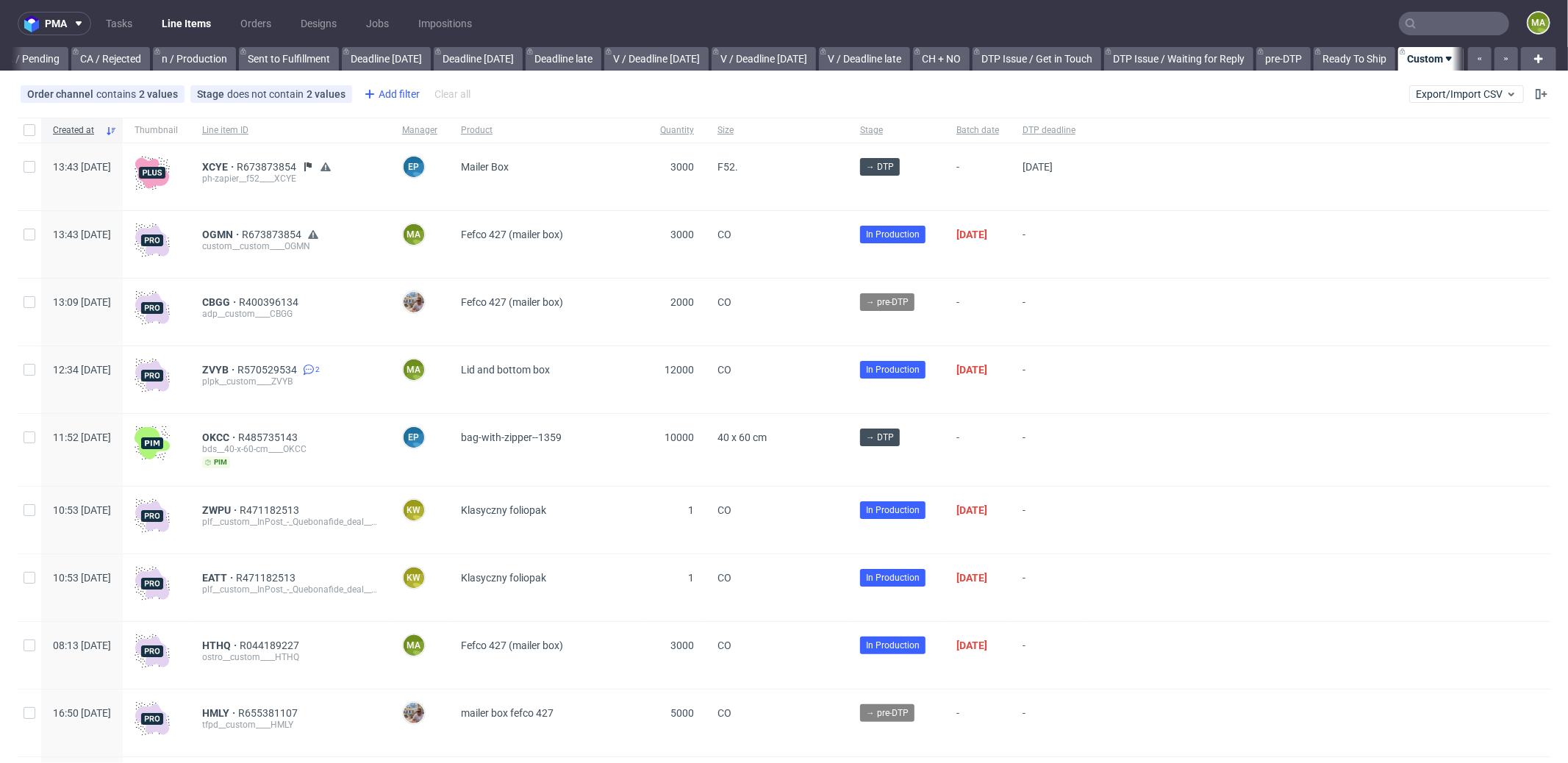
click at [384, 97] on div "Add filter" at bounding box center [390, 94] width 65 height 23
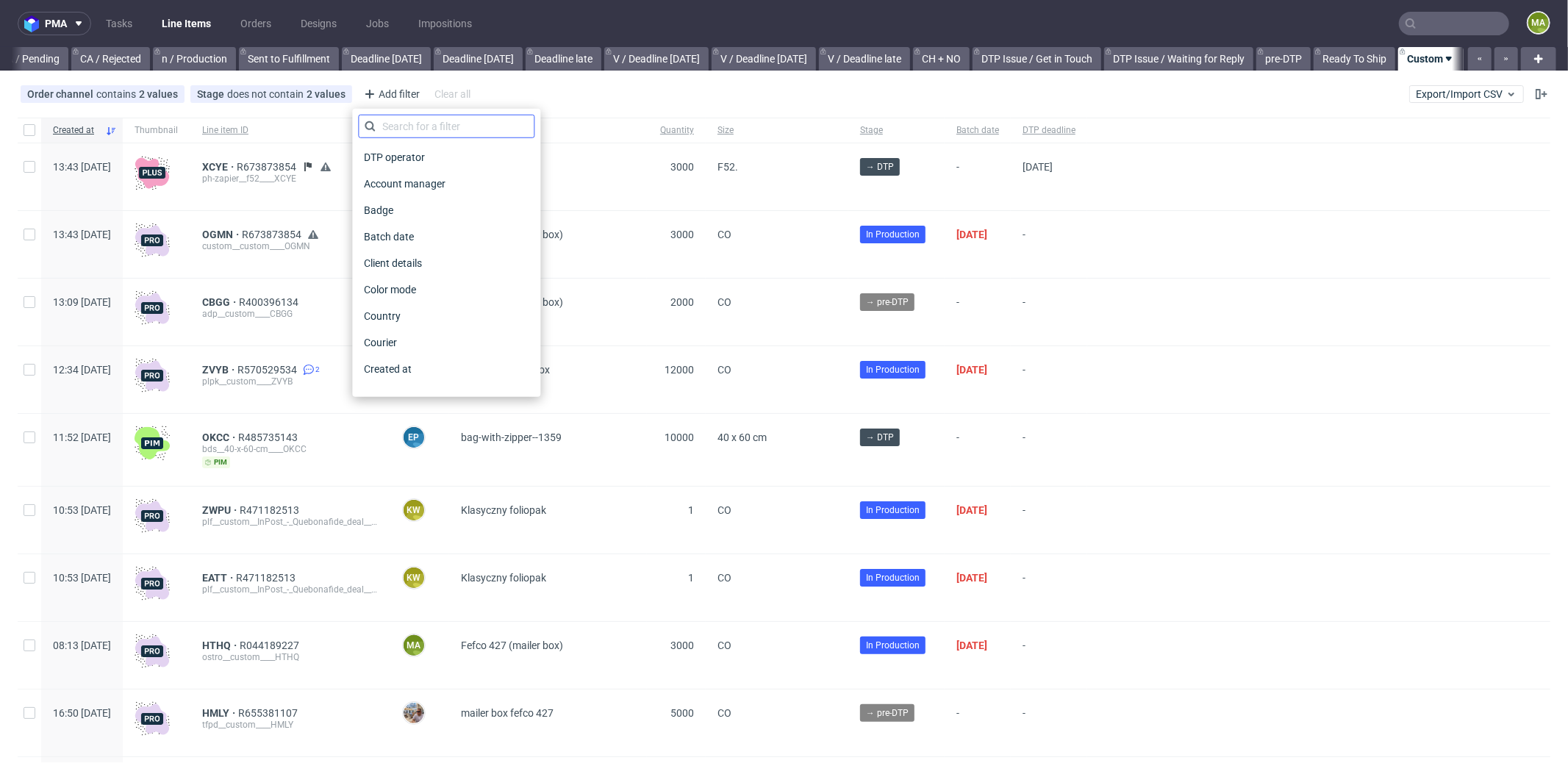
scroll to position [0, 1269]
click at [416, 117] on input "text" at bounding box center [446, 126] width 177 height 23
type input "pro"
click at [437, 359] on span "Production manager" at bounding box center [411, 369] width 107 height 21
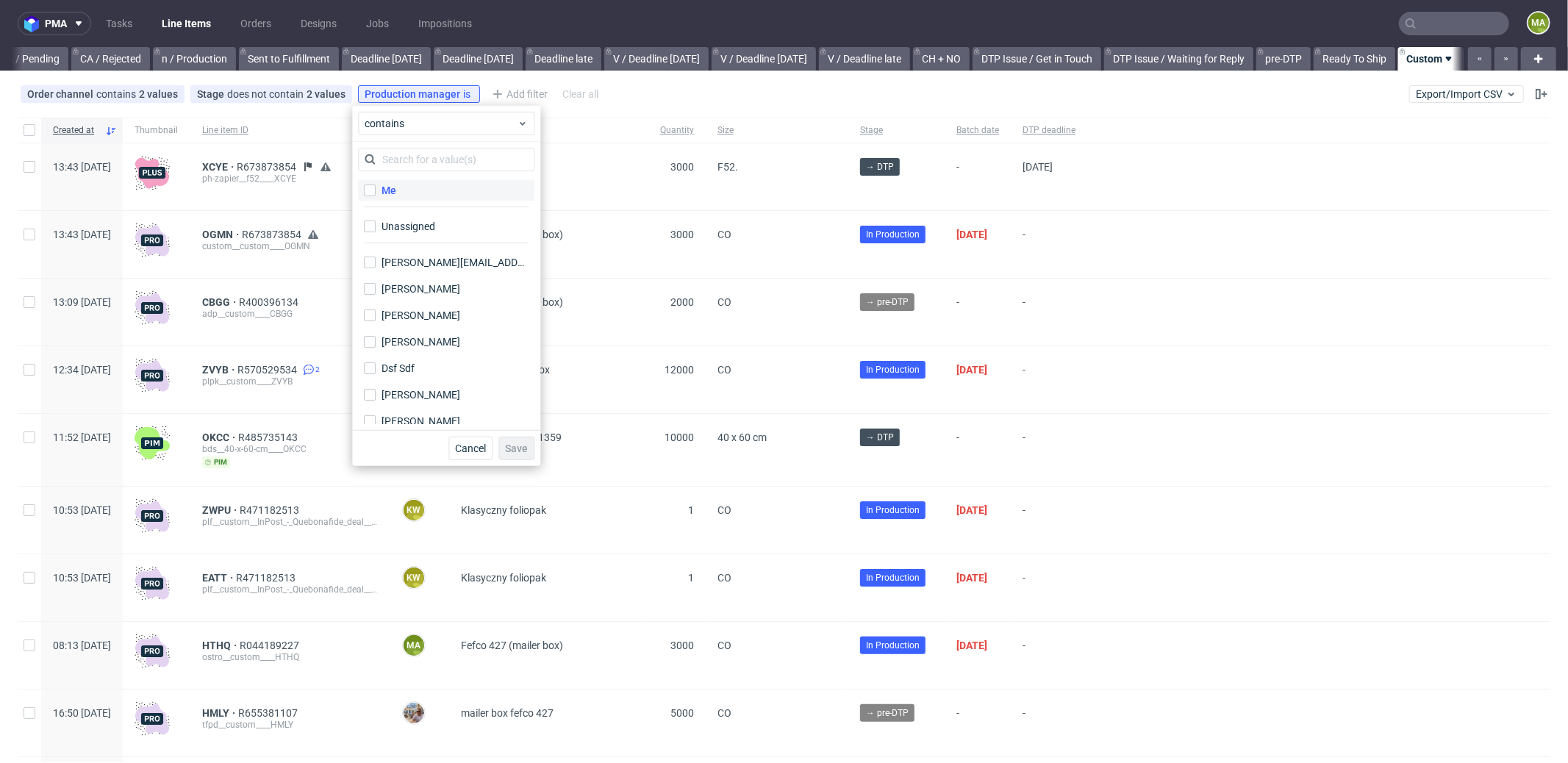
click at [387, 183] on div "Me" at bounding box center [389, 191] width 15 height 15
click at [376, 184] on input "Me" at bounding box center [369, 190] width 12 height 12
checkbox input "true"
click at [513, 454] on button "Save" at bounding box center [517, 448] width 36 height 23
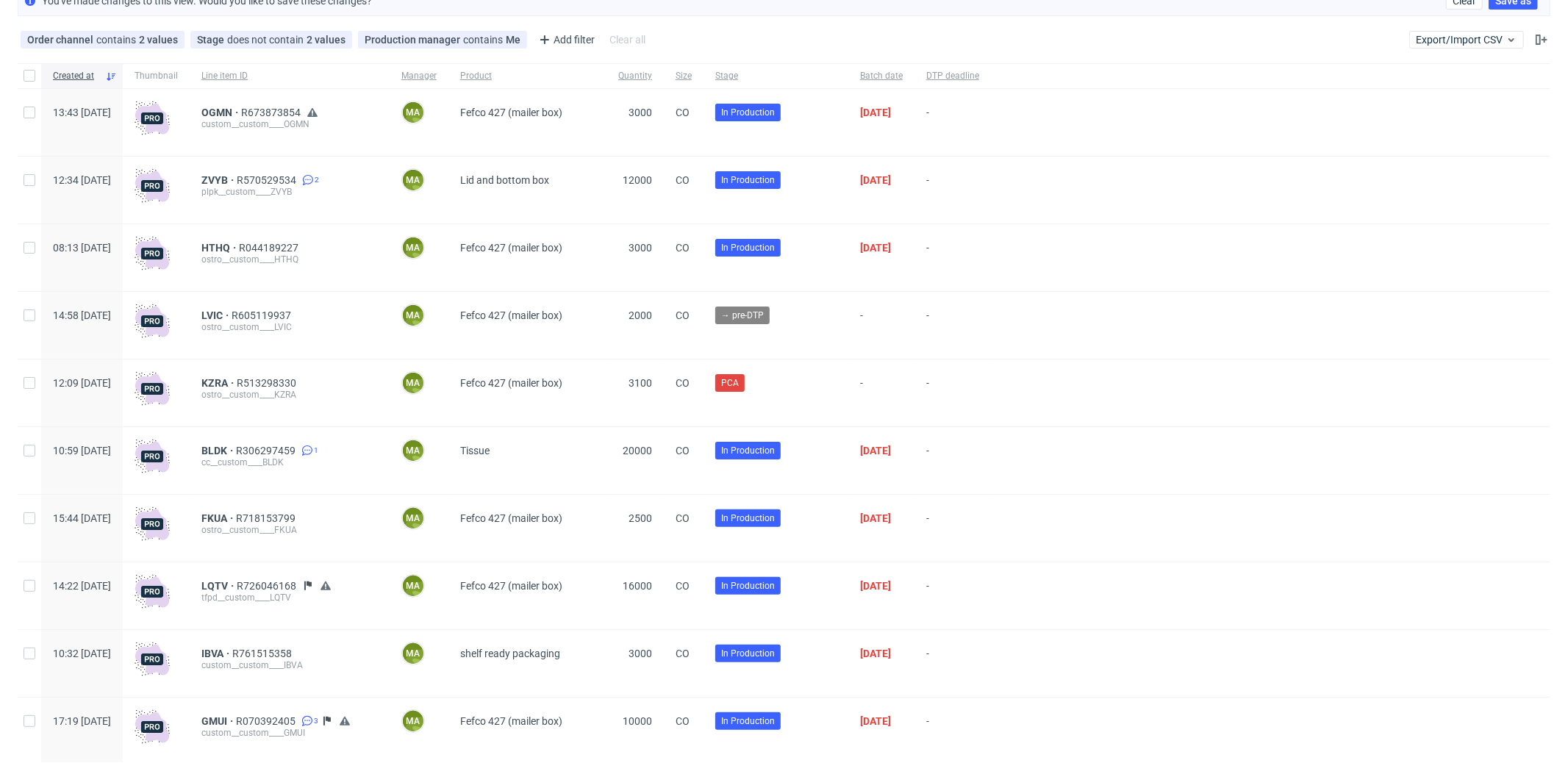
scroll to position [106, 0]
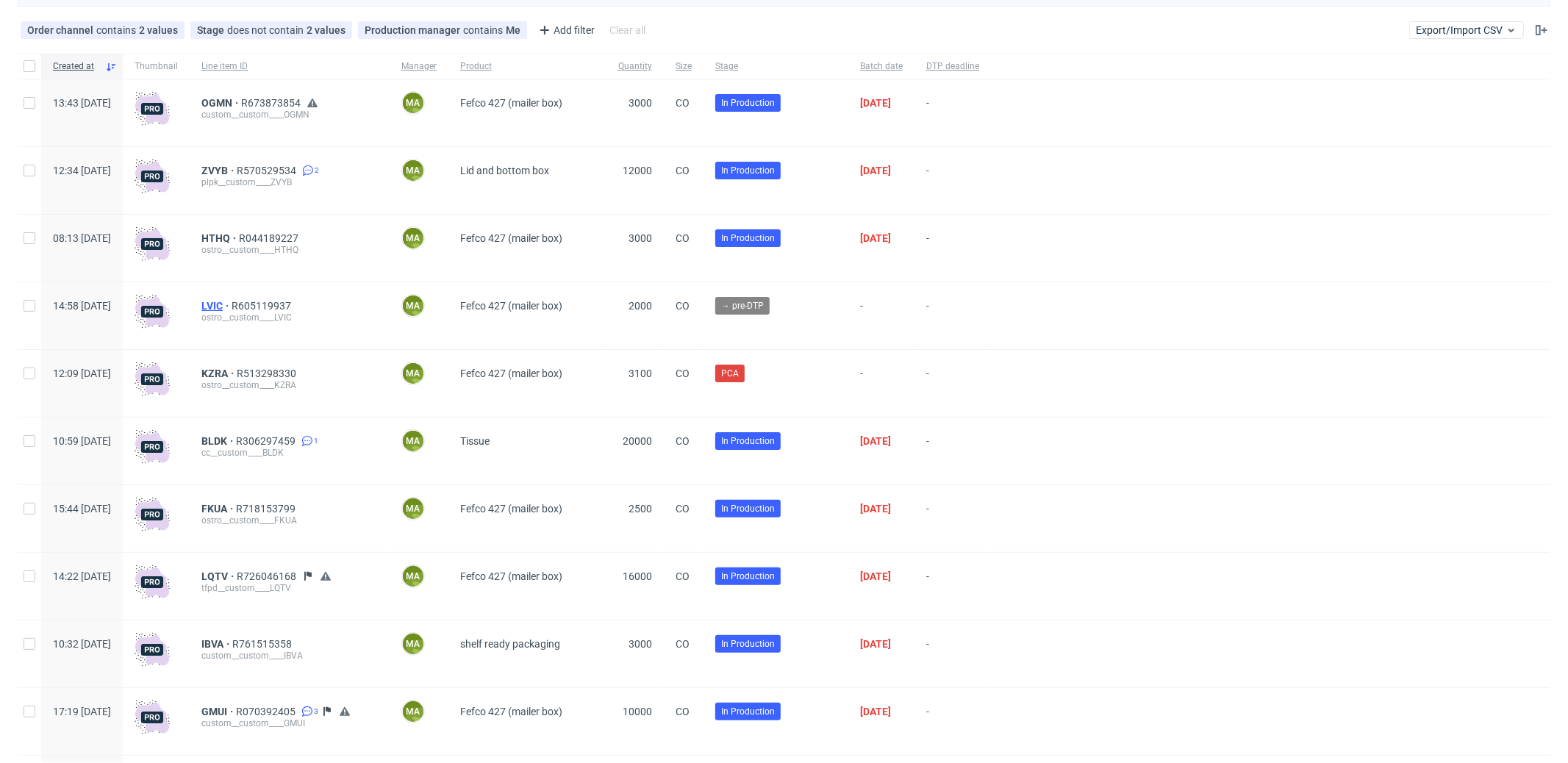
click at [232, 301] on span "LVIC" at bounding box center [216, 305] width 30 height 12
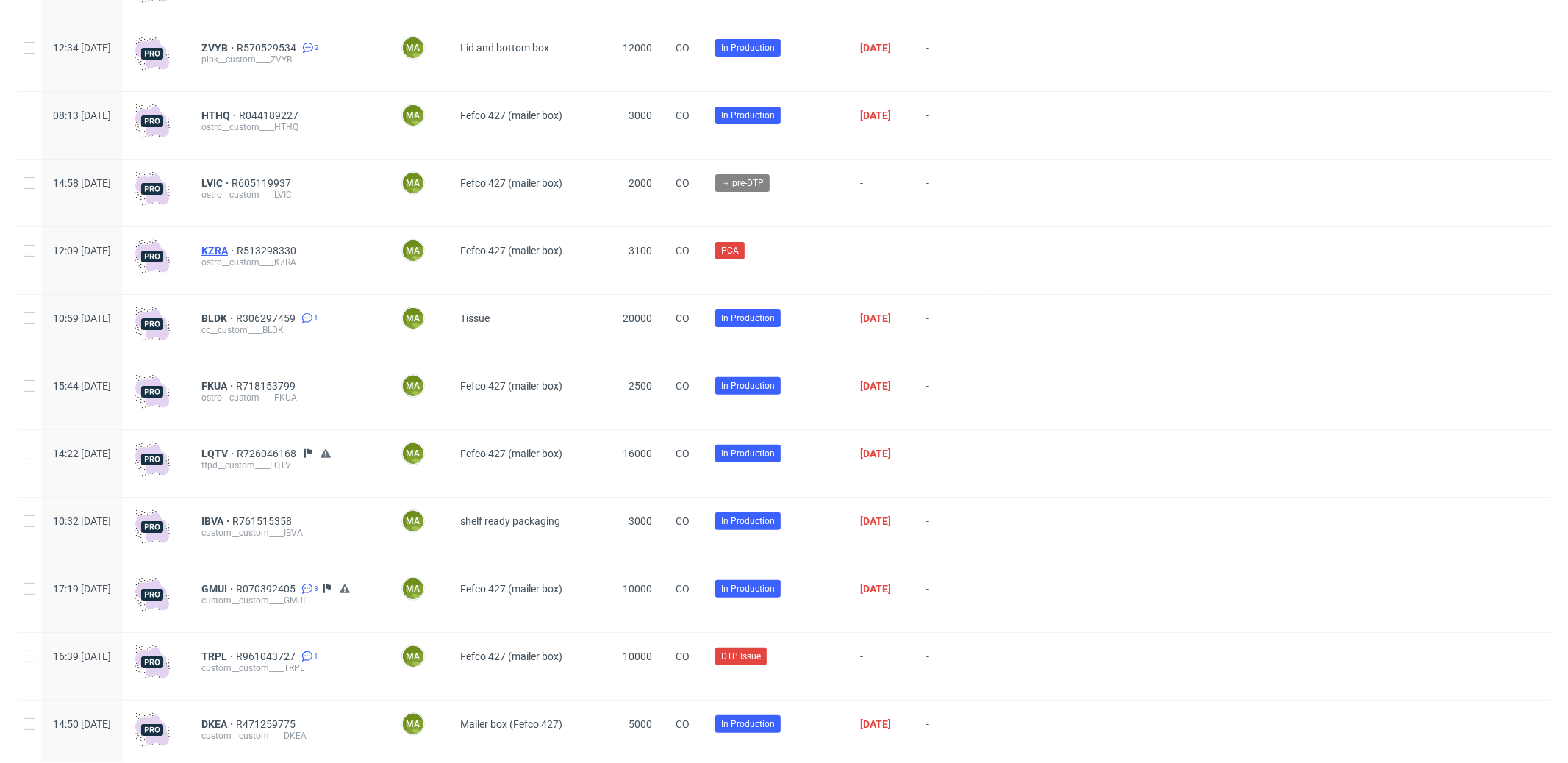
click at [237, 245] on span "KZRA" at bounding box center [219, 251] width 36 height 12
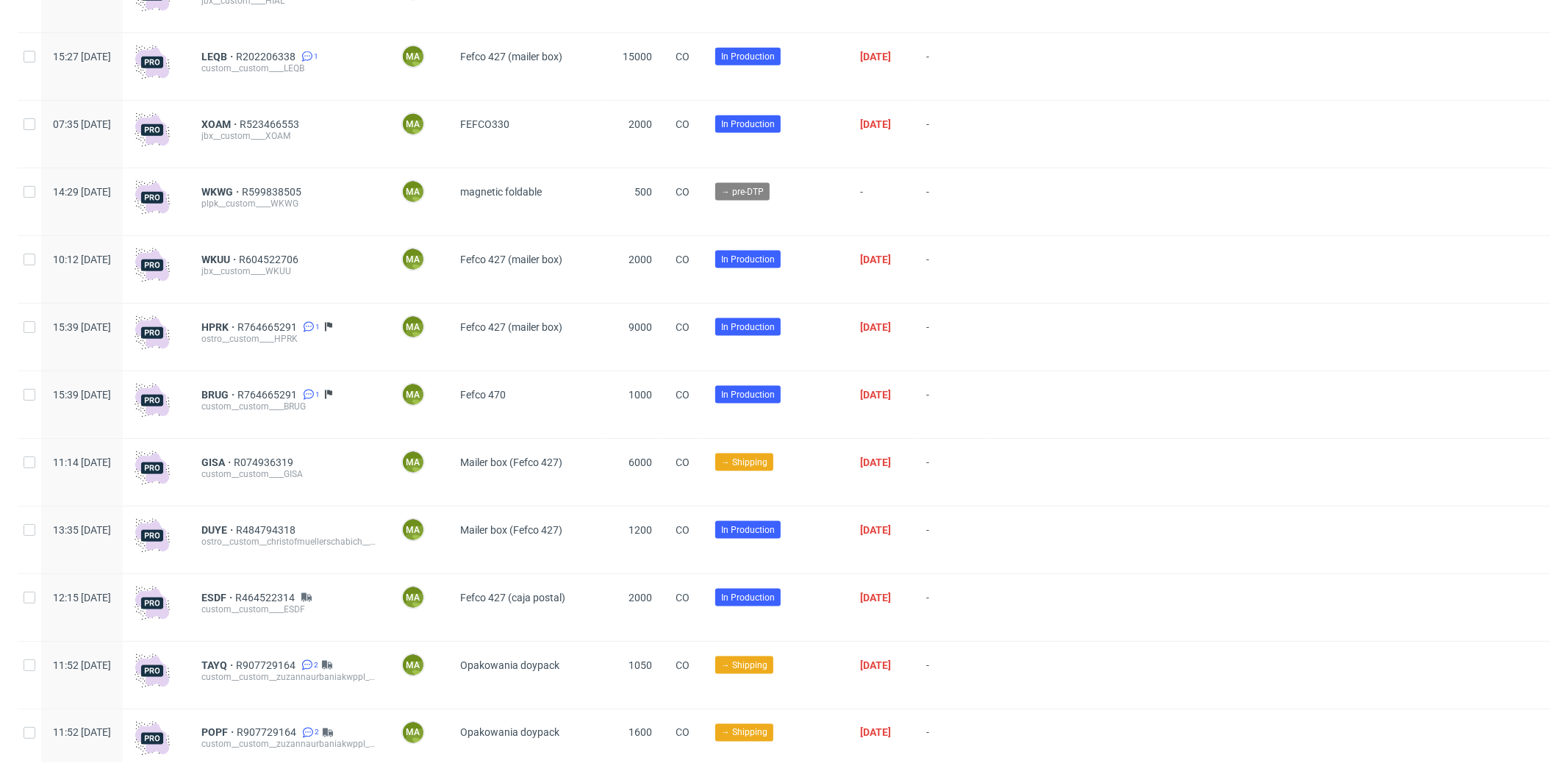
scroll to position [1986, 0]
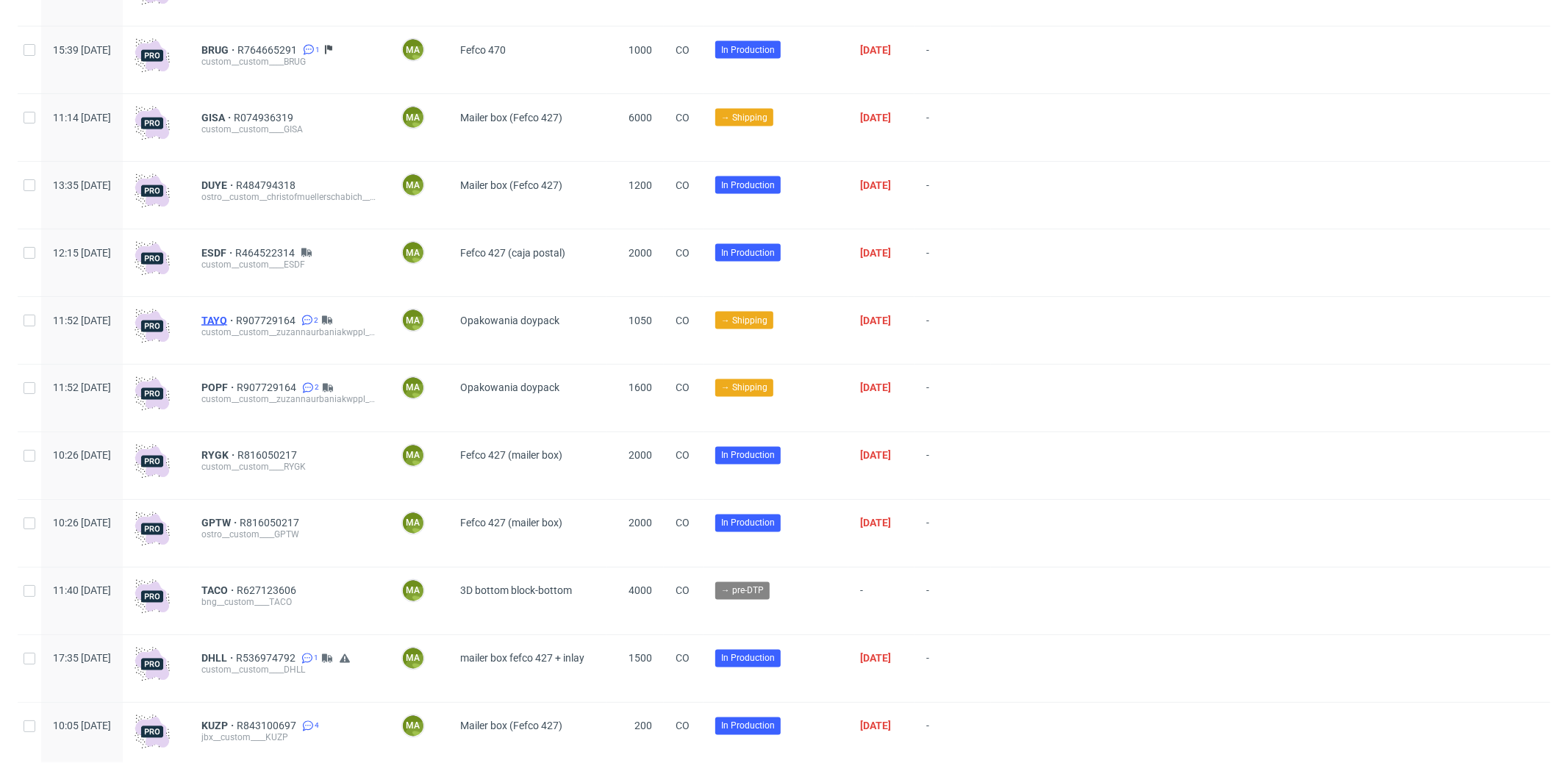
click at [236, 323] on span "TAYQ" at bounding box center [218, 320] width 35 height 12
click at [237, 392] on span "POPF" at bounding box center [219, 388] width 36 height 12
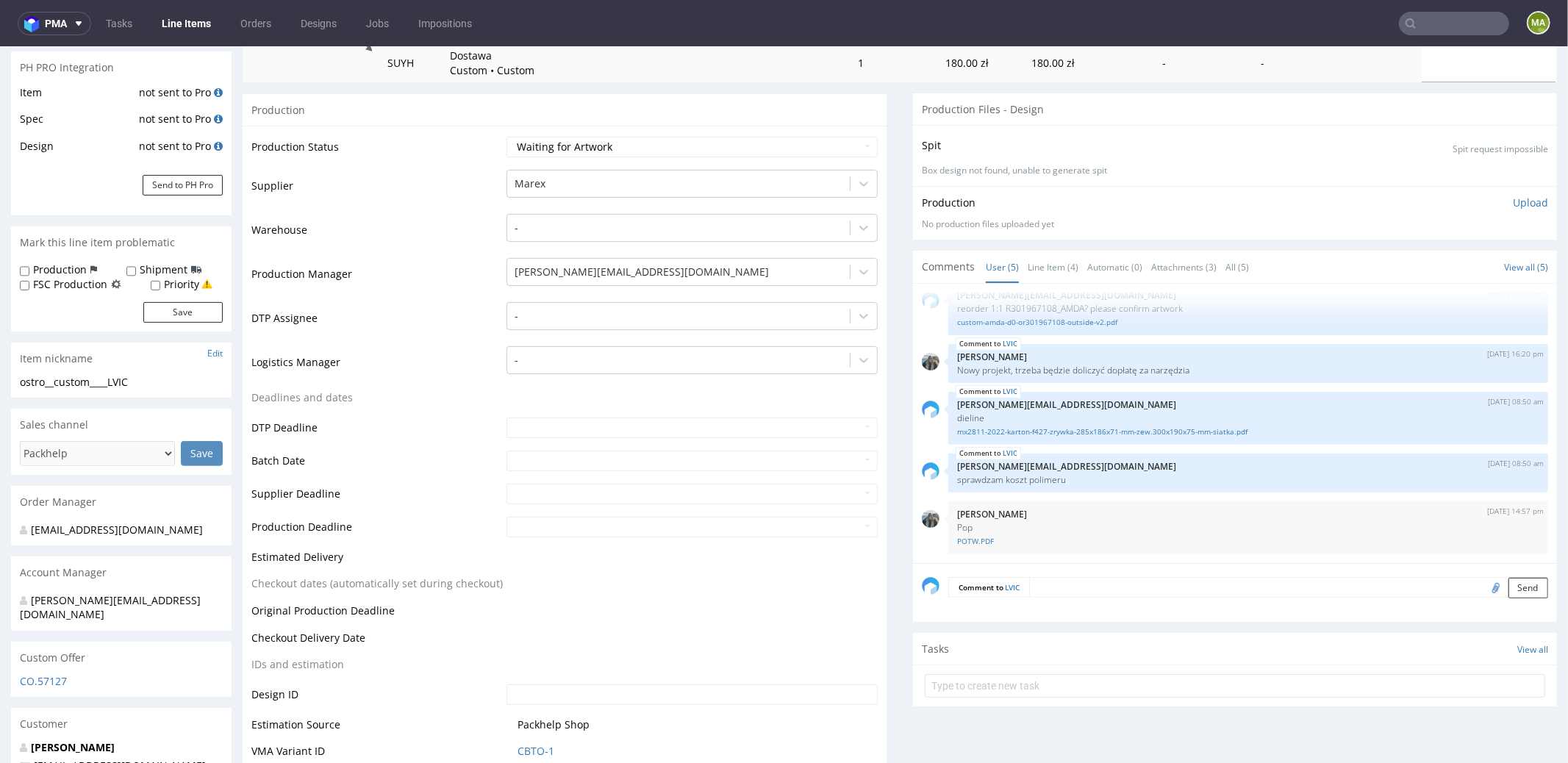
scroll to position [317, 0]
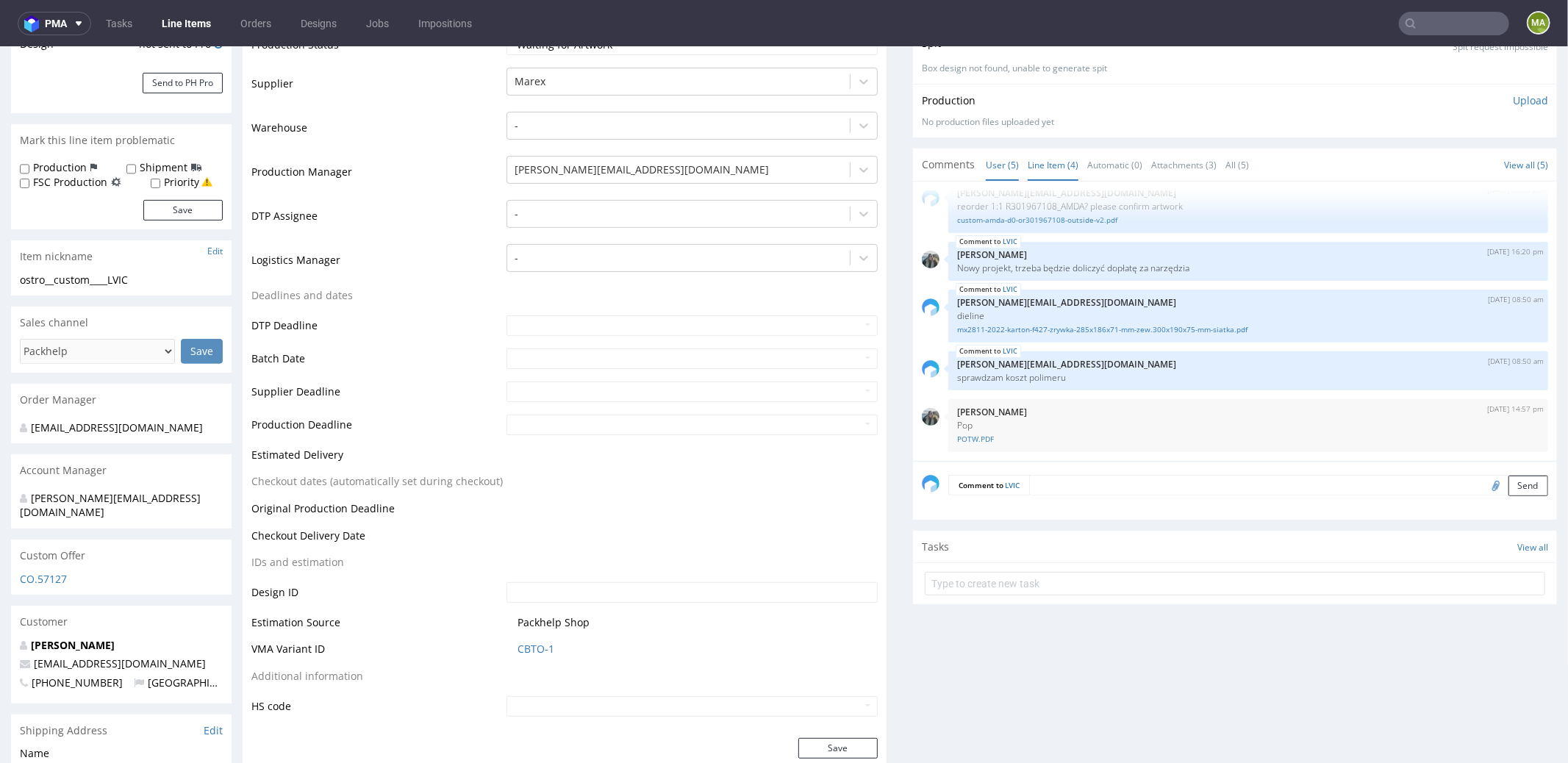
click at [1063, 155] on link "Line Item (4)" at bounding box center [1053, 164] width 51 height 32
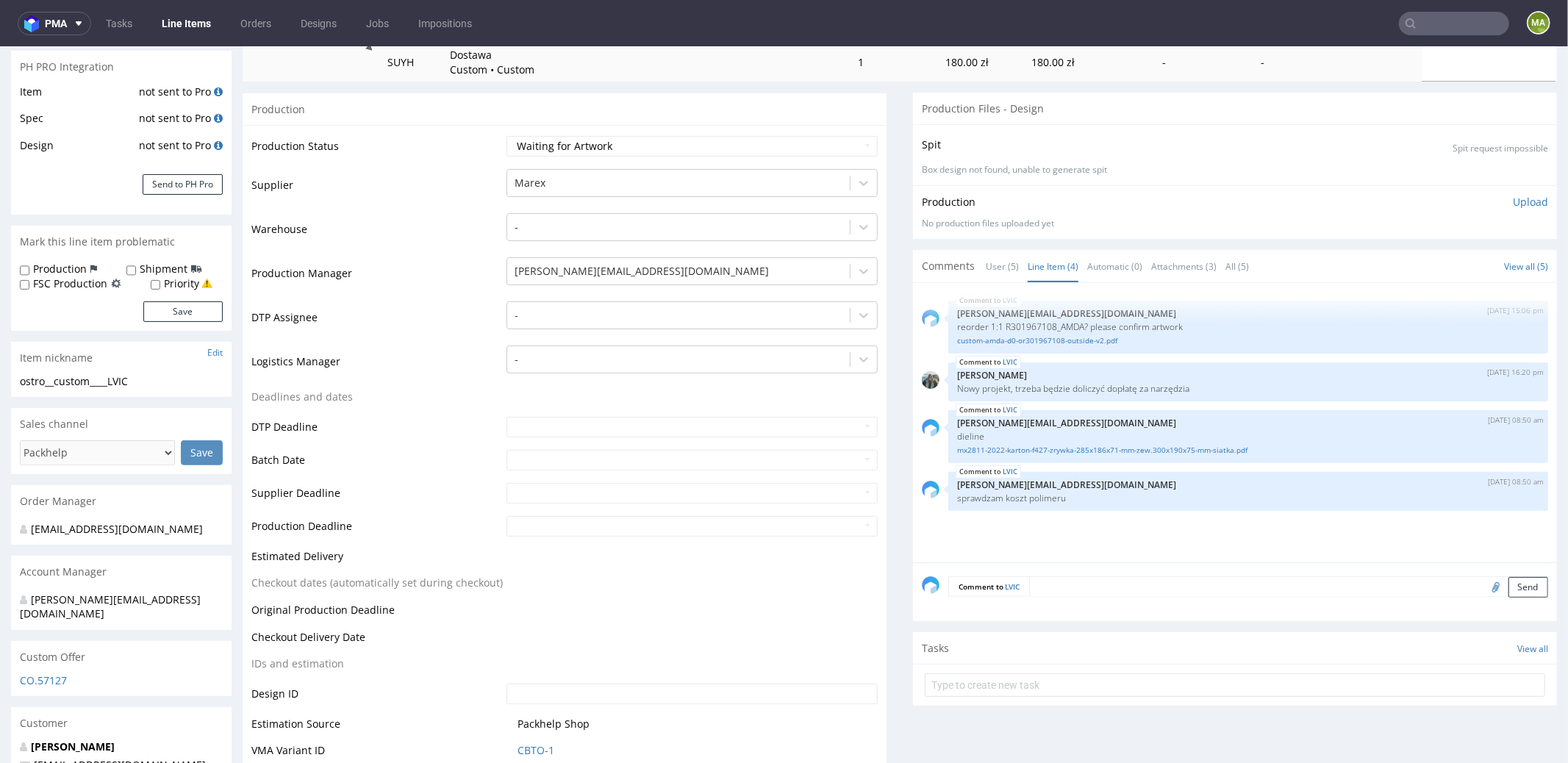
scroll to position [0, 0]
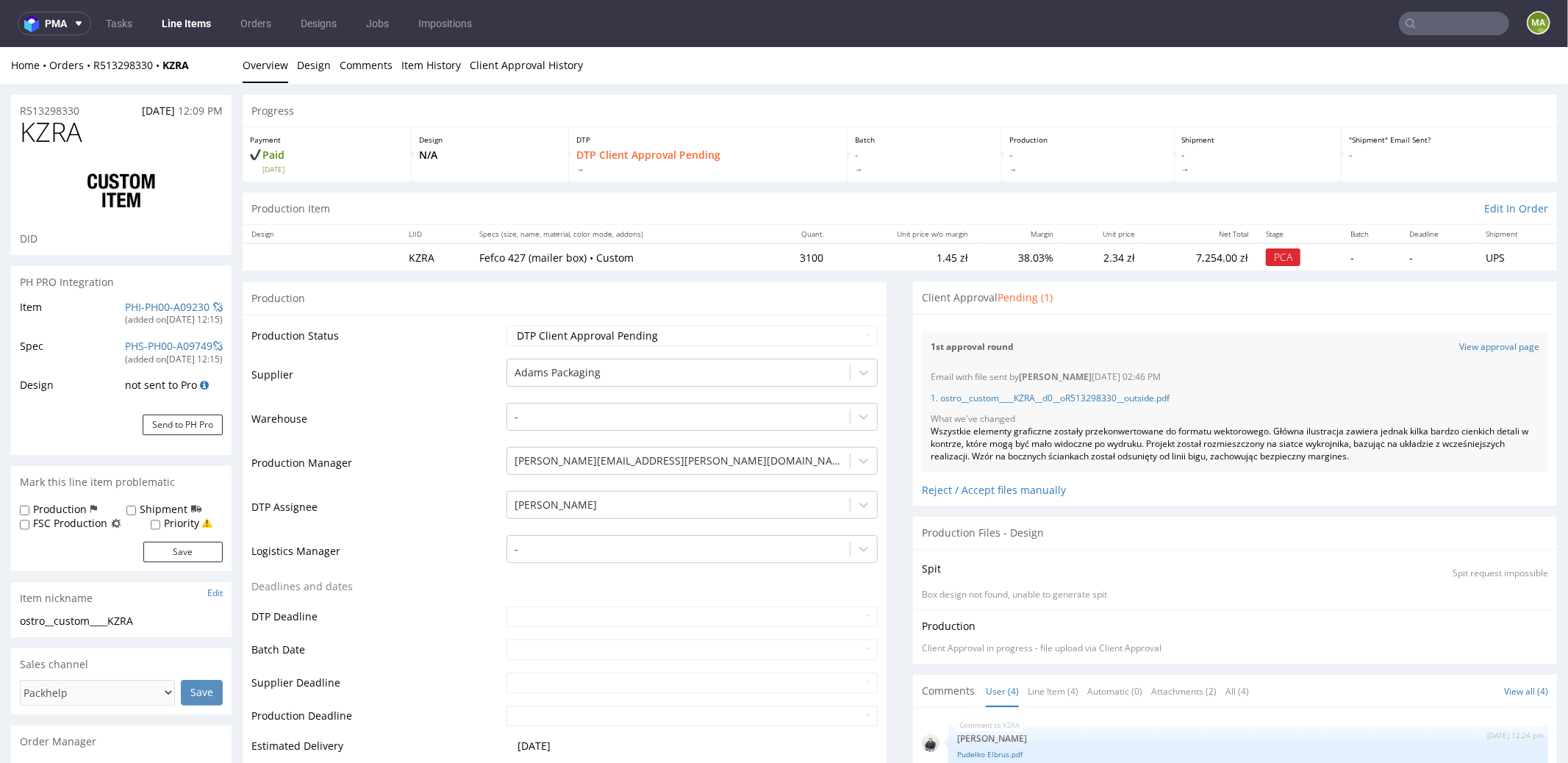
scroll to position [347, 0]
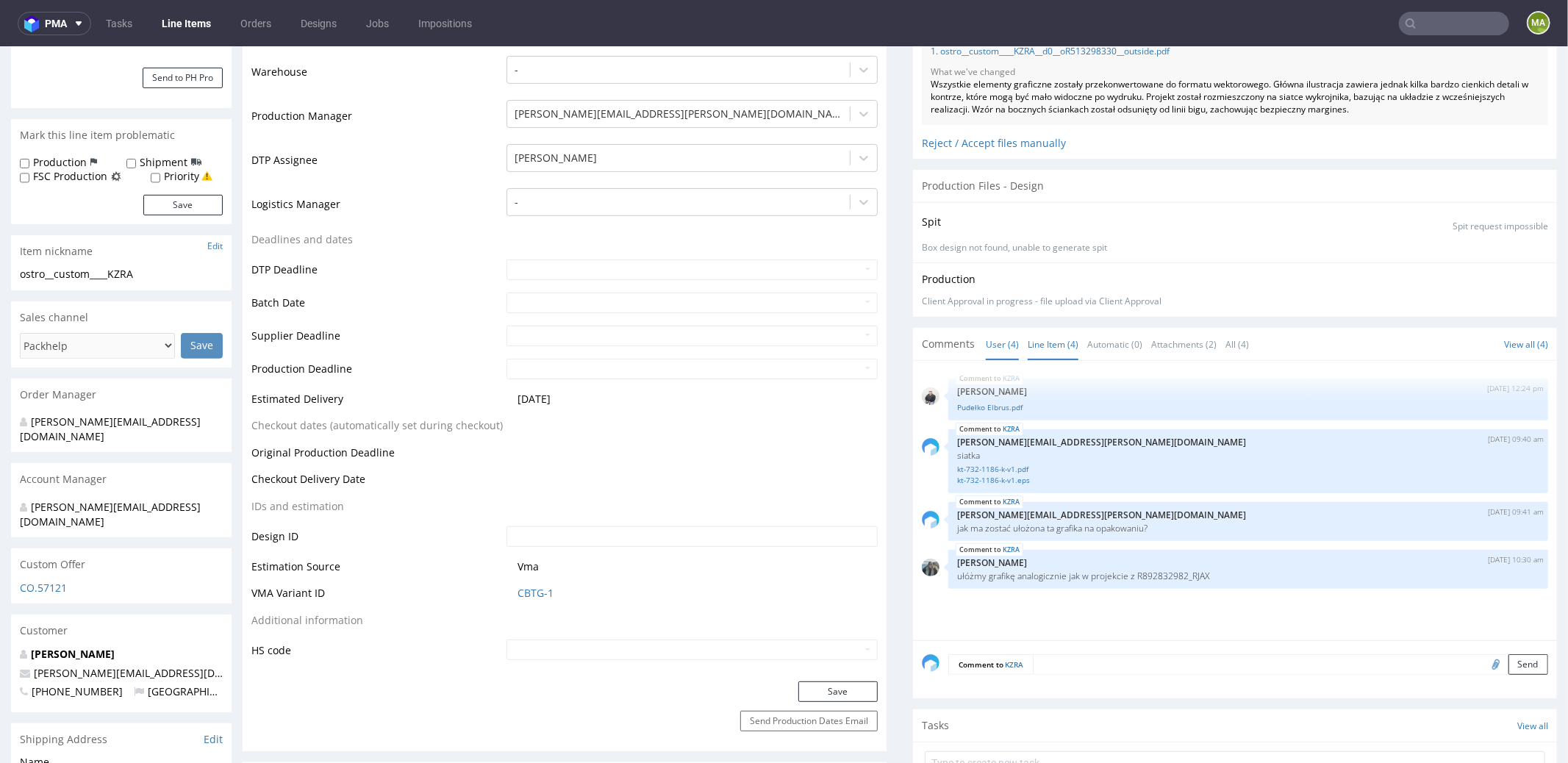
click at [1028, 343] on link "Line Item (4)" at bounding box center [1053, 344] width 51 height 32
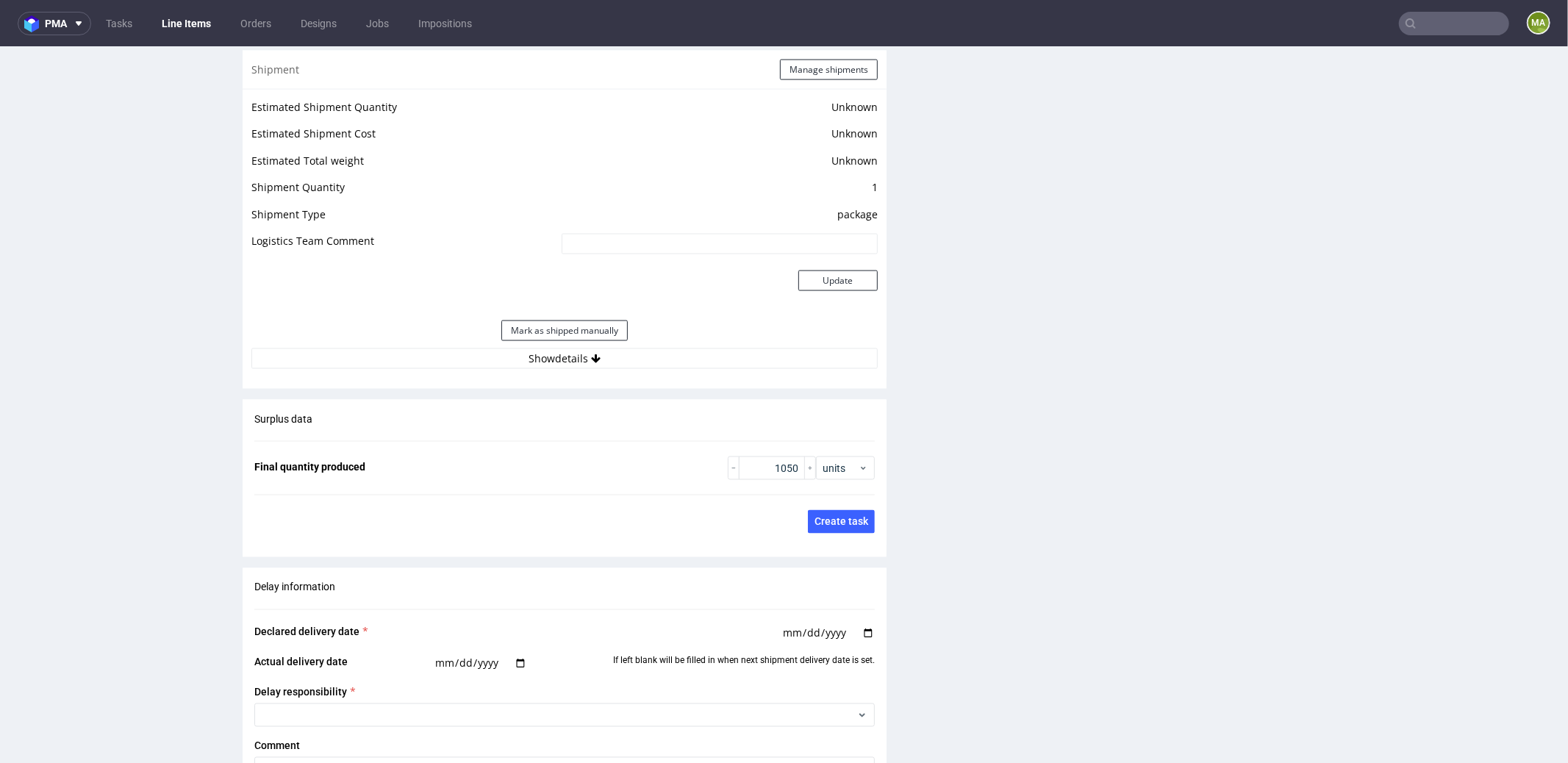
scroll to position [1908, 0]
click at [833, 80] on div "Shipment Manage shipments" at bounding box center [565, 68] width 644 height 39
click at [836, 70] on button "Manage shipments" at bounding box center [829, 69] width 98 height 21
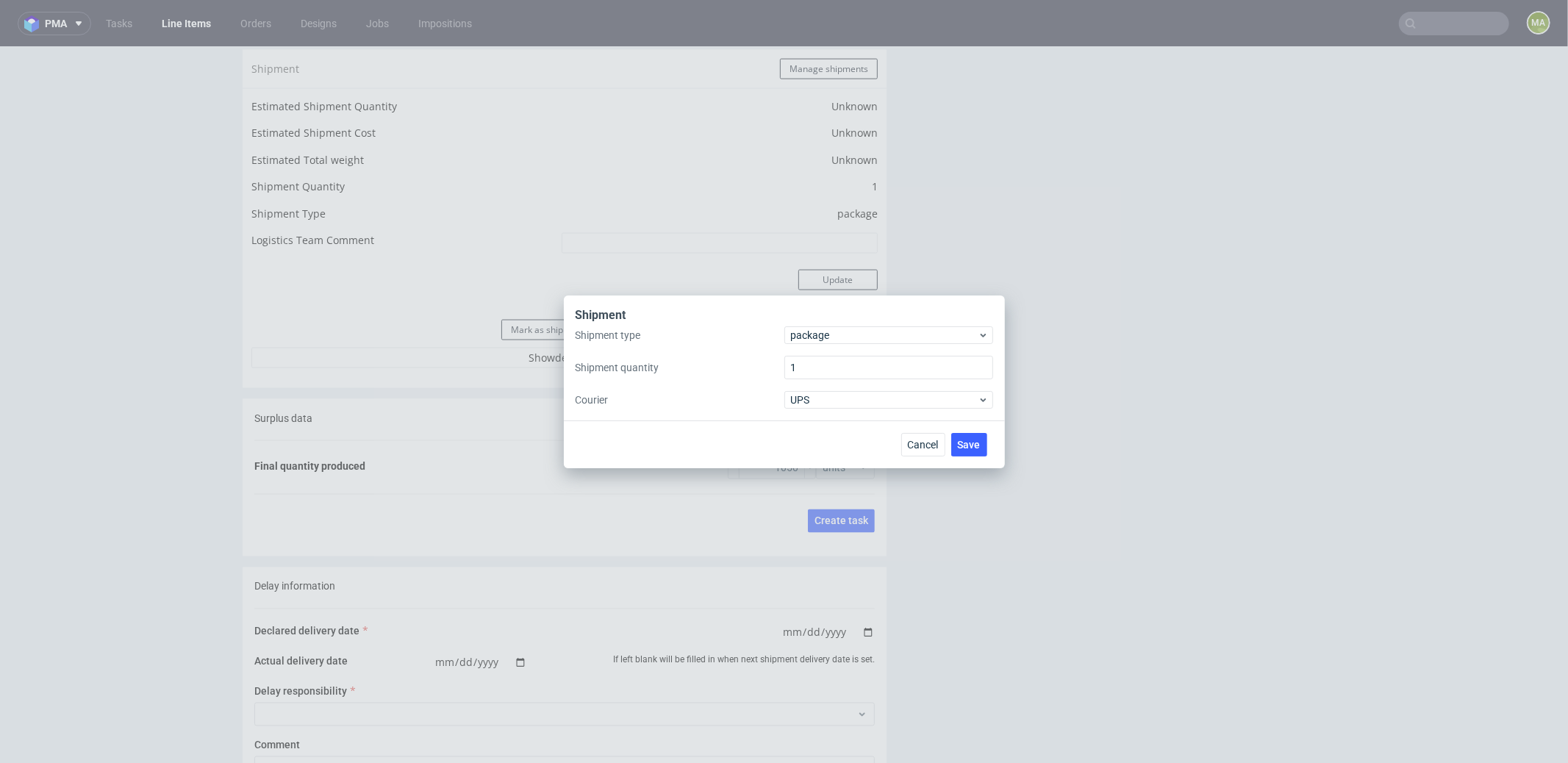
click at [898, 439] on div "Cancel Save" at bounding box center [784, 444] width 442 height 48
click at [898, 438] on div "Cancel Save" at bounding box center [784, 444] width 442 height 48
drag, startPoint x: 914, startPoint y: 443, endPoint x: 914, endPoint y: 396, distance: 47.0
click at [914, 443] on span "Cancel" at bounding box center [923, 444] width 31 height 10
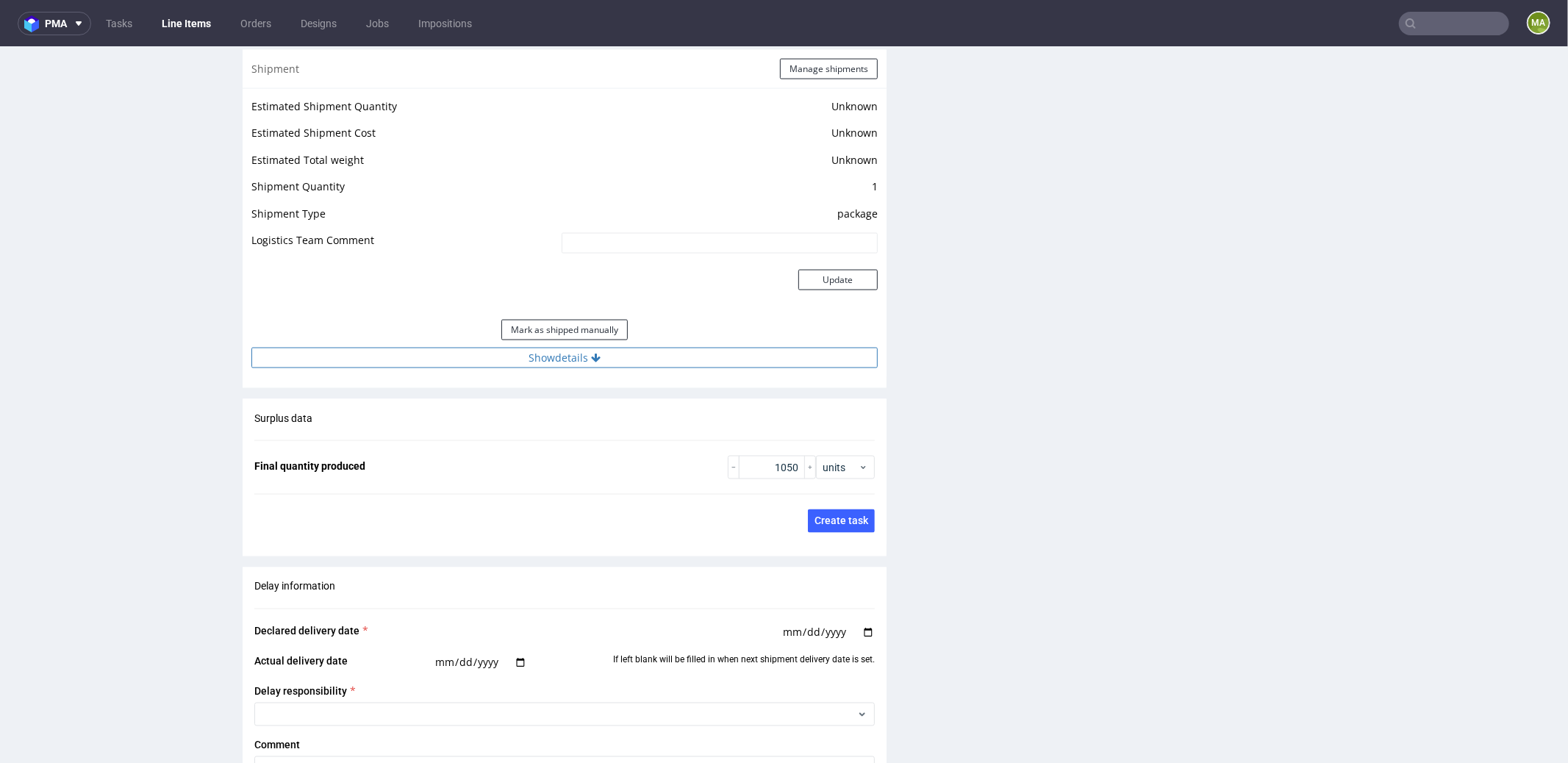
click at [613, 356] on button "Show details" at bounding box center [565, 357] width 627 height 21
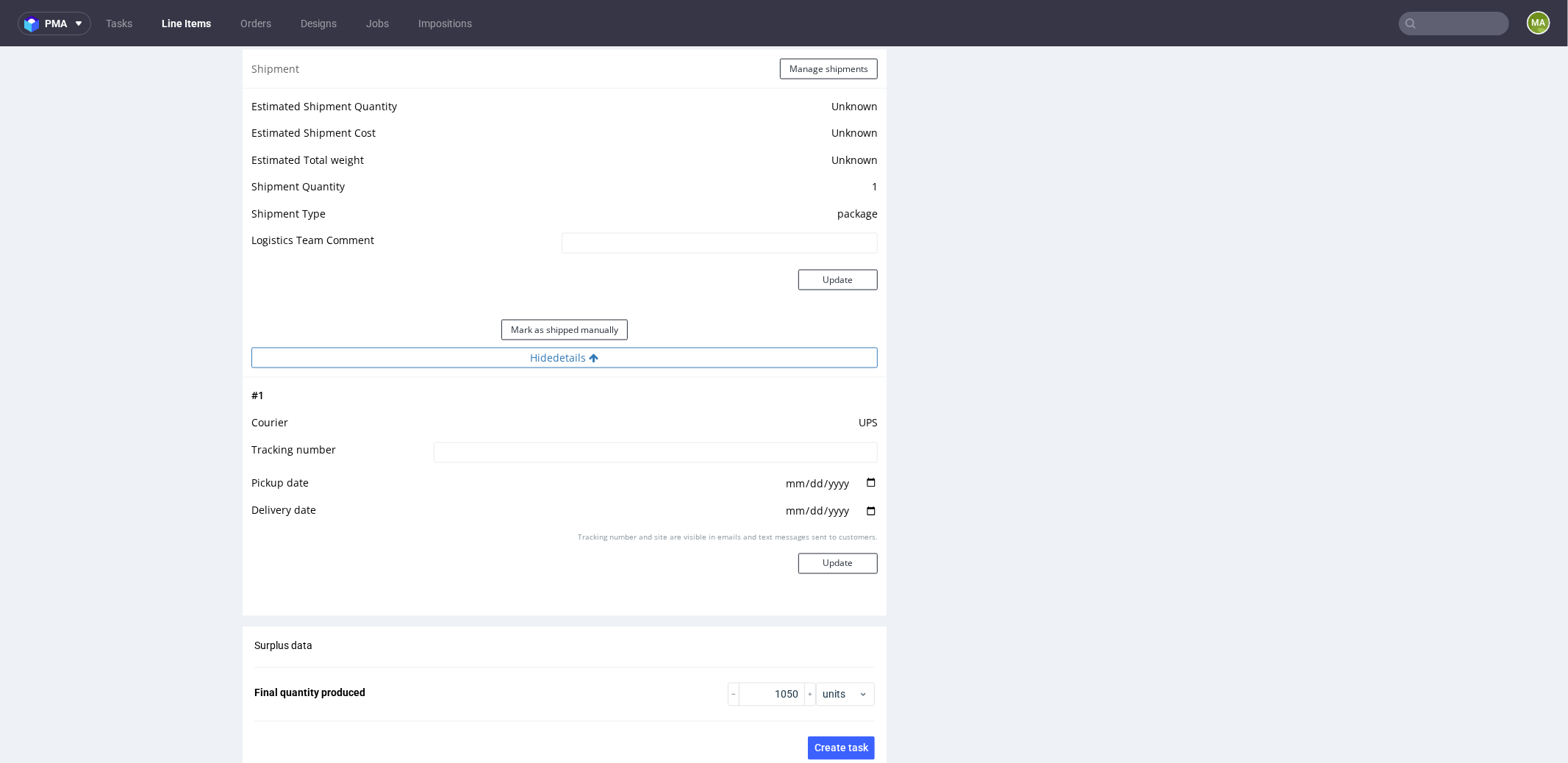
click at [630, 356] on button "Hide details" at bounding box center [565, 357] width 627 height 21
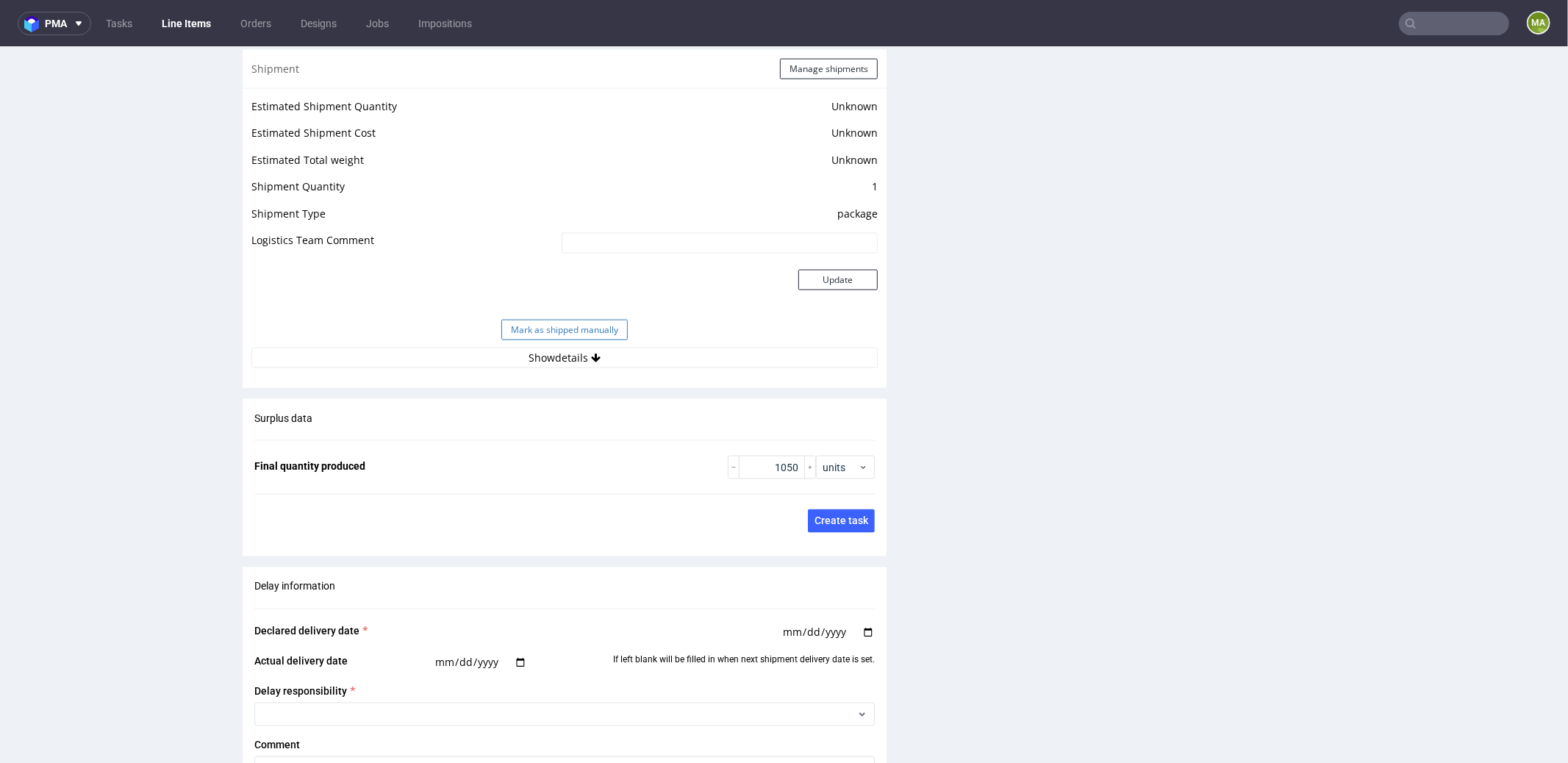
click at [572, 326] on button "Mark as shipped manually" at bounding box center [565, 330] width 127 height 21
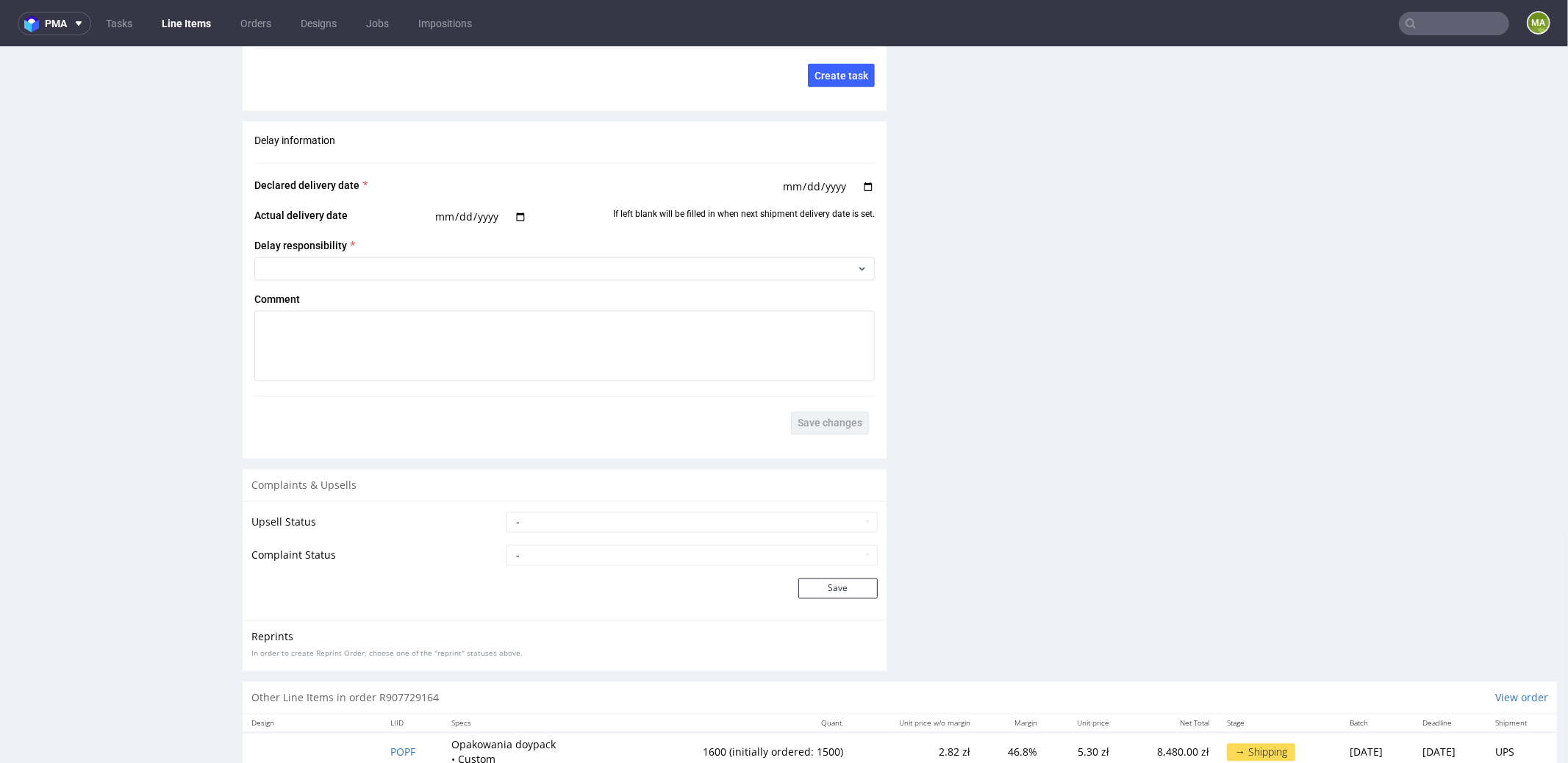
scroll to position [2352, 0]
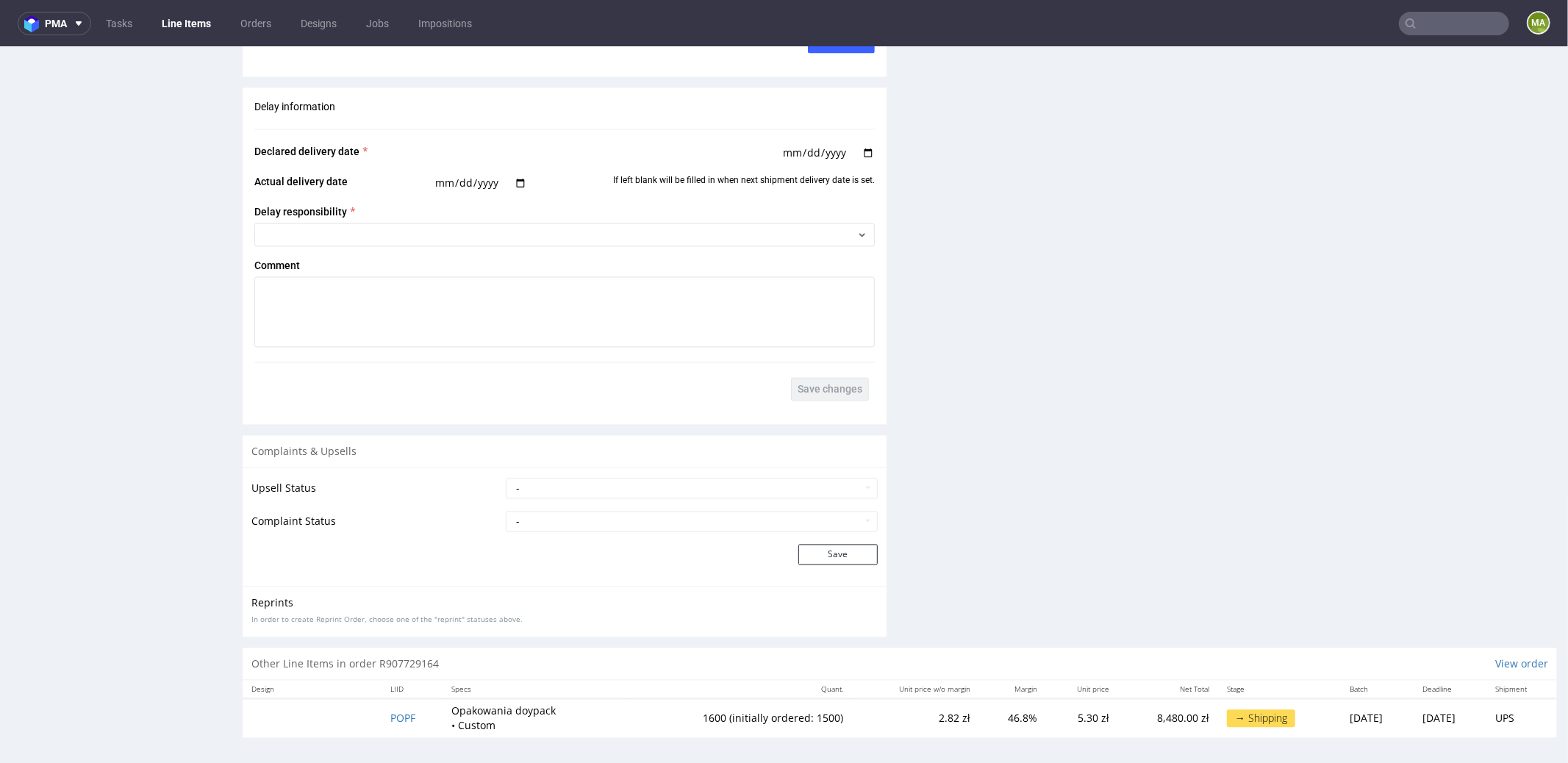
click at [394, 699] on td "POPF" at bounding box center [411, 717] width 61 height 39
click at [396, 711] on span "POPF" at bounding box center [403, 718] width 25 height 14
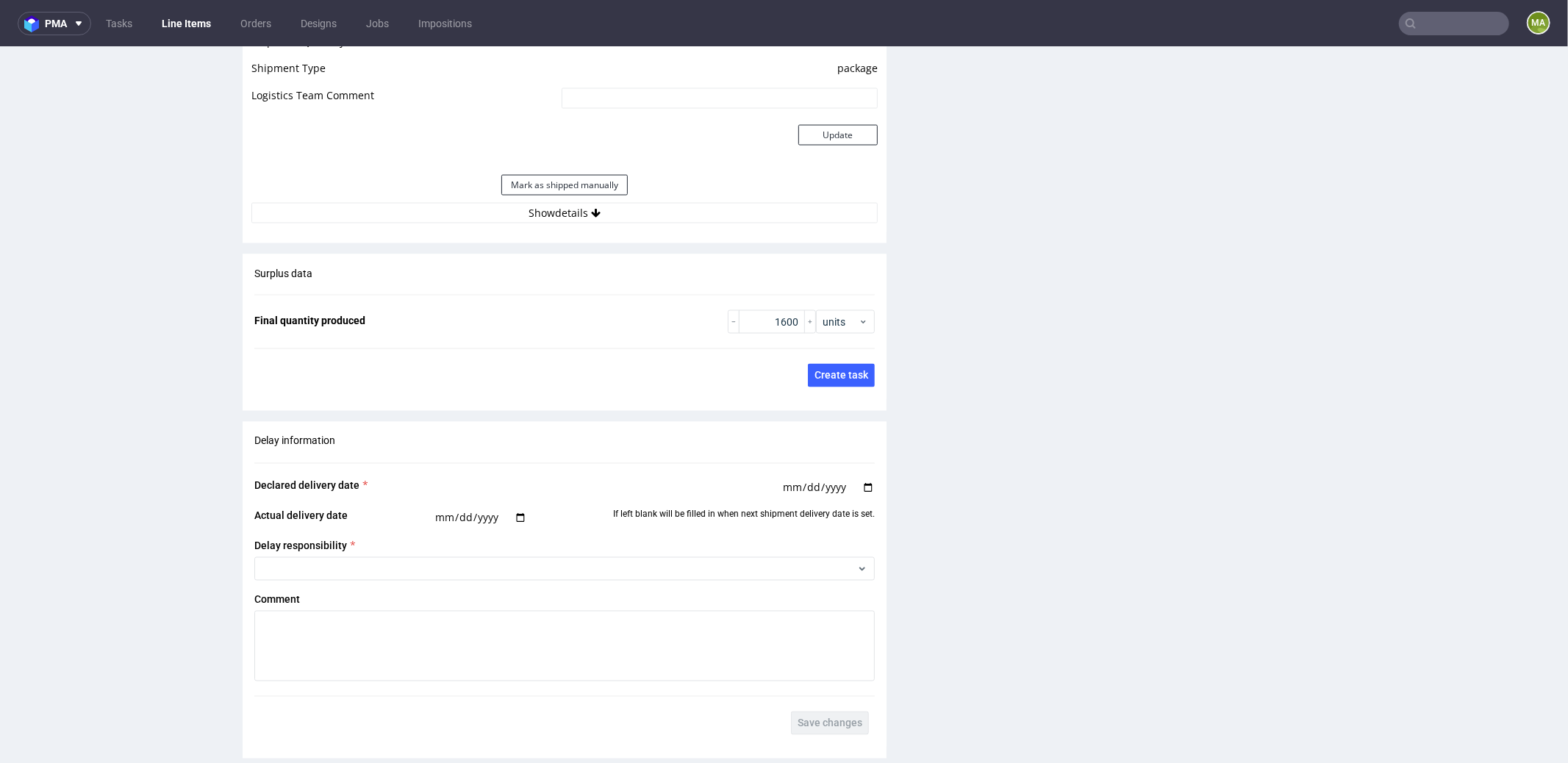
scroll to position [1865, 0]
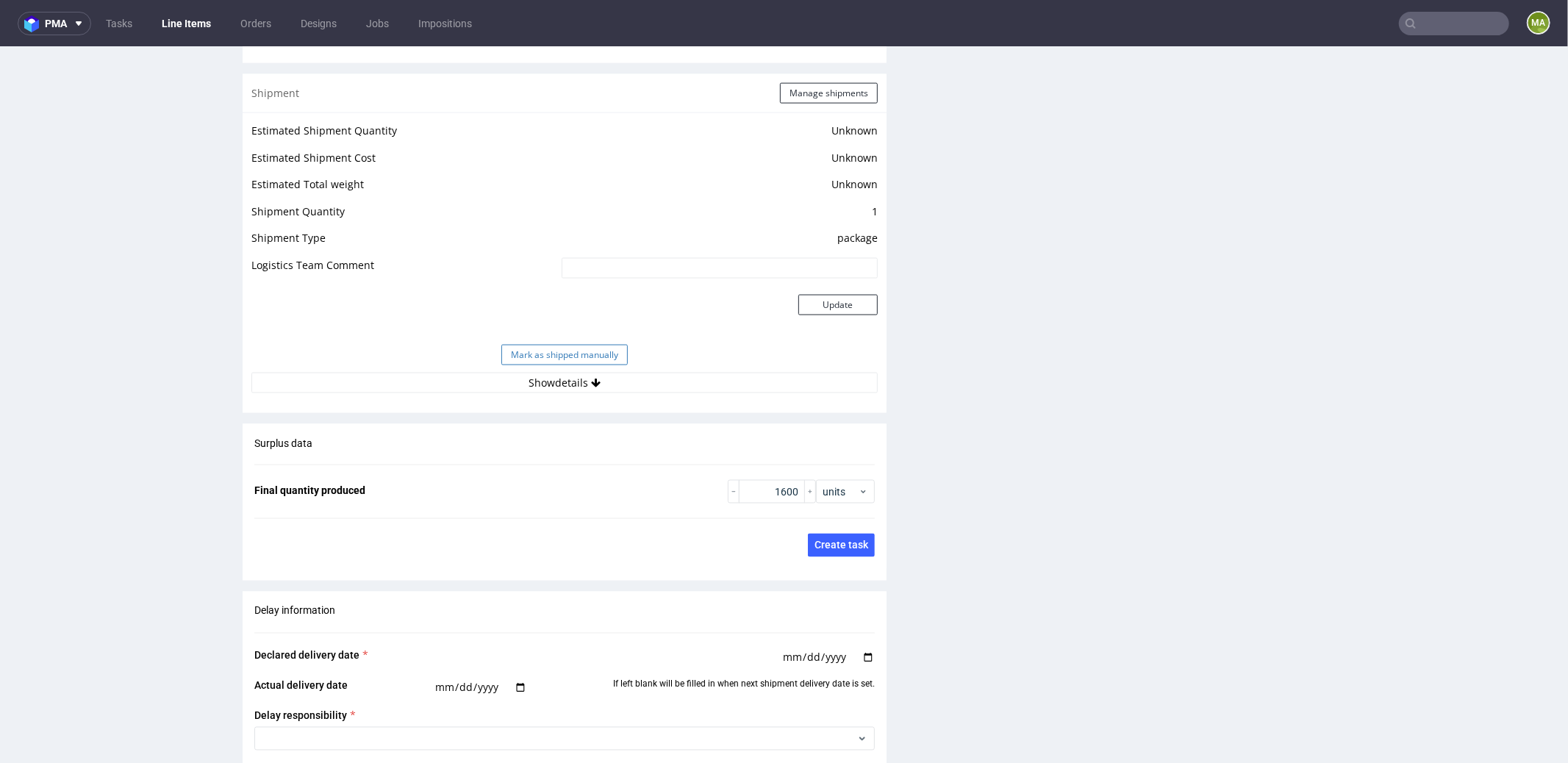
click at [553, 348] on button "Mark as shipped manually" at bounding box center [565, 354] width 127 height 21
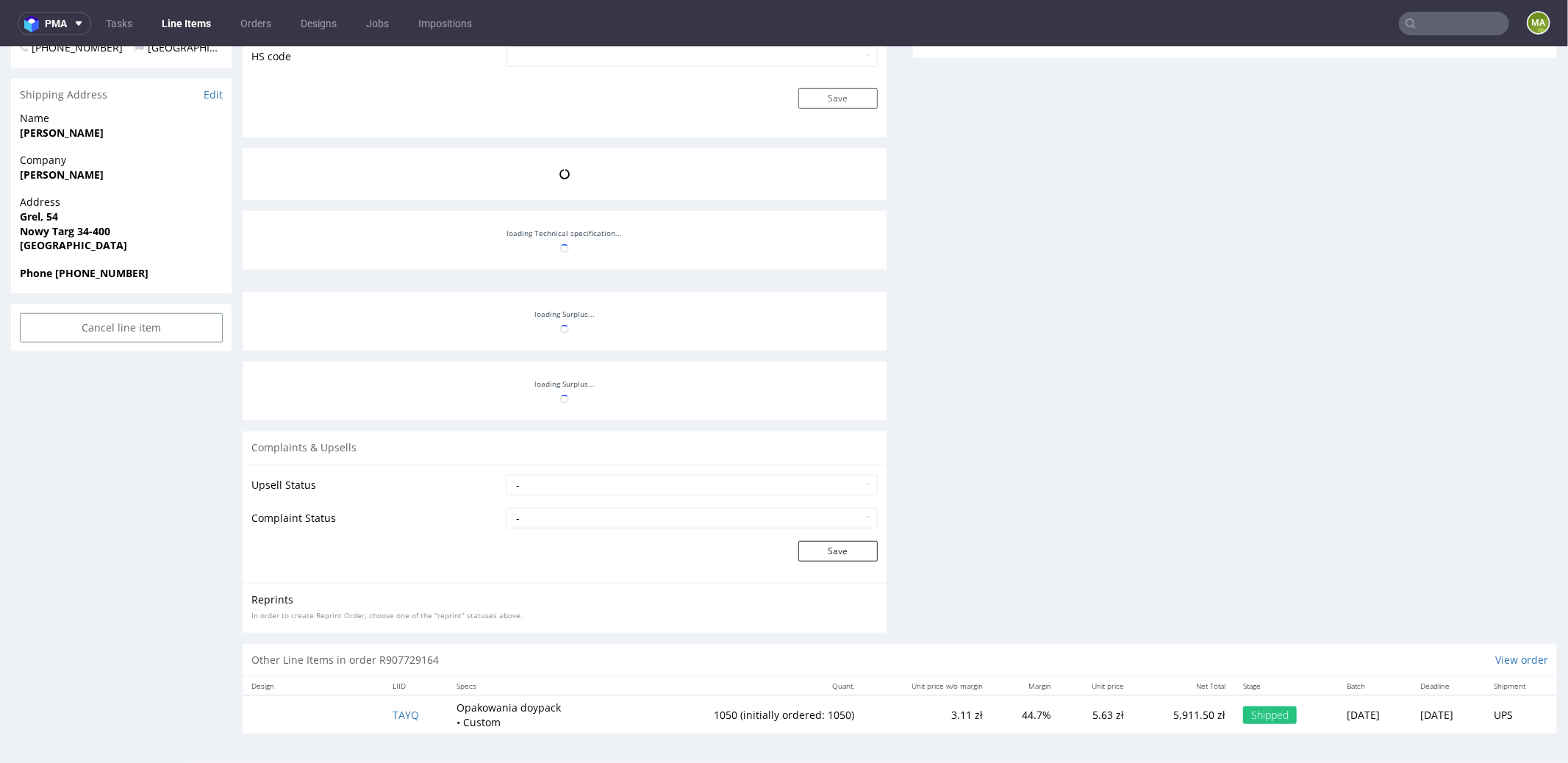
scroll to position [89, 0]
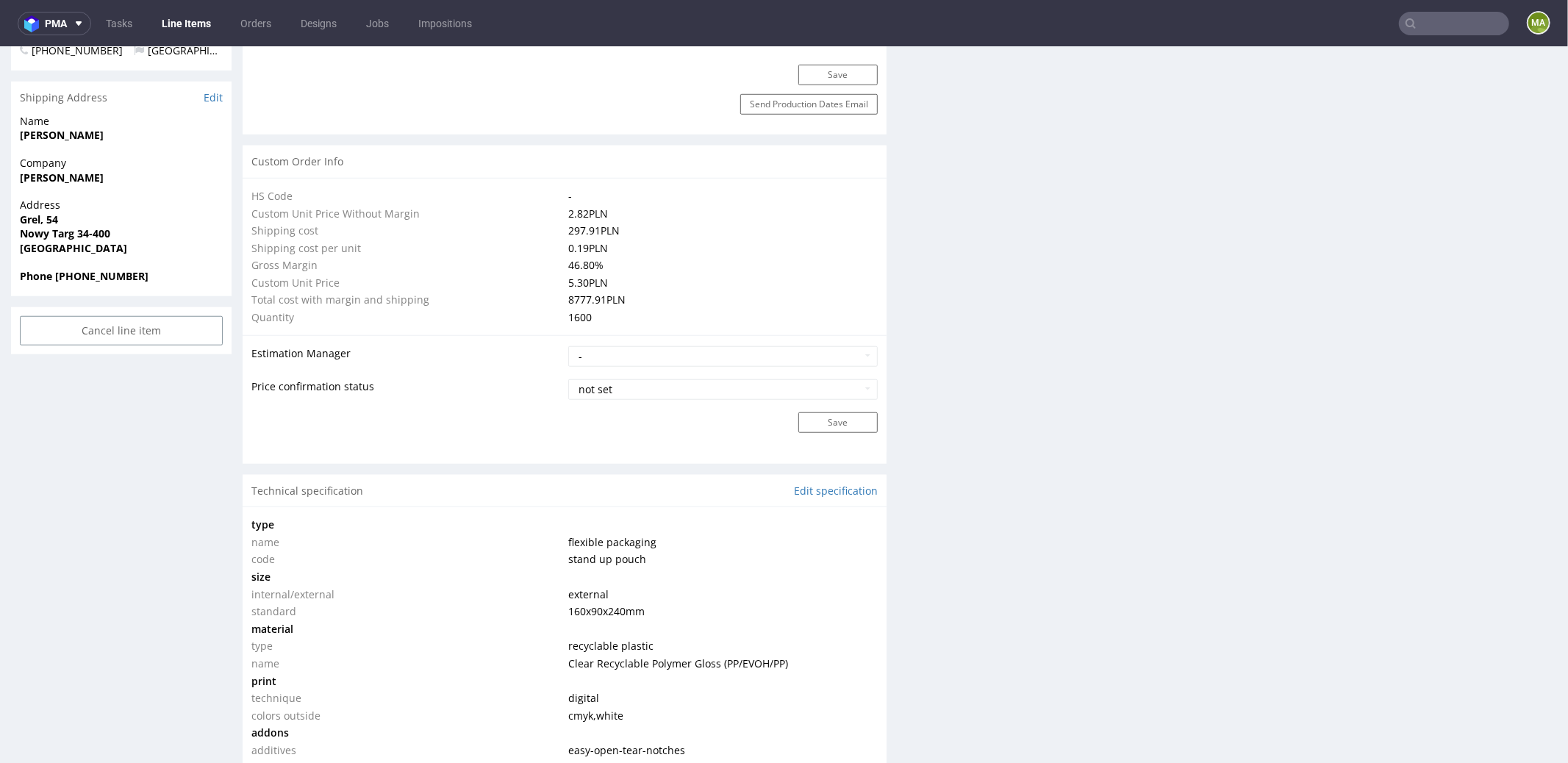
type input "1600"
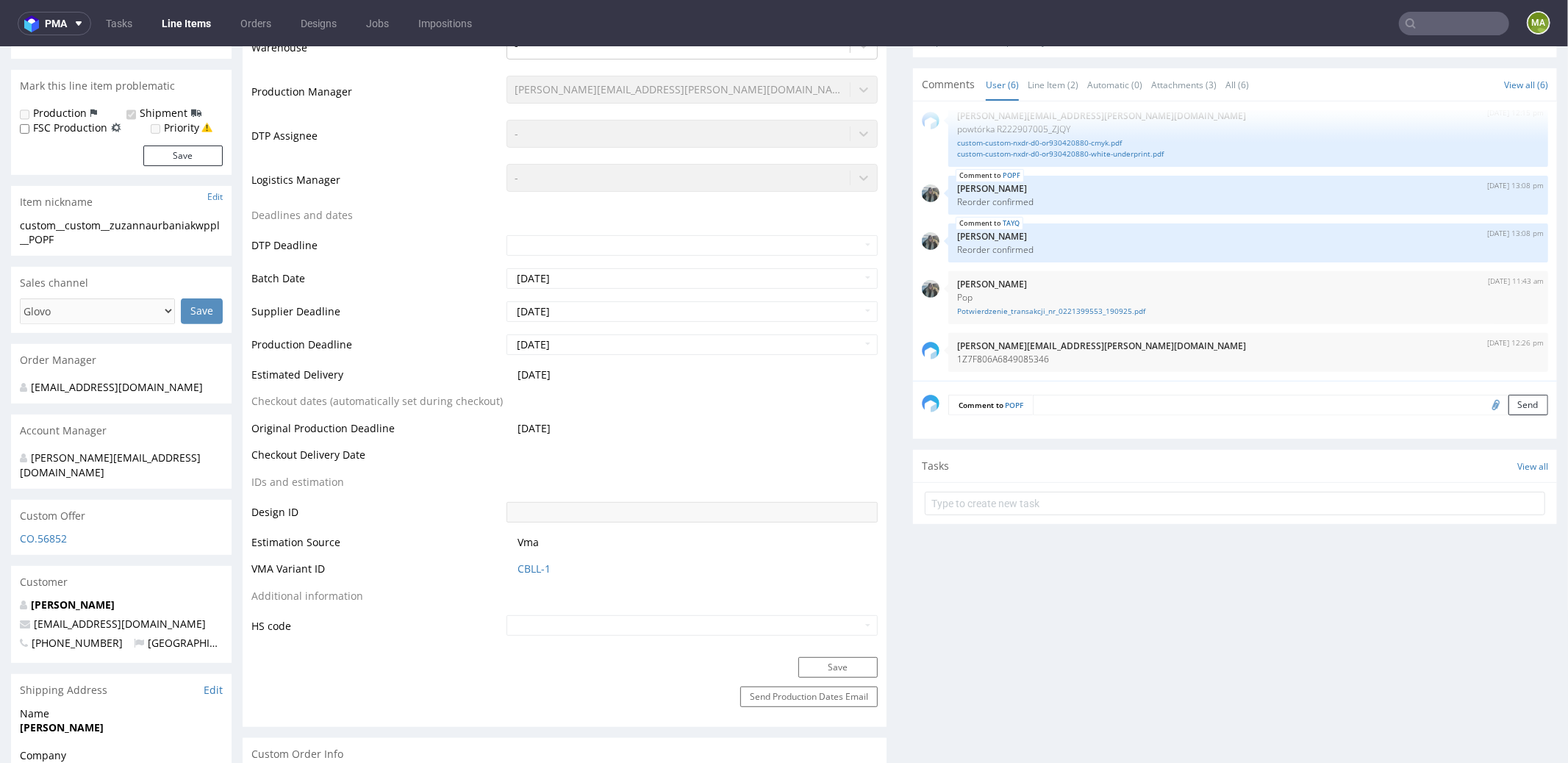
scroll to position [289, 0]
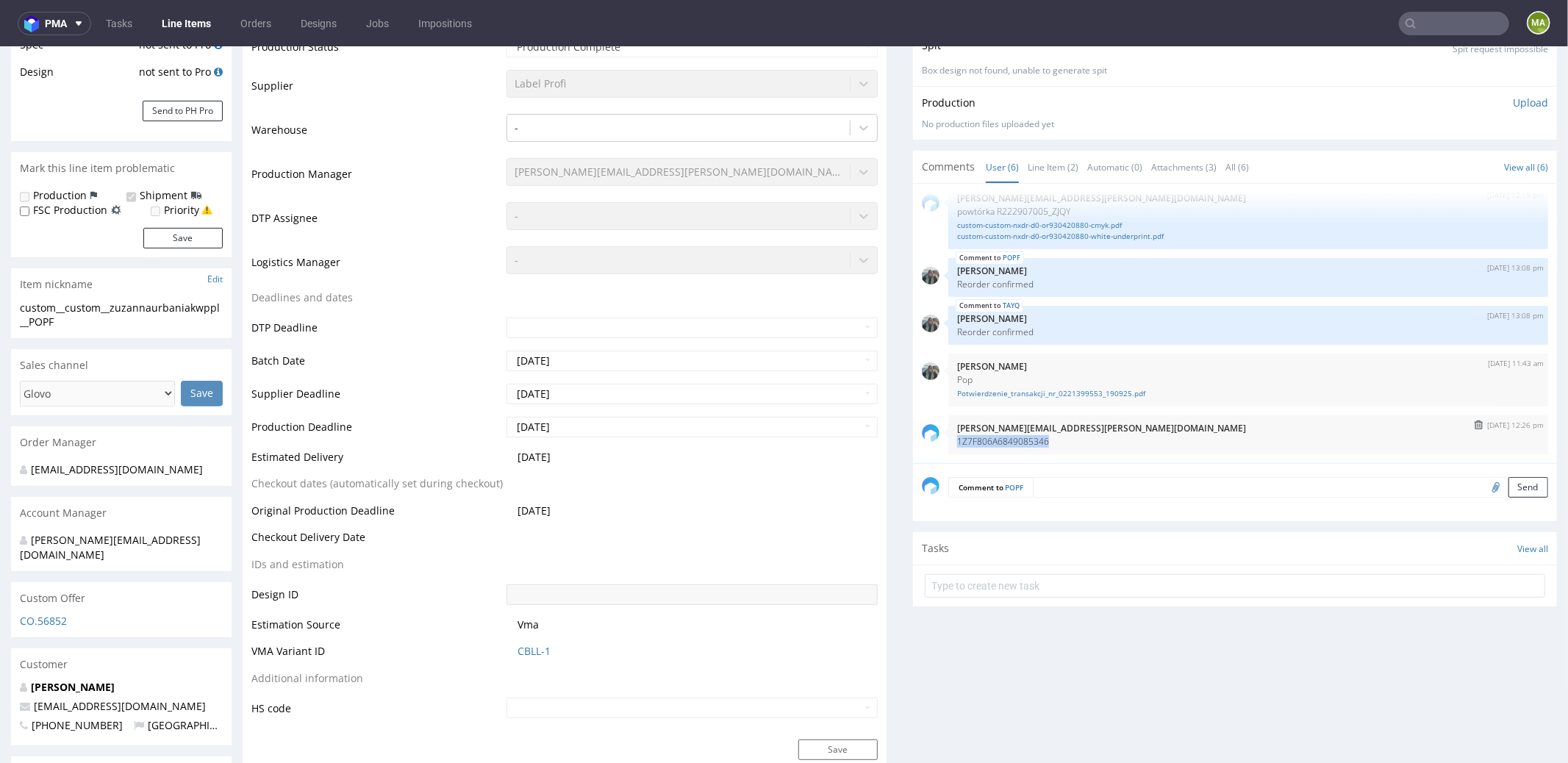
drag, startPoint x: 1033, startPoint y: 438, endPoint x: 943, endPoint y: 441, distance: 90.0
click at [949, 441] on div "6th Oct 25 | 12:26 pm maciej.sikora@packhelp.com 1Z7F806A6849085346" at bounding box center [1249, 433] width 600 height 39
copy p "1Z7F806A6849085346"
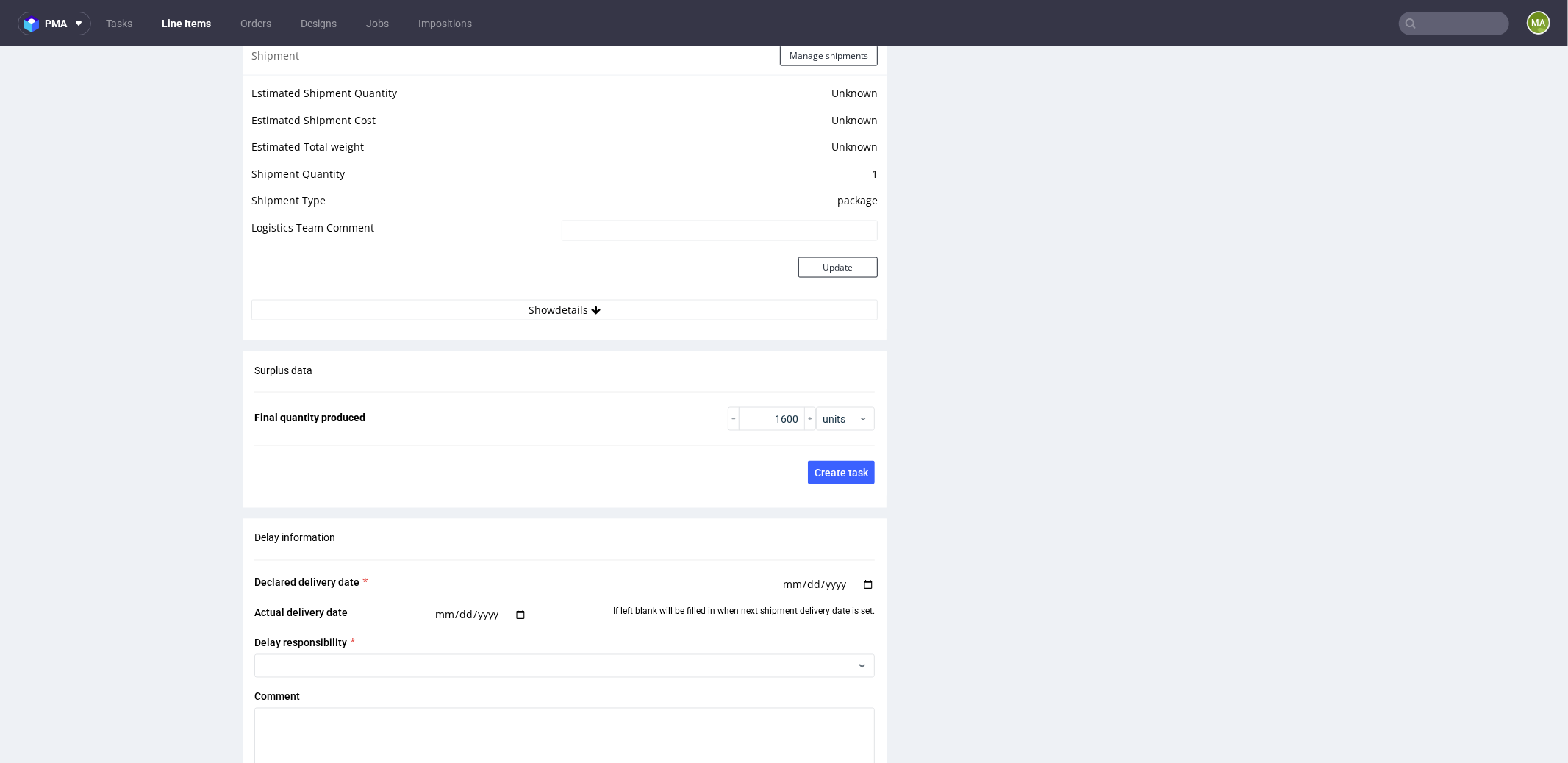
scroll to position [2335, 0]
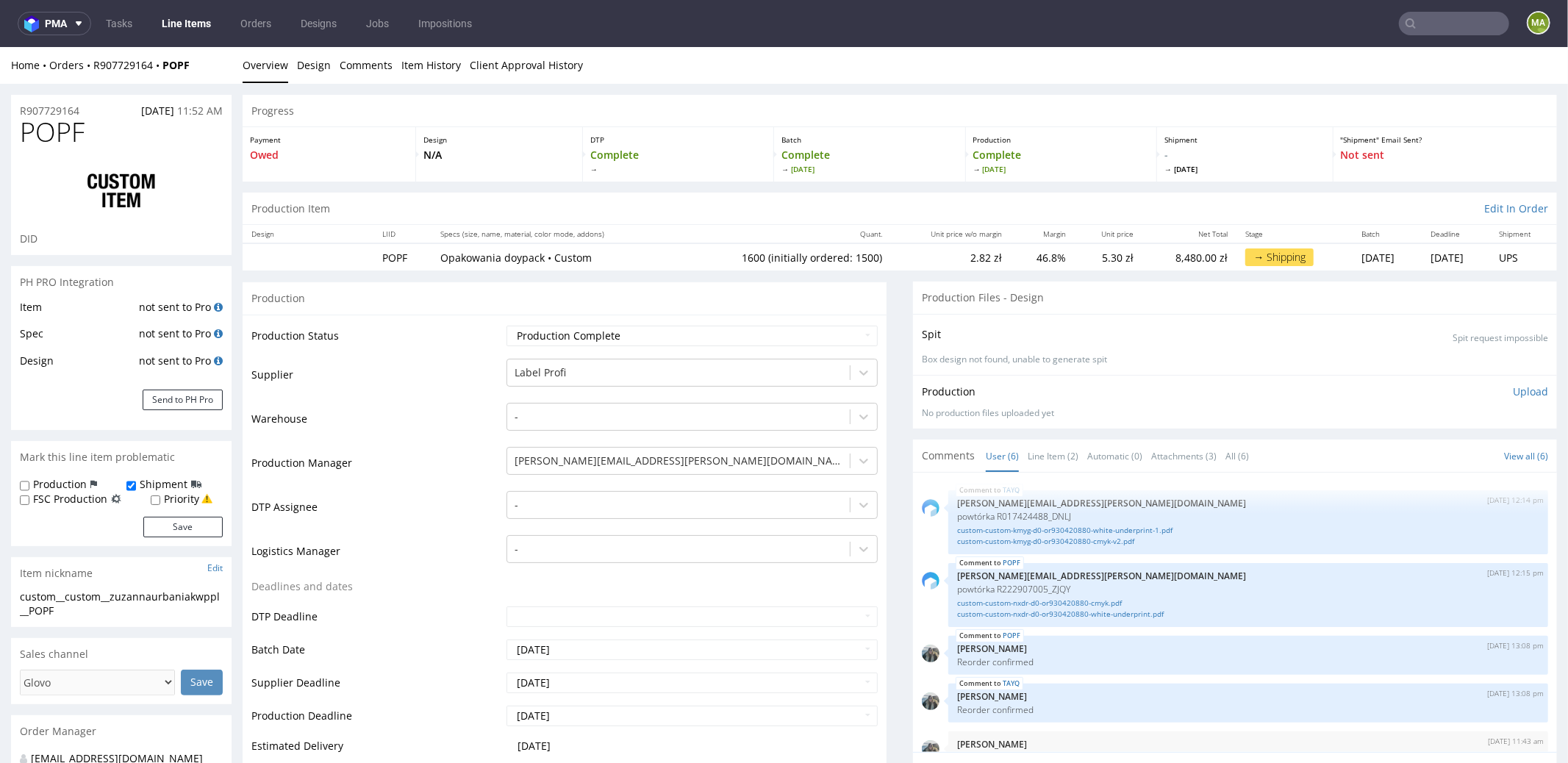
scroll to position [89, 0]
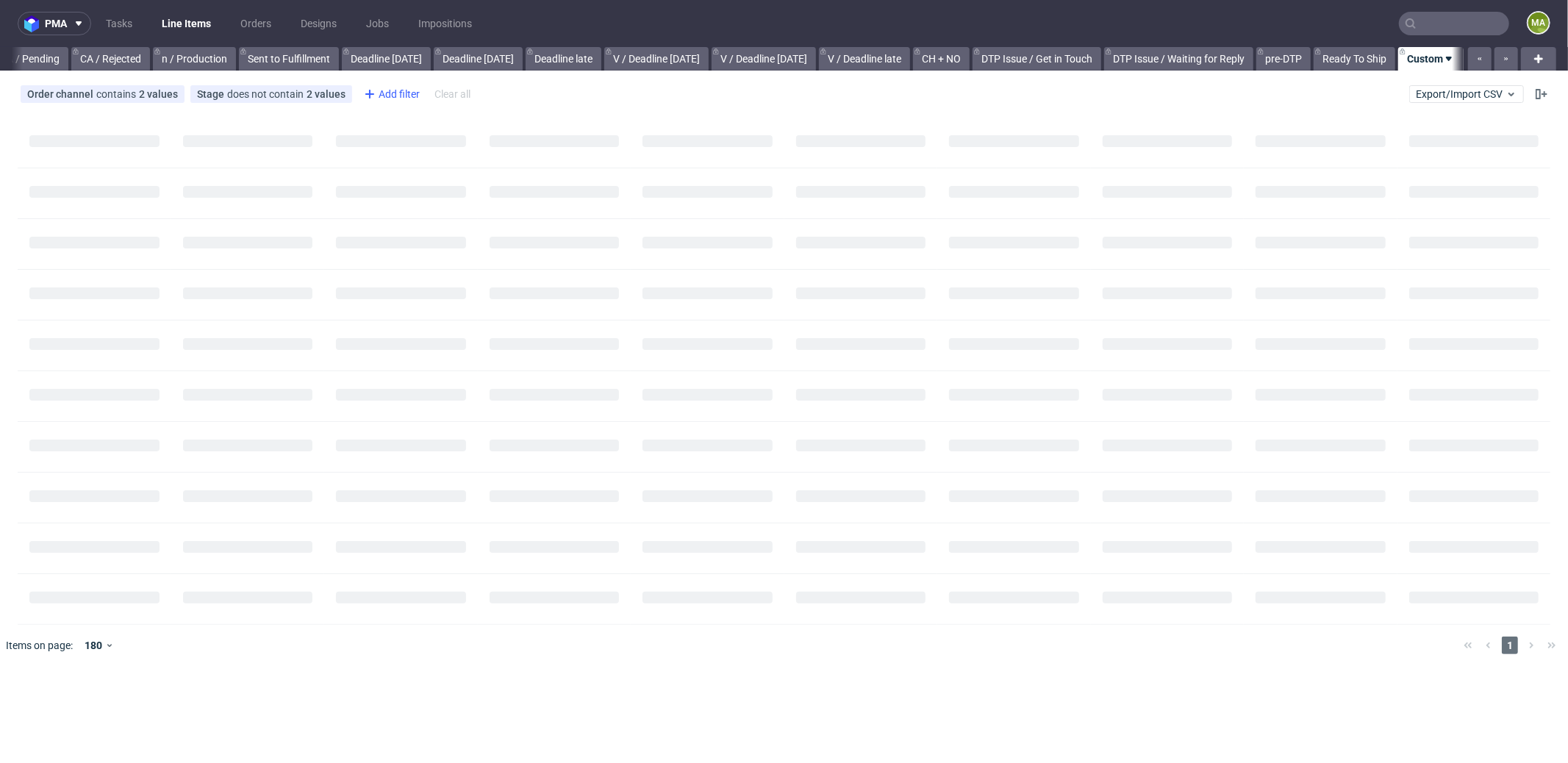
scroll to position [0, 1257]
click at [384, 90] on div "Add filter" at bounding box center [390, 94] width 65 height 23
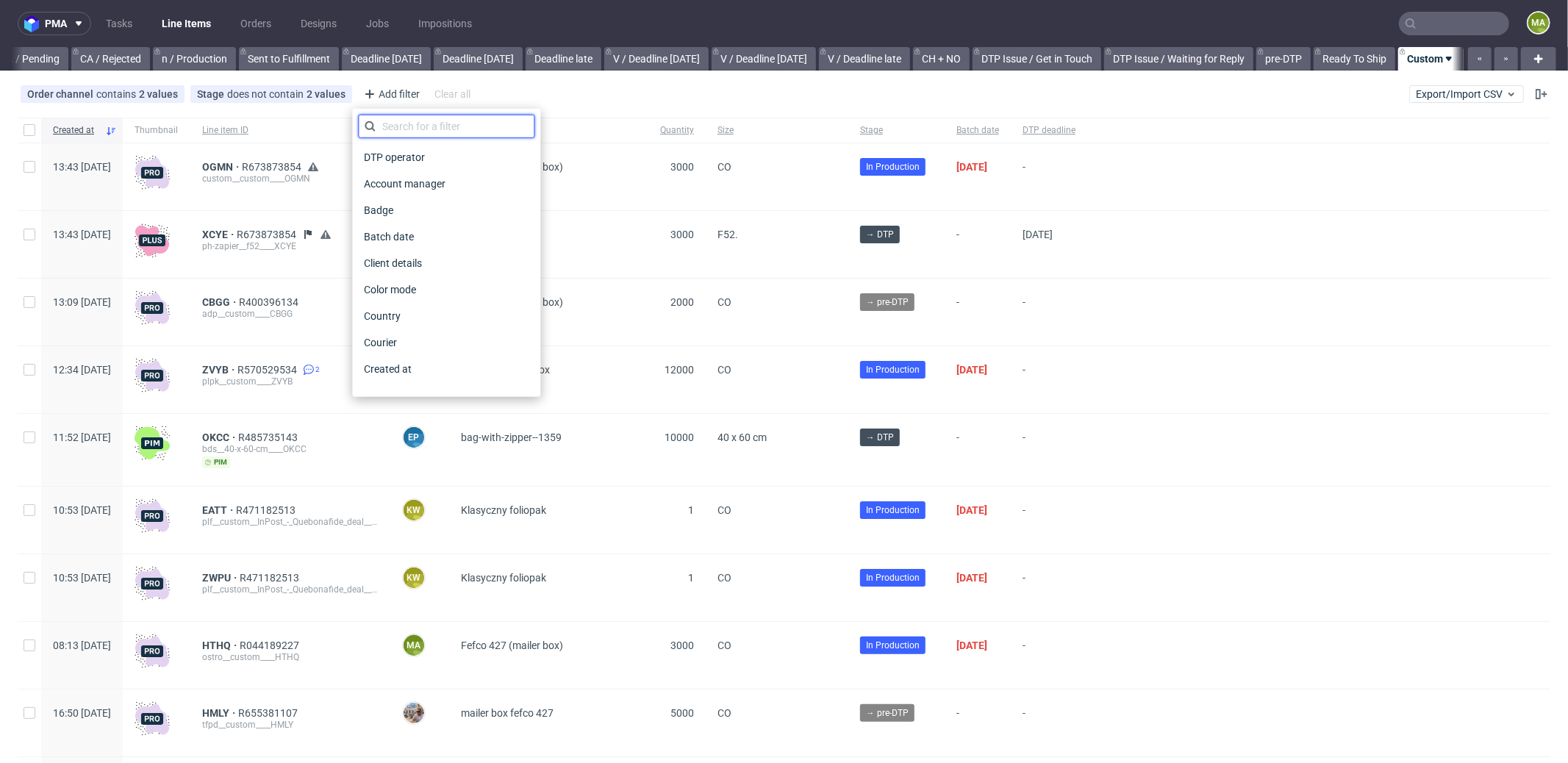
click at [414, 121] on input "text" at bounding box center [446, 126] width 177 height 23
type input "pro"
click at [427, 375] on span "Production manager" at bounding box center [411, 369] width 107 height 21
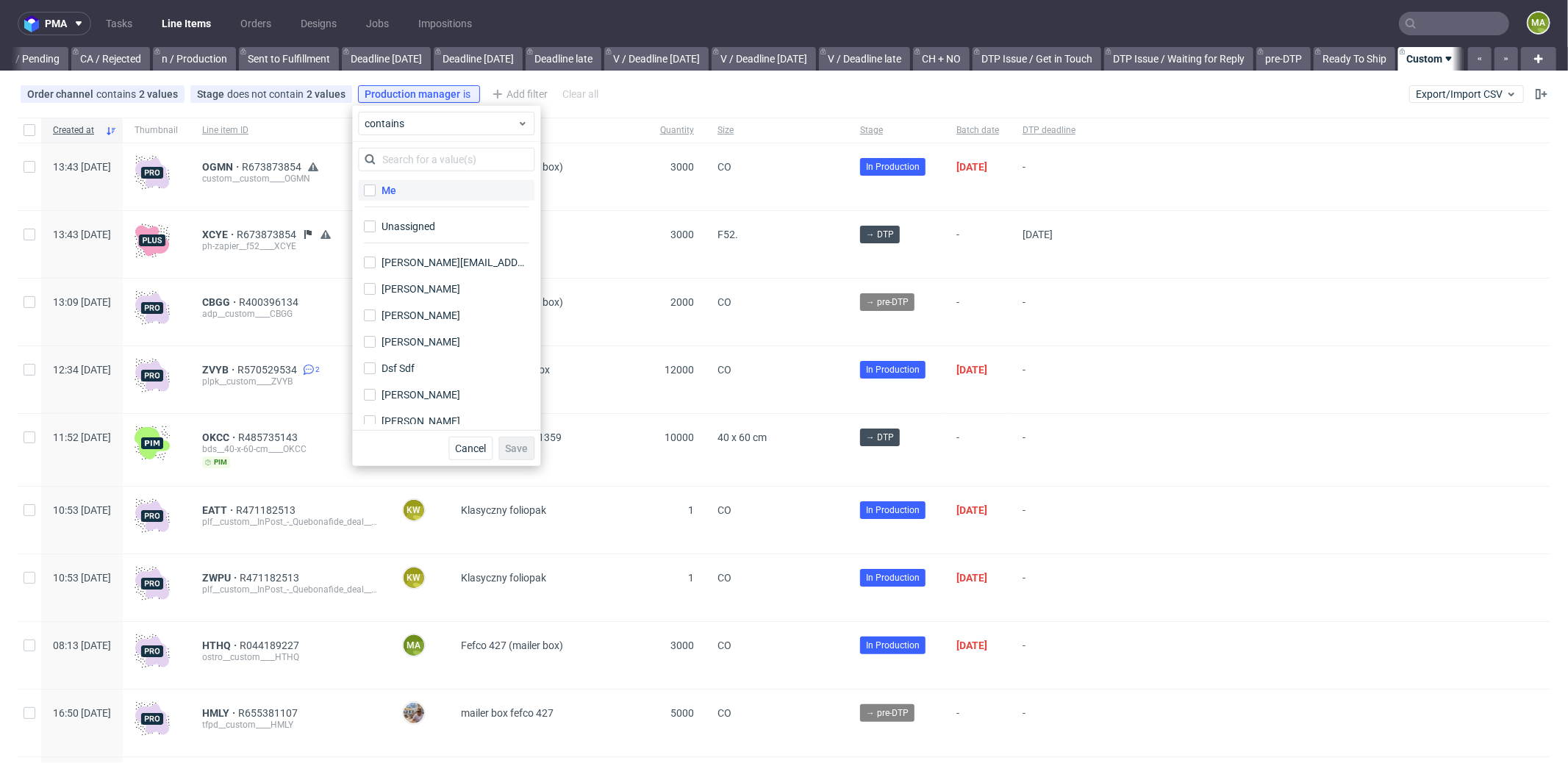
click at [407, 188] on label "Me" at bounding box center [446, 191] width 177 height 21
click at [376, 188] on input "Me" at bounding box center [369, 190] width 12 height 12
checkbox input "true"
click at [509, 438] on button "Save" at bounding box center [517, 448] width 36 height 23
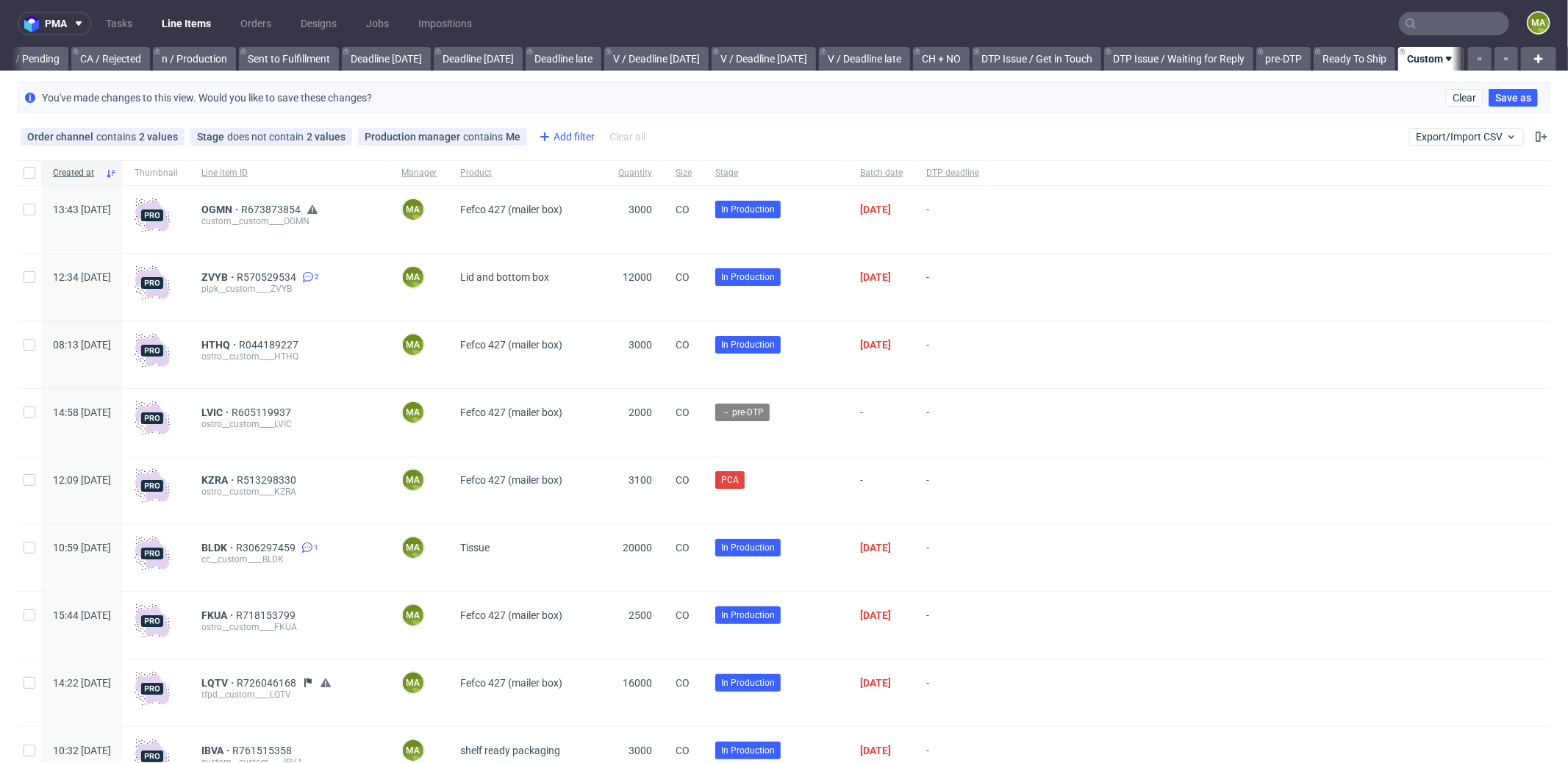
click at [555, 138] on div "Add filter" at bounding box center [565, 136] width 65 height 23
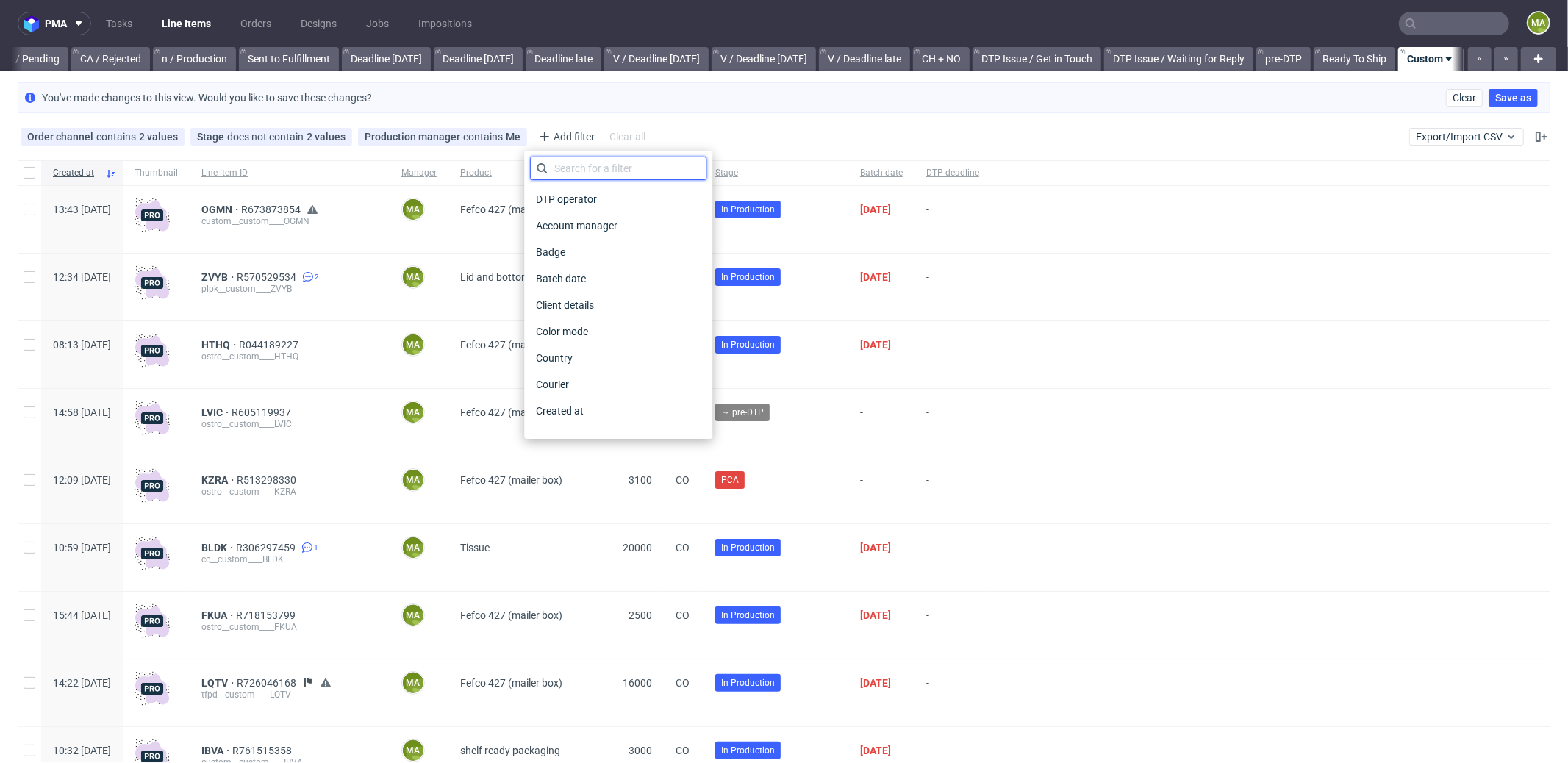
click at [582, 171] on input "text" at bounding box center [618, 168] width 177 height 23
type input "pro"
click at [597, 382] on span "Production deadline" at bounding box center [582, 384] width 106 height 21
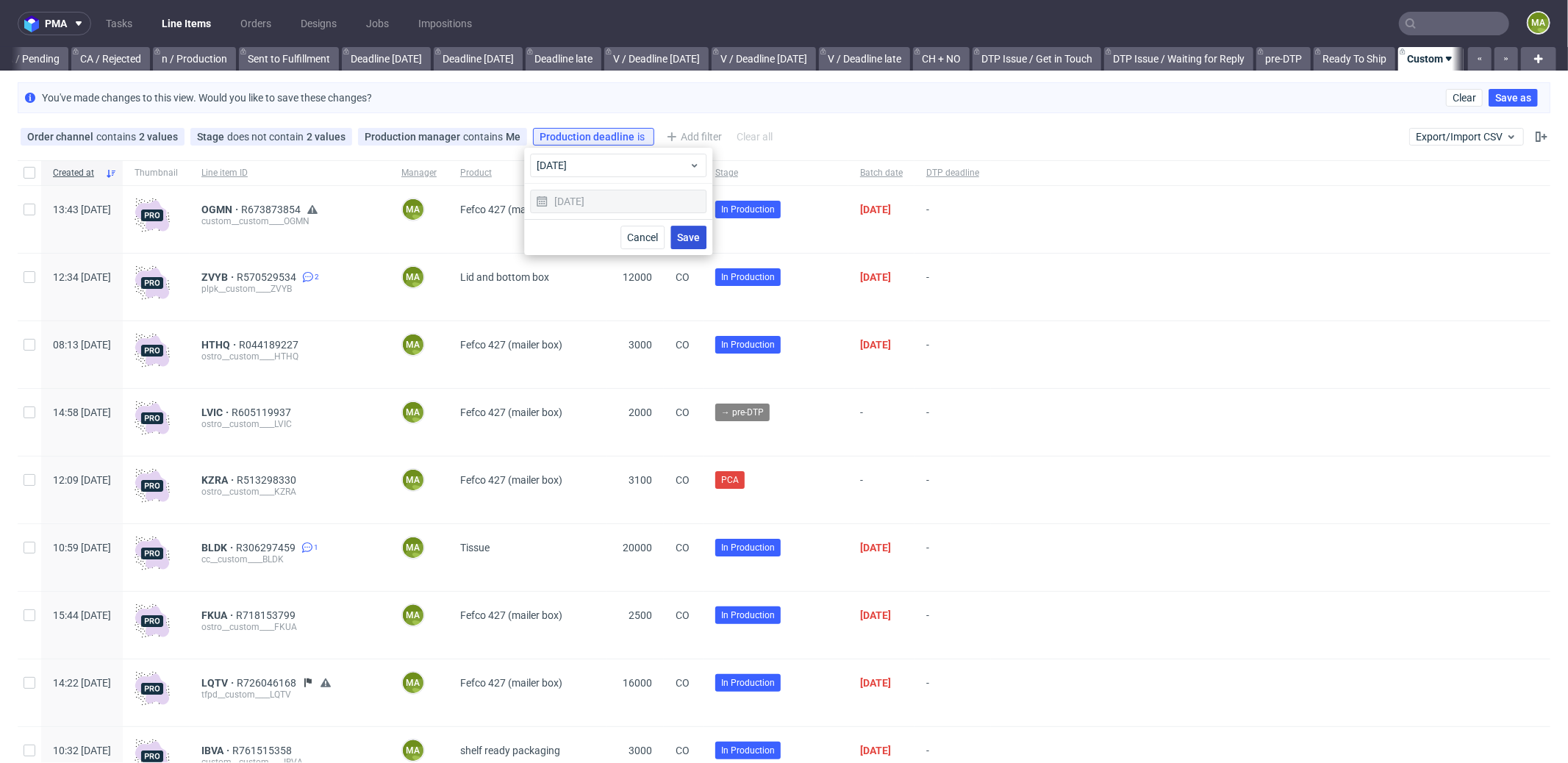
click at [701, 240] on button "Save" at bounding box center [689, 237] width 36 height 23
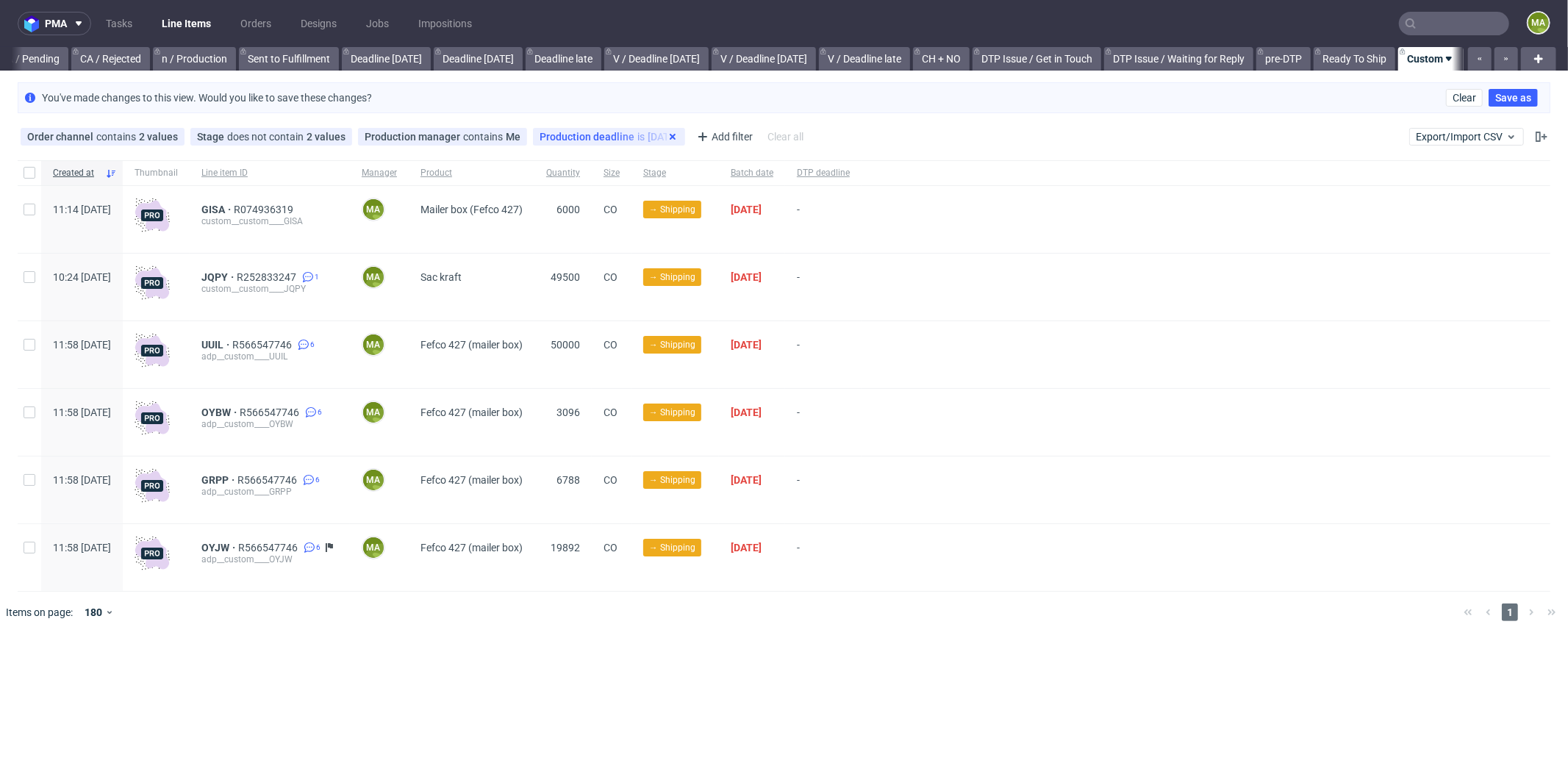
click at [667, 132] on icon at bounding box center [673, 136] width 12 height 12
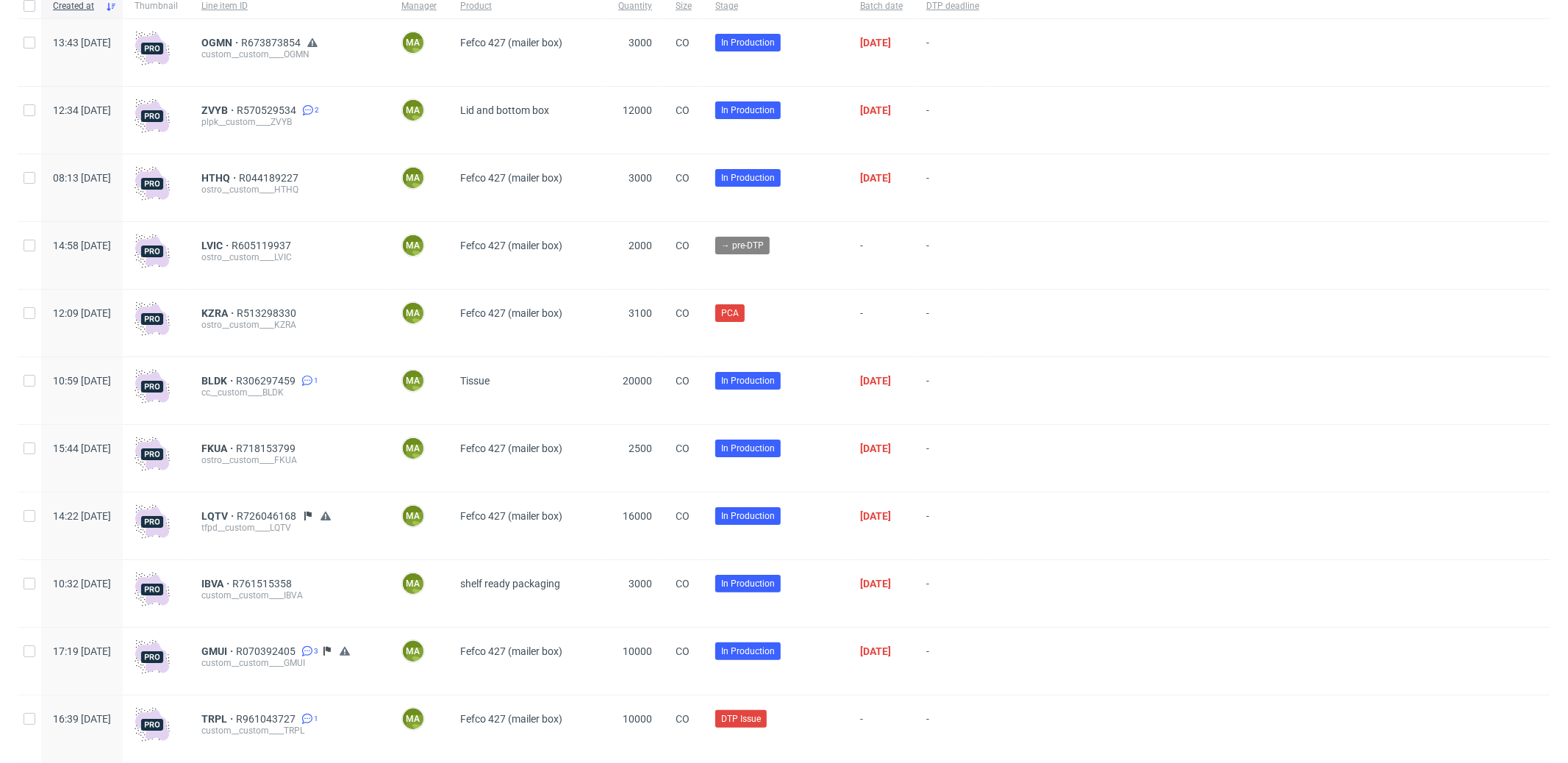
scroll to position [0, 0]
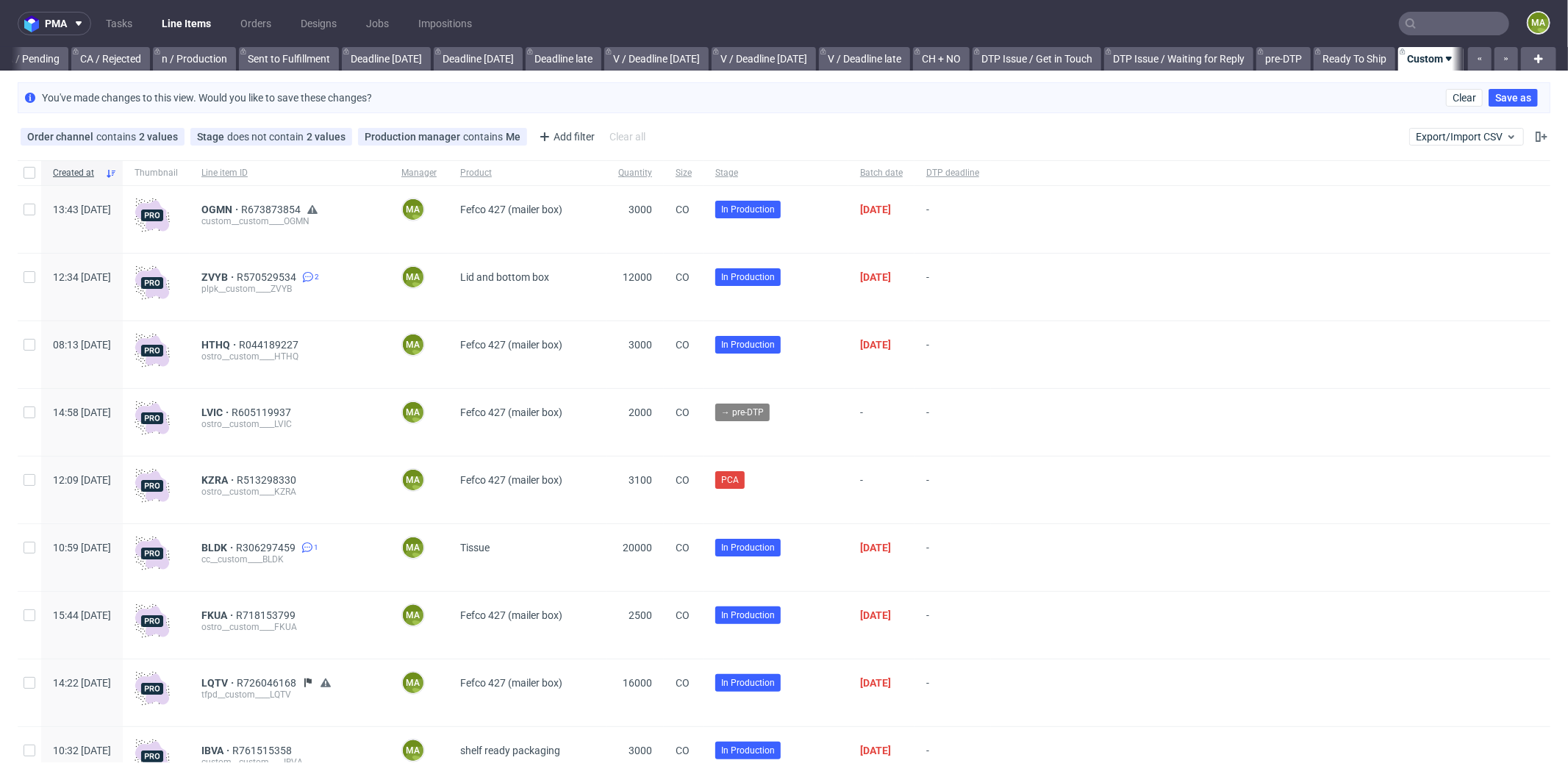
click at [1442, 19] on input "text" at bounding box center [1453, 23] width 110 height 23
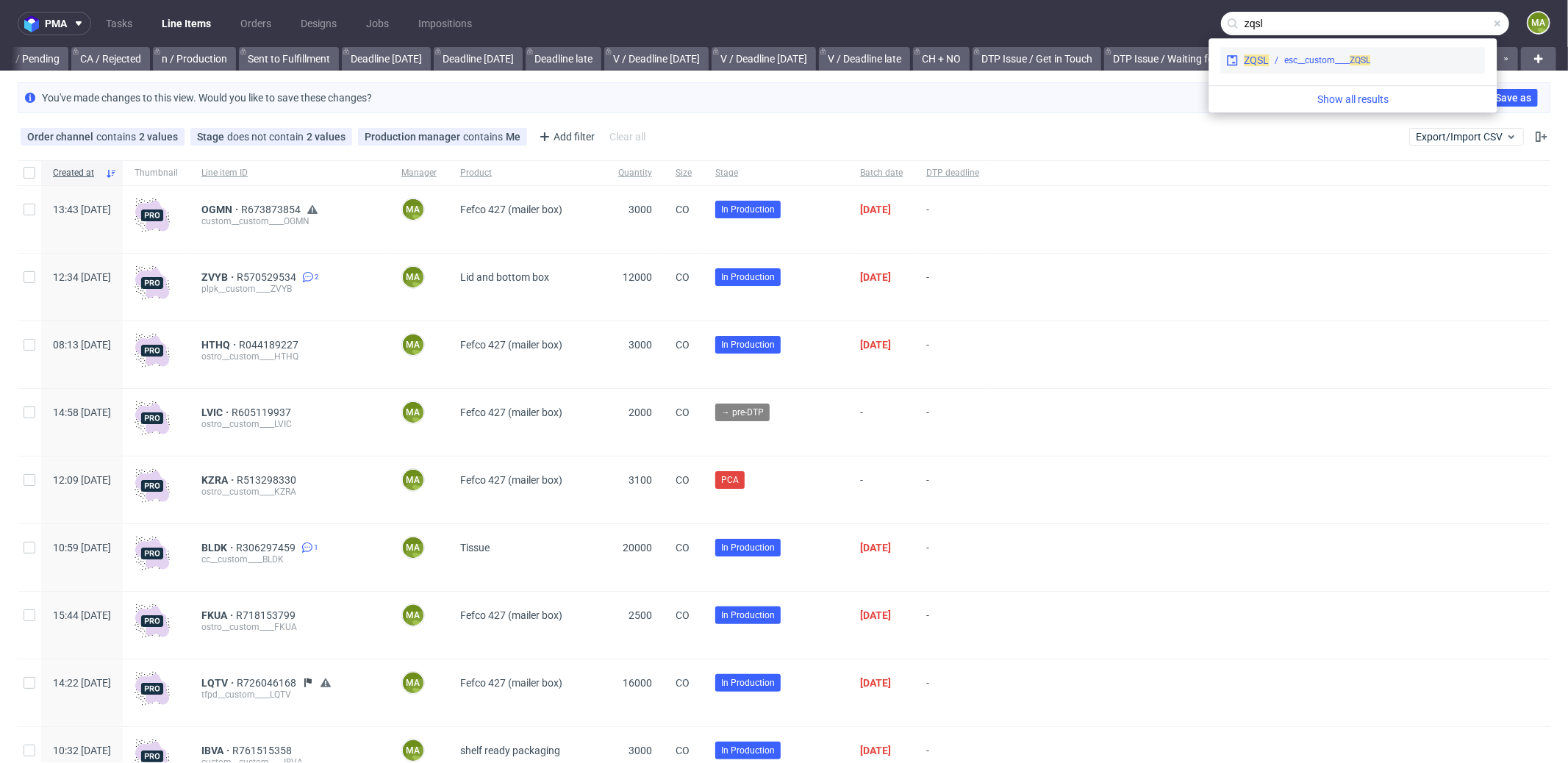
type input "zqsl"
click at [1287, 53] on div "ZQSL esc__custom____ ZQSL" at bounding box center [1353, 60] width 265 height 26
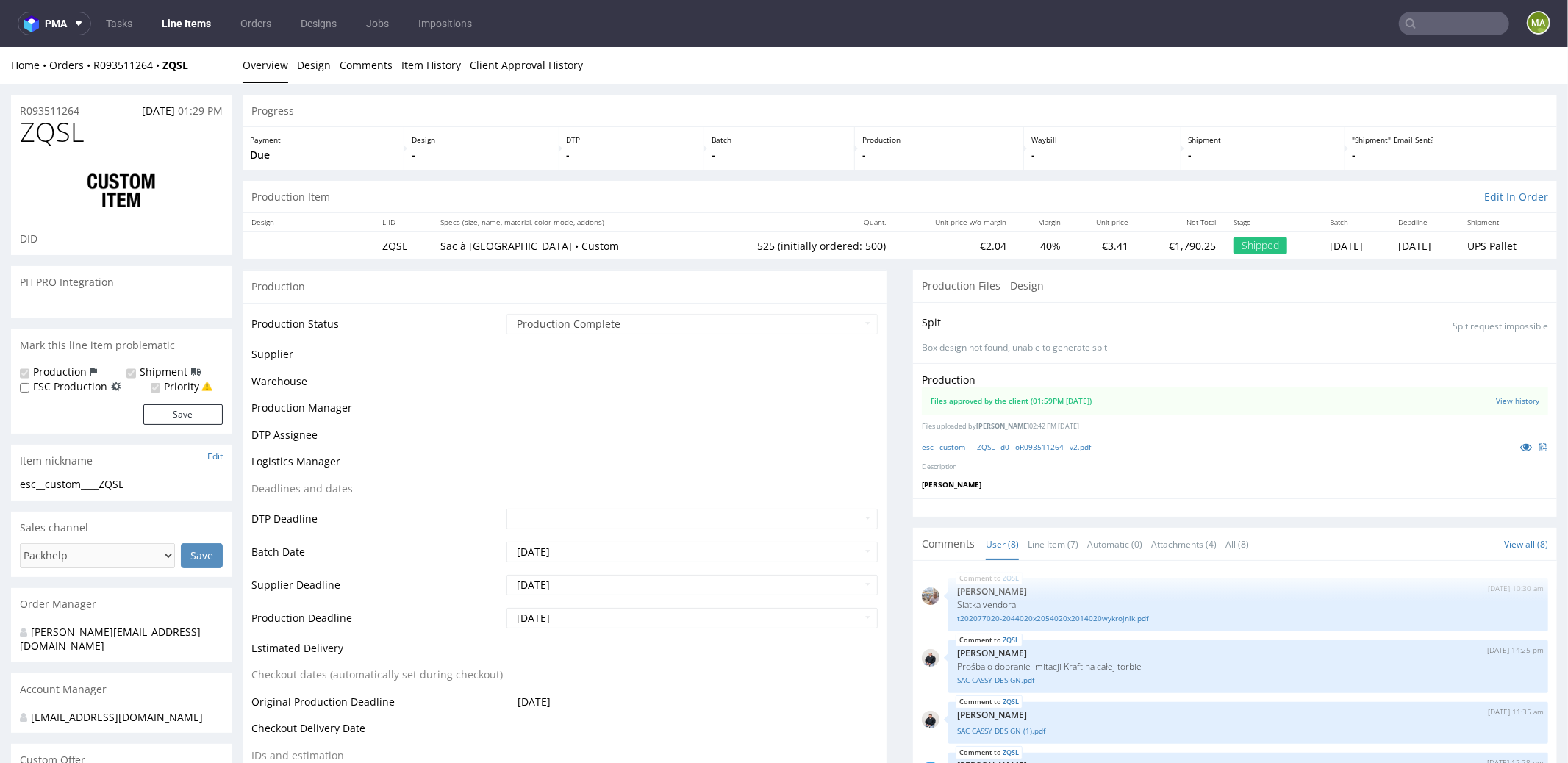
scroll to position [178, 0]
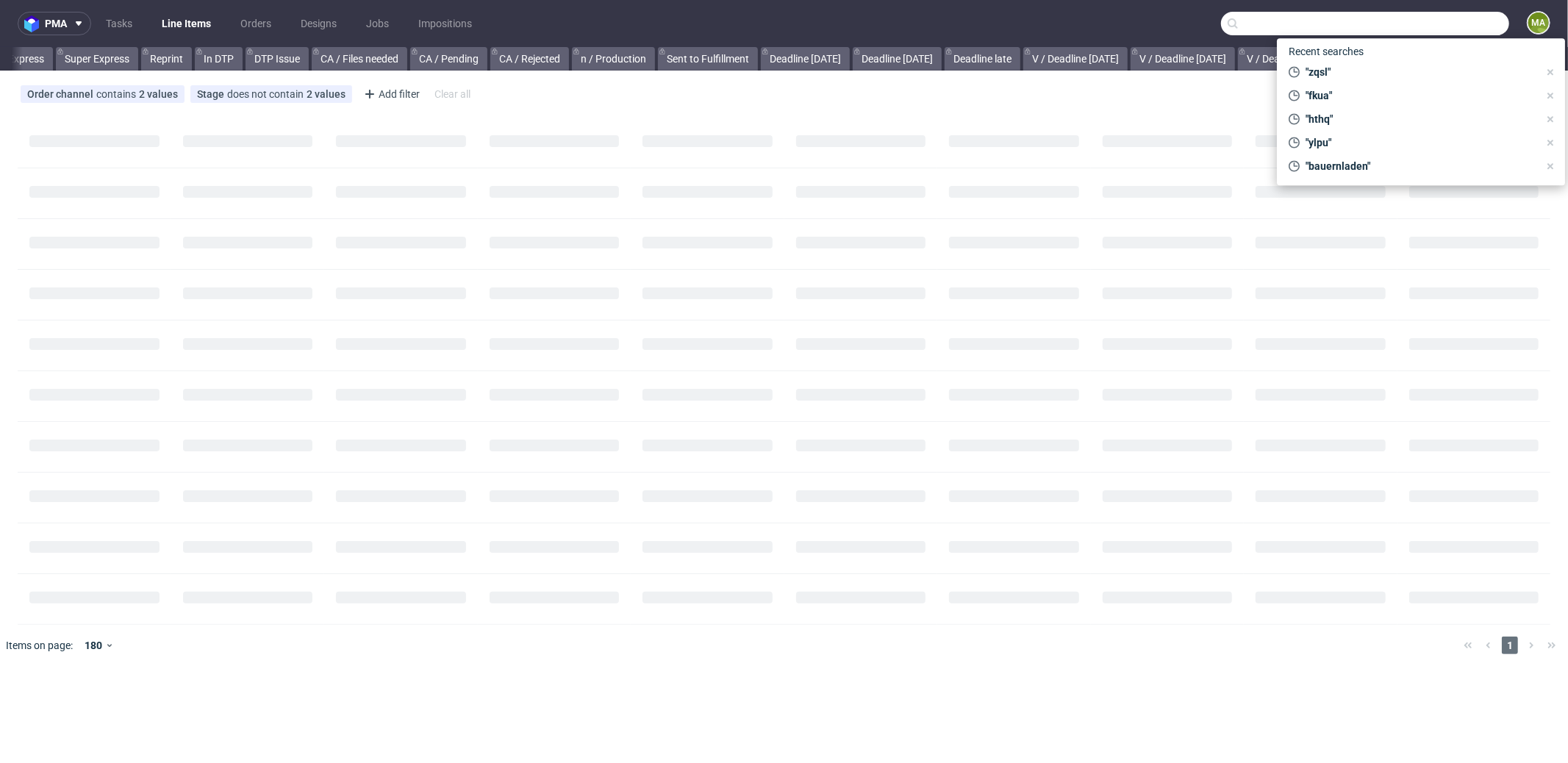
click at [1455, 25] on input "text" at bounding box center [1365, 23] width 288 height 23
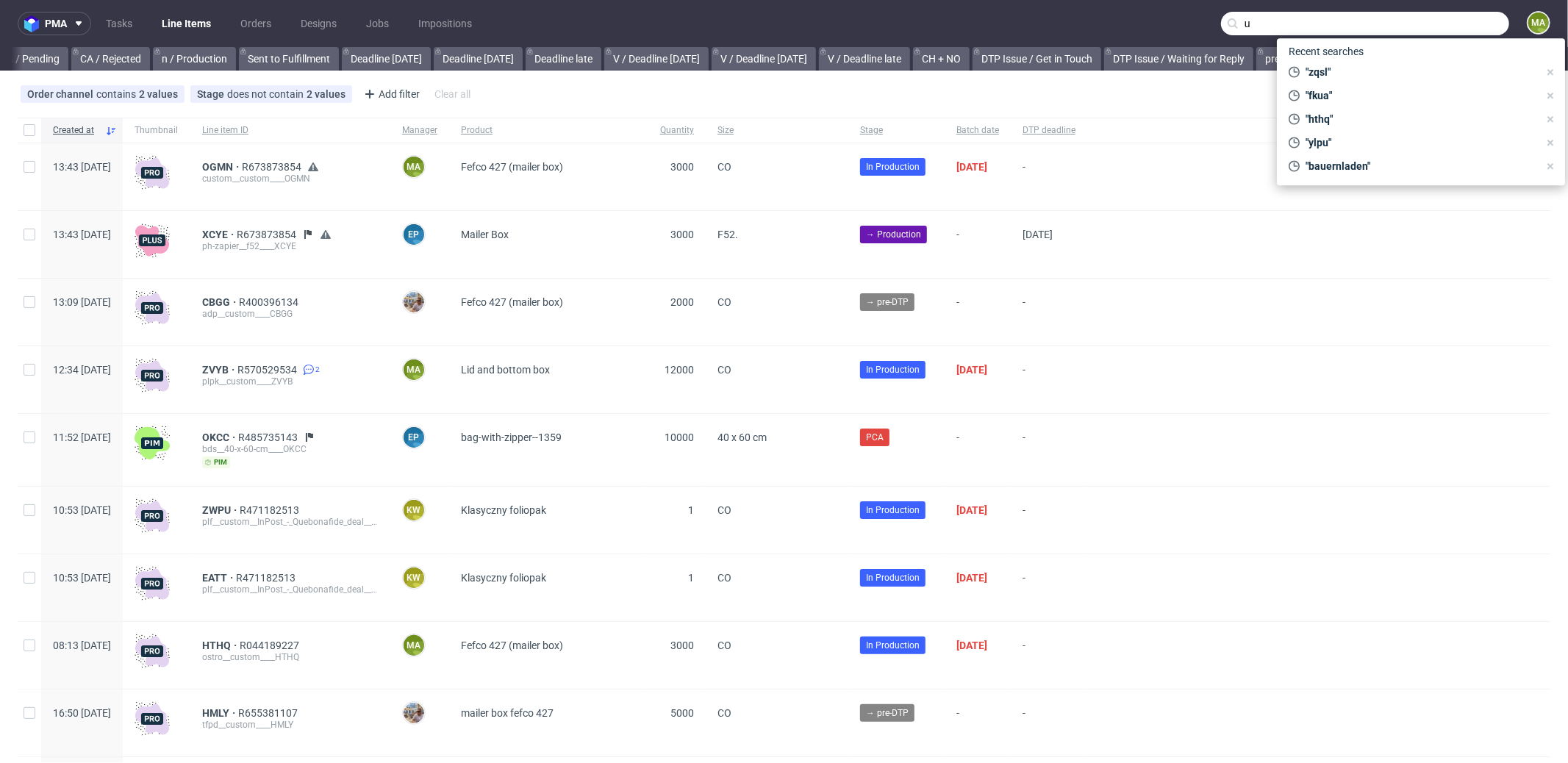
scroll to position [0, 1269]
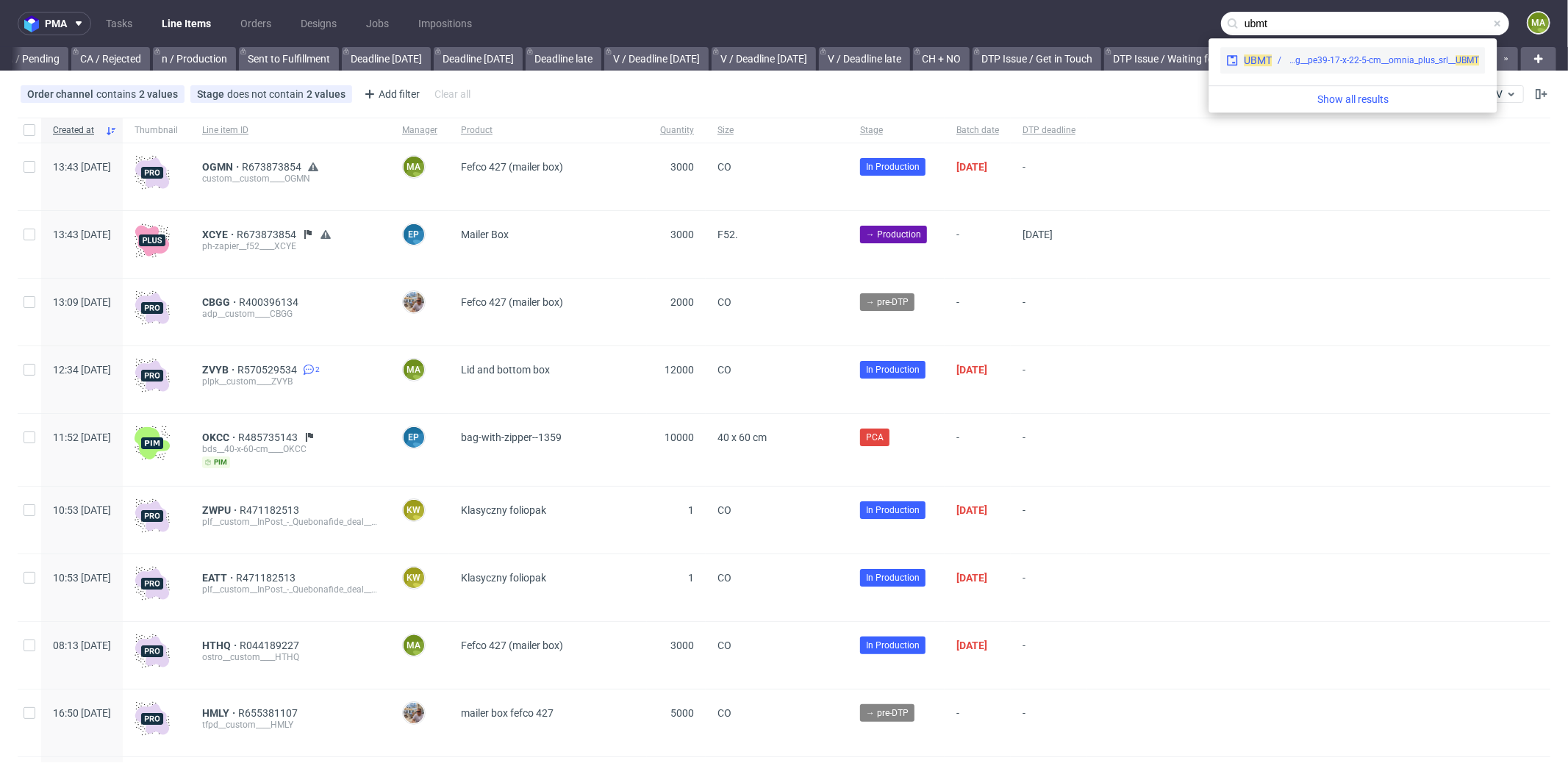
type input "ubmt"
click at [1358, 70] on div "UBMT bng__pe39-17-x-22-5-cm__omnia_plus_srl__ UBMT" at bounding box center [1353, 60] width 265 height 26
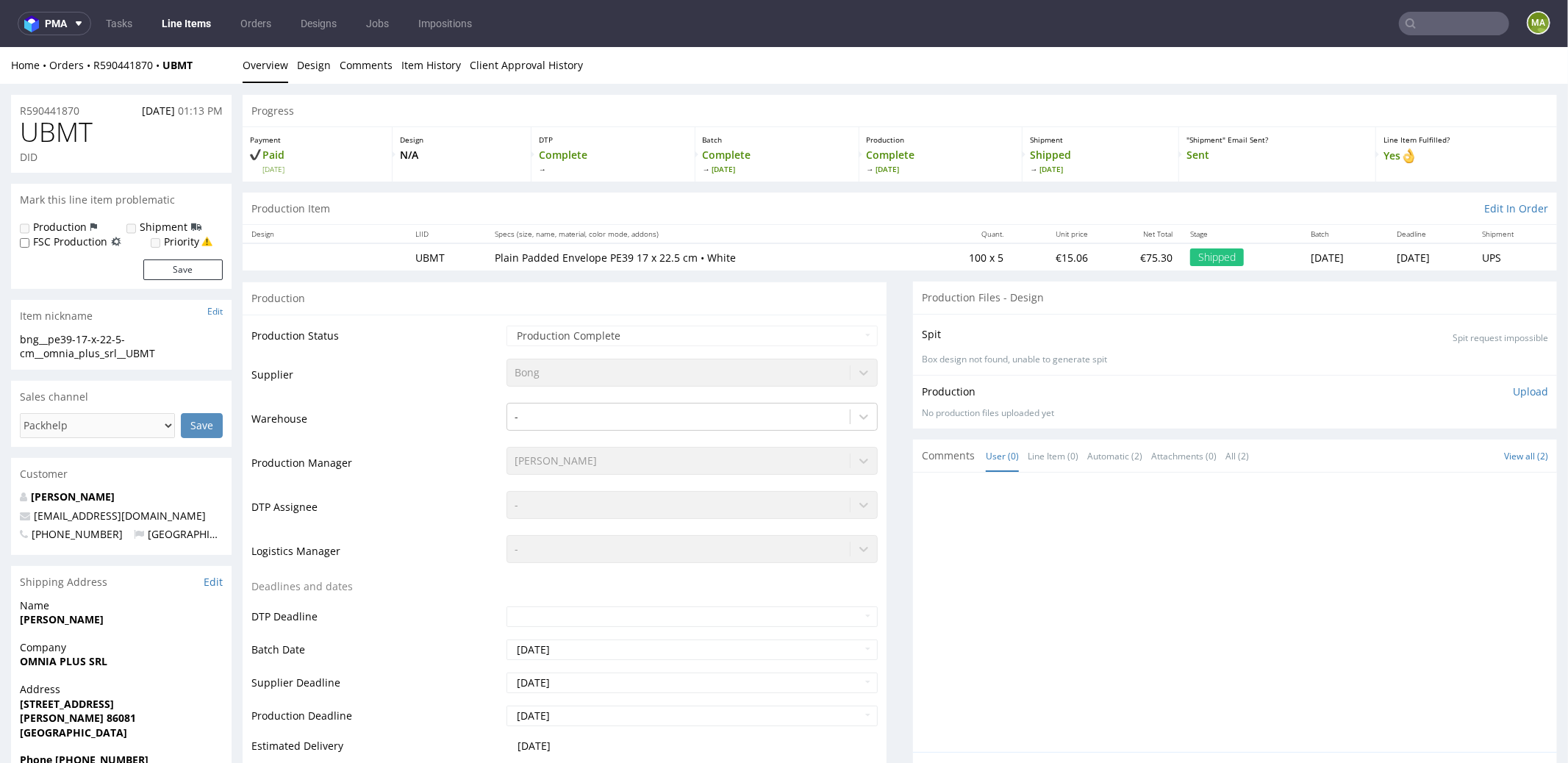
click at [1450, 25] on input "text" at bounding box center [1453, 23] width 110 height 23
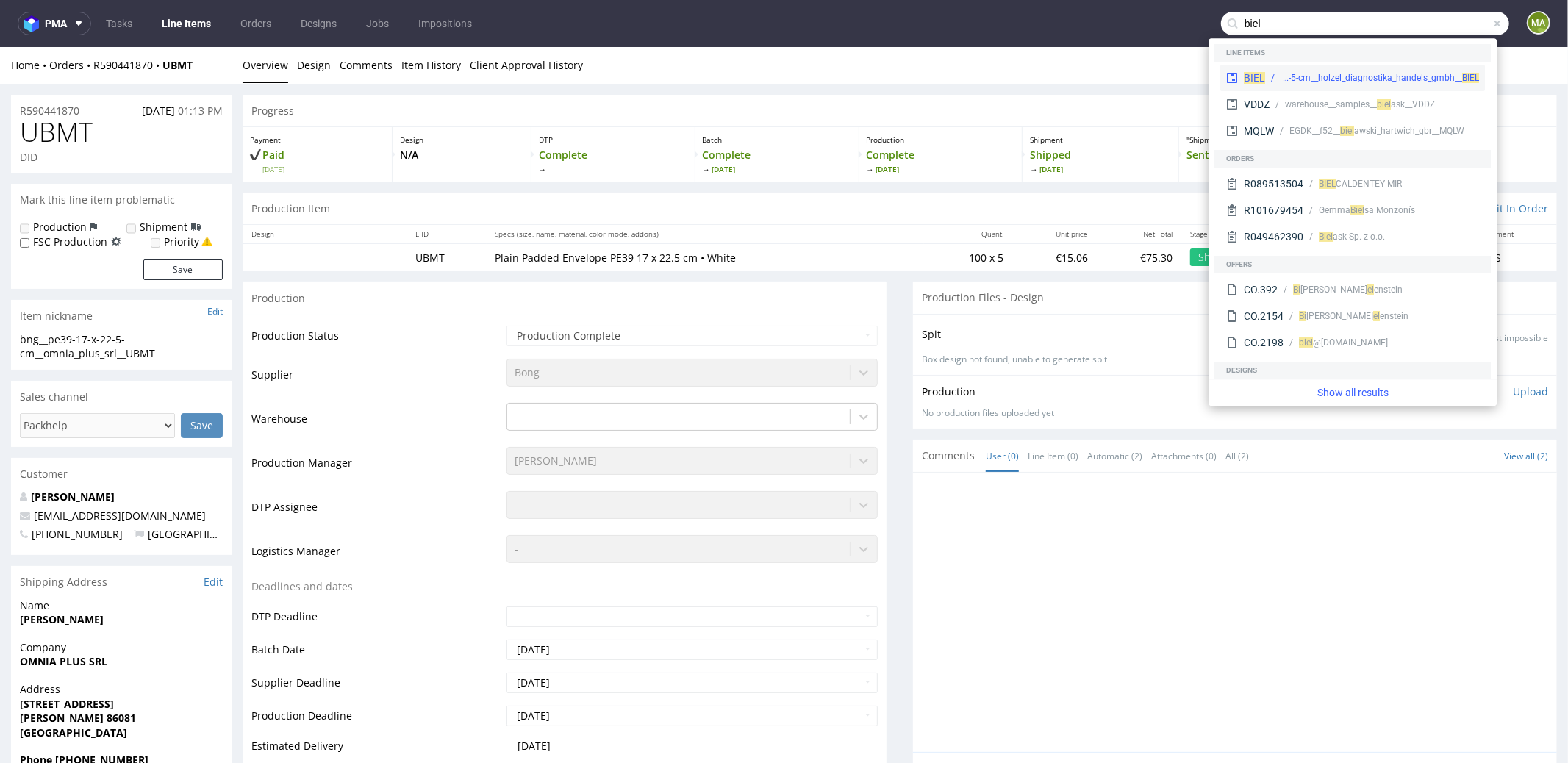
type input "biel"
click at [1317, 74] on div "bng__pe29-12-x-17-5-cm__holzel_diagnostika_handels_gmbh__ BIEL" at bounding box center [1379, 78] width 198 height 13
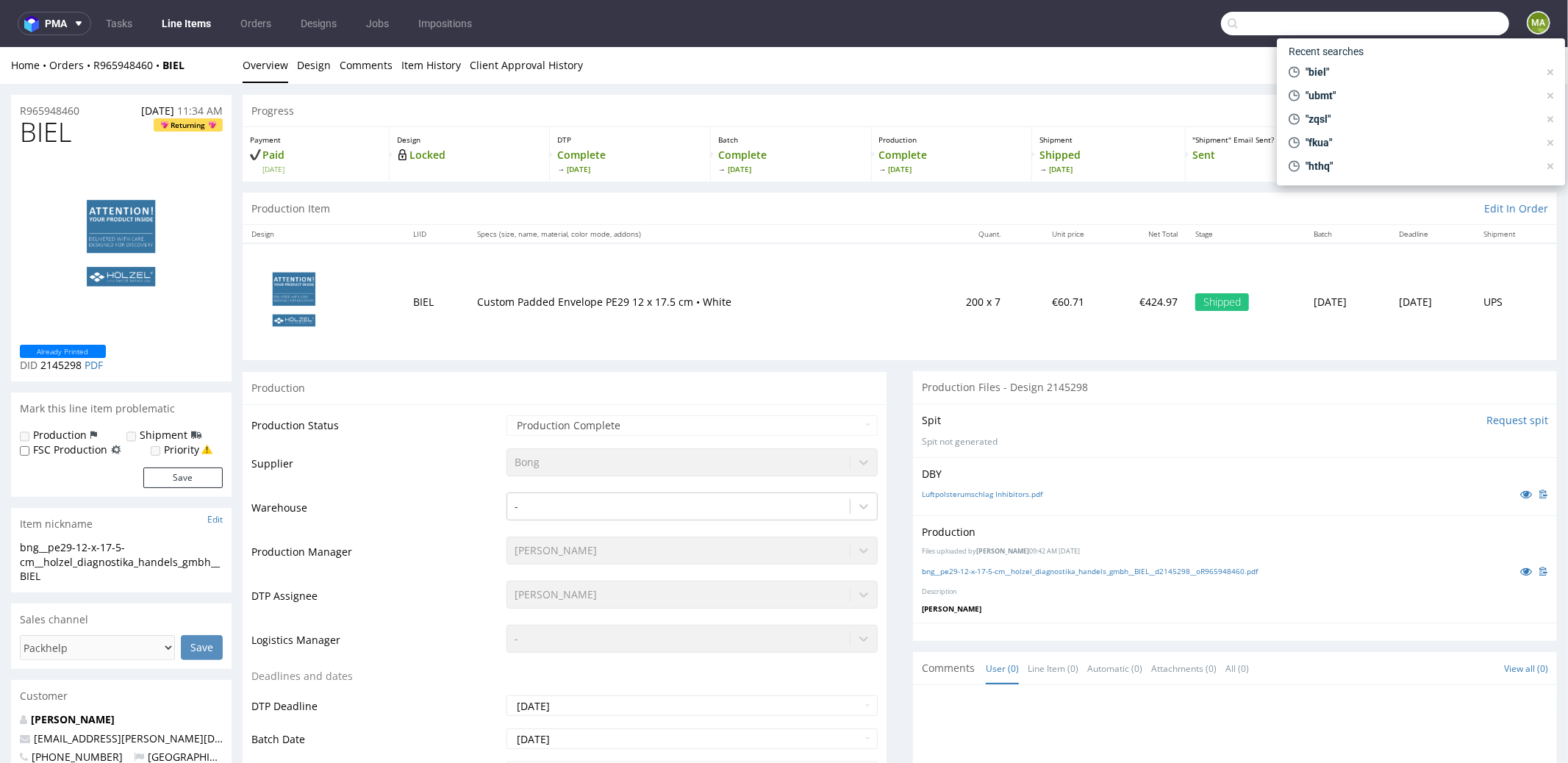
click at [1419, 26] on input "text" at bounding box center [1365, 23] width 288 height 23
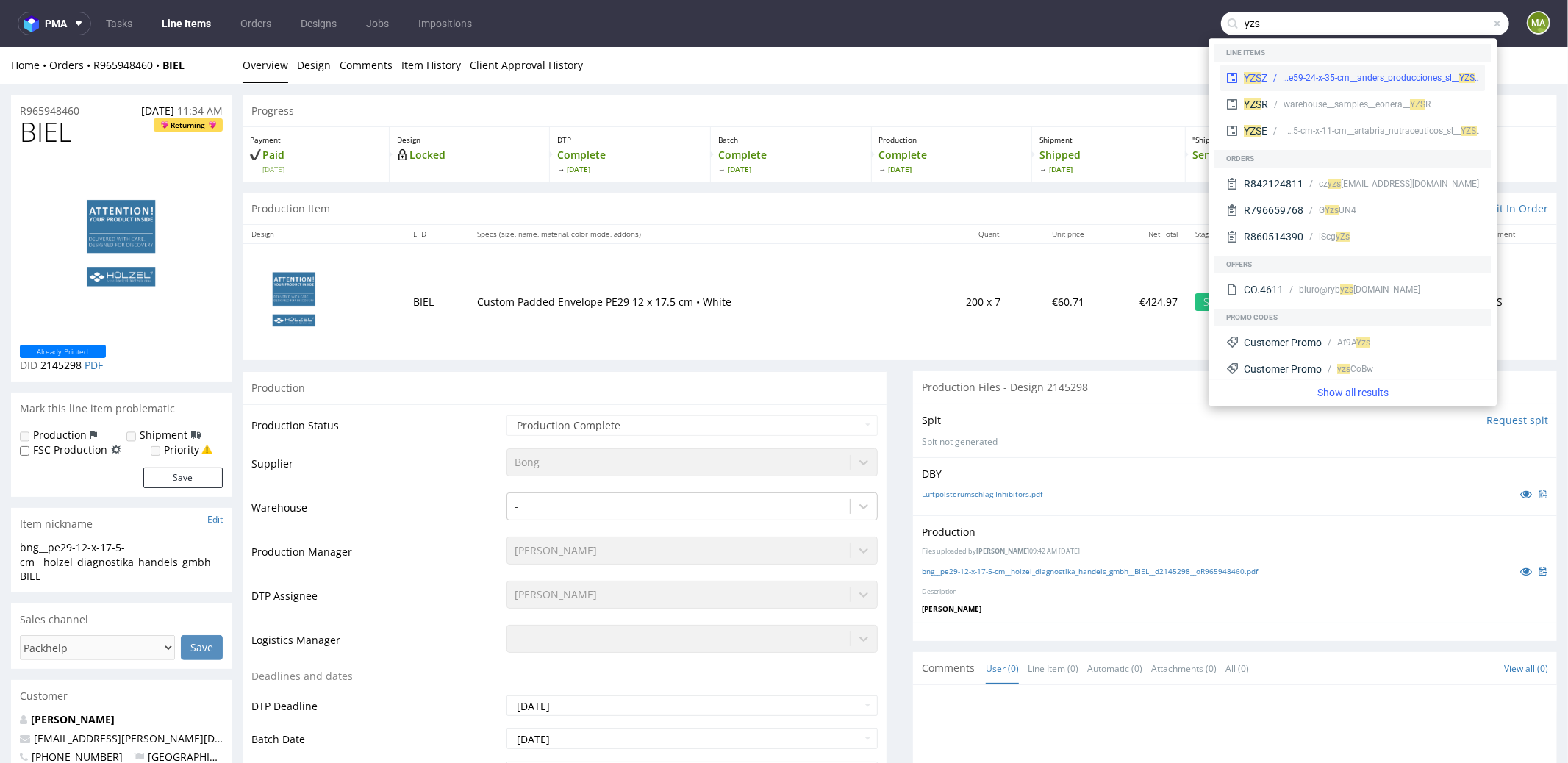
type input "yzs"
click at [1338, 70] on div "YZS Z bng__pe59-24-x-35-cm__anders_producciones_sl__ YZ S Z" at bounding box center [1353, 78] width 265 height 26
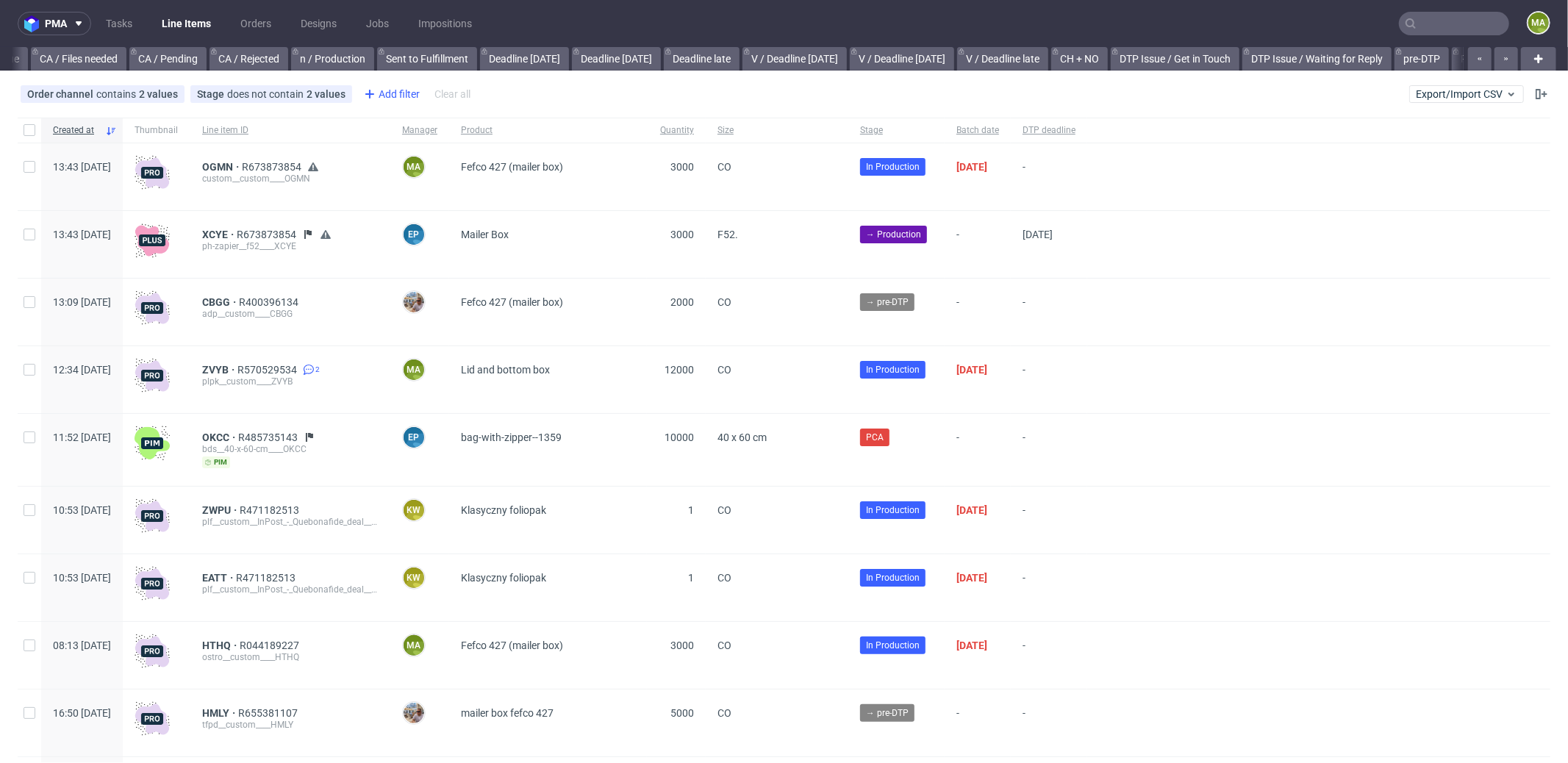
click at [403, 97] on div "Add filter" at bounding box center [390, 94] width 65 height 23
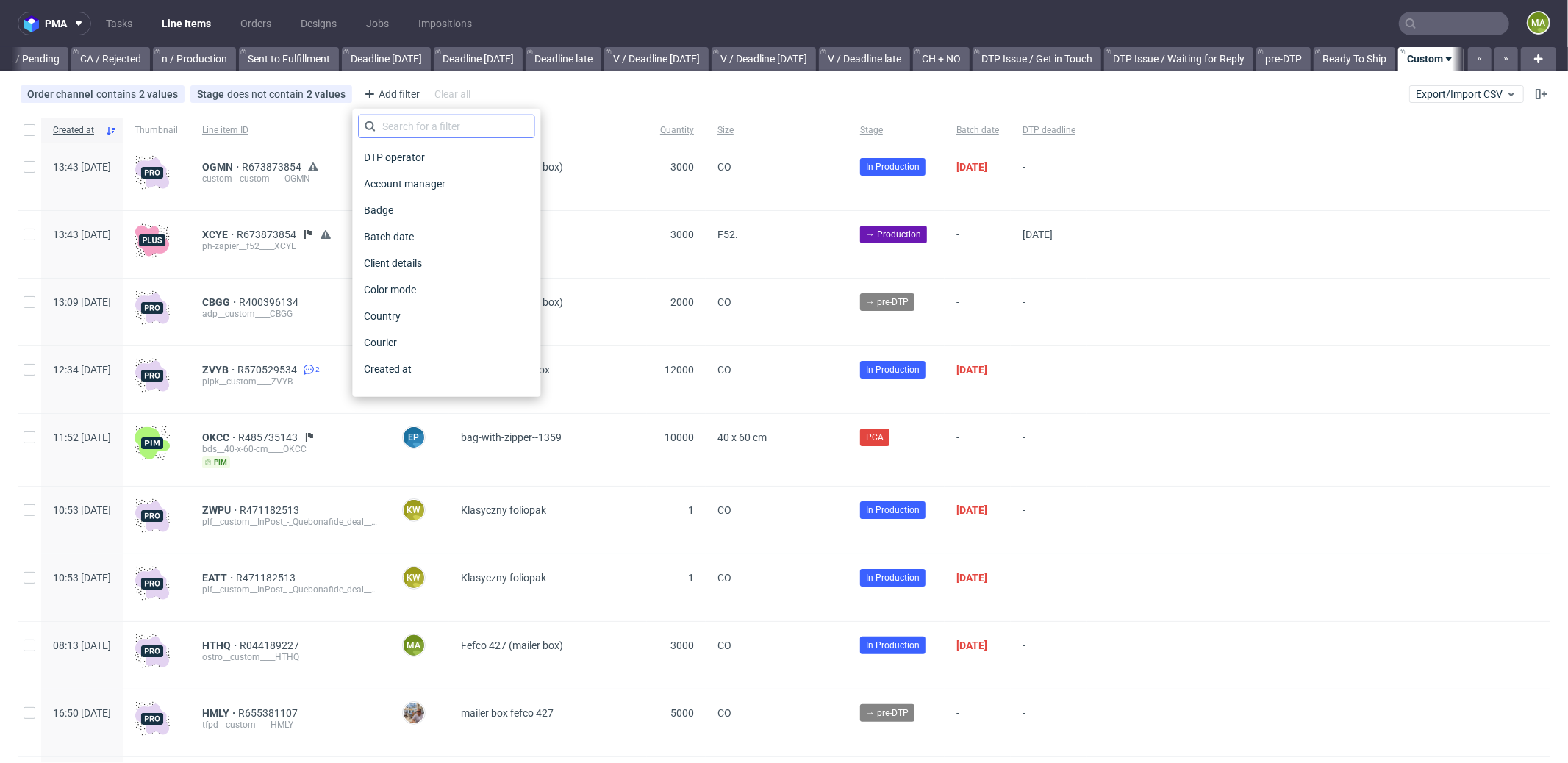
scroll to position [0, 1269]
click at [421, 122] on input "text" at bounding box center [446, 126] width 177 height 23
type input "pro"
click at [435, 366] on span "Production manager" at bounding box center [411, 369] width 107 height 21
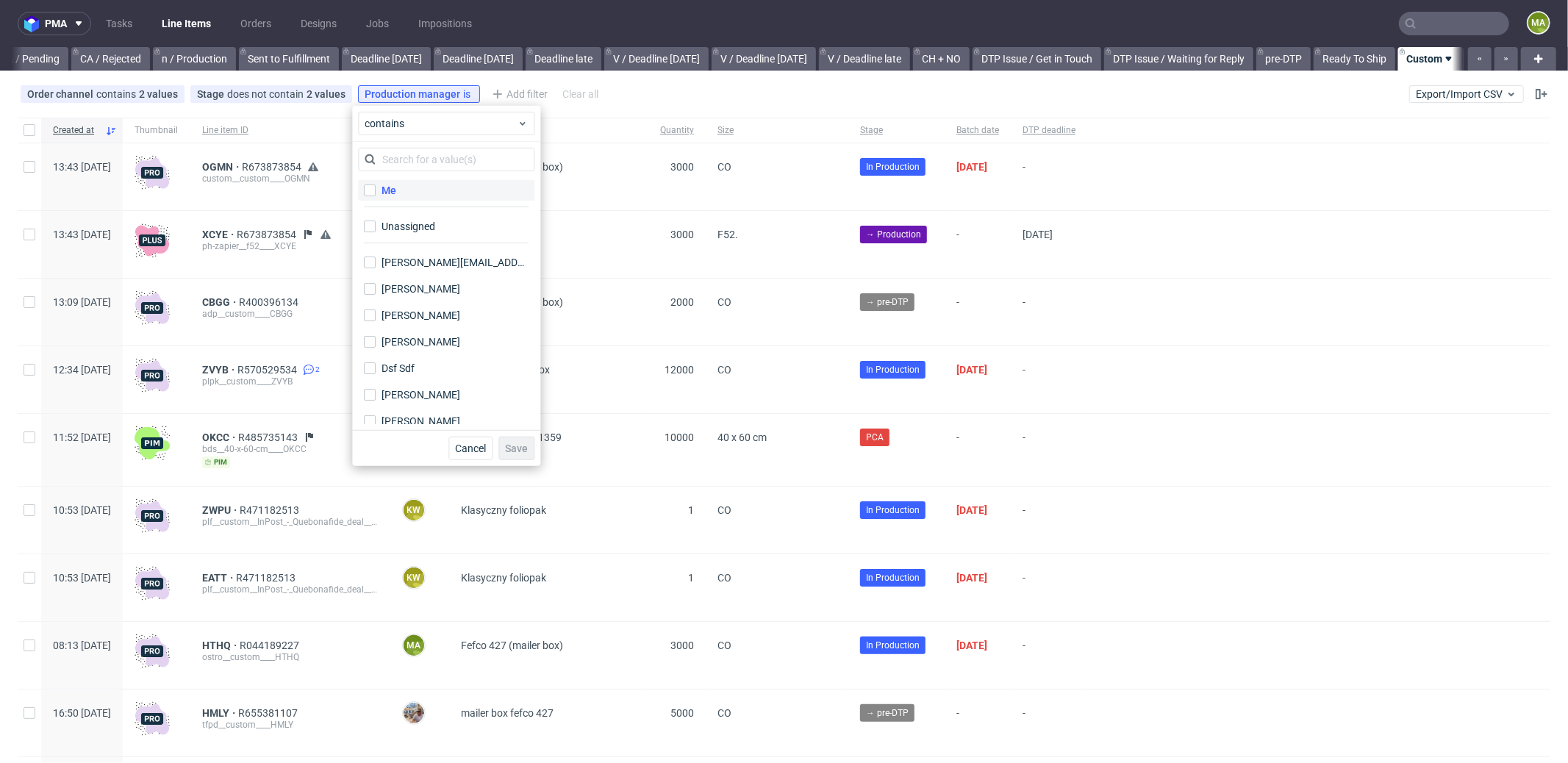
click at [410, 195] on label "Me" at bounding box center [446, 191] width 177 height 21
click at [376, 195] on input "Me" at bounding box center [369, 190] width 12 height 12
checkbox input "true"
click at [516, 444] on span "Save" at bounding box center [517, 448] width 23 height 10
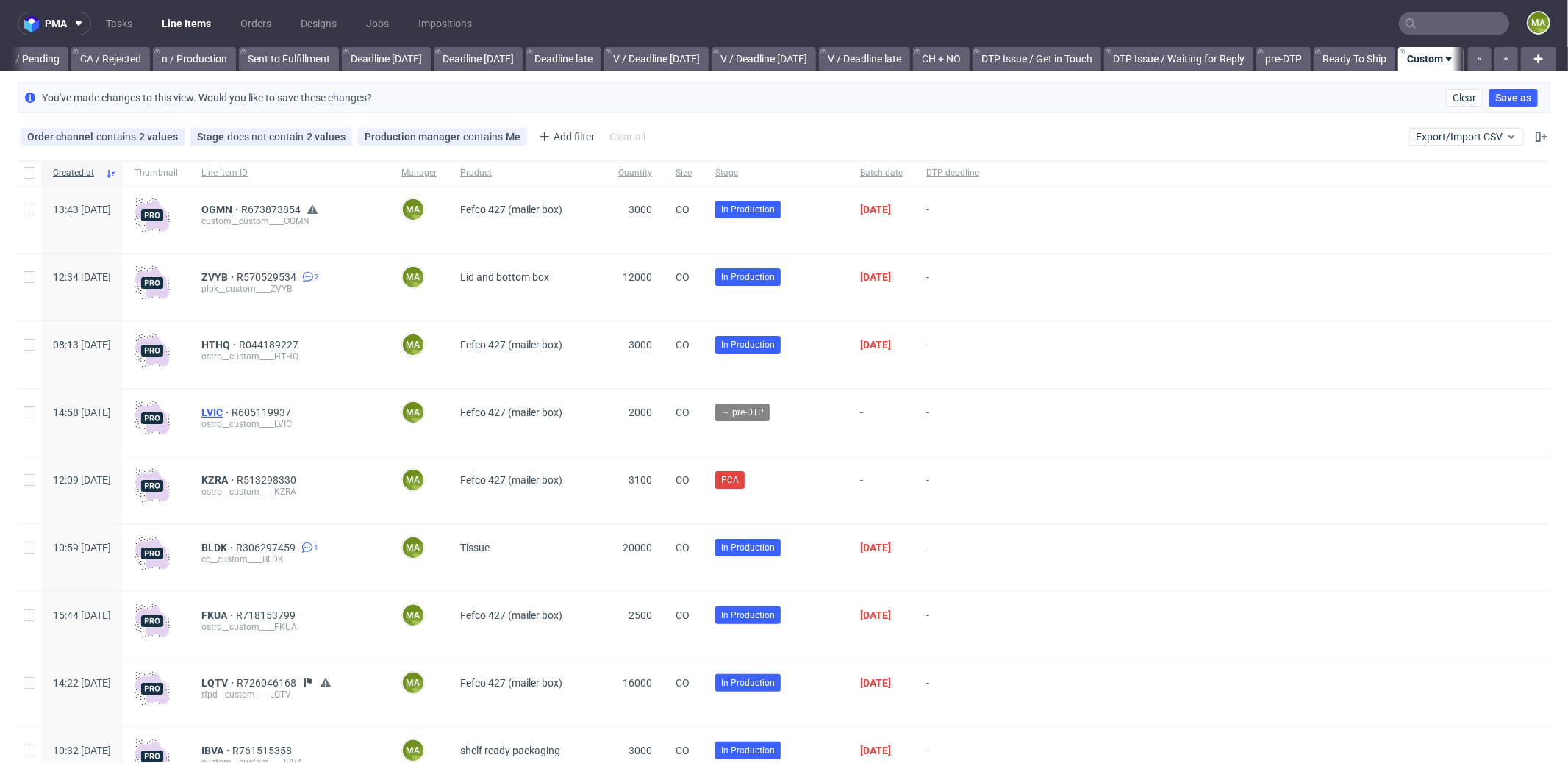
click at [232, 412] on span "LVIC" at bounding box center [216, 413] width 30 height 12
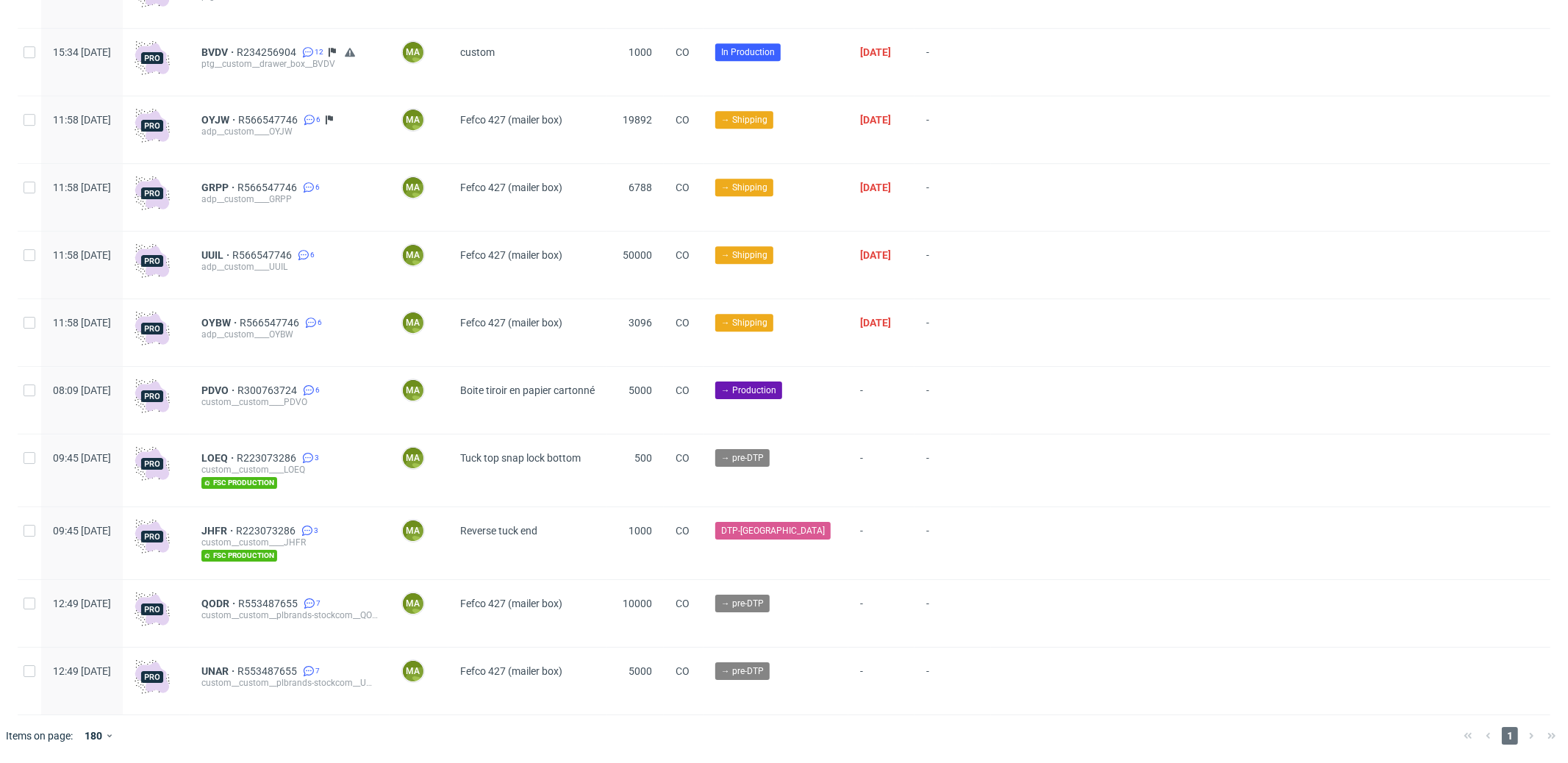
scroll to position [3758, 0]
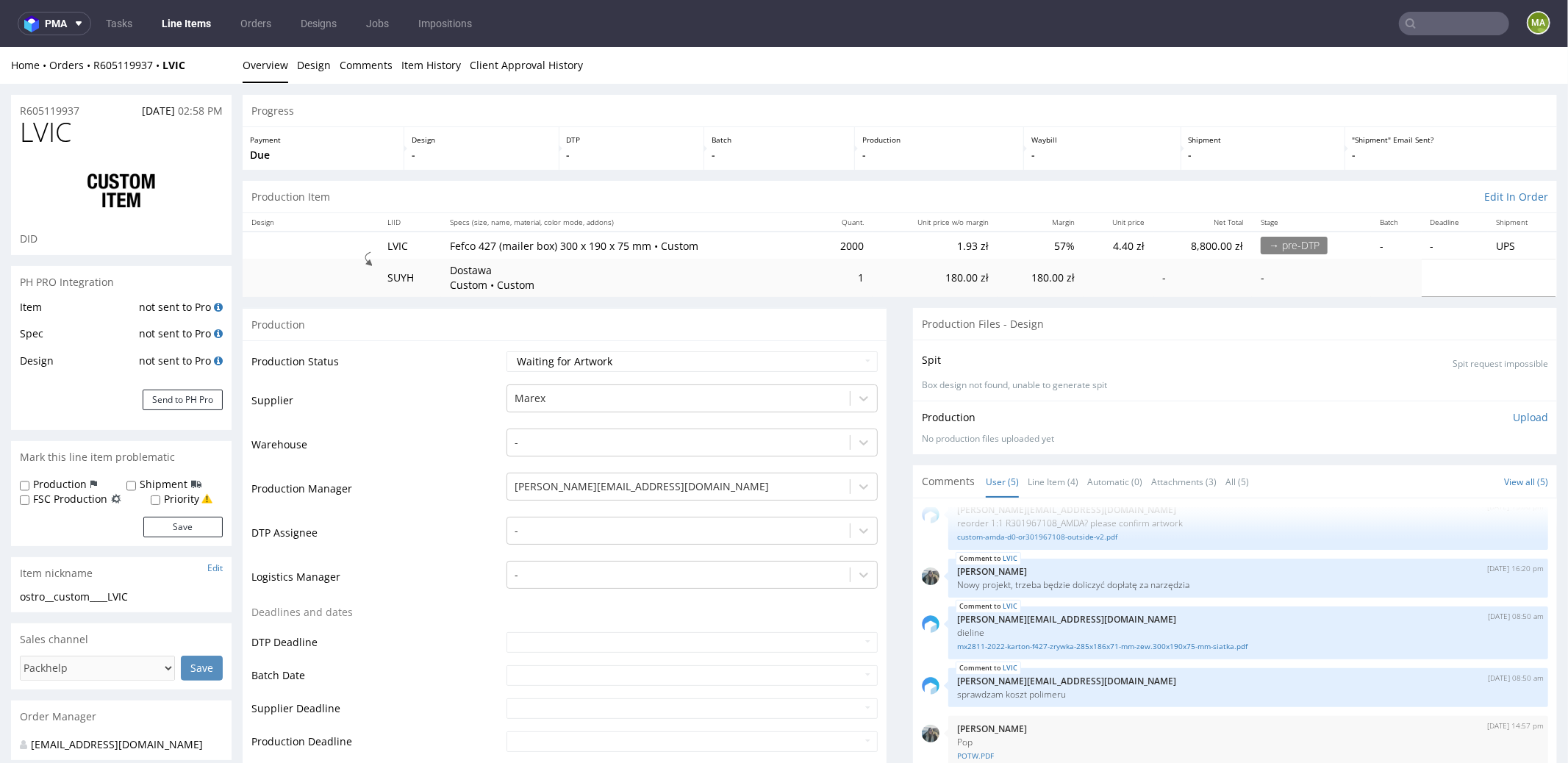
scroll to position [150, 0]
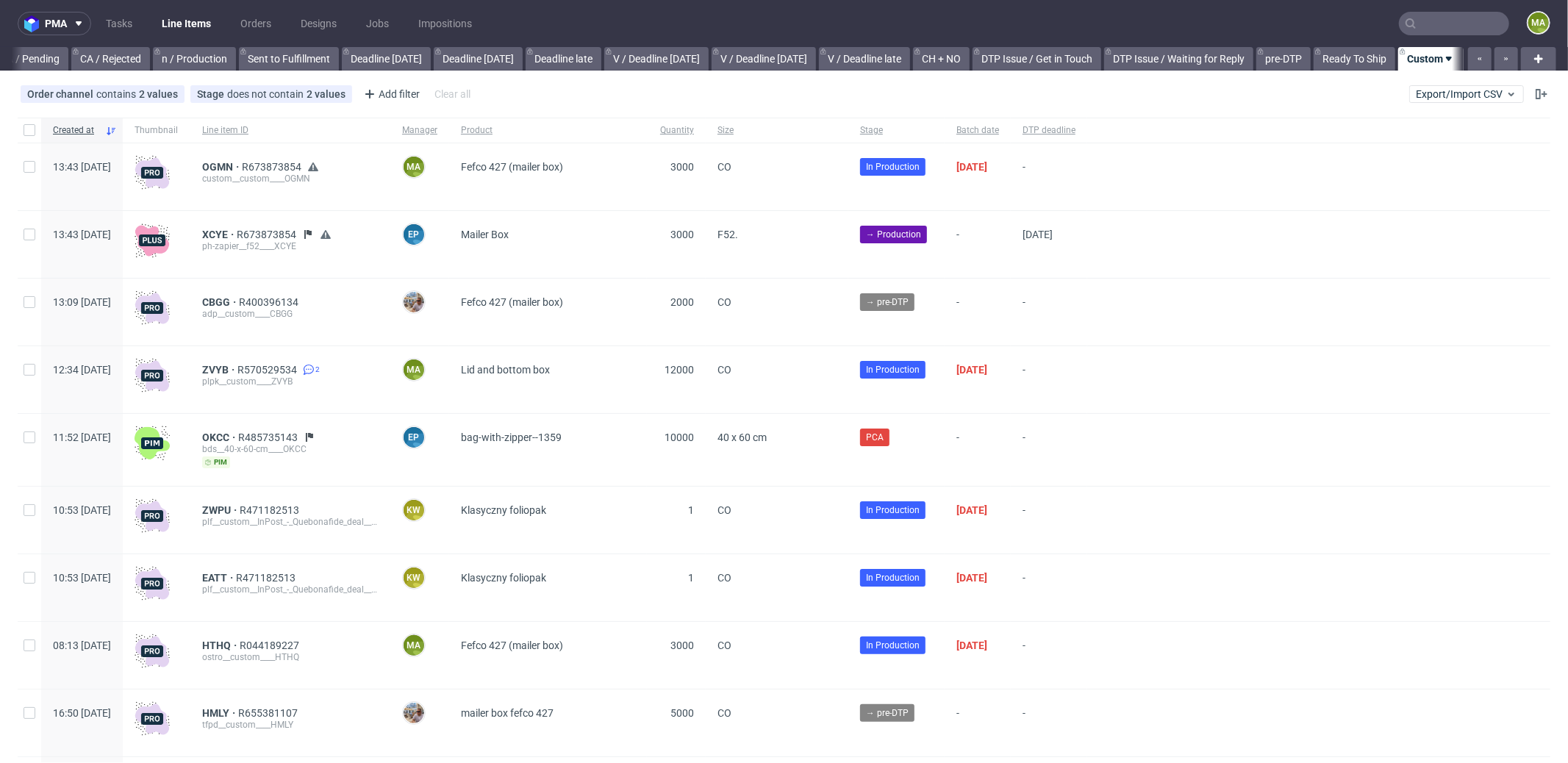
scroll to position [0, 1269]
click at [241, 161] on span "OGMN" at bounding box center [222, 166] width 39 height 12
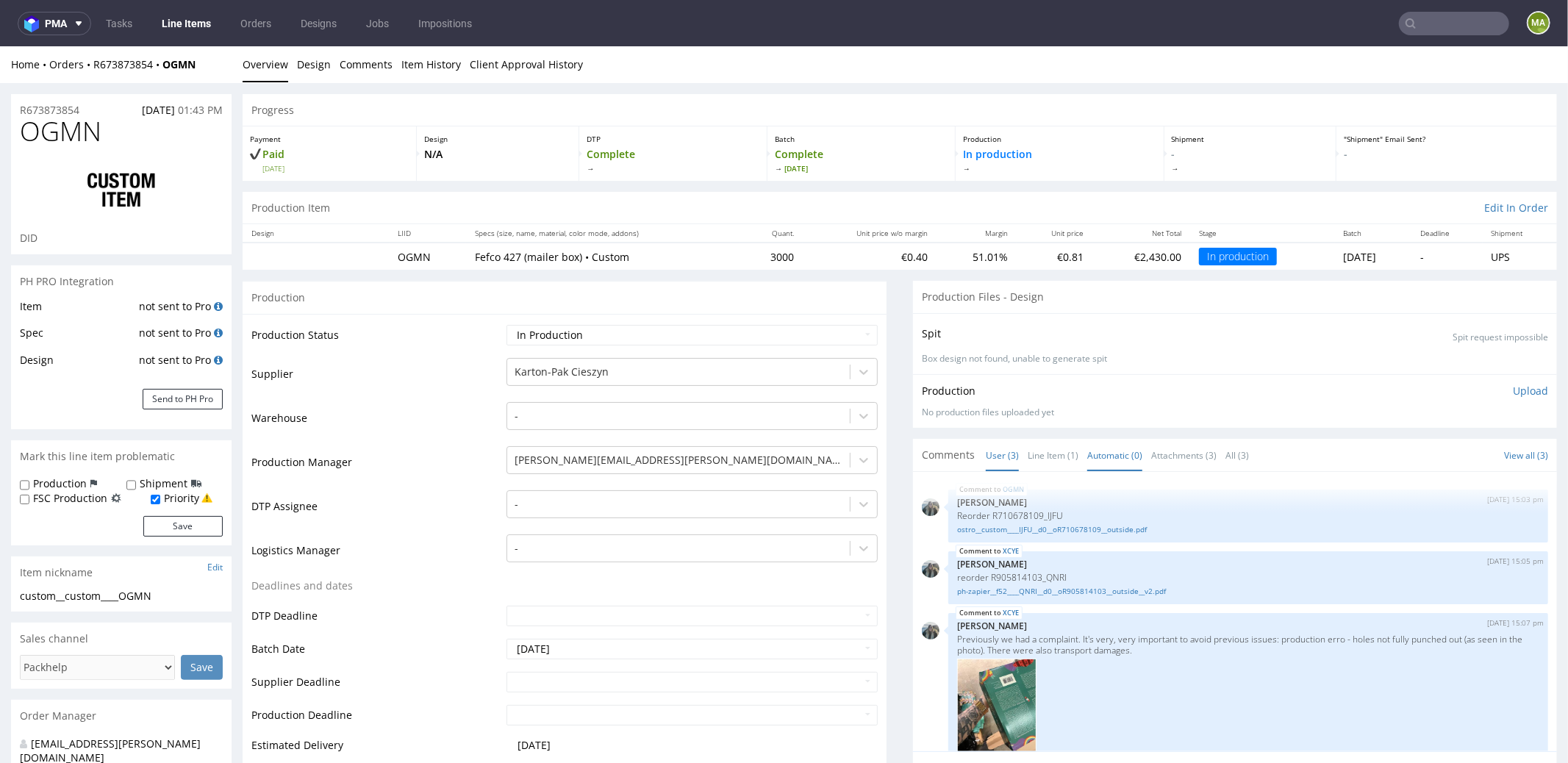
scroll to position [3, 0]
click at [1053, 447] on link "Line Item (1)" at bounding box center [1053, 453] width 51 height 32
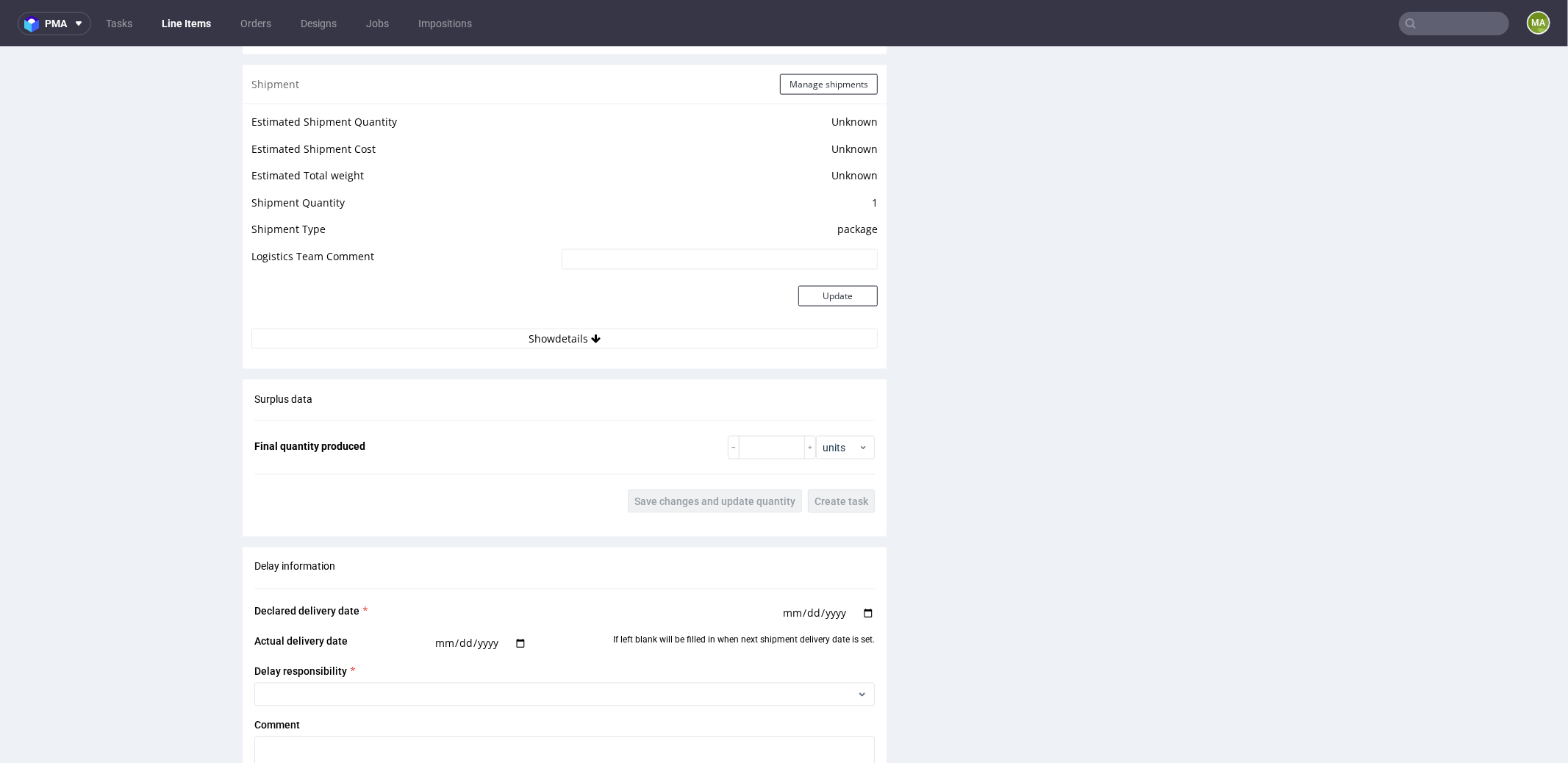
scroll to position [2365, 0]
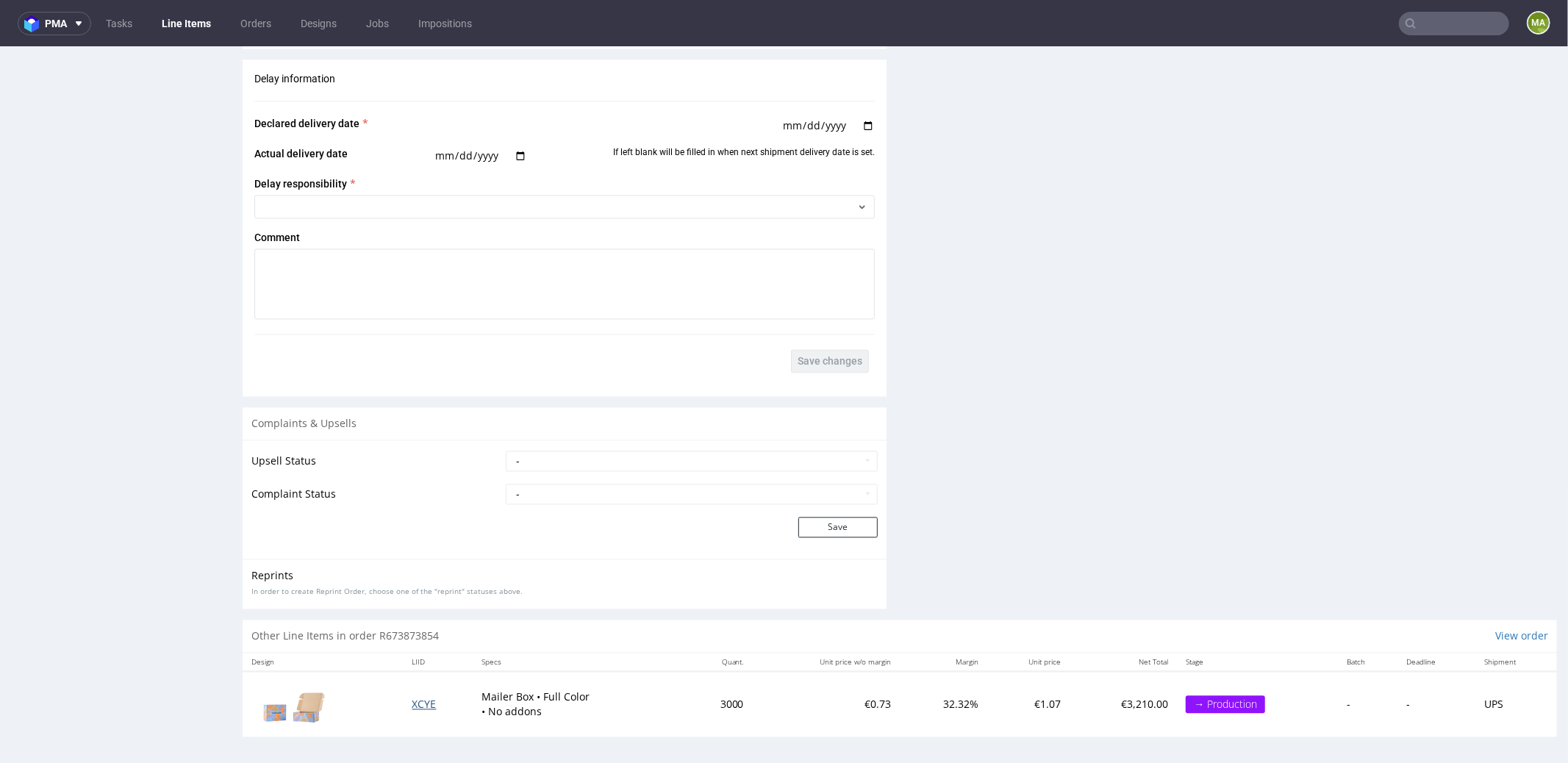
click at [428, 705] on span "XCYE" at bounding box center [425, 704] width 24 height 14
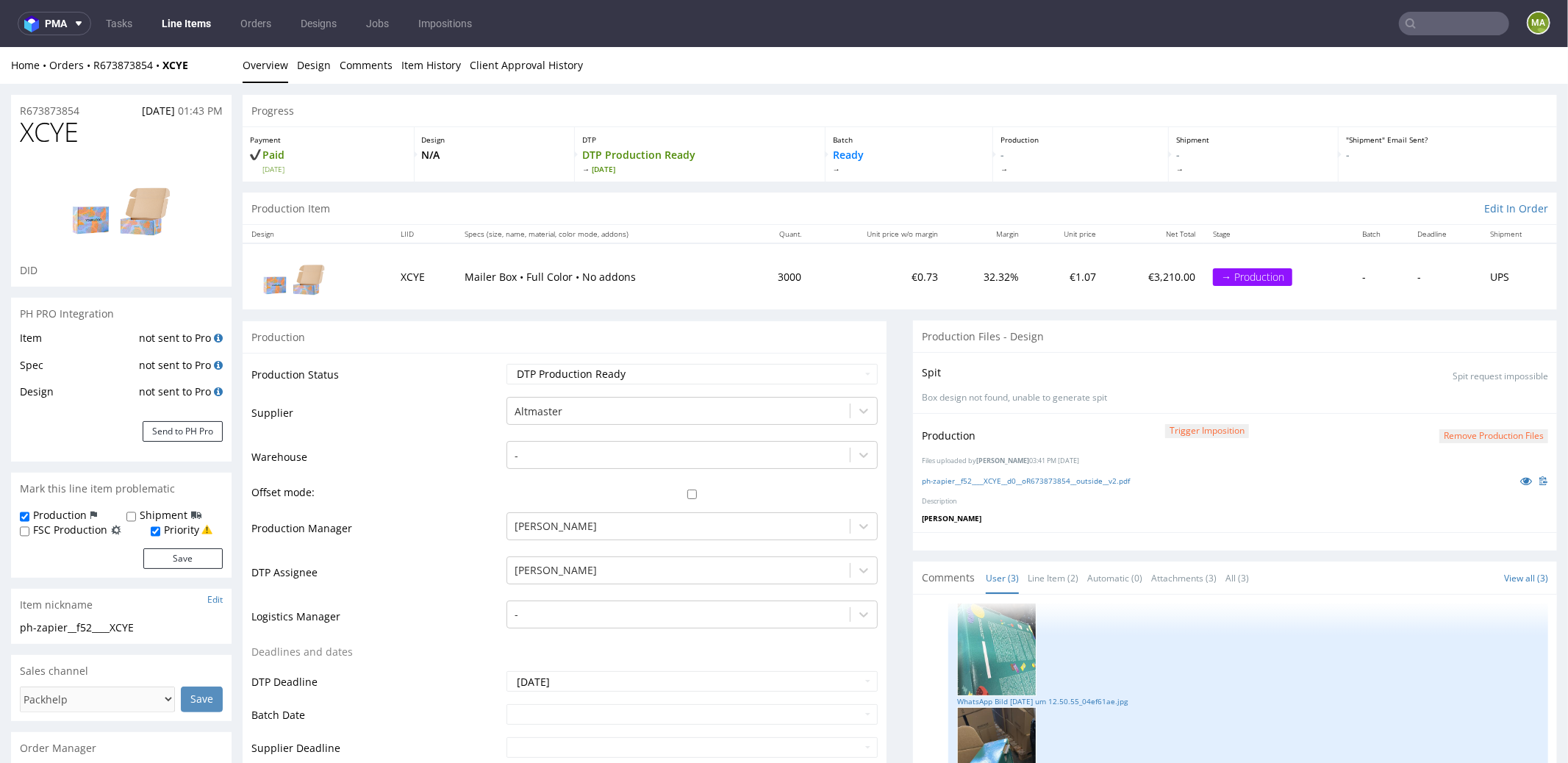
scroll to position [117, 0]
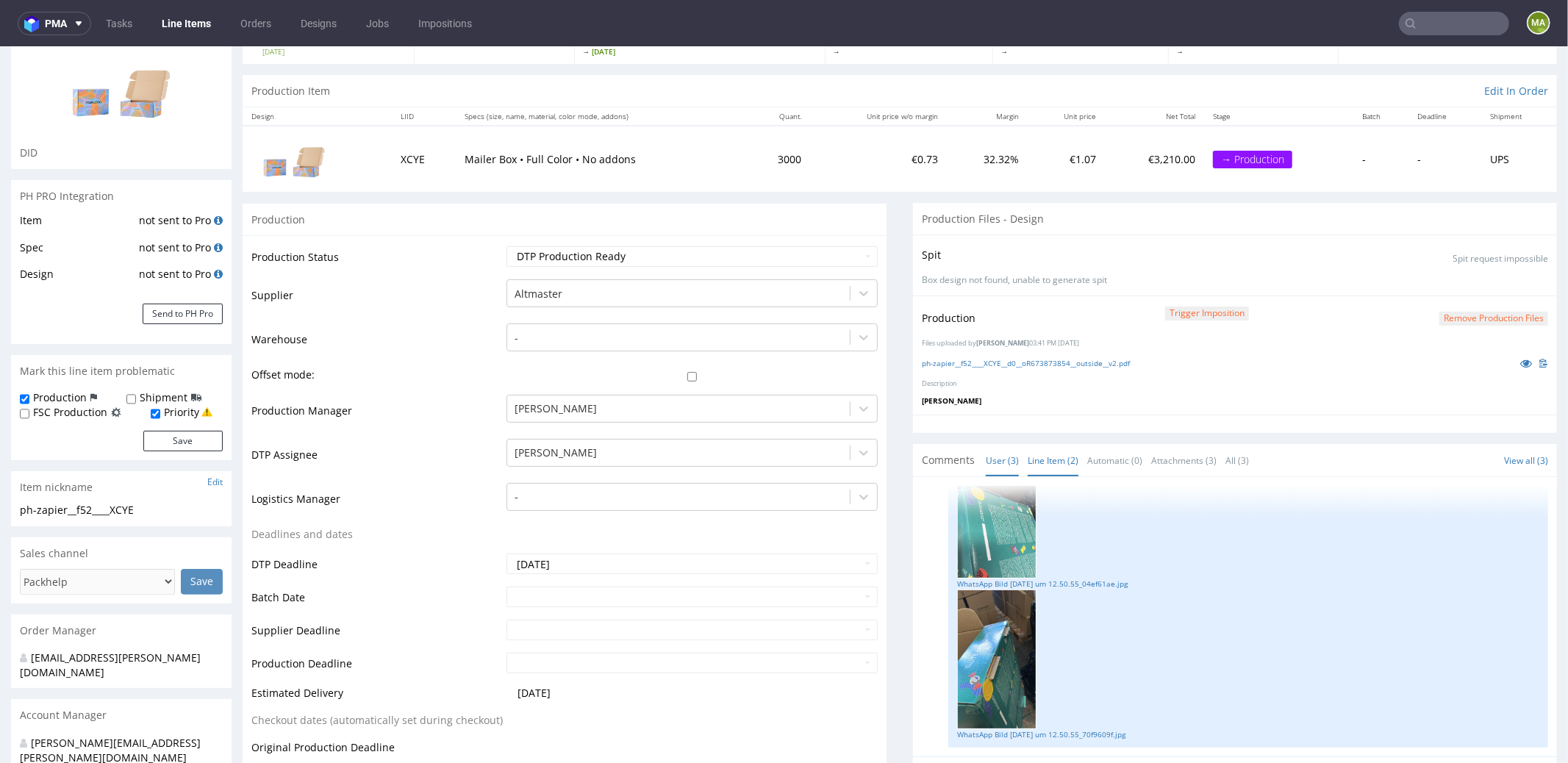
click at [1037, 452] on link "Line Item (2)" at bounding box center [1053, 460] width 51 height 32
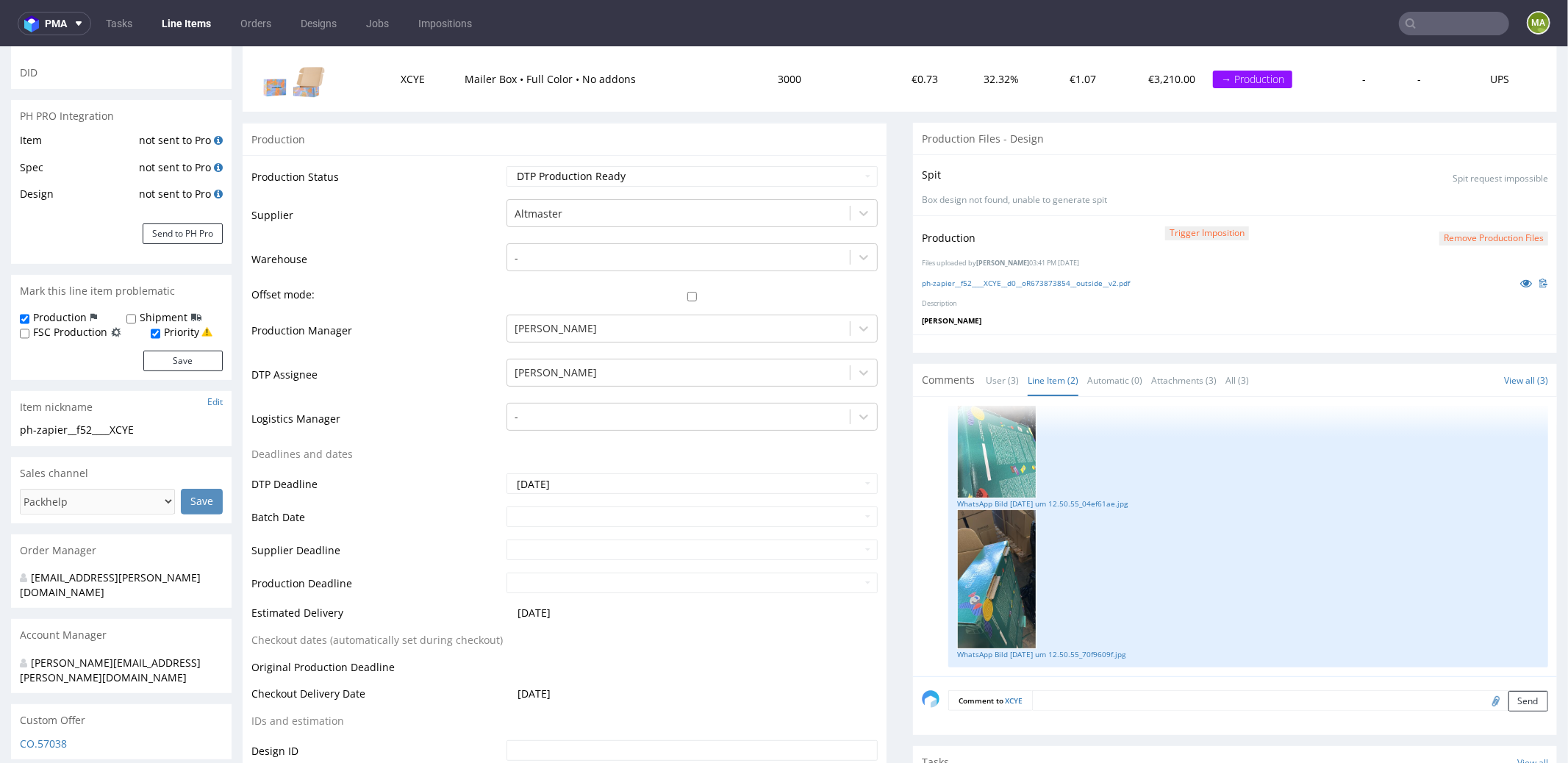
scroll to position [0, 0]
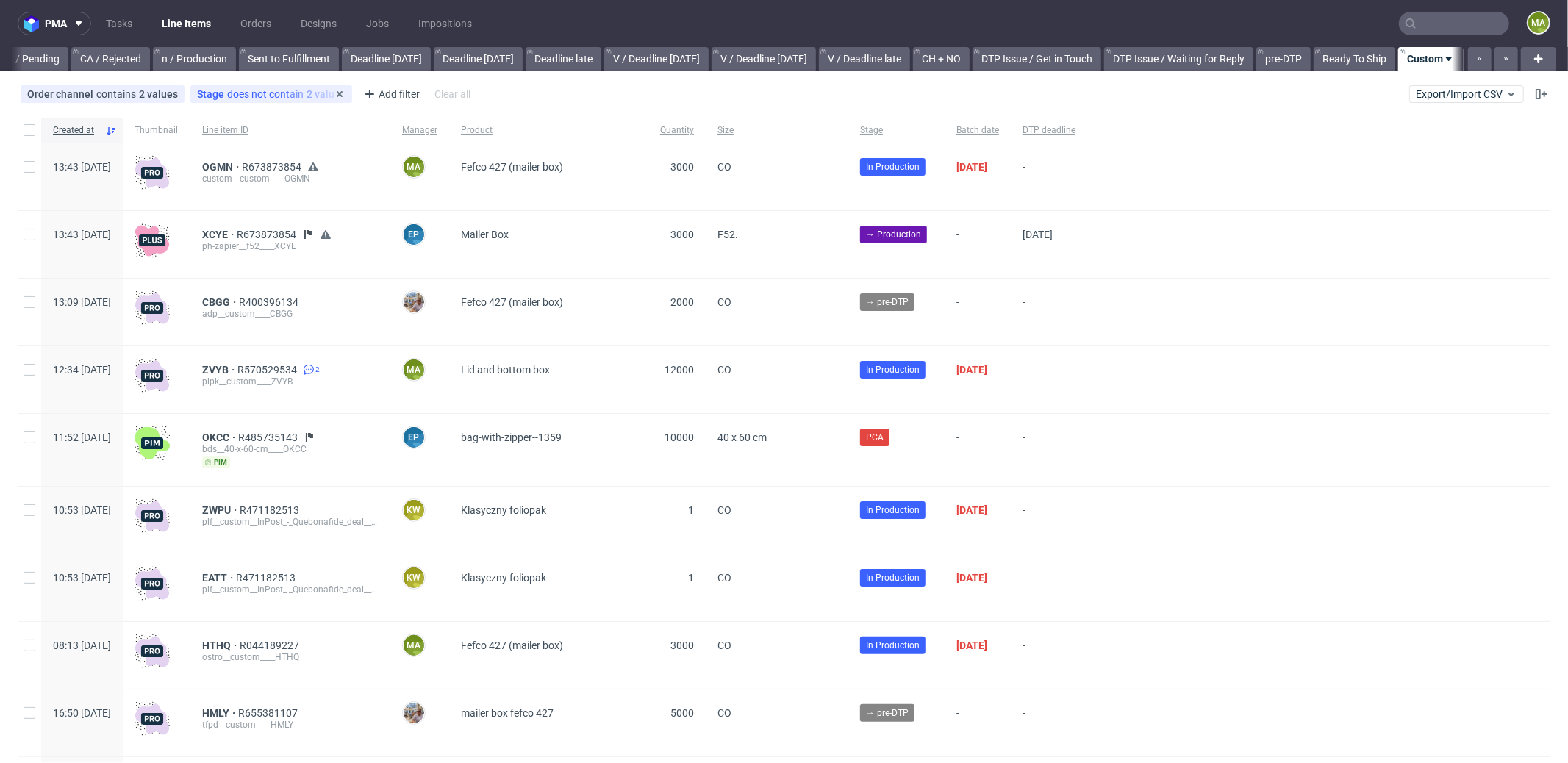
scroll to position [0, 1269]
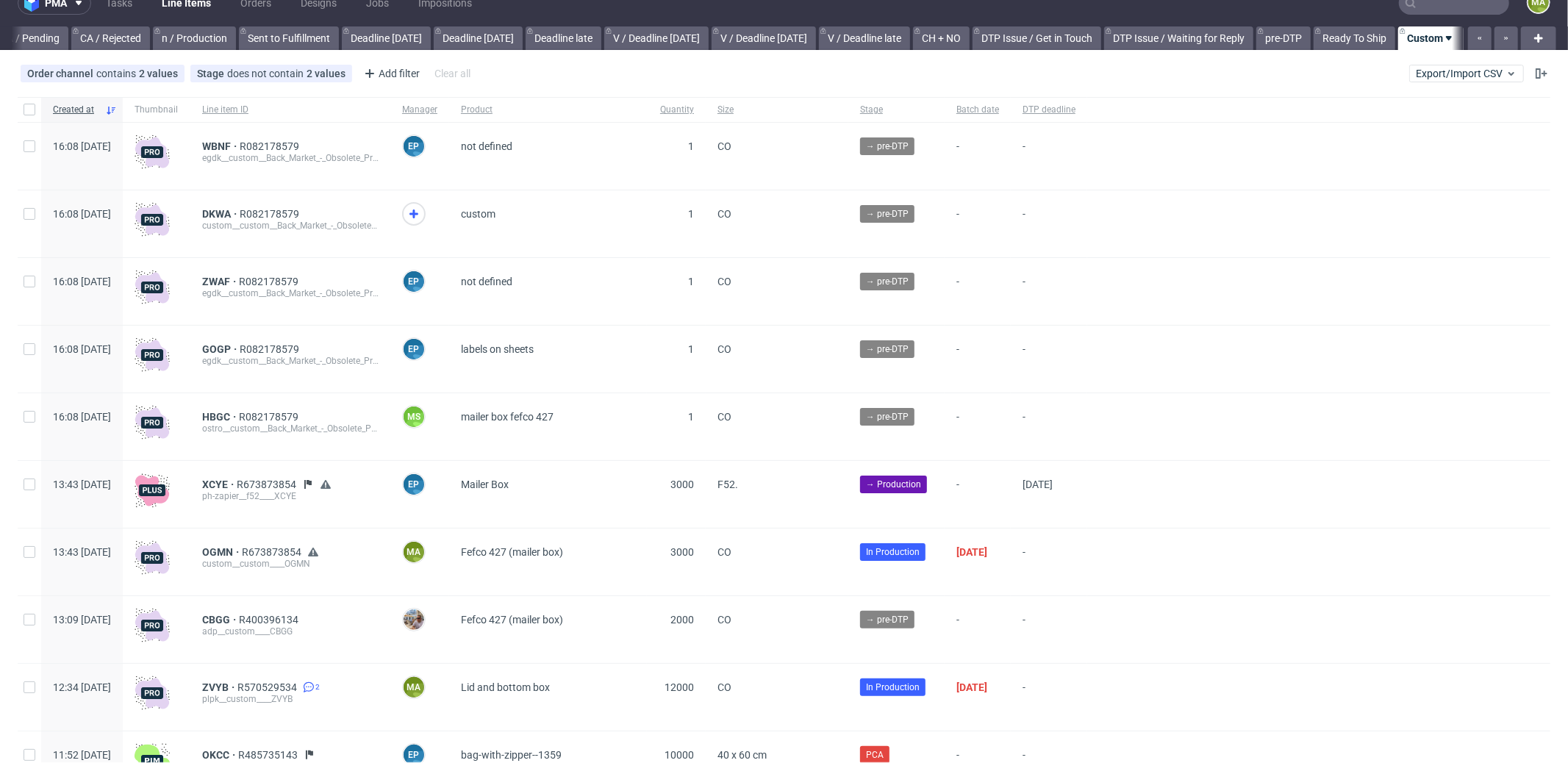
scroll to position [178, 0]
